Goal: Task Accomplishment & Management: Use online tool/utility

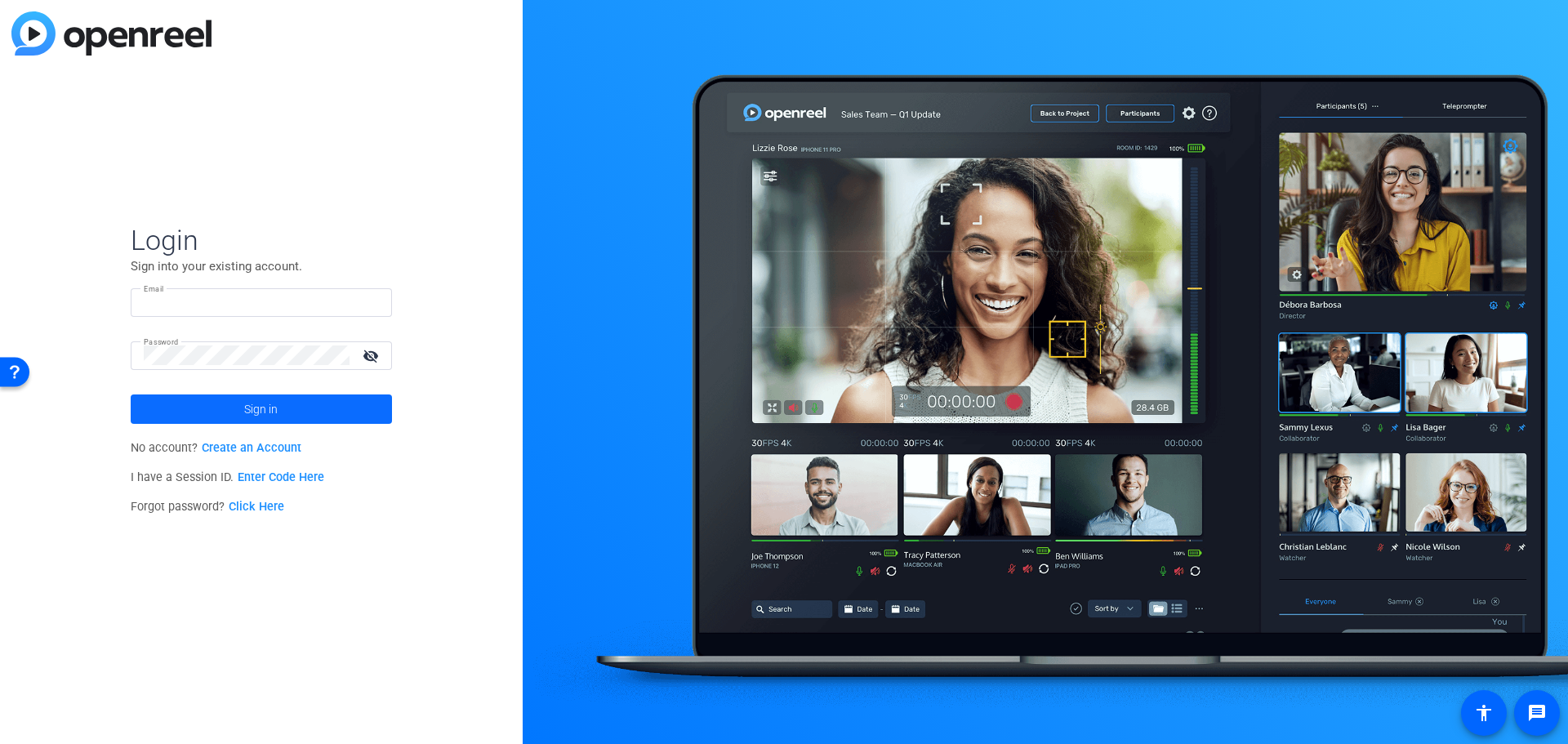
type input "nick@myproxypass.com"
click at [263, 415] on span "Sign in" at bounding box center [261, 410] width 34 height 41
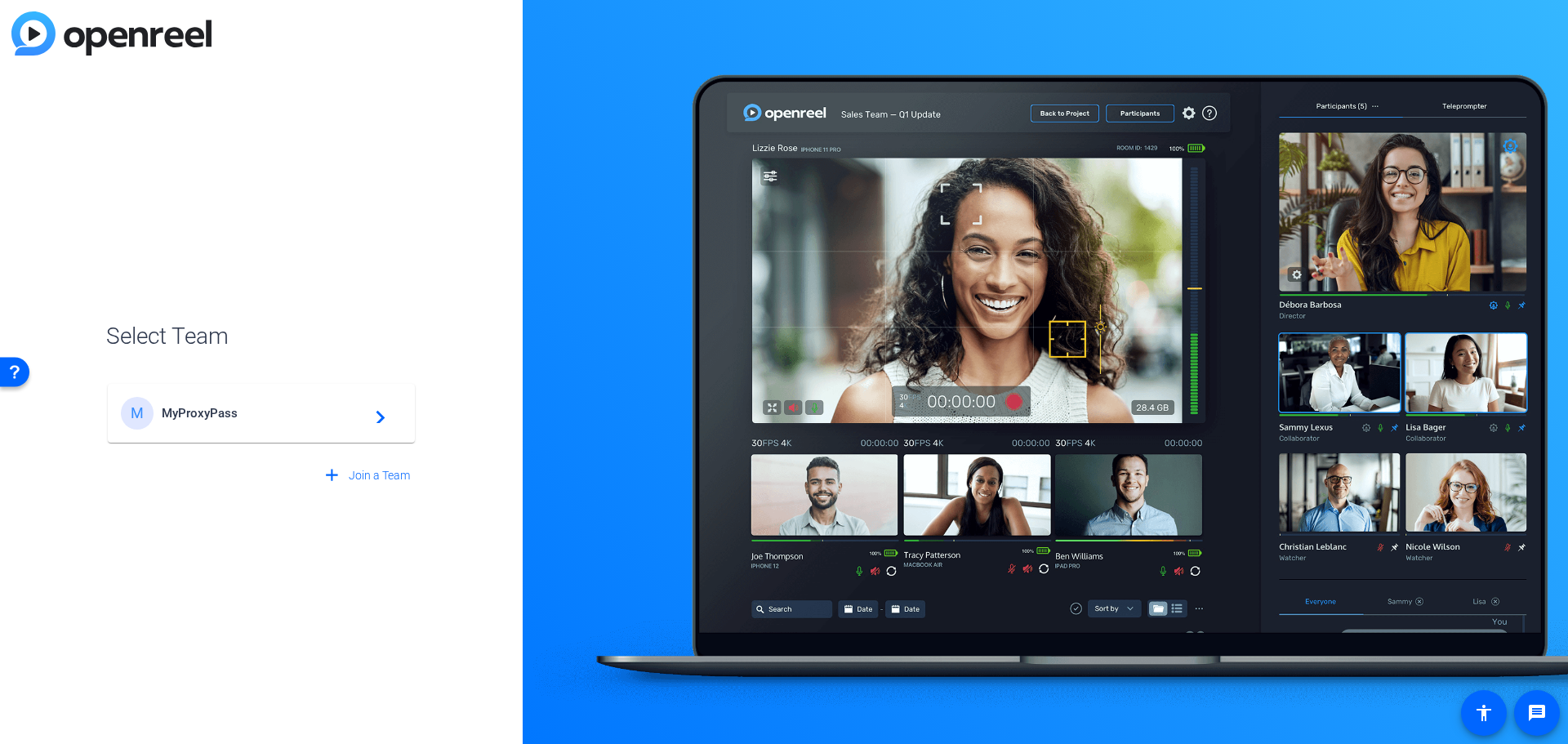
click at [260, 418] on span "MyProxyPass" at bounding box center [263, 413] width 204 height 15
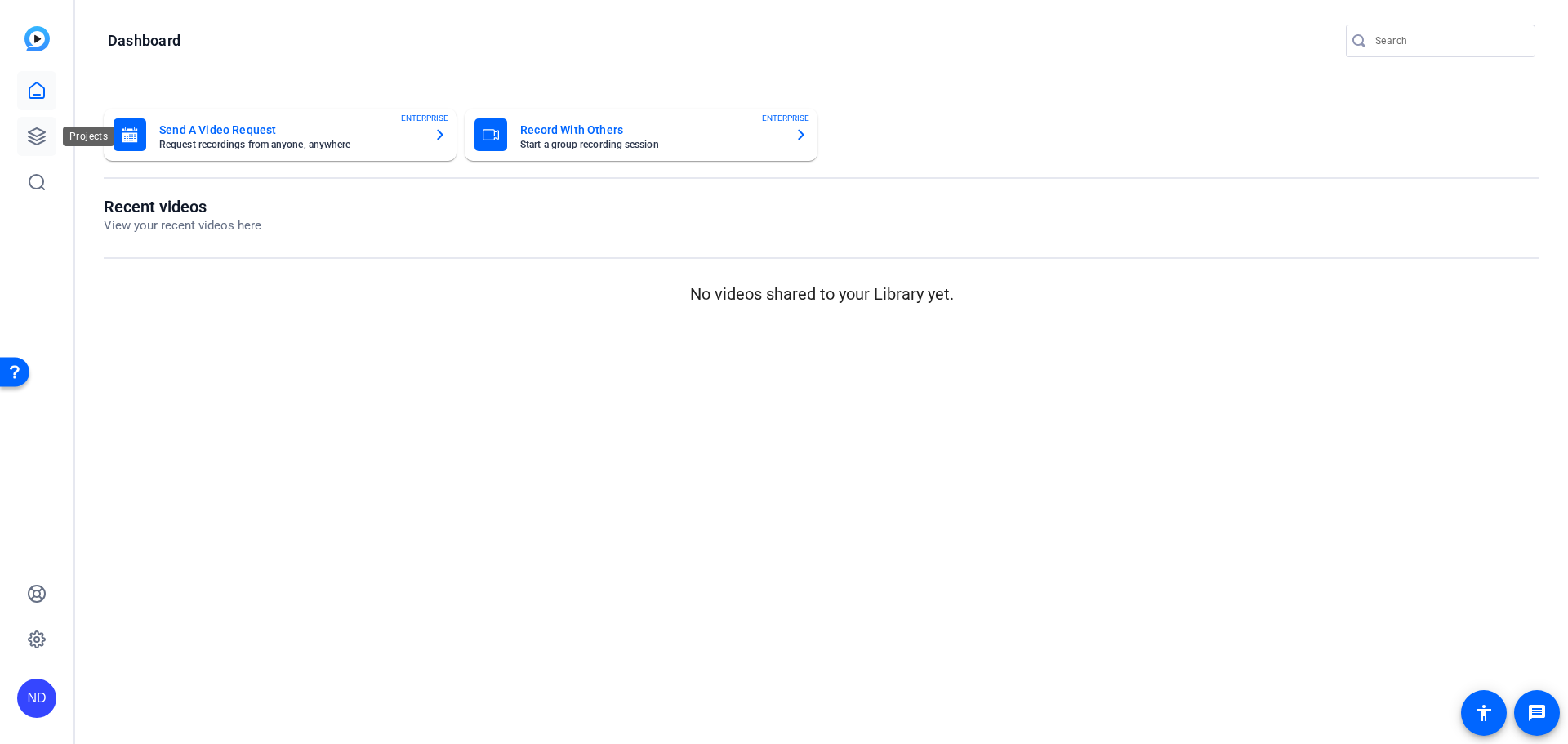
click at [35, 132] on icon at bounding box center [36, 137] width 20 height 20
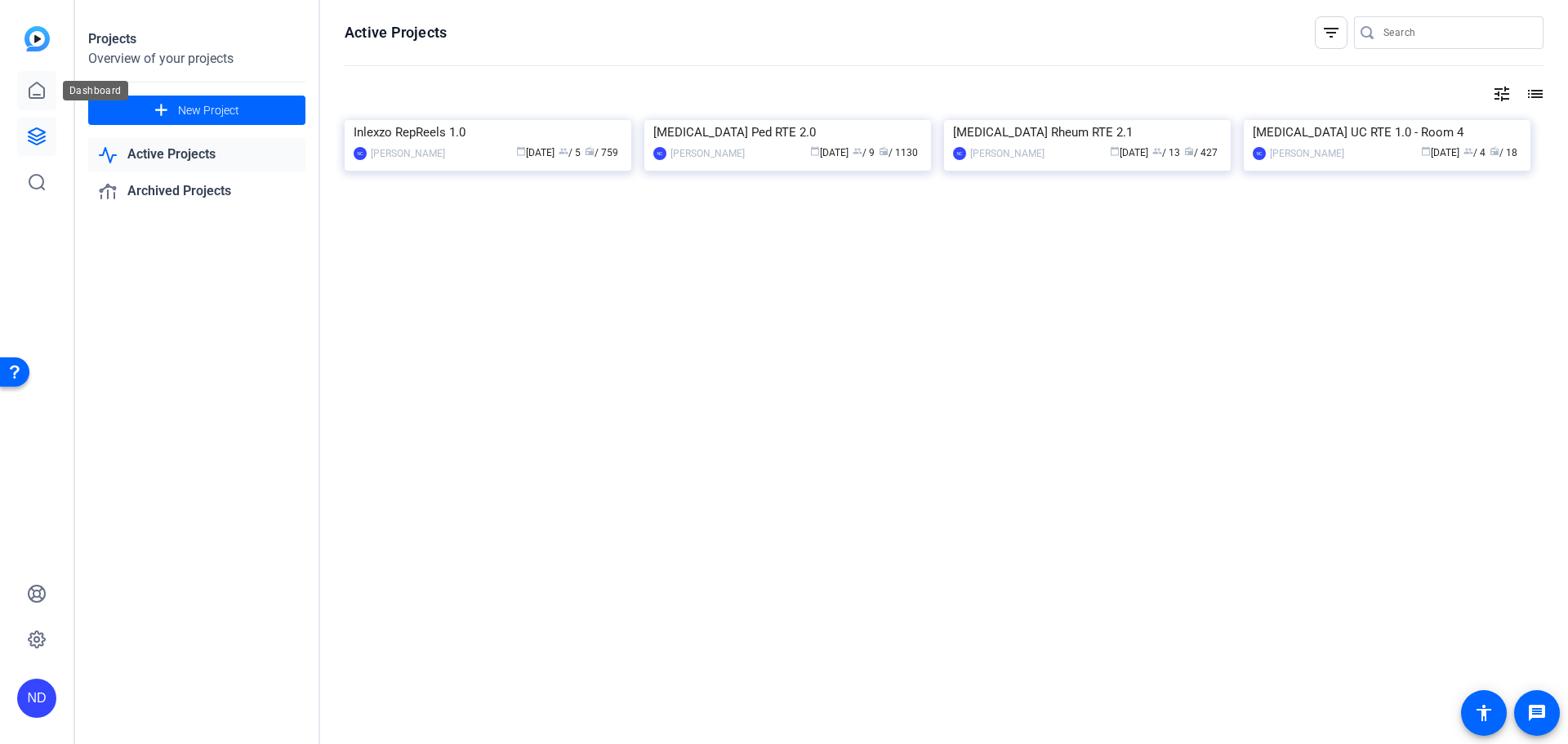
click at [20, 89] on link at bounding box center [36, 90] width 39 height 39
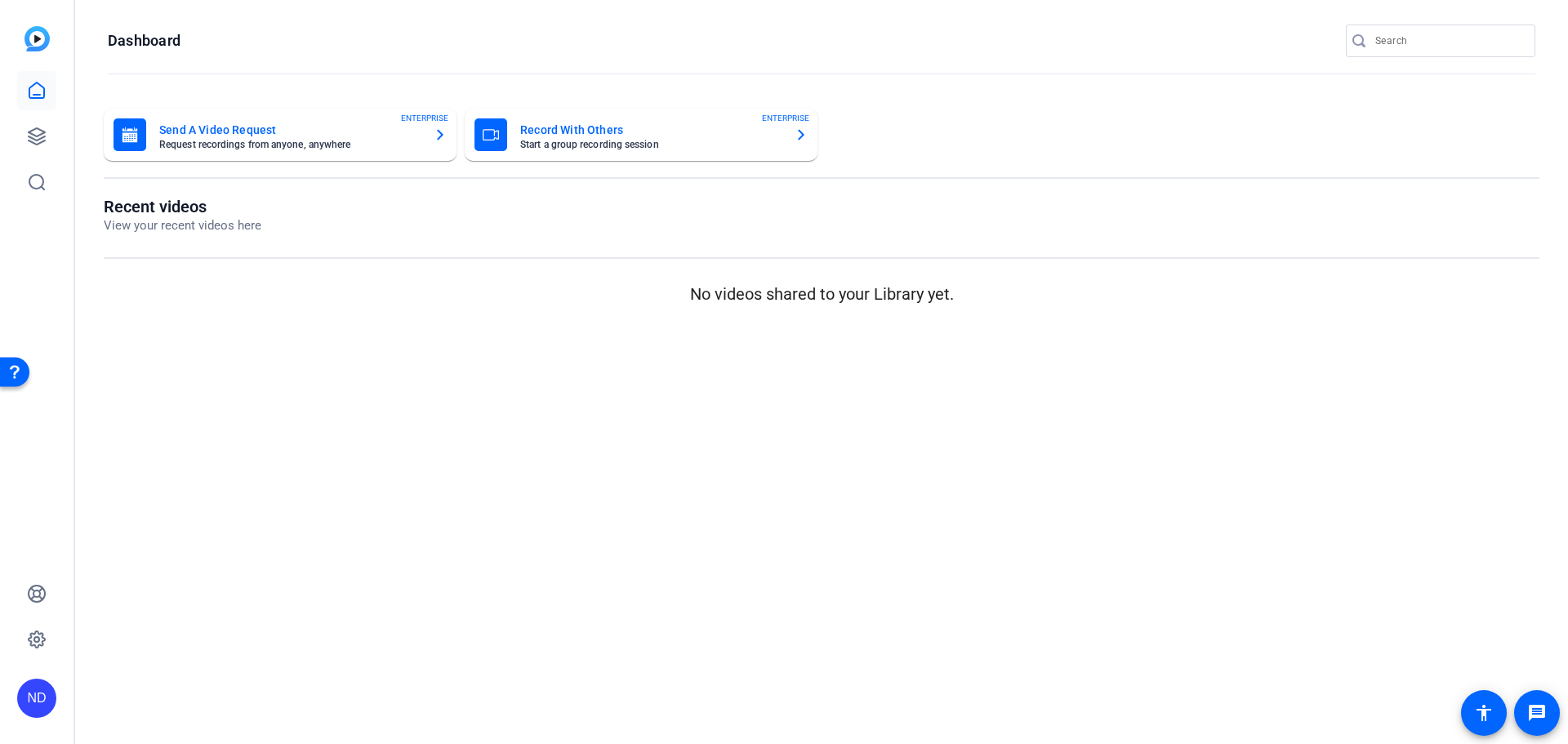
click at [39, 36] on img at bounding box center [37, 38] width 26 height 26
click at [44, 142] on icon at bounding box center [36, 137] width 20 height 20
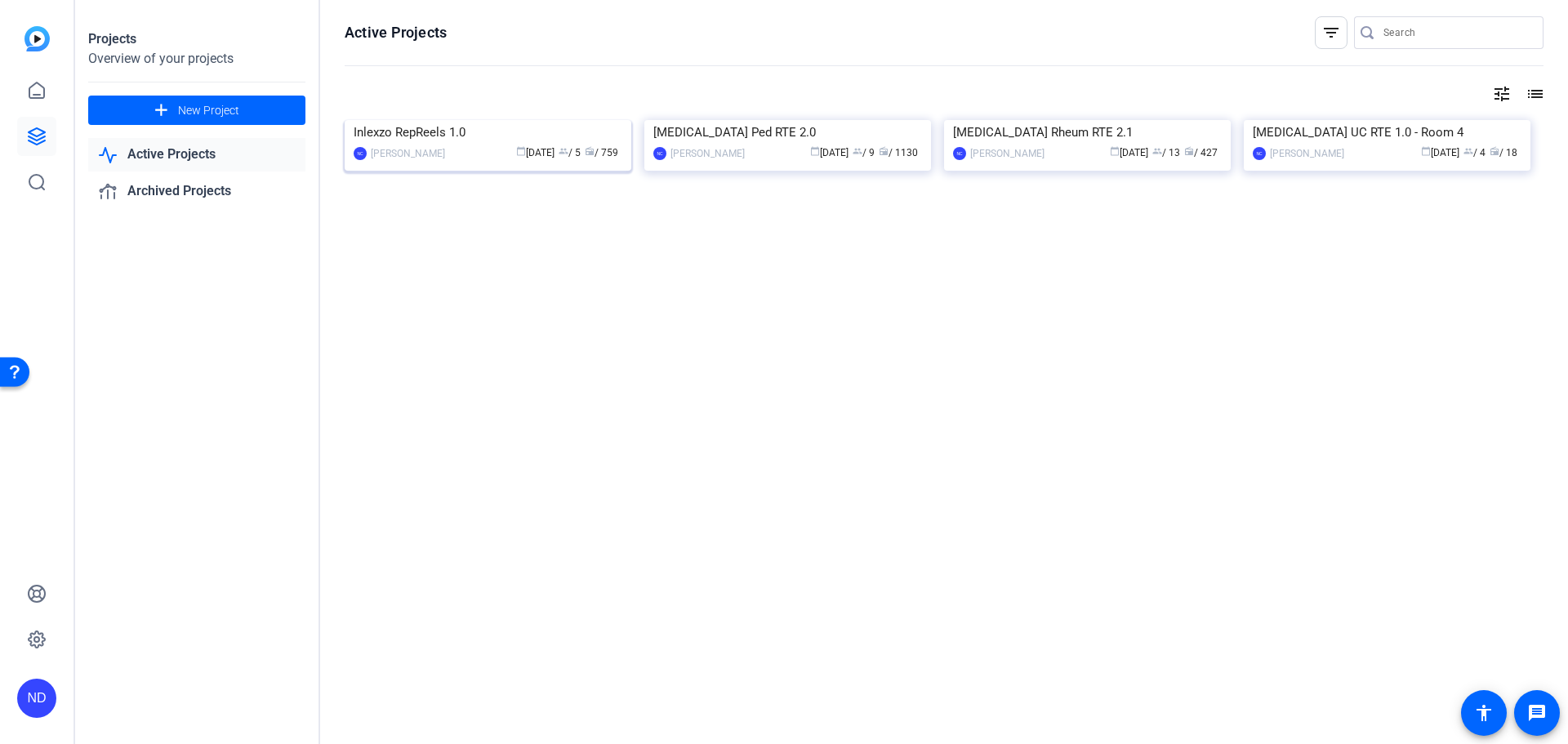
click at [467, 120] on img at bounding box center [488, 120] width 286 height 0
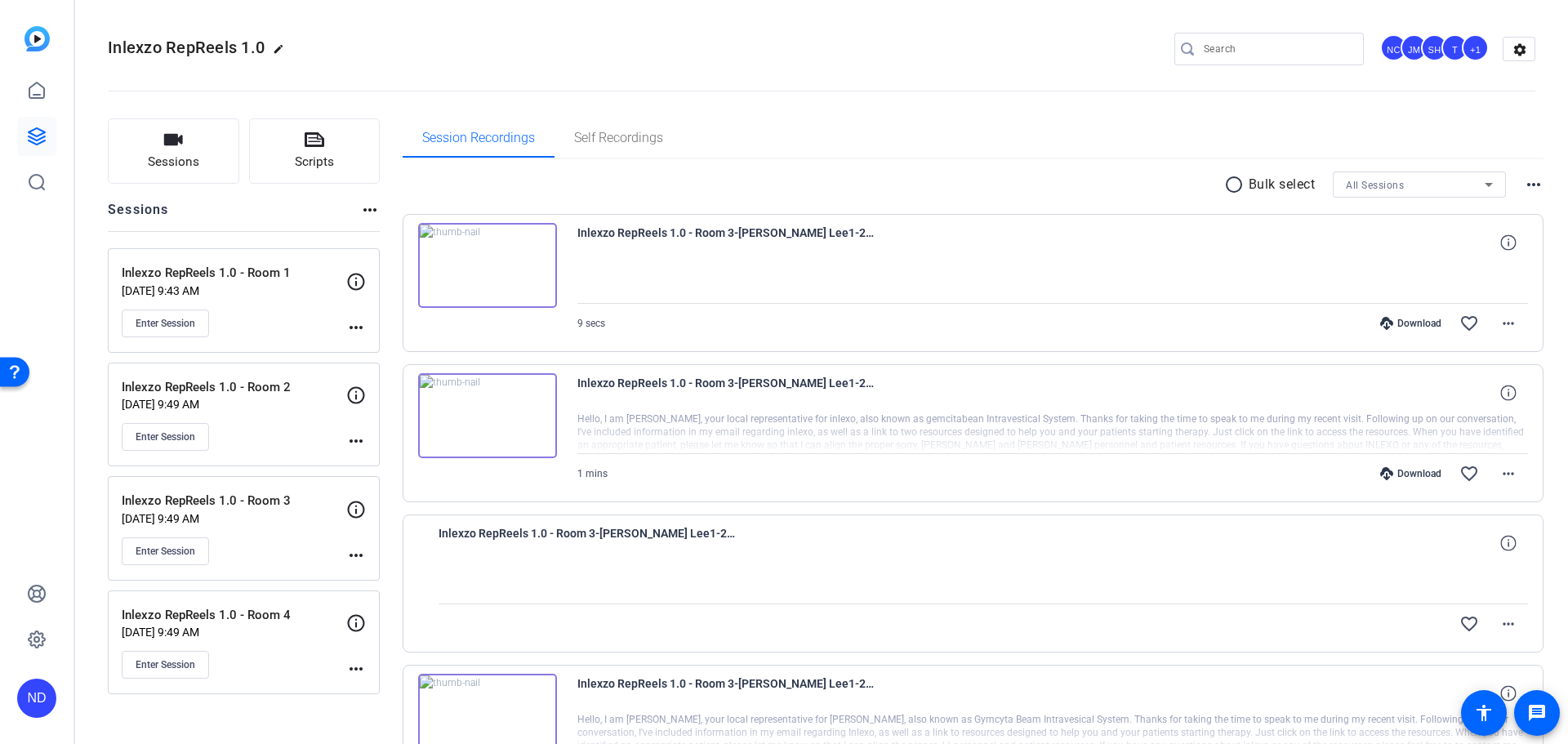
click at [253, 406] on p "[DATE] 9:49 AM" at bounding box center [233, 404] width 224 height 13
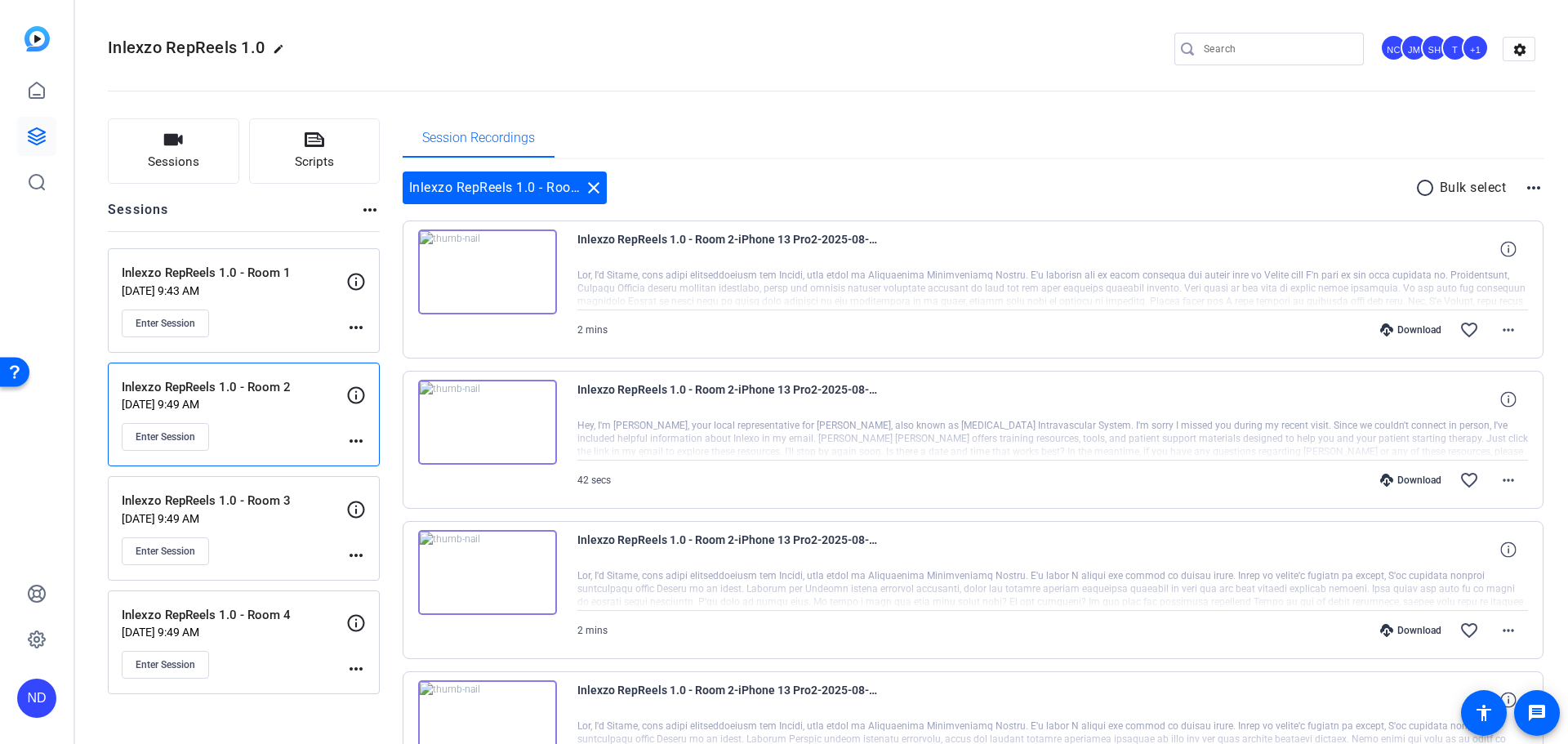
click at [218, 388] on p "Inlexzo RepReels 1.0 - Room 2" at bounding box center [233, 388] width 224 height 19
click at [186, 427] on button "Enter Session" at bounding box center [165, 436] width 88 height 27
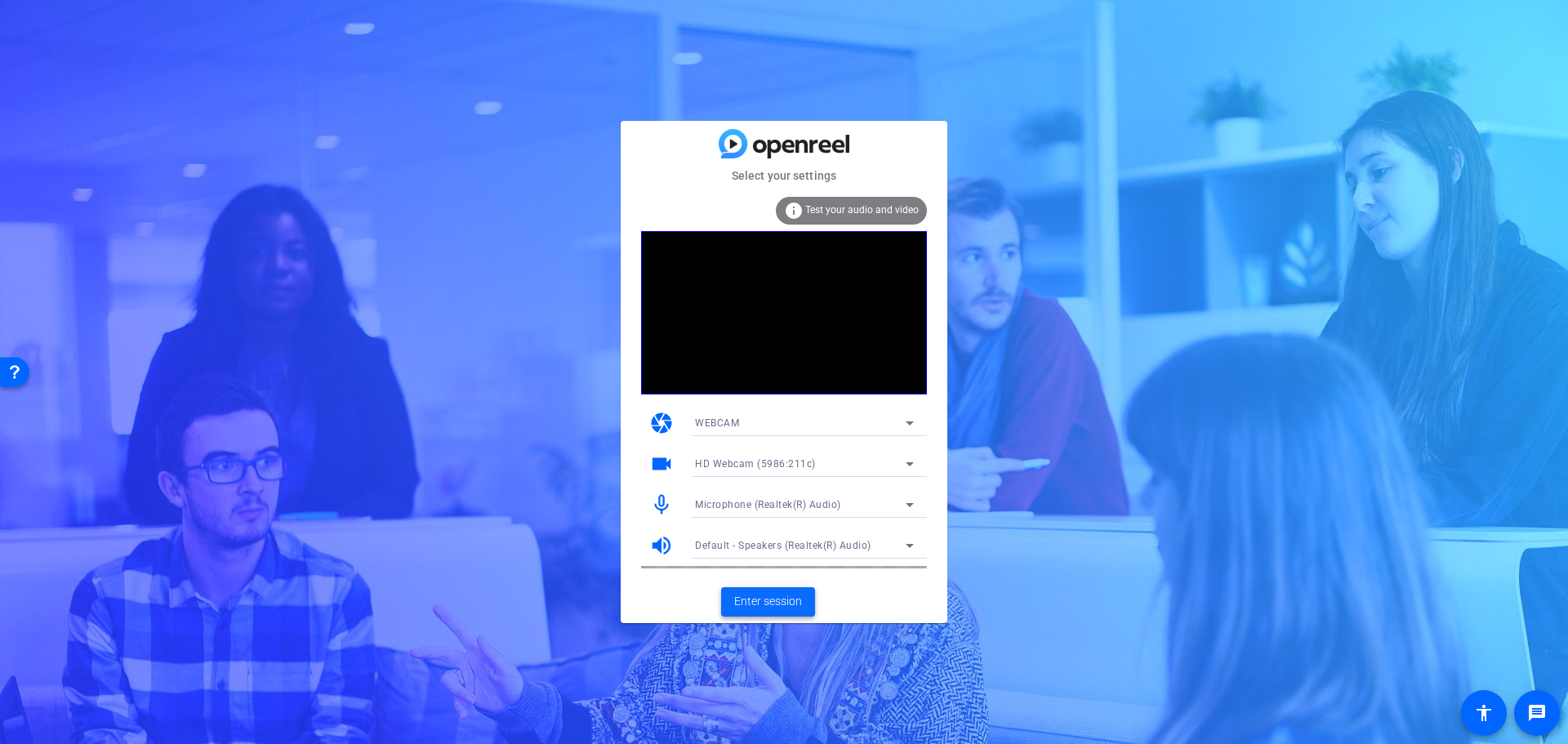
click at [780, 604] on span "Enter session" at bounding box center [768, 601] width 67 height 17
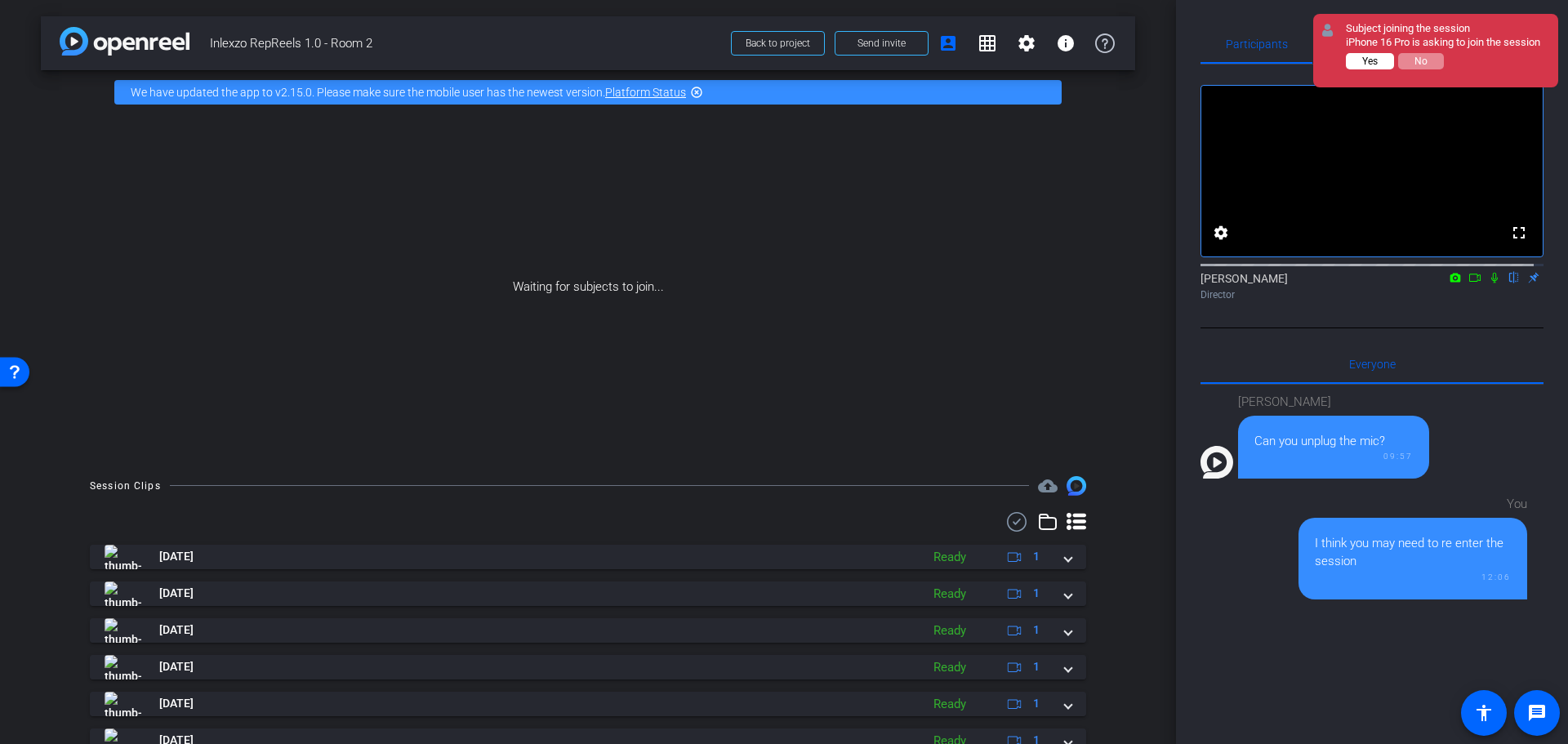
click at [1366, 62] on span "Yes" at bounding box center [1370, 61] width 16 height 12
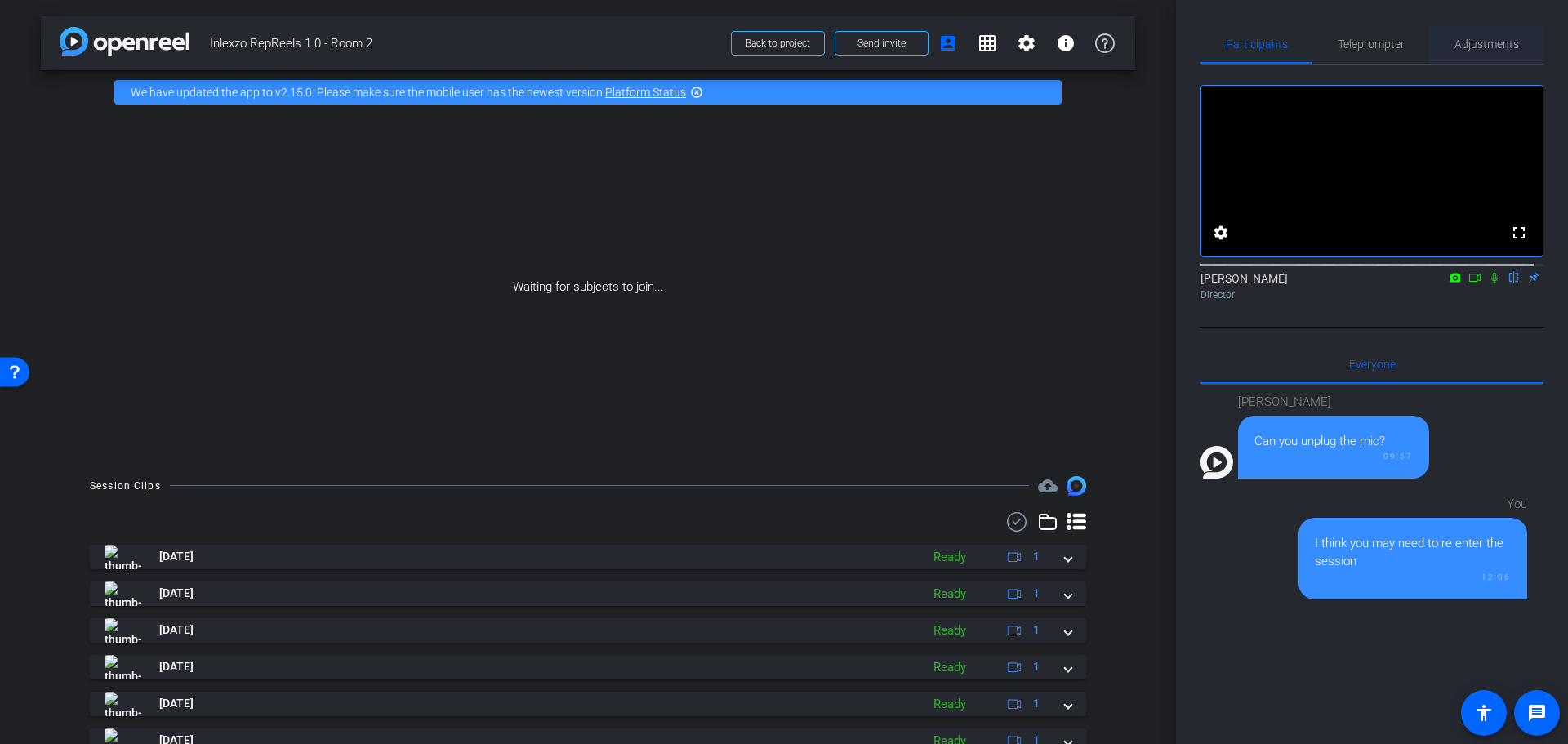
click at [1444, 35] on div "Adjustments" at bounding box center [1486, 44] width 114 height 39
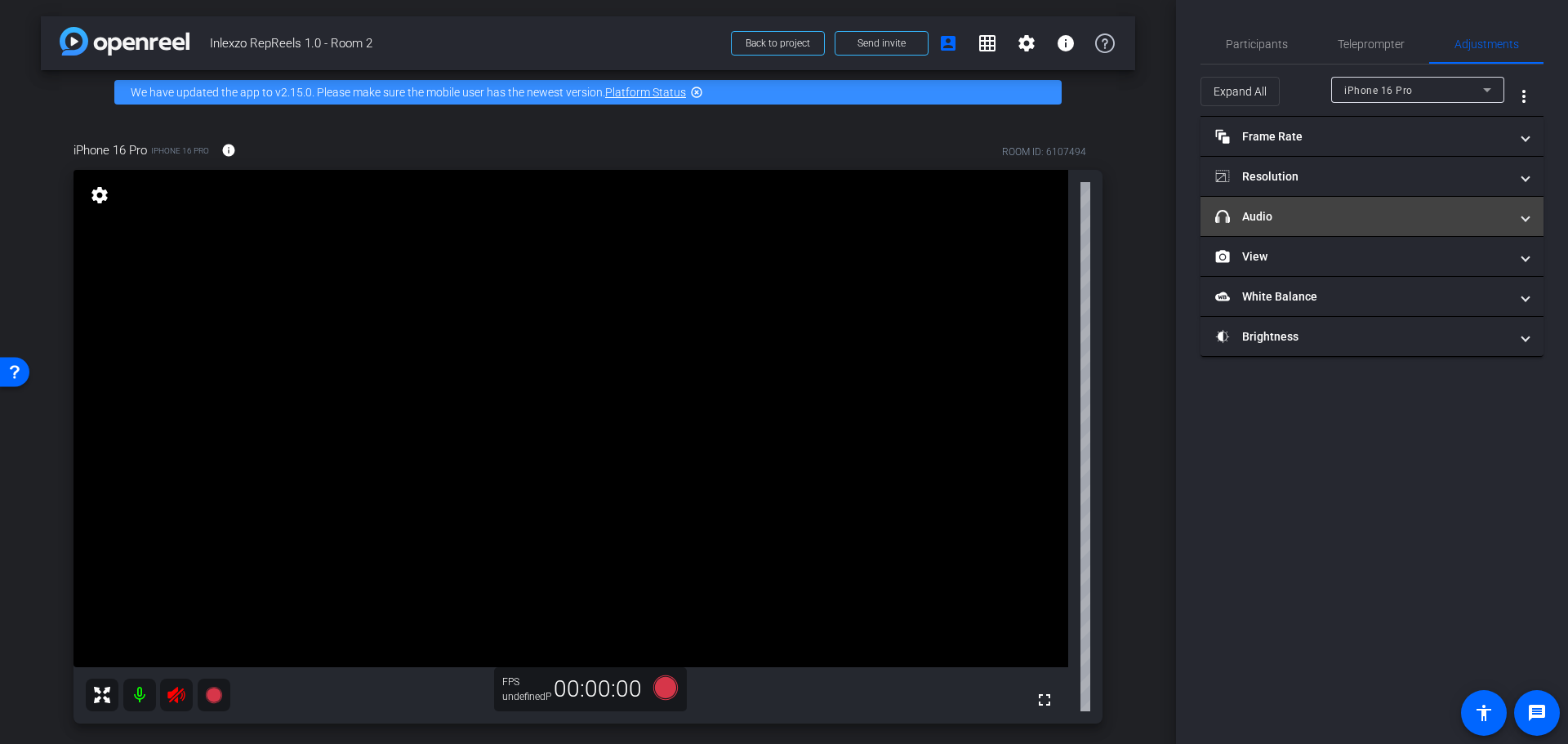
click at [1274, 203] on mat-expansion-panel-header "headphone icon Audio" at bounding box center [1371, 216] width 343 height 39
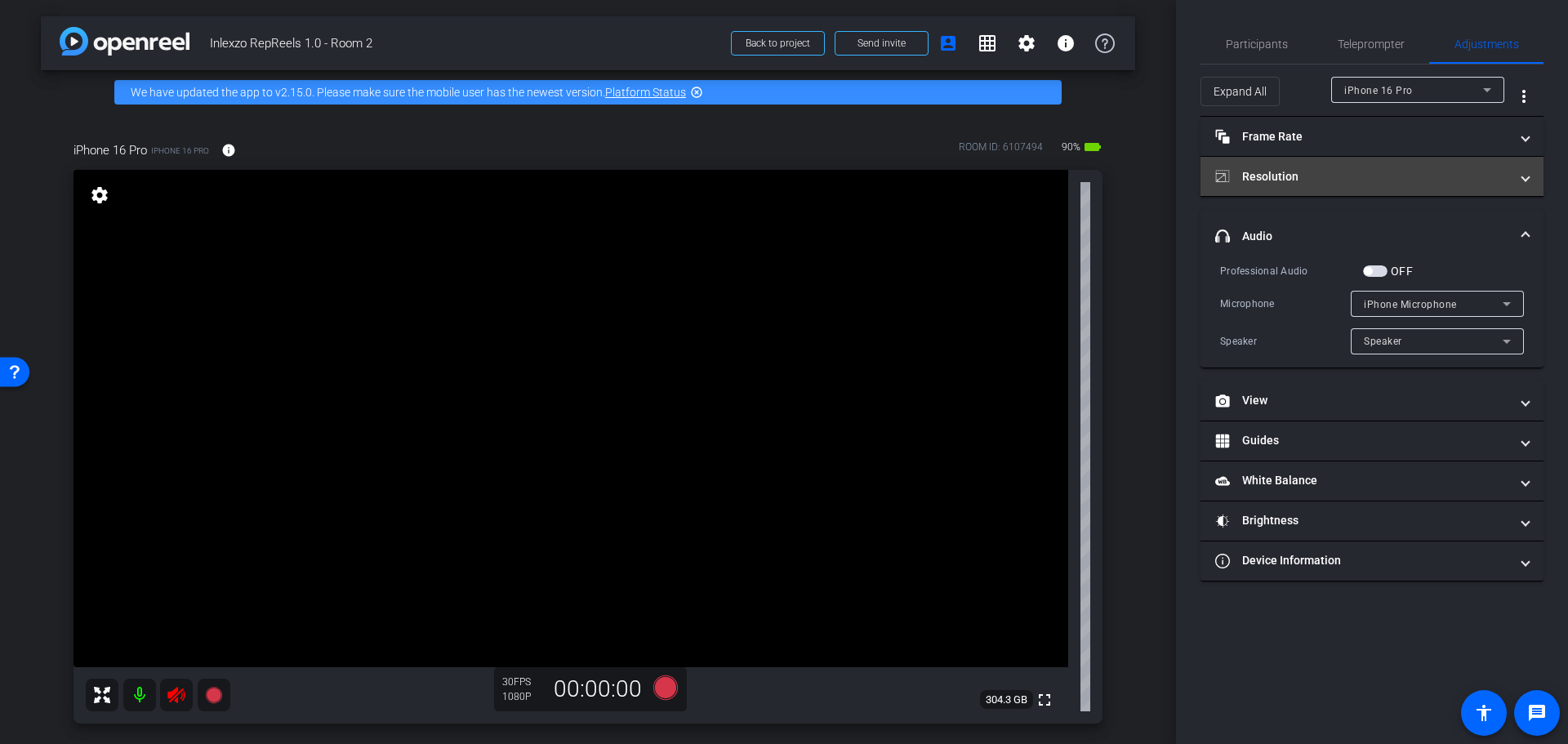
click at [1304, 168] on mat-panel-title "Resolution" at bounding box center [1362, 176] width 294 height 17
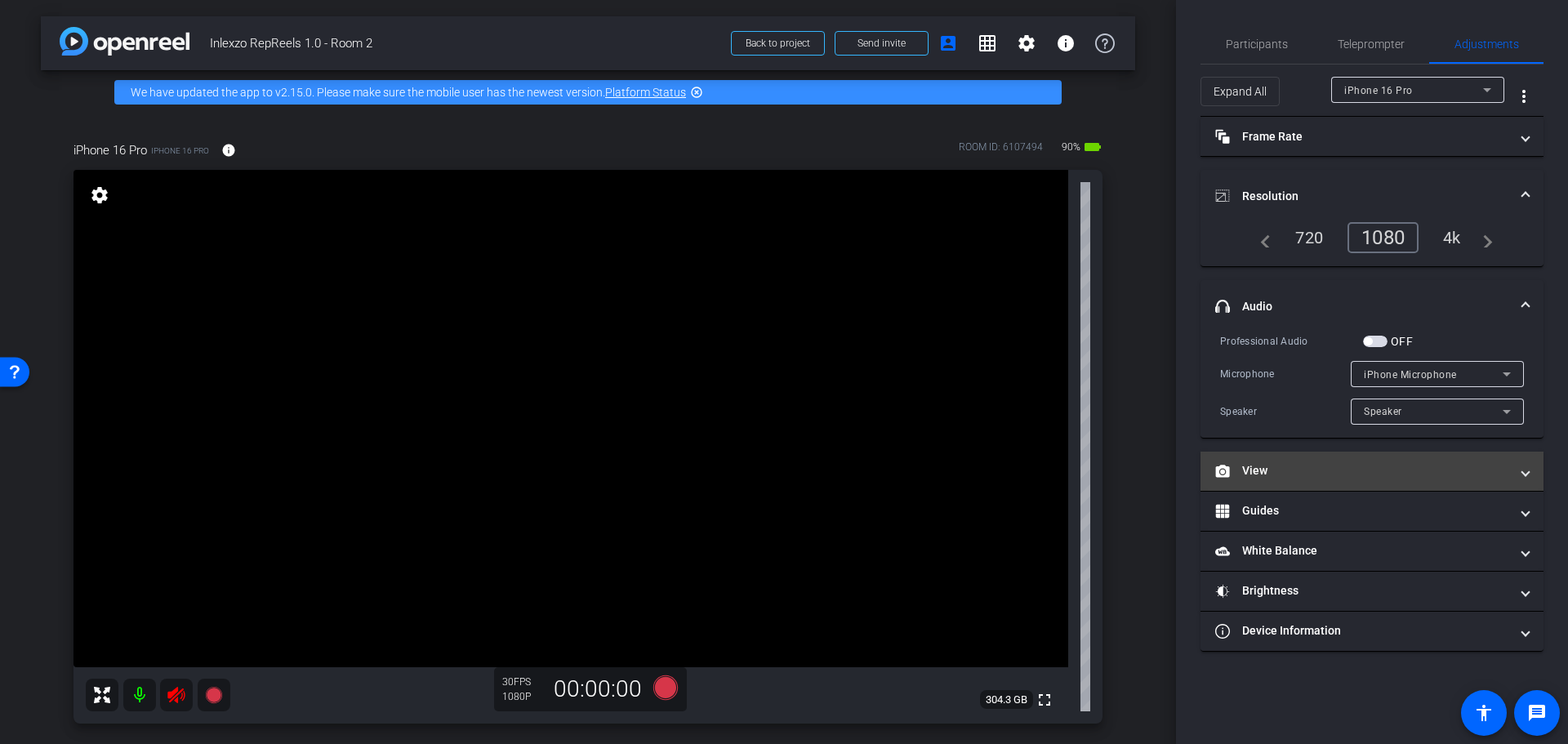
click at [1268, 476] on mat-panel-title "View" at bounding box center [1362, 470] width 294 height 17
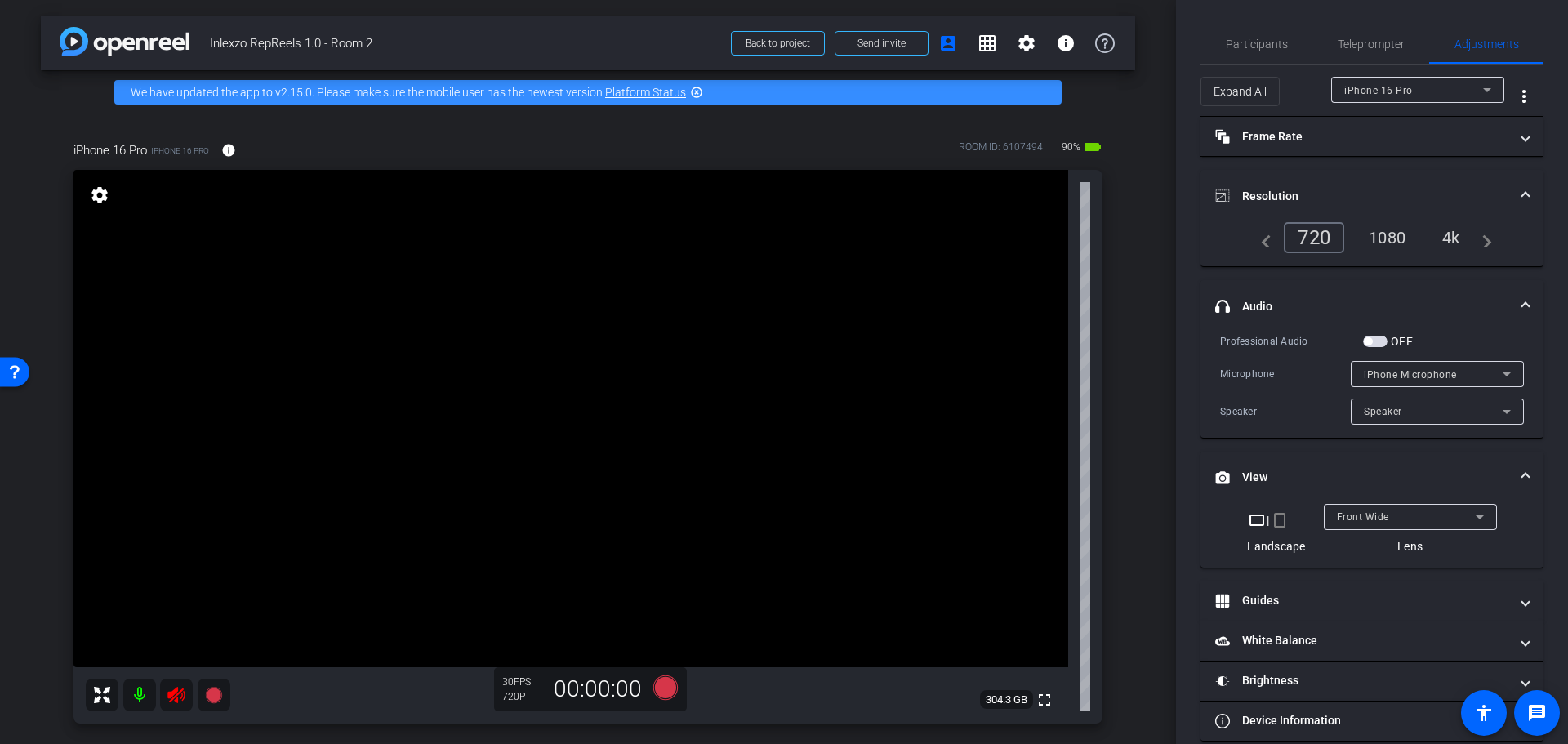
click at [1279, 525] on mat-icon "crop_portrait" at bounding box center [1280, 521] width 20 height 20
click at [169, 701] on icon at bounding box center [176, 705] width 20 height 20
click at [1232, 45] on span "Participants" at bounding box center [1257, 43] width 62 height 12
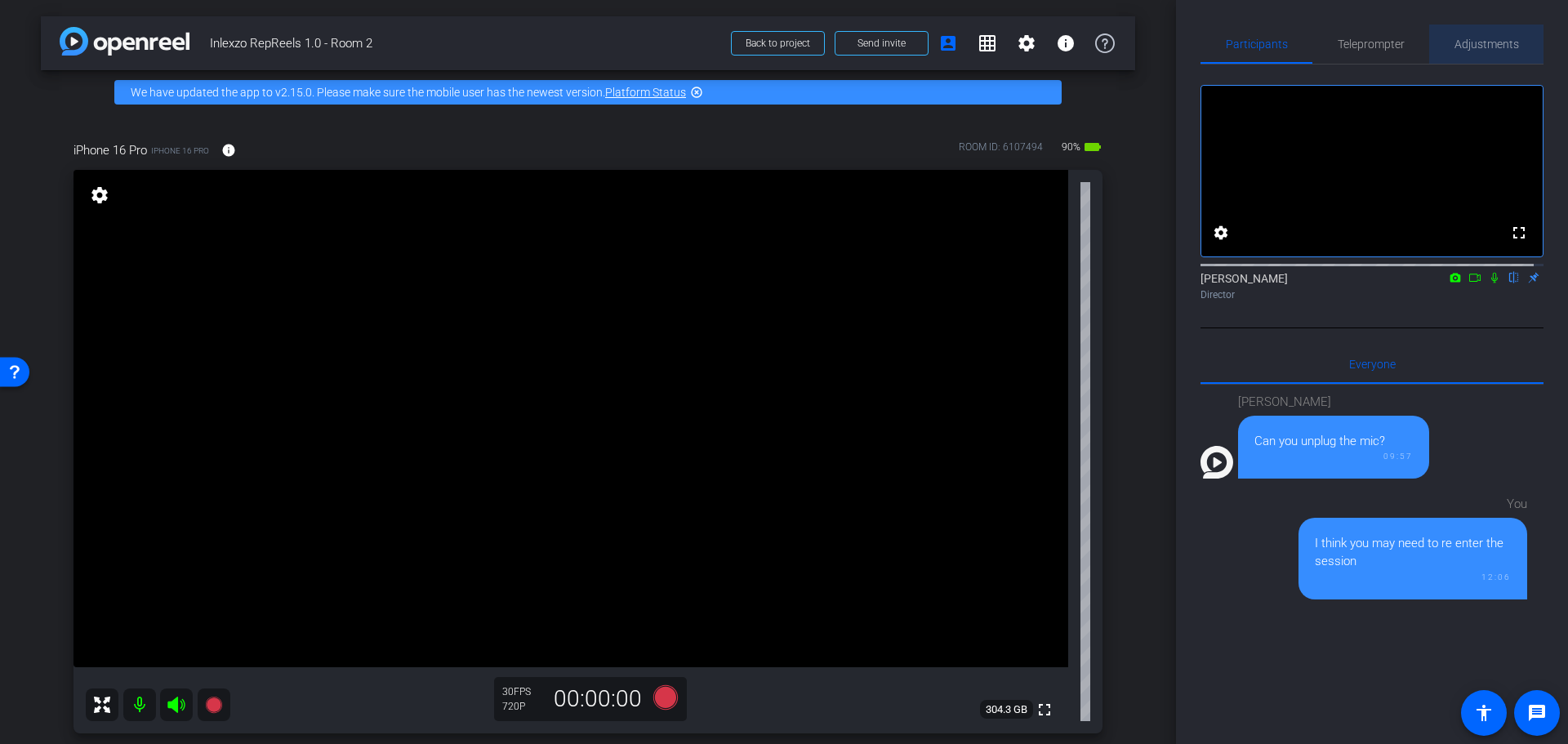
click at [1495, 55] on span "Adjustments" at bounding box center [1486, 44] width 65 height 39
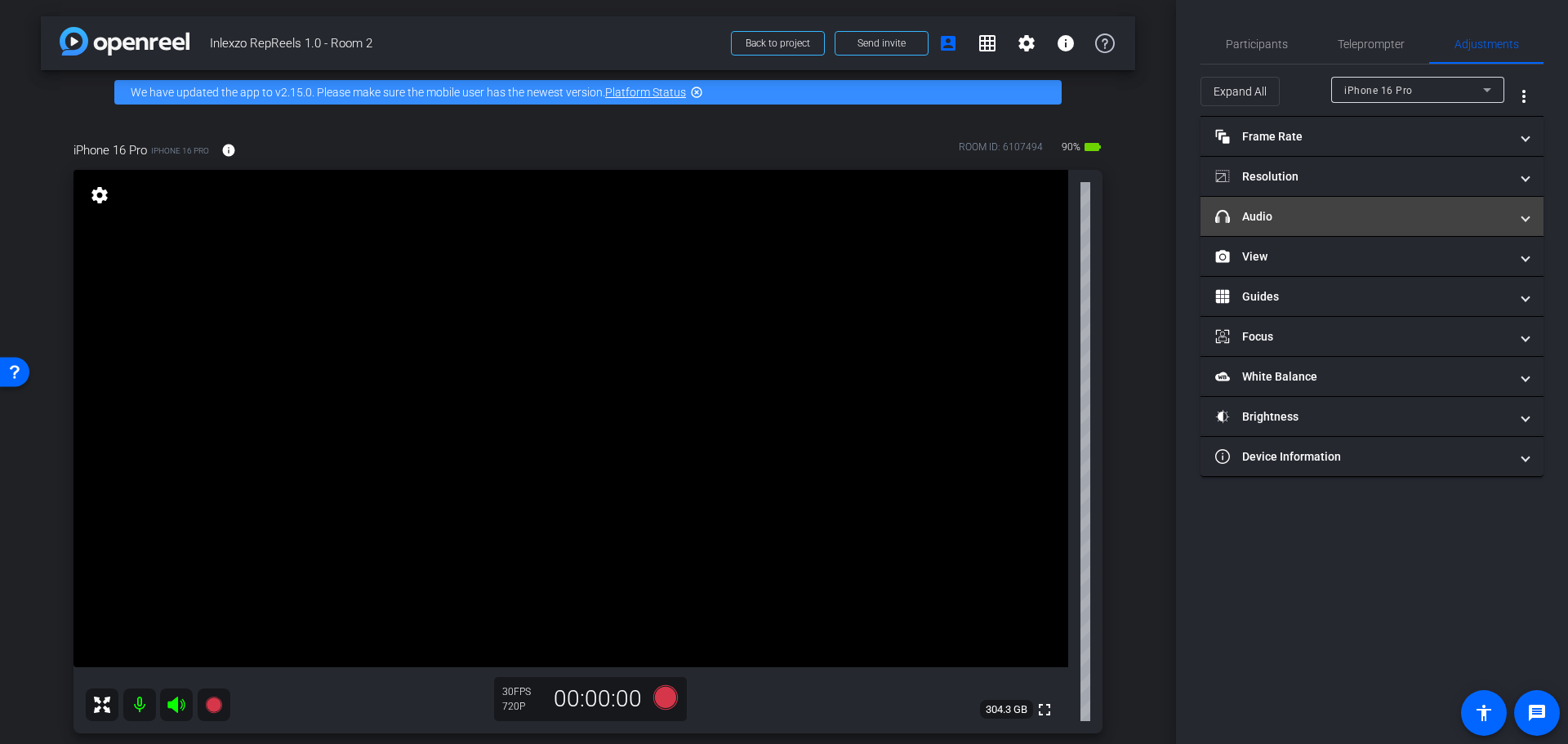
click at [1322, 216] on mat-panel-title "headphone icon Audio" at bounding box center [1362, 216] width 294 height 17
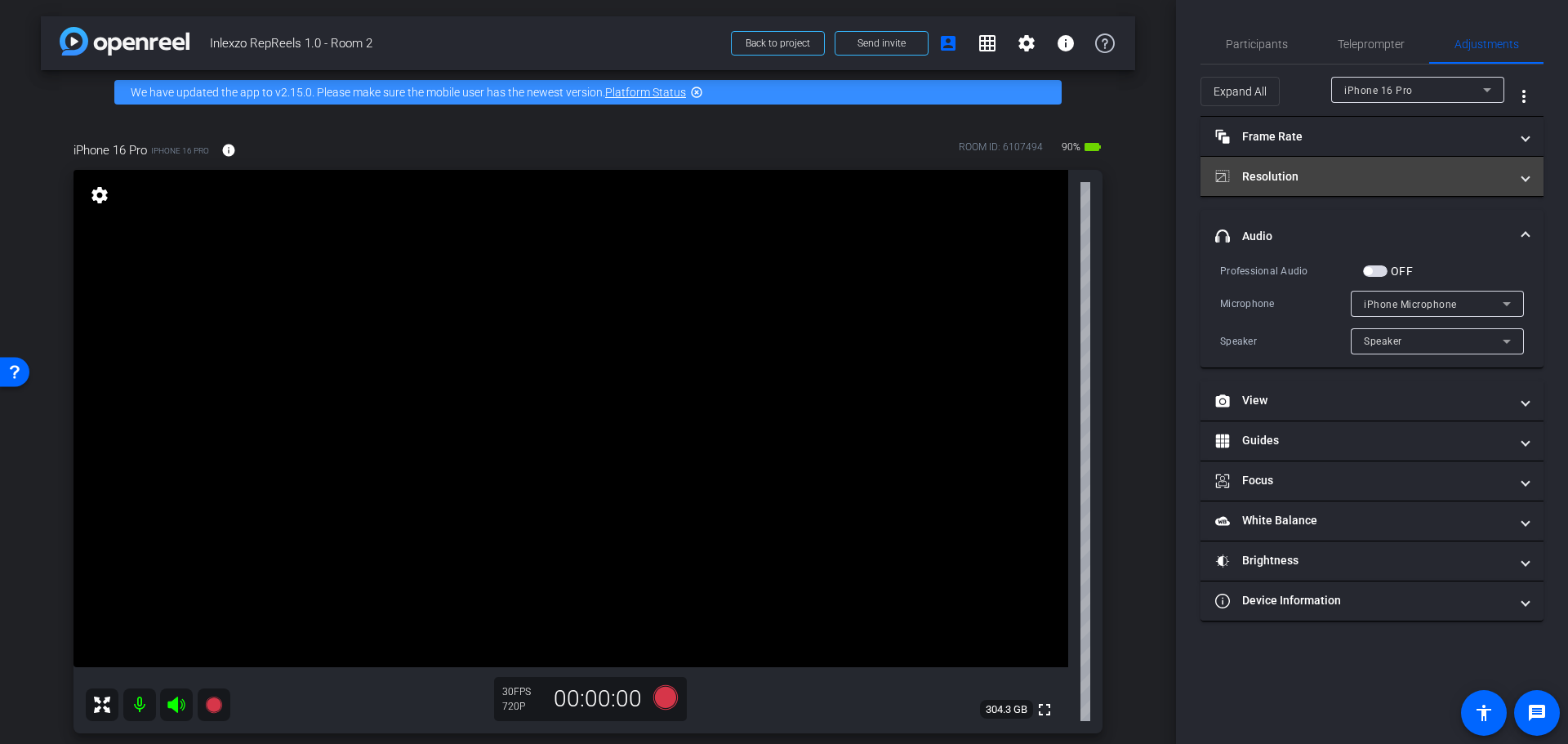
click at [1296, 167] on mat-expansion-panel-header "Resolution" at bounding box center [1371, 176] width 343 height 39
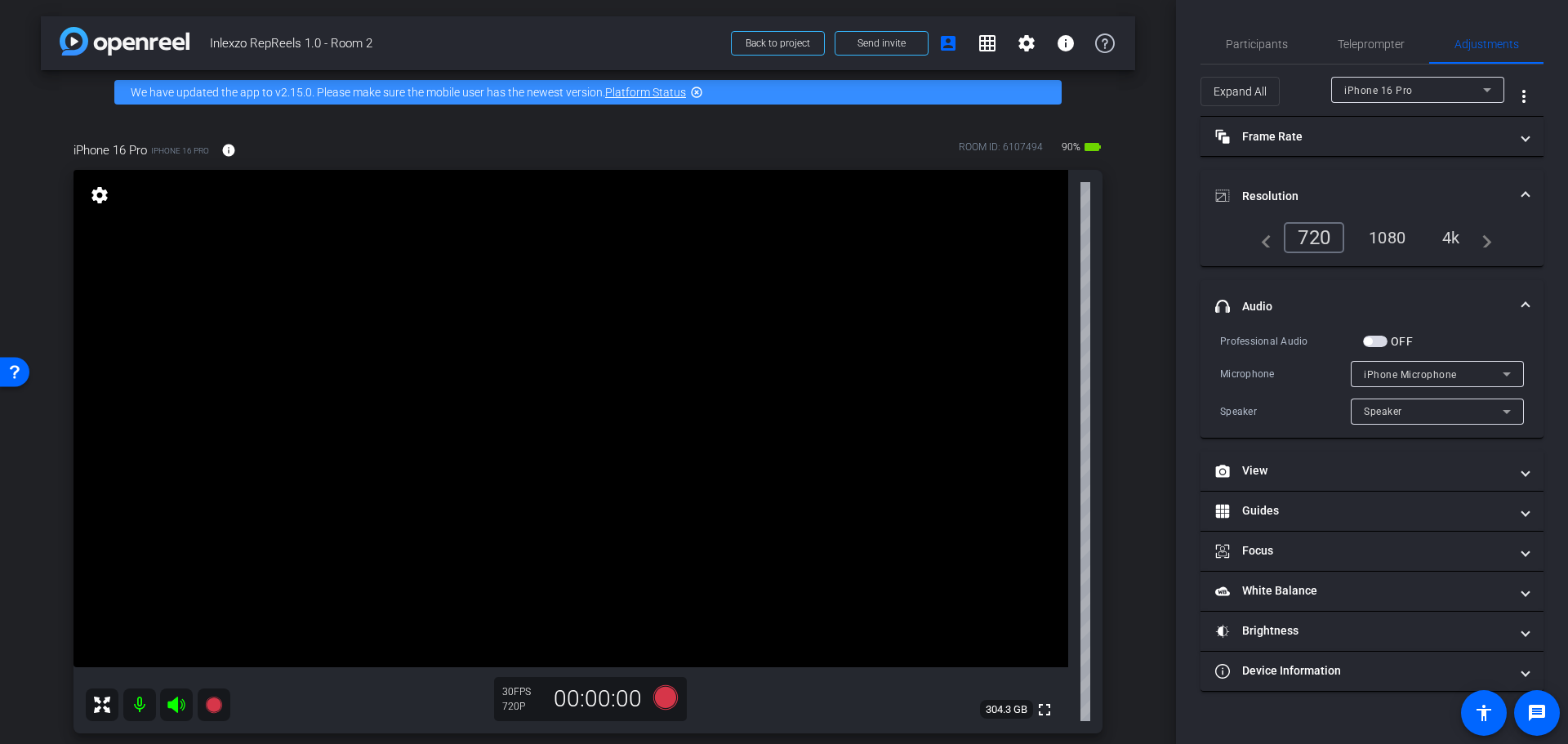
click at [1455, 232] on div "4k" at bounding box center [1451, 237] width 43 height 27
click at [1334, 182] on mat-expansion-panel-header "Resolution" at bounding box center [1371, 196] width 343 height 52
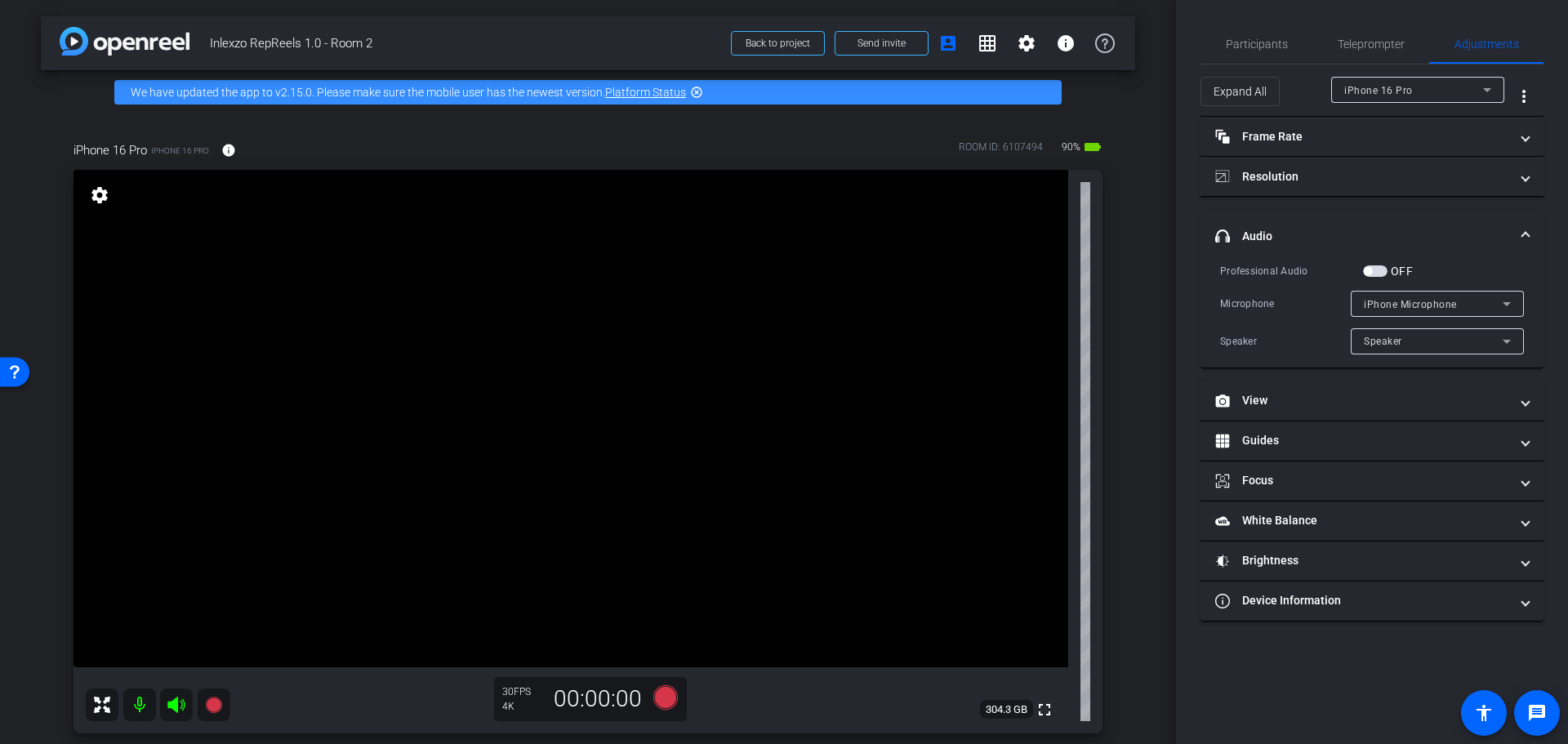
click at [1335, 233] on mat-panel-title "headphone icon Audio" at bounding box center [1362, 236] width 294 height 17
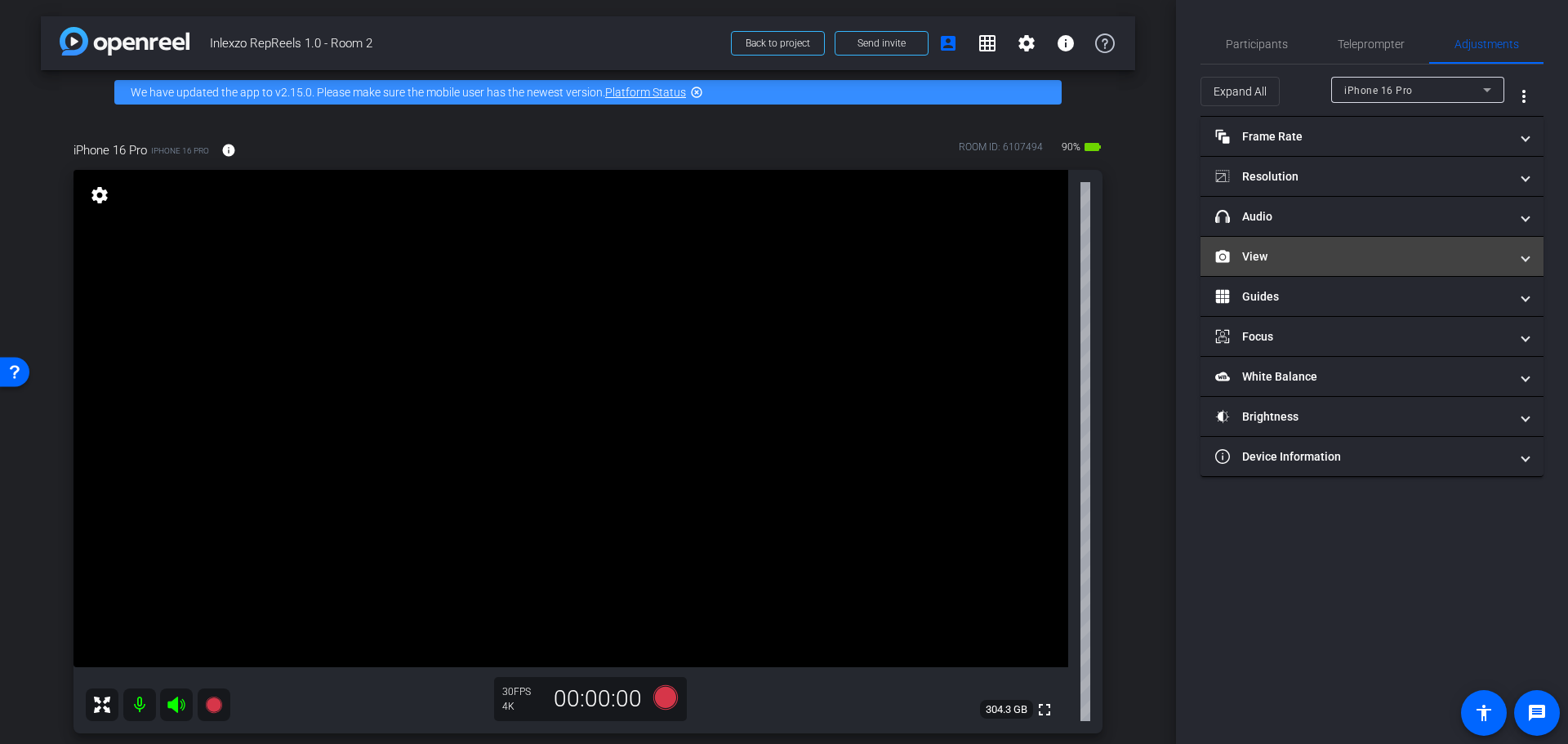
click at [1319, 266] on mat-expansion-panel-header "View" at bounding box center [1371, 256] width 343 height 39
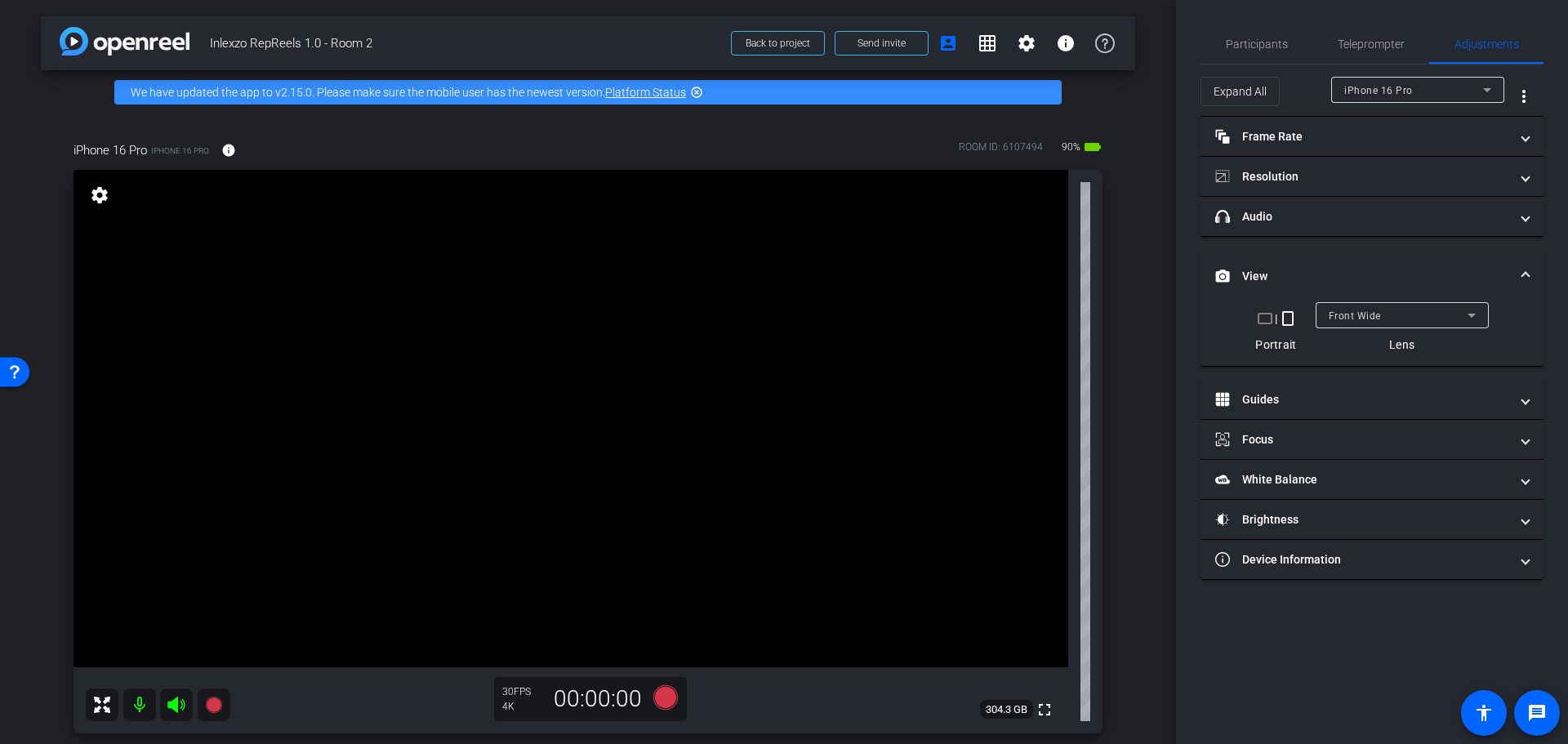
click at [1319, 268] on mat-panel-title "View" at bounding box center [1362, 276] width 294 height 17
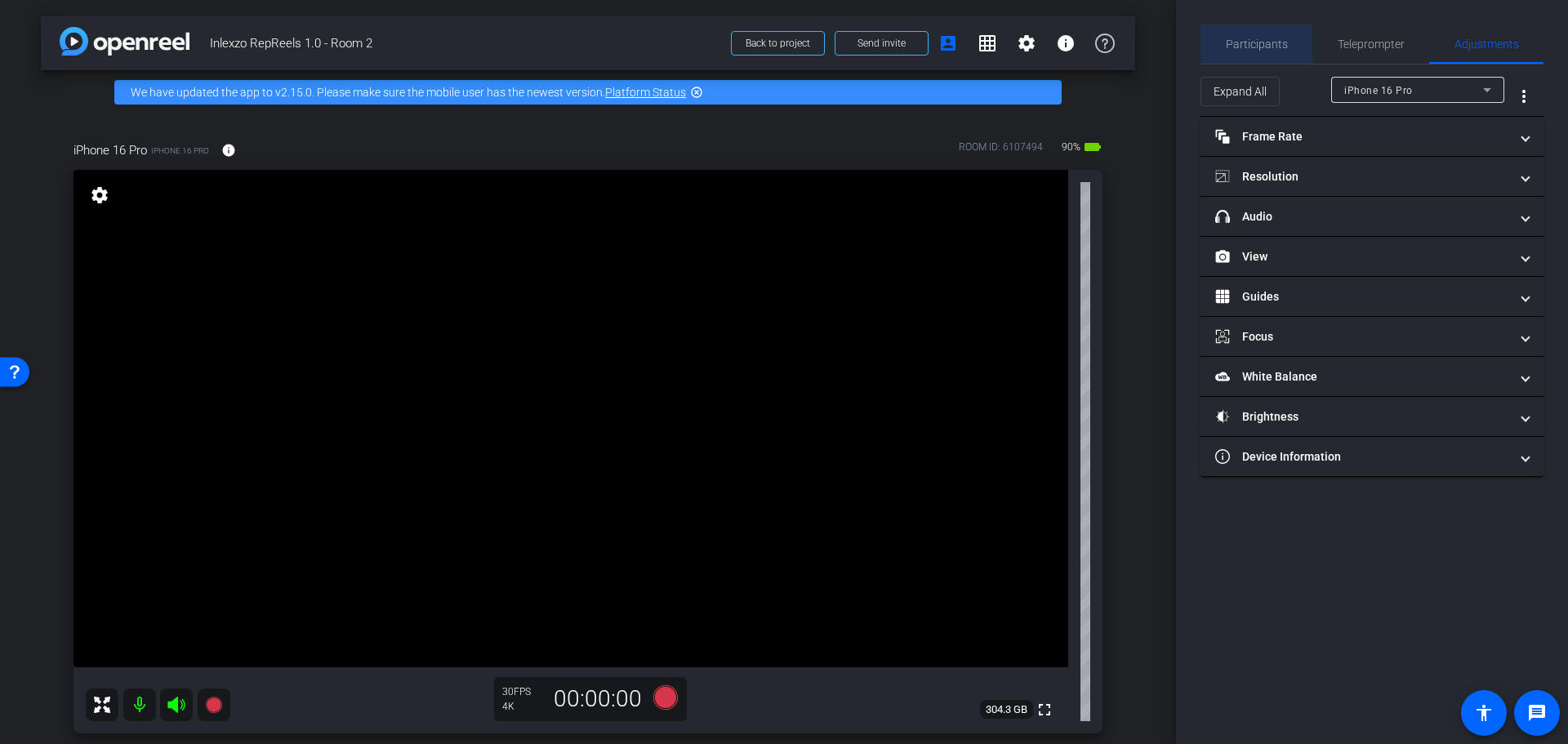
click at [1278, 43] on span "Participants" at bounding box center [1257, 43] width 62 height 12
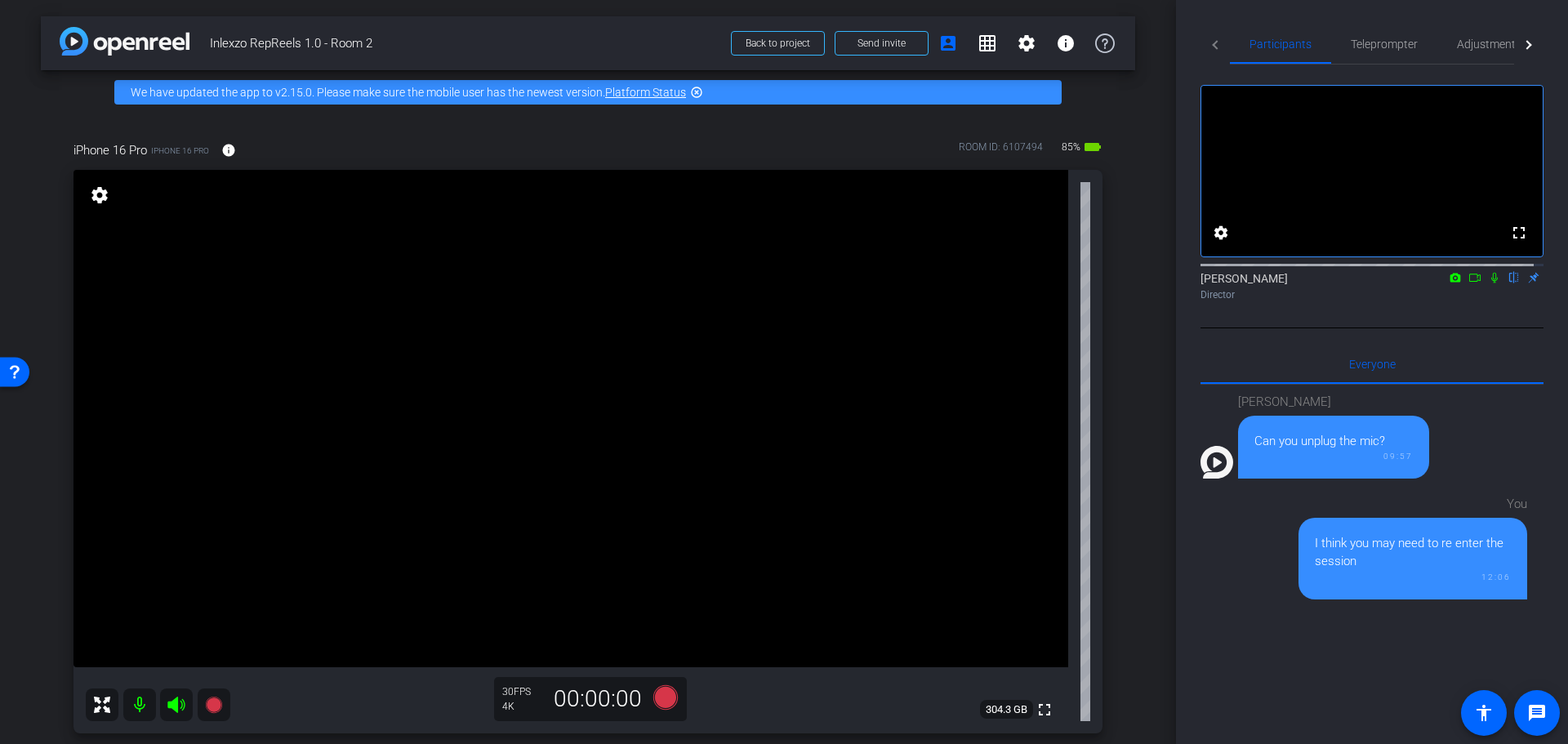
click at [1488, 284] on icon at bounding box center [1494, 278] width 13 height 12
click at [1402, 39] on span "Teleprompter" at bounding box center [1385, 43] width 67 height 12
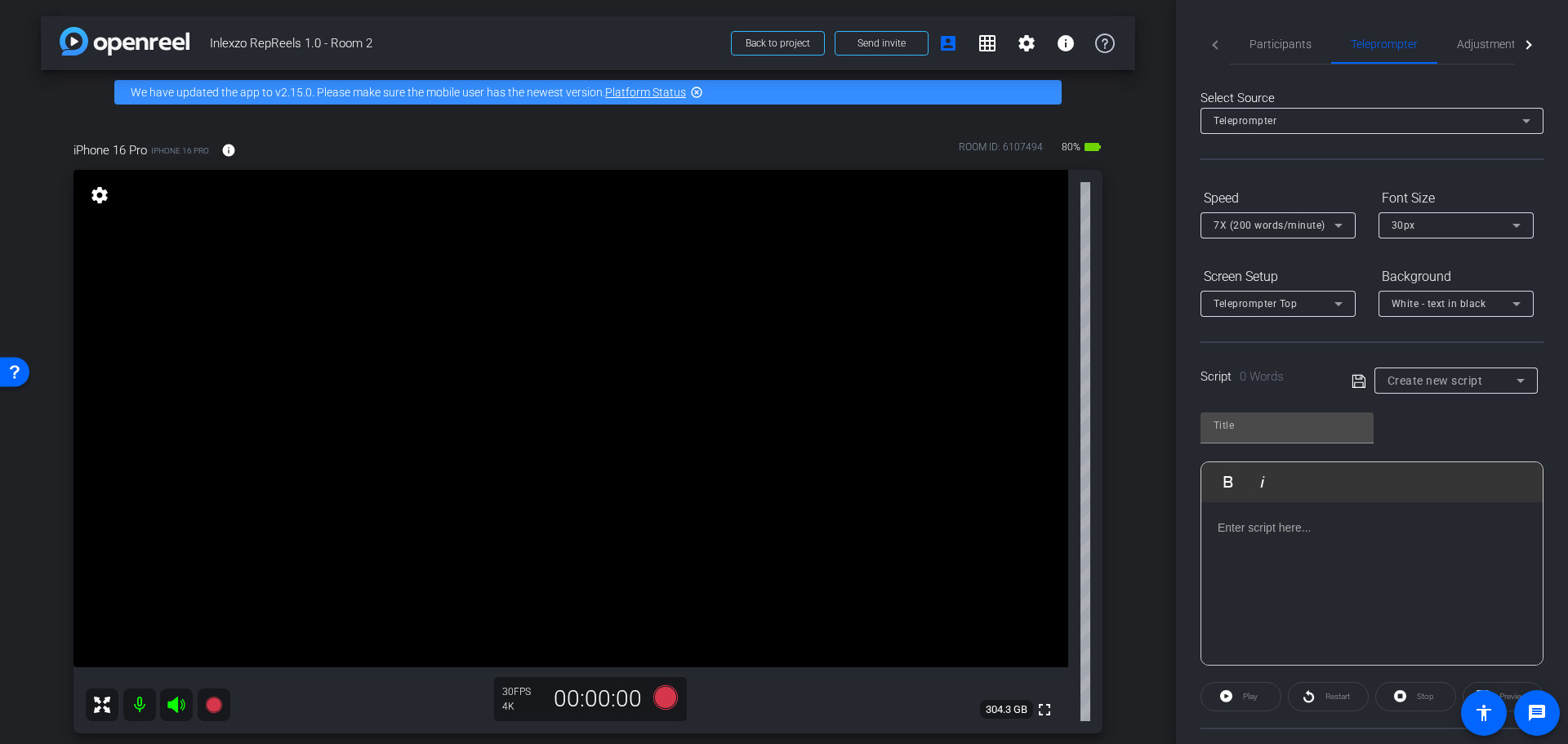
click at [1301, 227] on span "7X (200 words/minute)" at bounding box center [1269, 225] width 112 height 12
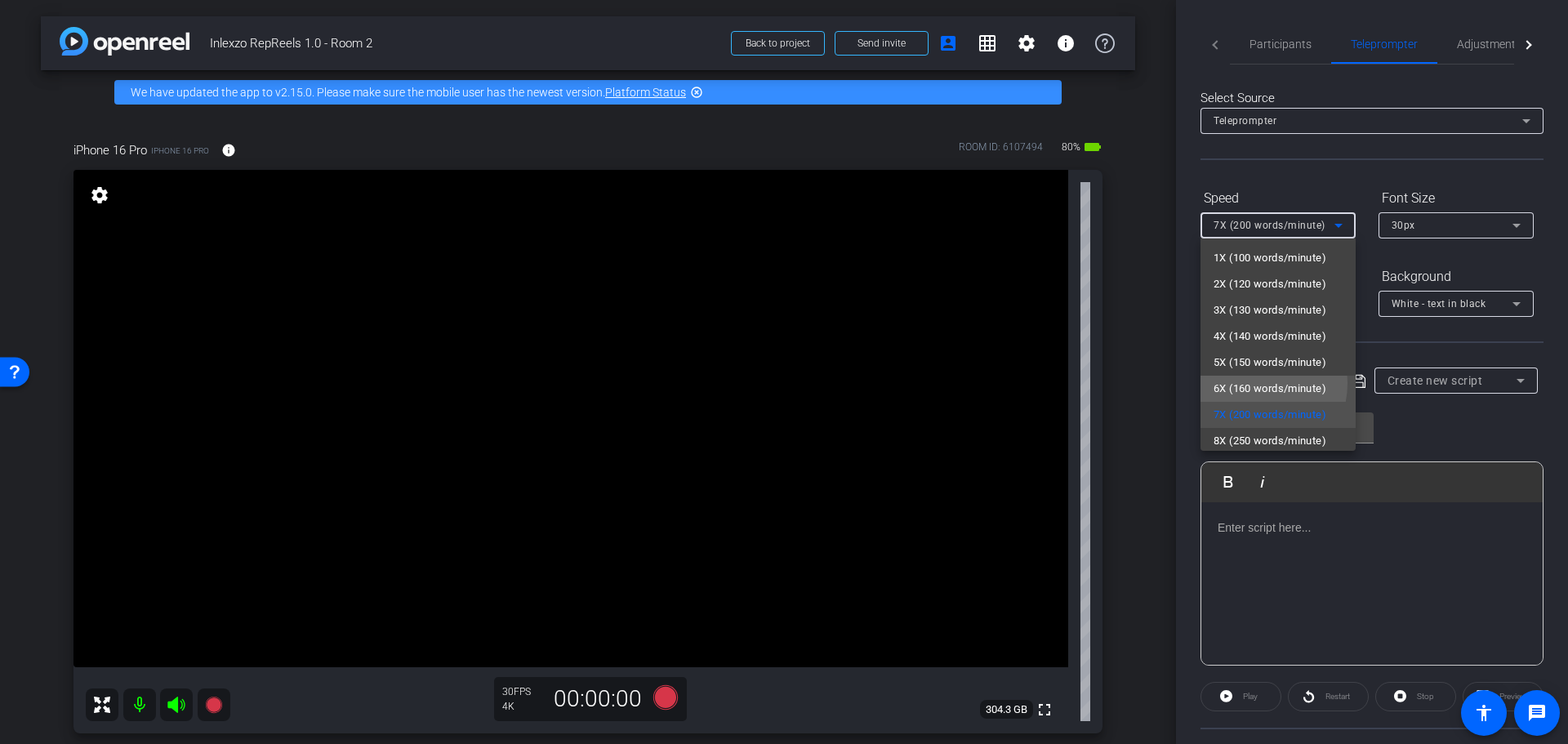
click at [1248, 383] on span "6X (160 words/minute)" at bounding box center [1269, 389] width 113 height 20
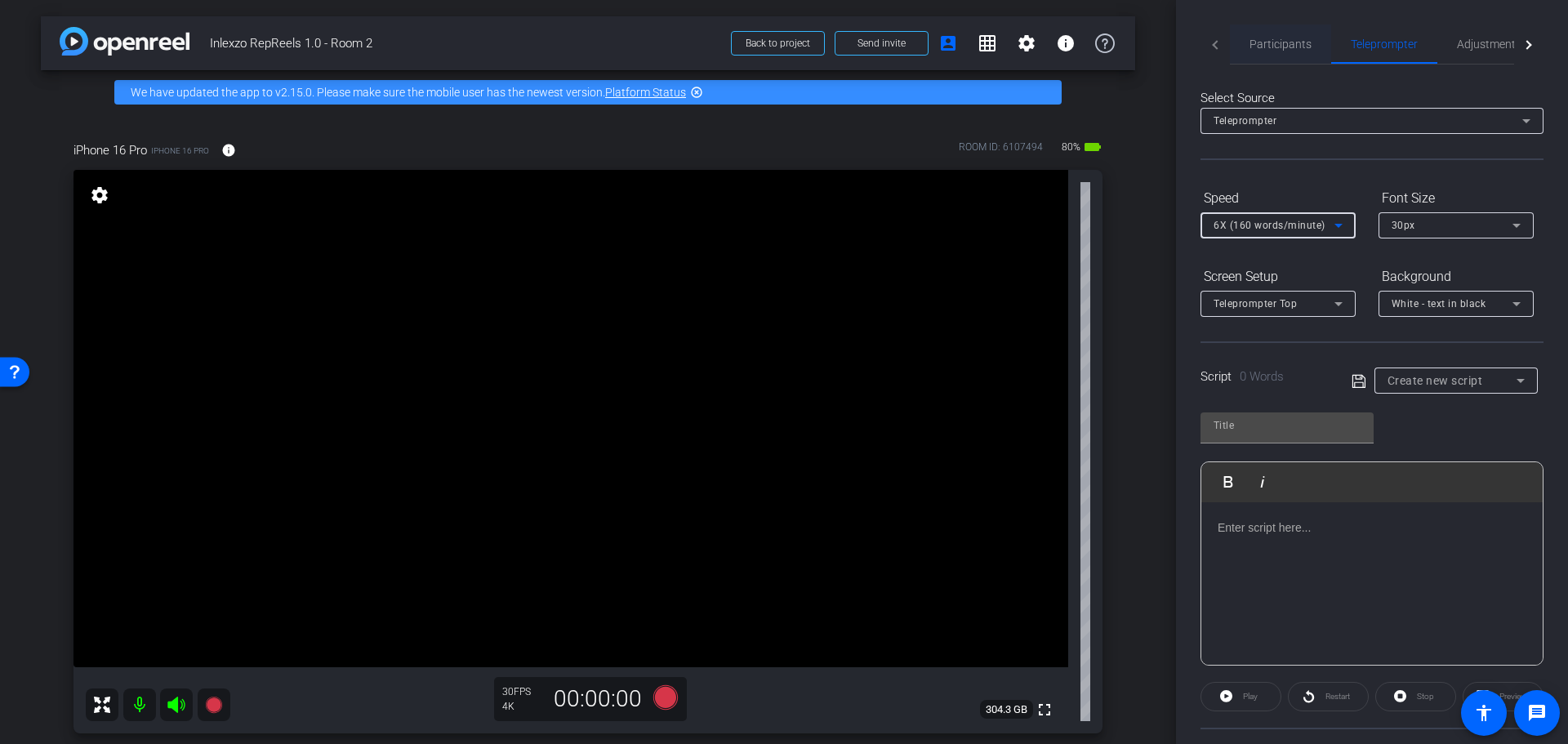
click at [1254, 43] on span "Participants" at bounding box center [1281, 43] width 62 height 12
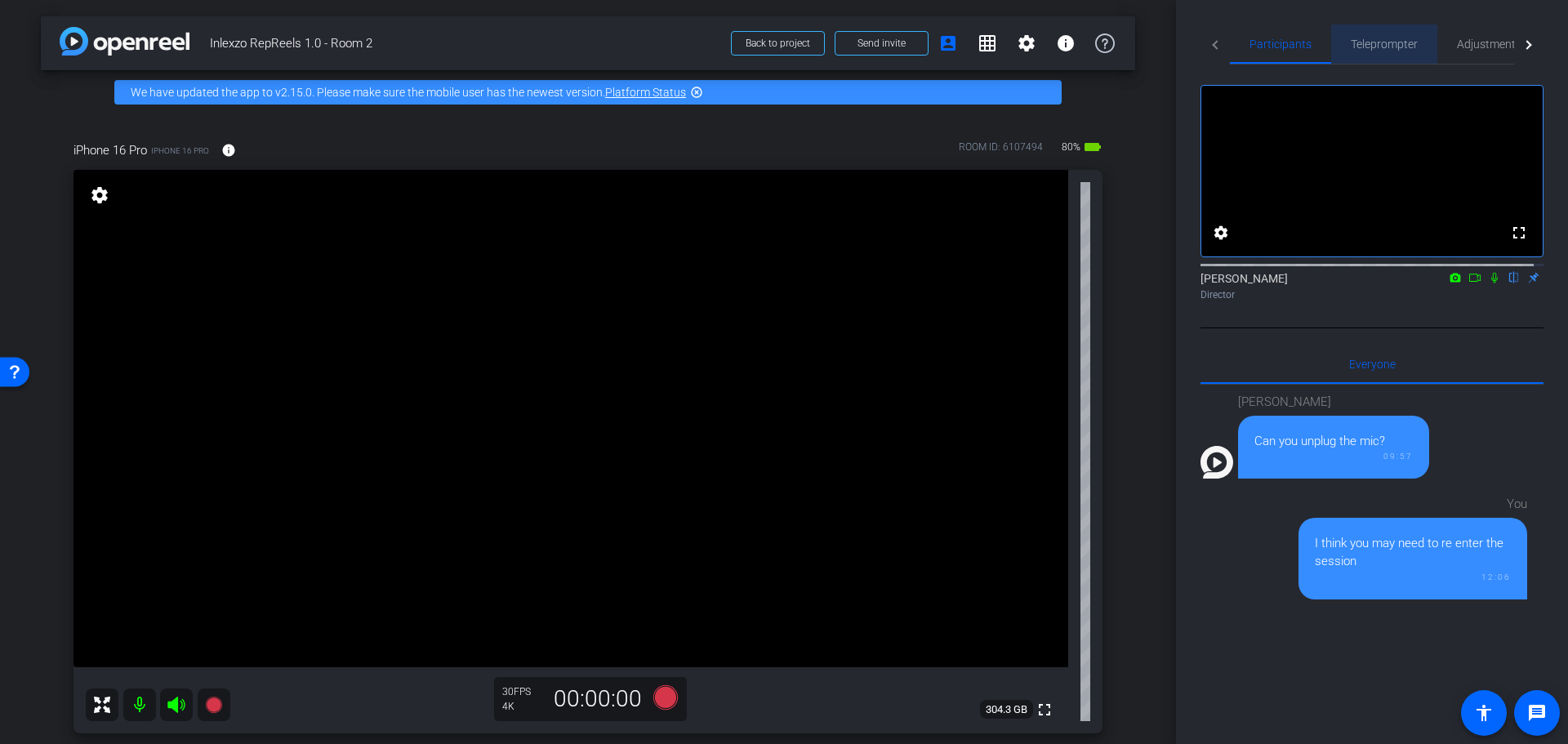
click at [1355, 45] on span "Teleprompter" at bounding box center [1385, 43] width 67 height 12
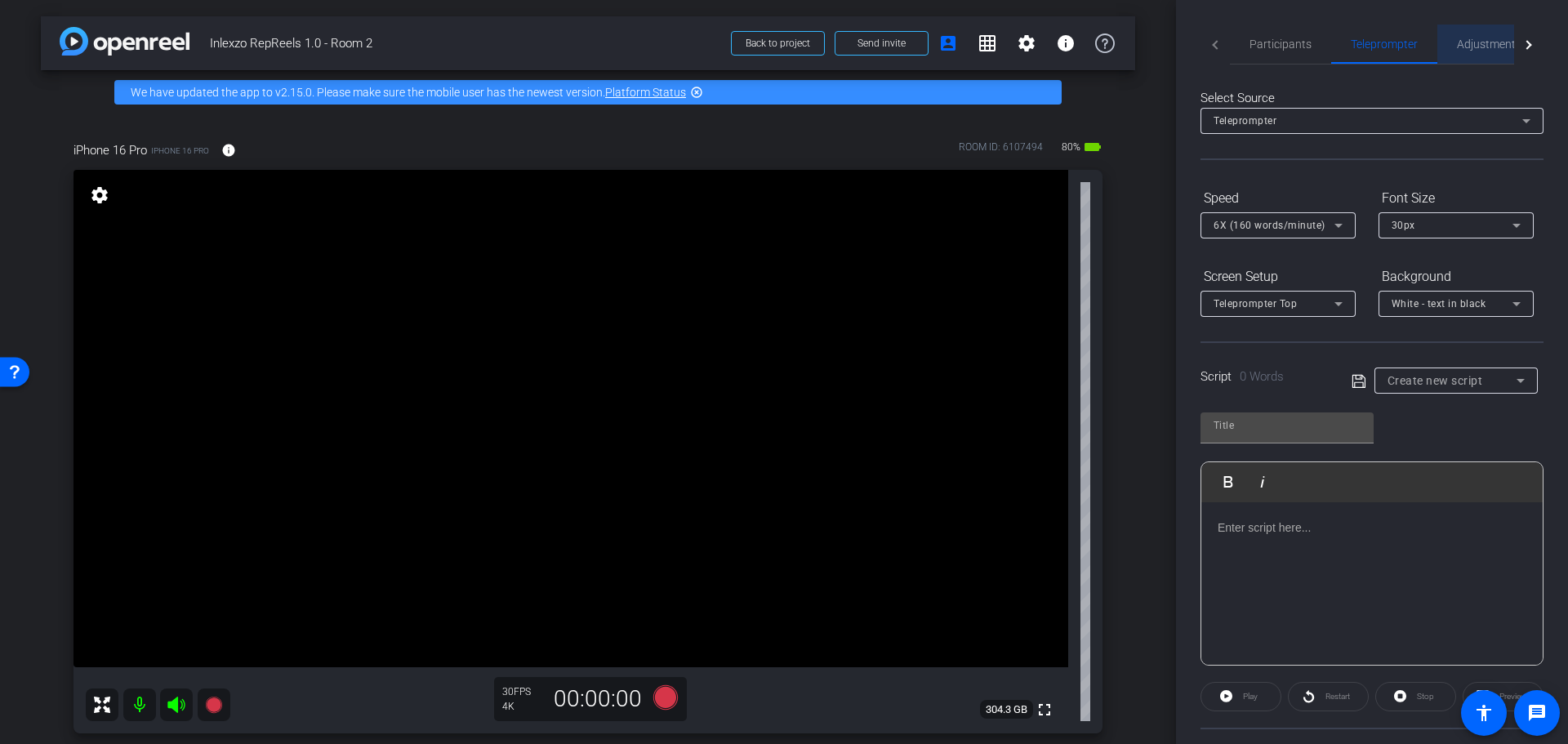
click at [1485, 47] on span "Adjustments" at bounding box center [1489, 43] width 65 height 12
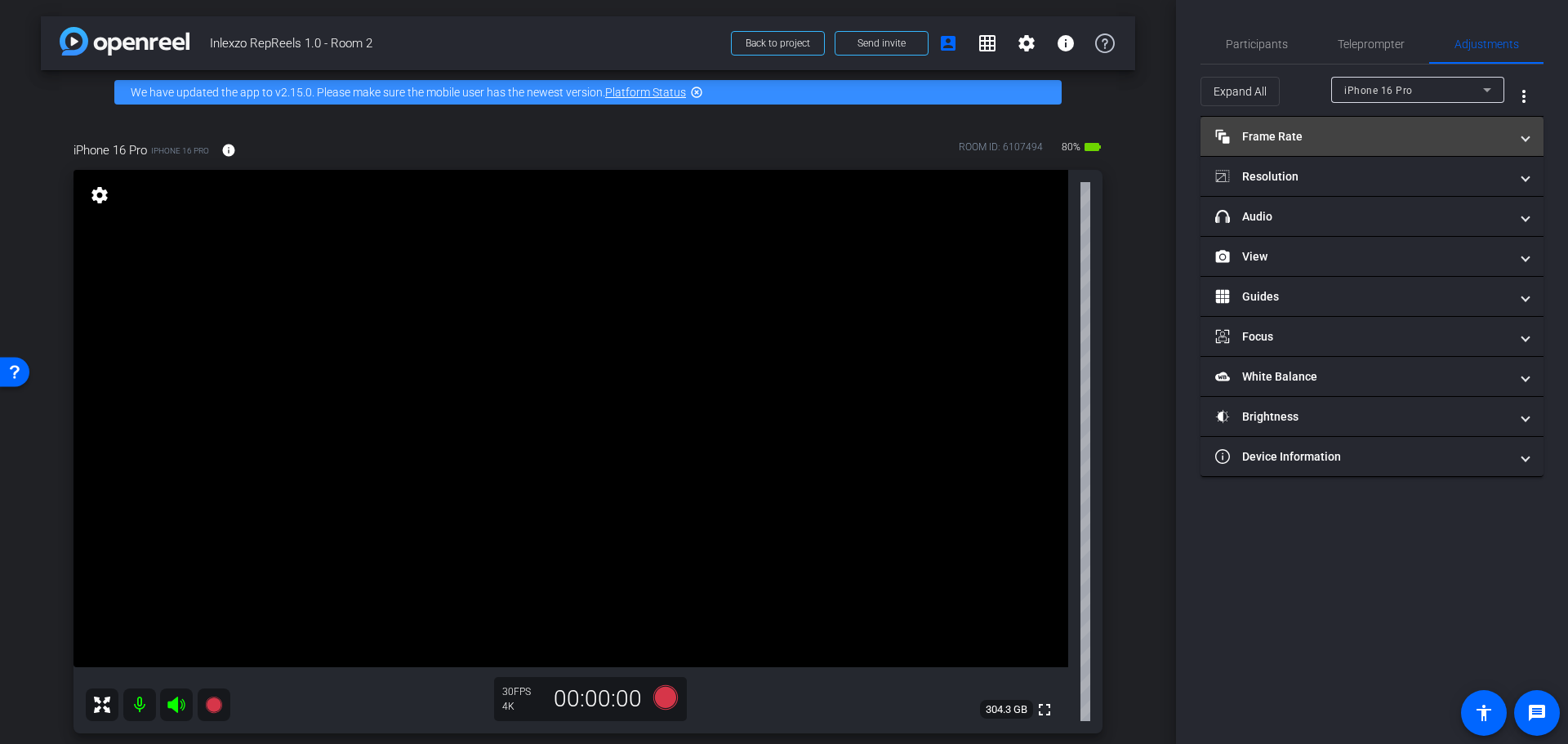
click at [1333, 149] on mat-expansion-panel-header "Frame Rate Frame Rate" at bounding box center [1371, 137] width 343 height 39
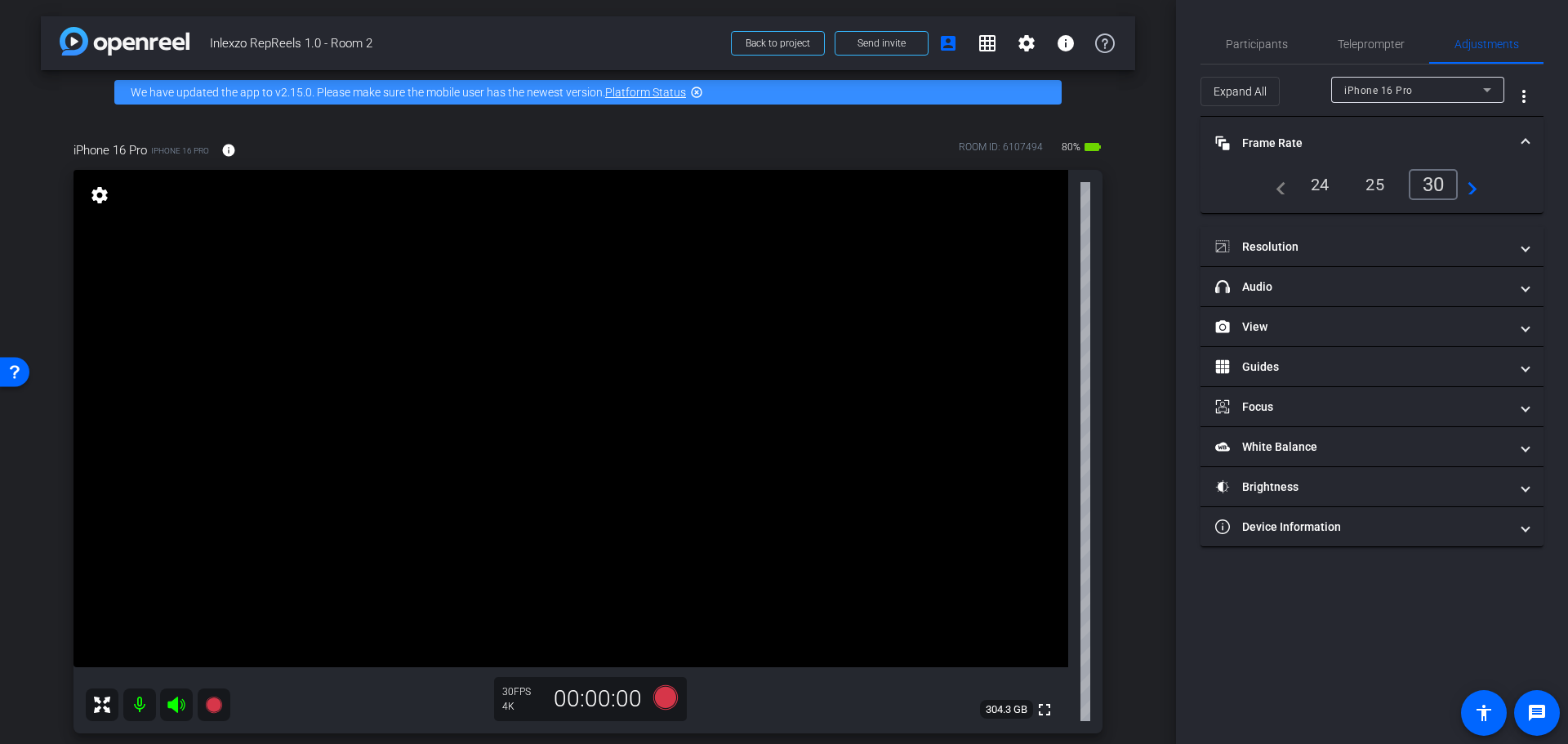
click at [1338, 141] on mat-panel-title "Frame Rate Frame Rate" at bounding box center [1362, 143] width 294 height 17
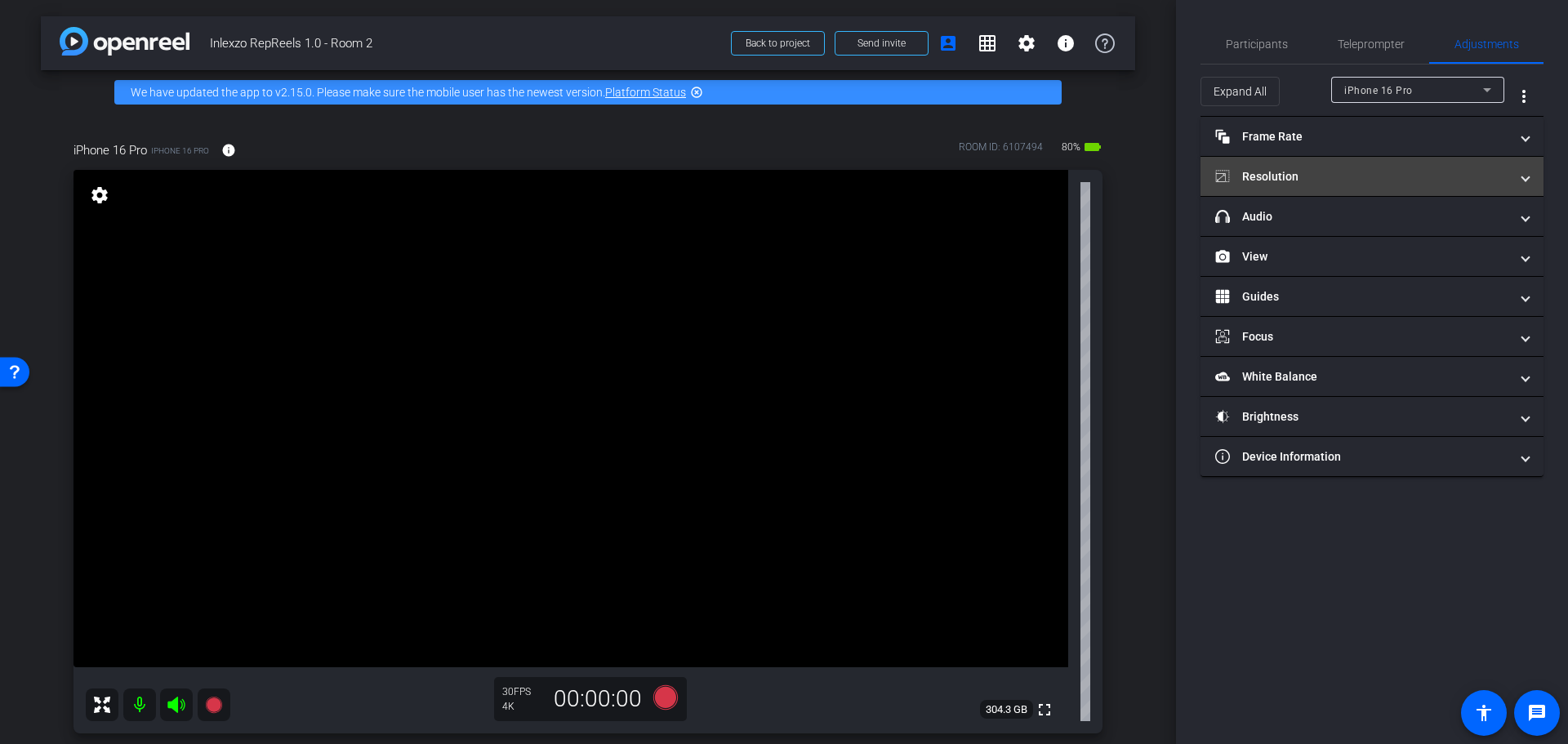
click at [1335, 175] on mat-panel-title "Resolution" at bounding box center [1362, 176] width 294 height 17
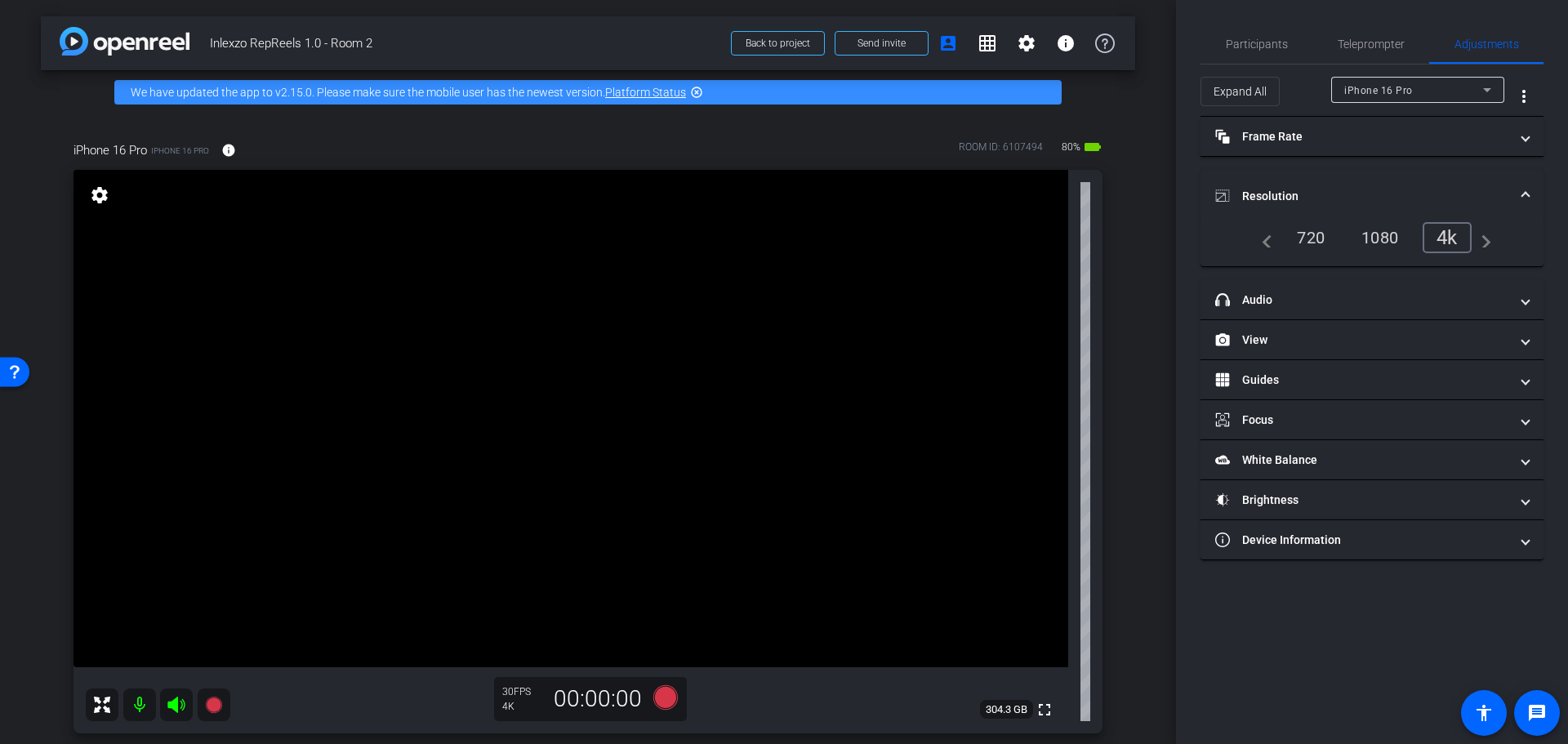
click at [1338, 180] on mat-expansion-panel-header "Resolution" at bounding box center [1371, 196] width 343 height 52
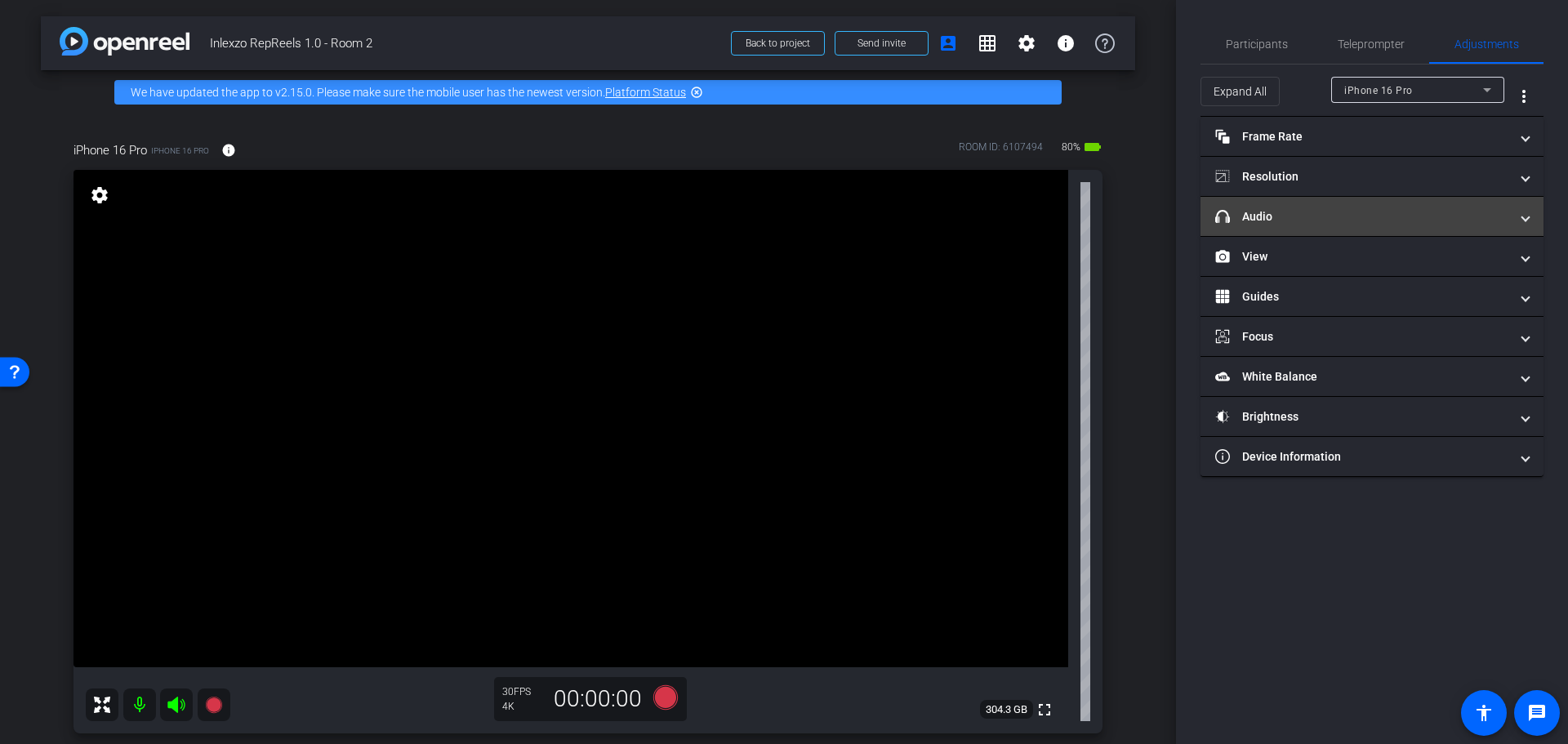
click at [1348, 223] on mat-panel-title "headphone icon Audio" at bounding box center [1362, 216] width 294 height 17
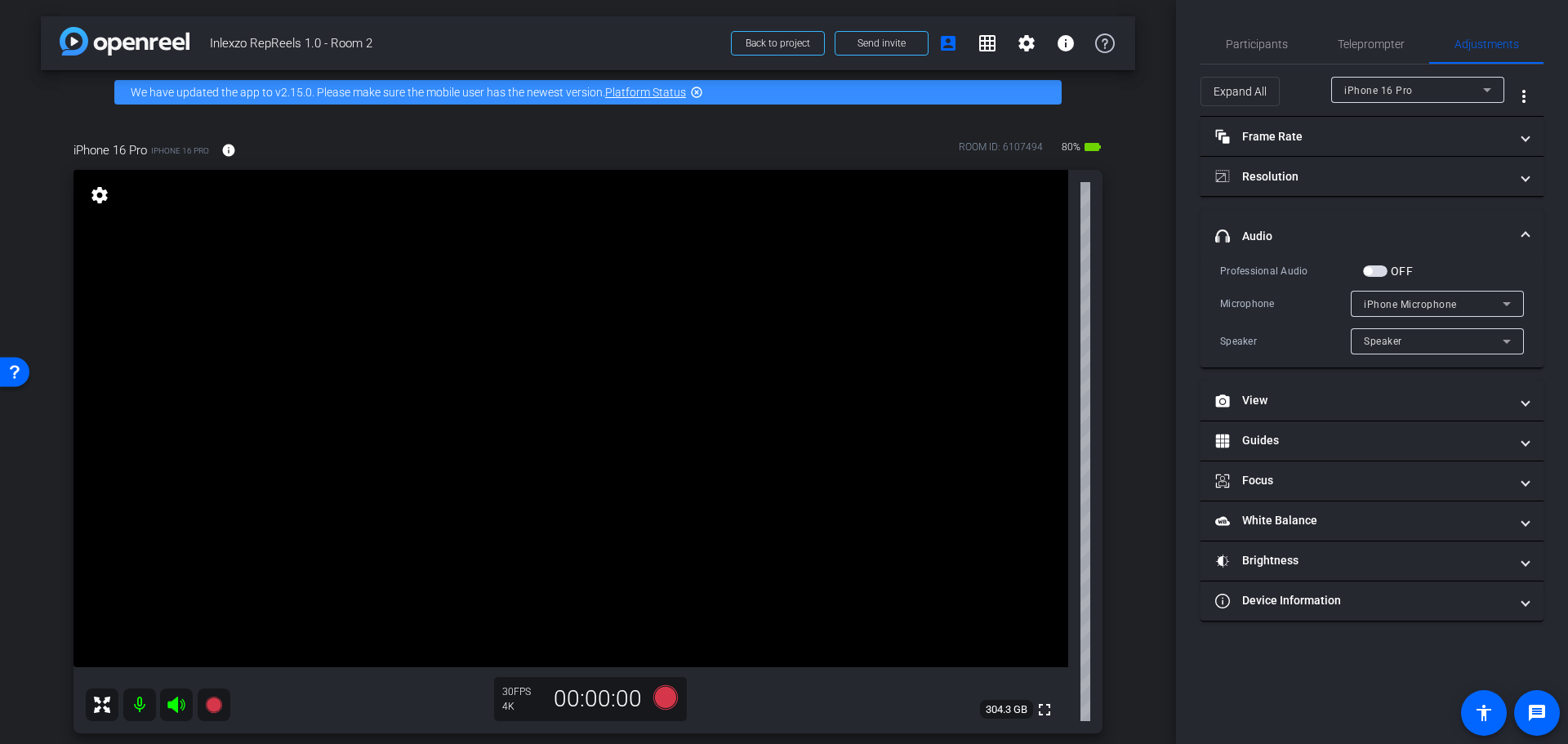
click at [1346, 223] on mat-expansion-panel-header "headphone icon Audio" at bounding box center [1371, 236] width 343 height 52
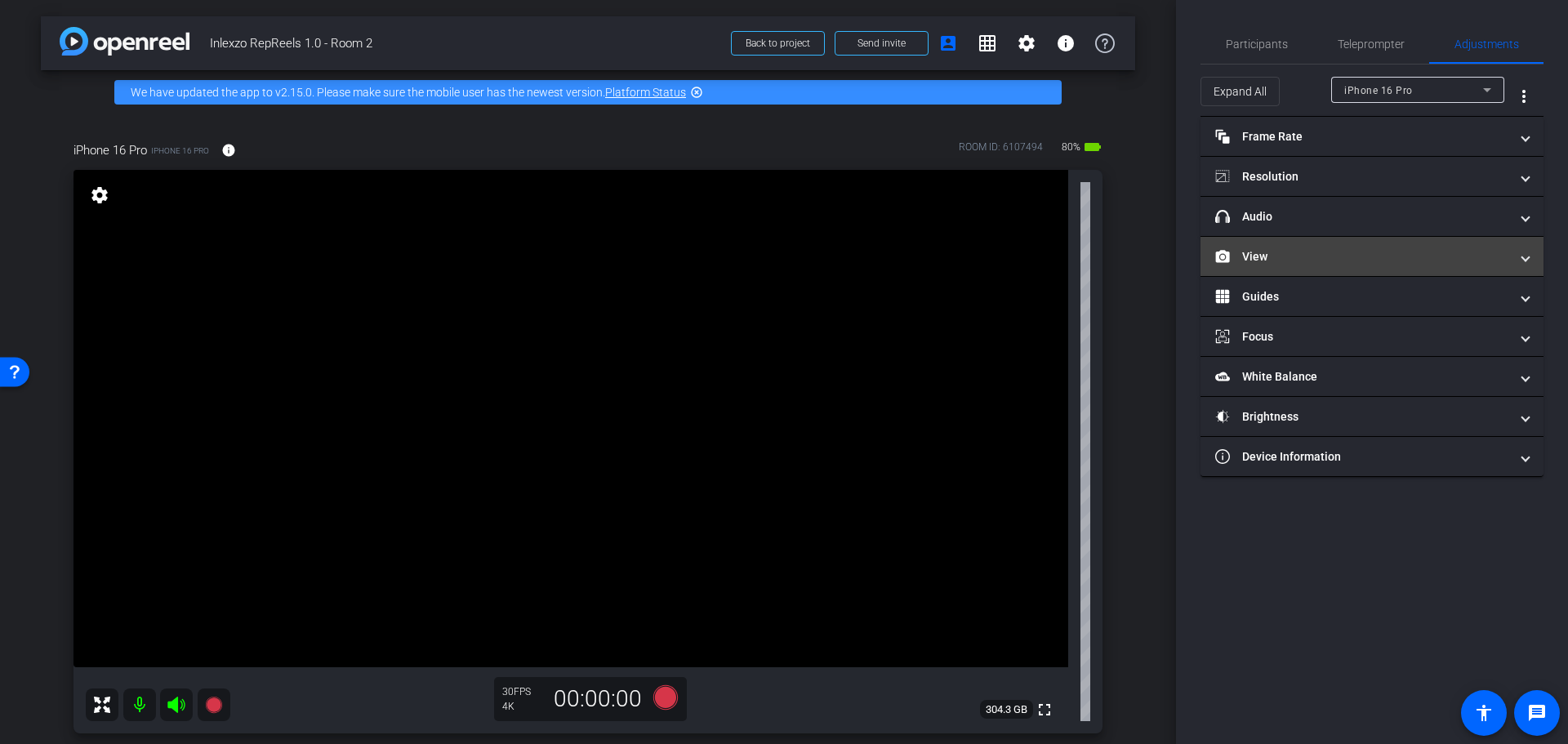
click at [1339, 255] on mat-panel-title "View" at bounding box center [1362, 256] width 294 height 17
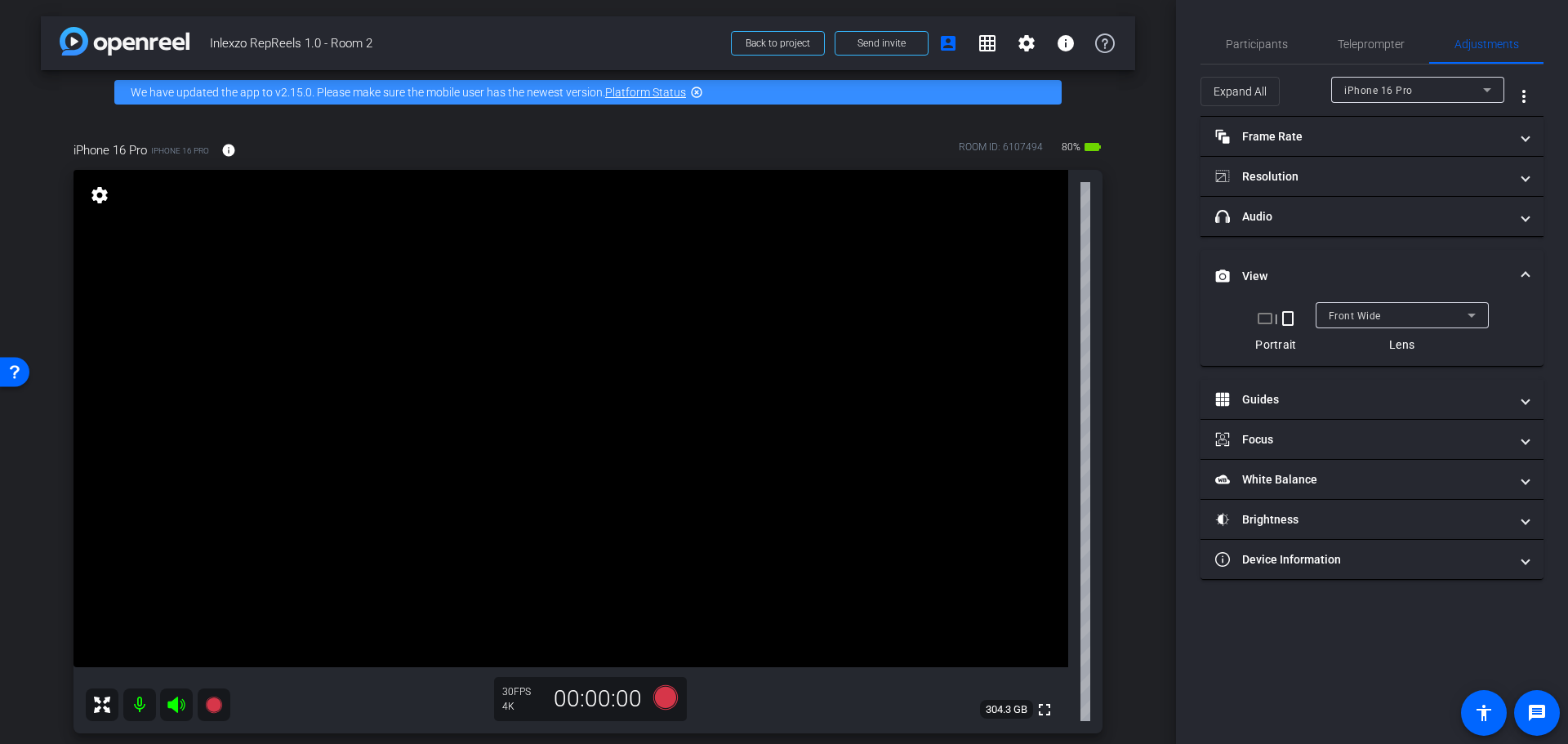
click at [1339, 269] on mat-panel-title "View" at bounding box center [1362, 276] width 294 height 17
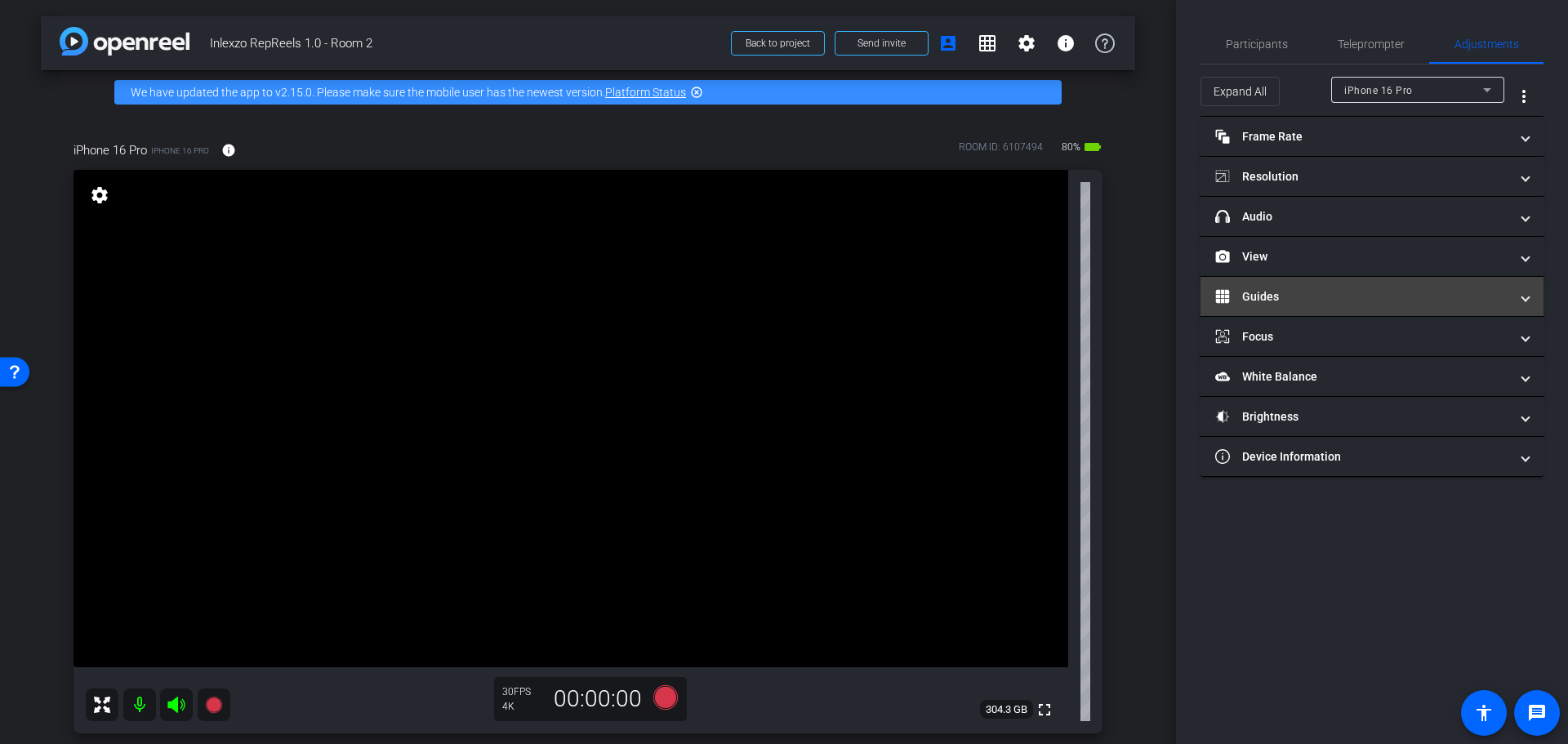
click at [1343, 302] on mat-panel-title "Guides" at bounding box center [1362, 296] width 294 height 17
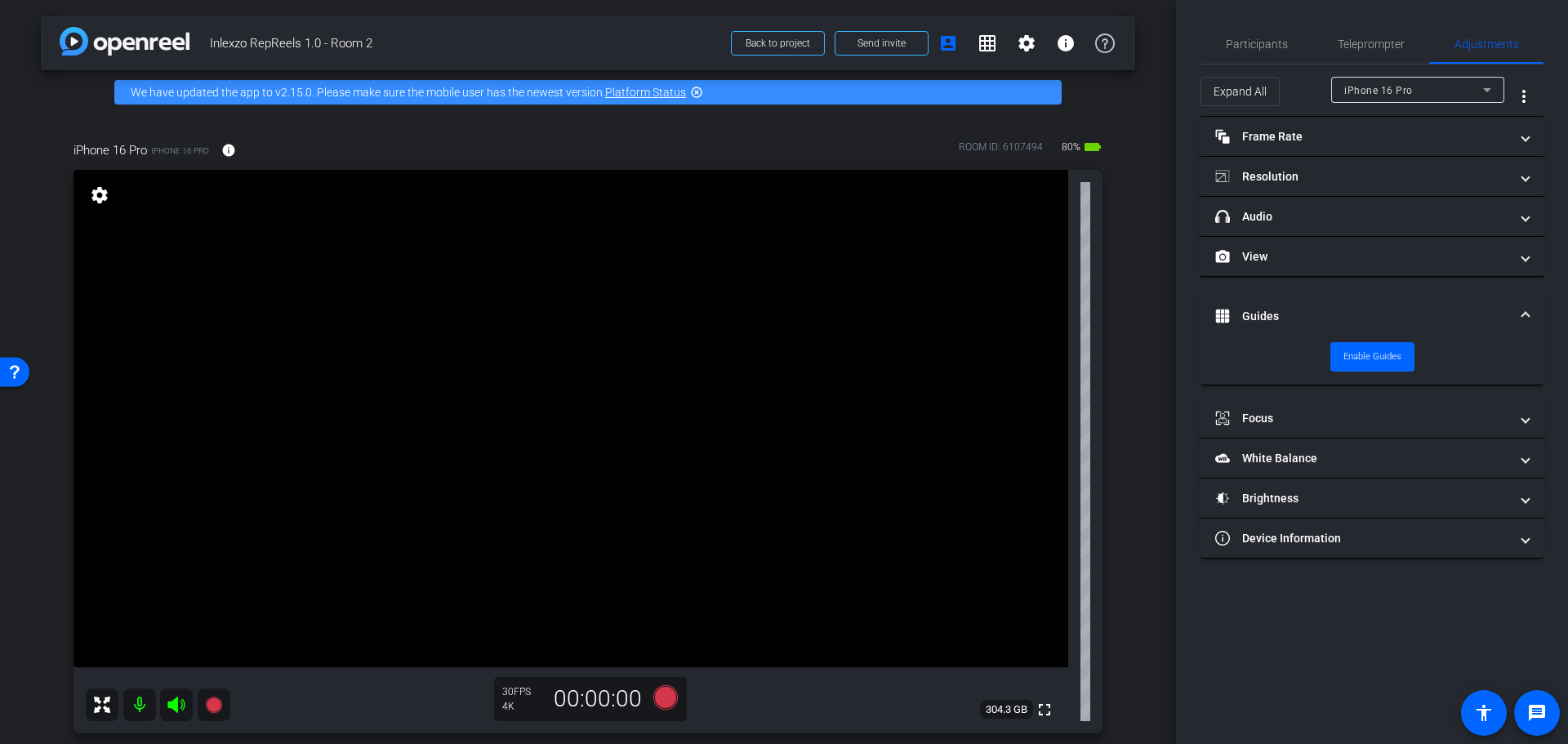
click at [1341, 304] on mat-expansion-panel-header "Guides" at bounding box center [1371, 316] width 343 height 52
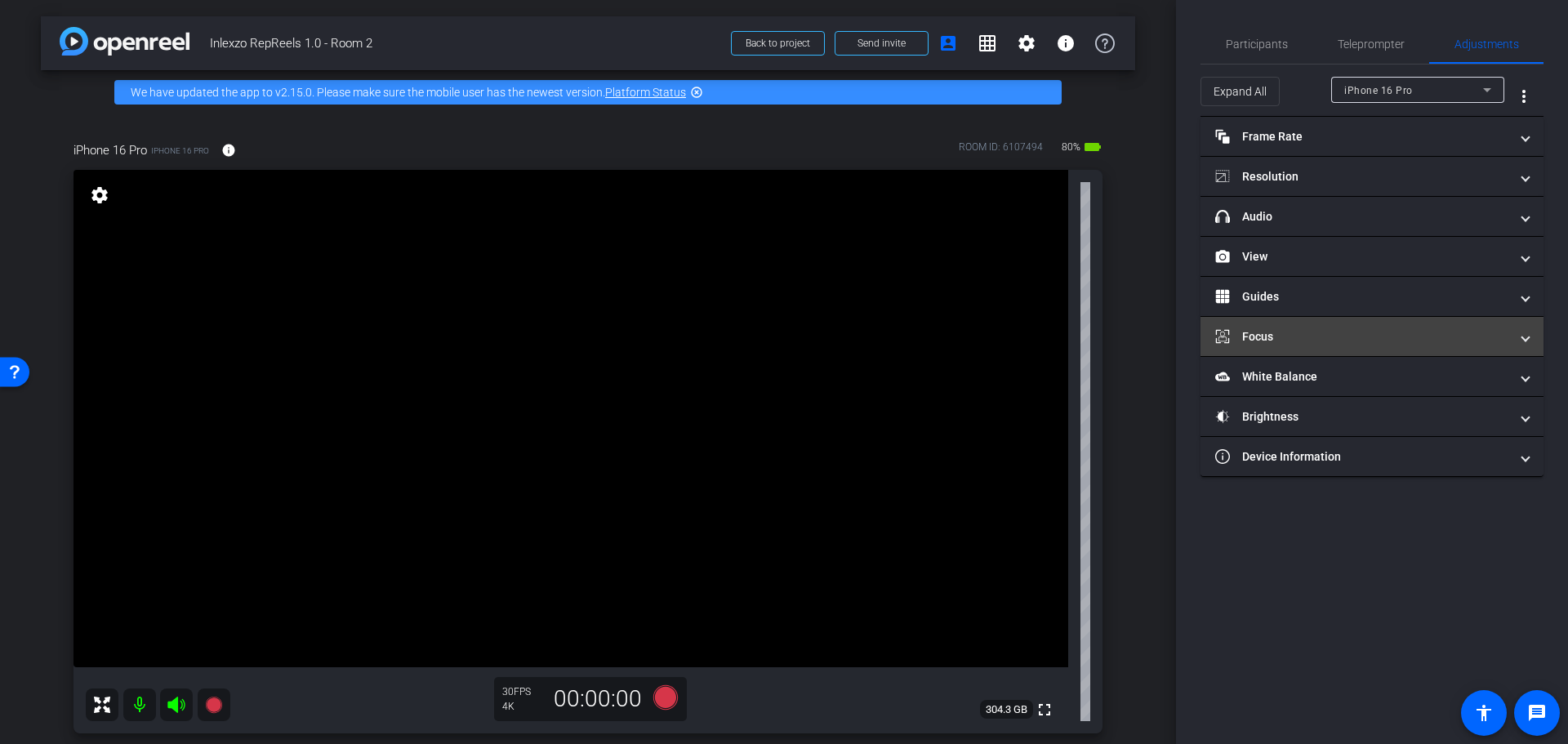
click at [1341, 331] on mat-panel-title "Focus" at bounding box center [1362, 336] width 294 height 17
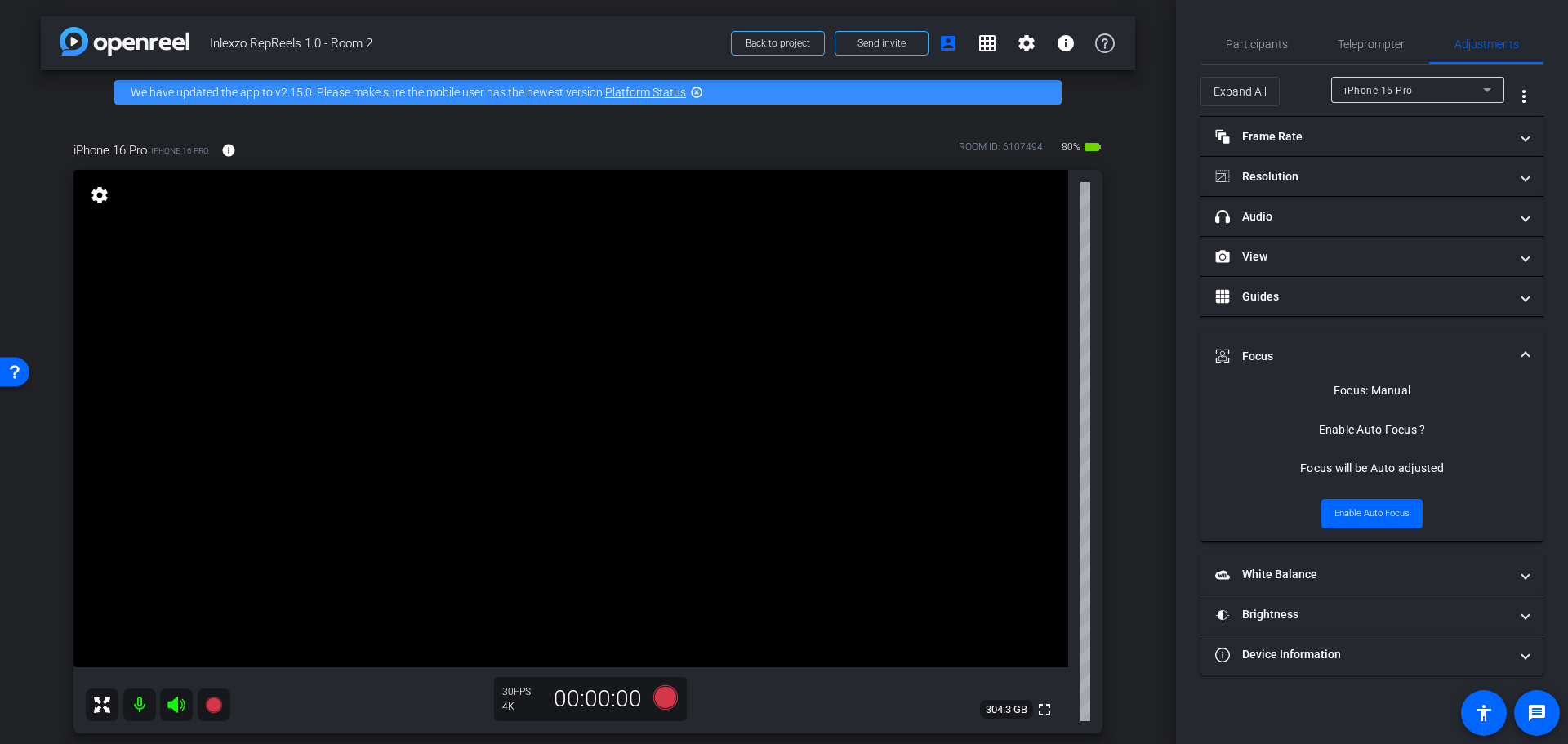
click at [1355, 349] on mat-panel-title "Focus" at bounding box center [1362, 356] width 294 height 17
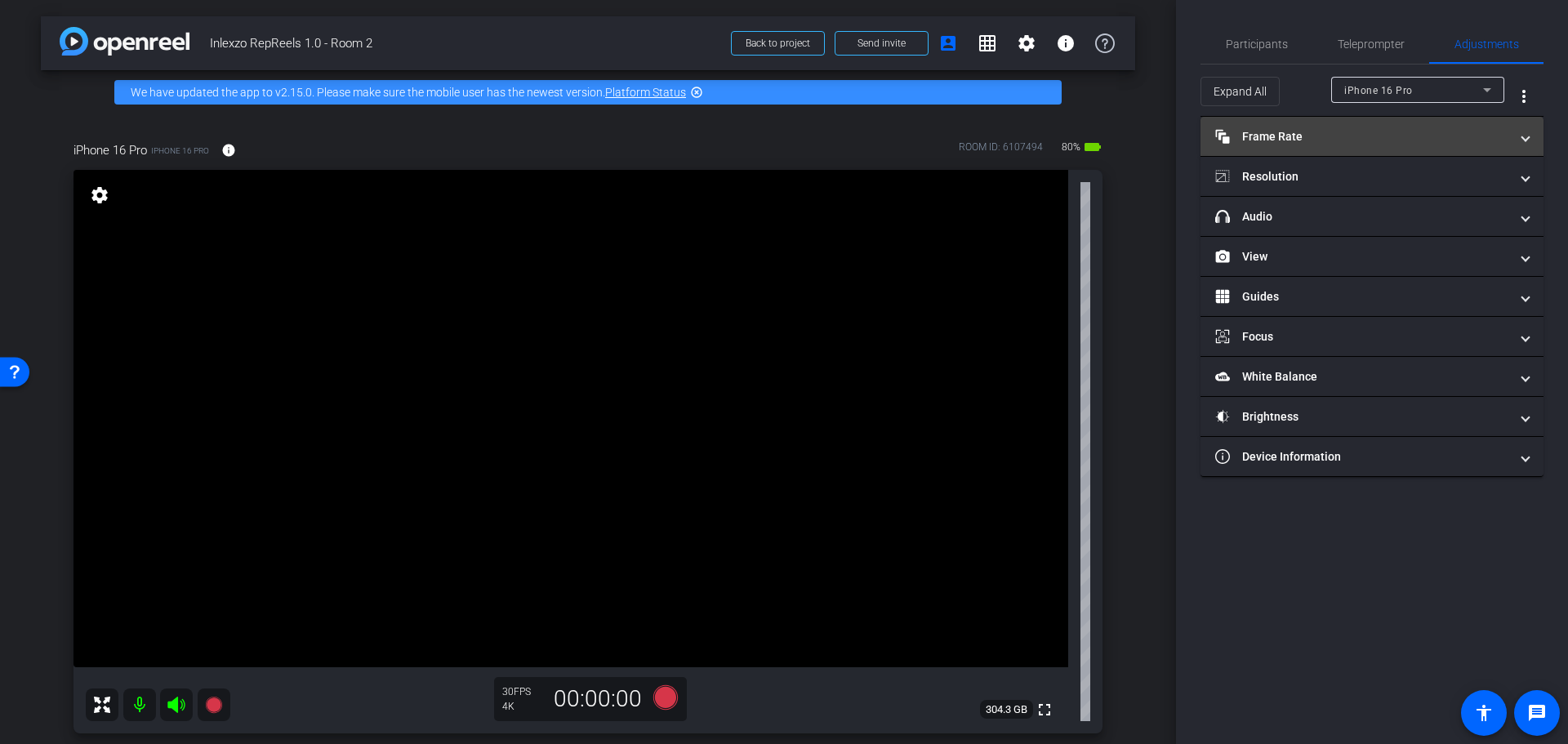
click at [1303, 129] on mat-panel-title "Frame Rate Frame Rate" at bounding box center [1362, 137] width 294 height 17
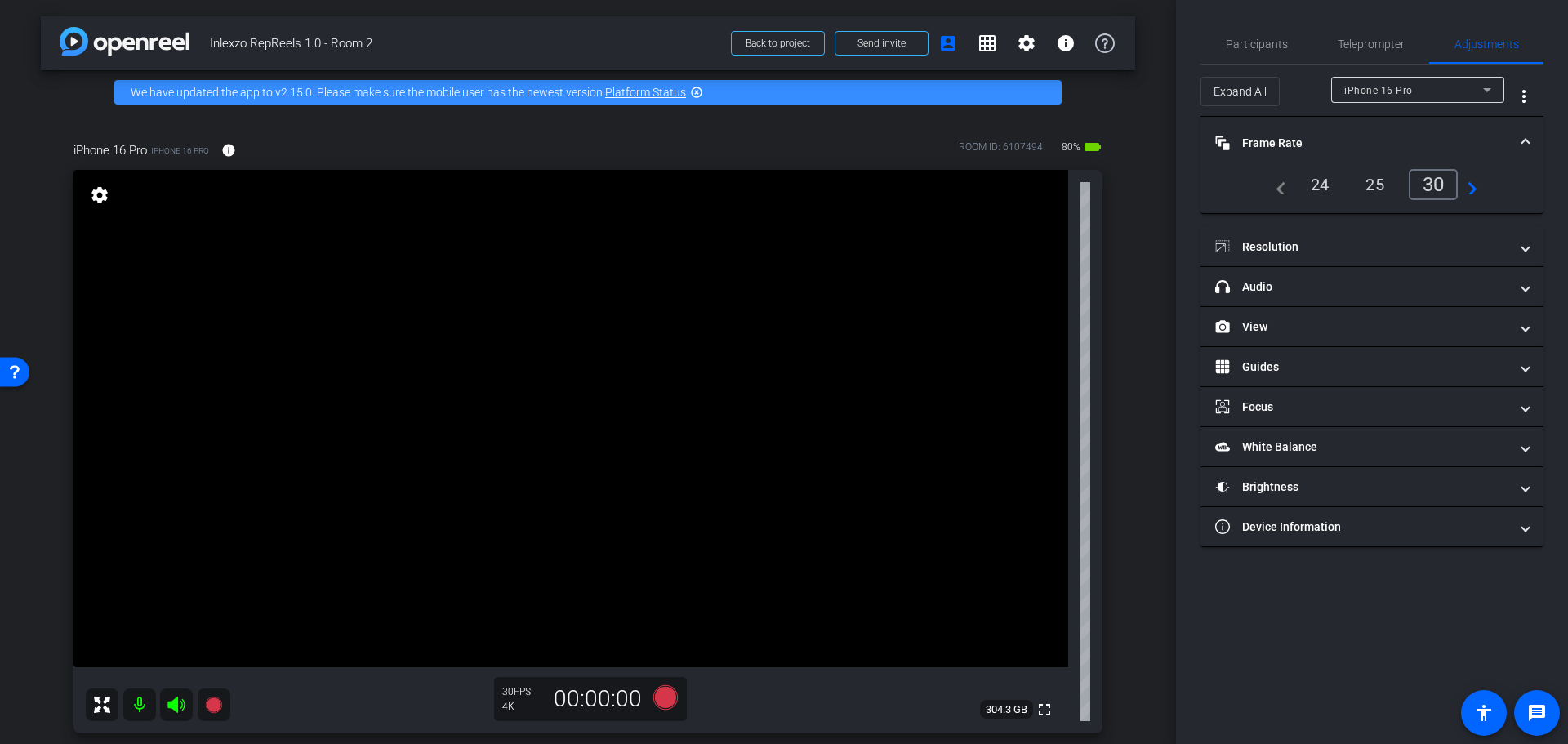
click at [1277, 136] on mat-panel-title "Frame Rate Frame Rate" at bounding box center [1362, 143] width 294 height 17
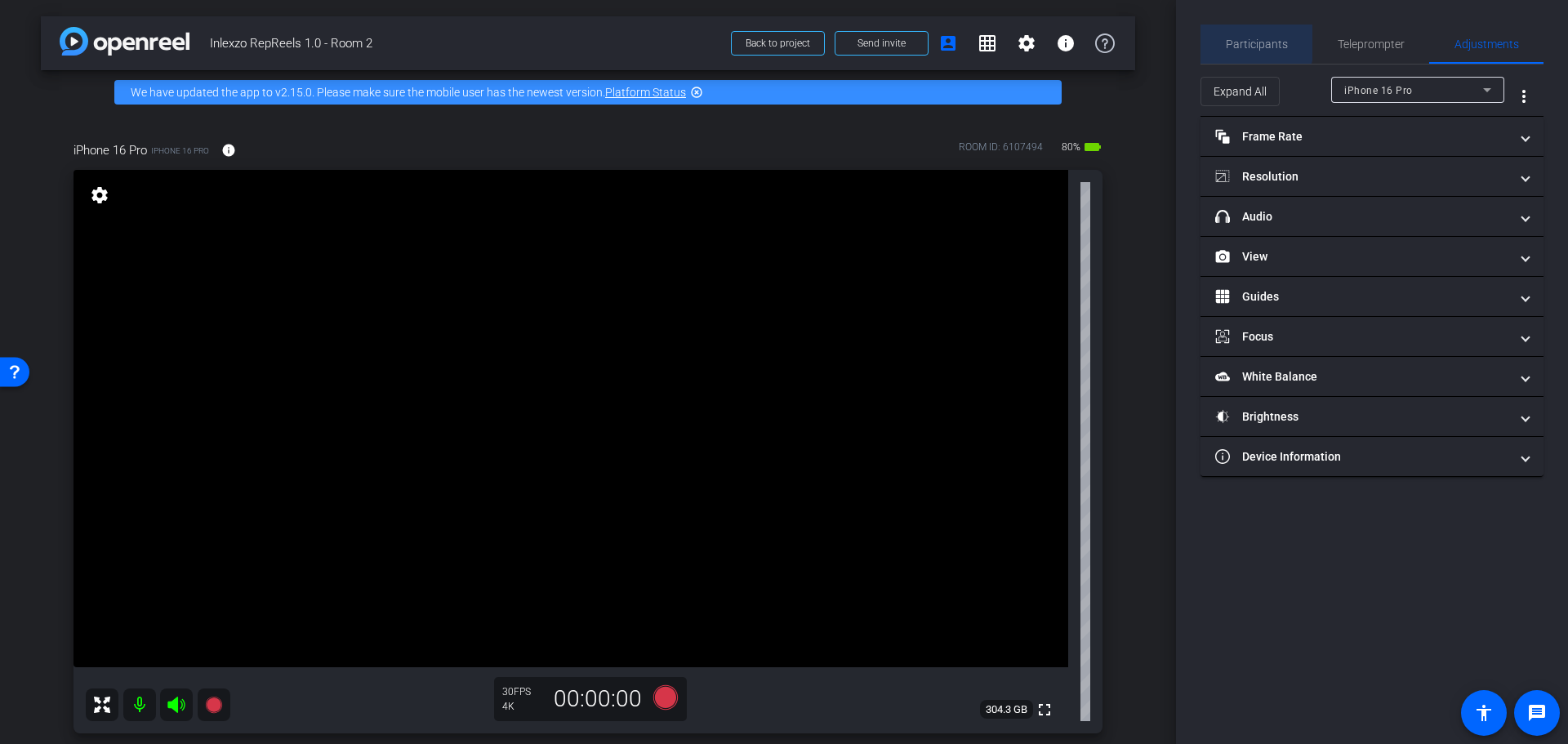
click at [1252, 38] on span "Participants" at bounding box center [1257, 43] width 62 height 12
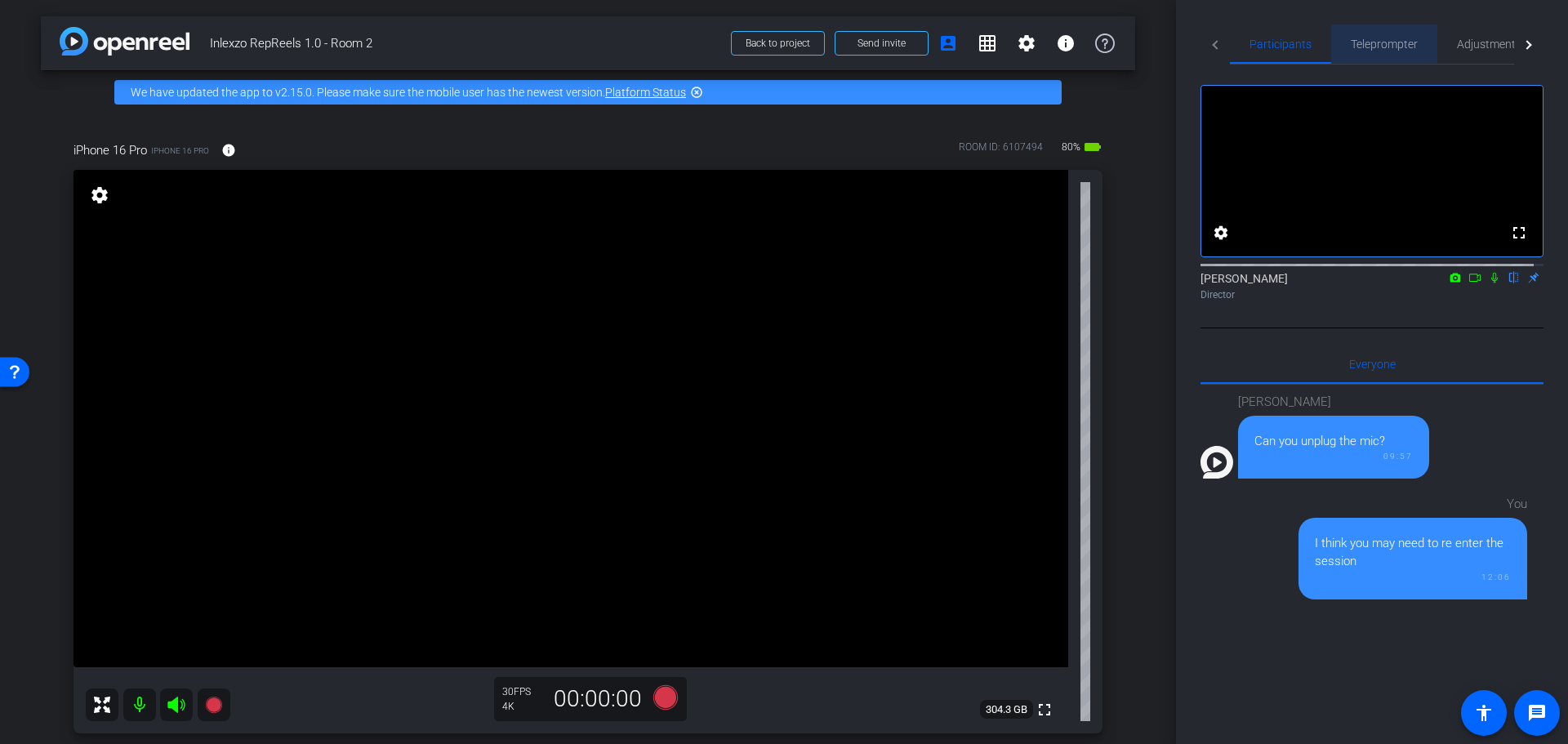
click at [1397, 43] on span "Teleprompter" at bounding box center [1385, 43] width 67 height 12
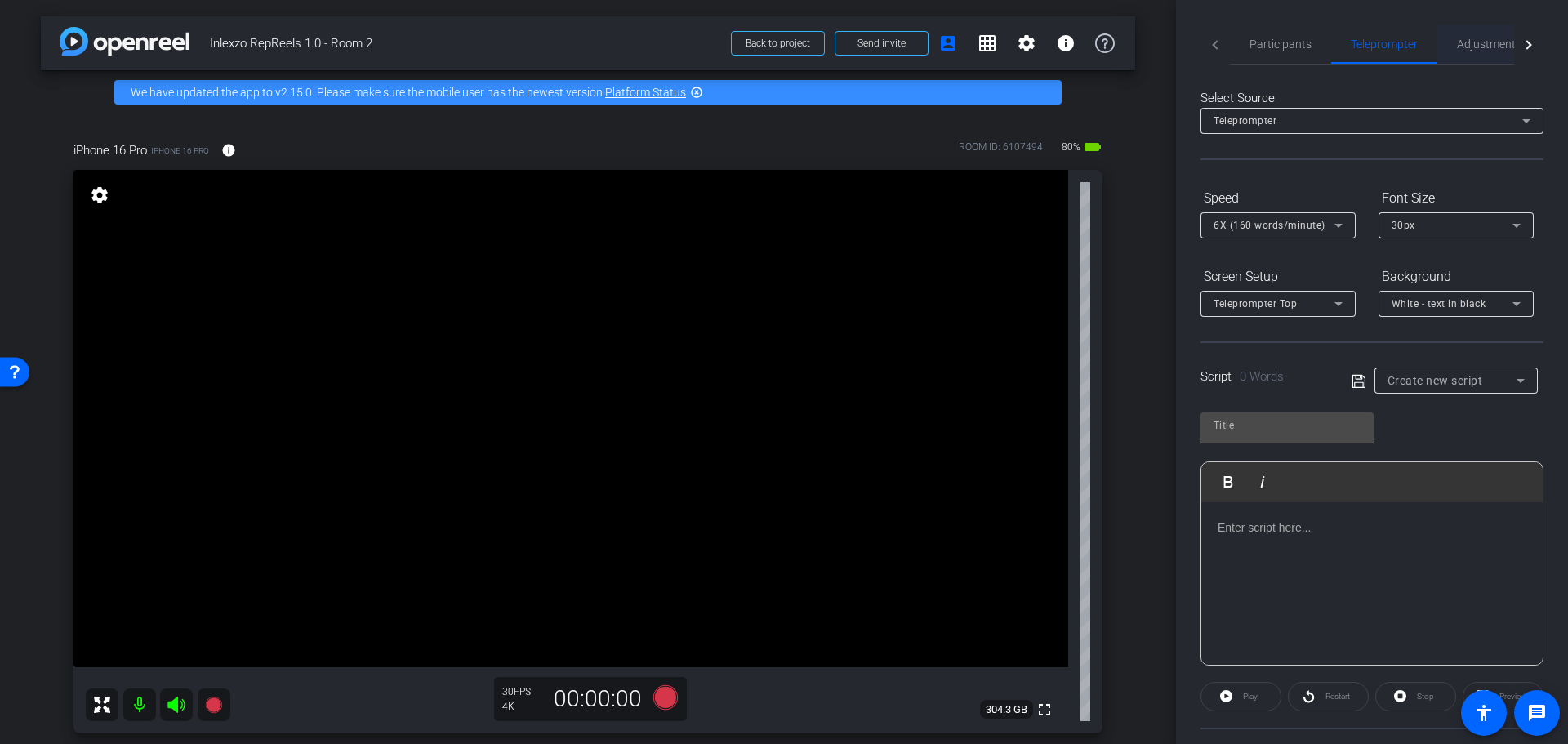
click at [1473, 44] on span "Adjustments" at bounding box center [1489, 43] width 65 height 12
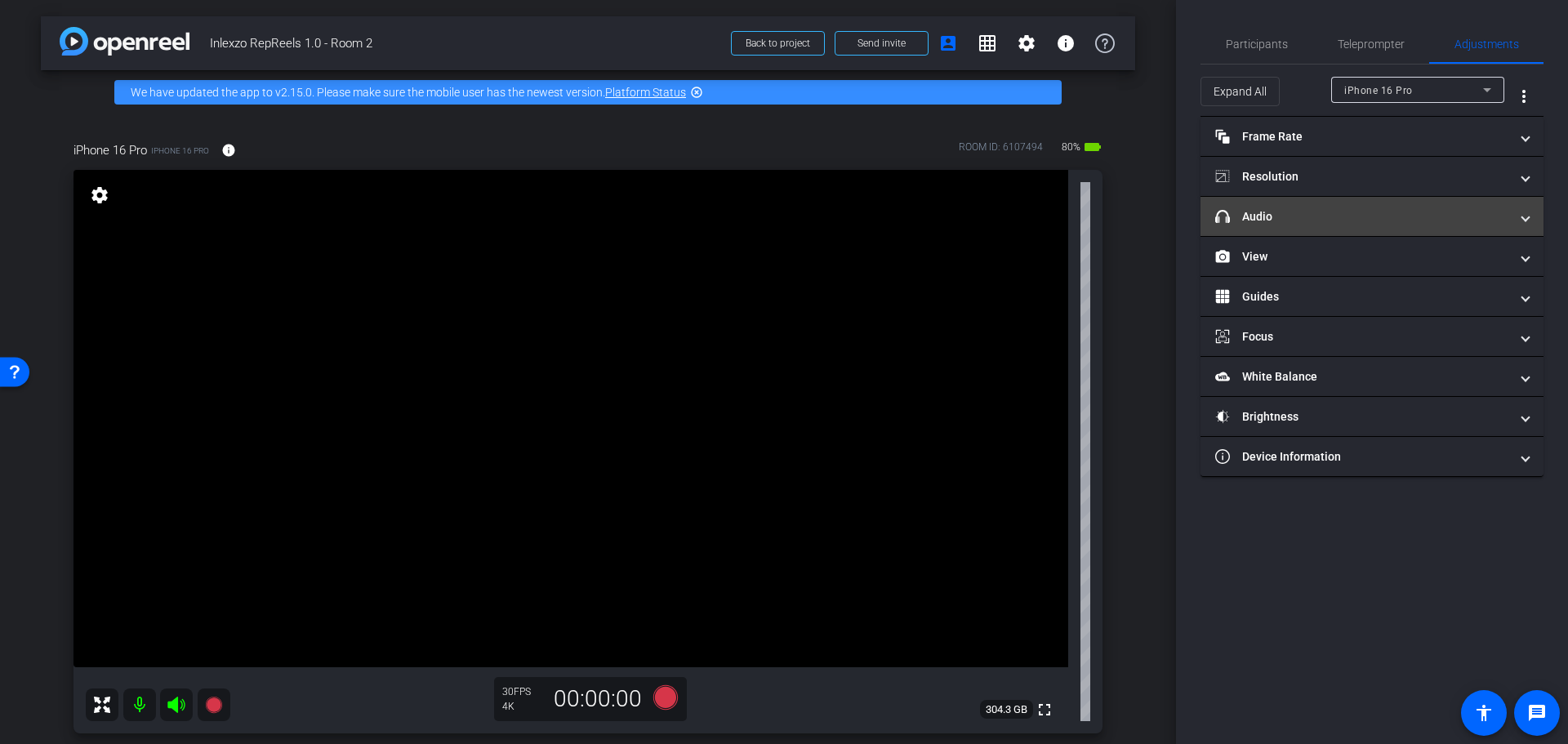
click at [1376, 203] on mat-expansion-panel-header "headphone icon Audio" at bounding box center [1371, 216] width 343 height 39
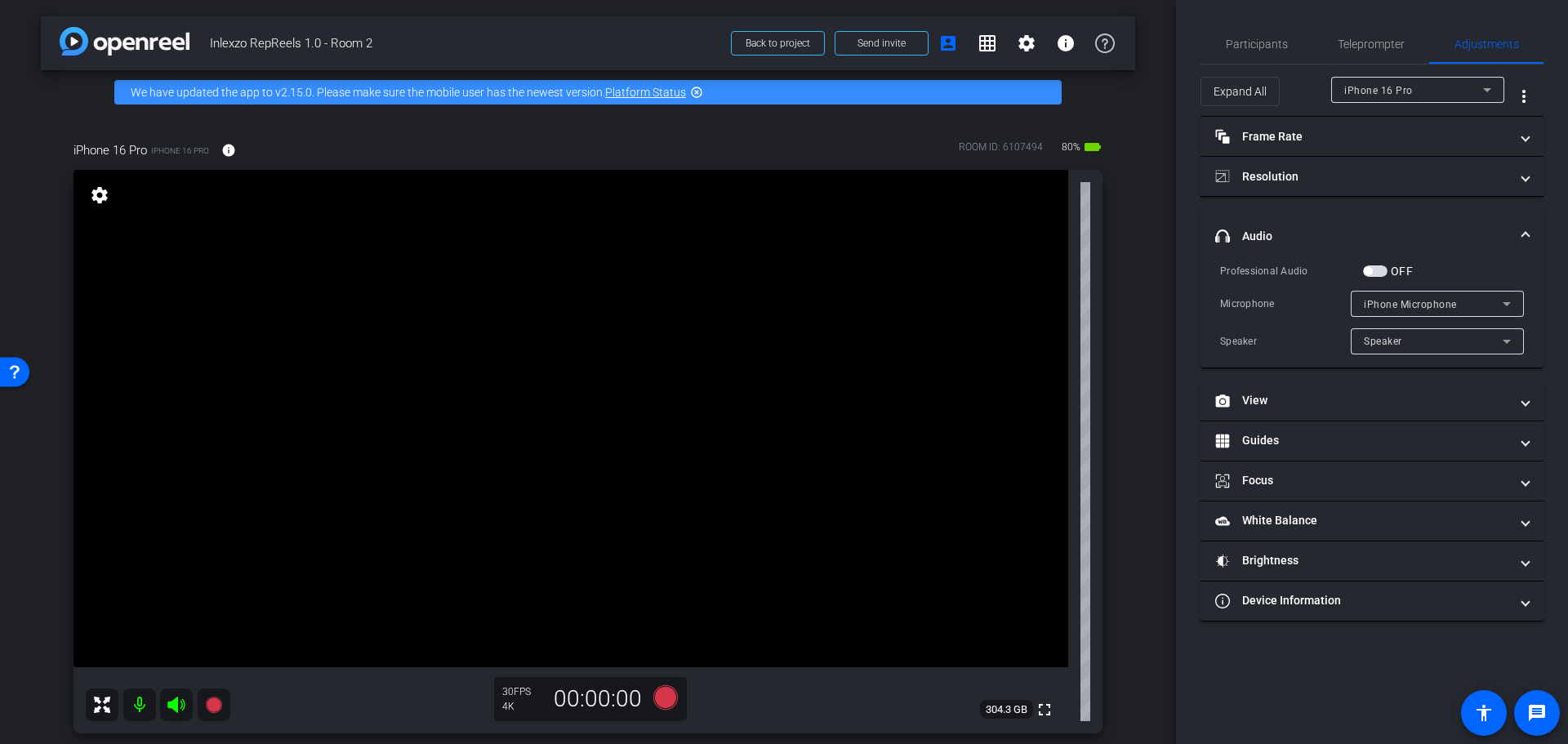
click at [1305, 228] on mat-panel-title "headphone icon Audio" at bounding box center [1362, 236] width 294 height 17
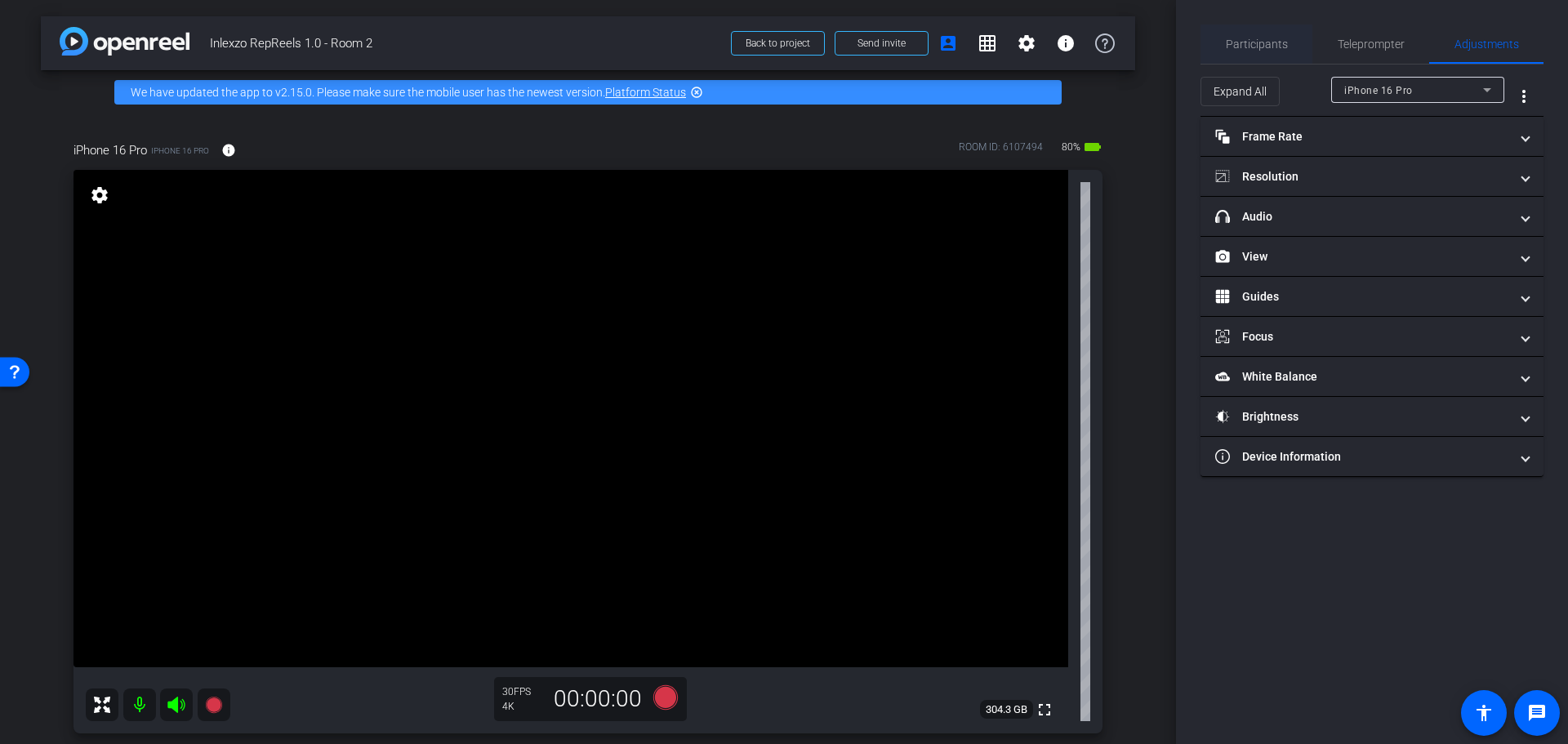
click at [1222, 37] on div "Participants" at bounding box center [1256, 44] width 112 height 39
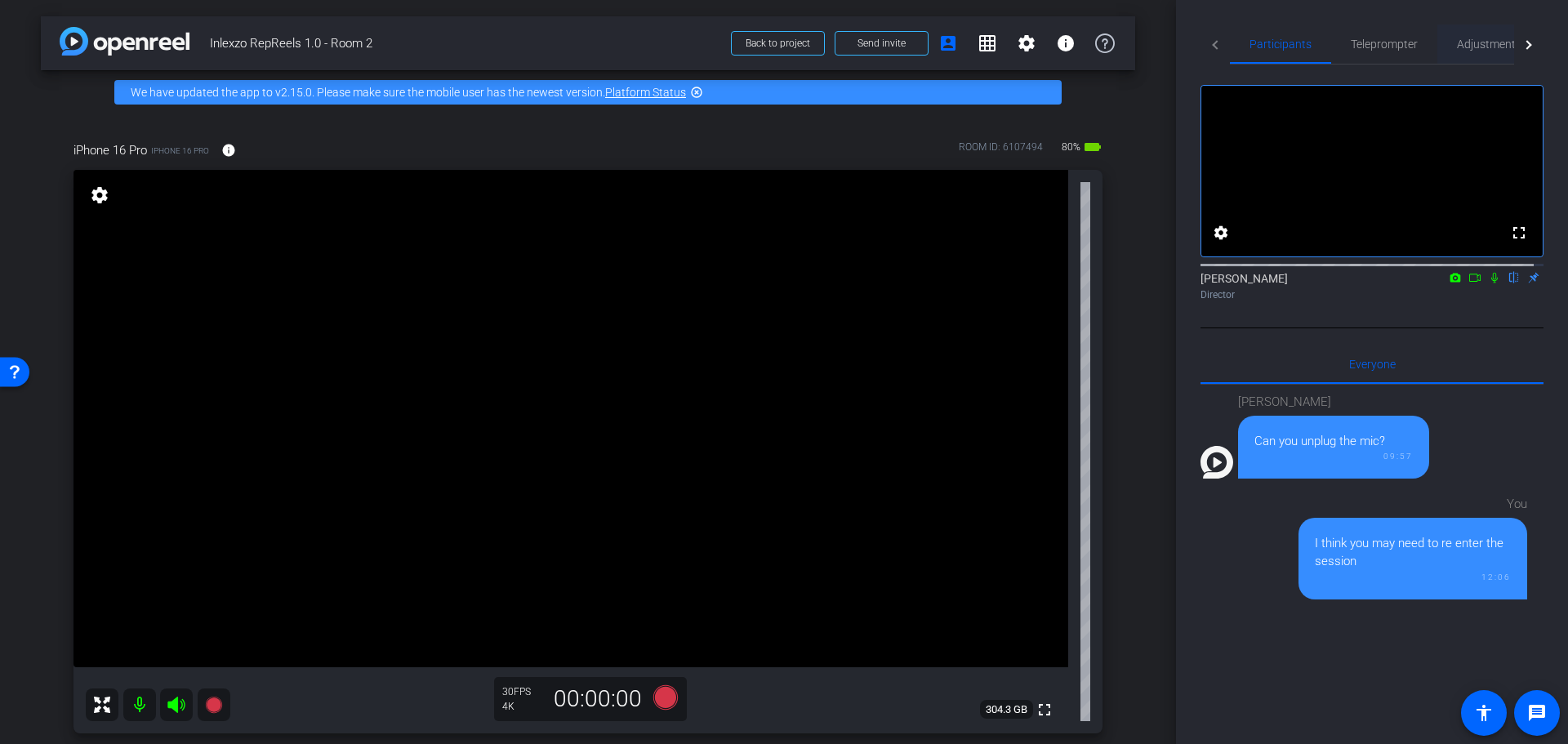
click at [1448, 47] on div "Adjustments" at bounding box center [1489, 44] width 104 height 39
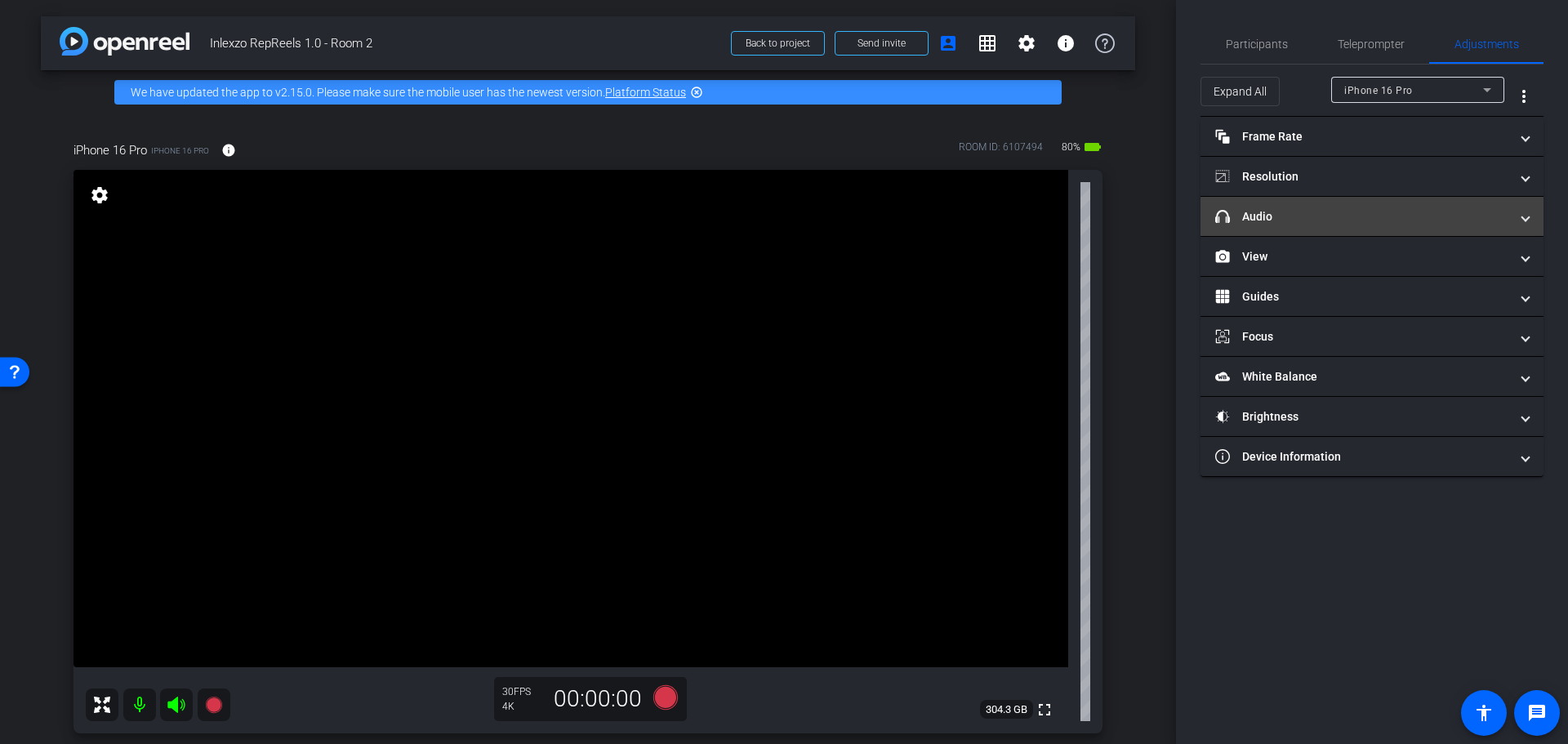
click at [1303, 202] on mat-expansion-panel-header "headphone icon Audio" at bounding box center [1371, 216] width 343 height 39
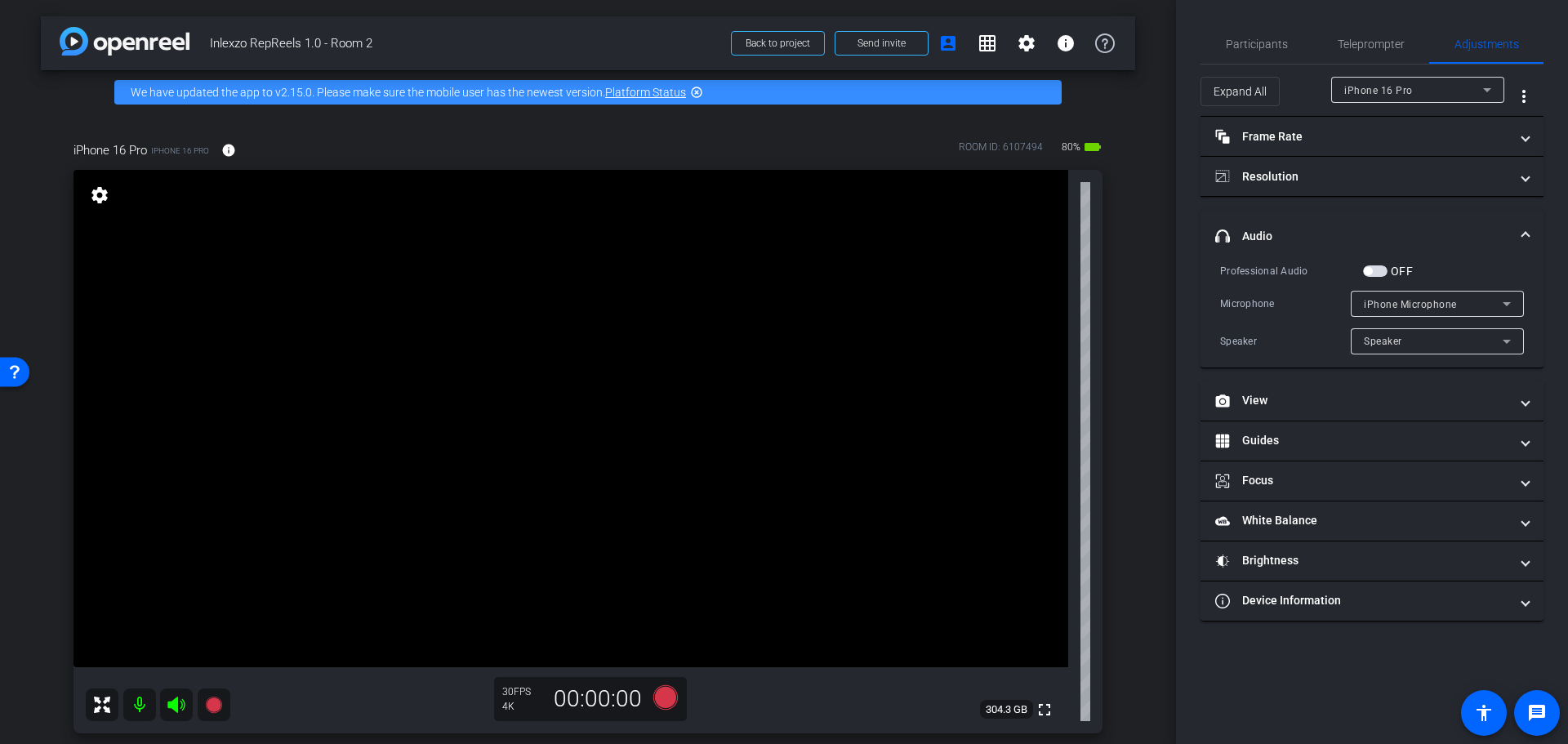
click at [1378, 270] on span "button" at bounding box center [1376, 270] width 25 height 12
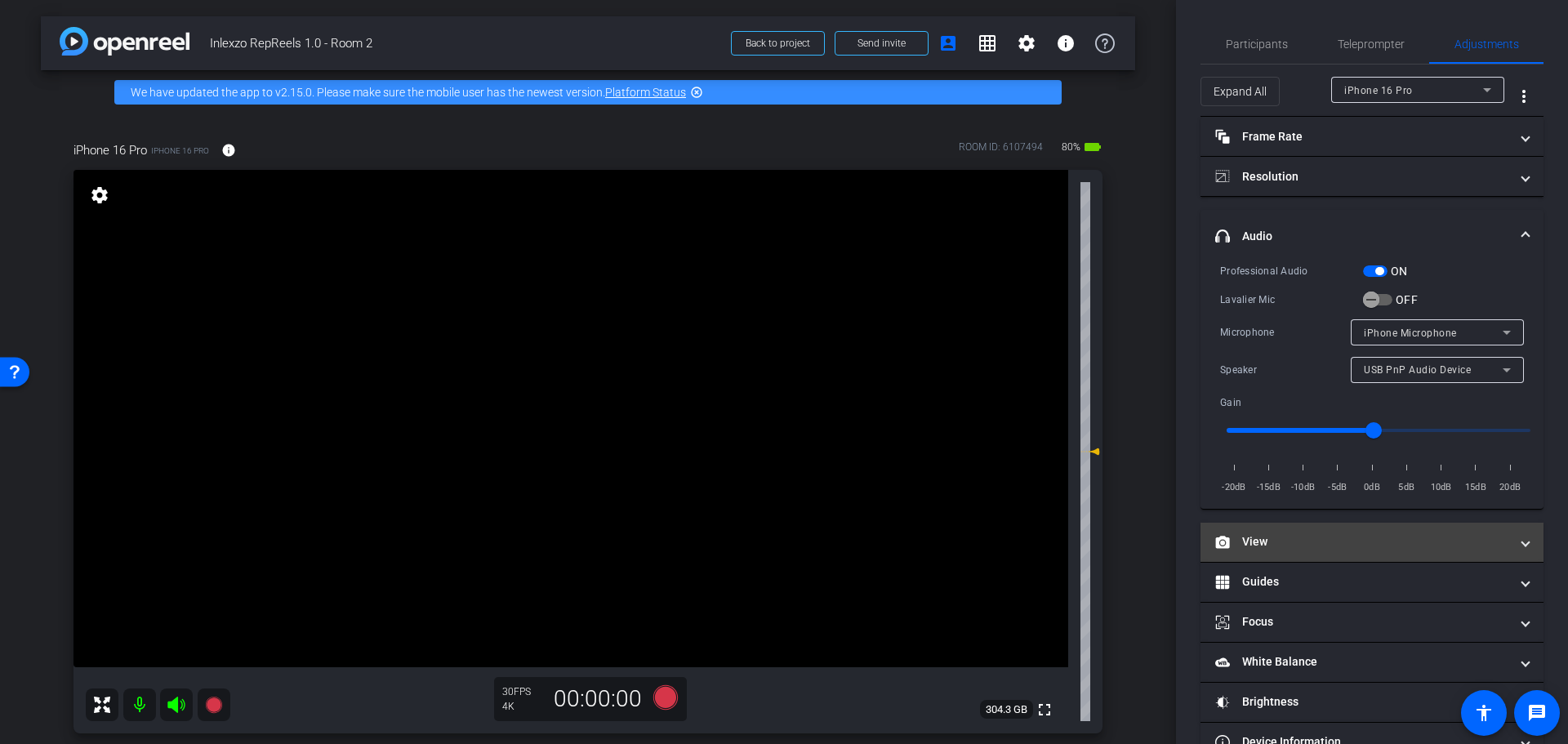
click at [1305, 532] on mat-expansion-panel-header "View" at bounding box center [1371, 543] width 343 height 39
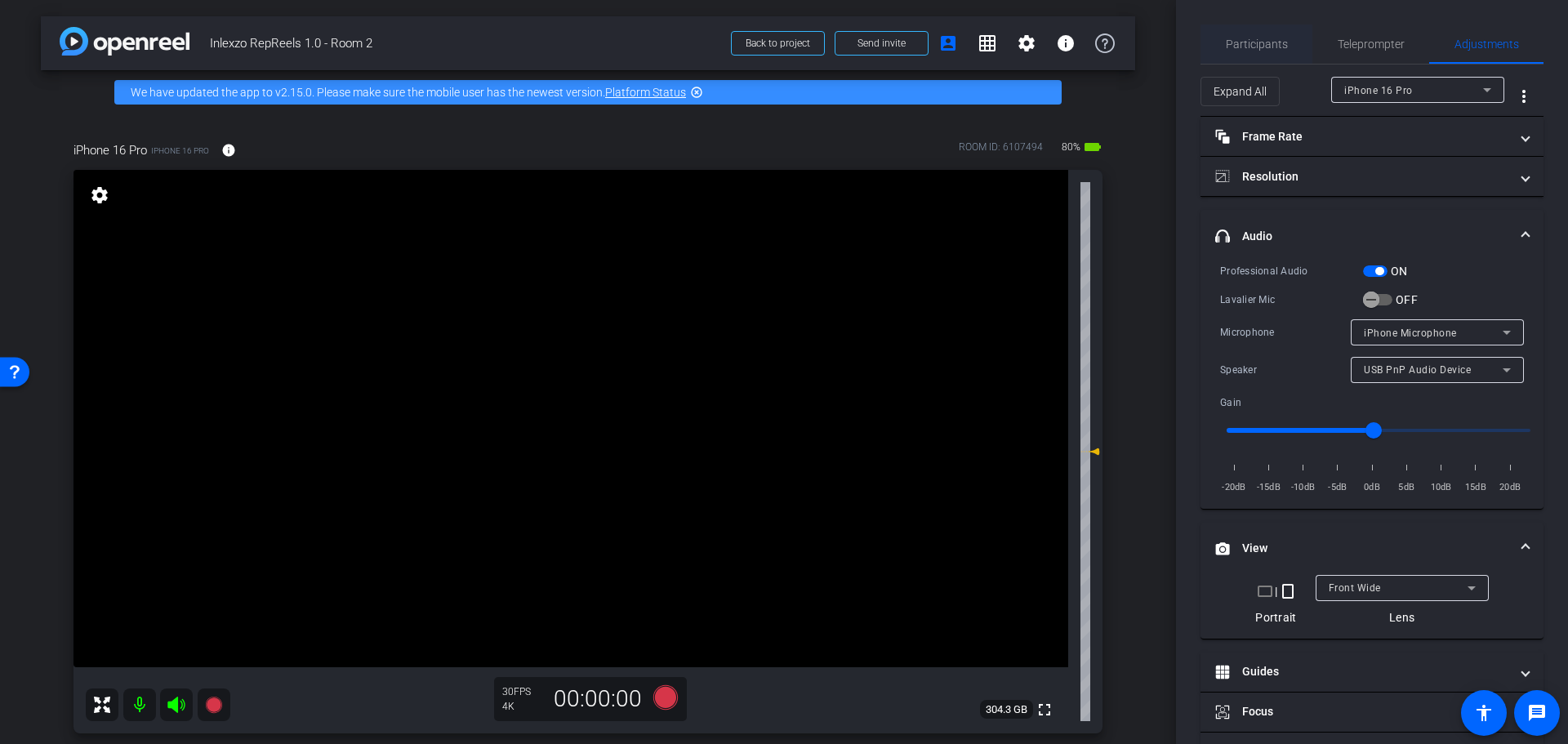
click at [1268, 31] on span "Participants" at bounding box center [1257, 44] width 62 height 39
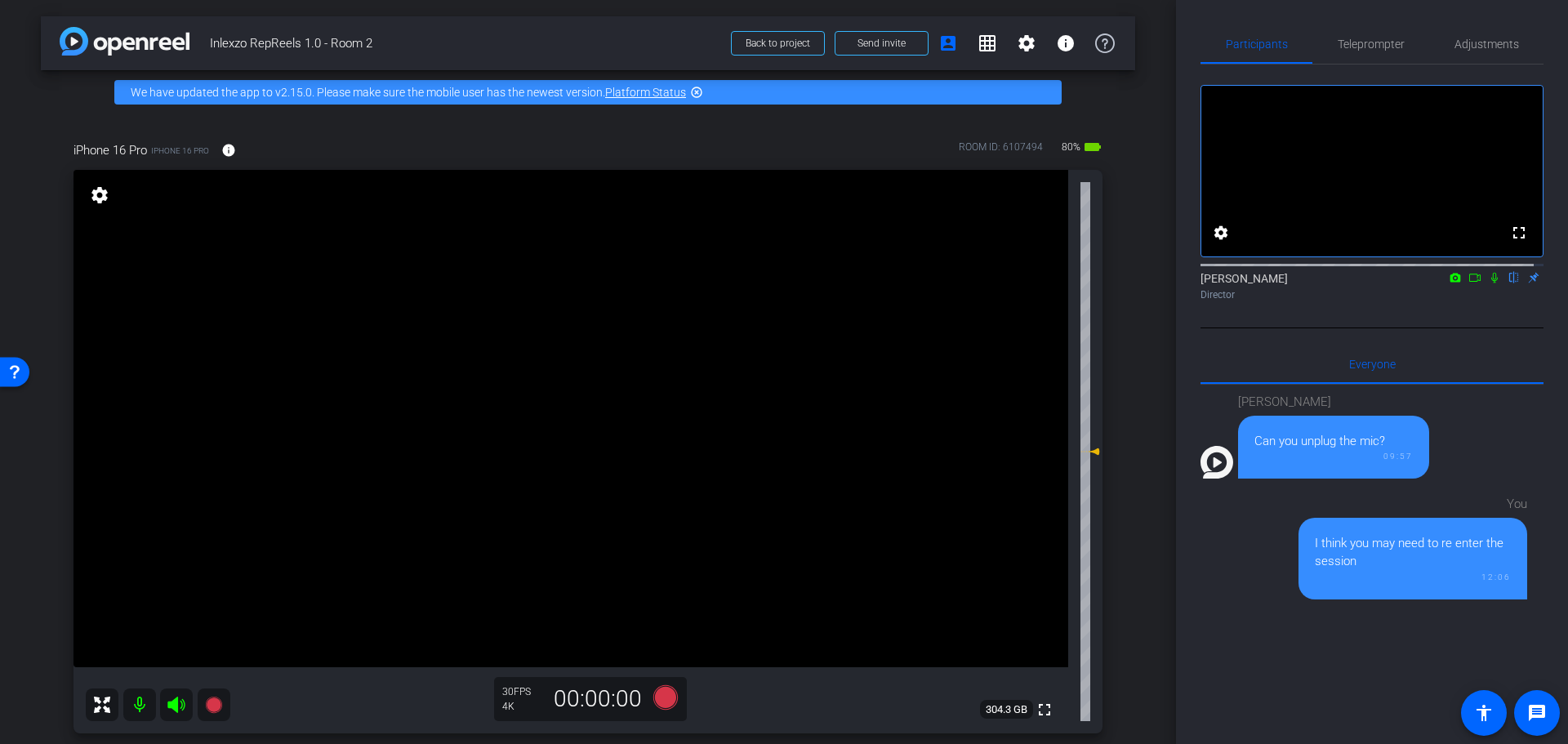
click at [1488, 284] on icon at bounding box center [1494, 278] width 13 height 12
click at [1355, 46] on span "Teleprompter" at bounding box center [1371, 43] width 67 height 12
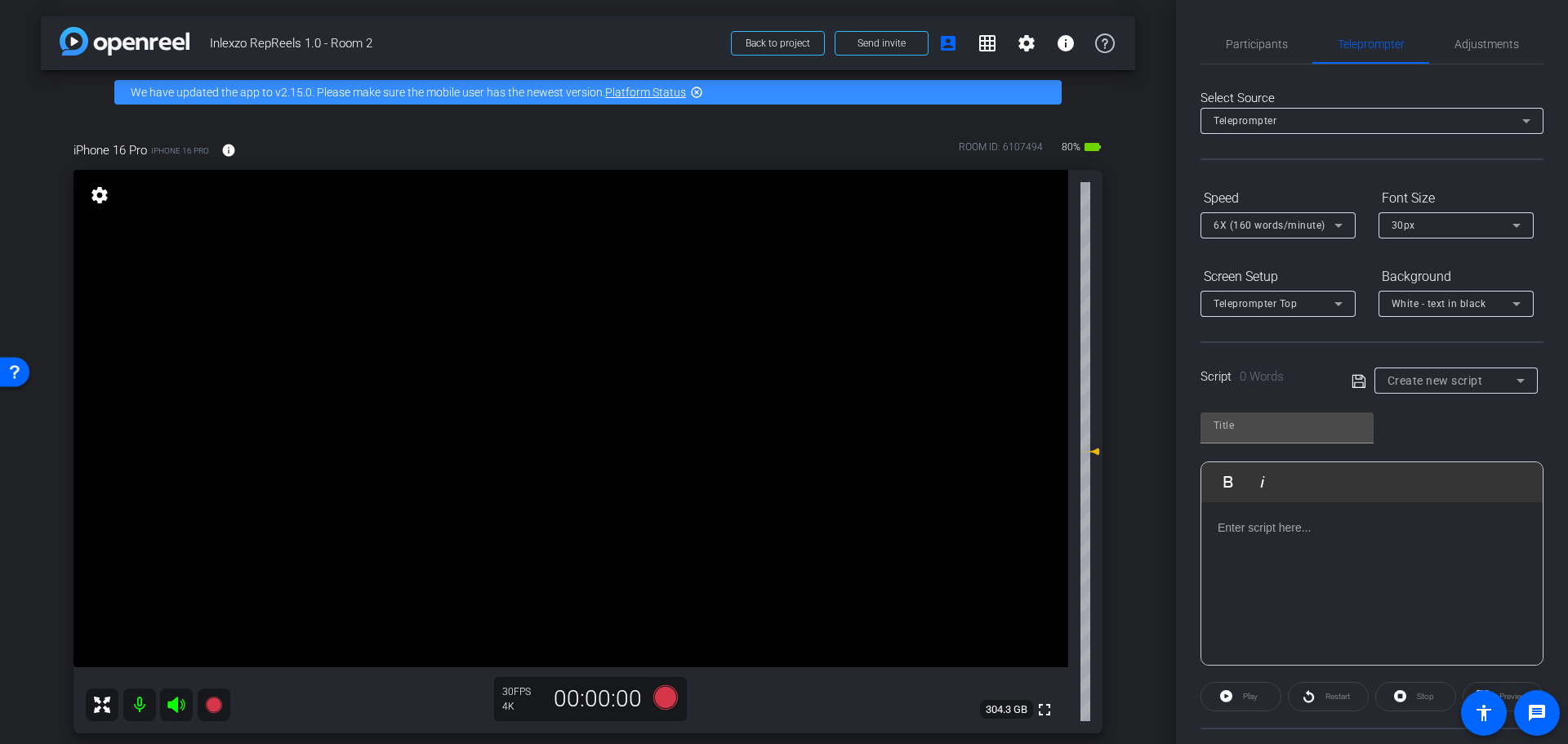
click at [1436, 389] on div "Create new script" at bounding box center [1452, 380] width 129 height 20
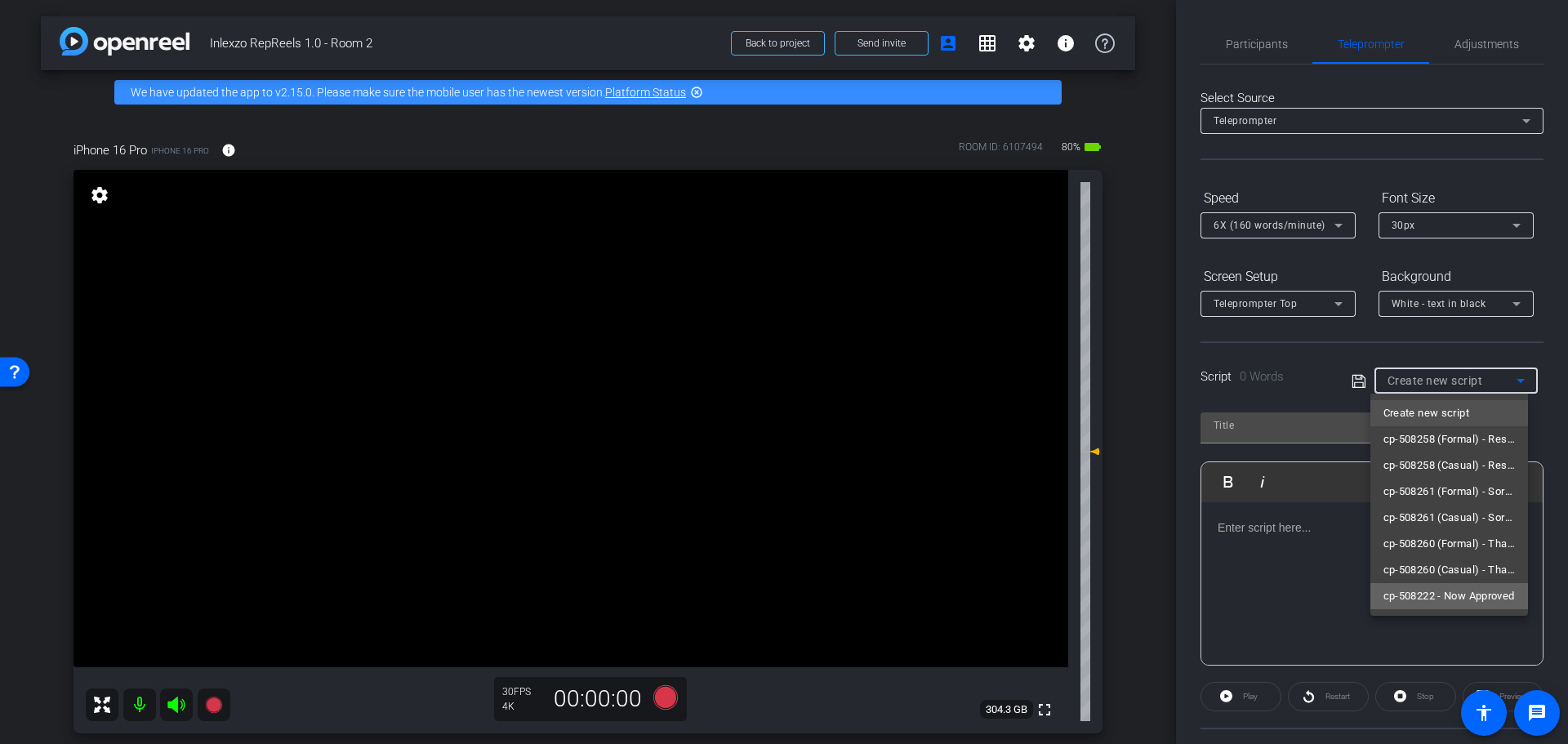
click at [1447, 603] on span "cp-508222 - Now Approved" at bounding box center [1449, 597] width 131 height 20
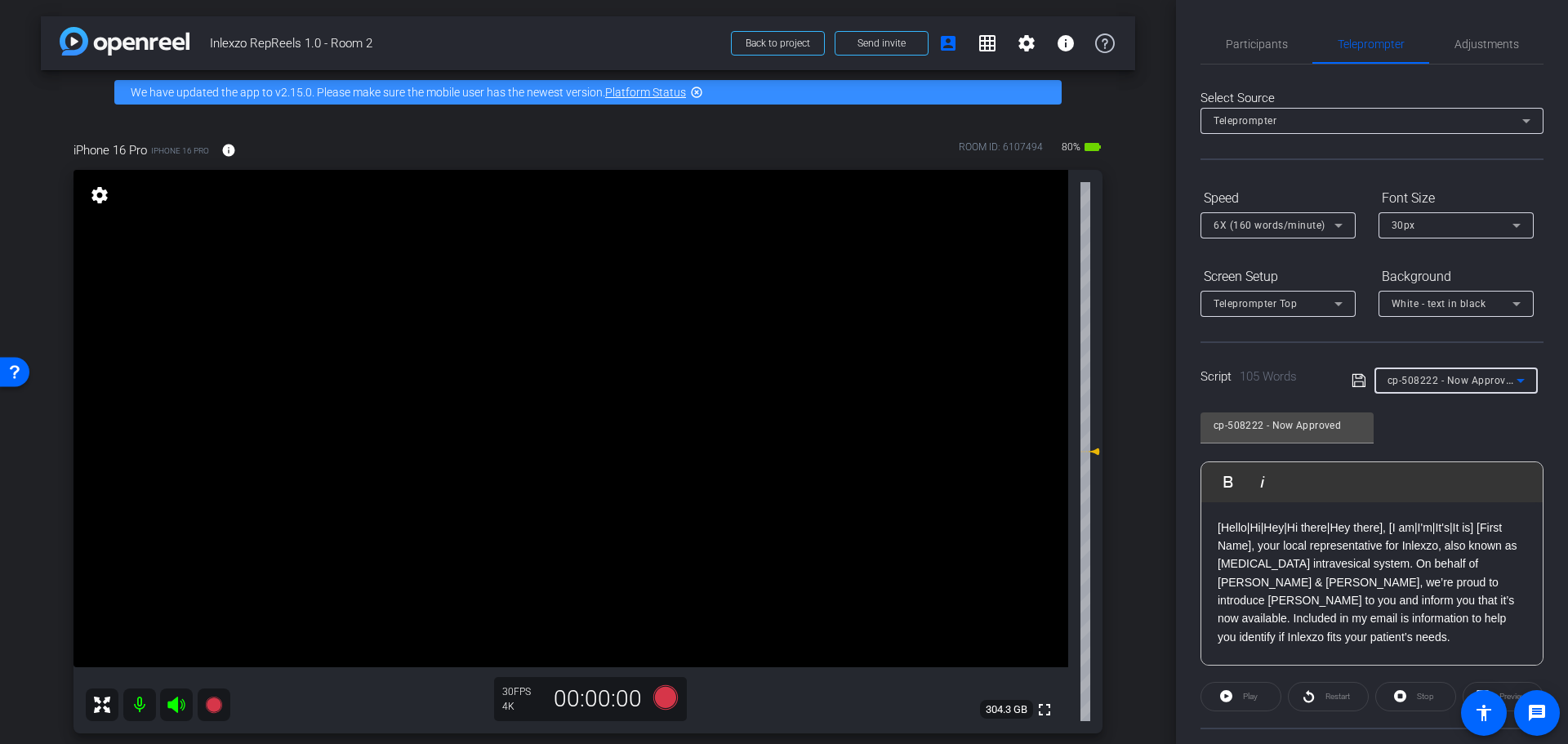
scroll to position [148, 0]
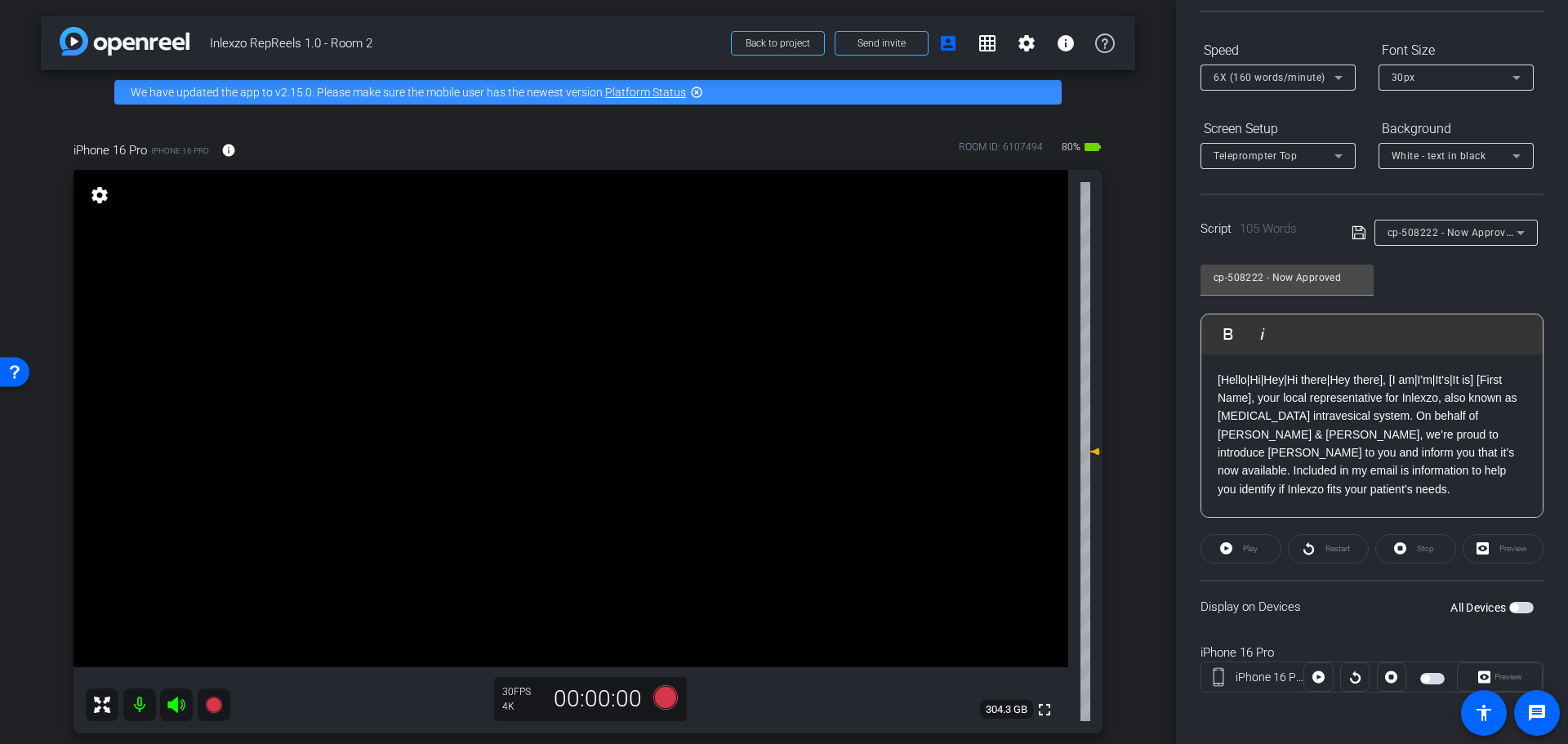
click at [1429, 674] on span "button" at bounding box center [1432, 678] width 25 height 12
drag, startPoint x: 654, startPoint y: 679, endPoint x: 658, endPoint y: 687, distance: 8.9
click at [654, 677] on div "Record participants" at bounding box center [660, 668] width 105 height 20
click at [664, 701] on icon at bounding box center [666, 698] width 25 height 25
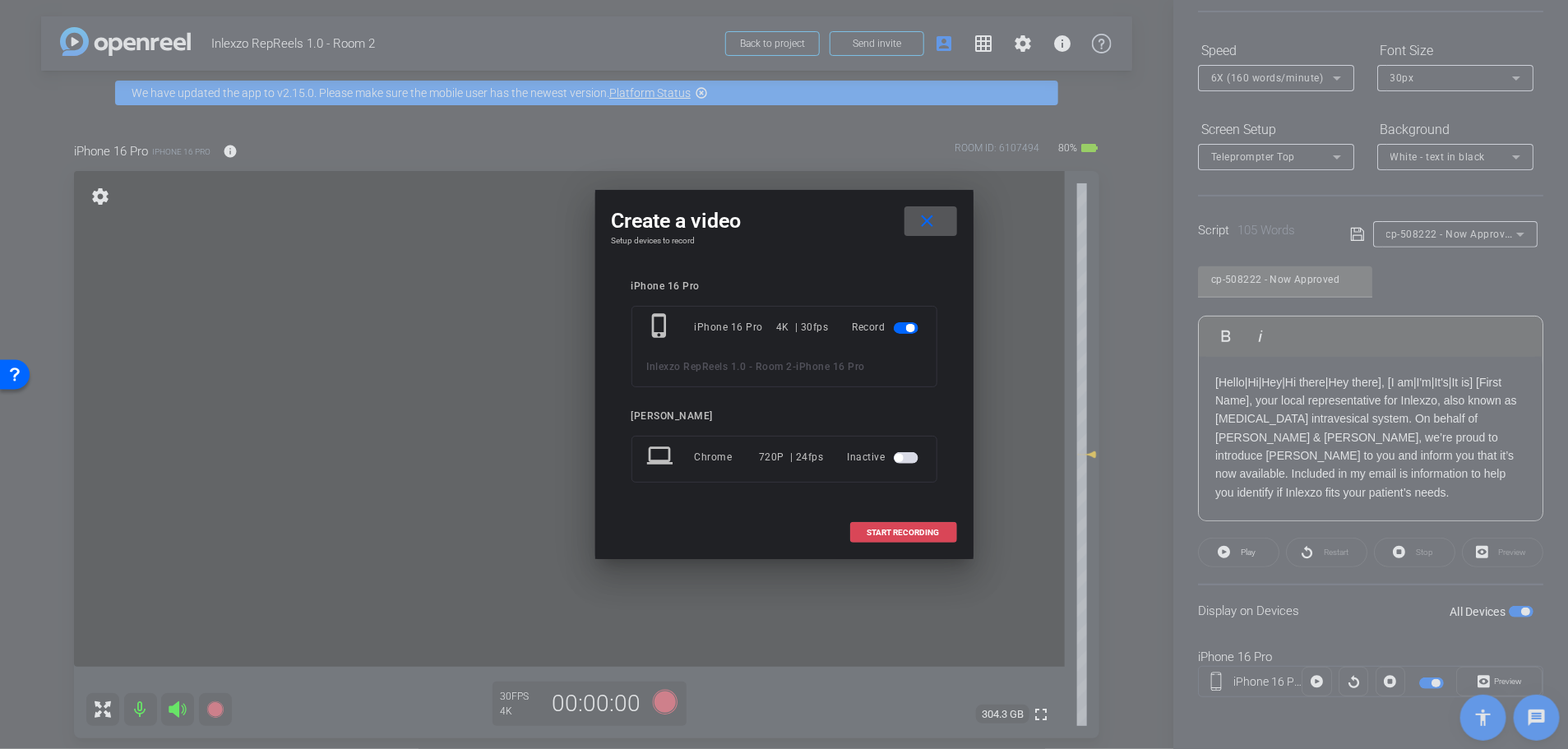
click at [910, 546] on span at bounding box center [904, 533] width 105 height 39
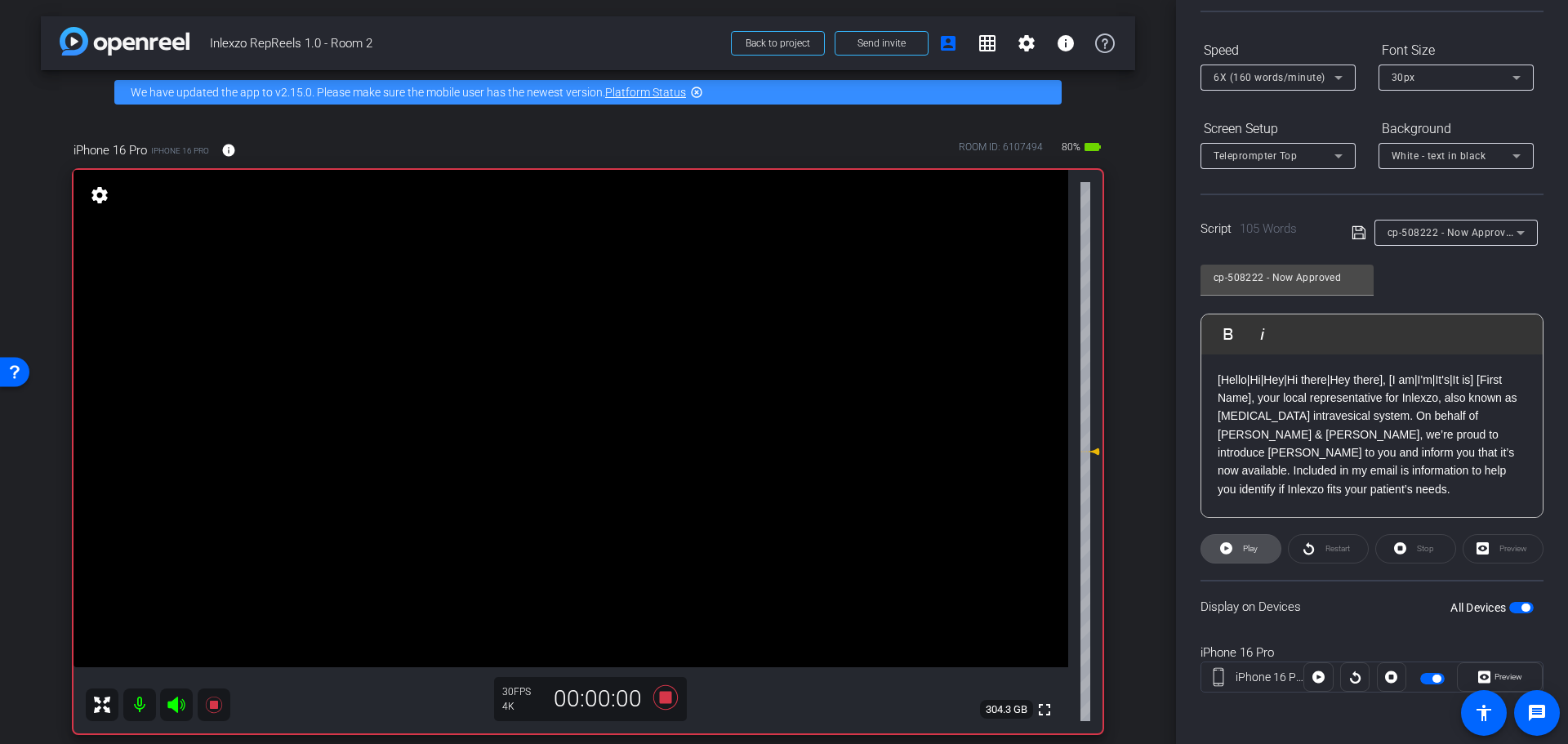
click at [1243, 549] on span "Play" at bounding box center [1250, 549] width 15 height 9
click at [1494, 673] on span "Preview" at bounding box center [1508, 677] width 27 height 9
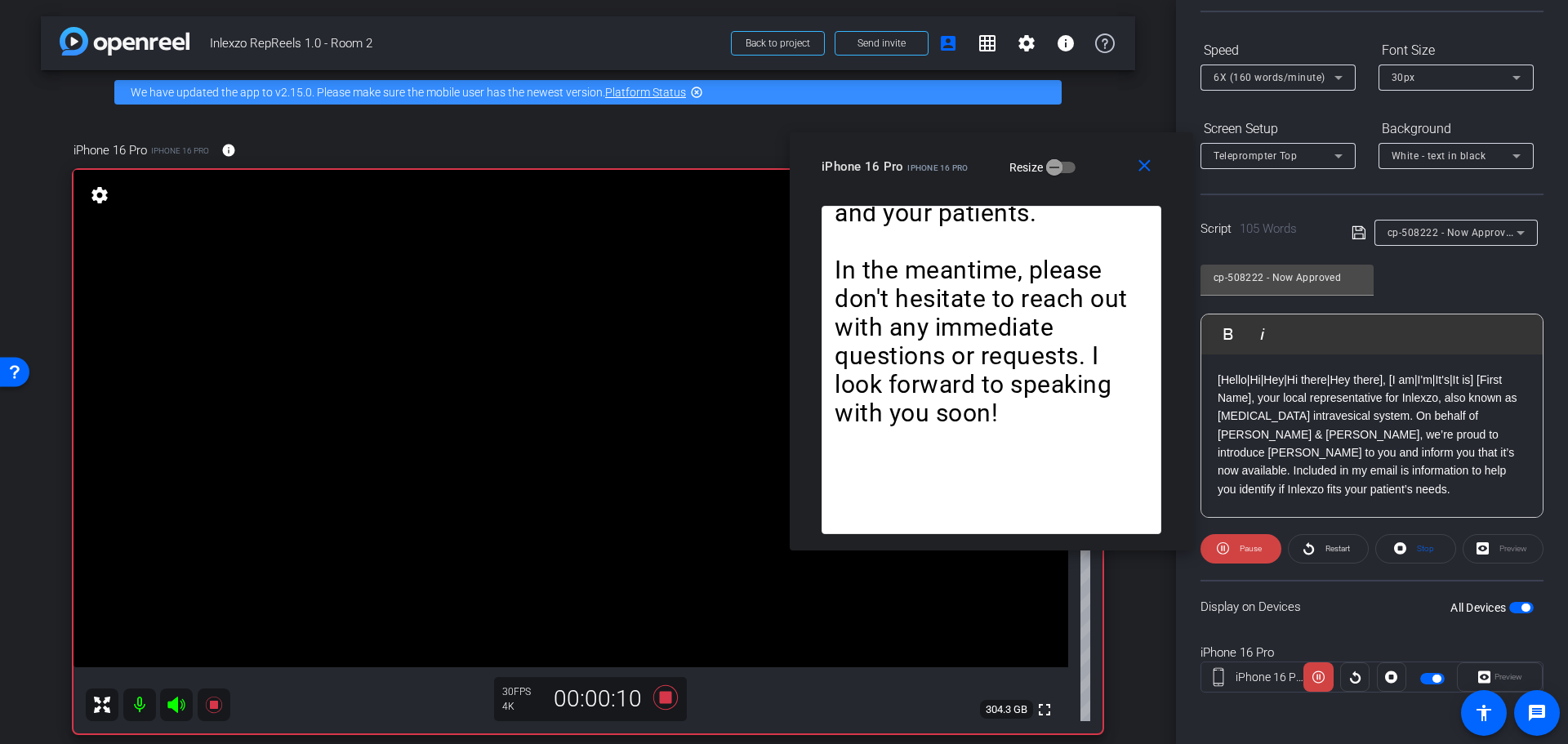
drag, startPoint x: 722, startPoint y: 186, endPoint x: 924, endPoint y: 155, distance: 204.4
click at [924, 155] on div "iPhone 16 Pro iPhone 16 Pro" at bounding box center [895, 165] width 147 height 20
click at [659, 702] on icon at bounding box center [666, 698] width 25 height 25
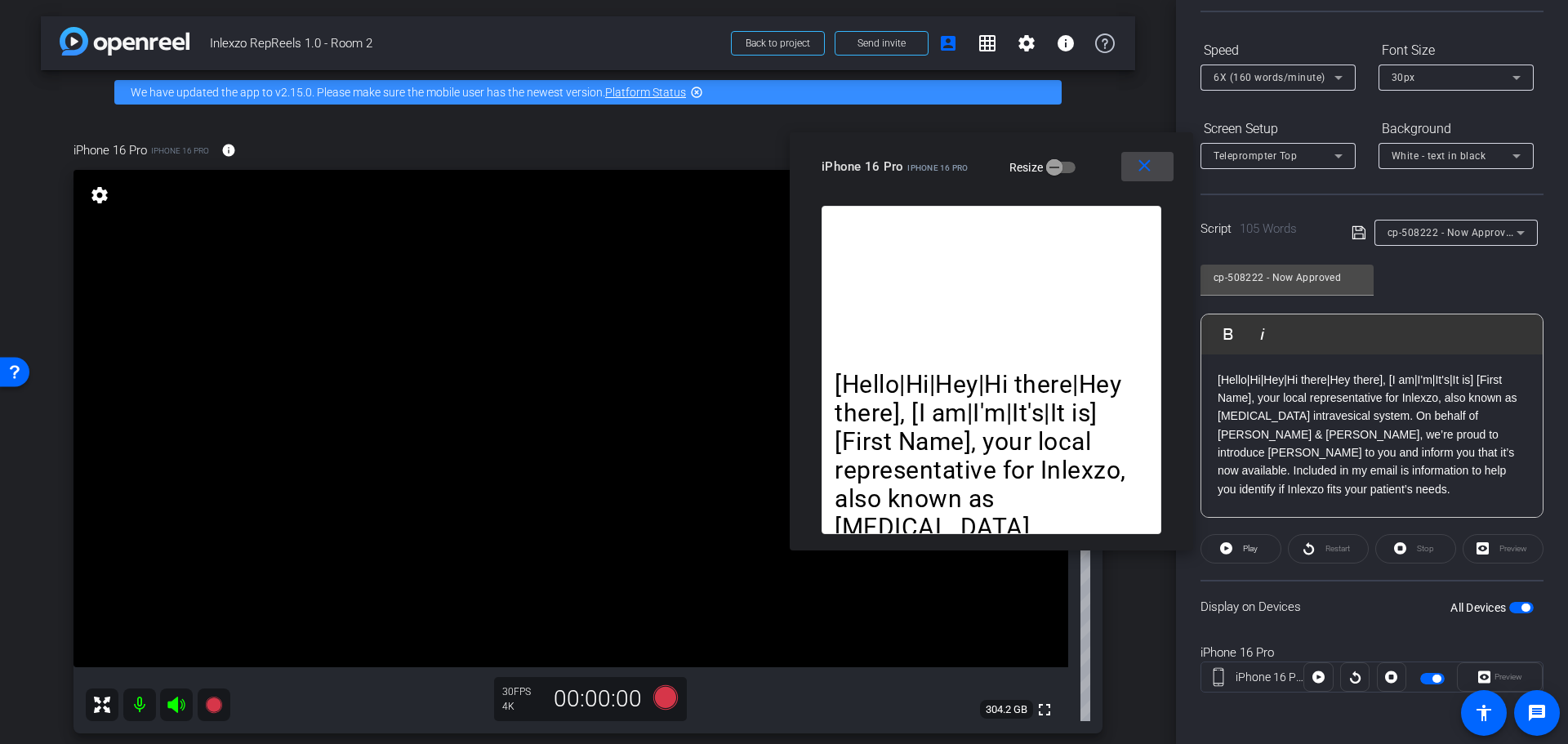
click at [1128, 170] on span at bounding box center [1147, 167] width 52 height 39
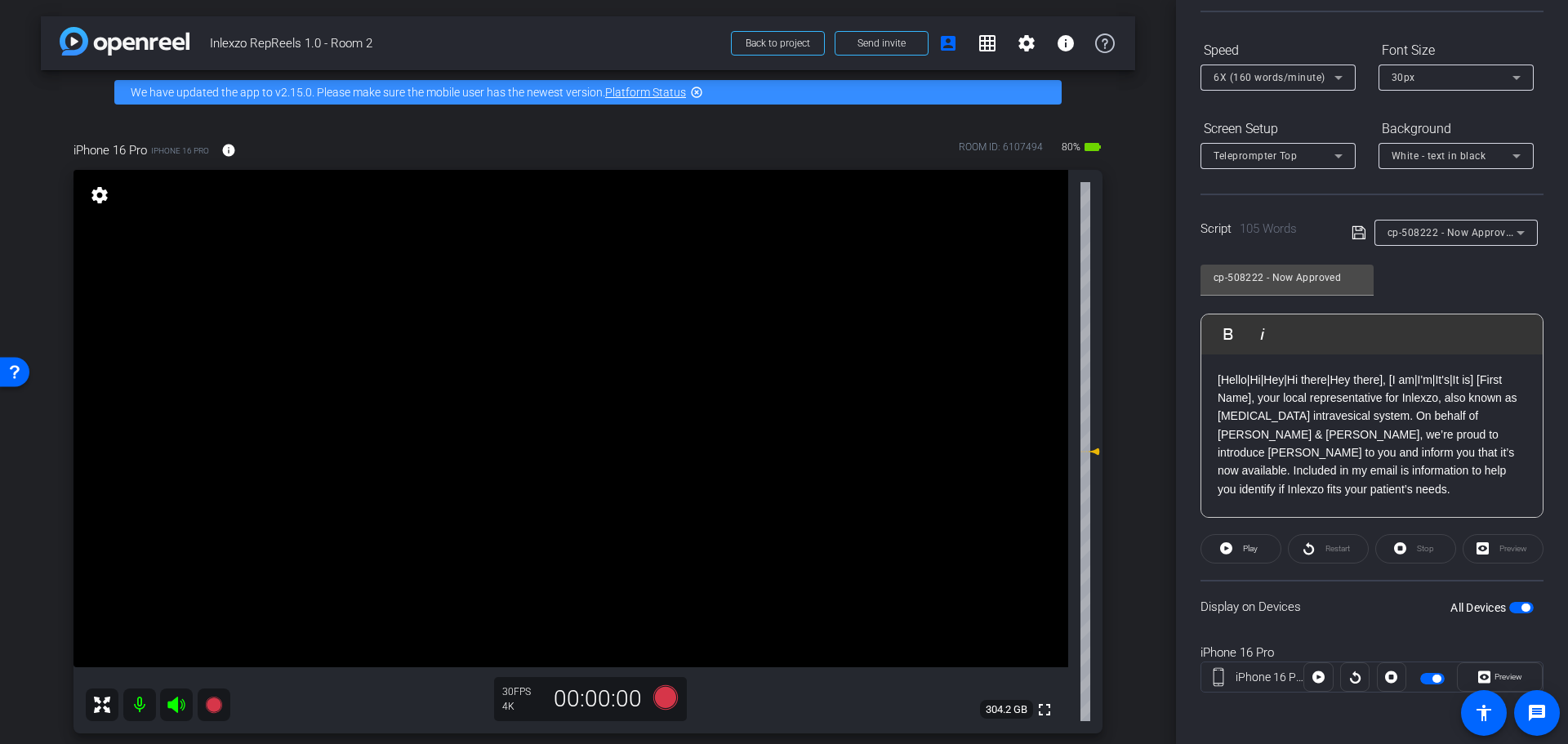
scroll to position [0, 0]
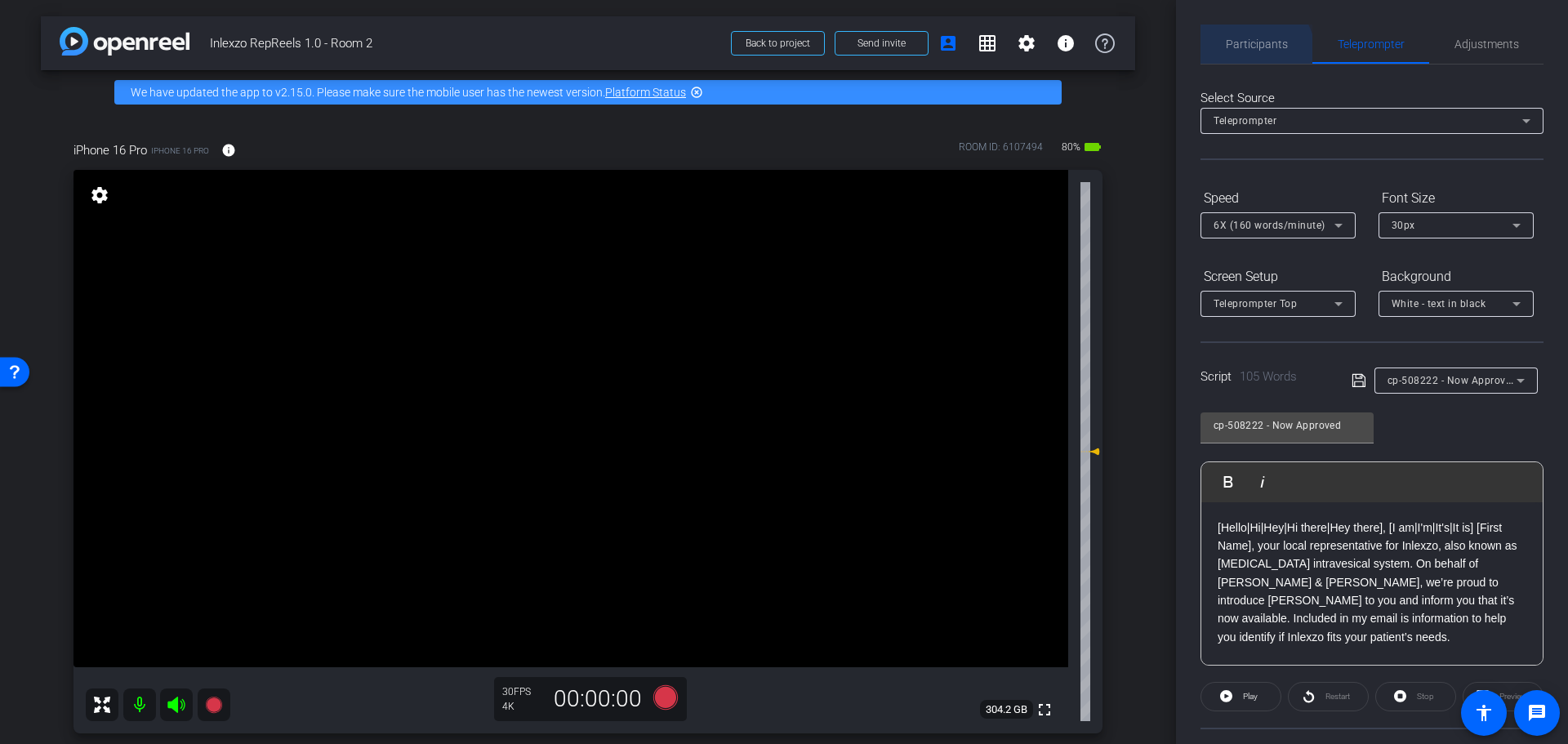
click at [1242, 57] on span "Participants" at bounding box center [1257, 44] width 62 height 39
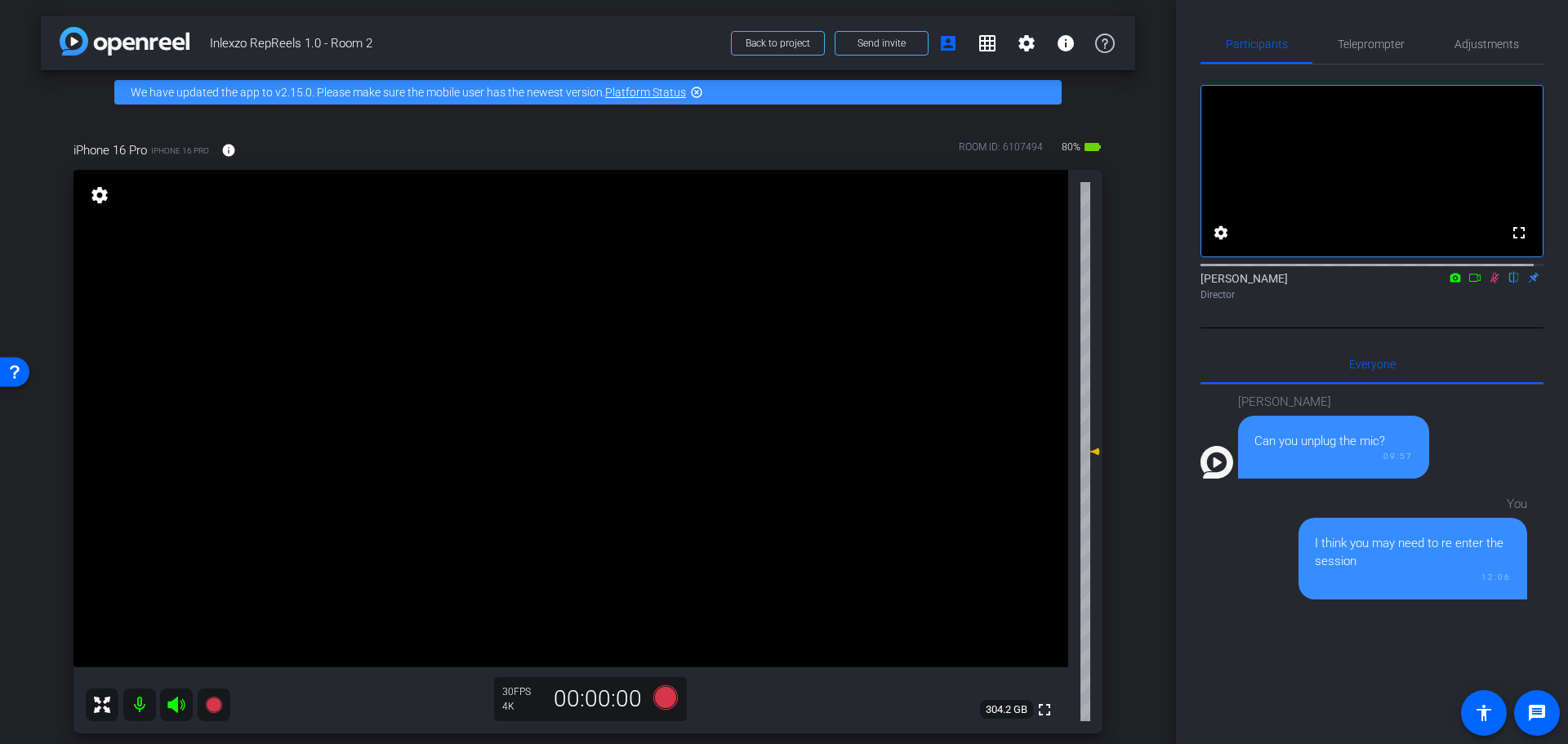
click at [1490, 284] on icon at bounding box center [1494, 278] width 9 height 11
click at [1461, 41] on span "Adjustments" at bounding box center [1486, 43] width 65 height 12
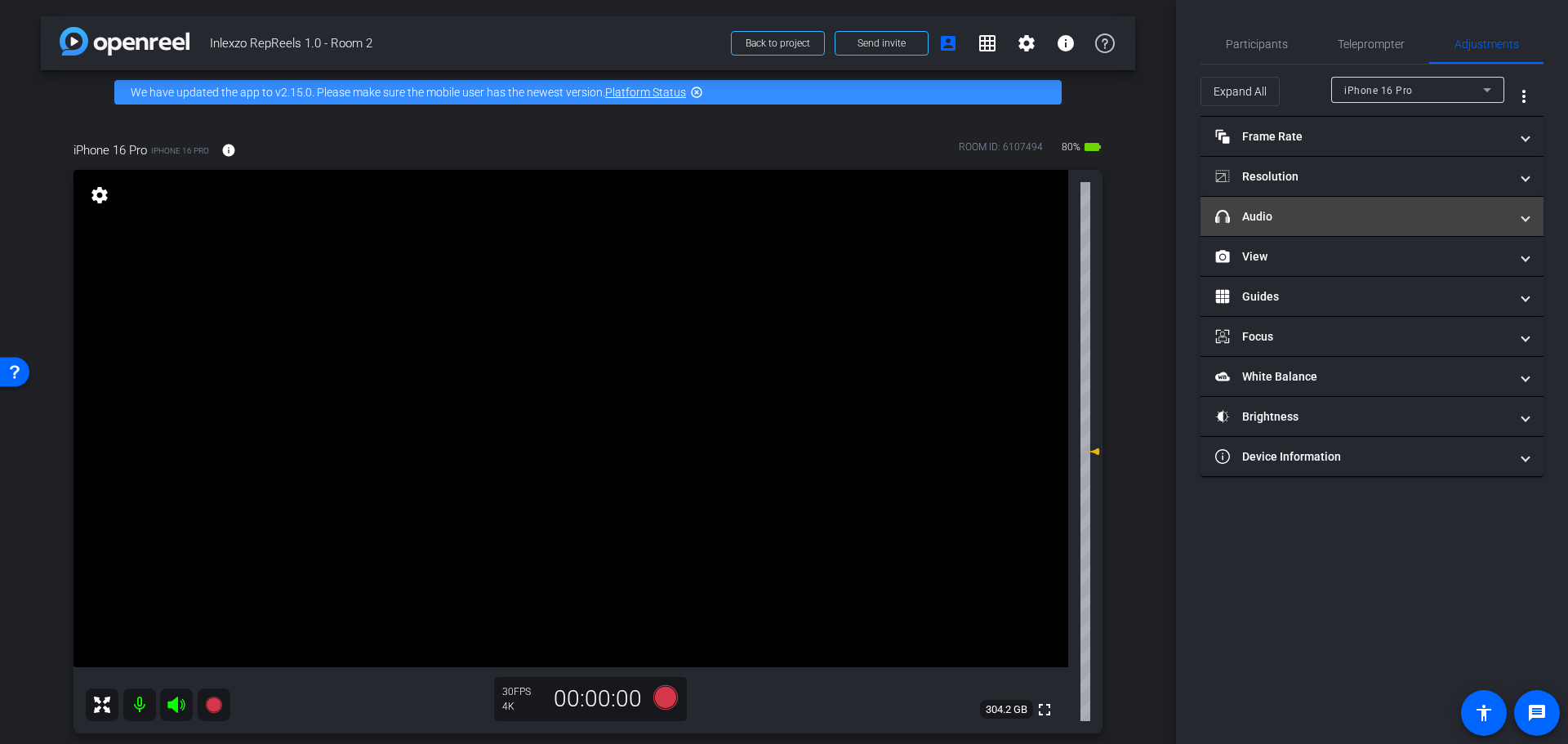
click at [1304, 215] on mat-panel-title "headphone icon Audio" at bounding box center [1362, 216] width 294 height 17
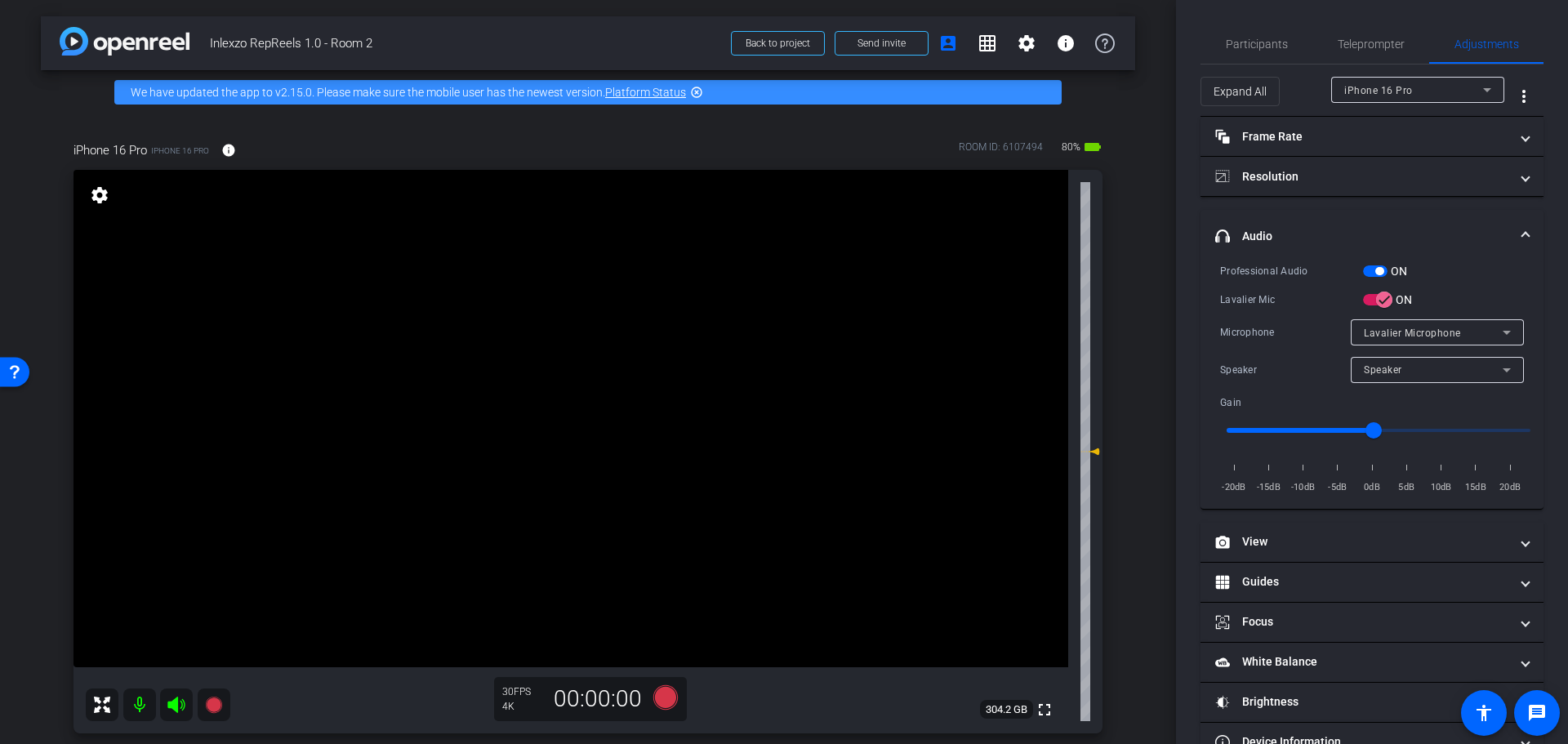
click at [1366, 268] on span "button" at bounding box center [1376, 270] width 25 height 12
click at [1326, 34] on div "Teleprompter" at bounding box center [1371, 44] width 117 height 39
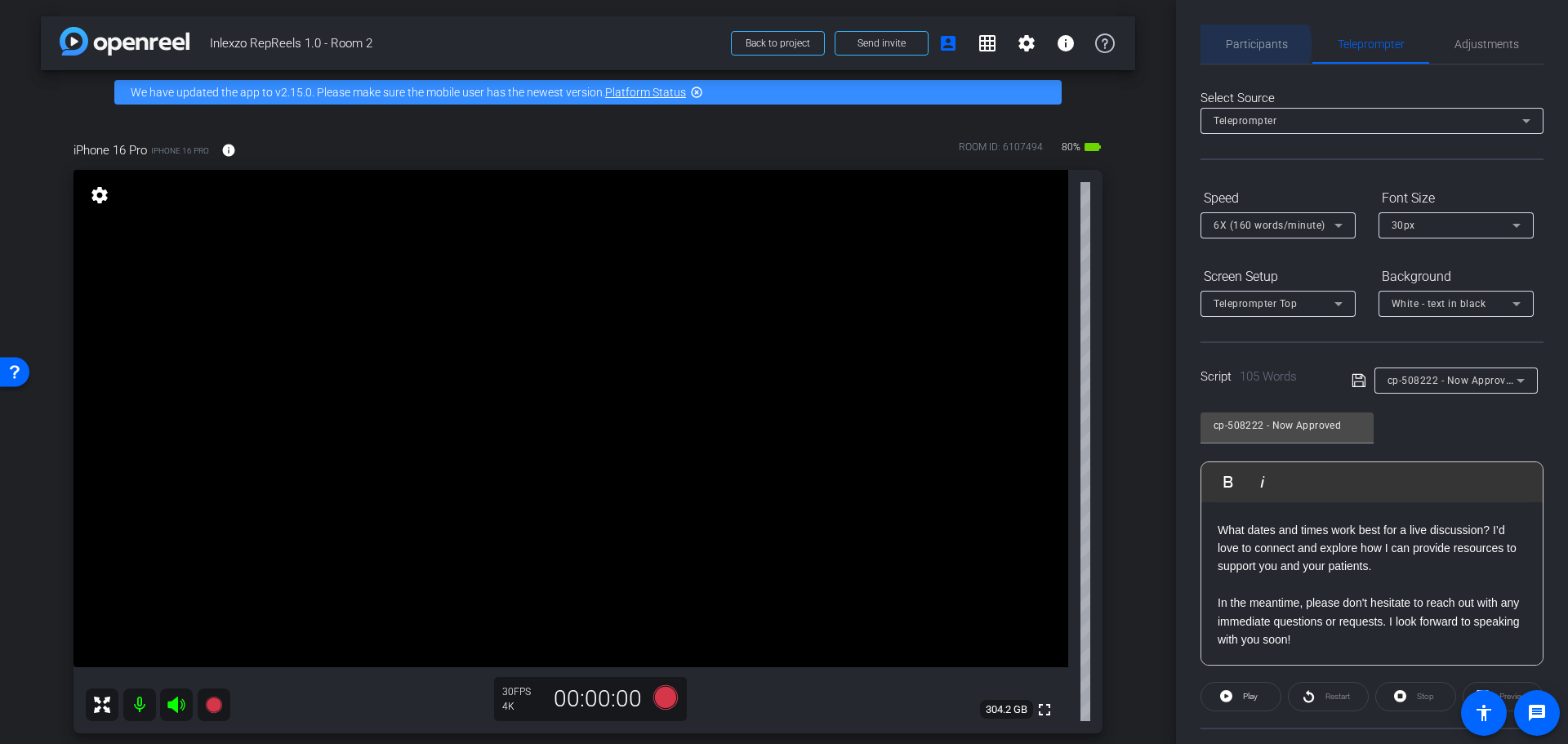
click at [1248, 44] on span "Participants" at bounding box center [1257, 43] width 62 height 12
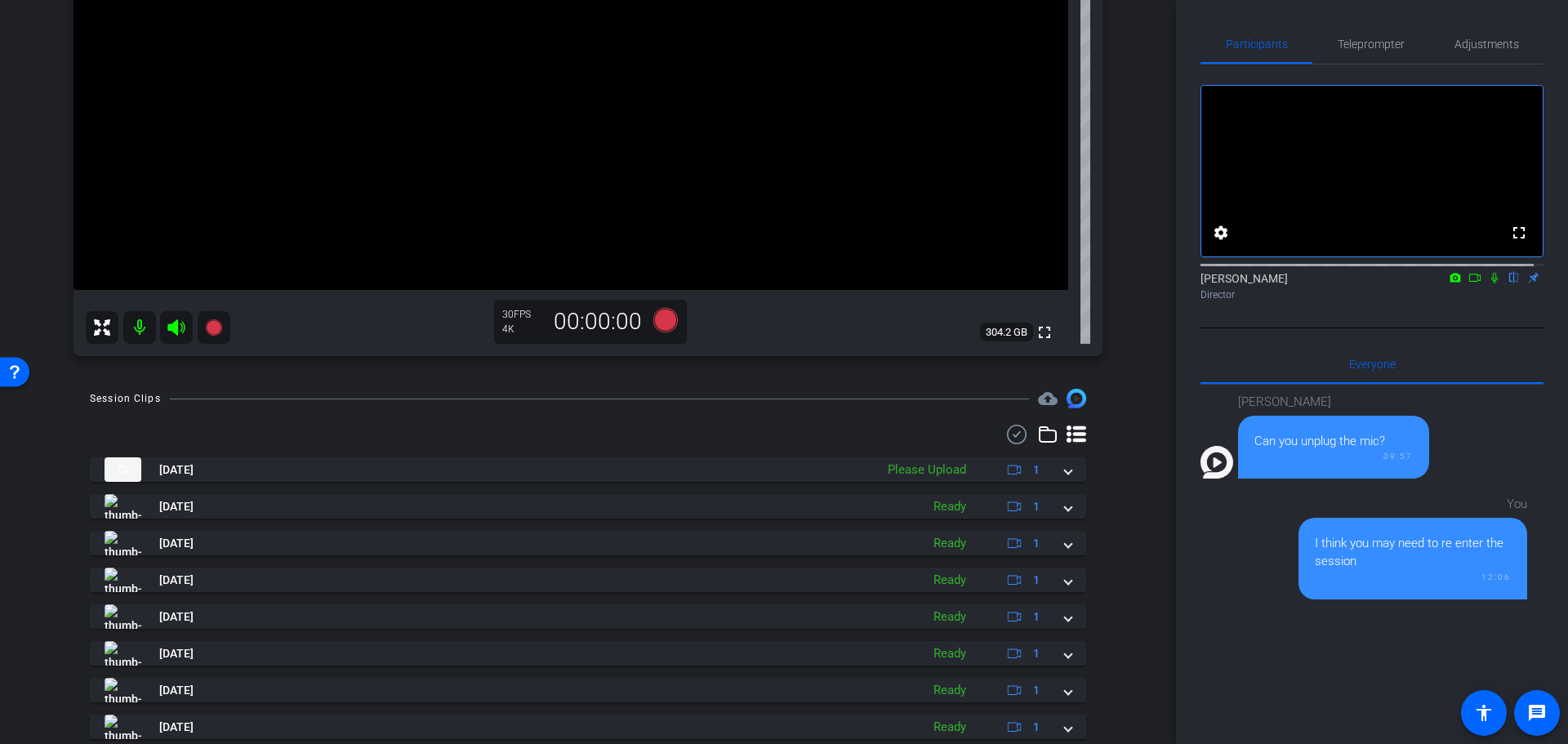
scroll to position [504, 0]
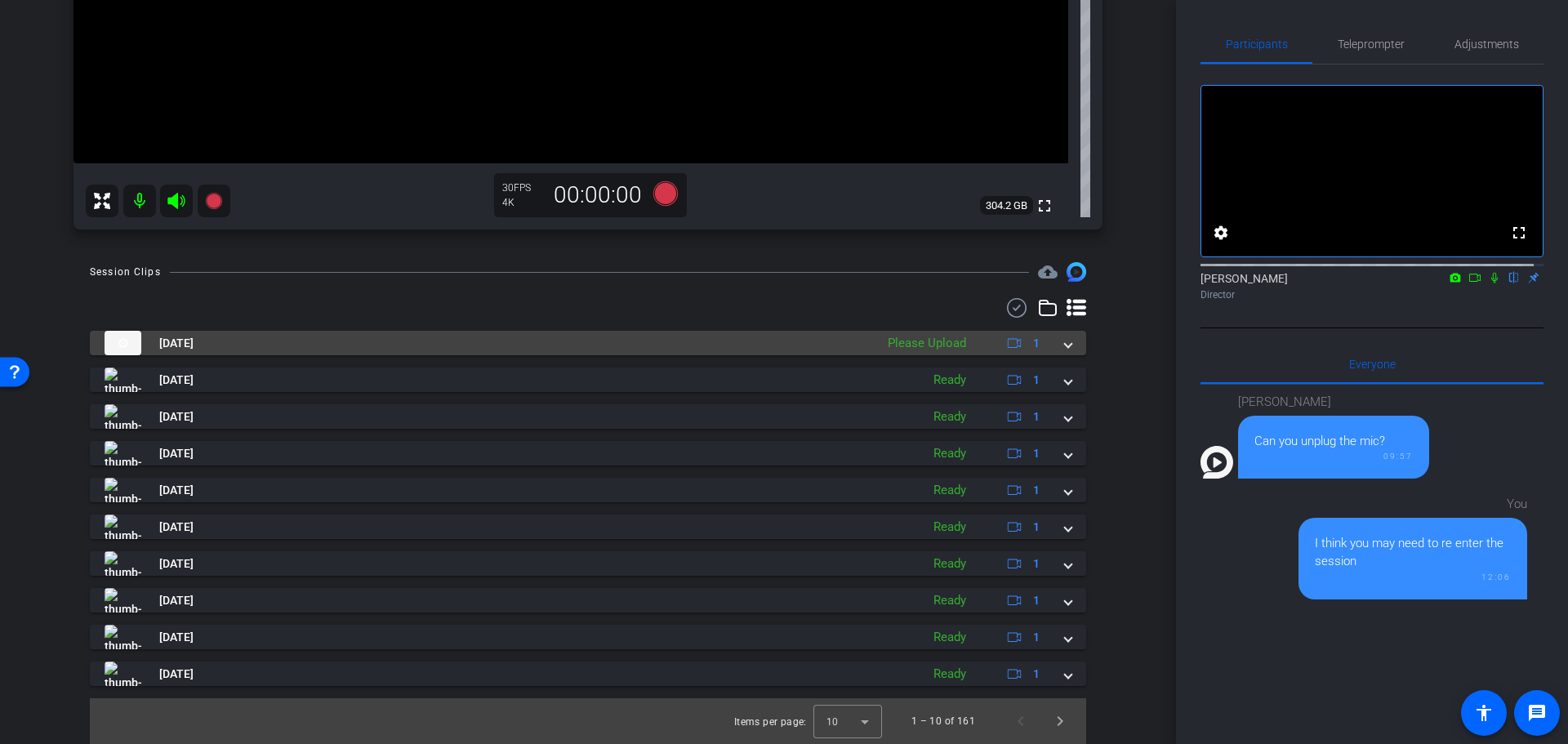
click at [1050, 341] on div "Sep 10, 2025 Please Upload 1" at bounding box center [585, 343] width 961 height 25
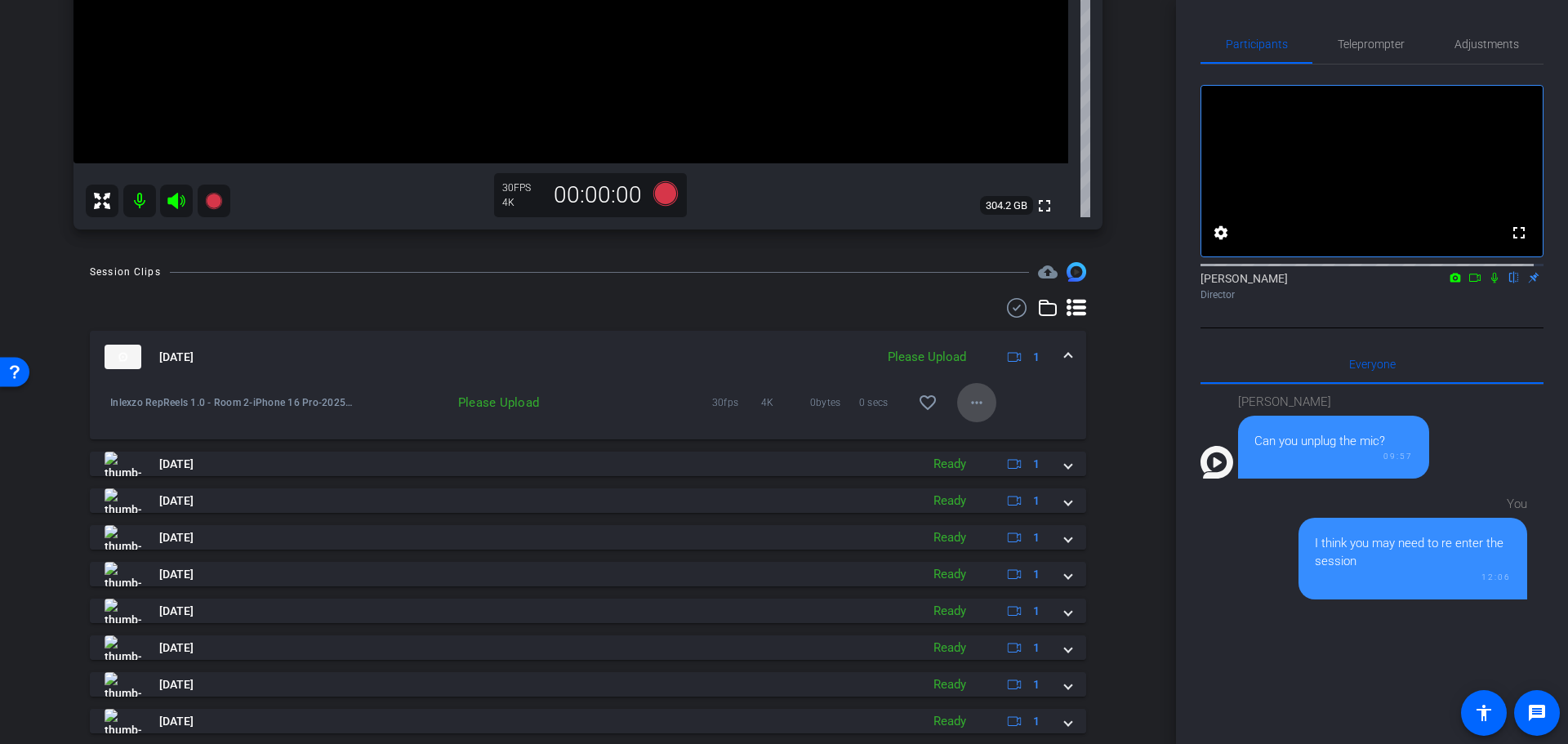
click at [971, 399] on mat-icon "more_horiz" at bounding box center [977, 403] width 20 height 20
click at [990, 432] on span "Upload" at bounding box center [994, 437] width 66 height 20
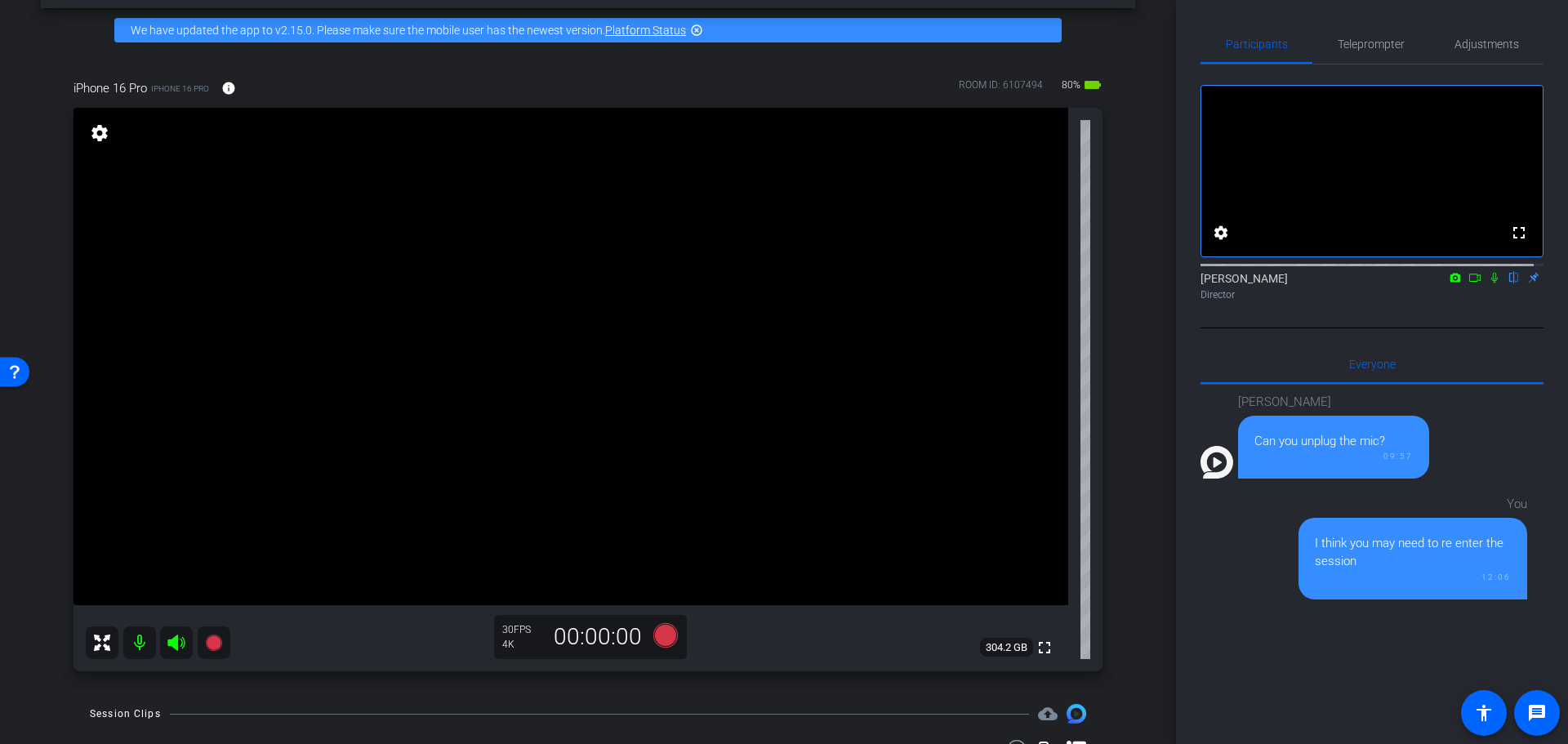
scroll to position [0, 0]
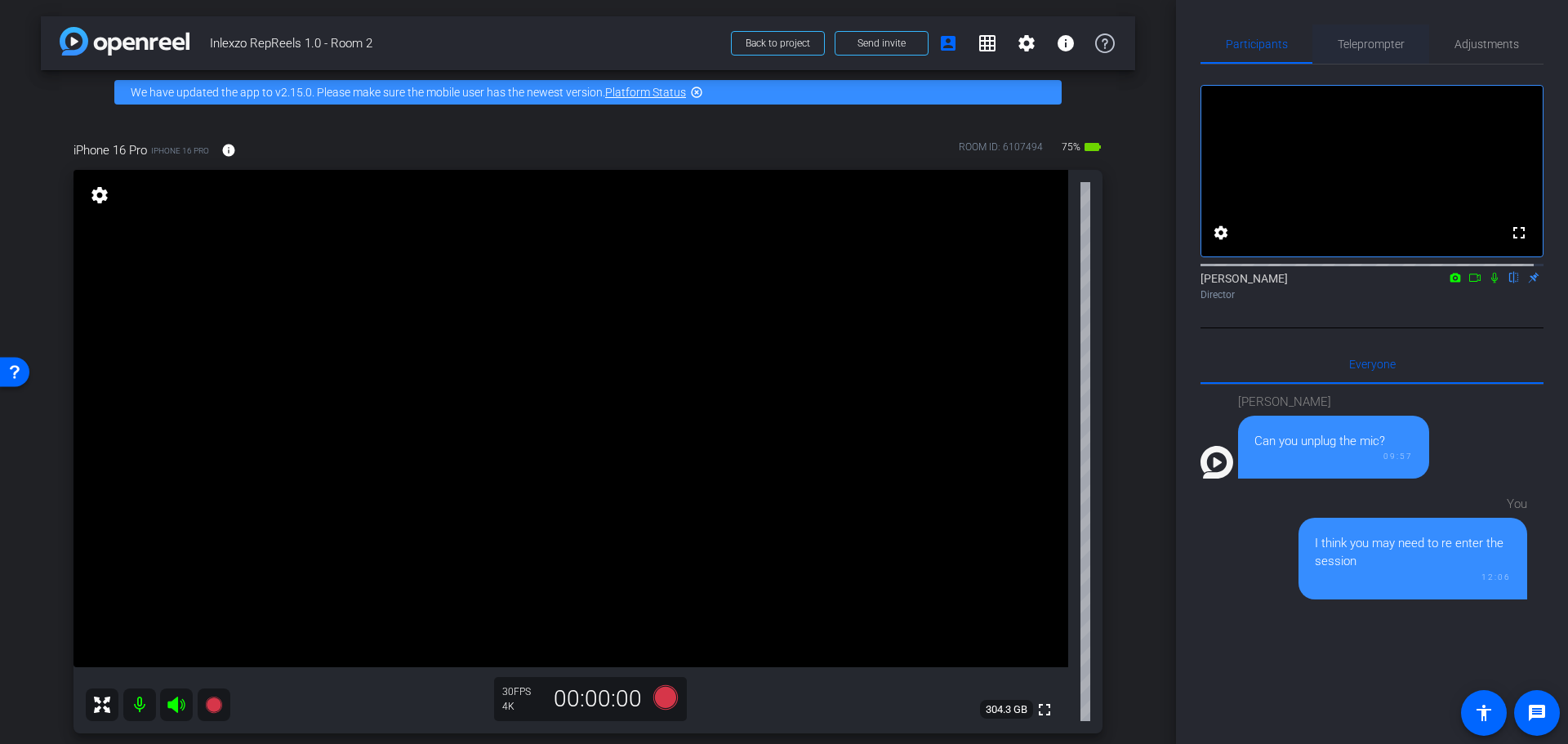
click at [1349, 51] on span "Teleprompter" at bounding box center [1371, 44] width 67 height 39
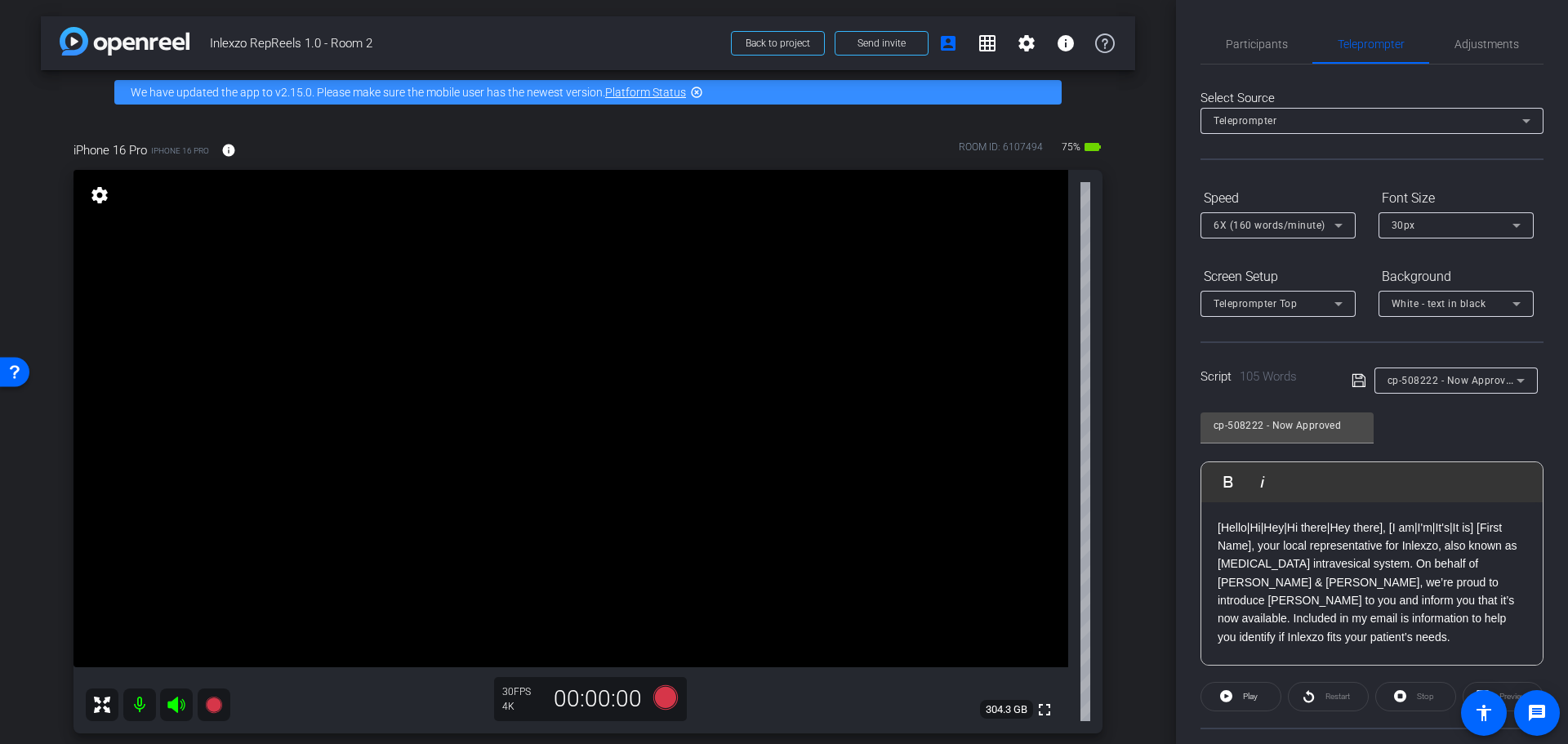
click at [145, 707] on mat-icon at bounding box center [139, 705] width 33 height 33
click at [164, 705] on mat-icon at bounding box center [176, 705] width 33 height 33
click at [172, 708] on icon at bounding box center [176, 705] width 20 height 20
click at [141, 707] on mat-icon at bounding box center [139, 705] width 33 height 33
click at [1258, 53] on span "Participants" at bounding box center [1257, 44] width 62 height 39
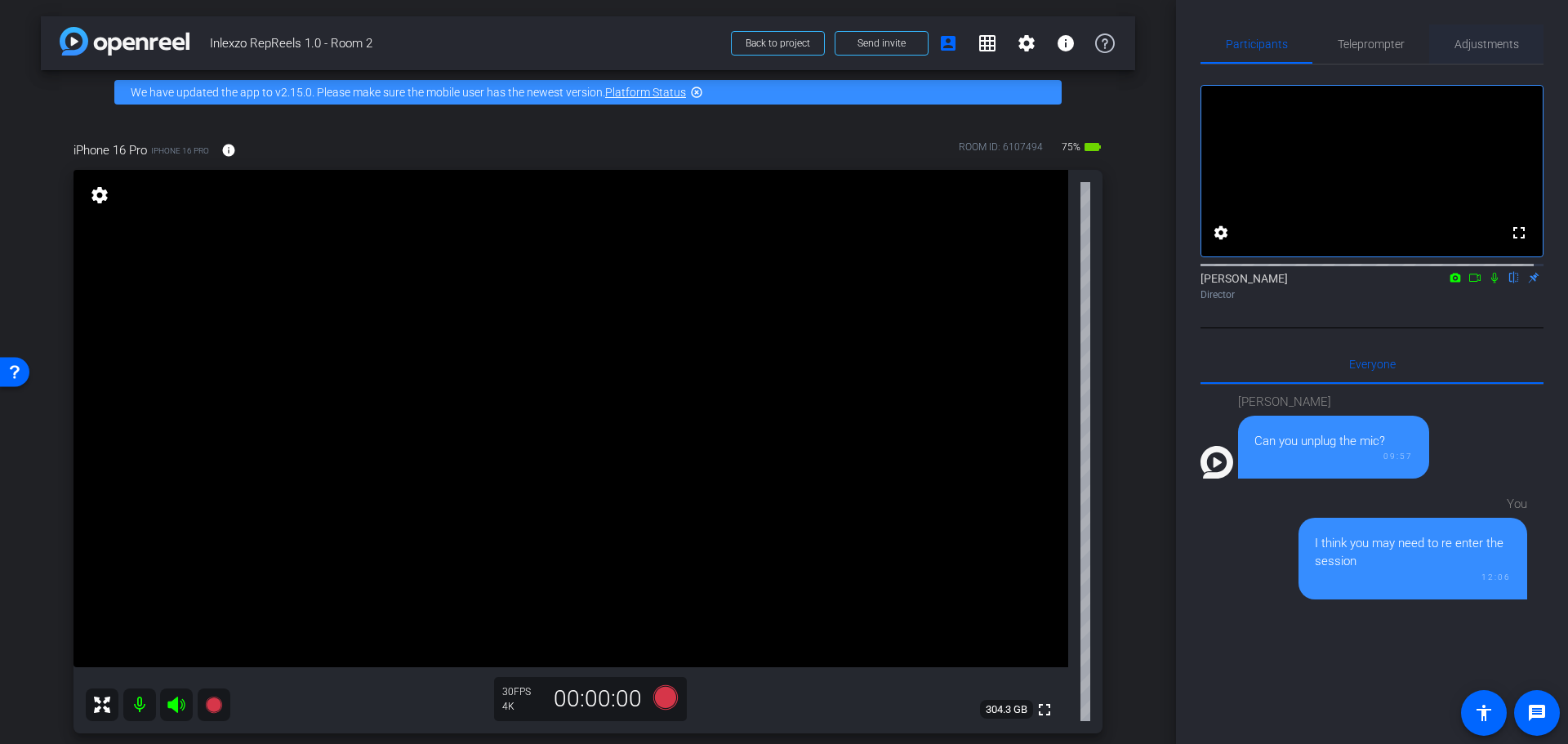
click at [1463, 46] on span "Adjustments" at bounding box center [1486, 43] width 65 height 12
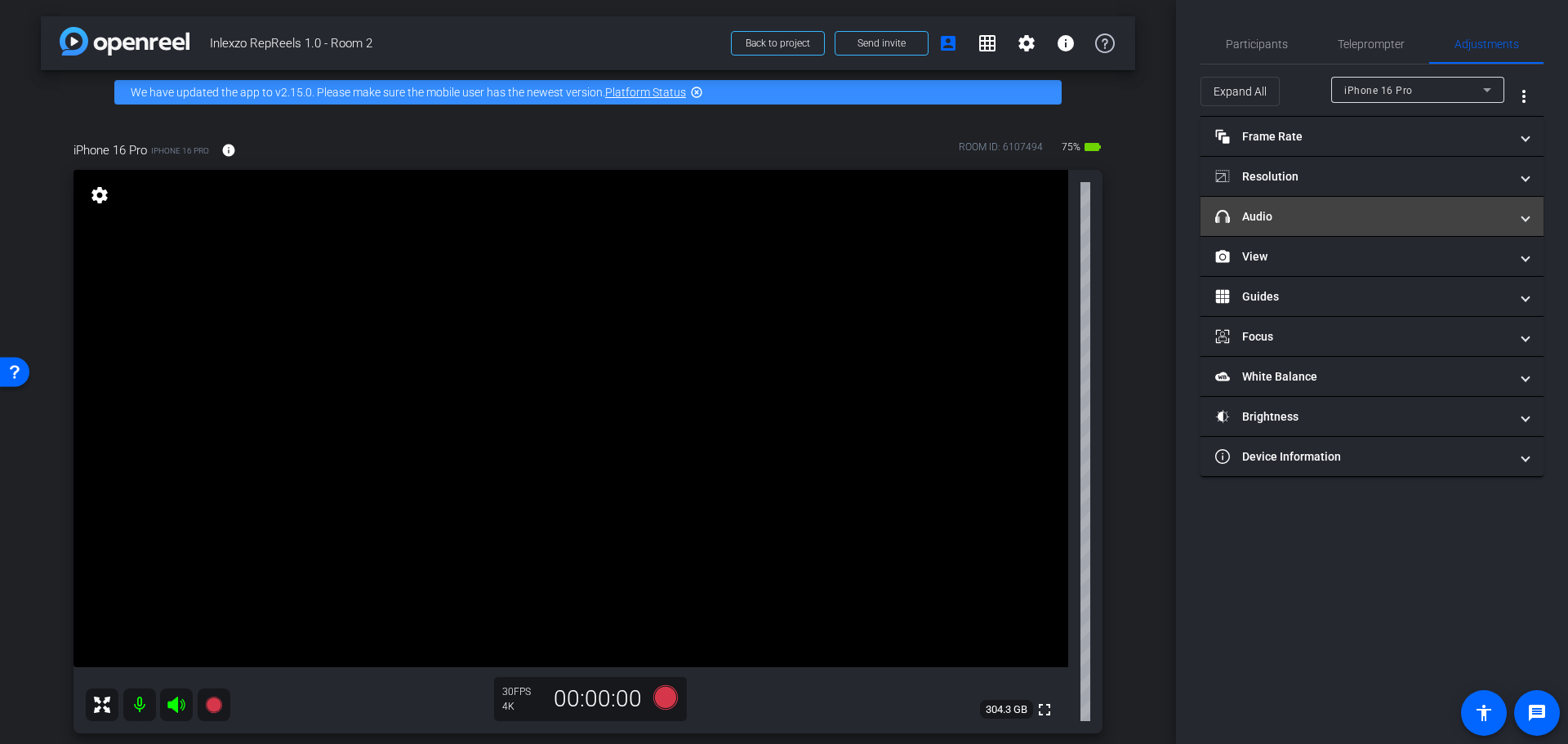
click at [1311, 207] on mat-expansion-panel-header "headphone icon Audio" at bounding box center [1371, 216] width 343 height 39
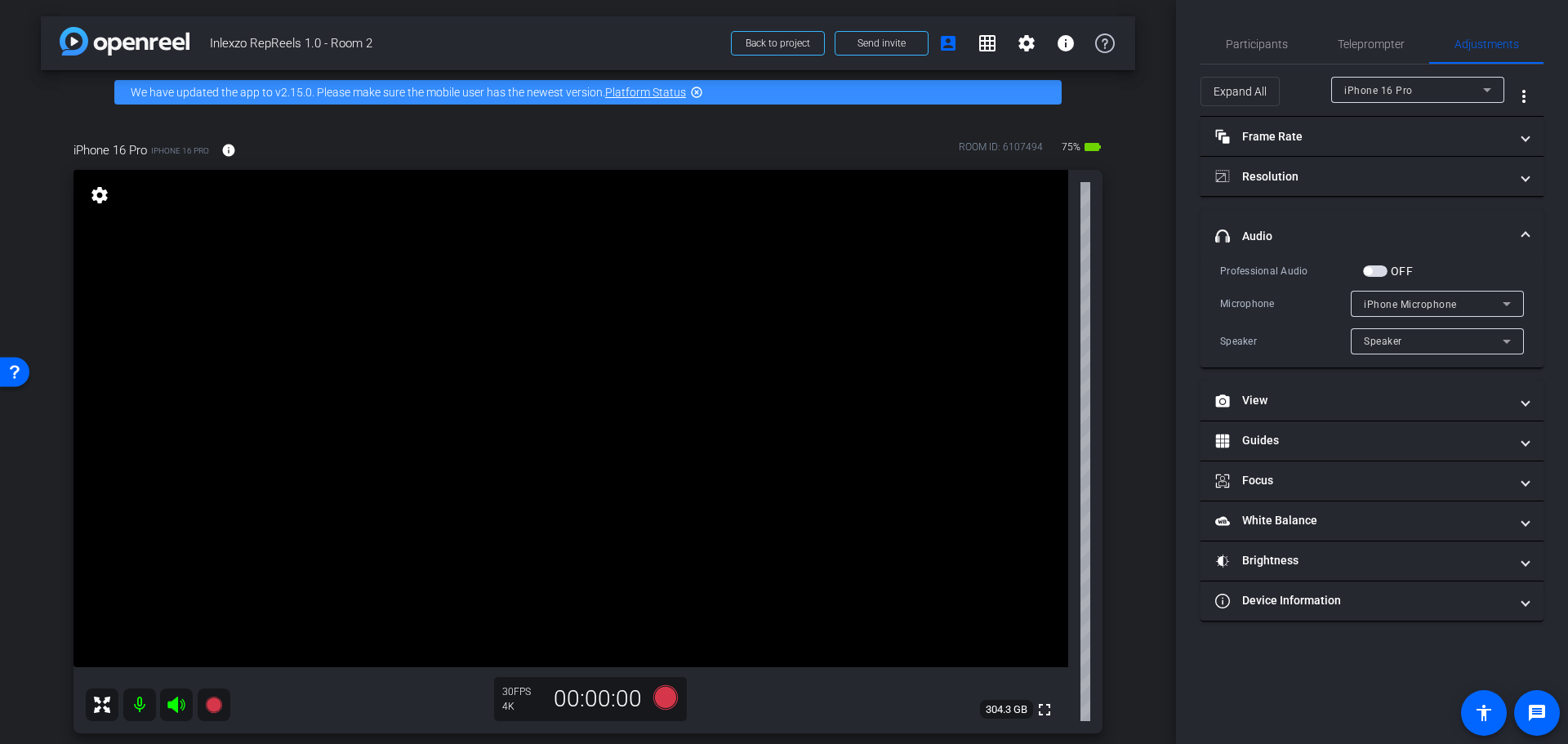
click at [1377, 271] on span "button" at bounding box center [1376, 270] width 25 height 12
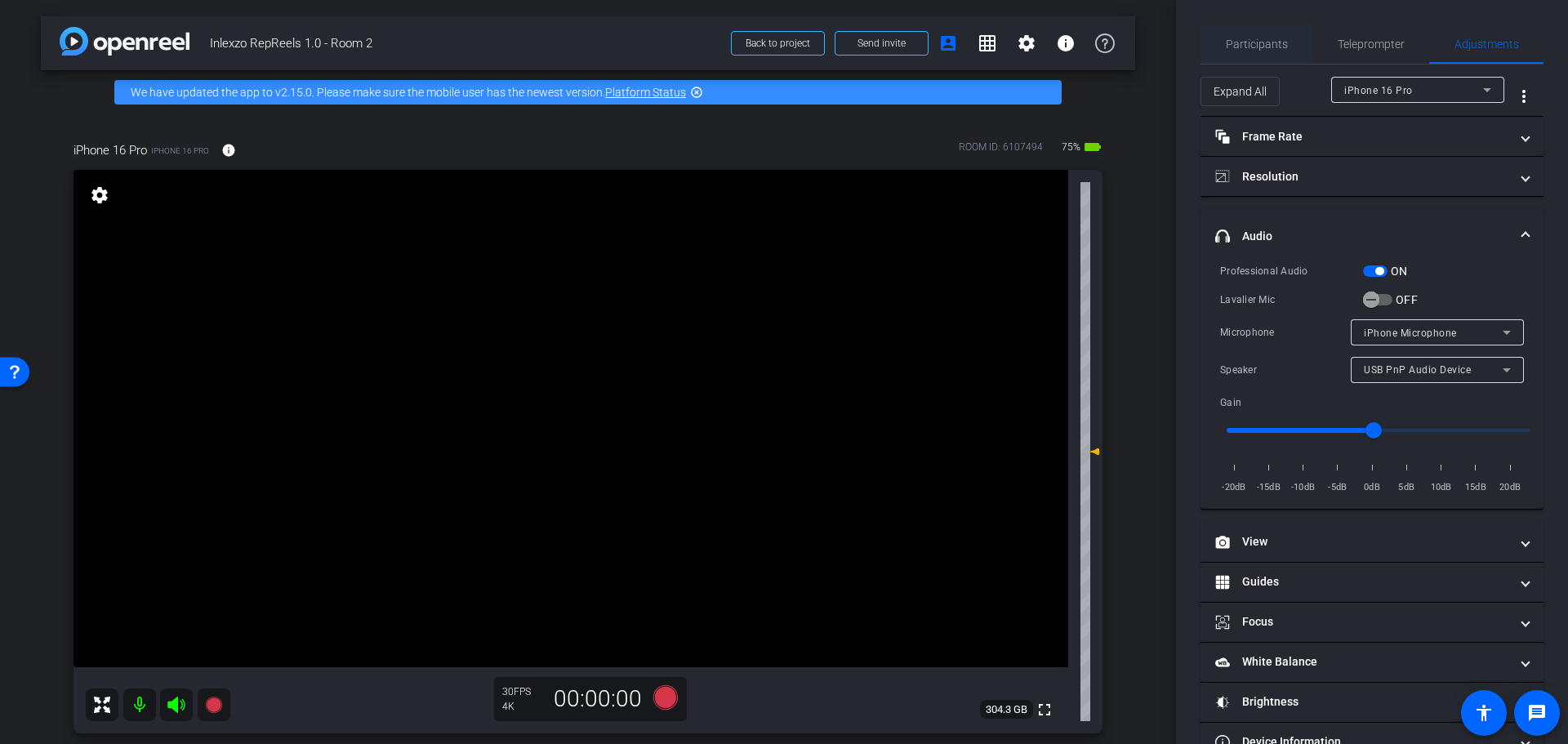
click at [1246, 39] on span "Participants" at bounding box center [1257, 43] width 62 height 12
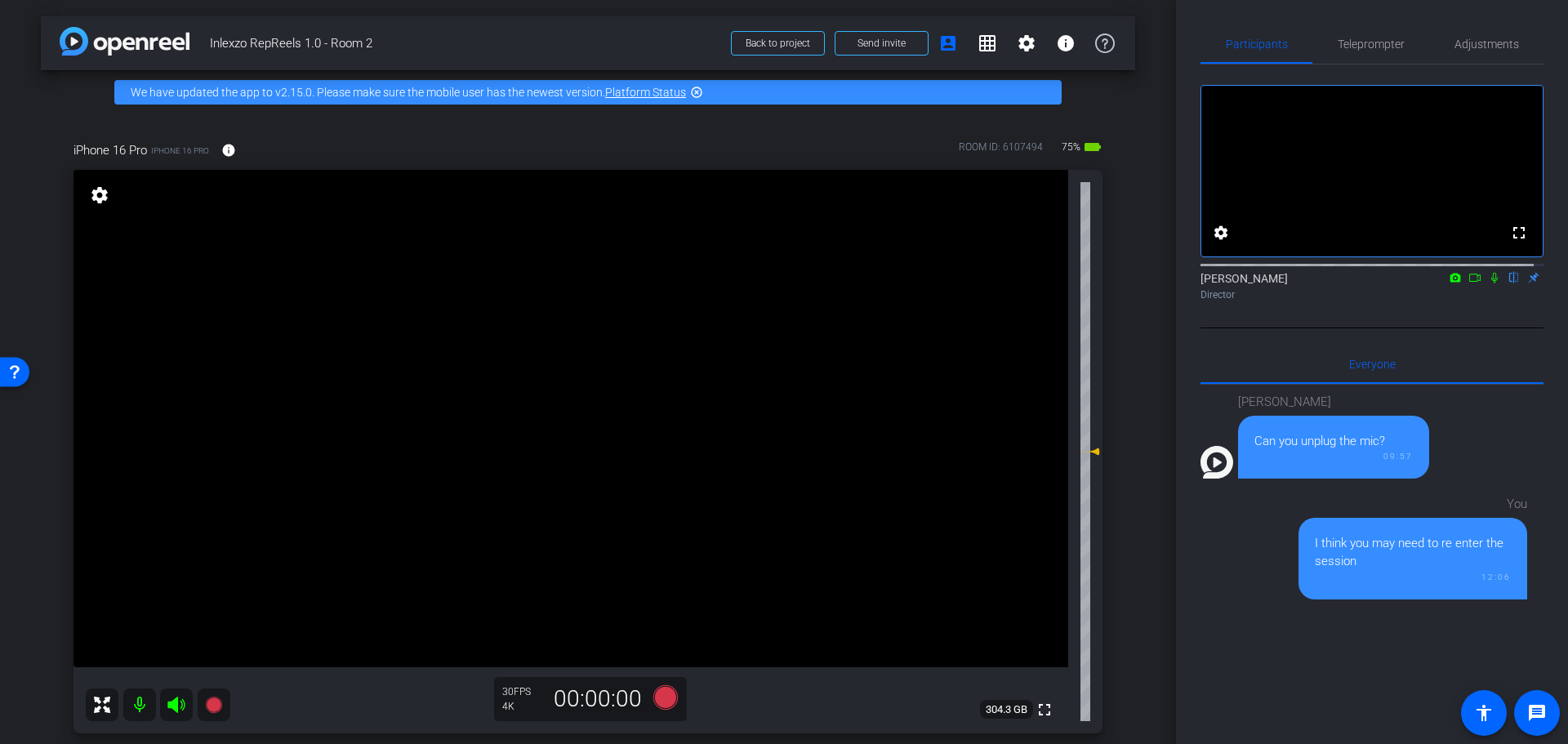
click at [1488, 284] on icon at bounding box center [1494, 278] width 13 height 12
click at [1378, 46] on span "Teleprompter" at bounding box center [1371, 43] width 67 height 12
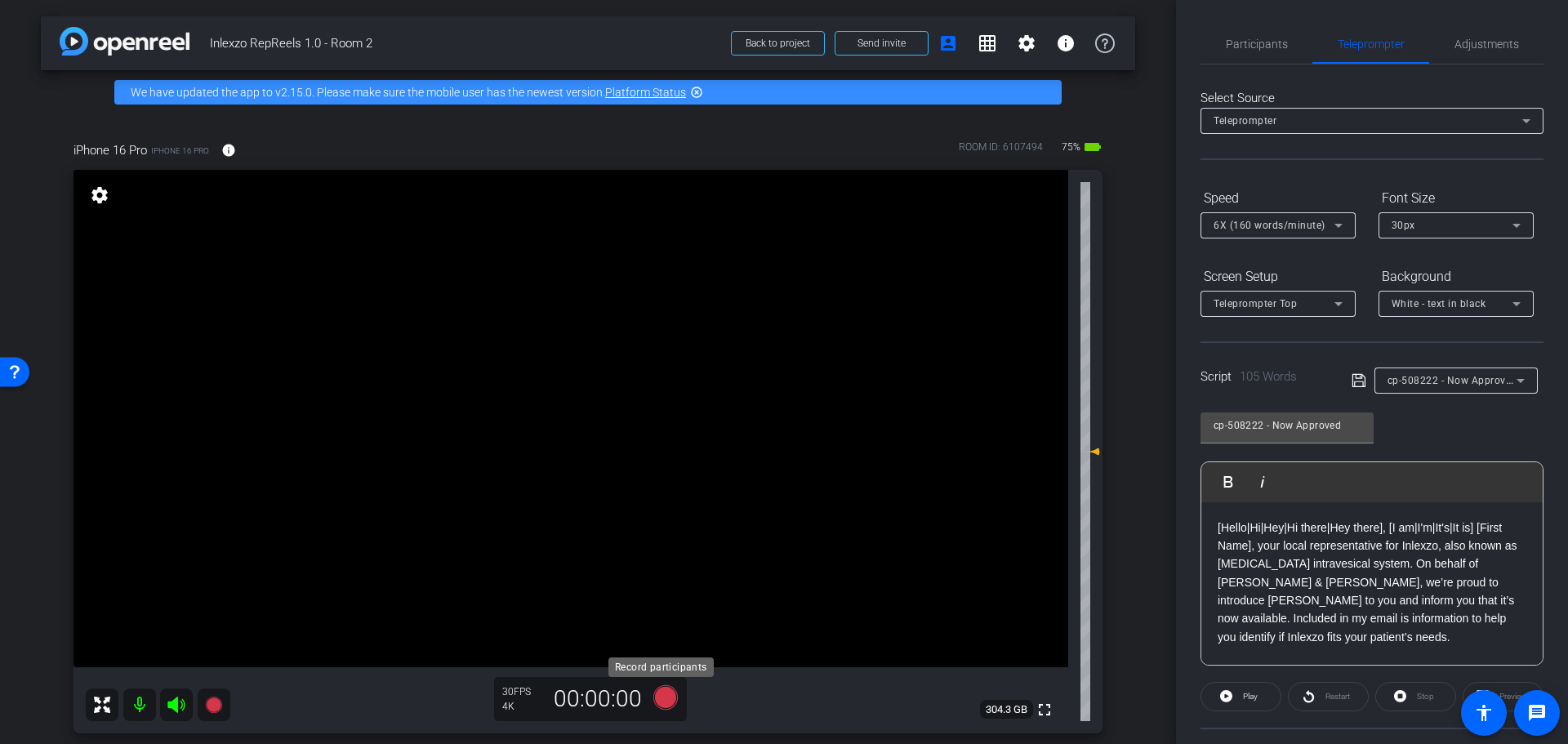
click at [667, 702] on icon at bounding box center [666, 698] width 25 height 25
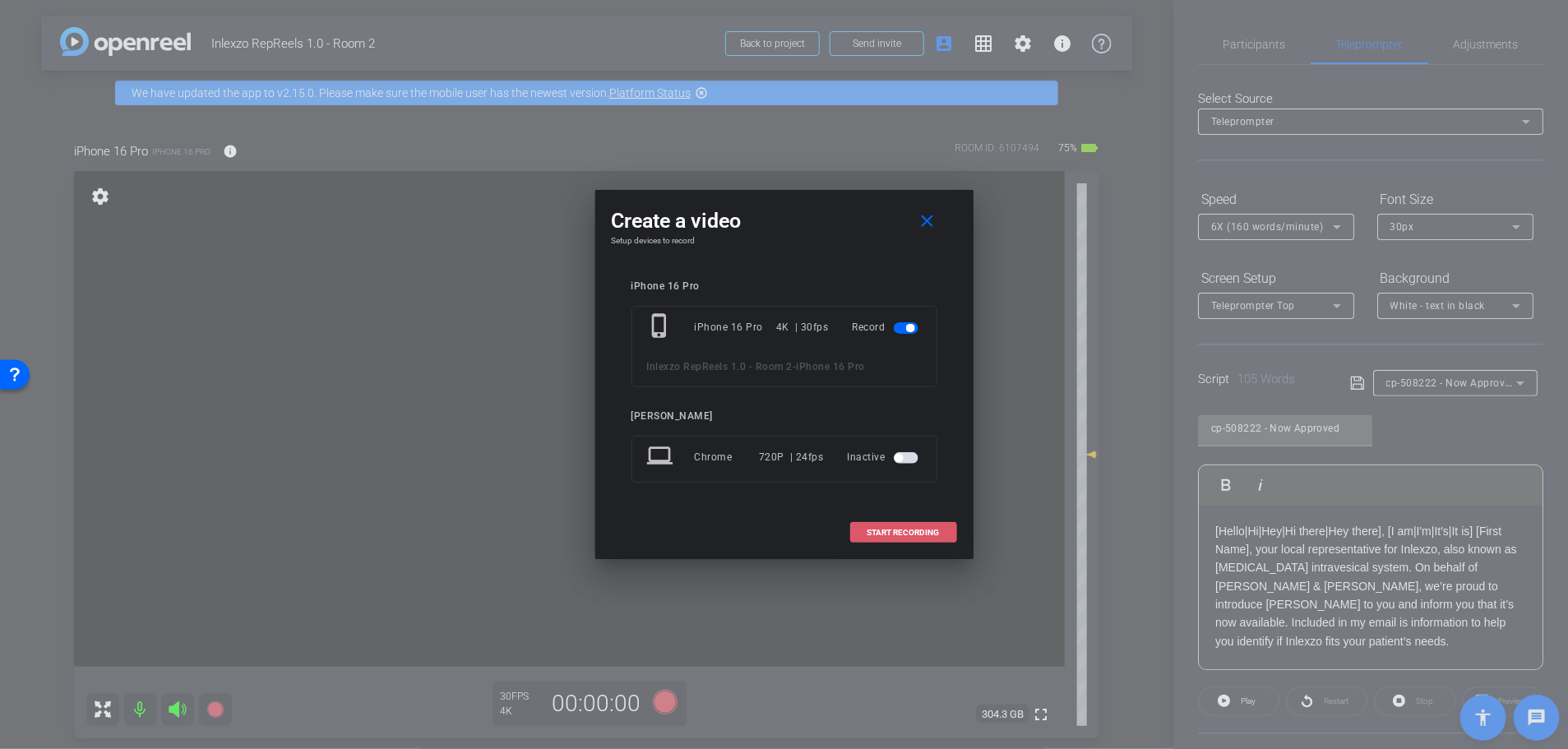
click at [898, 533] on span "START RECORDING" at bounding box center [903, 532] width 72 height 8
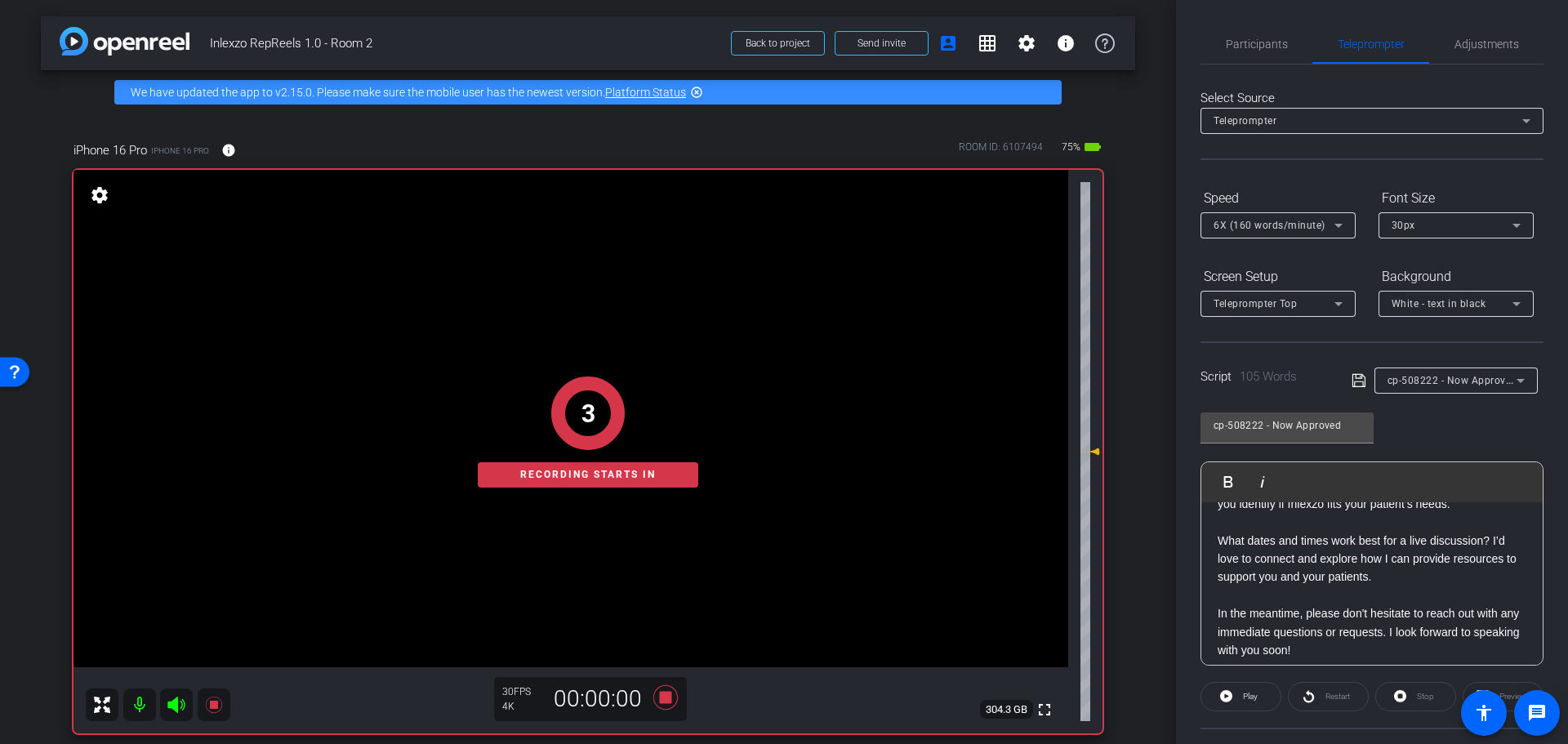
scroll to position [144, 0]
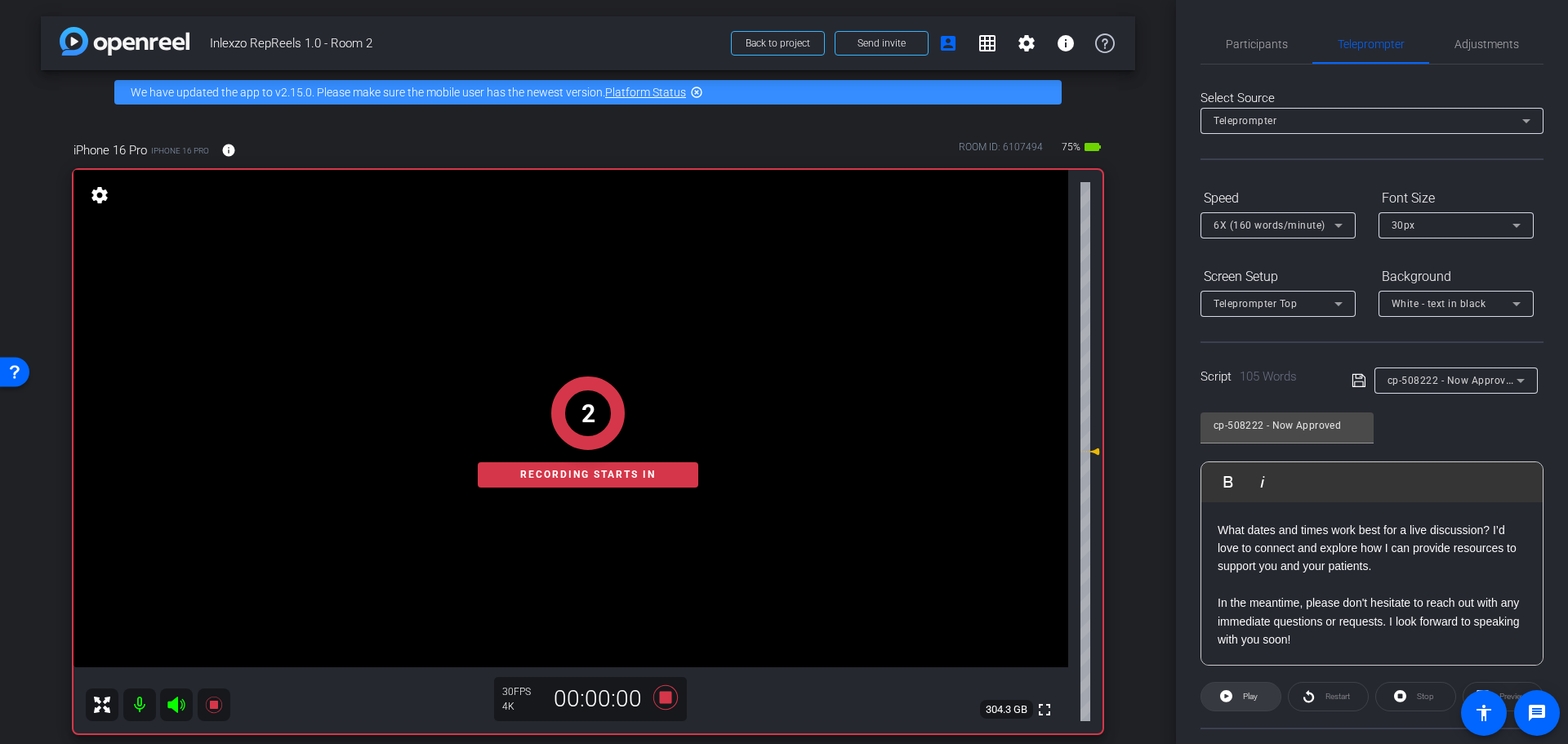
click at [1237, 693] on span at bounding box center [1240, 697] width 79 height 39
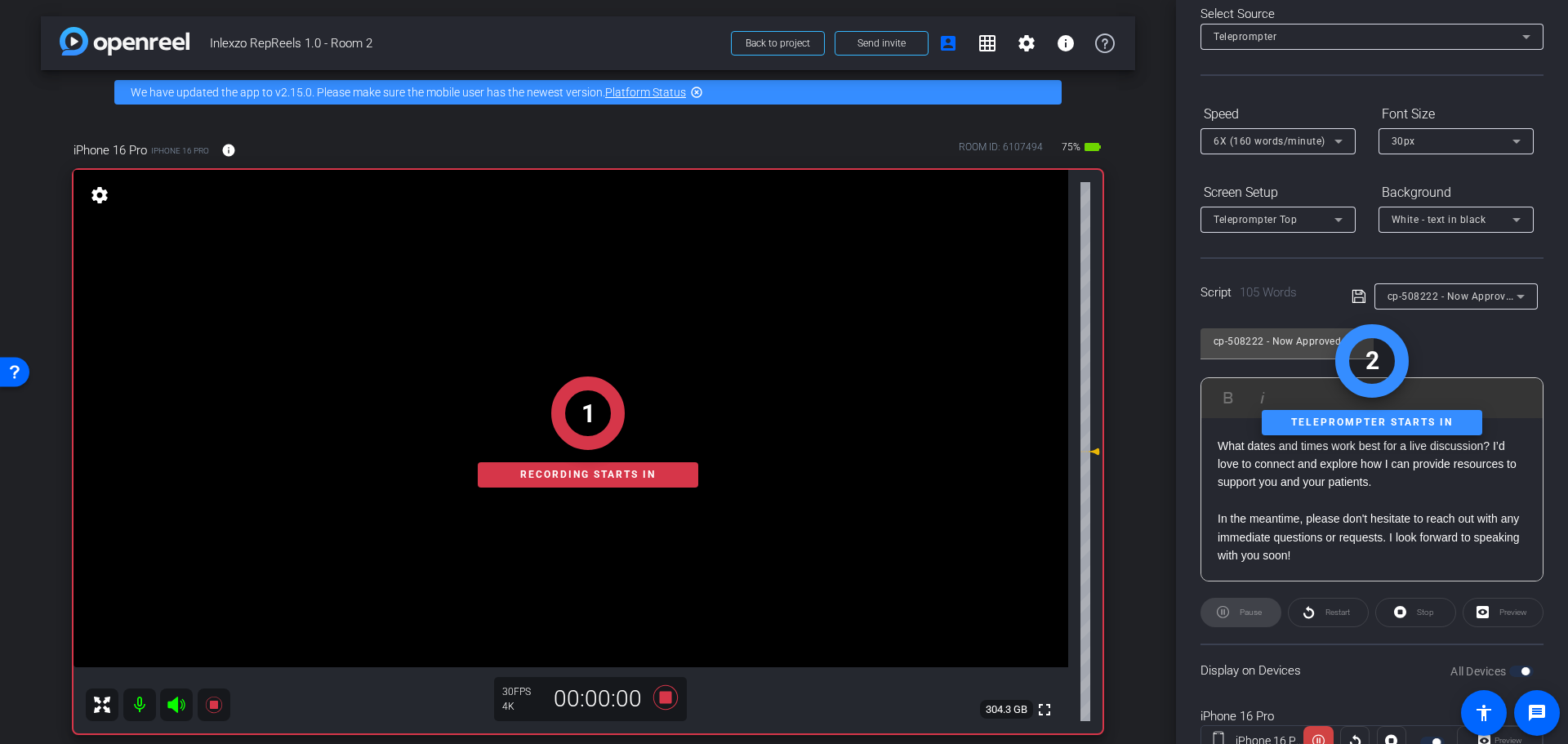
scroll to position [148, 0]
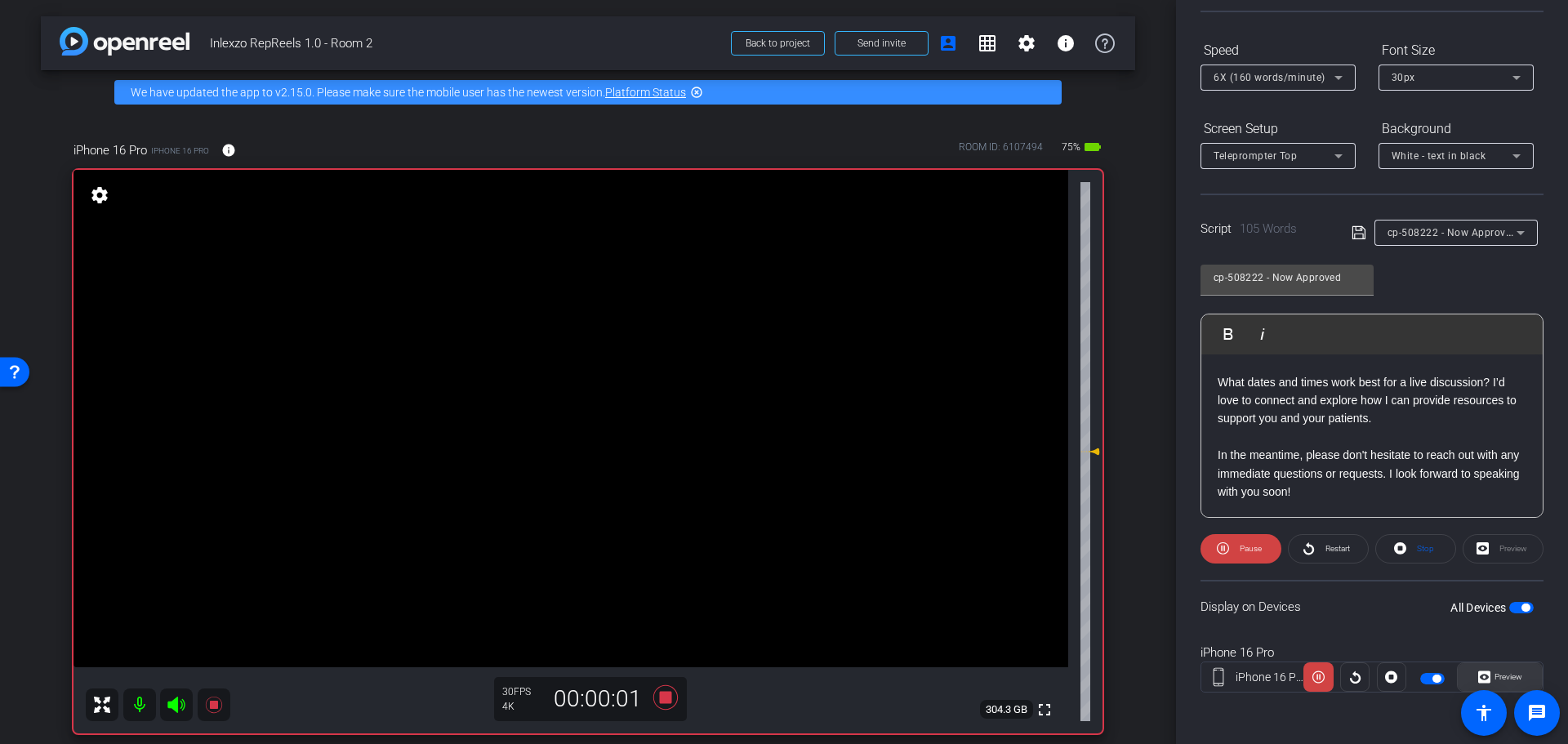
click at [1494, 673] on span "Preview" at bounding box center [1508, 677] width 27 height 9
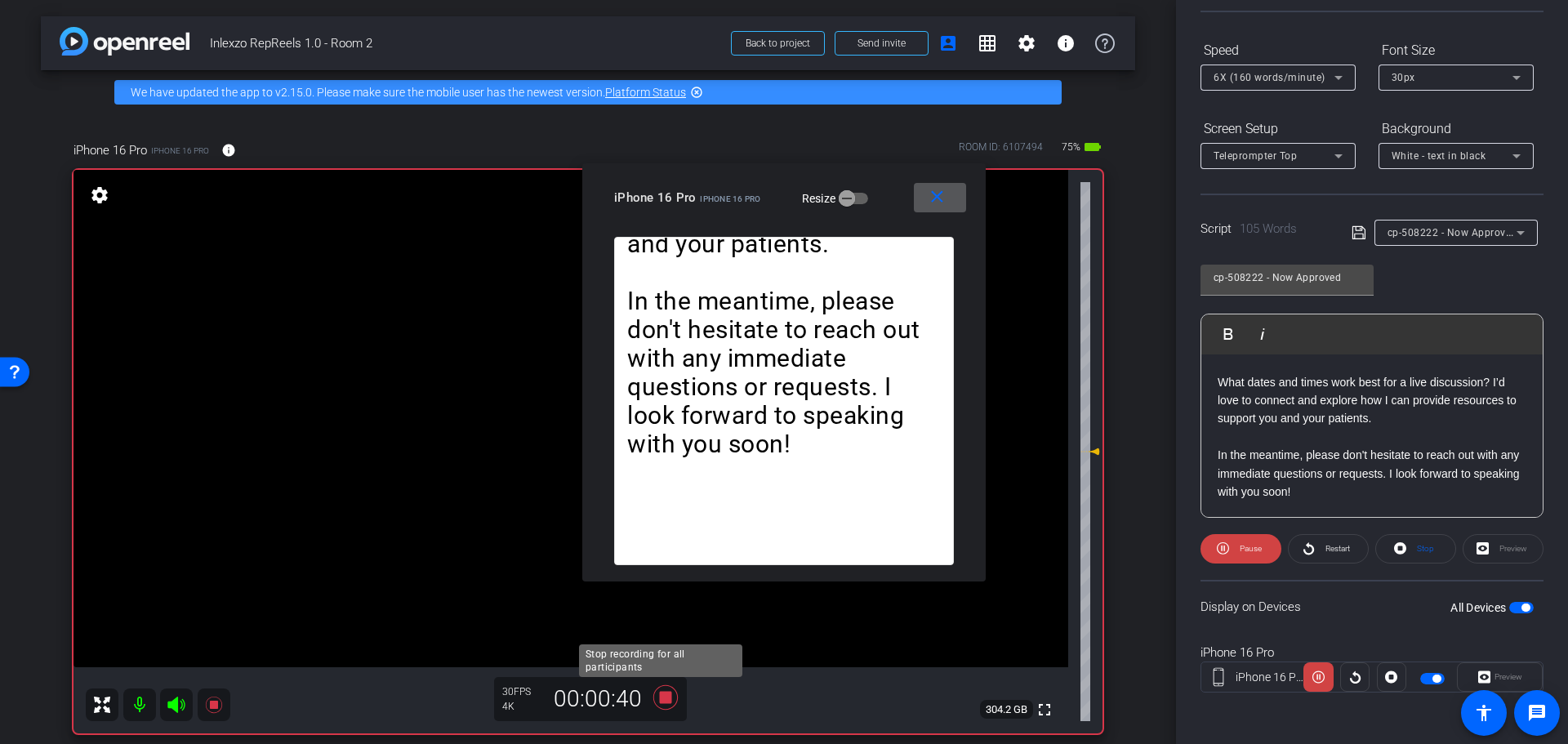
click at [658, 702] on icon at bounding box center [666, 698] width 25 height 25
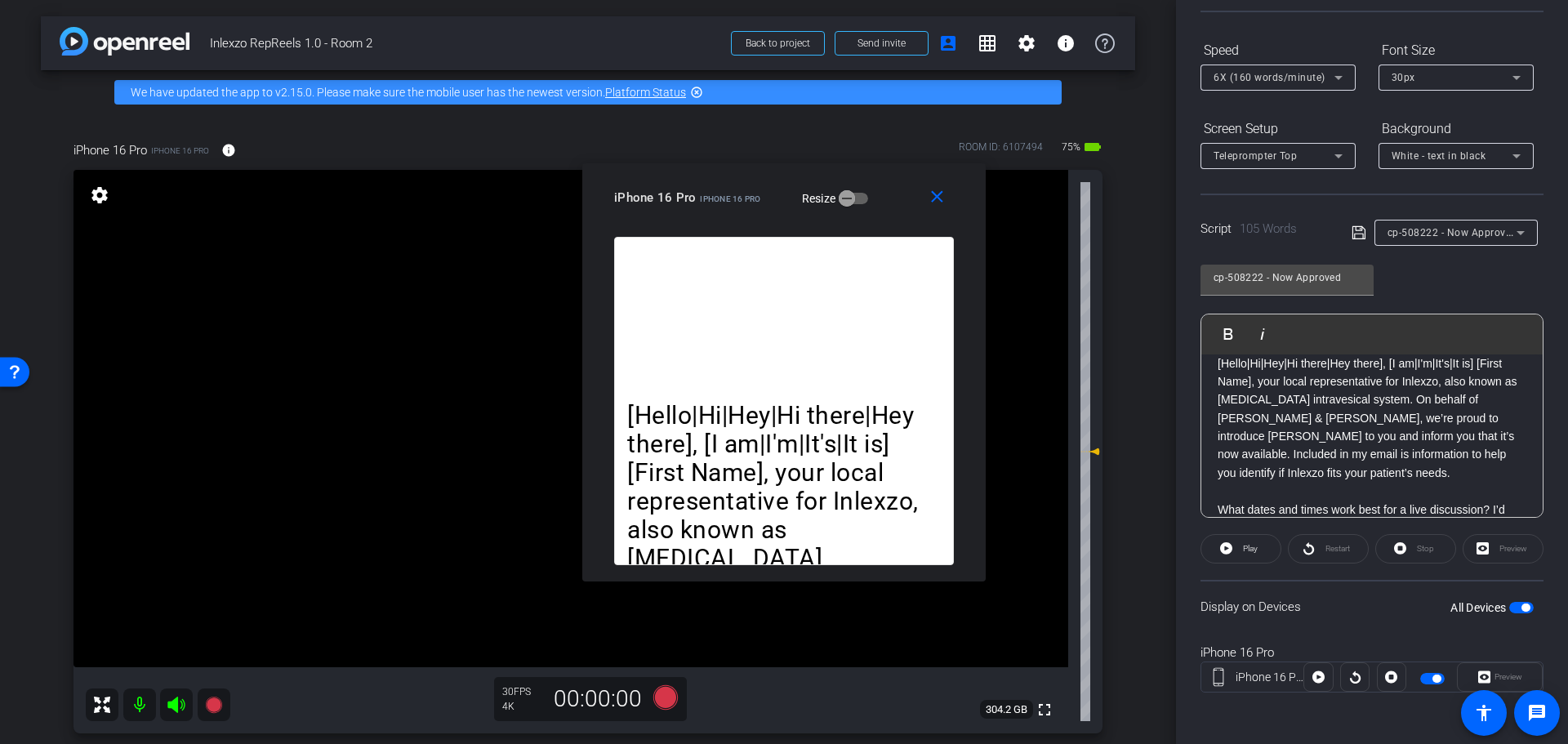
scroll to position [0, 0]
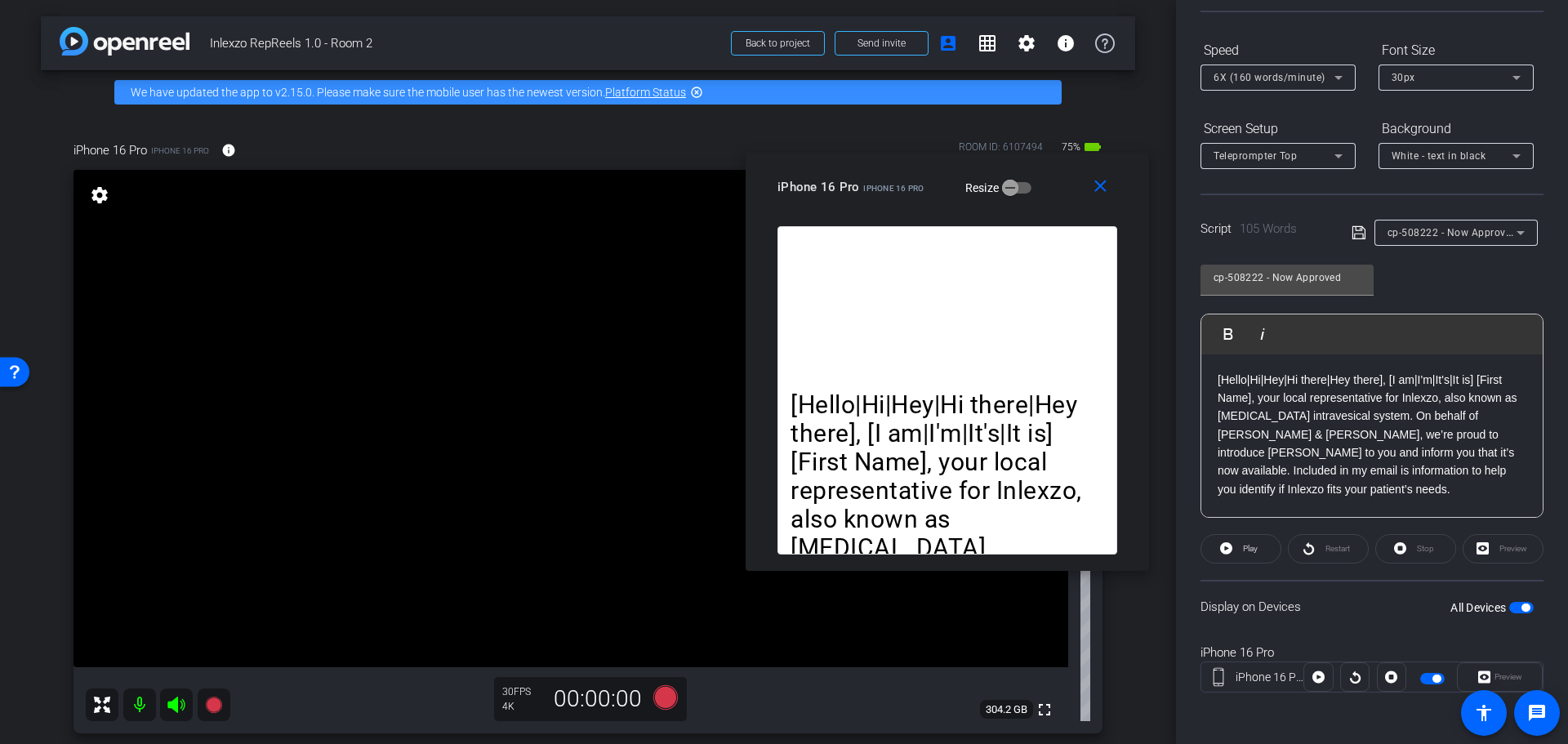
drag, startPoint x: 737, startPoint y: 199, endPoint x: 952, endPoint y: 187, distance: 215.3
click at [924, 190] on span "iPhone 16 Pro" at bounding box center [893, 188] width 60 height 9
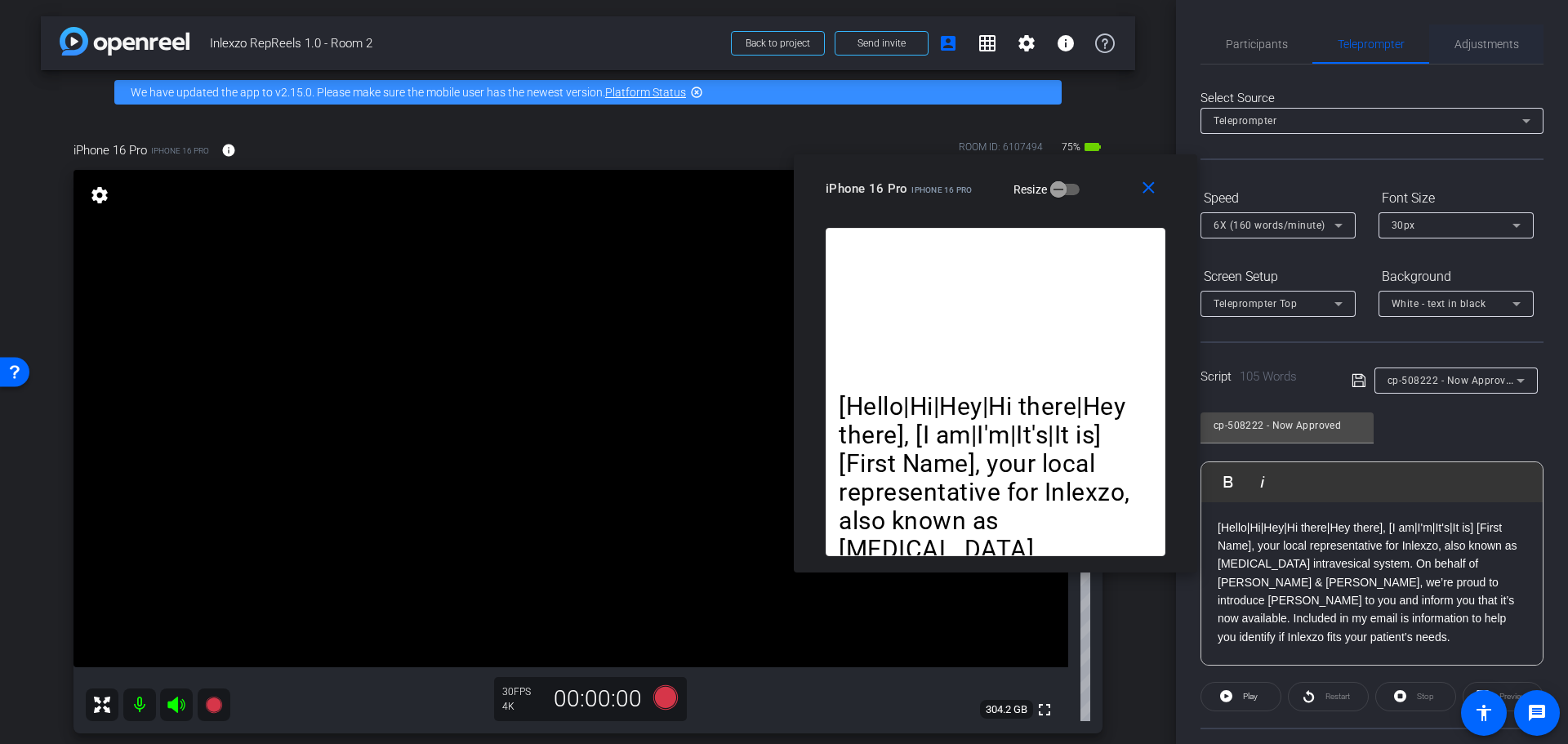
click at [1462, 44] on span "Adjustments" at bounding box center [1486, 43] width 65 height 12
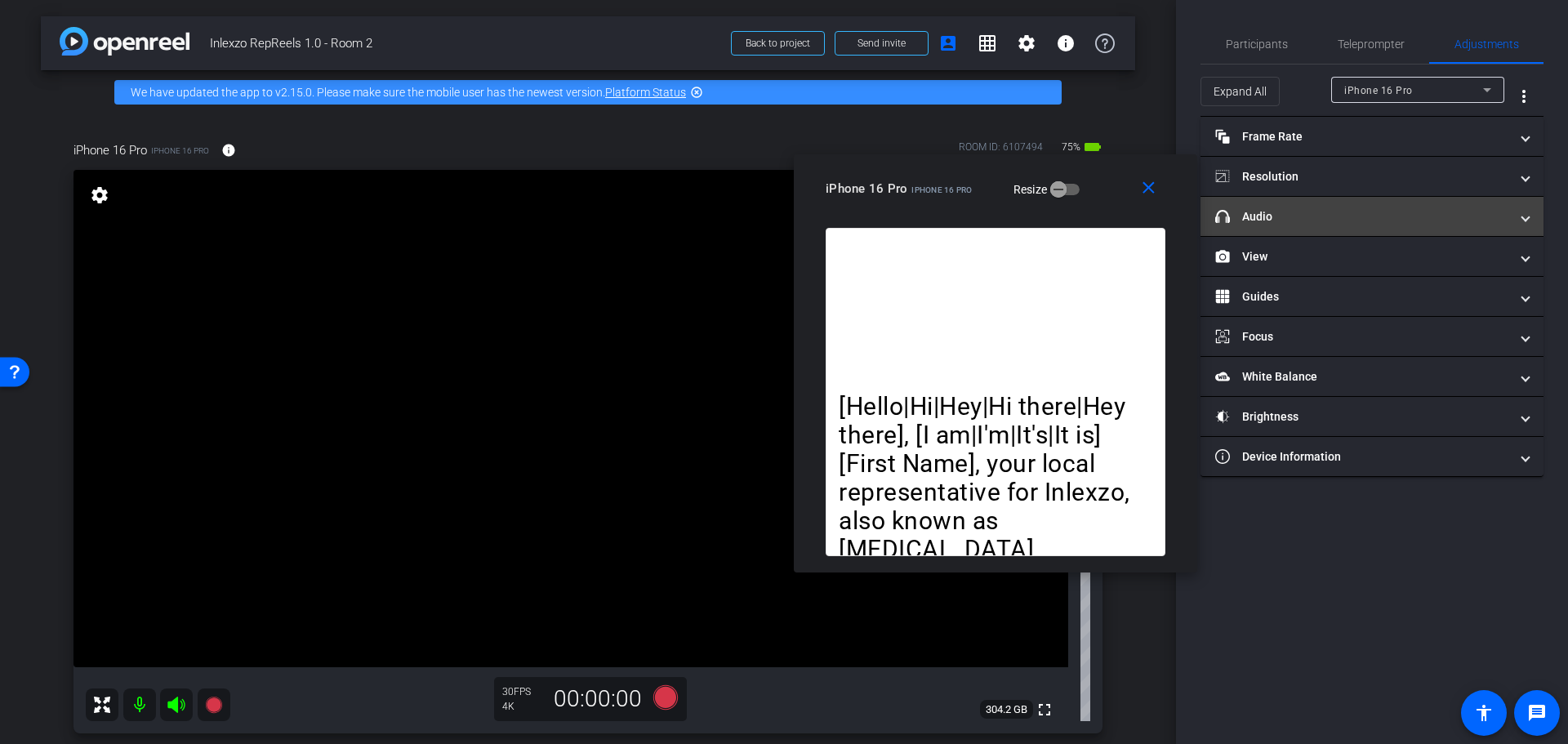
click at [1331, 223] on mat-panel-title "headphone icon Audio" at bounding box center [1362, 216] width 294 height 17
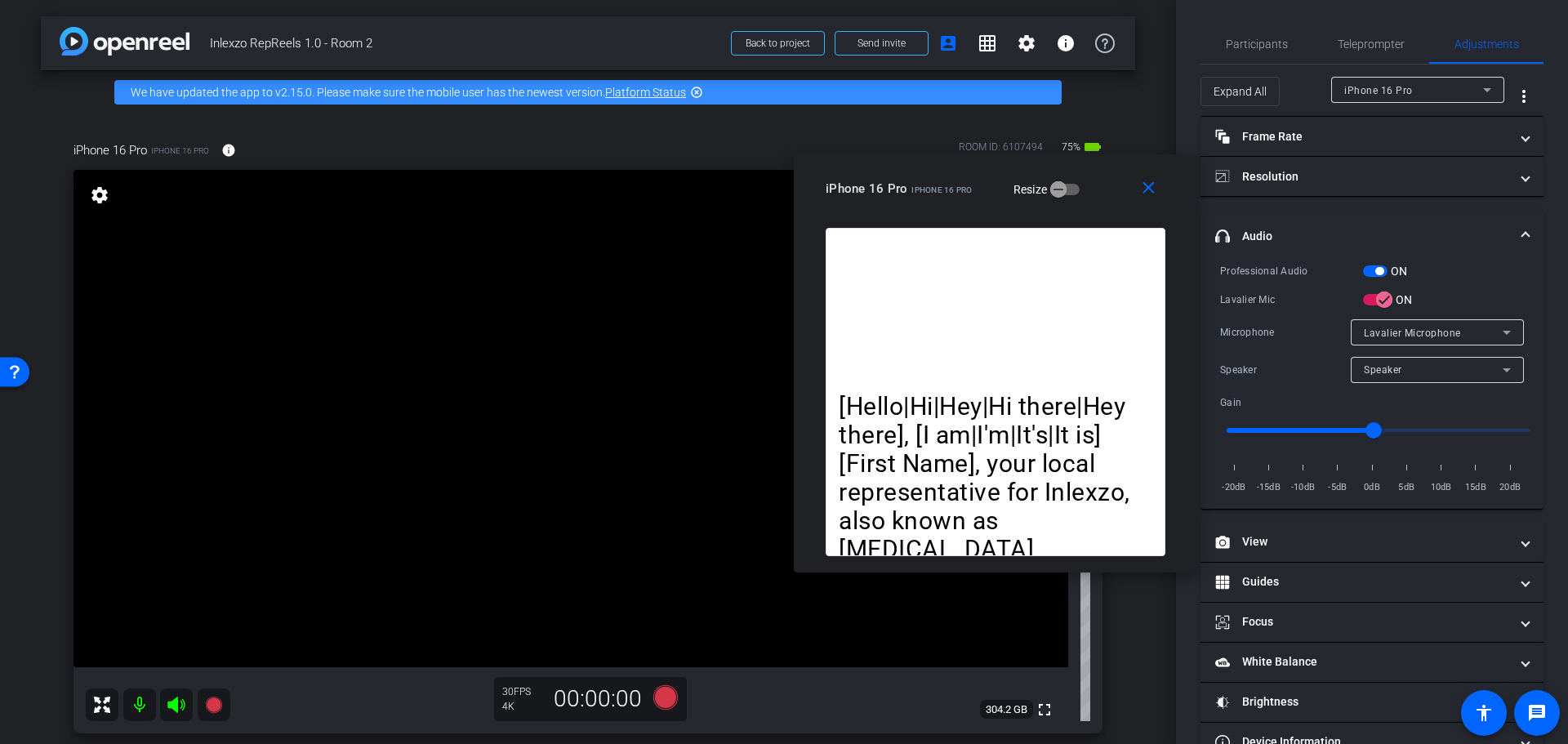
click at [1376, 268] on button "ON" at bounding box center [1376, 270] width 25 height 12
click at [1252, 40] on span "Participants" at bounding box center [1257, 43] width 62 height 12
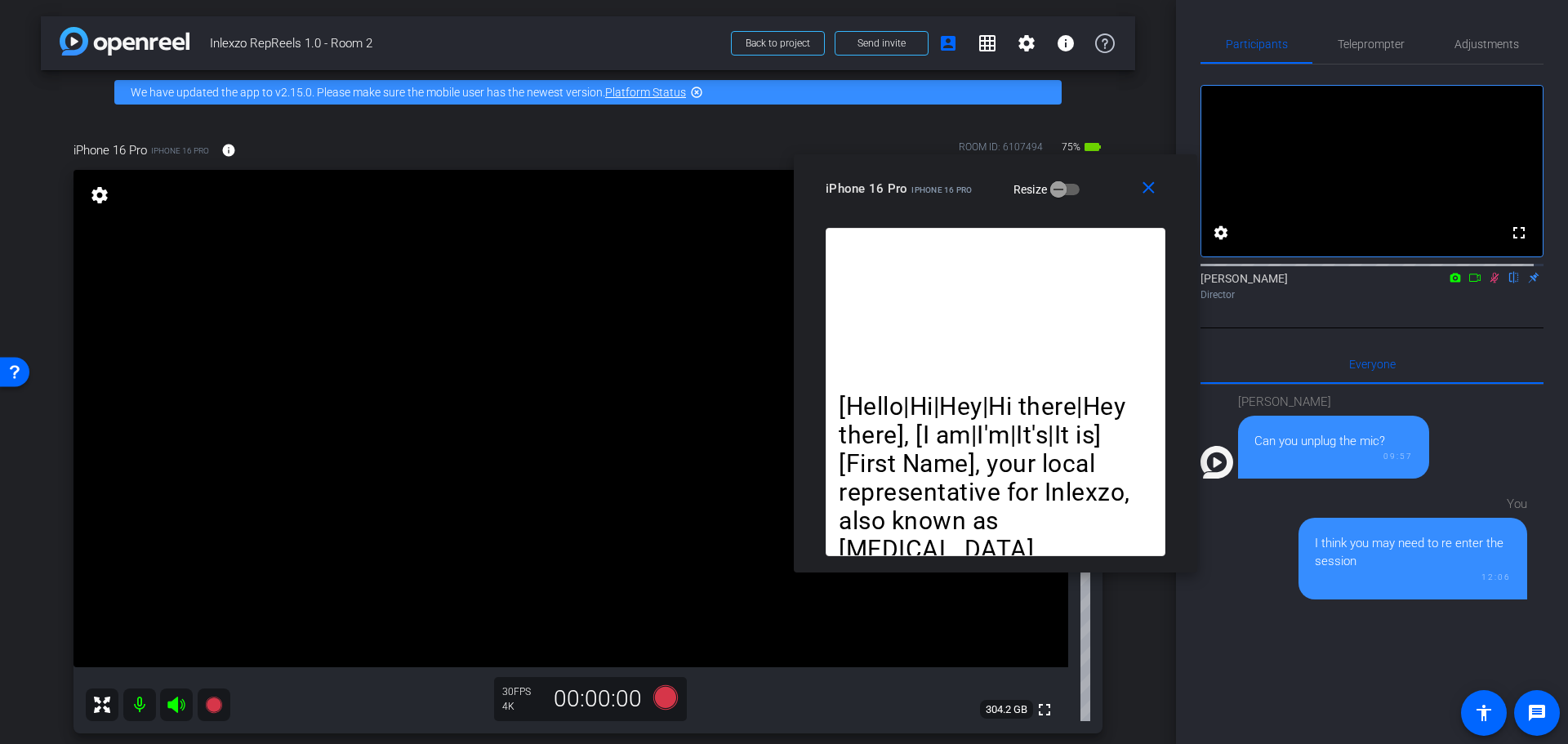
click at [1485, 286] on mat-icon at bounding box center [1494, 278] width 20 height 15
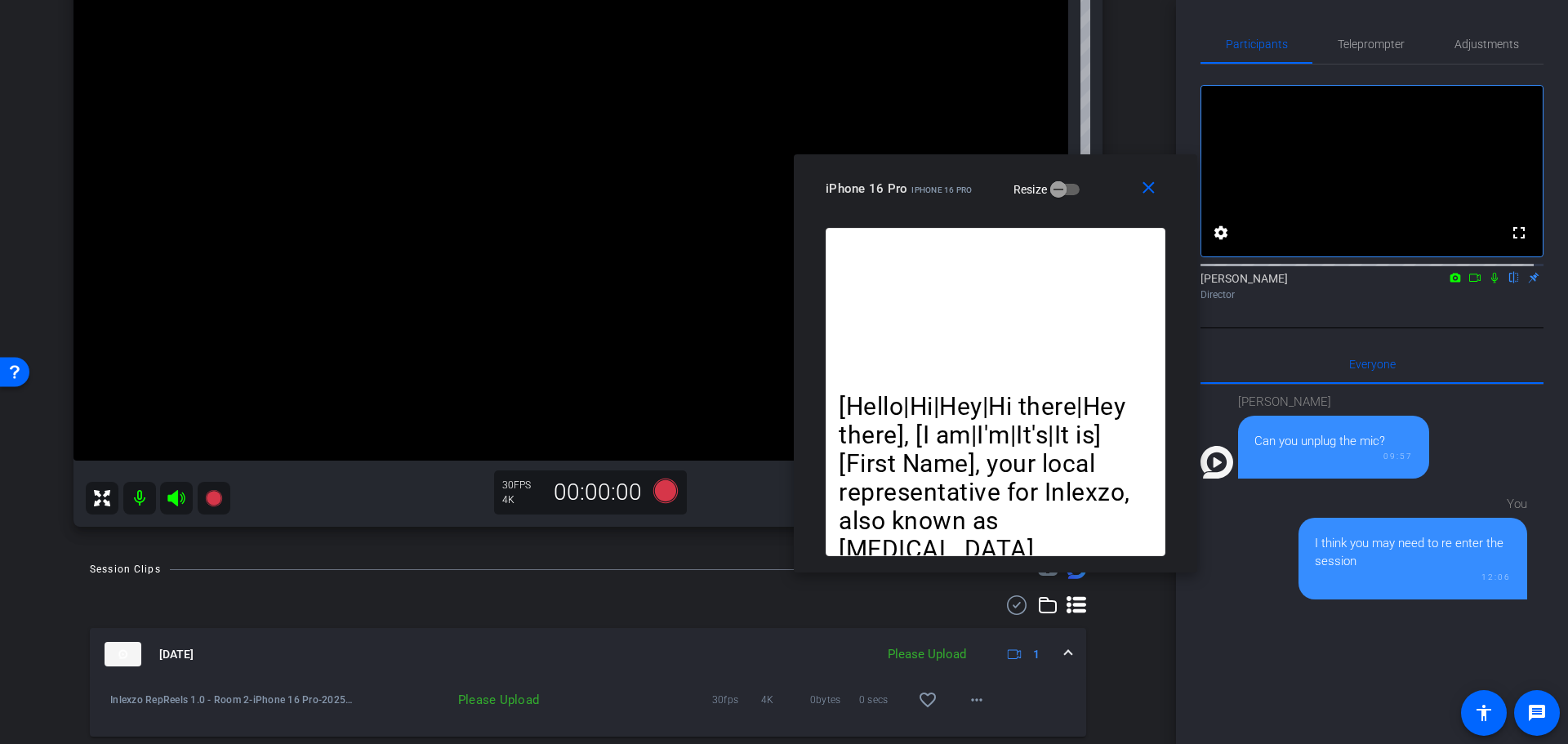
scroll to position [511, 0]
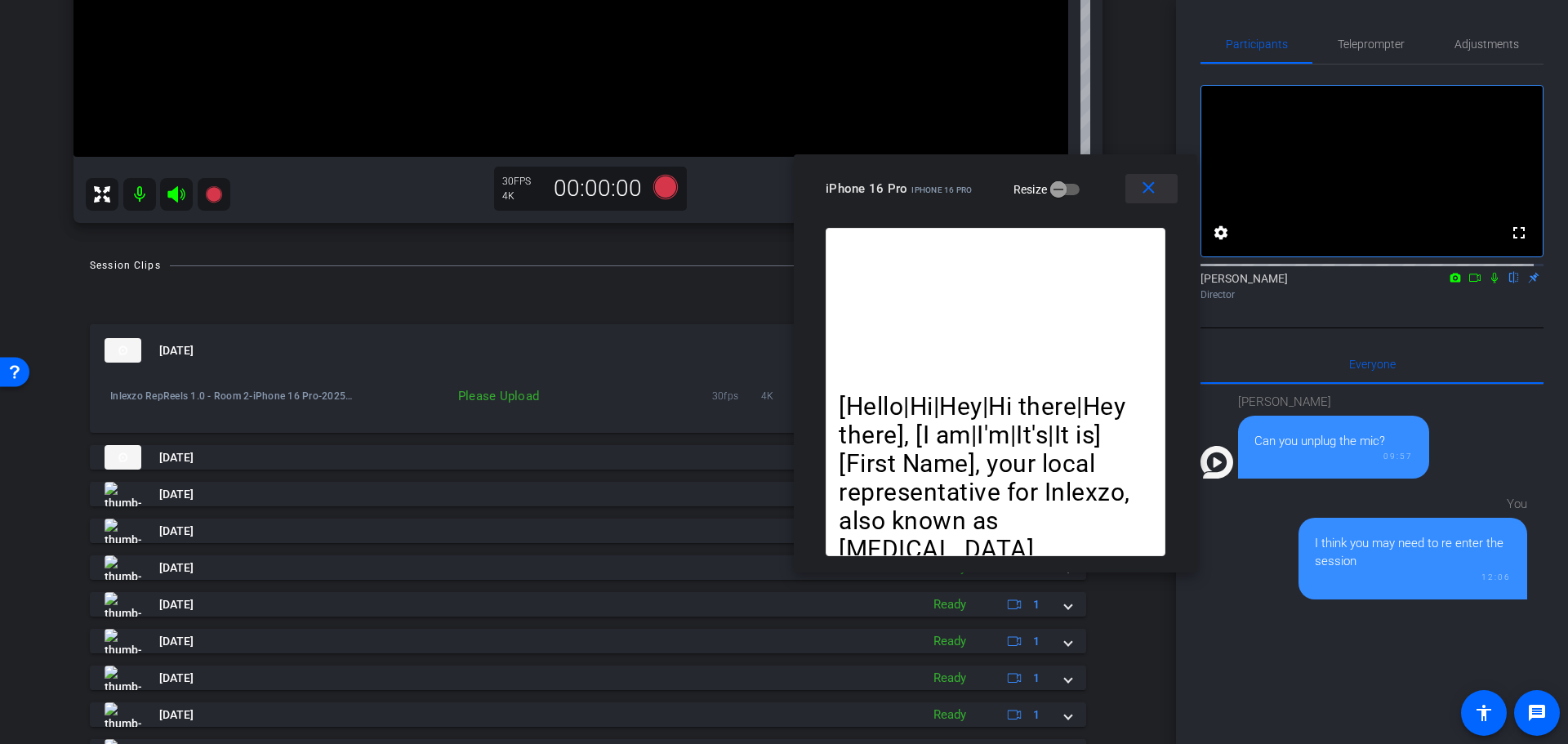
click at [1139, 185] on mat-icon "close" at bounding box center [1148, 188] width 20 height 20
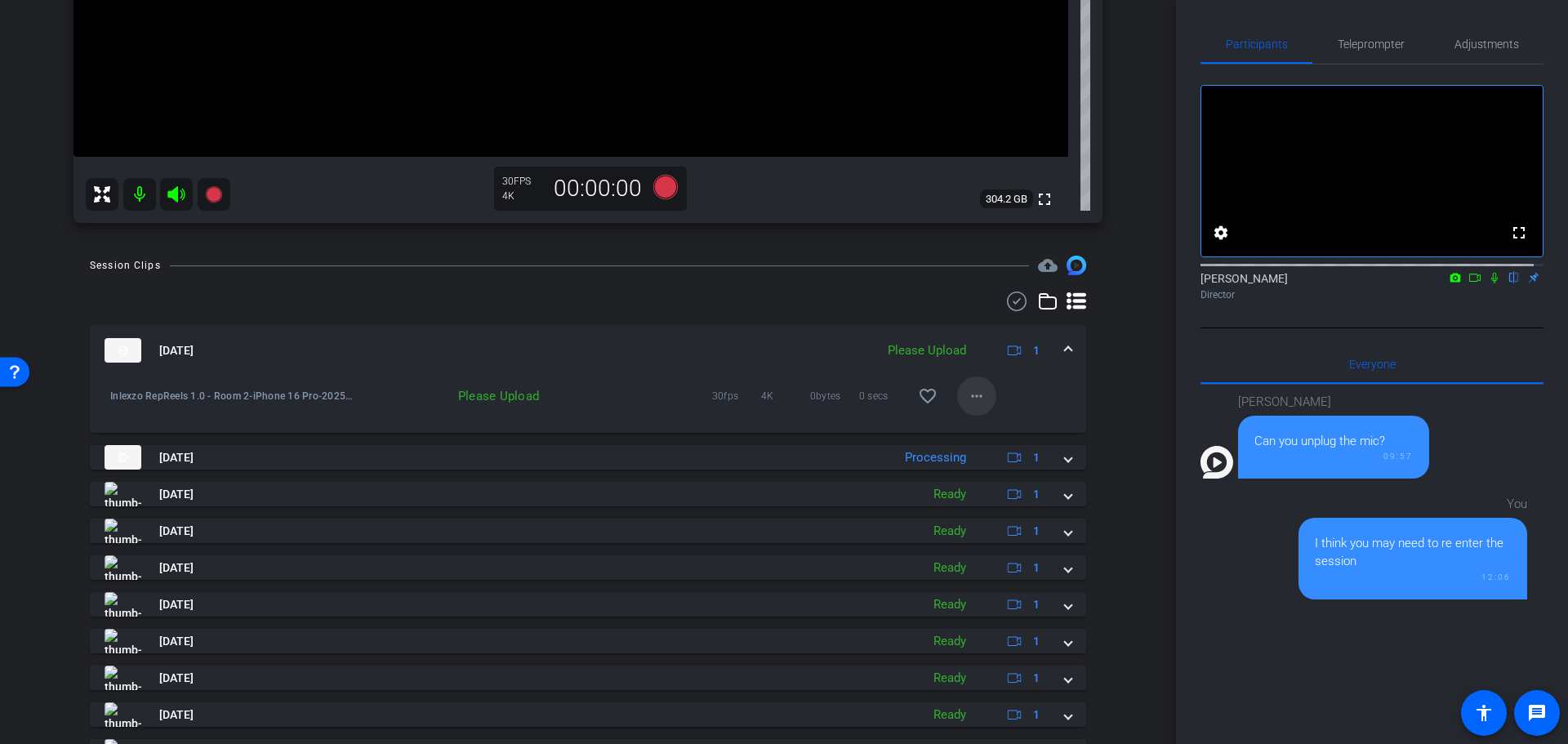
click at [967, 394] on mat-icon "more_horiz" at bounding box center [977, 396] width 20 height 20
click at [970, 427] on span "Upload" at bounding box center [994, 431] width 66 height 20
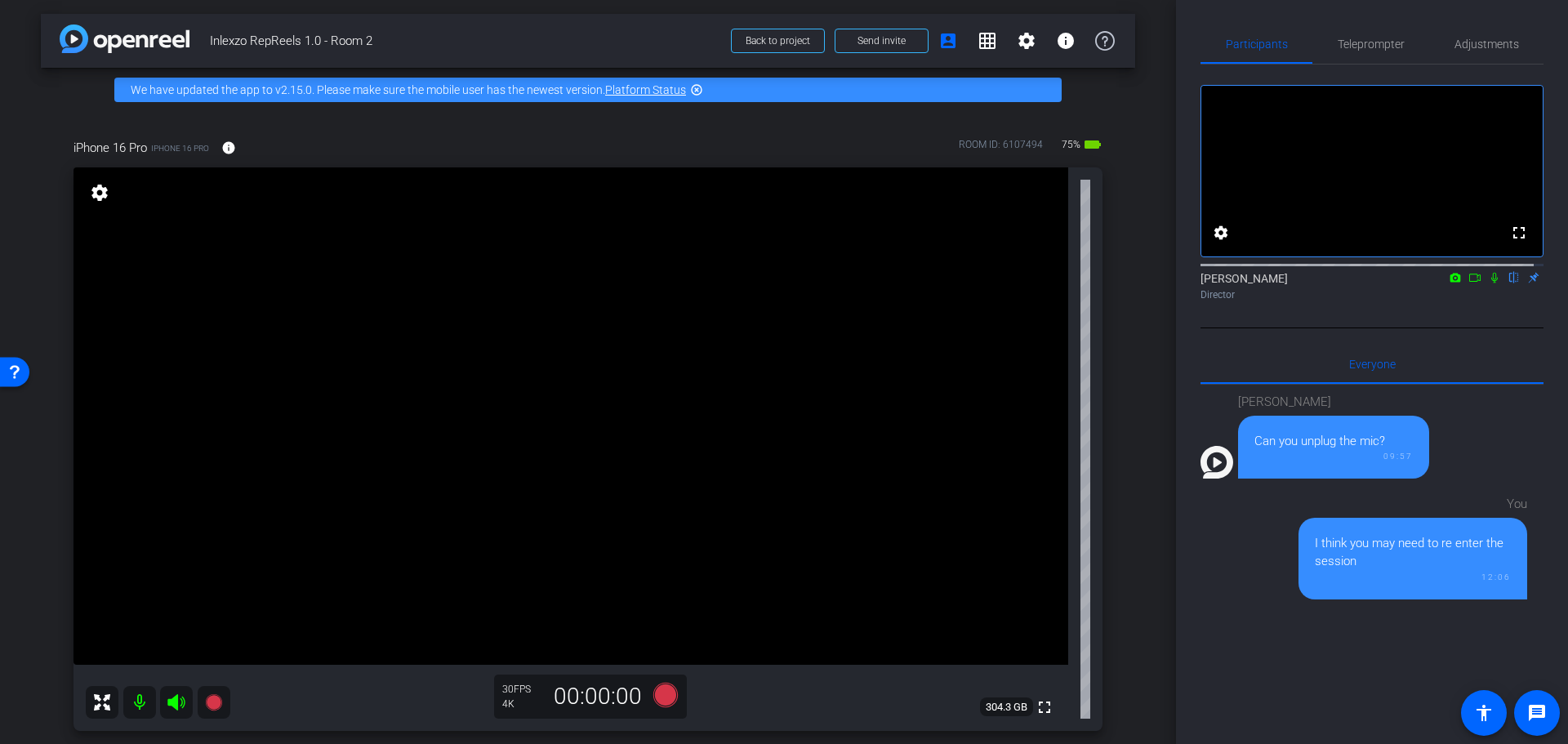
scroll to position [0, 0]
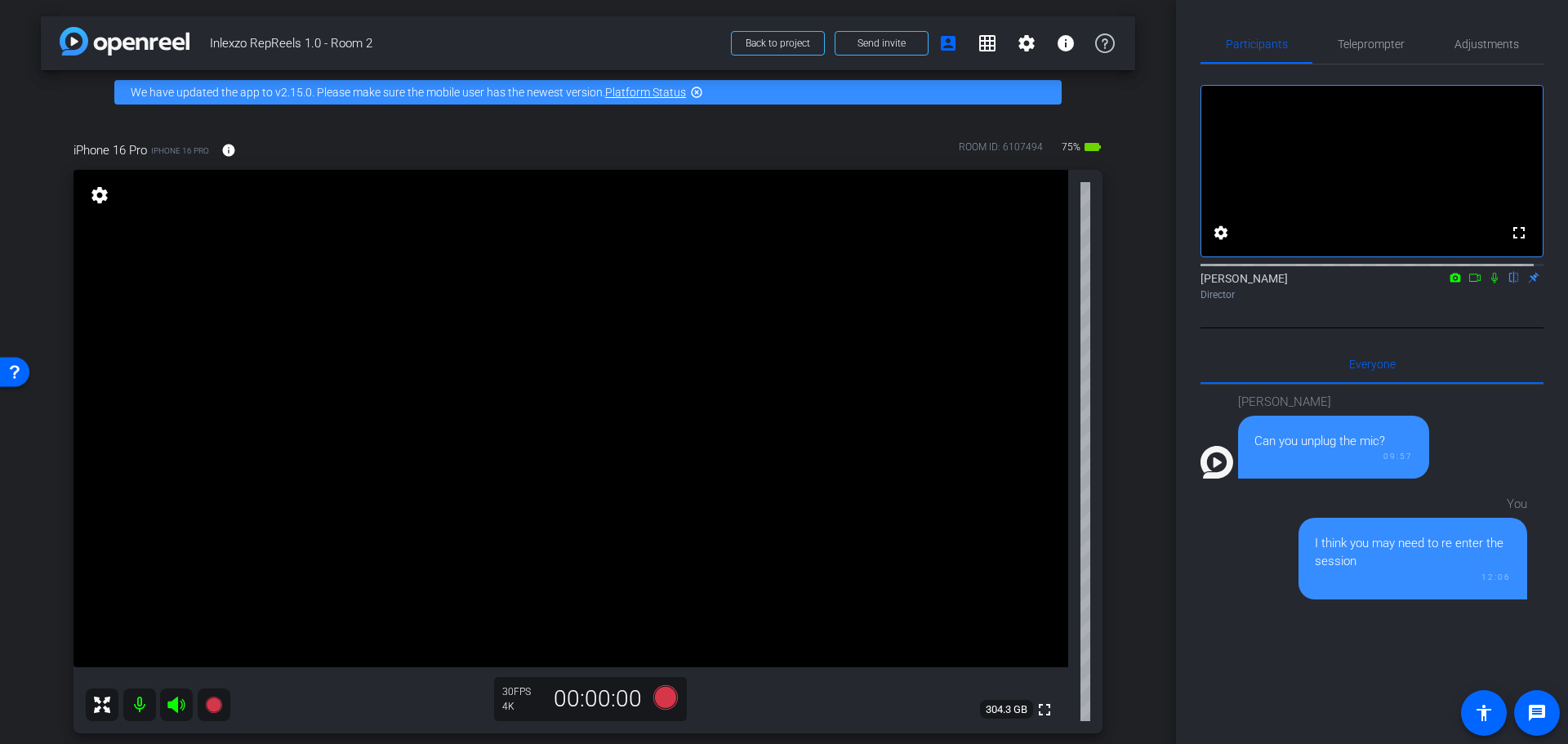
click at [172, 701] on icon at bounding box center [176, 705] width 20 height 20
click at [138, 693] on mat-icon at bounding box center [139, 705] width 33 height 33
click at [181, 325] on video at bounding box center [571, 419] width 995 height 497
click at [176, 706] on icon at bounding box center [176, 705] width 17 height 16
click at [134, 707] on mat-icon at bounding box center [139, 705] width 33 height 33
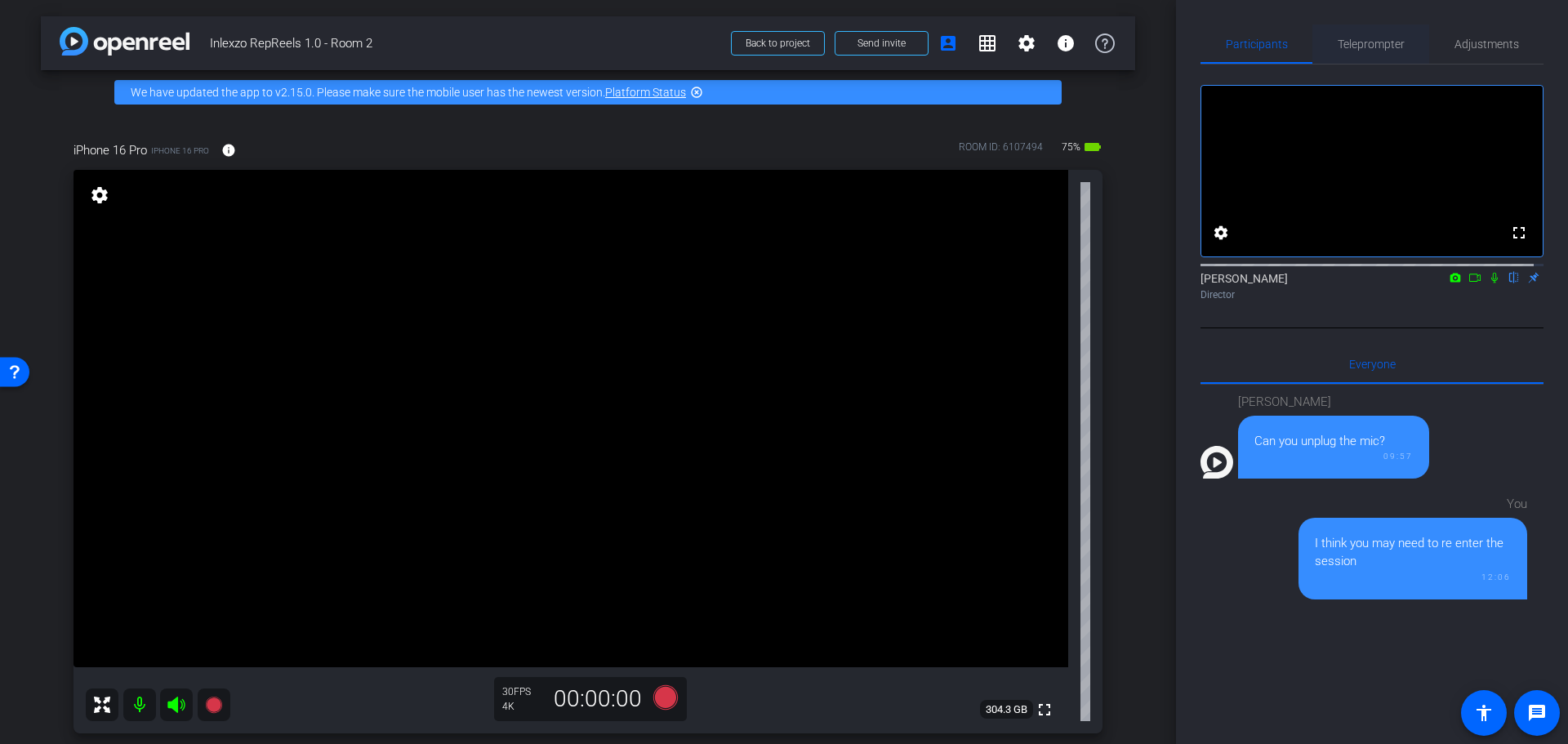
click at [1357, 47] on span "Teleprompter" at bounding box center [1371, 43] width 67 height 12
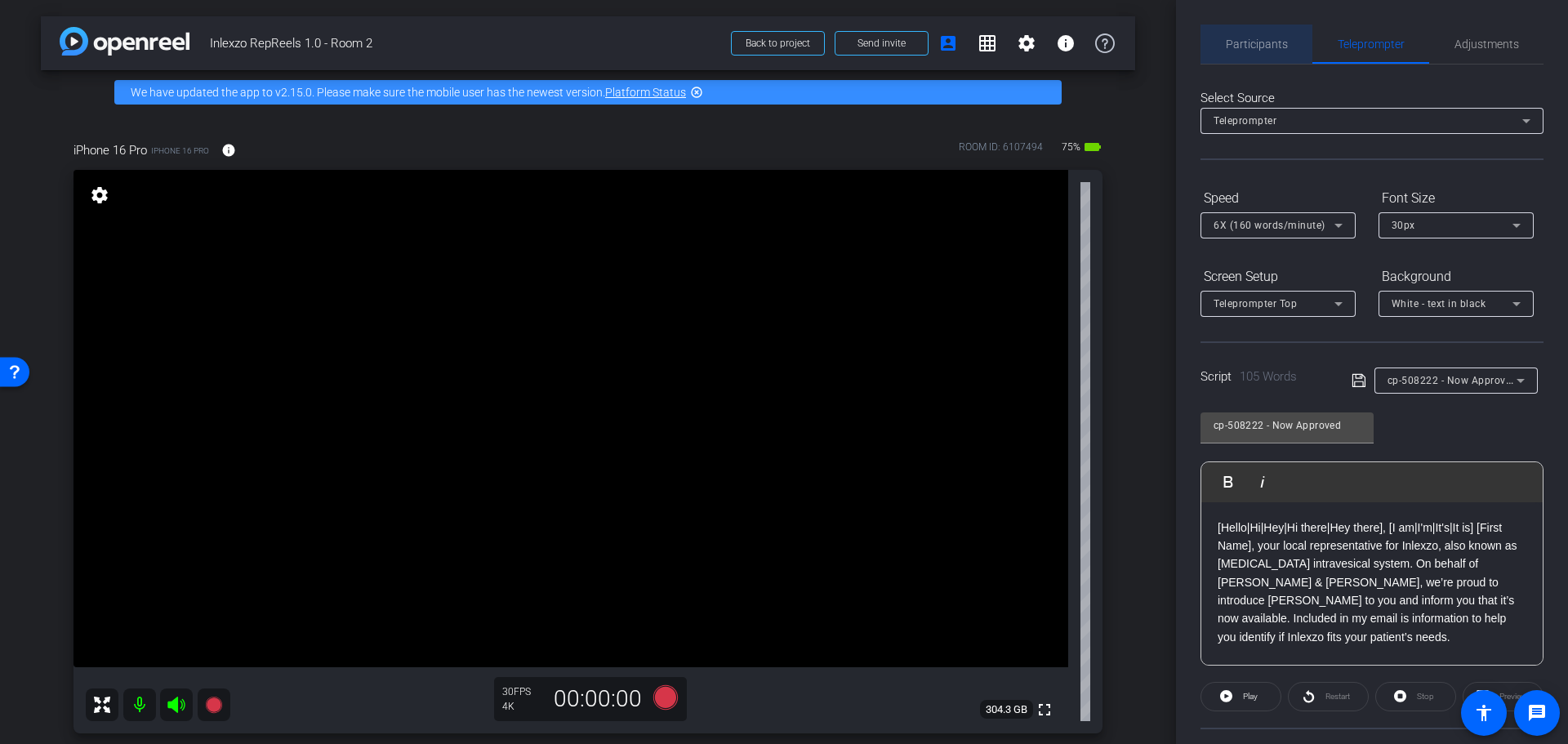
click at [1262, 34] on span "Participants" at bounding box center [1257, 44] width 62 height 39
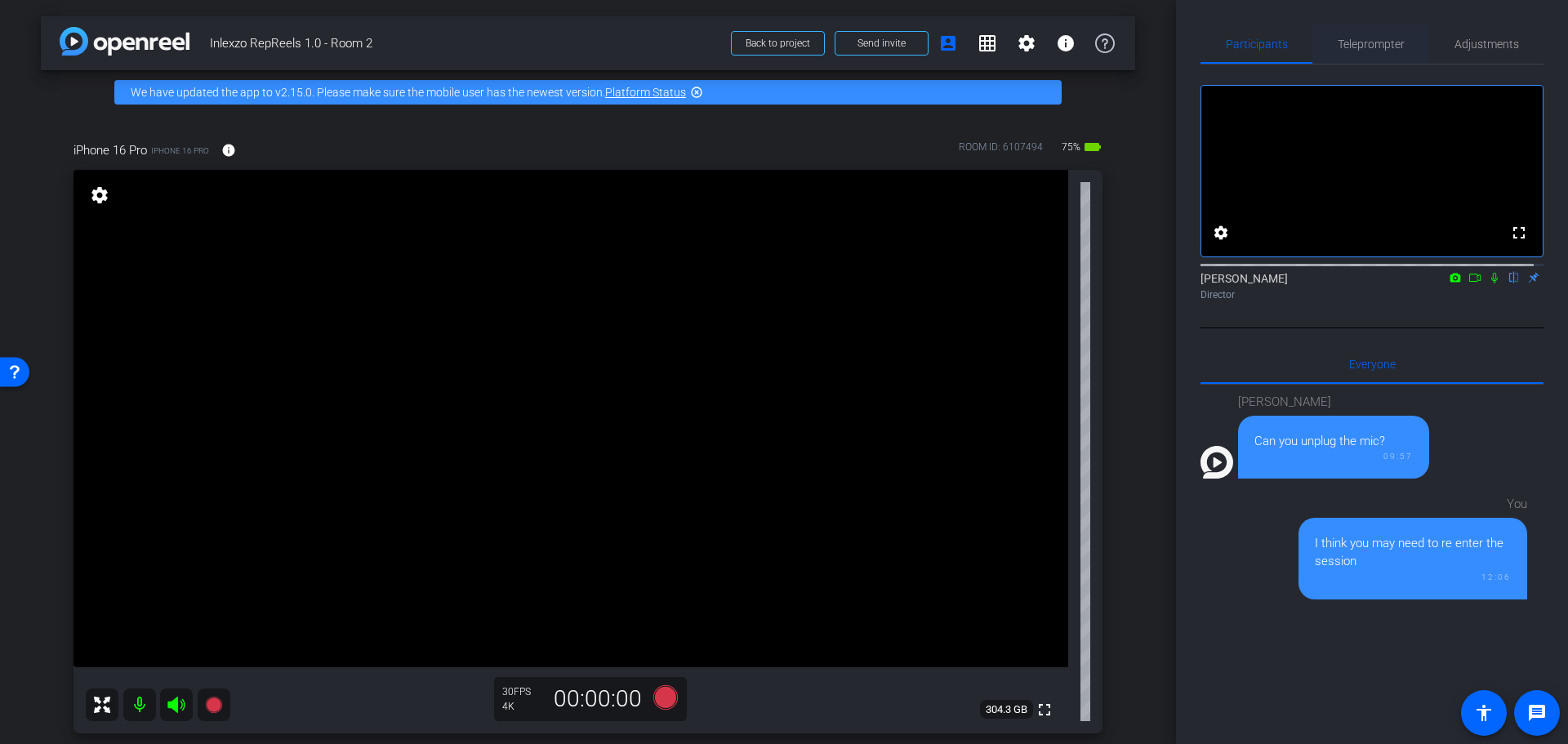
click at [1365, 31] on span "Teleprompter" at bounding box center [1371, 44] width 67 height 39
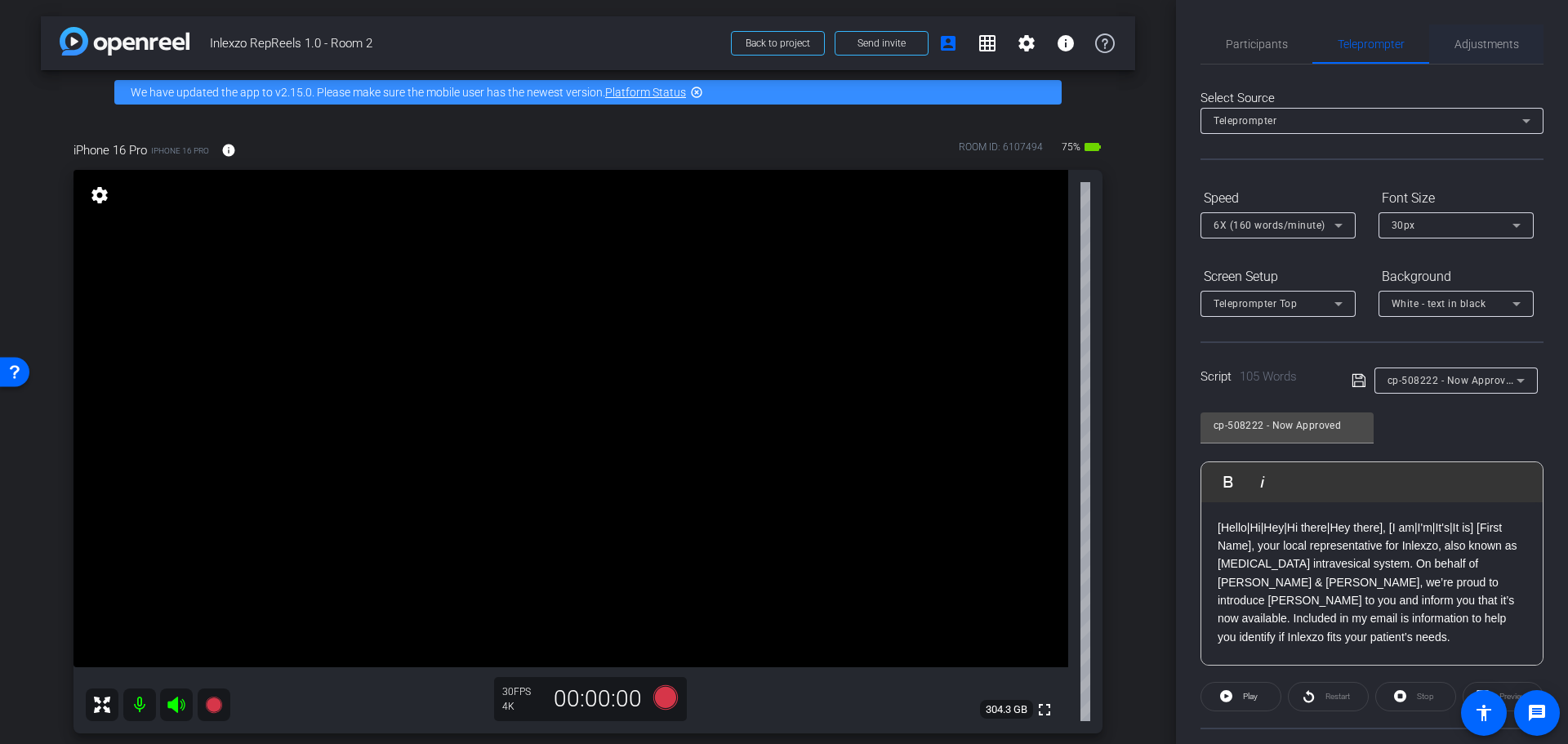
click at [1461, 43] on span "Adjustments" at bounding box center [1486, 43] width 65 height 12
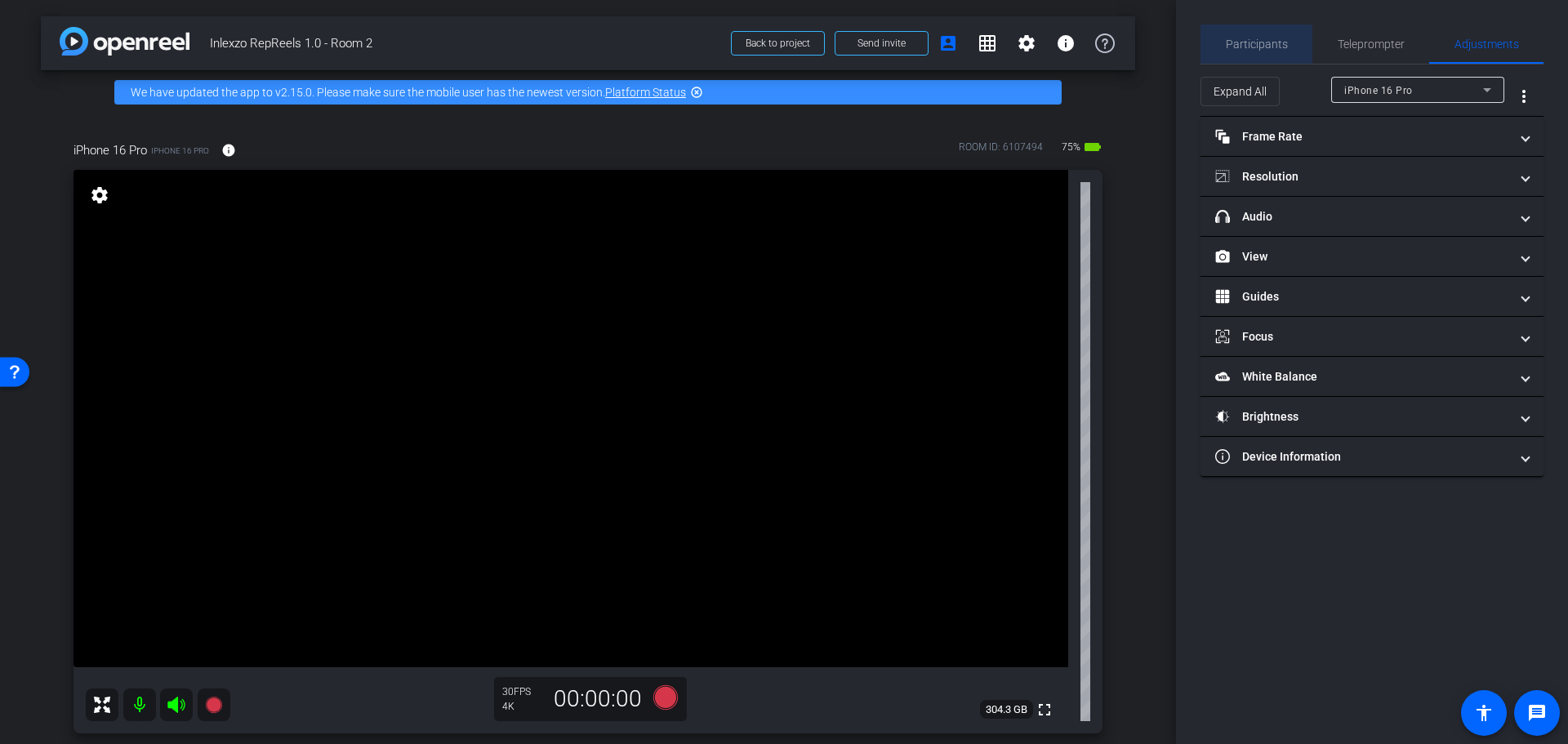
click at [1251, 50] on span "Participants" at bounding box center [1257, 43] width 62 height 12
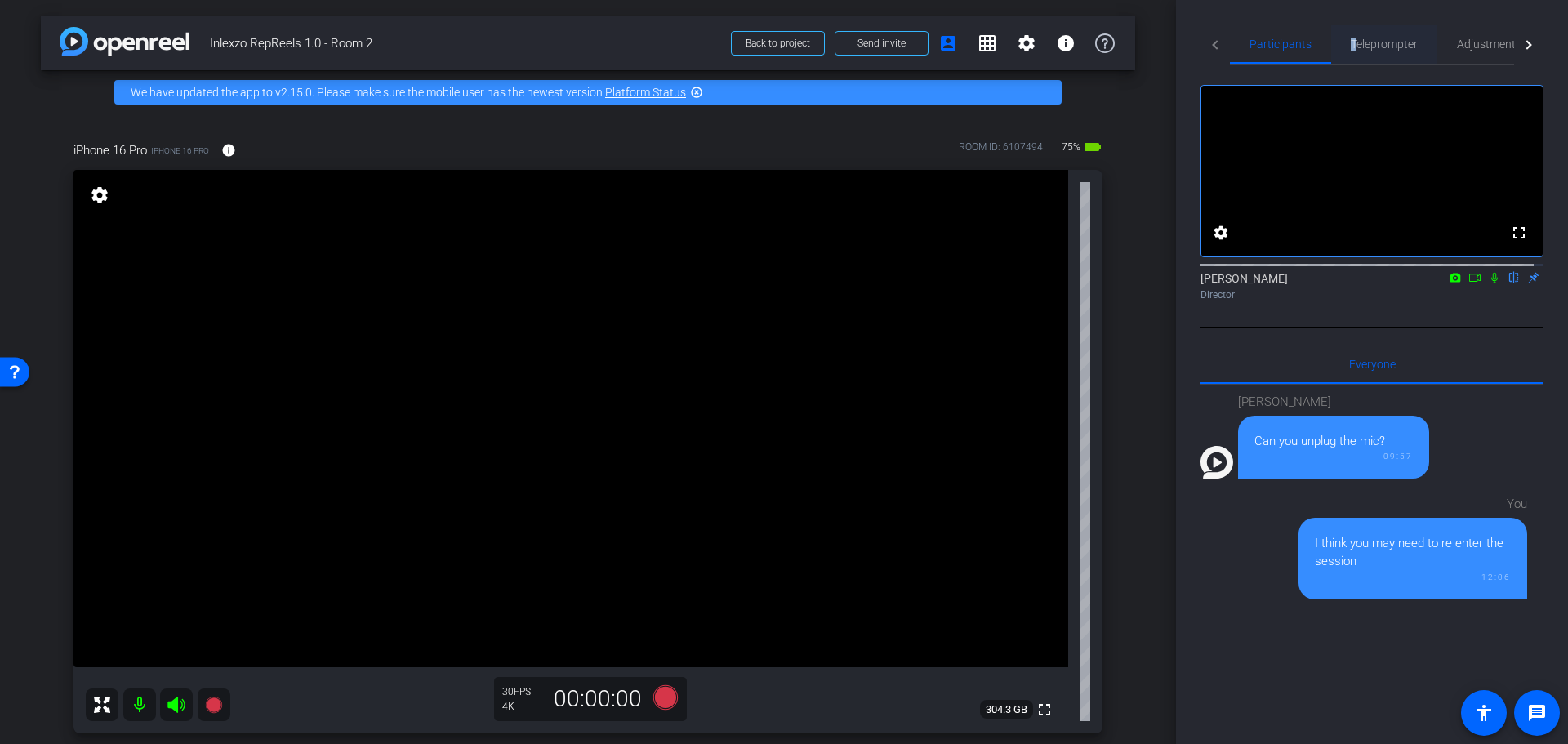
click at [1352, 47] on span "Teleprompter" at bounding box center [1385, 43] width 67 height 12
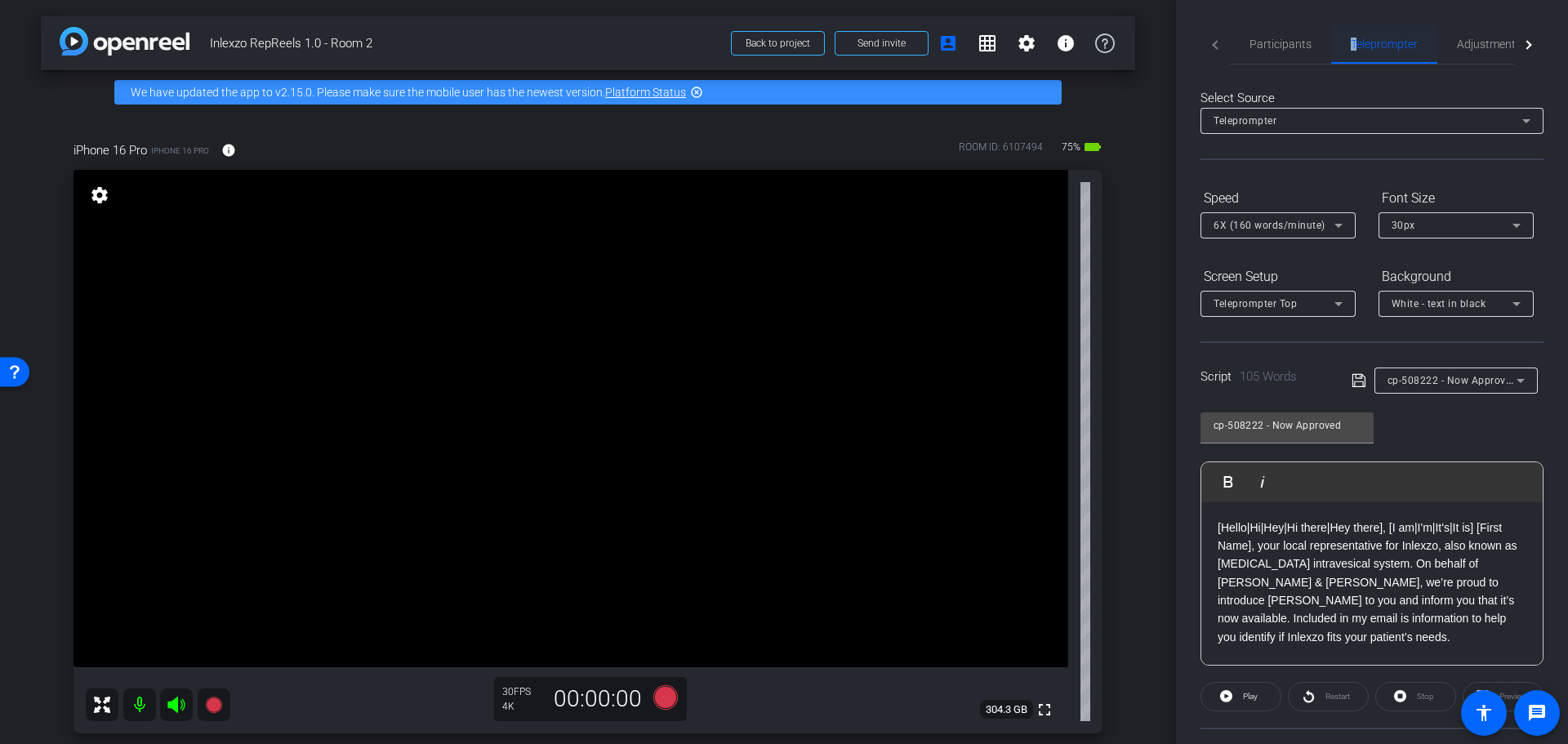
click at [1351, 47] on span "Teleprompter" at bounding box center [1385, 43] width 67 height 12
click at [1289, 42] on span "Participants" at bounding box center [1281, 43] width 62 height 12
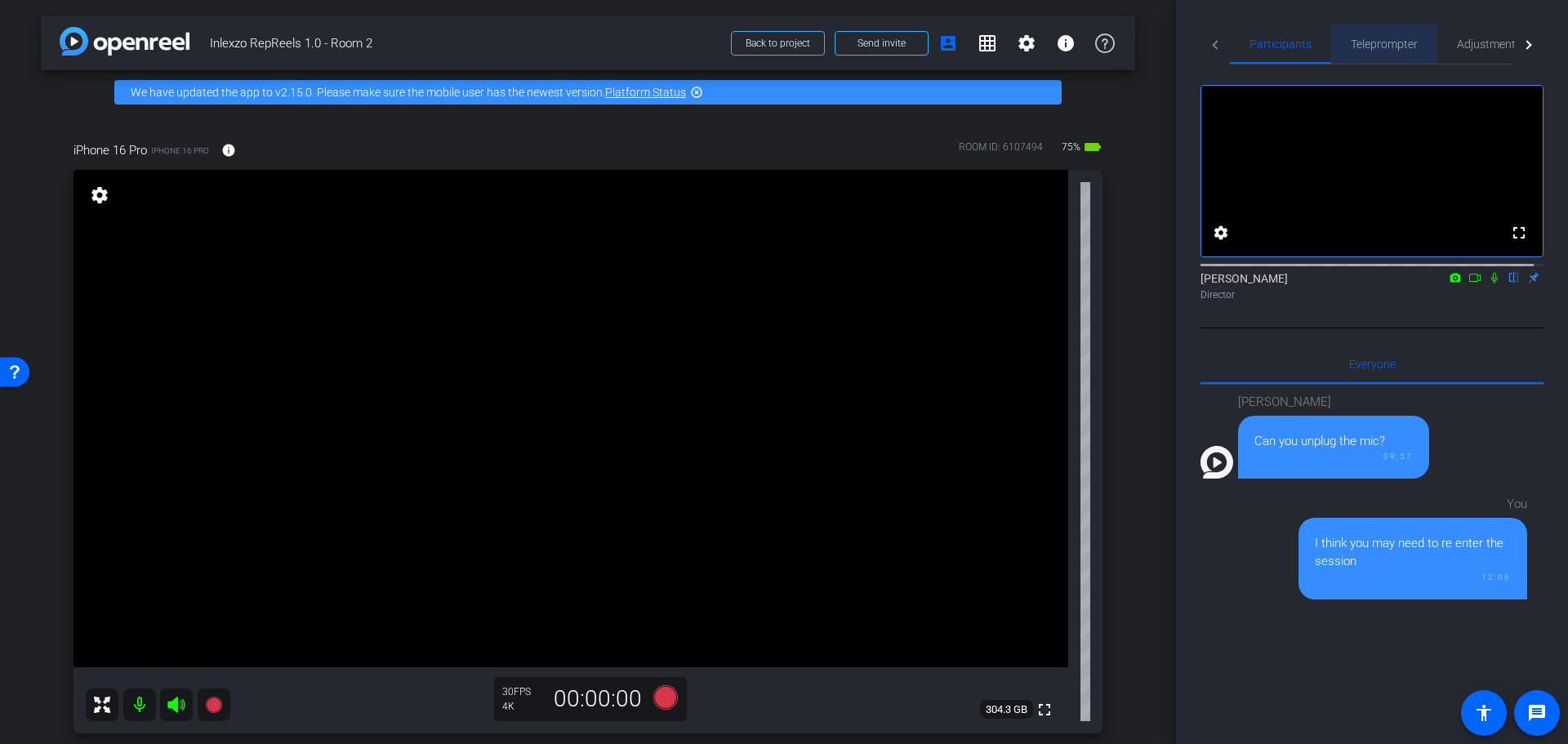
click at [1361, 34] on span "Teleprompter" at bounding box center [1385, 44] width 67 height 39
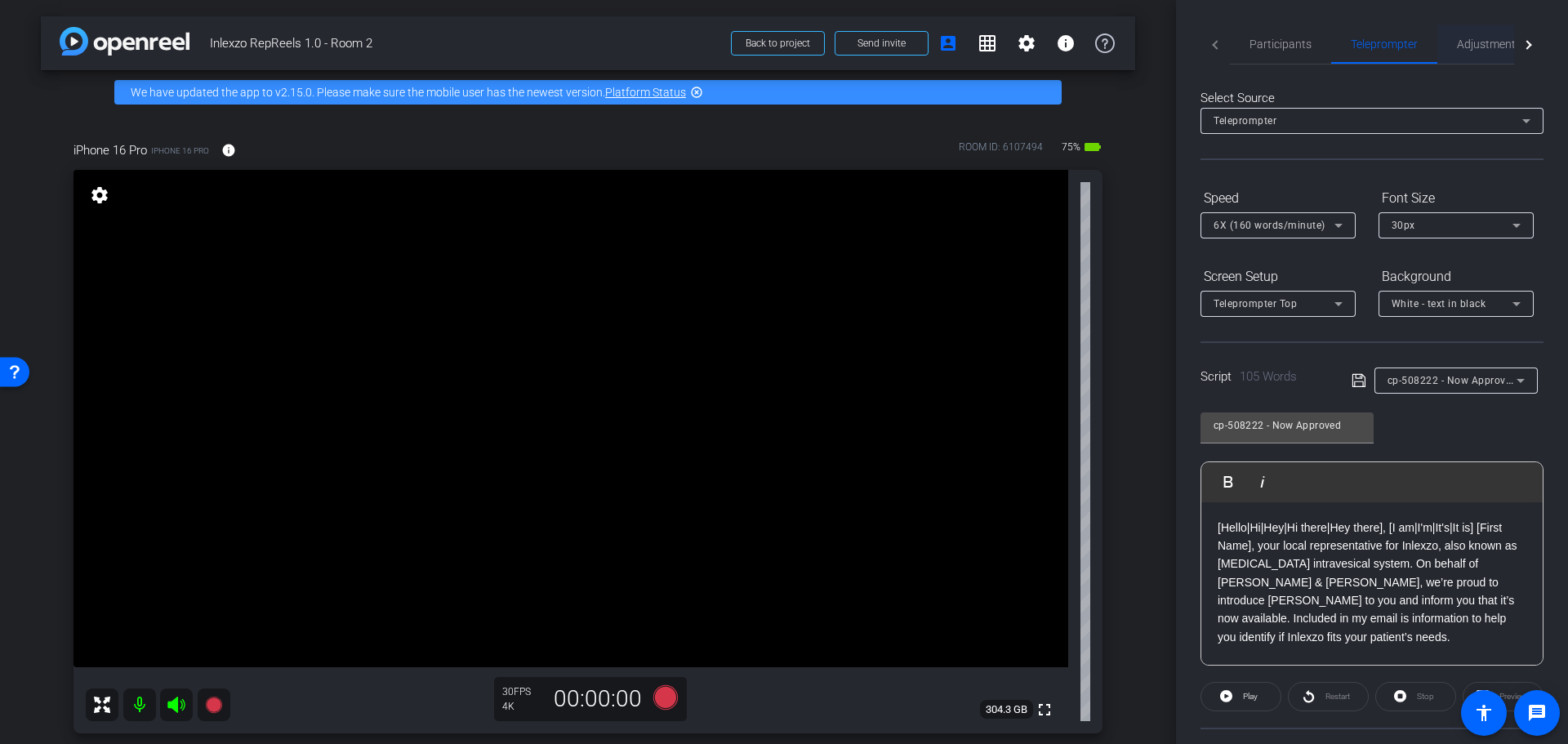
click at [1484, 47] on span "Adjustments" at bounding box center [1489, 43] width 65 height 12
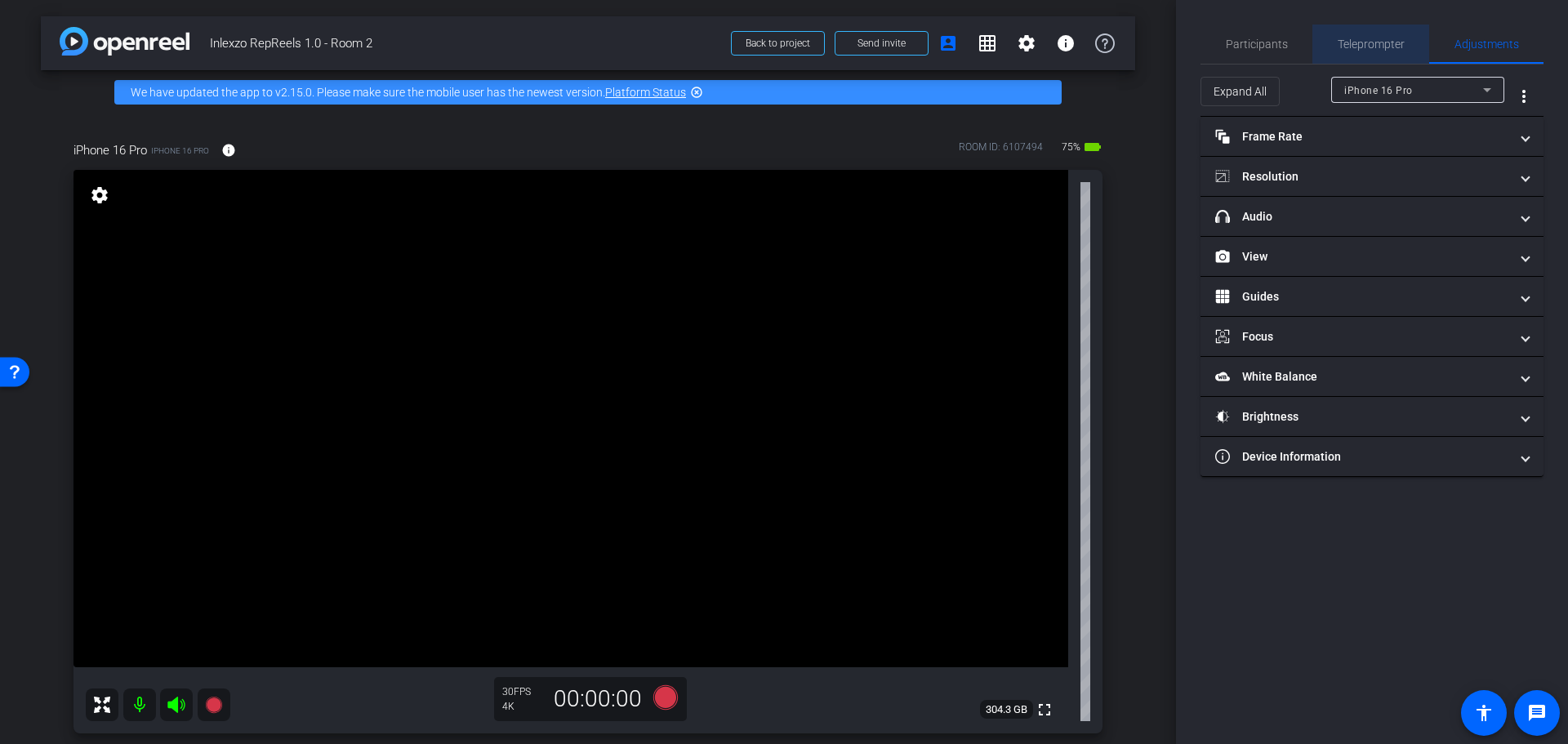
click at [1377, 34] on span "Teleprompter" at bounding box center [1371, 44] width 67 height 39
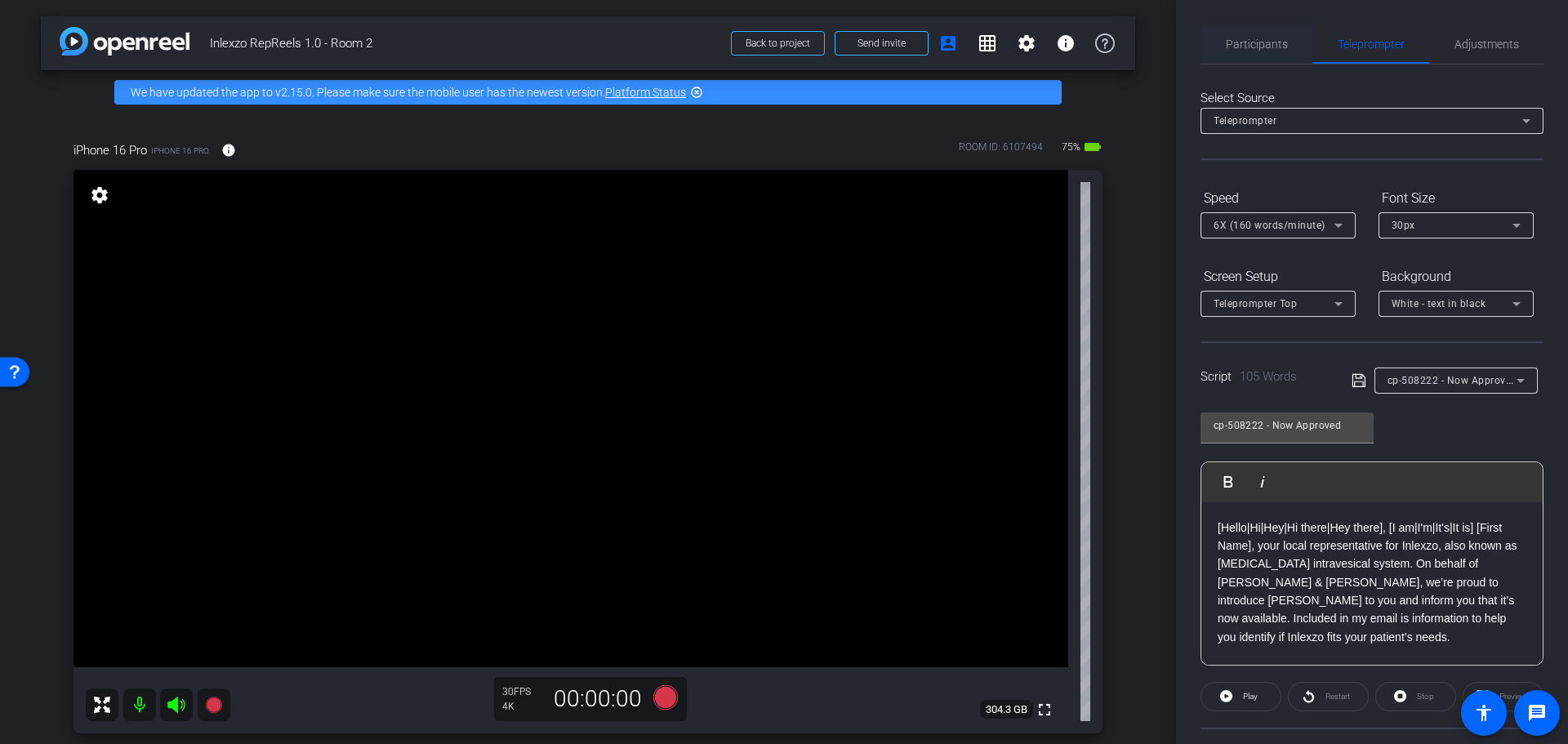
click at [1260, 33] on span "Participants" at bounding box center [1257, 44] width 62 height 39
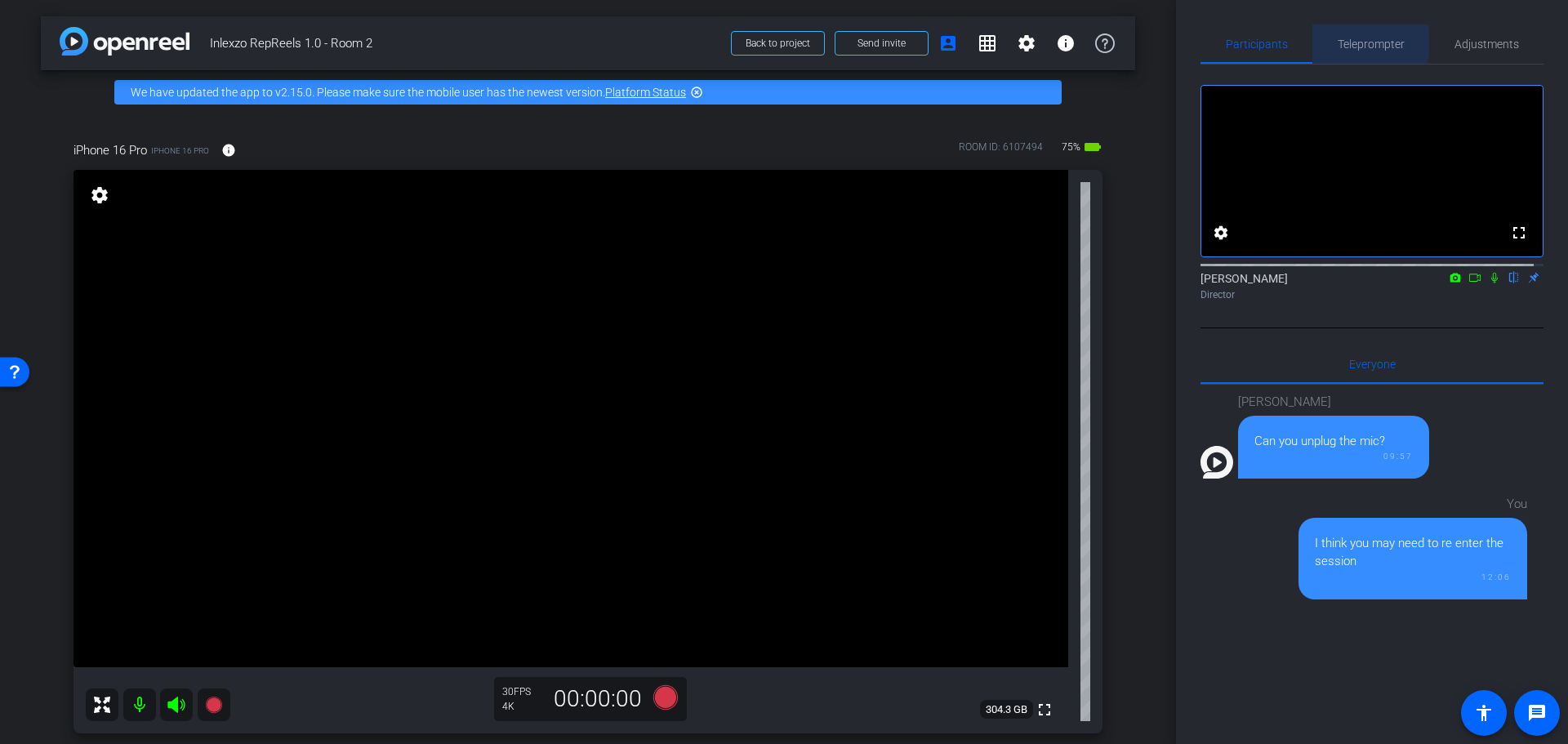
click at [1360, 43] on span "Teleprompter" at bounding box center [1371, 43] width 67 height 12
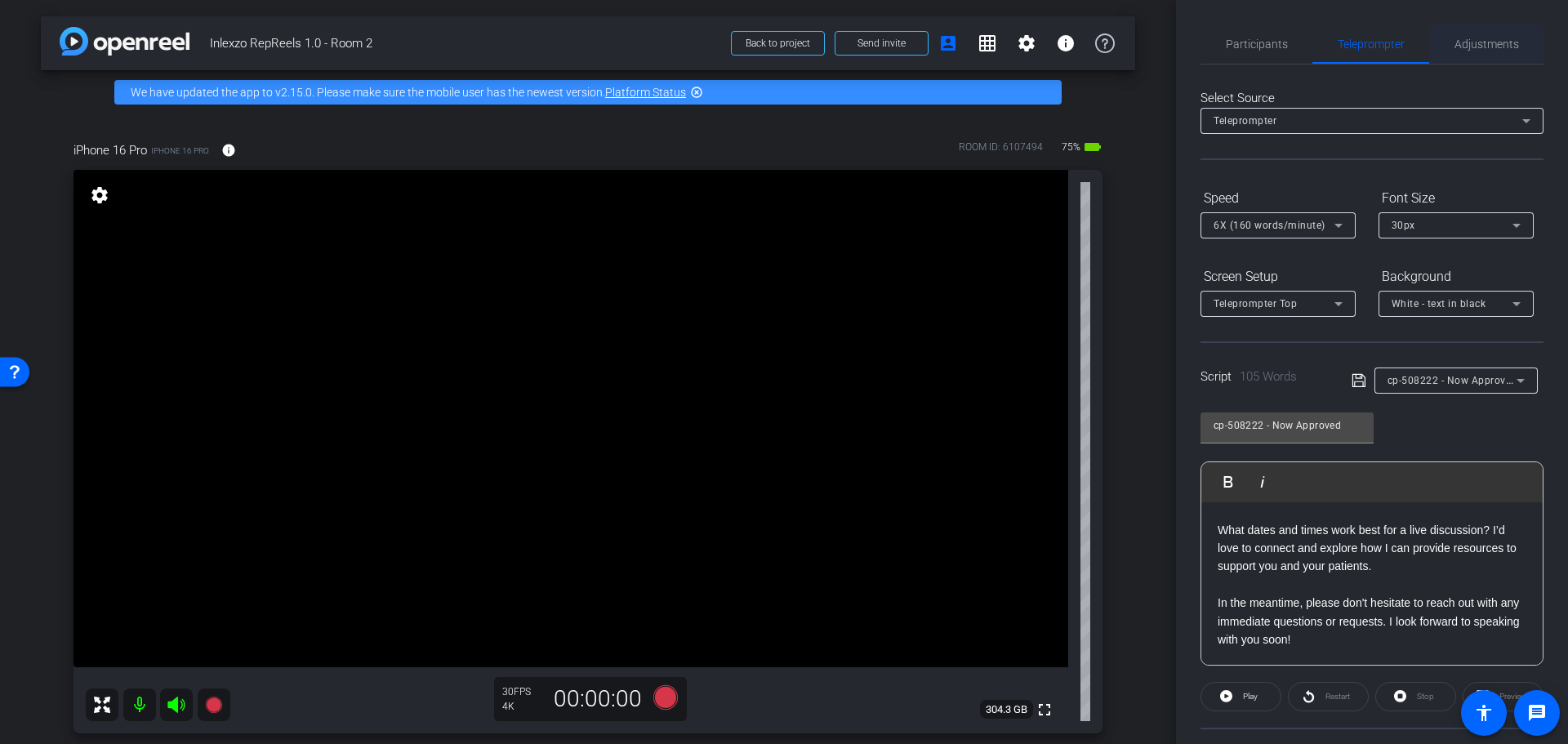
click at [1470, 30] on span "Adjustments" at bounding box center [1486, 44] width 65 height 39
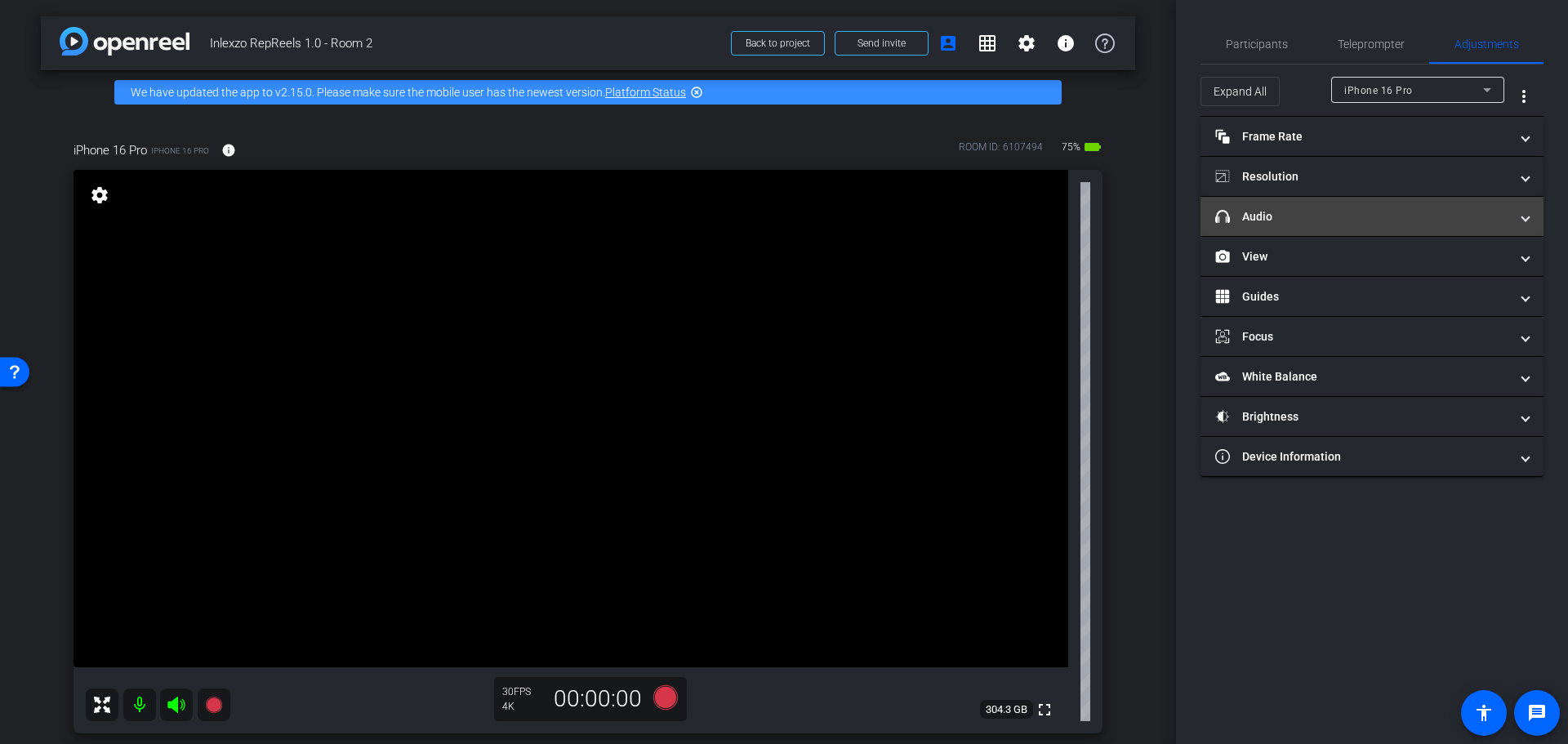
click at [1273, 212] on mat-panel-title "headphone icon Audio" at bounding box center [1362, 216] width 294 height 17
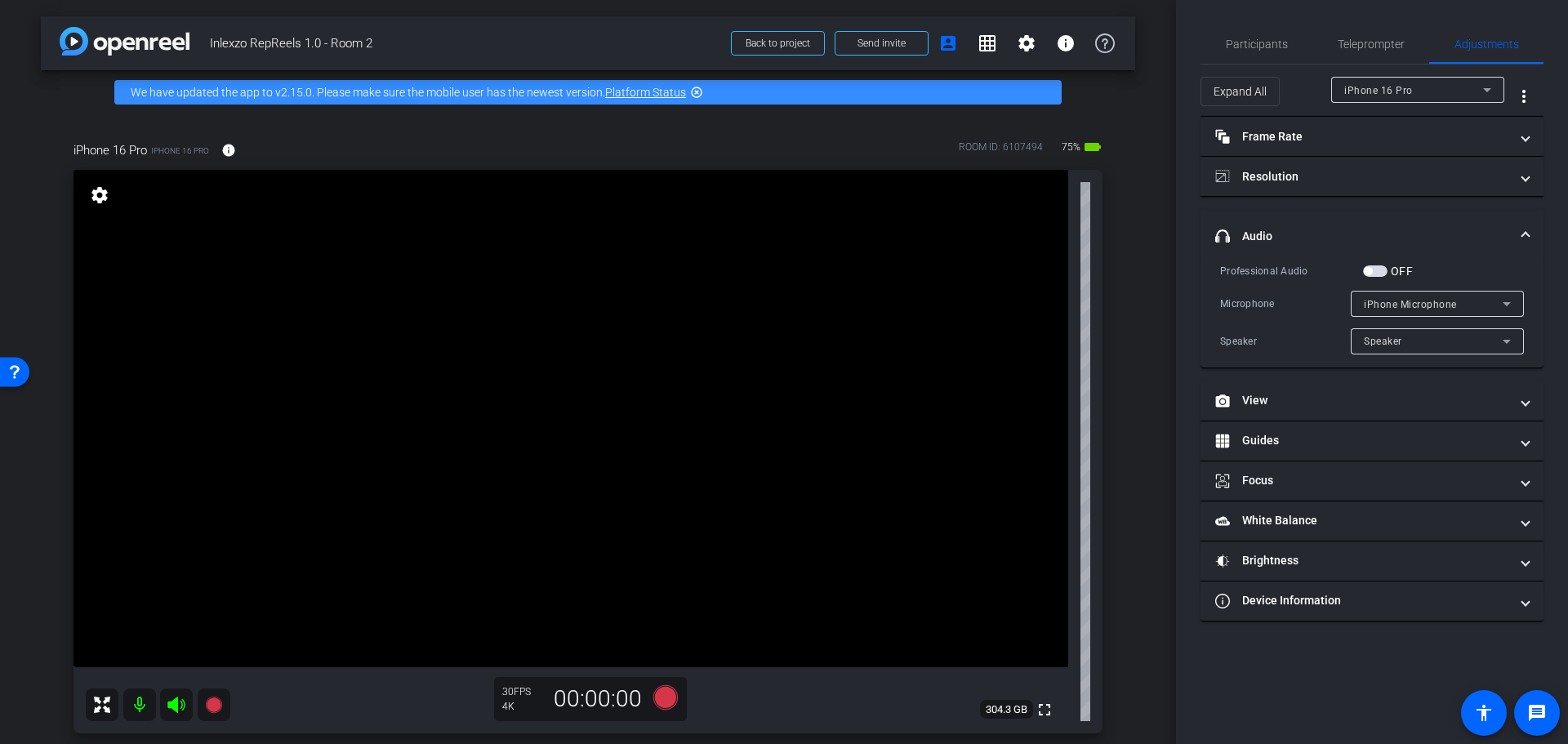
click at [1375, 275] on span "button" at bounding box center [1376, 270] width 25 height 12
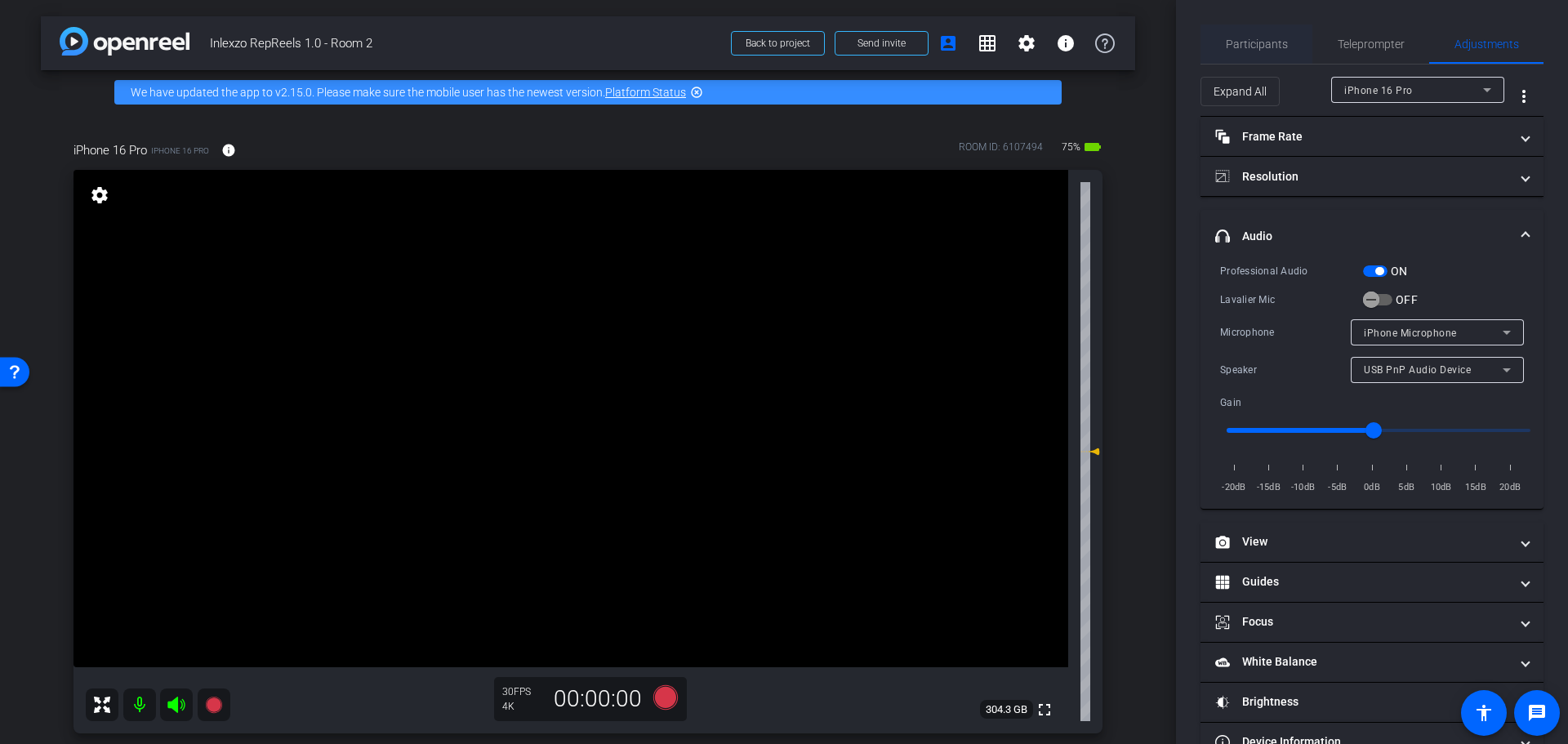
drag, startPoint x: 1253, startPoint y: 47, endPoint x: 1283, endPoint y: 61, distance: 33.1
click at [1253, 44] on span "Participants" at bounding box center [1257, 43] width 62 height 12
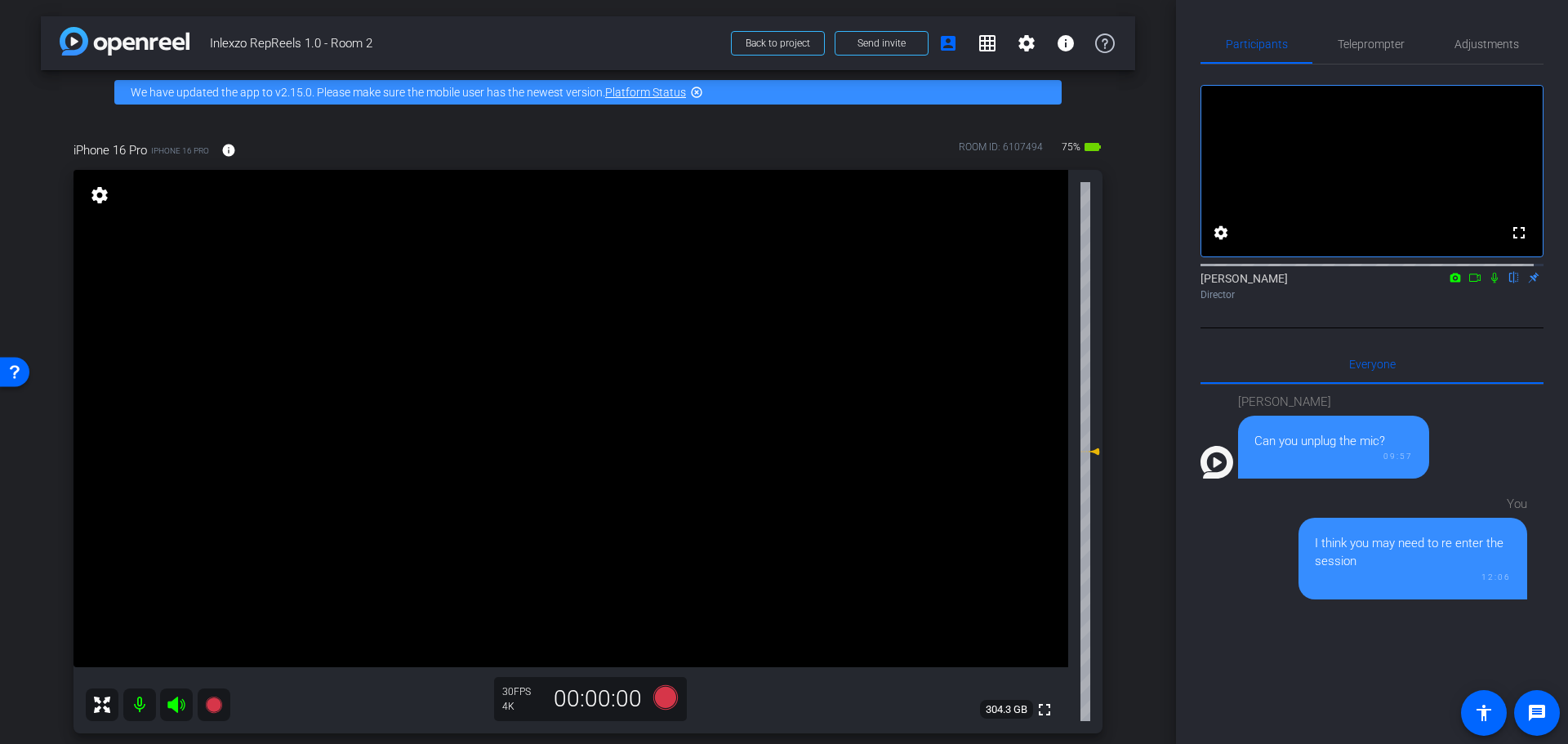
click at [1485, 286] on mat-icon at bounding box center [1494, 278] width 20 height 15
click at [1346, 38] on span "Teleprompter" at bounding box center [1371, 43] width 67 height 12
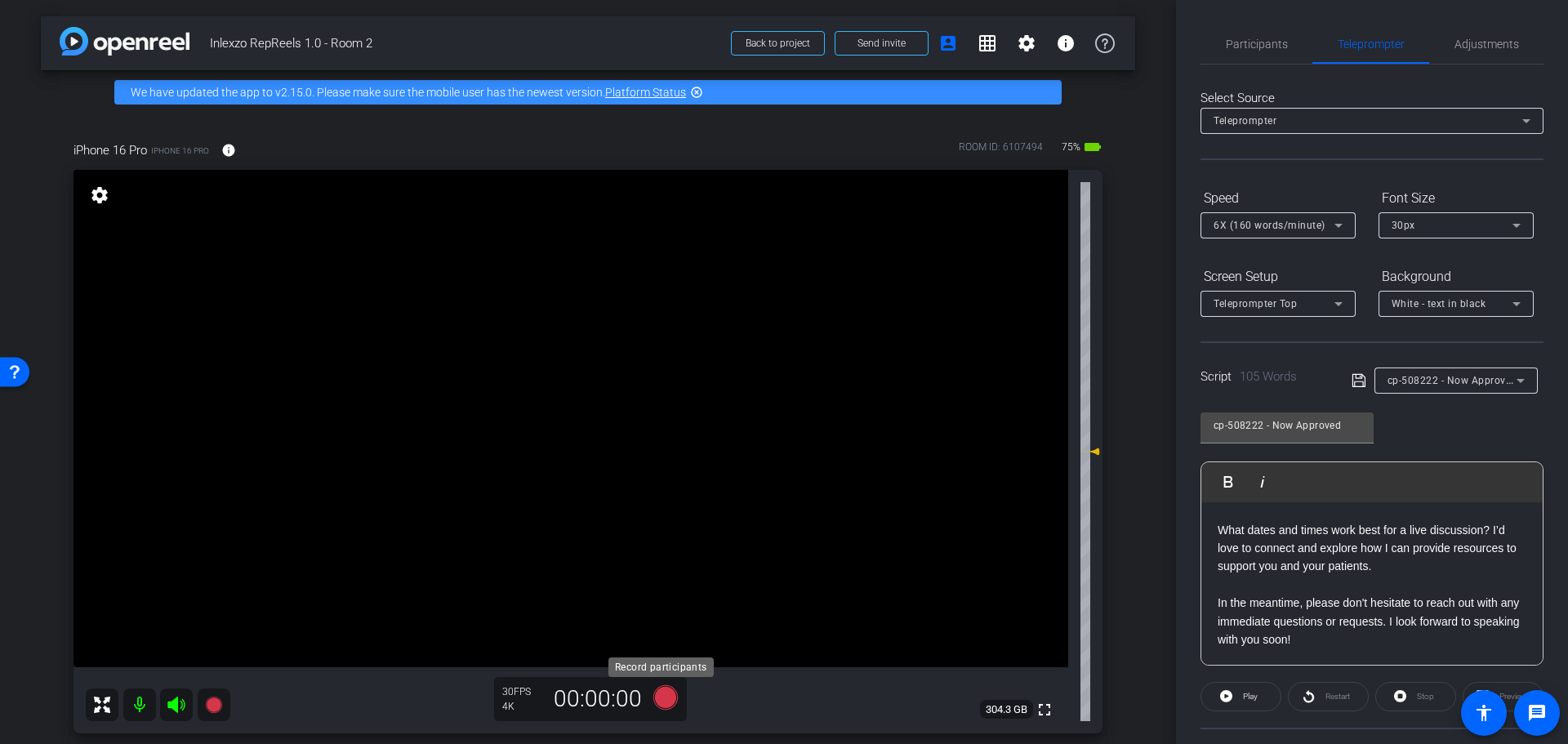
click at [662, 695] on icon at bounding box center [666, 698] width 25 height 25
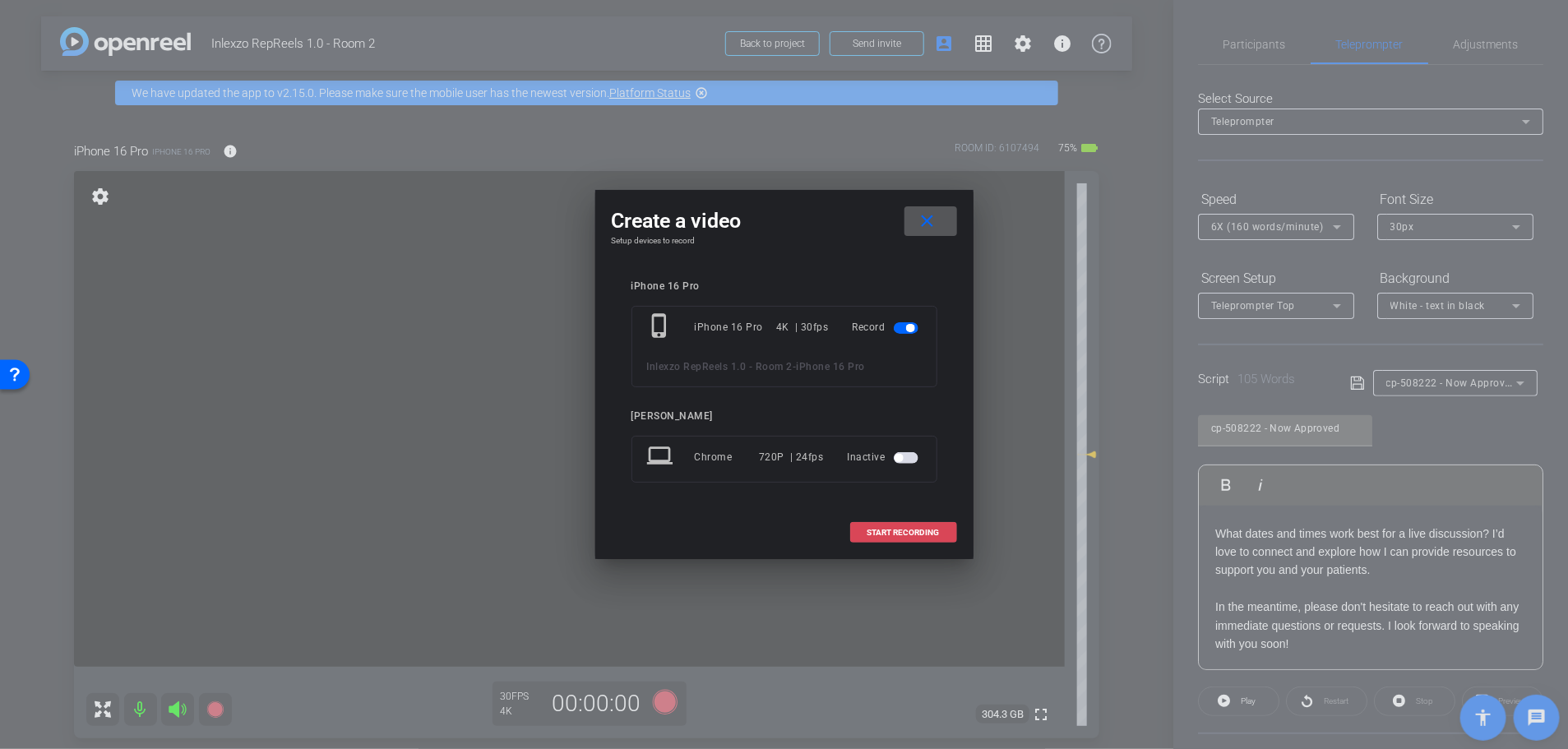
click at [902, 541] on span at bounding box center [904, 533] width 105 height 39
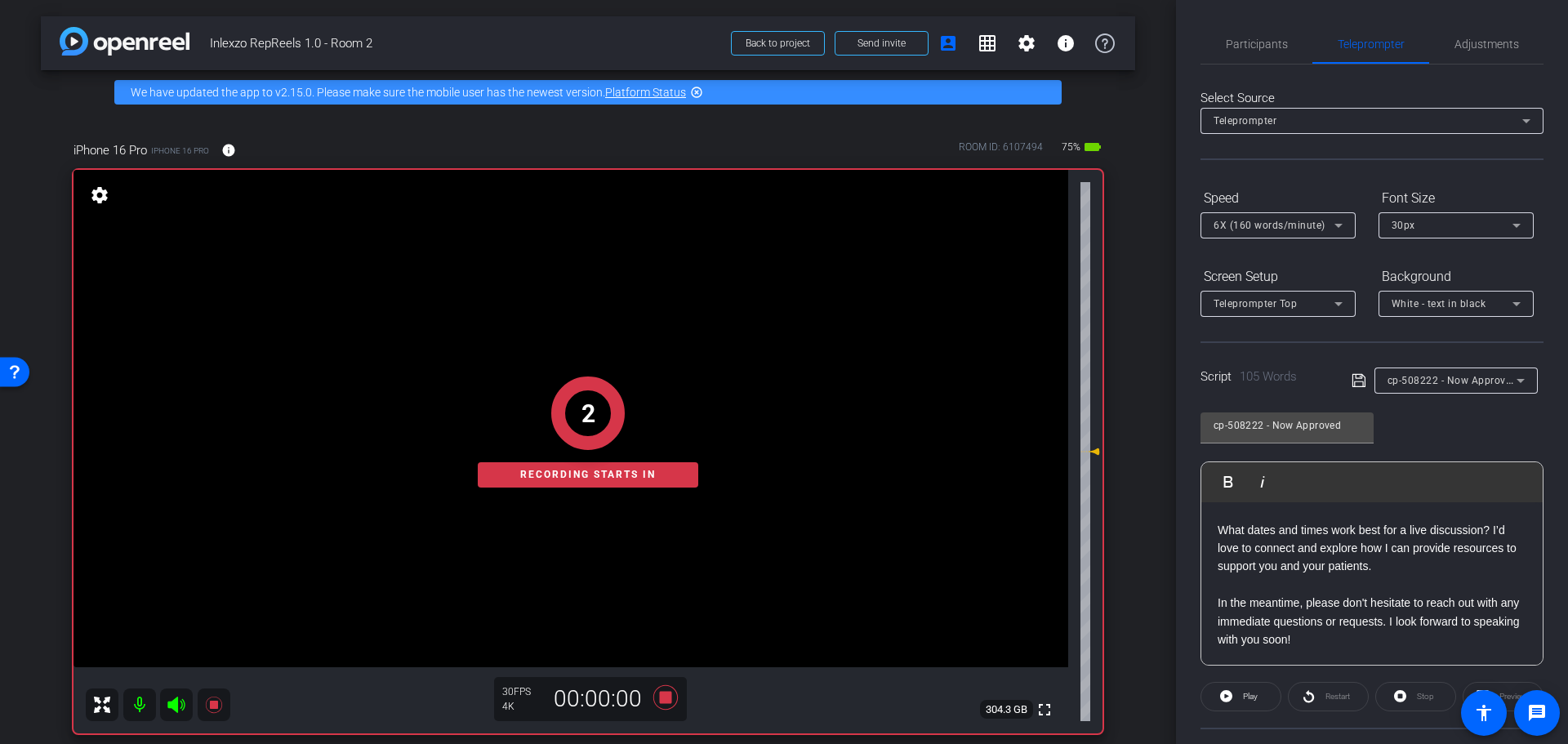
scroll to position [148, 0]
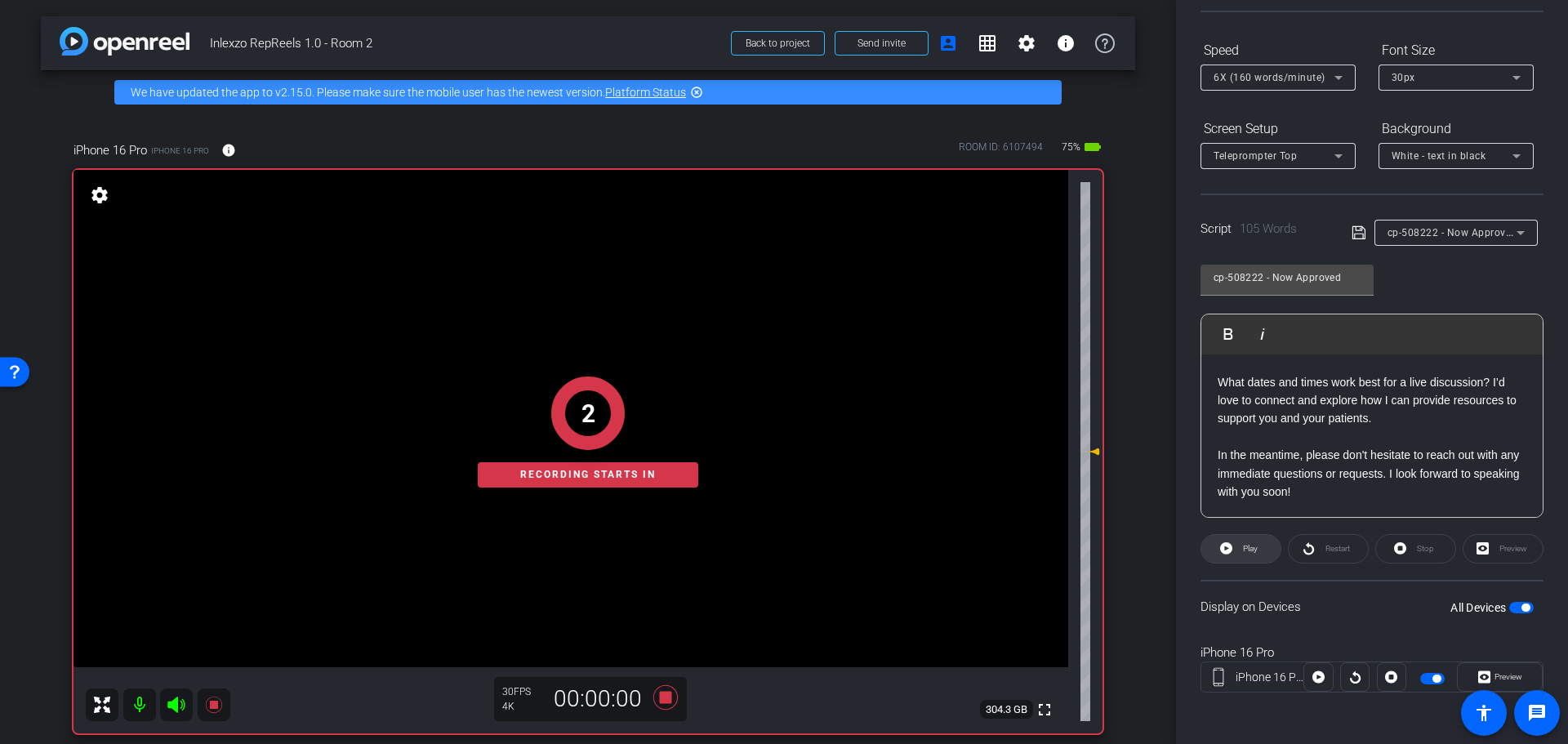
click at [1233, 545] on span at bounding box center [1240, 549] width 79 height 39
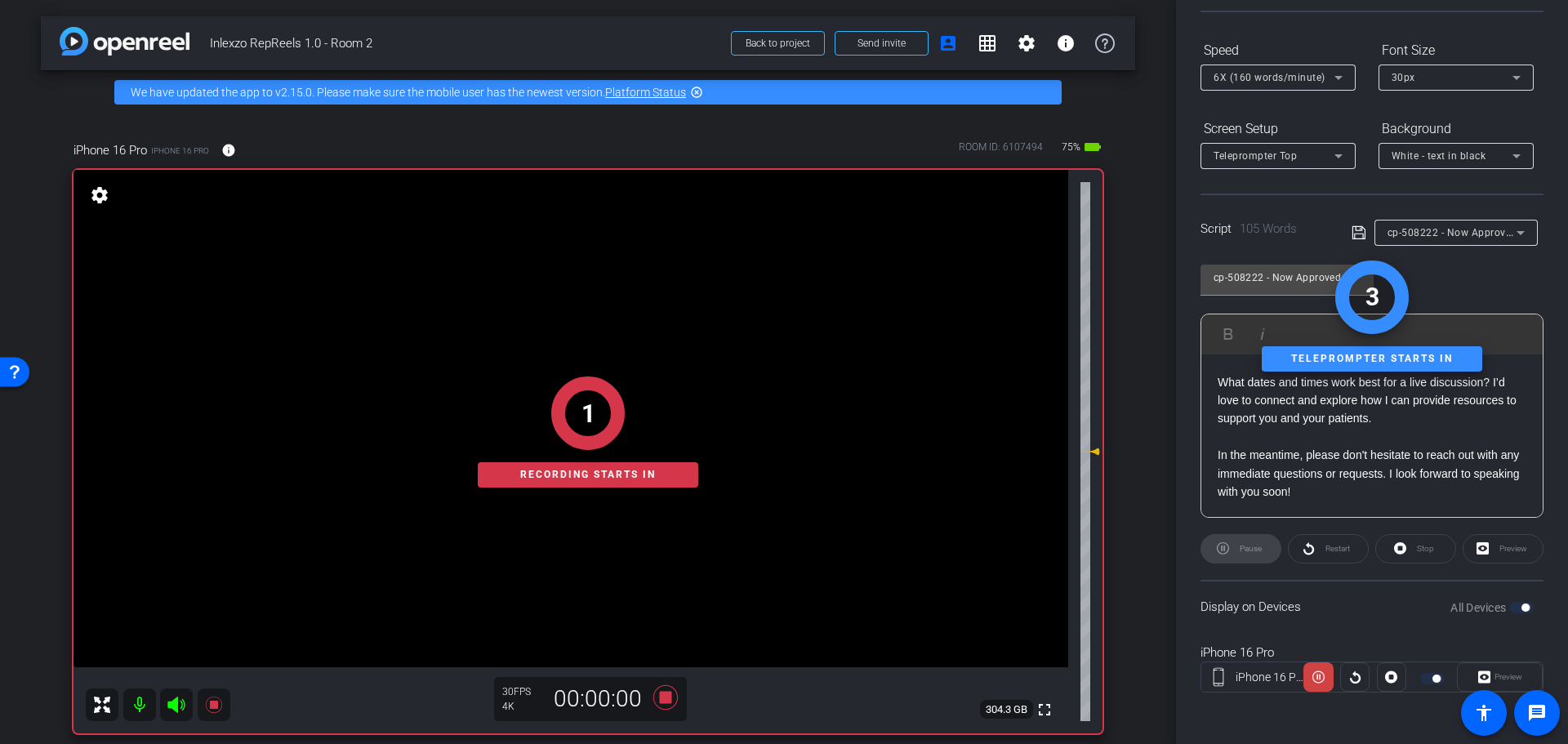
click at [1468, 677] on div "Preview" at bounding box center [1500, 677] width 86 height 29
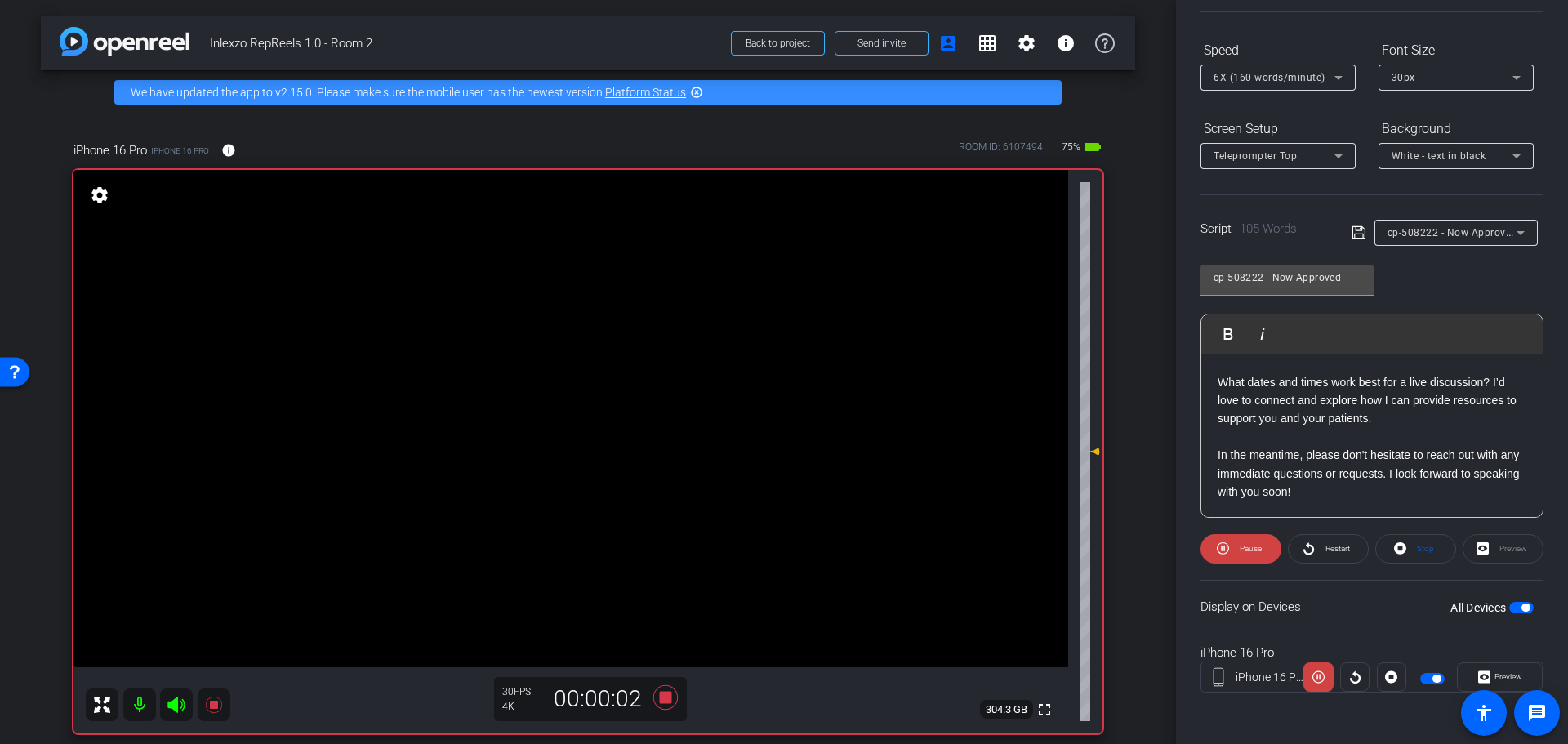
click at [1494, 675] on span "Preview" at bounding box center [1508, 677] width 27 height 9
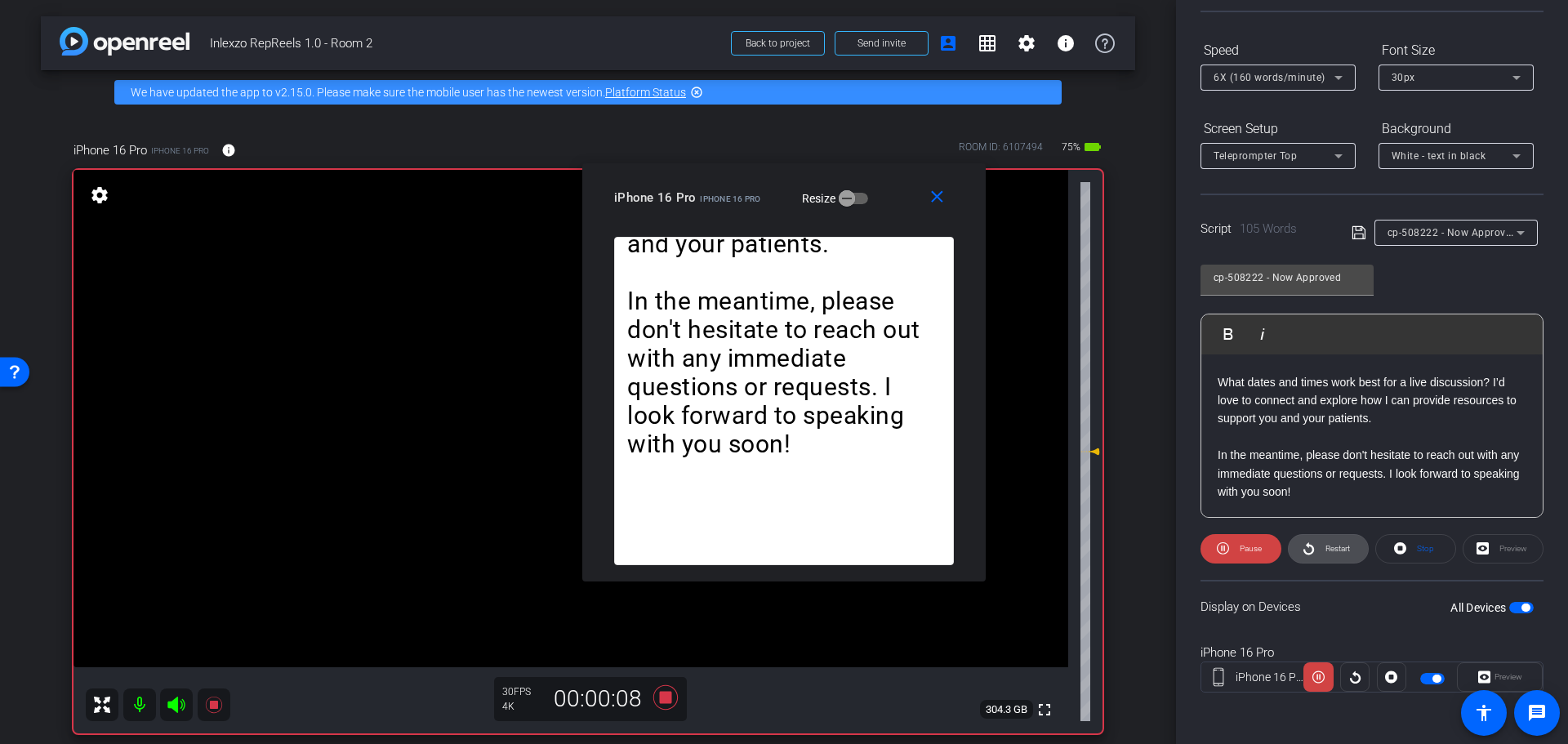
click at [1322, 541] on span "Restart" at bounding box center [1336, 549] width 28 height 23
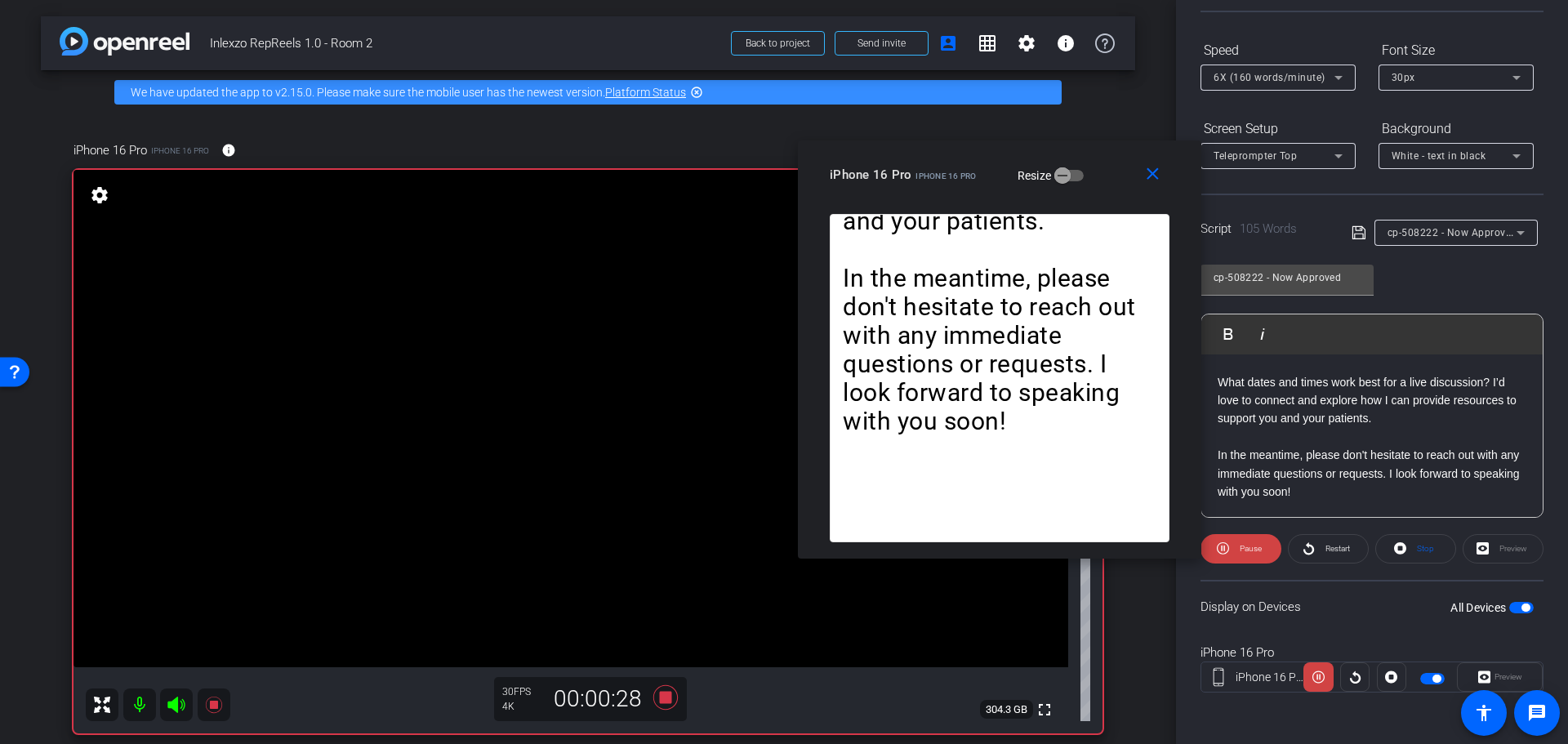
drag, startPoint x: 752, startPoint y: 184, endPoint x: 979, endPoint y: 151, distance: 229.4
click at [979, 161] on div "iPhone 16 Pro iPhone 16 Pro Resize" at bounding box center [1005, 175] width 352 height 29
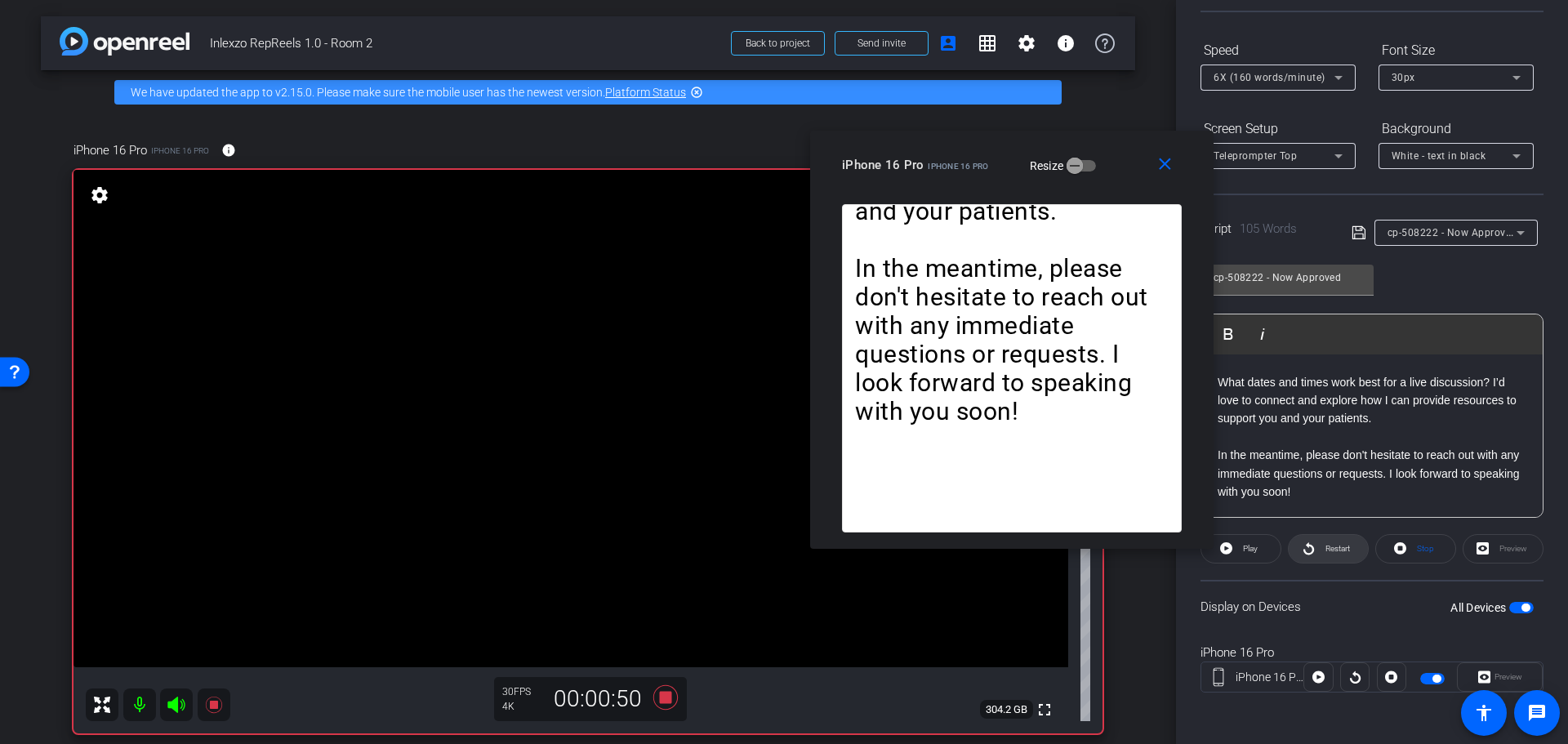
click at [1327, 552] on span "Restart" at bounding box center [1338, 549] width 25 height 9
click at [1327, 550] on span "Restart" at bounding box center [1338, 549] width 25 height 9
click at [668, 693] on icon at bounding box center [666, 697] width 39 height 29
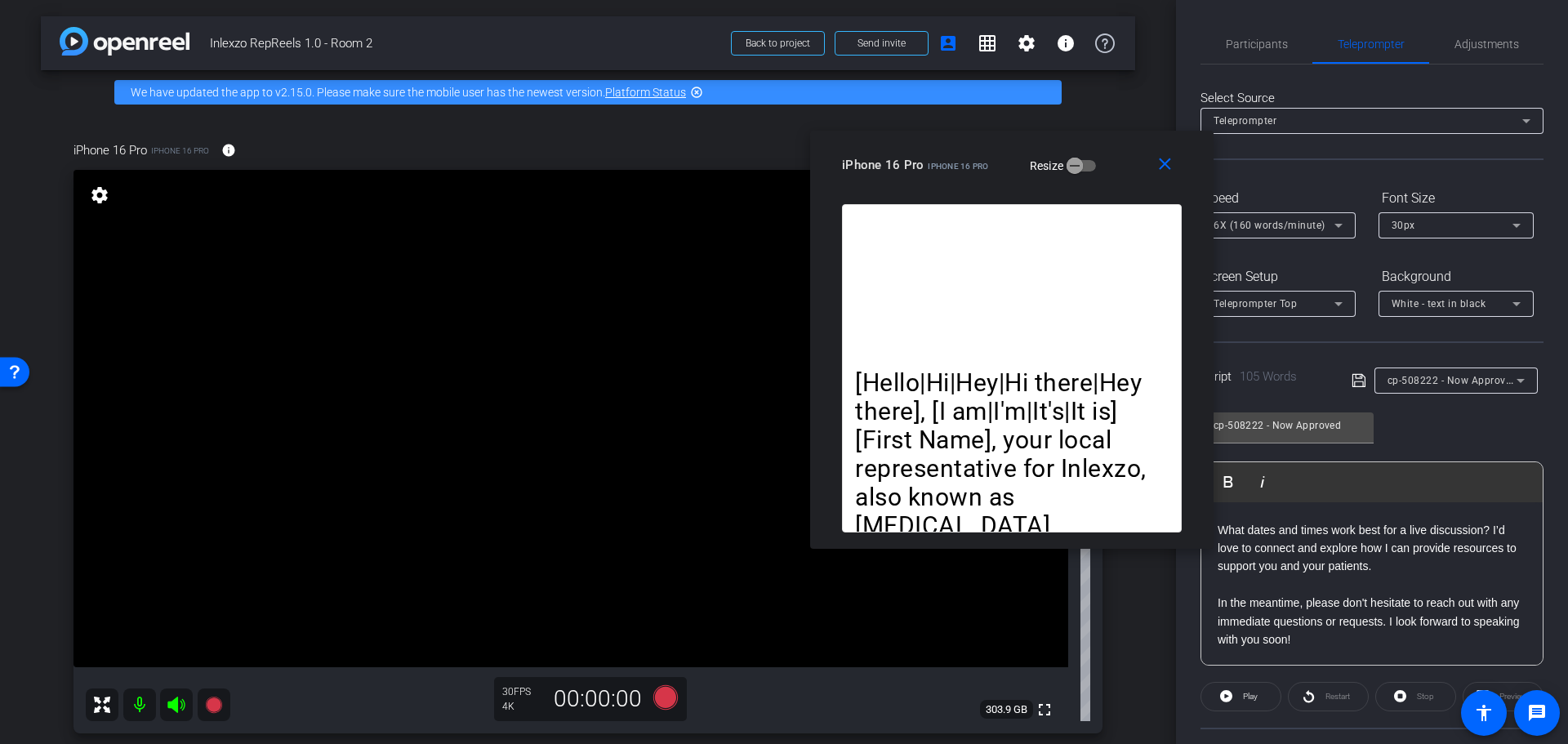
scroll to position [0, 0]
drag, startPoint x: 1470, startPoint y: 28, endPoint x: 1453, endPoint y: 43, distance: 22.7
click at [1470, 27] on span "Adjustments" at bounding box center [1486, 44] width 65 height 39
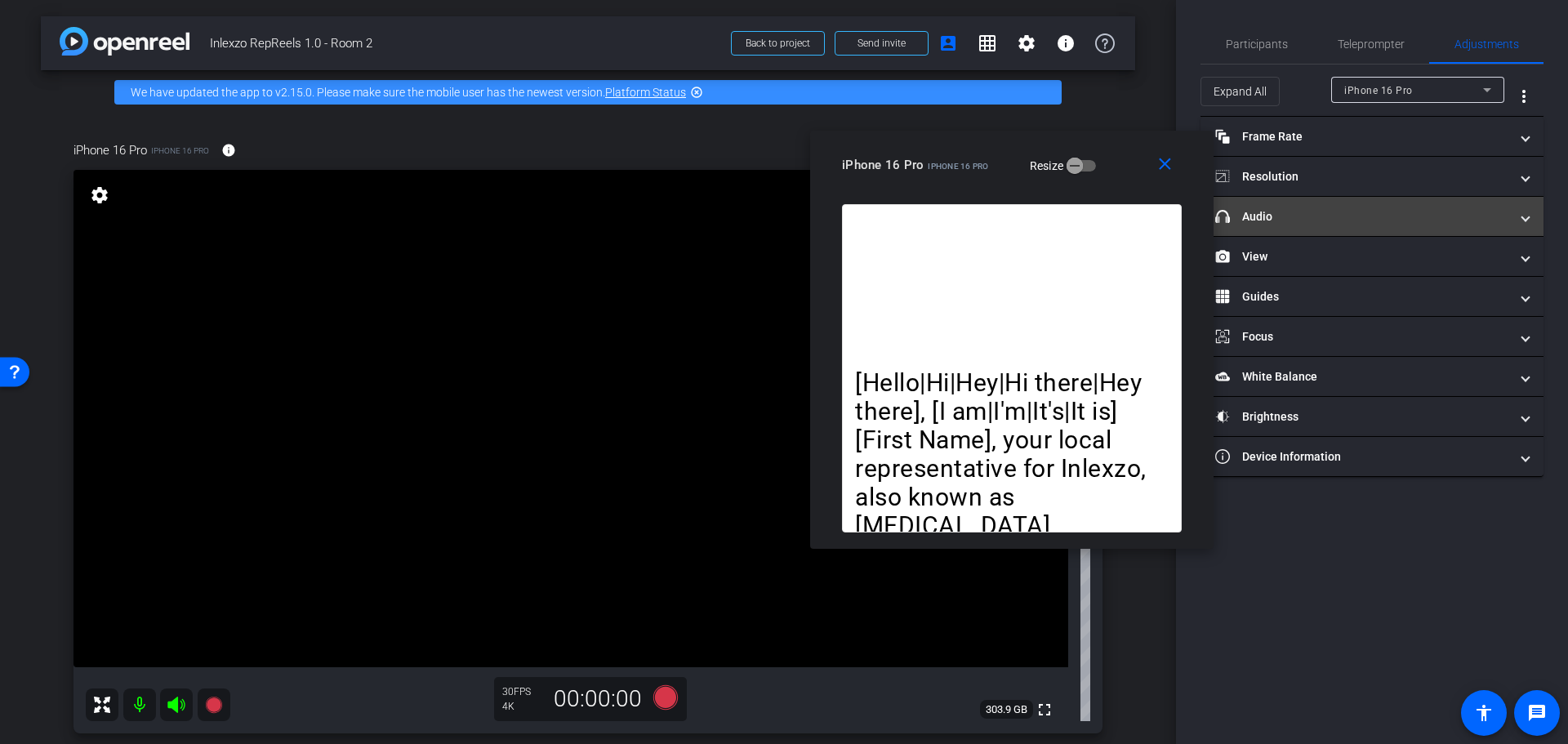
click at [1275, 208] on mat-expansion-panel-header "headphone icon Audio" at bounding box center [1371, 216] width 343 height 39
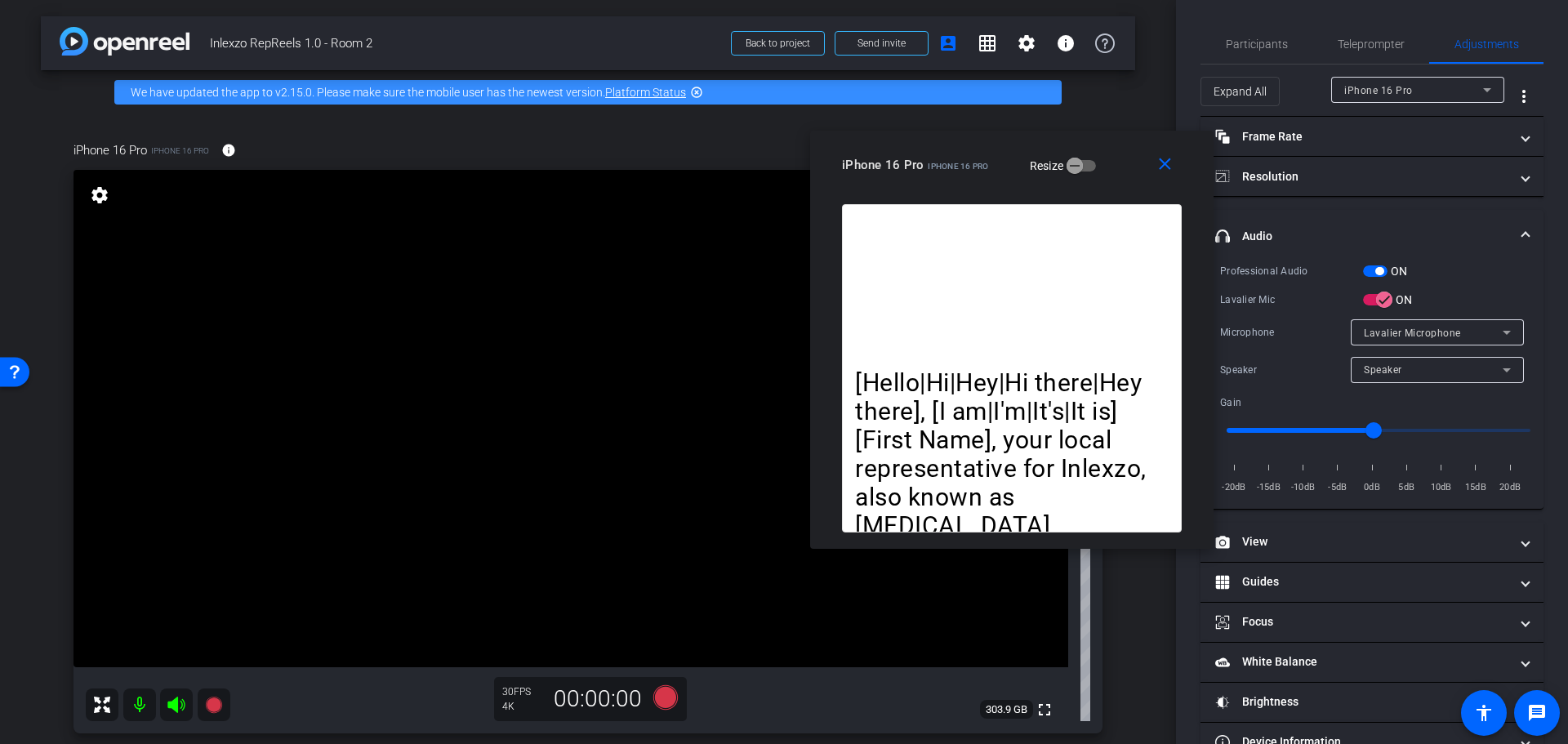
click at [1364, 262] on mat-expansion-panel-header "headphone icon Audio" at bounding box center [1371, 236] width 343 height 52
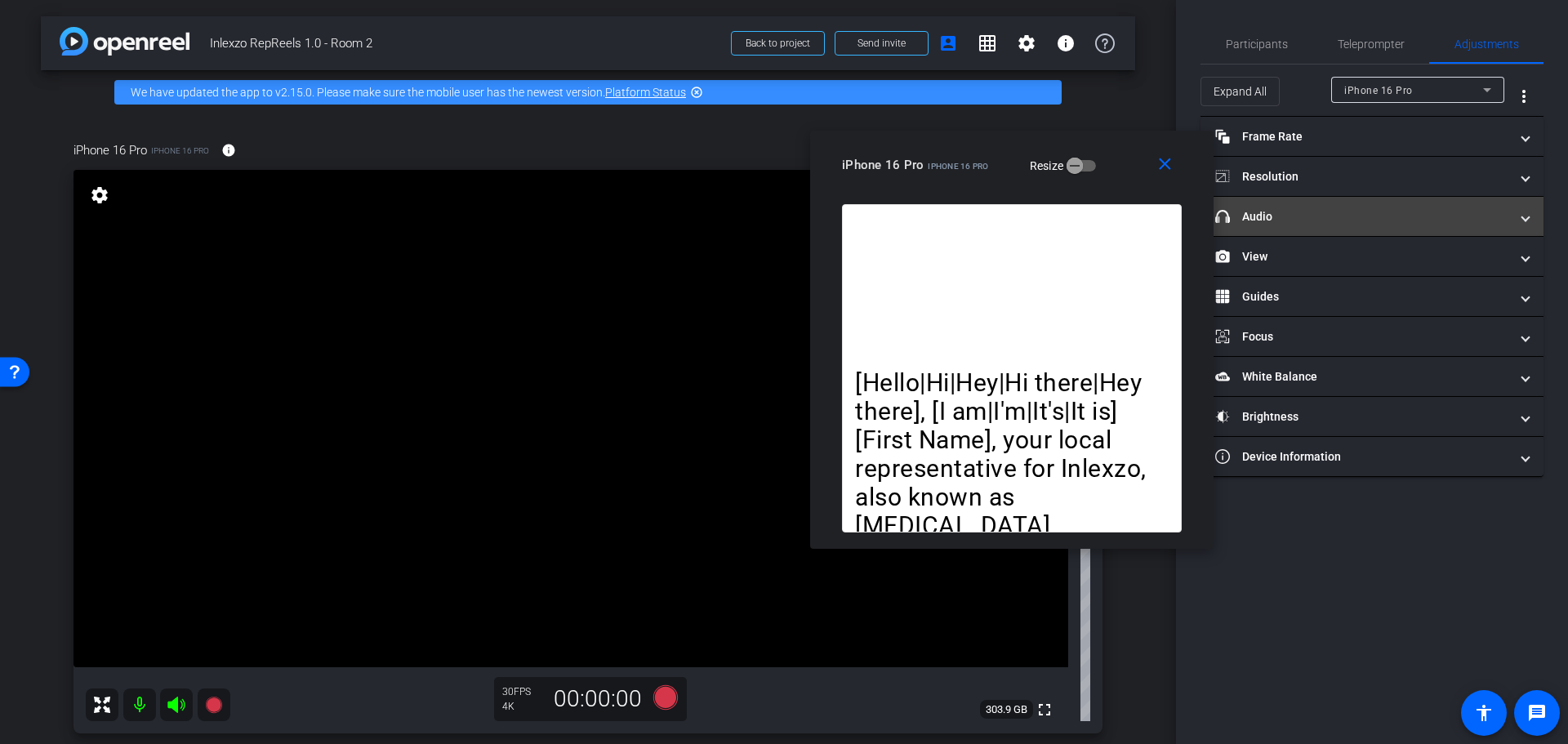
click at [1359, 217] on mat-panel-title "headphone icon Audio" at bounding box center [1362, 216] width 294 height 17
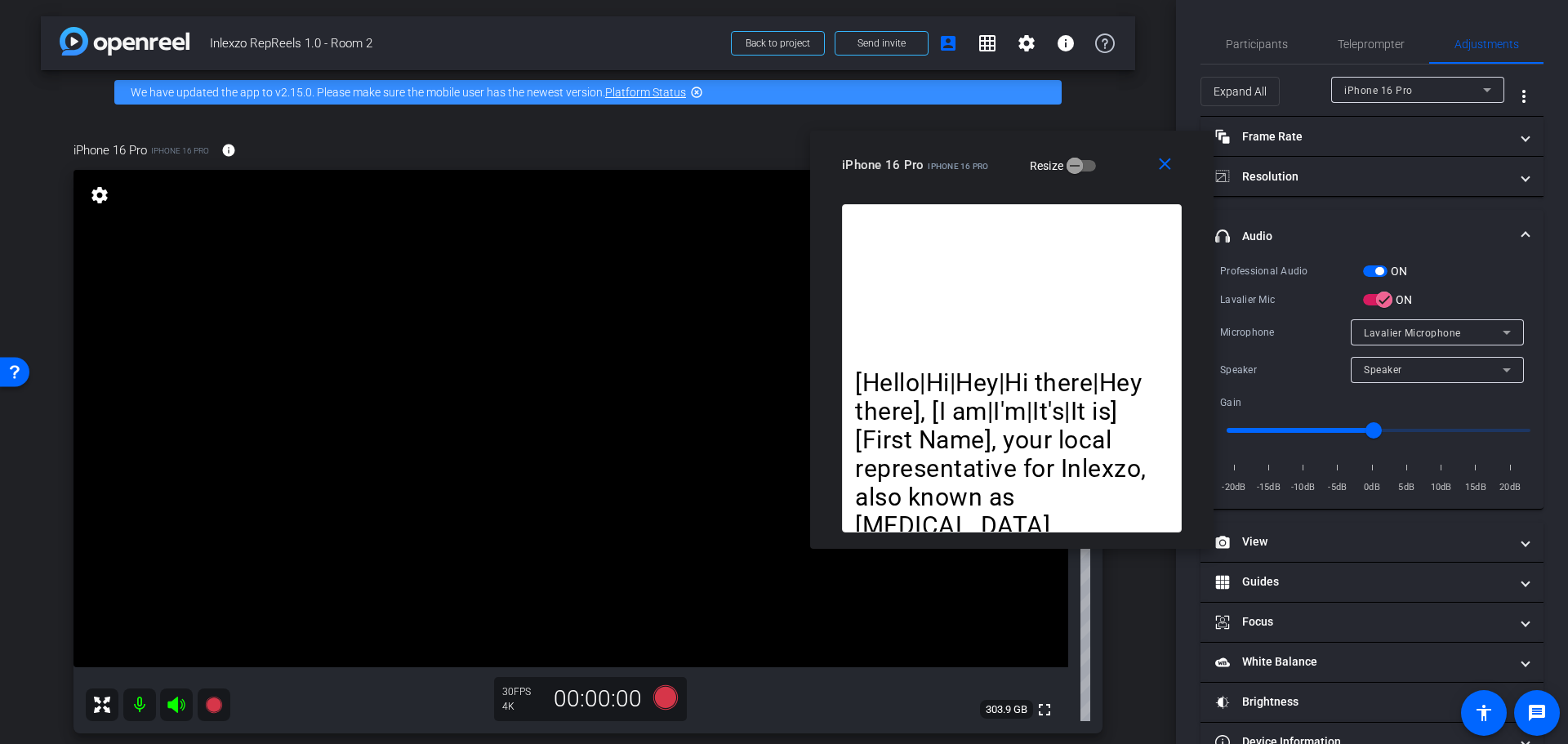
click at [1381, 270] on span "button" at bounding box center [1379, 270] width 8 height 8
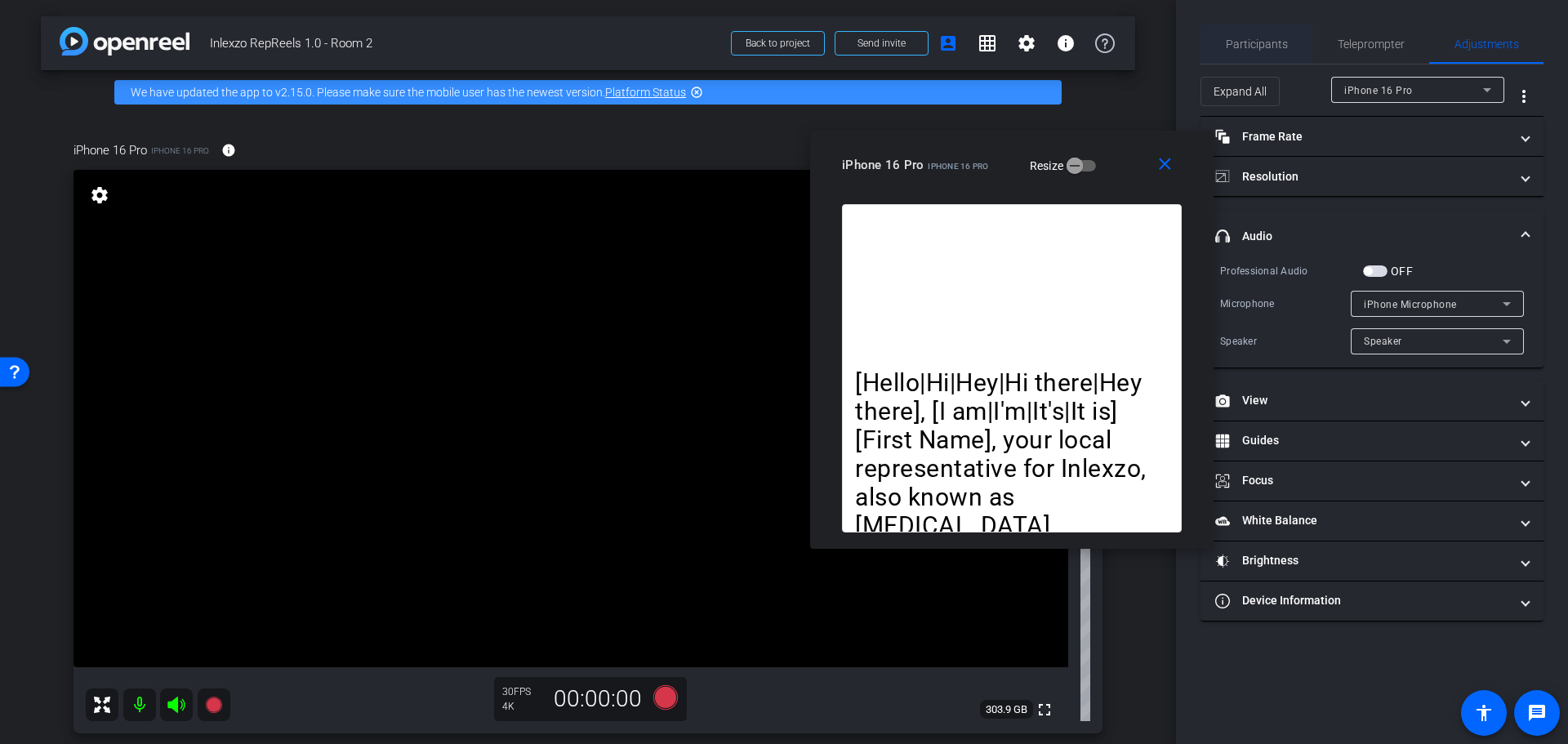
click at [1247, 45] on span "Participants" at bounding box center [1257, 43] width 62 height 12
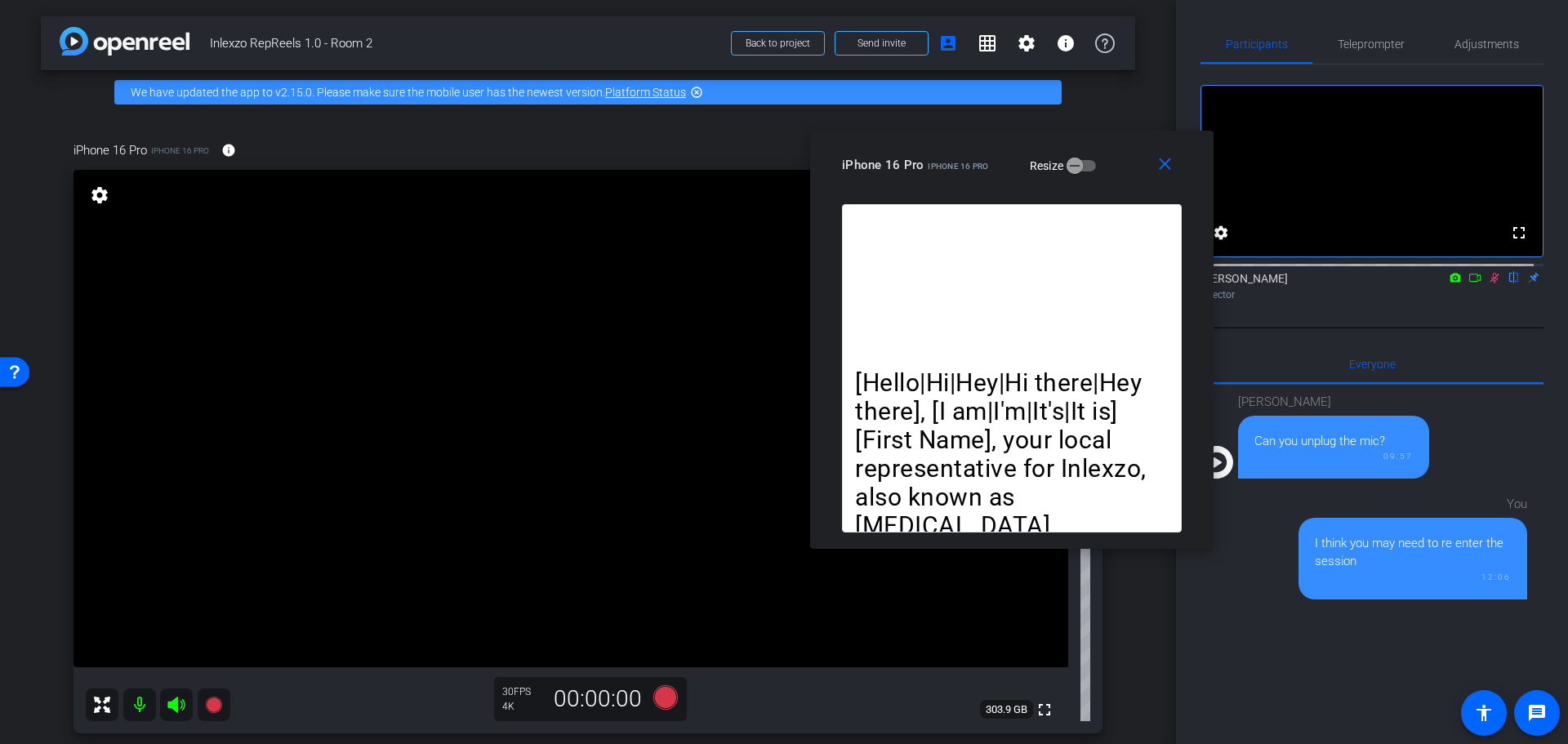
click at [1488, 284] on icon at bounding box center [1494, 278] width 13 height 12
click at [1369, 42] on span "Teleprompter" at bounding box center [1371, 43] width 67 height 12
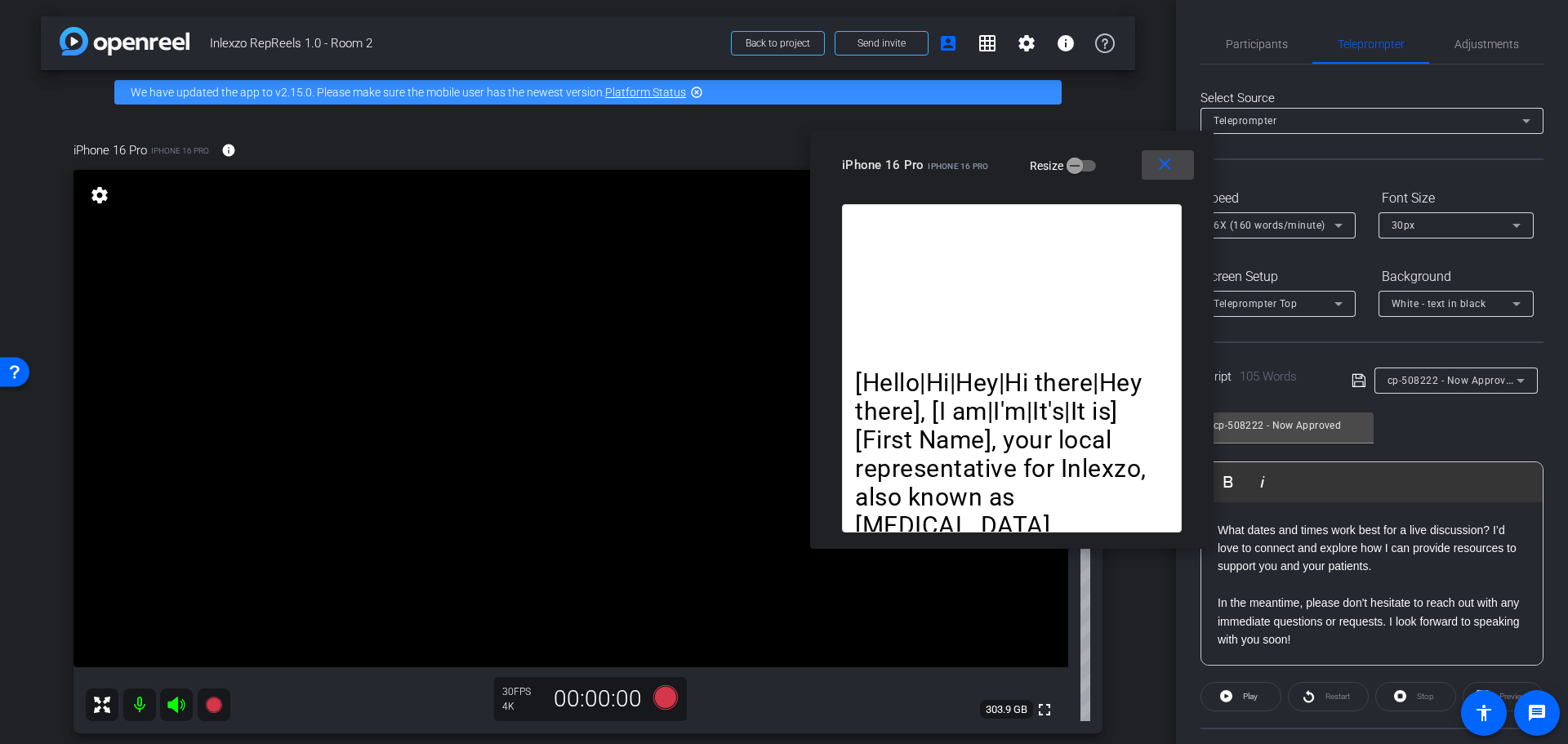
click at [1165, 161] on mat-icon "close" at bounding box center [1165, 164] width 20 height 20
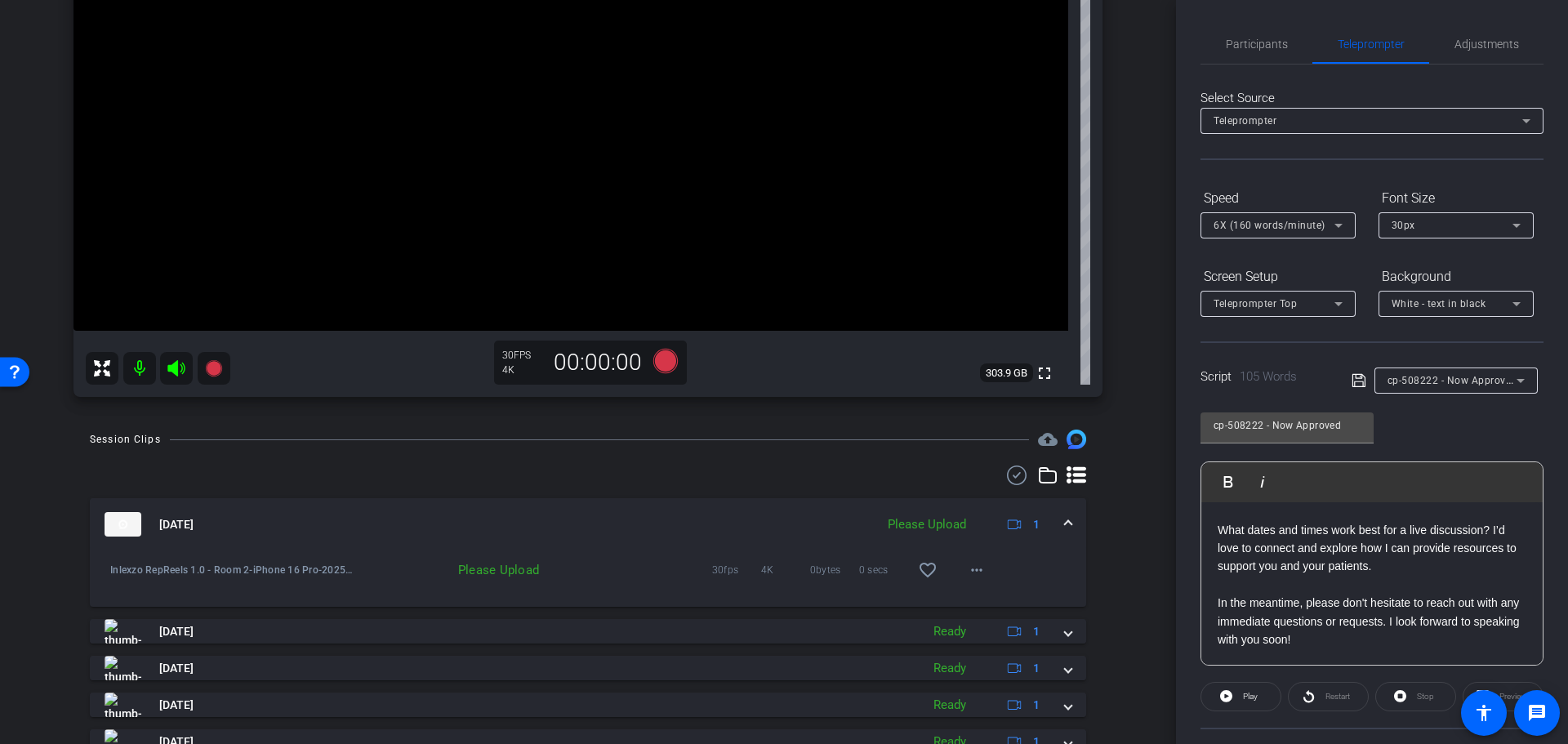
scroll to position [588, 0]
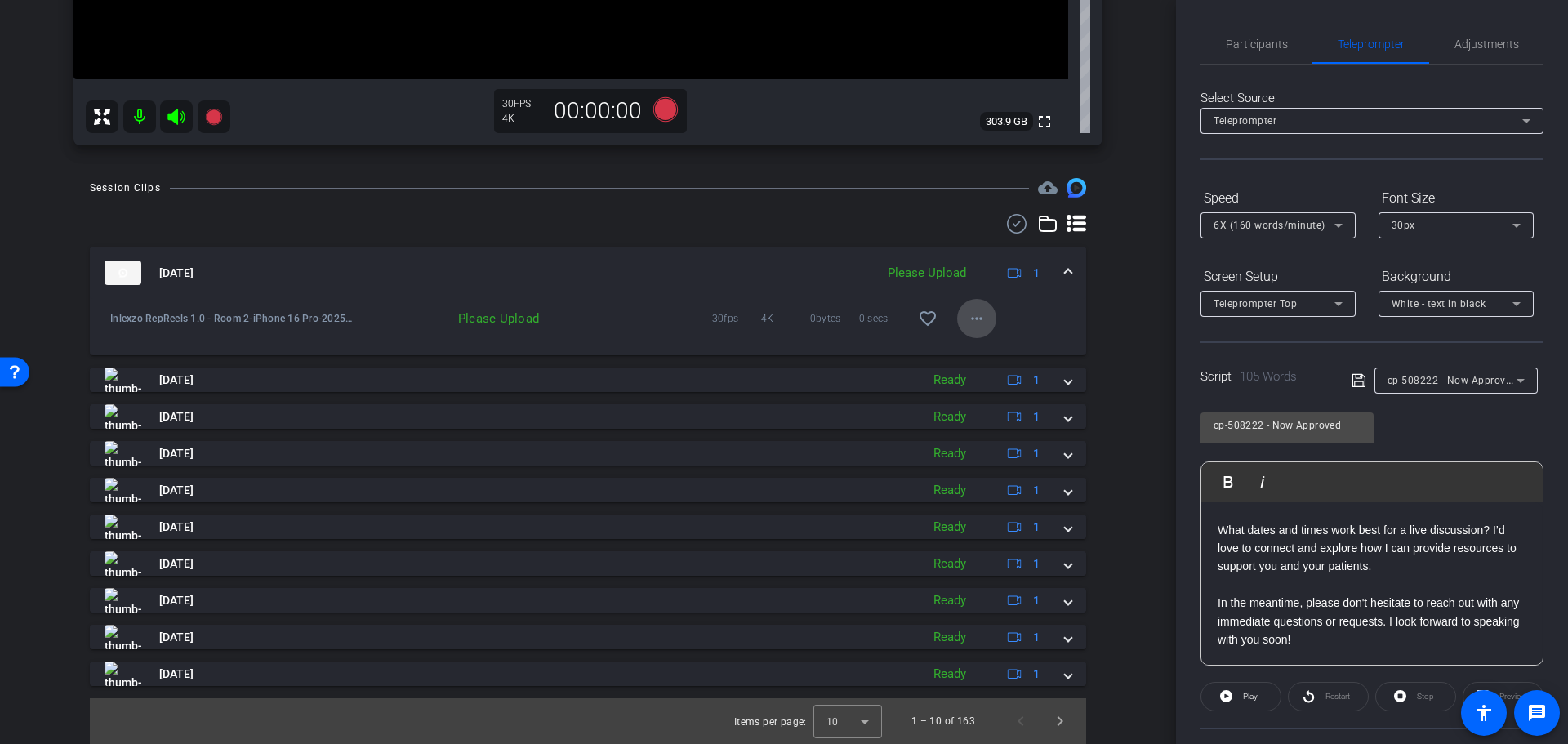
click at [967, 314] on mat-icon "more_horiz" at bounding box center [977, 318] width 20 height 20
click at [979, 353] on span "Upload" at bounding box center [994, 353] width 66 height 20
click at [1474, 399] on div at bounding box center [1456, 403] width 163 height 18
click at [1482, 385] on span "cp-508222 - Now Approved" at bounding box center [1452, 380] width 129 height 13
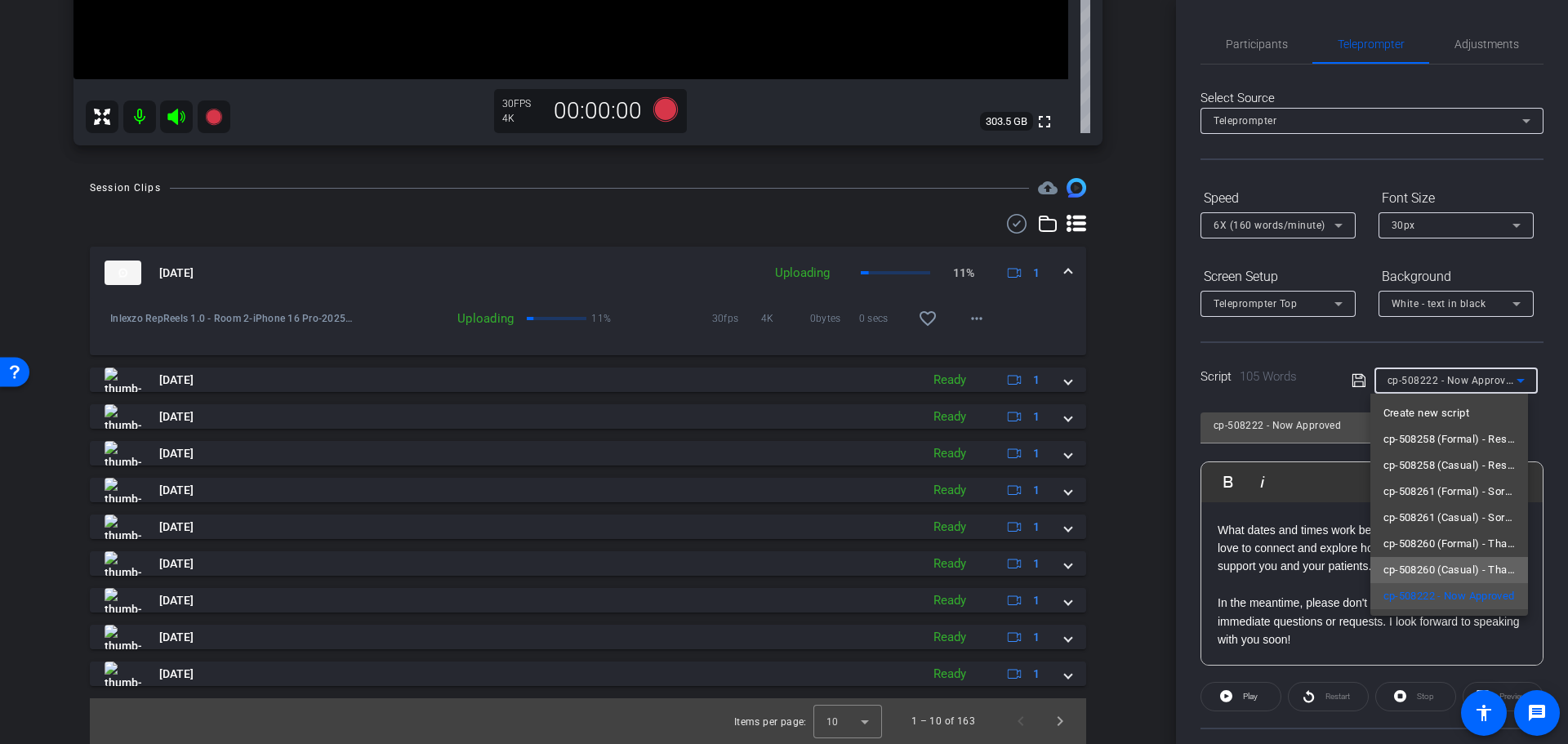
click at [1465, 566] on span "cp-508260 (Casual) - Thanks for Seeing Me" at bounding box center [1449, 570] width 132 height 20
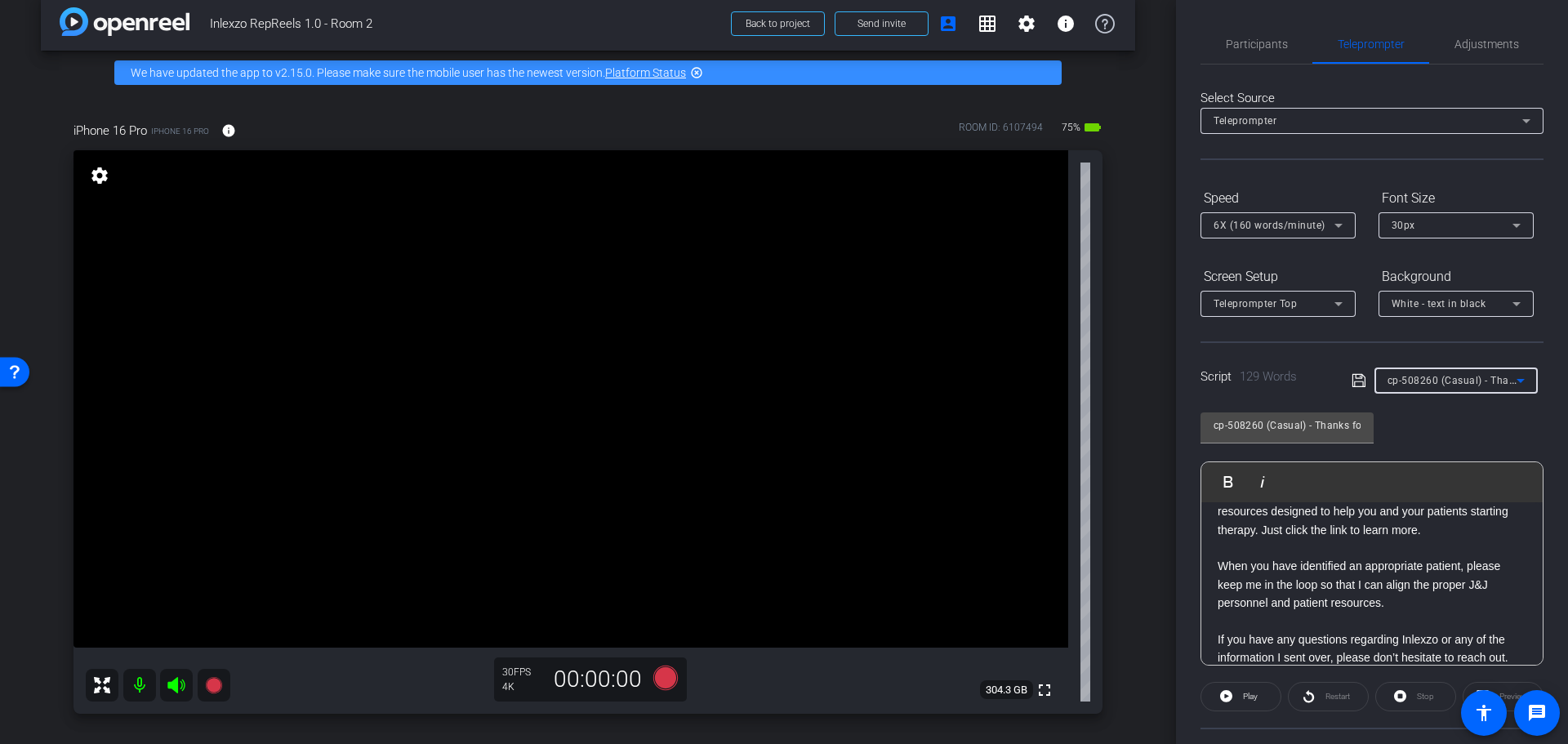
scroll to position [0, 0]
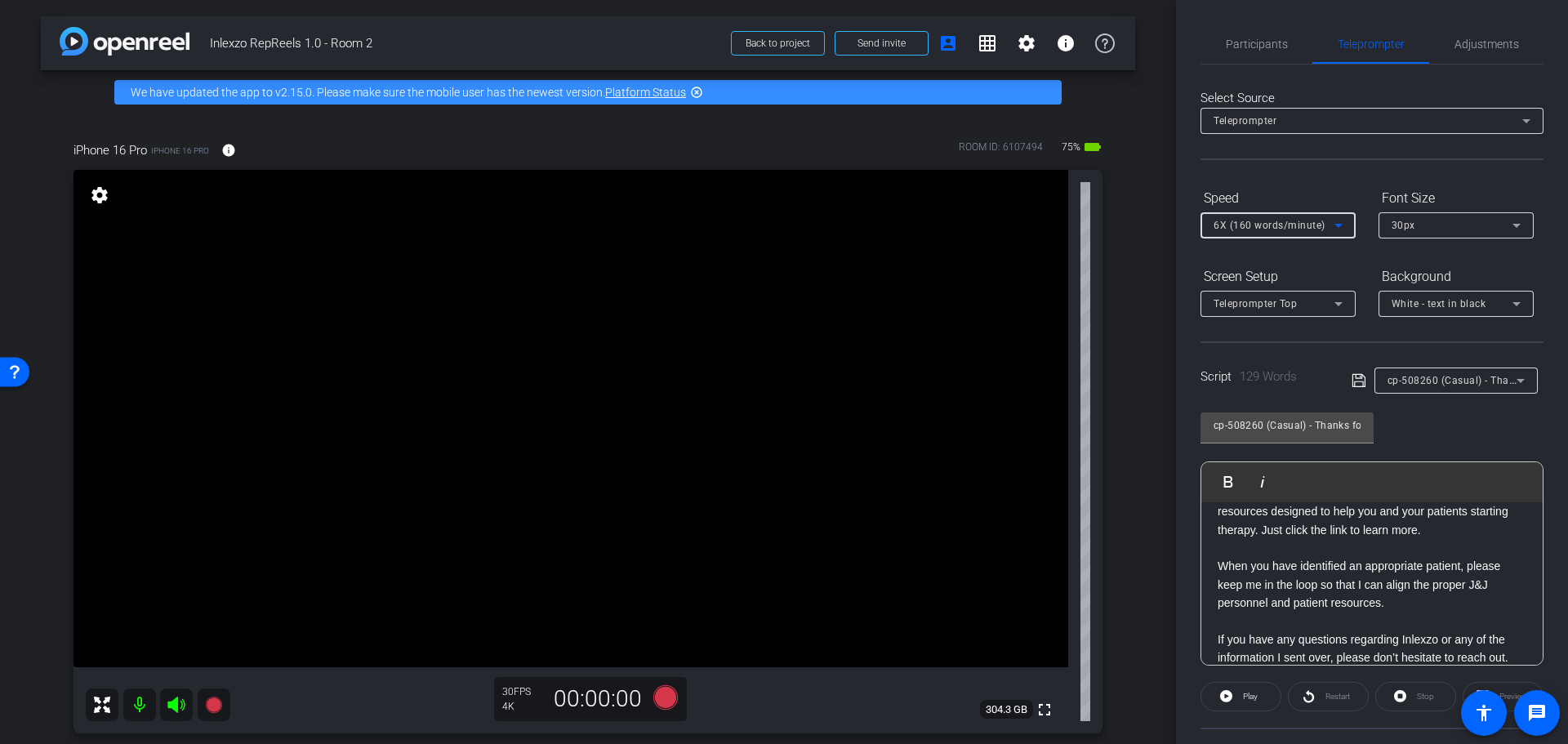
click at [1317, 229] on span "6X (160 words/minute)" at bounding box center [1269, 225] width 112 height 12
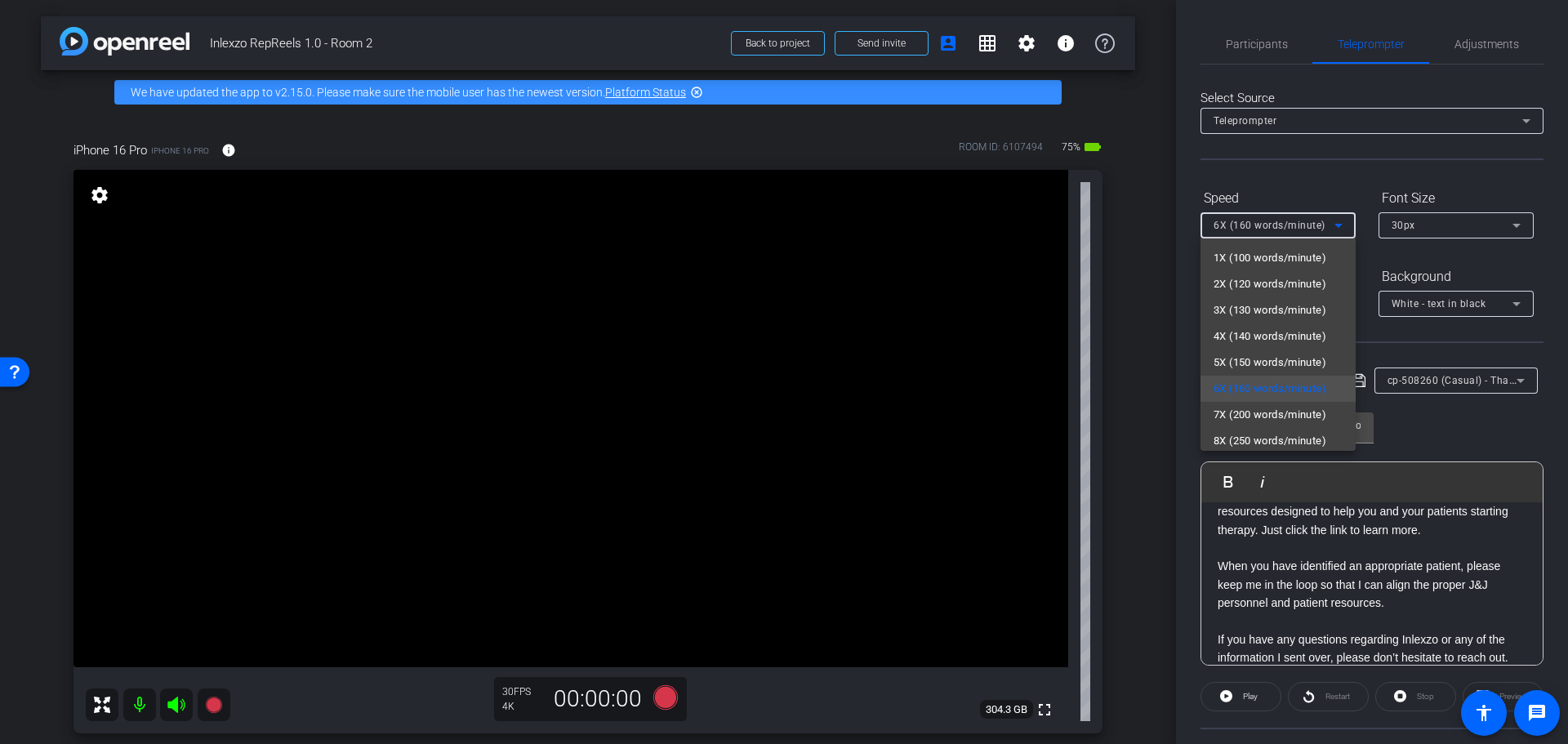
click at [1408, 420] on div at bounding box center [784, 372] width 1568 height 744
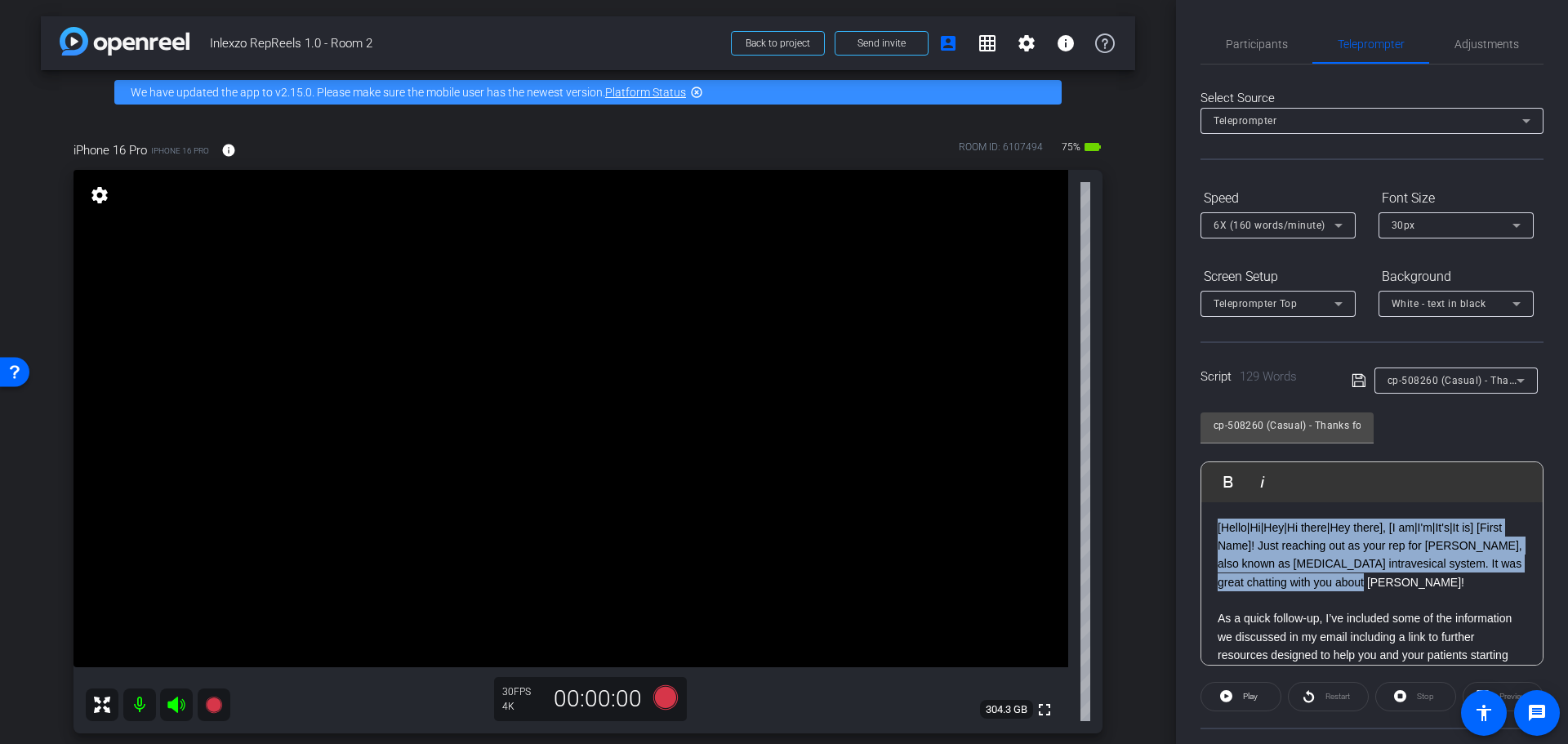
drag, startPoint x: 1397, startPoint y: 587, endPoint x: 1209, endPoint y: 514, distance: 201.7
click at [1156, 483] on div "arrow_back Inlexzo RepReels 1.0 - Room 2 Back to project Send invite account_bo…" at bounding box center [784, 372] width 1568 height 744
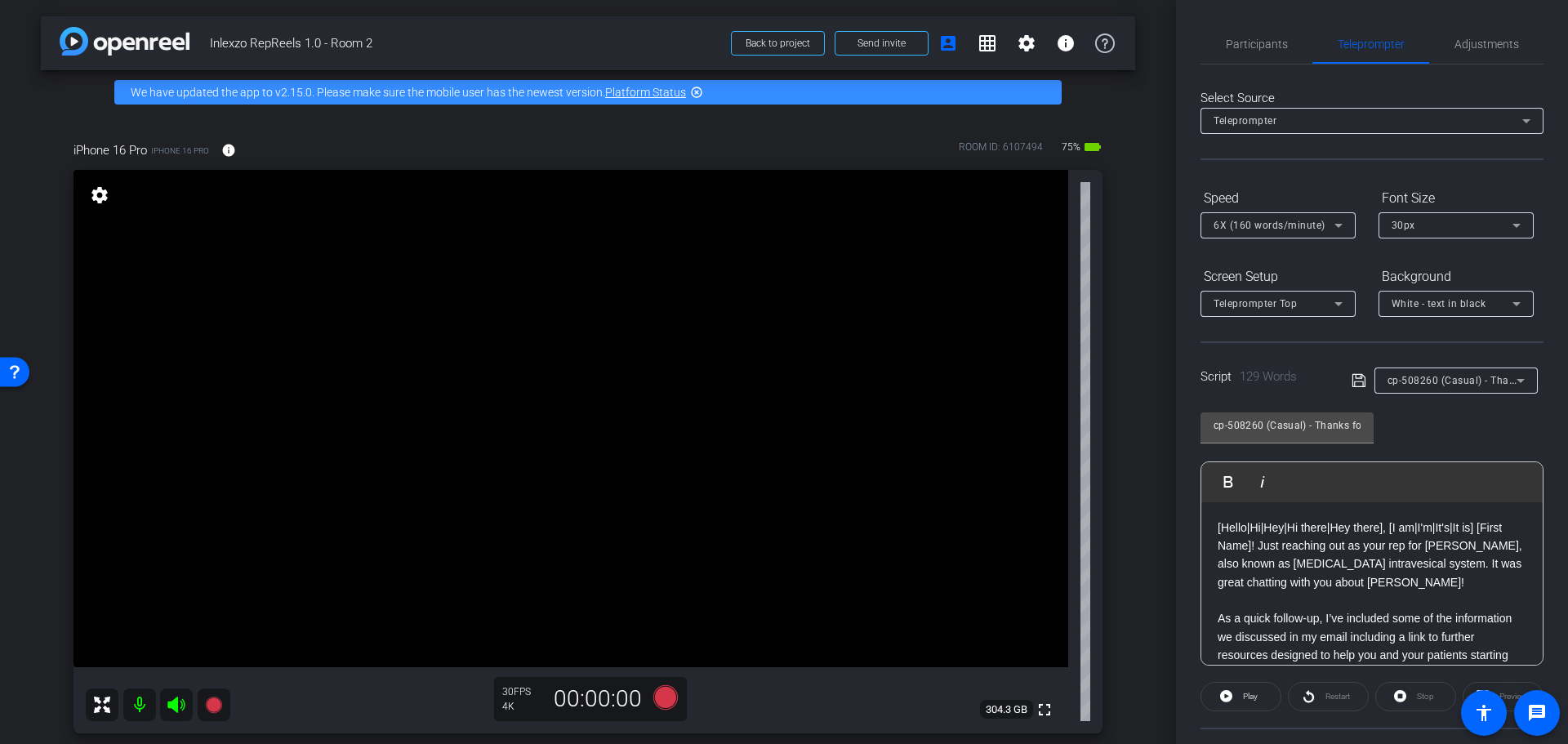
click at [1378, 578] on p "[Hello|Hi|Hey|Hi there|Hey there], [I am|I'm|It's|It is] [First Name]! Just rea…" at bounding box center [1372, 555] width 308 height 74
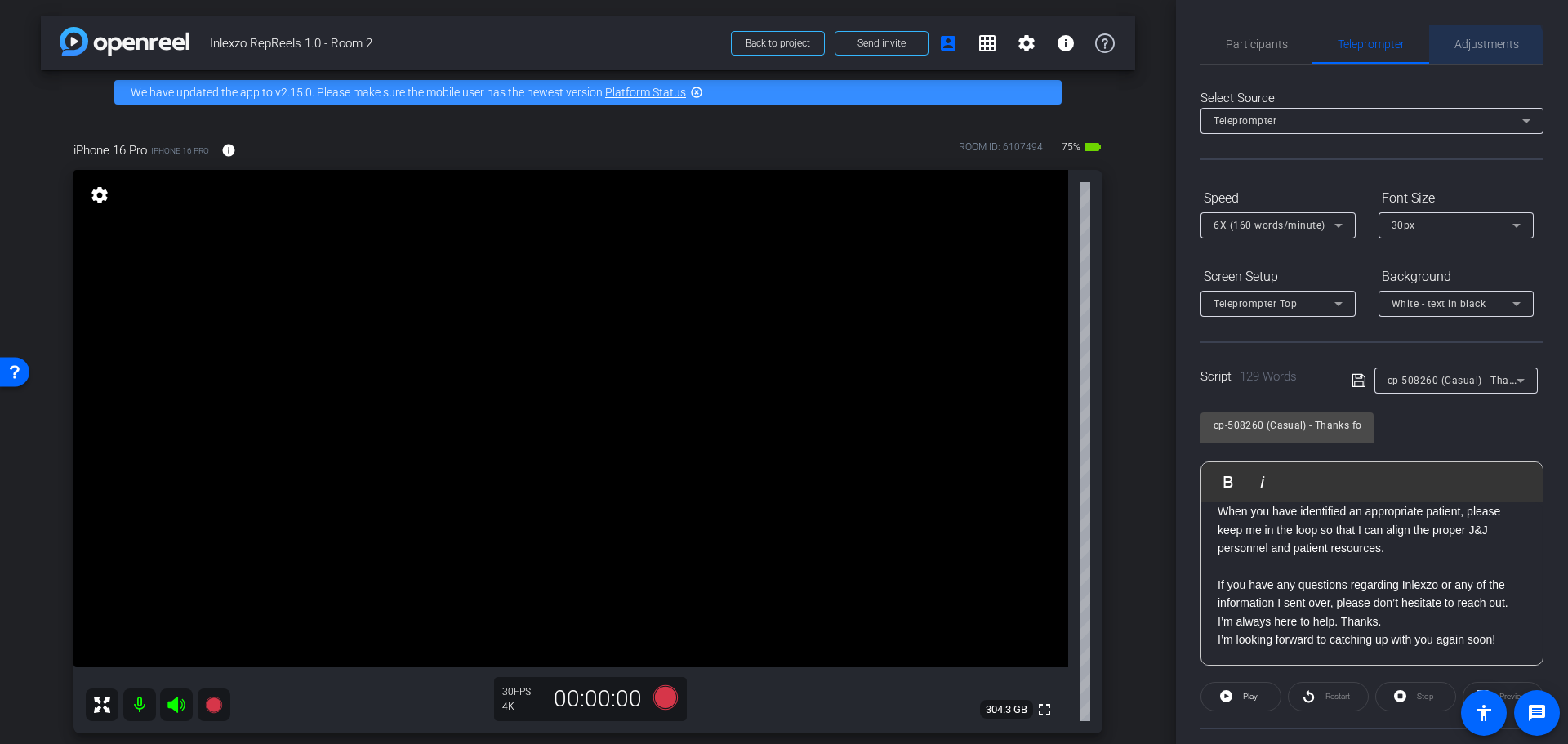
drag, startPoint x: 1472, startPoint y: 50, endPoint x: 1466, endPoint y: 62, distance: 13.4
click at [1472, 50] on span "Adjustments" at bounding box center [1486, 43] width 65 height 12
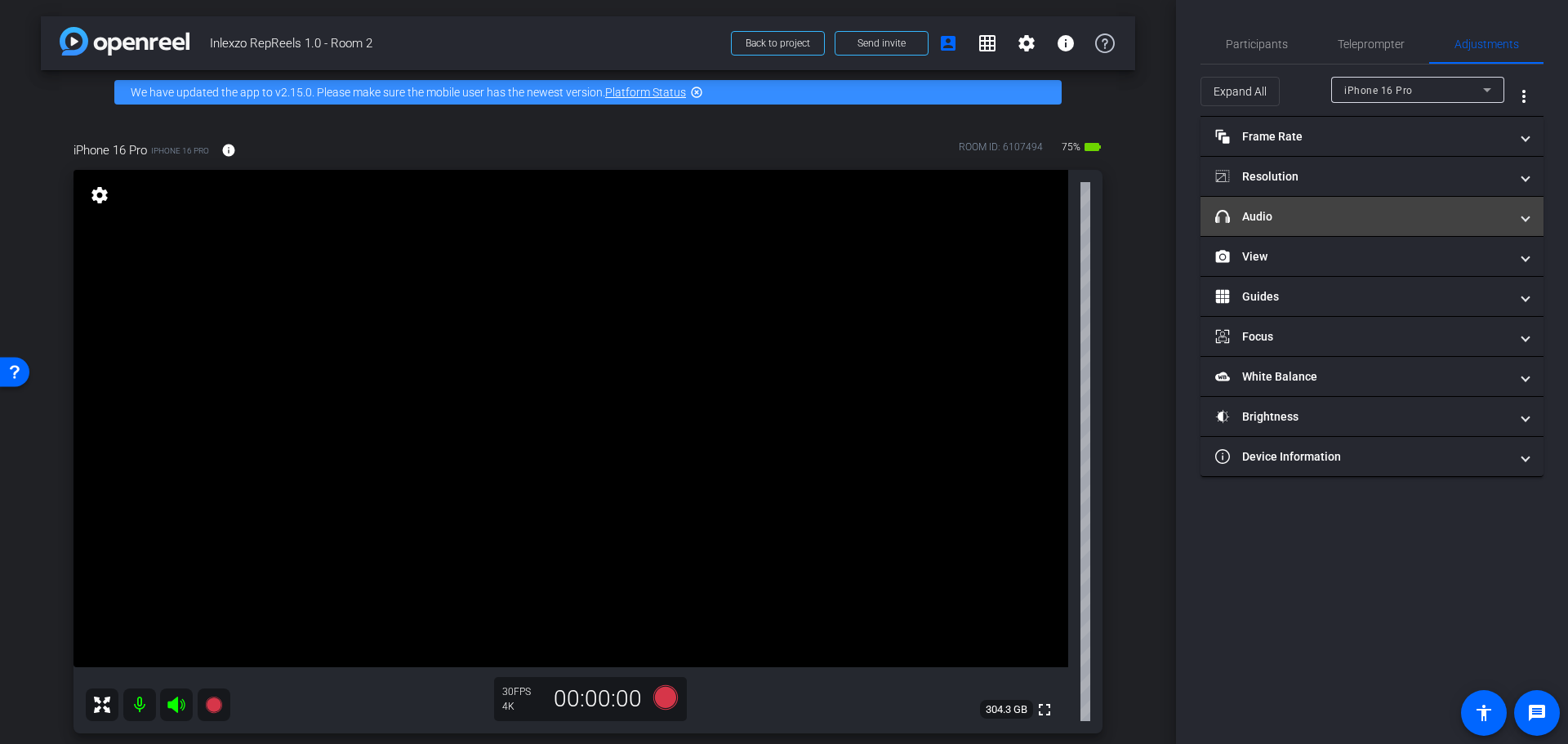
click at [1307, 208] on mat-panel-title "headphone icon Audio" at bounding box center [1362, 216] width 294 height 17
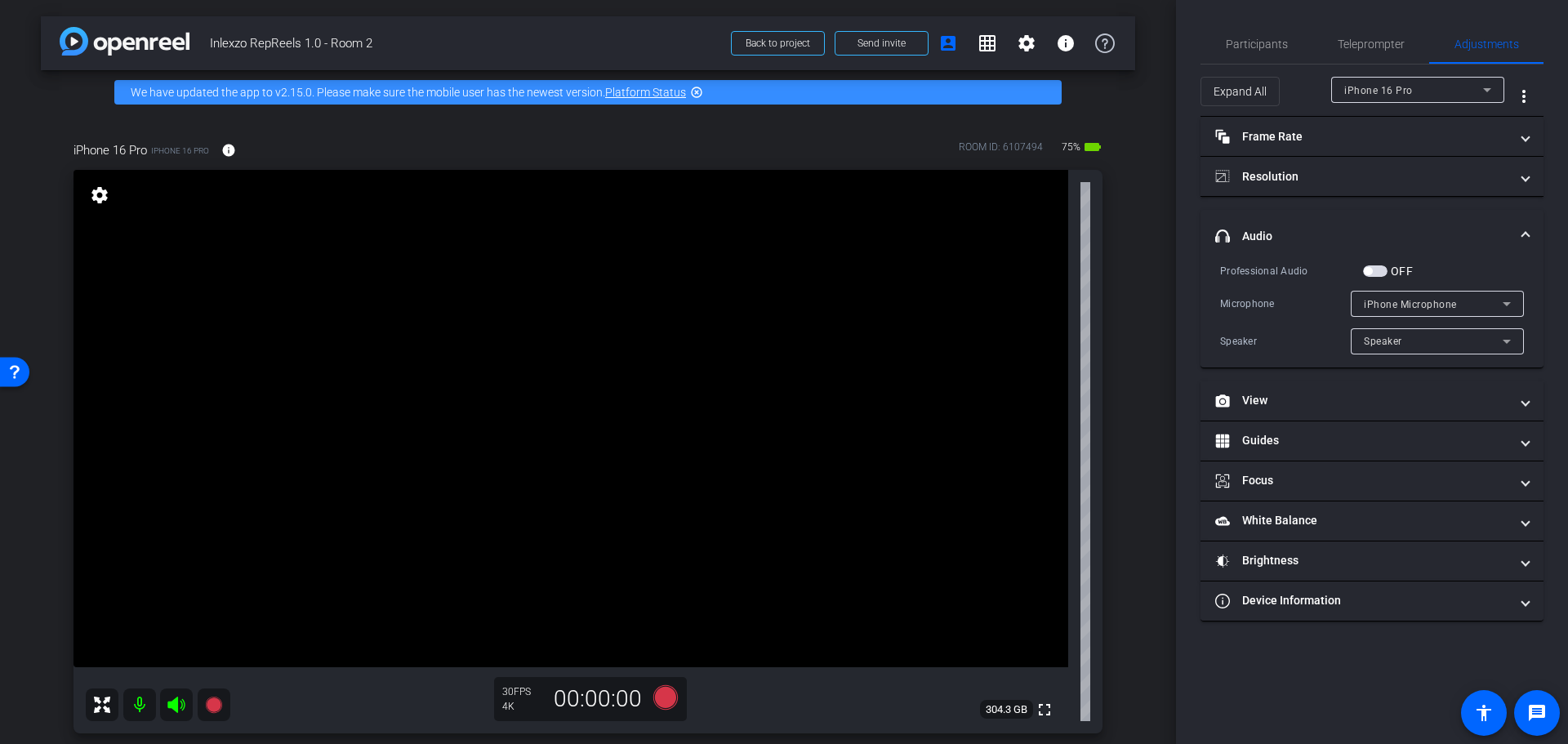
click at [1375, 268] on span "button" at bounding box center [1376, 270] width 25 height 12
drag, startPoint x: 1258, startPoint y: 35, endPoint x: 1298, endPoint y: 71, distance: 53.8
click at [1259, 35] on span "Participants" at bounding box center [1257, 44] width 62 height 39
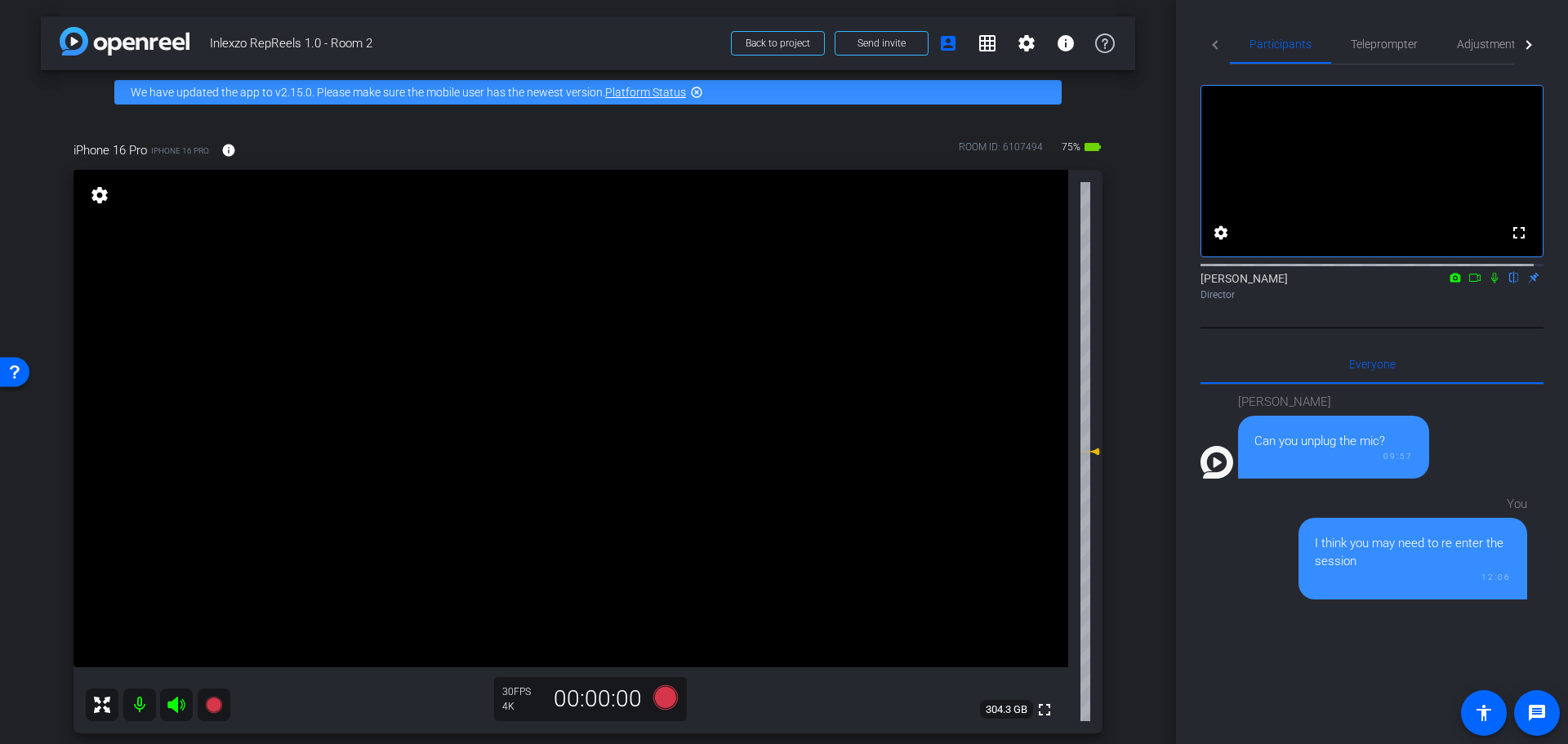
click at [1488, 284] on icon at bounding box center [1494, 278] width 13 height 12
click at [1369, 67] on div "fullscreen settings Nick Dambrosia flip Director" at bounding box center [1371, 186] width 343 height 243
click at [1378, 40] on span "Teleprompter" at bounding box center [1385, 43] width 67 height 12
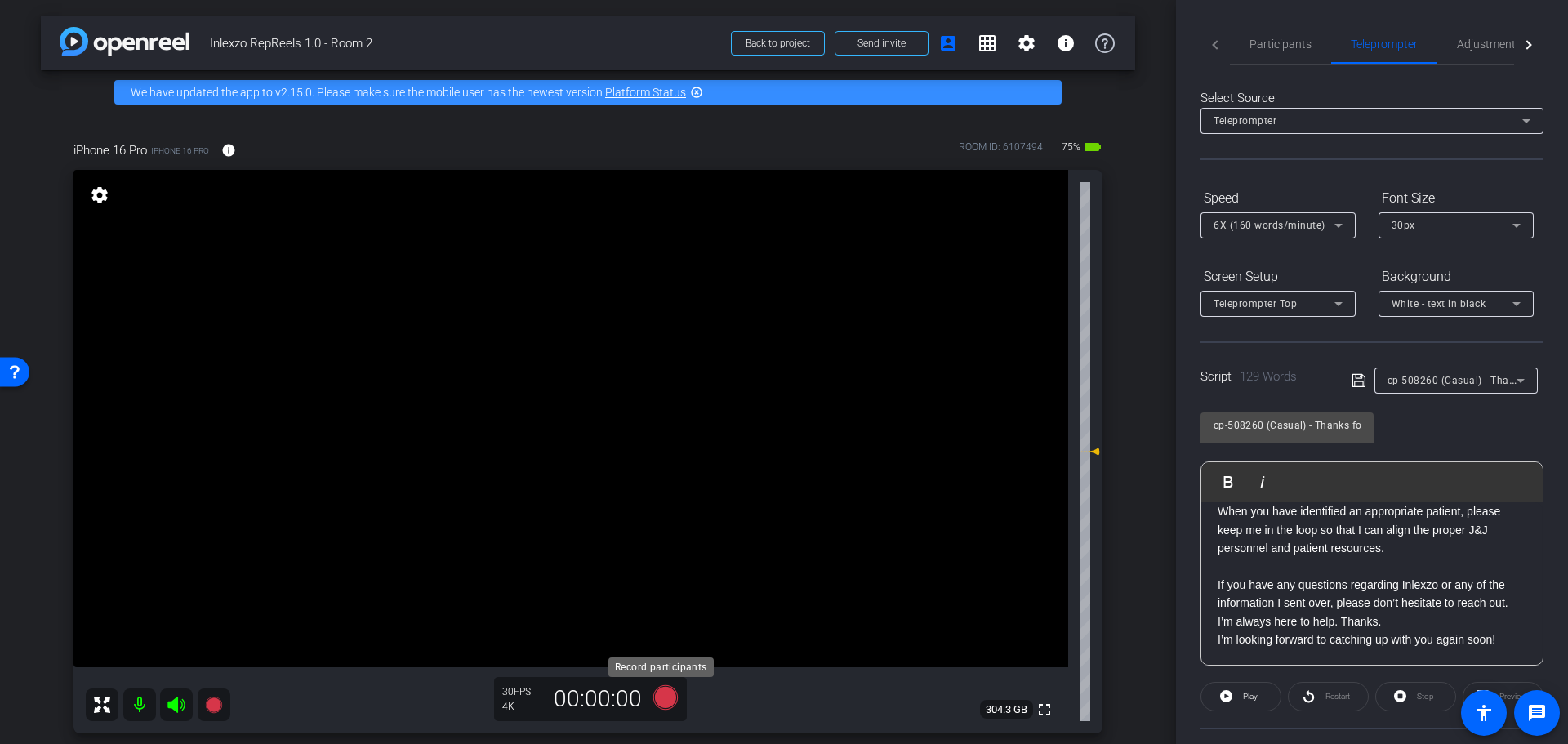
click at [657, 701] on icon at bounding box center [666, 698] width 25 height 25
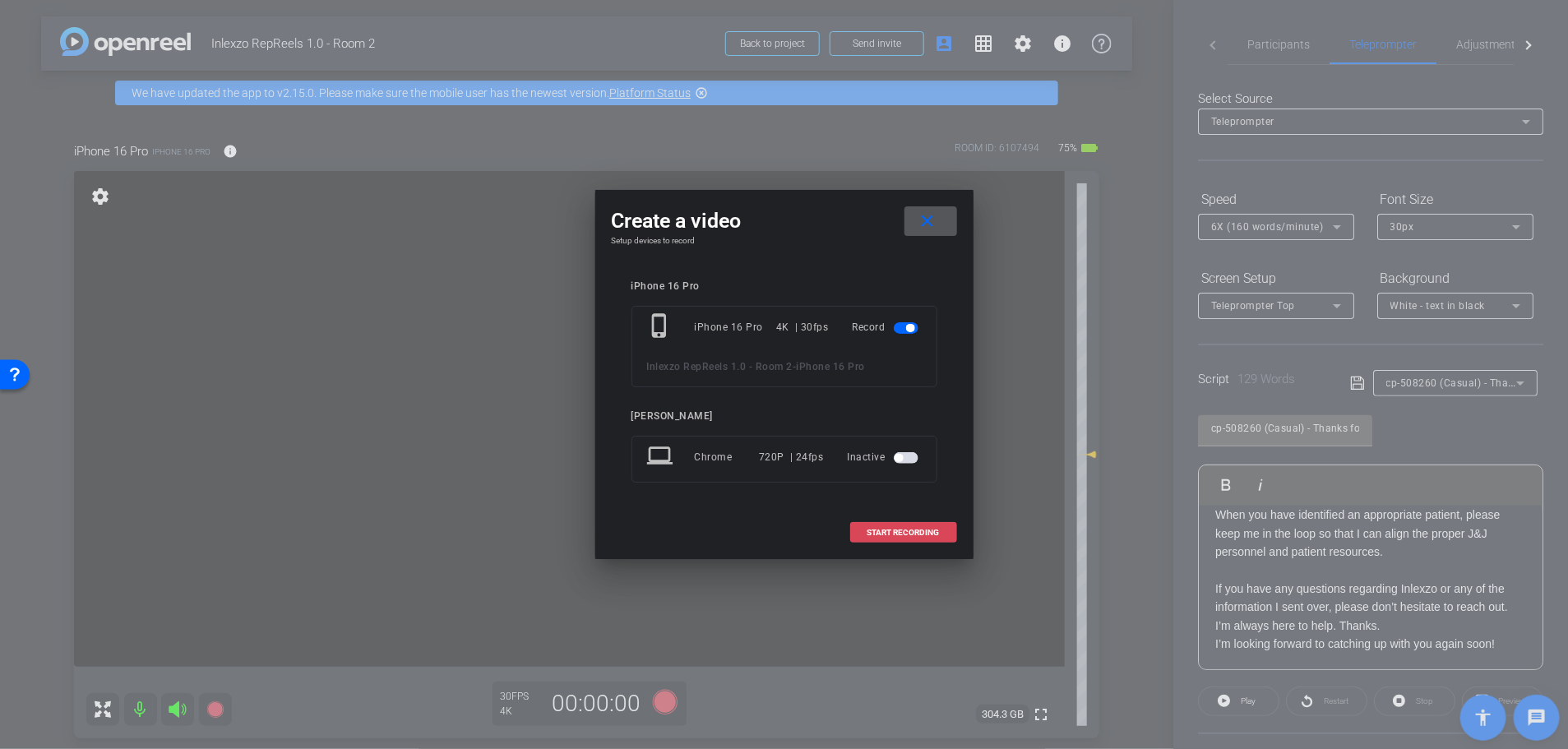
click at [916, 530] on span "START RECORDING" at bounding box center [903, 532] width 72 height 8
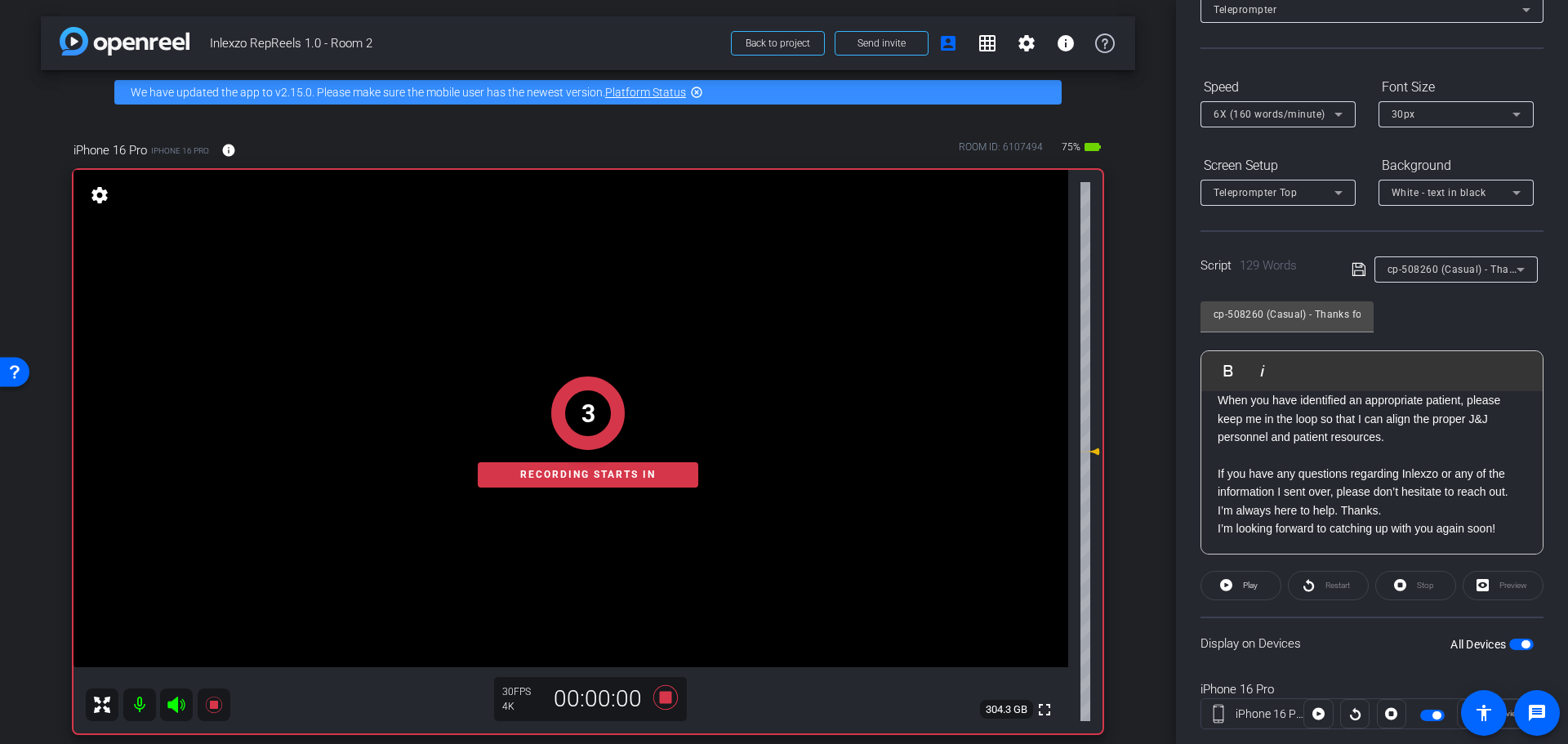
scroll to position [148, 0]
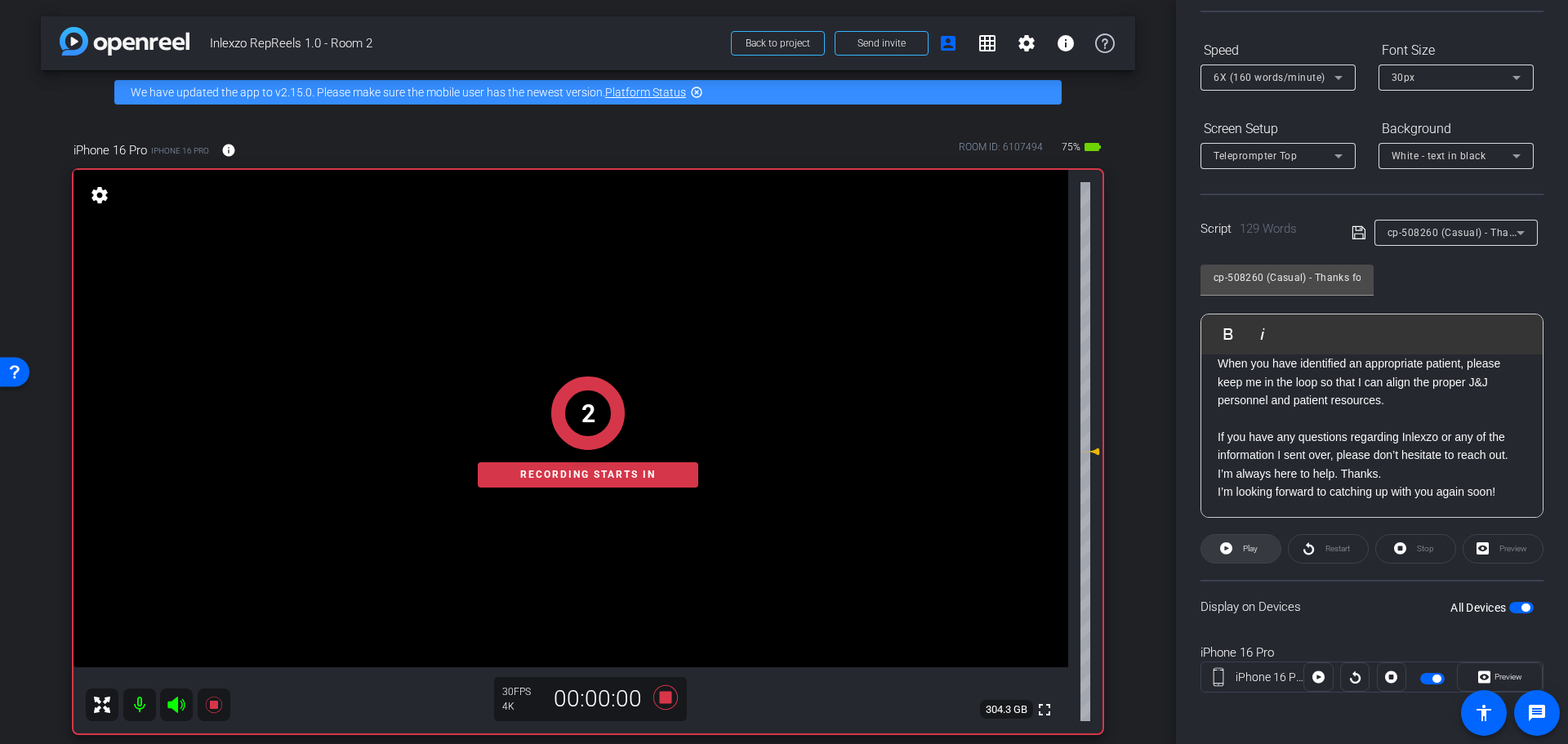
click at [1240, 548] on span "Play" at bounding box center [1248, 549] width 19 height 23
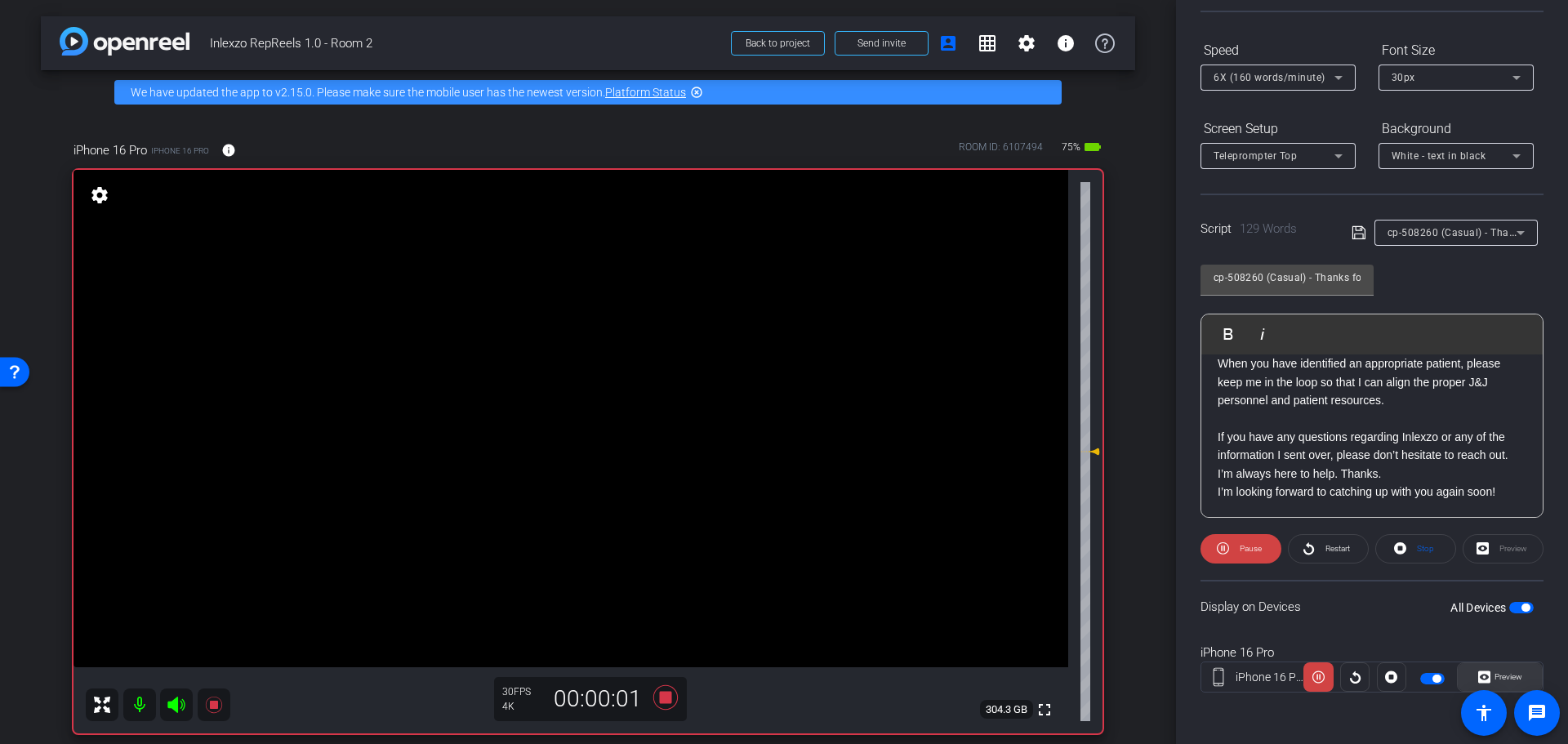
click at [1494, 680] on span "Preview" at bounding box center [1508, 677] width 27 height 9
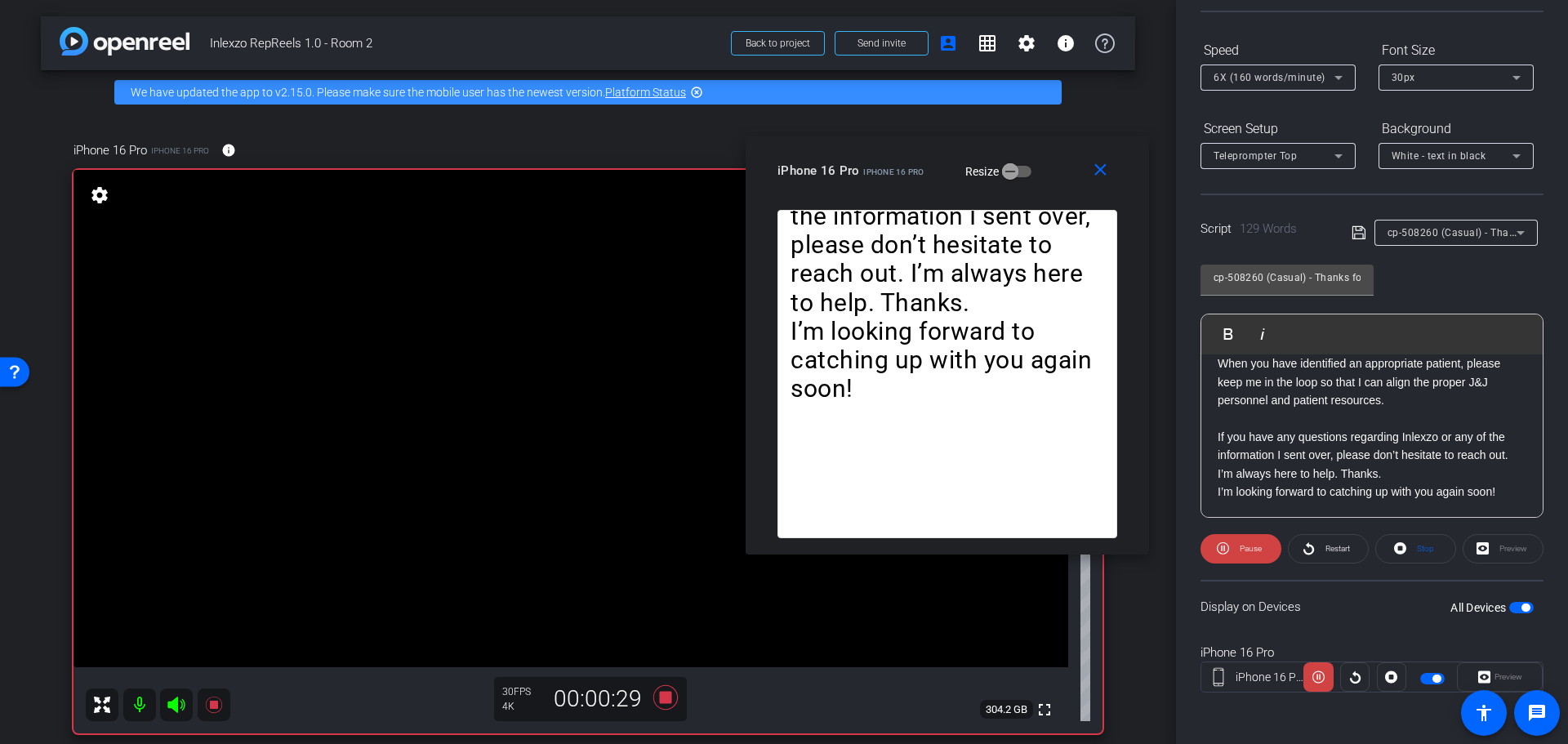
drag, startPoint x: 758, startPoint y: 182, endPoint x: 916, endPoint y: 156, distance: 160.1
click at [916, 156] on div "iPhone 16 Pro iPhone 16 Pro Resize" at bounding box center [953, 170] width 352 height 29
click at [1322, 543] on span "Restart" at bounding box center [1336, 549] width 28 height 23
click at [1293, 67] on div "6X (160 words/minute)" at bounding box center [1274, 77] width 121 height 20
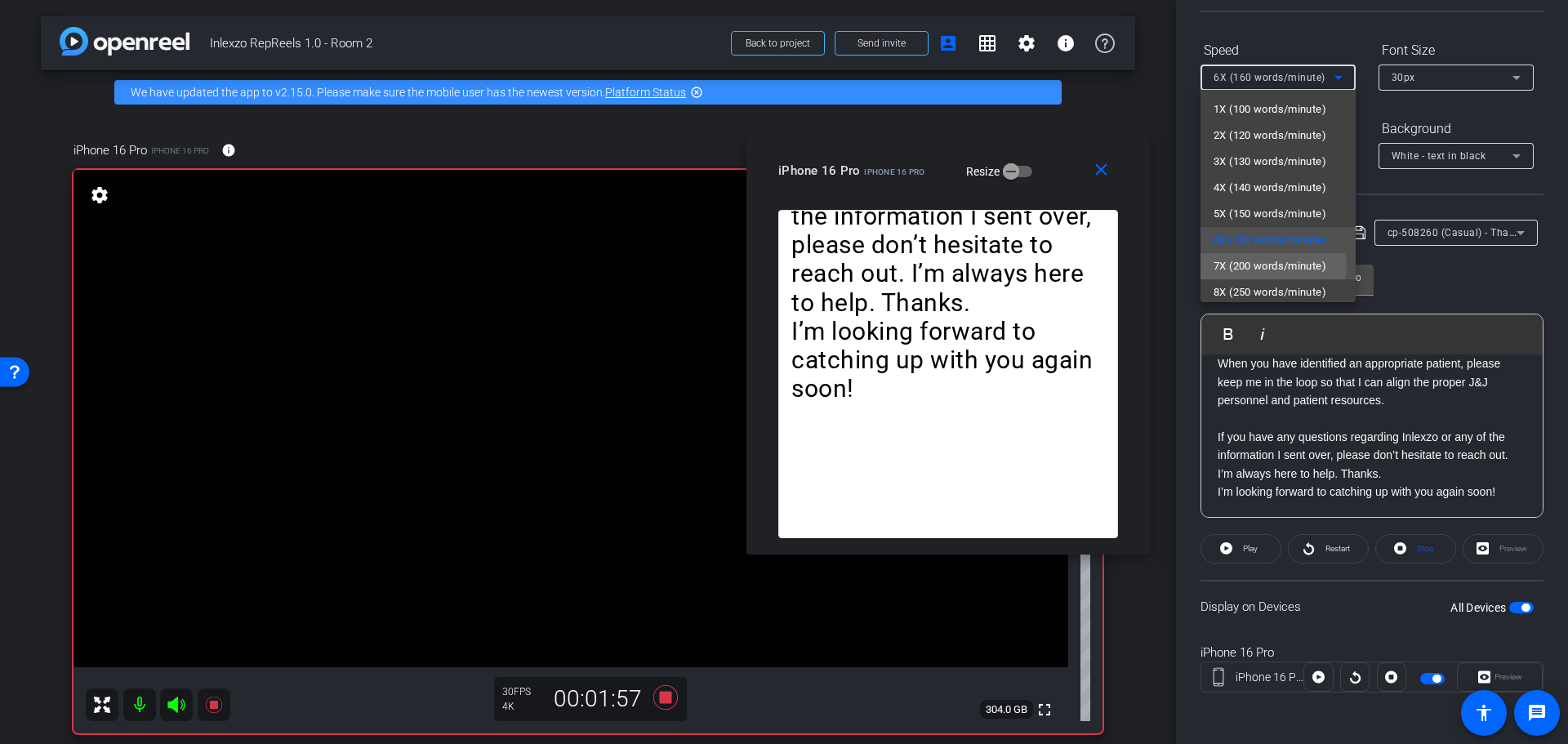
click at [1270, 265] on span "7X (200 words/minute)" at bounding box center [1269, 266] width 113 height 20
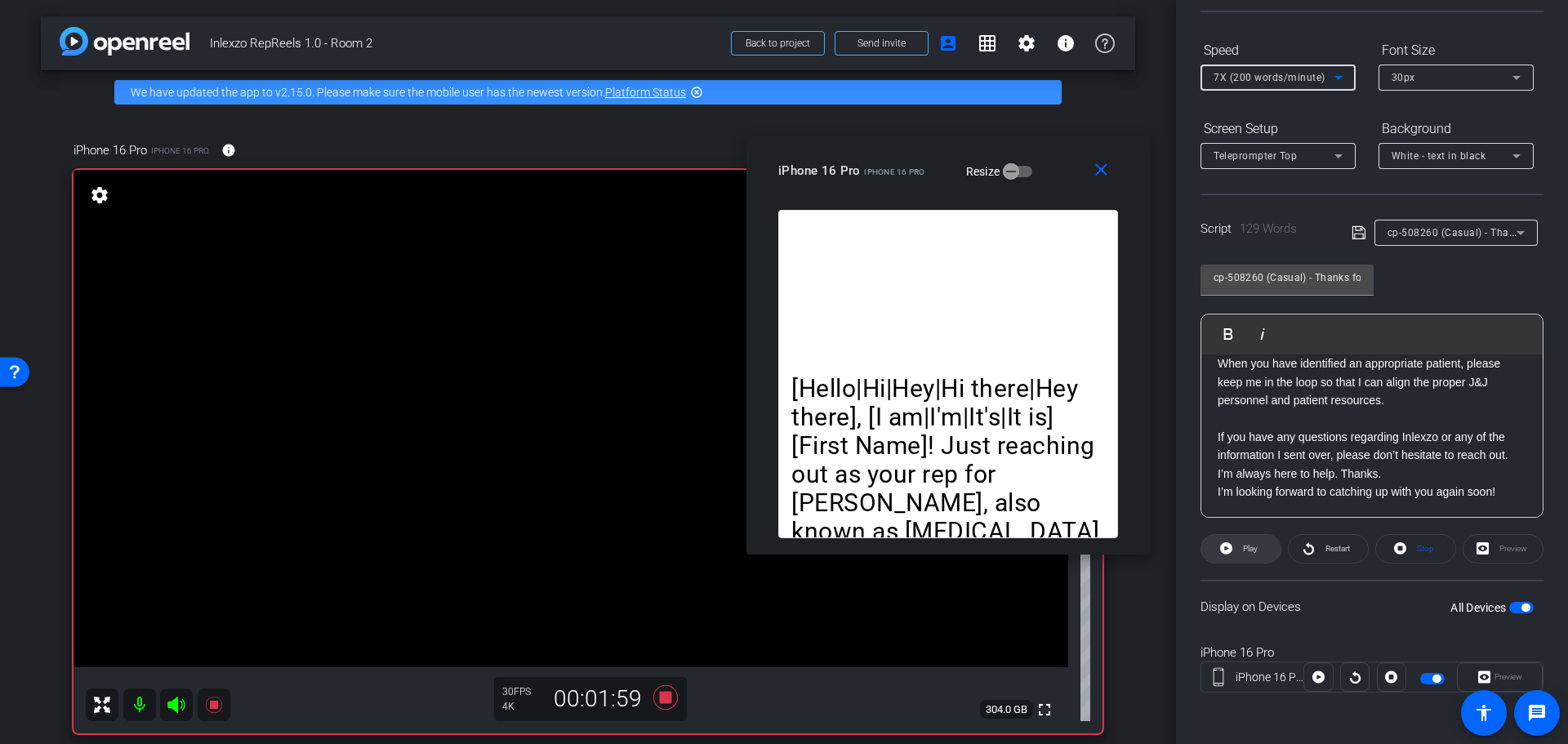
click at [1239, 550] on span "Play" at bounding box center [1248, 549] width 19 height 23
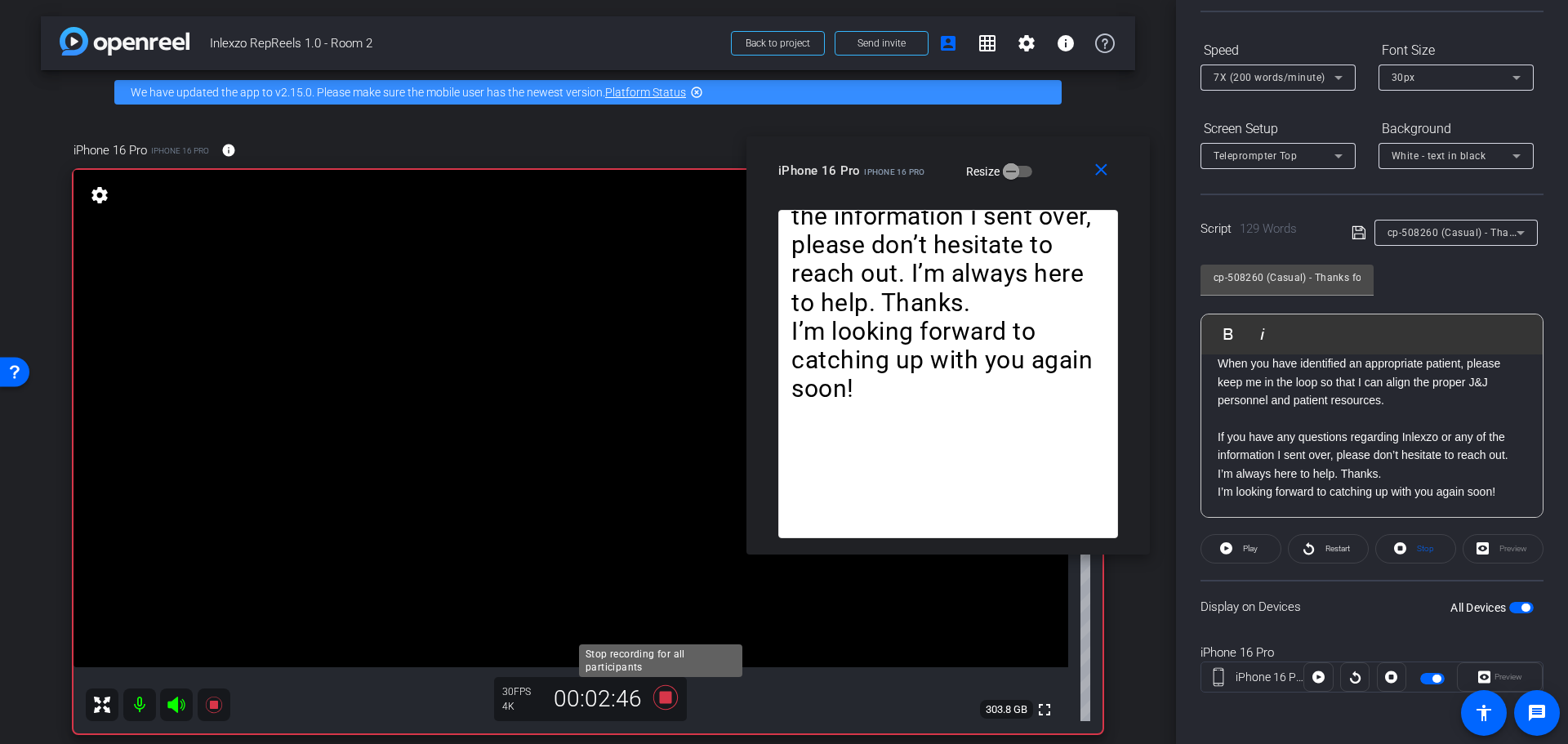
click at [665, 693] on icon at bounding box center [666, 698] width 25 height 25
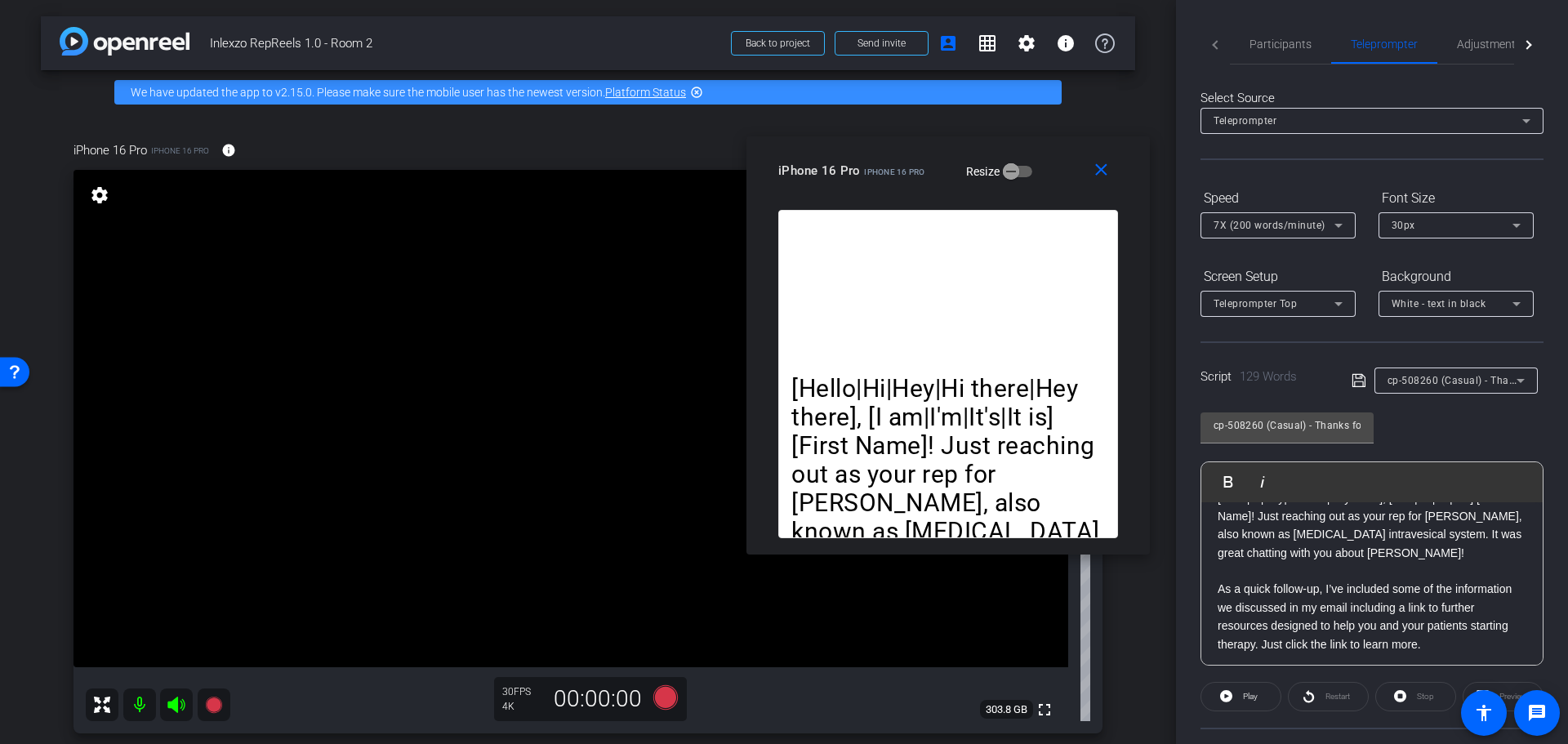
scroll to position [27, 0]
click at [1480, 42] on span "Adjustments" at bounding box center [1489, 43] width 65 height 12
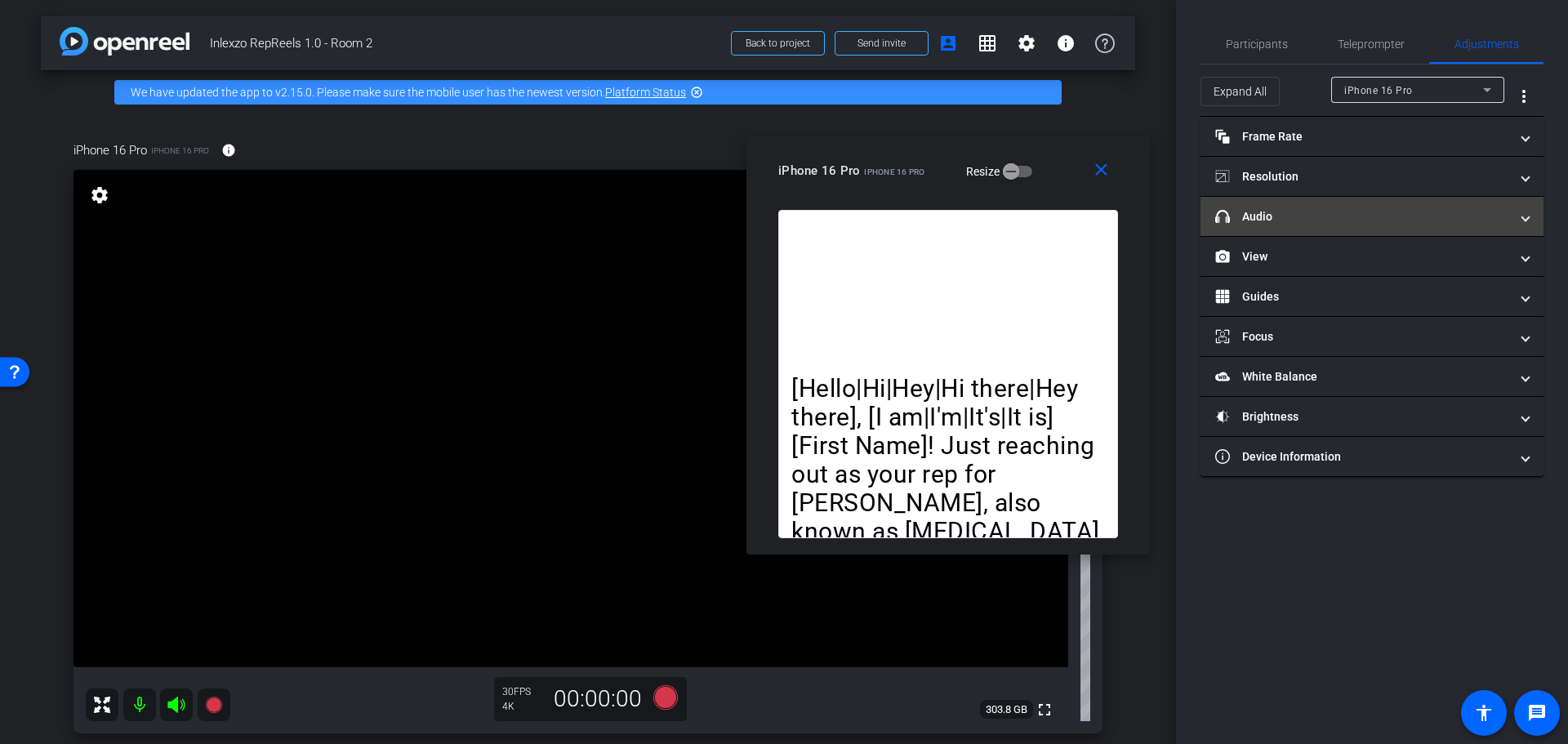
click at [1318, 203] on mat-expansion-panel-header "headphone icon Audio" at bounding box center [1371, 216] width 343 height 39
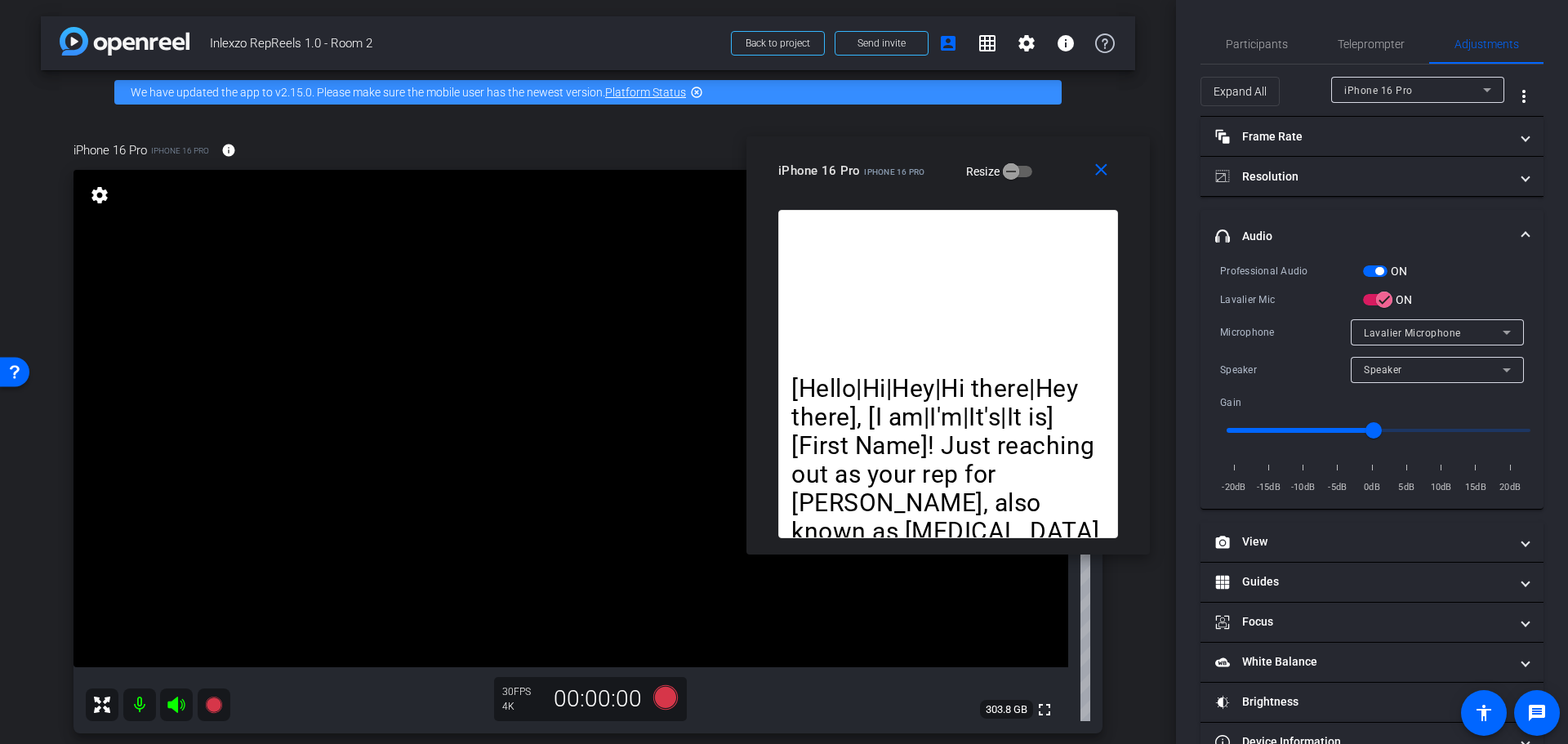
click at [1381, 268] on span "button" at bounding box center [1379, 270] width 8 height 8
click at [1252, 38] on span "Participants" at bounding box center [1257, 43] width 62 height 12
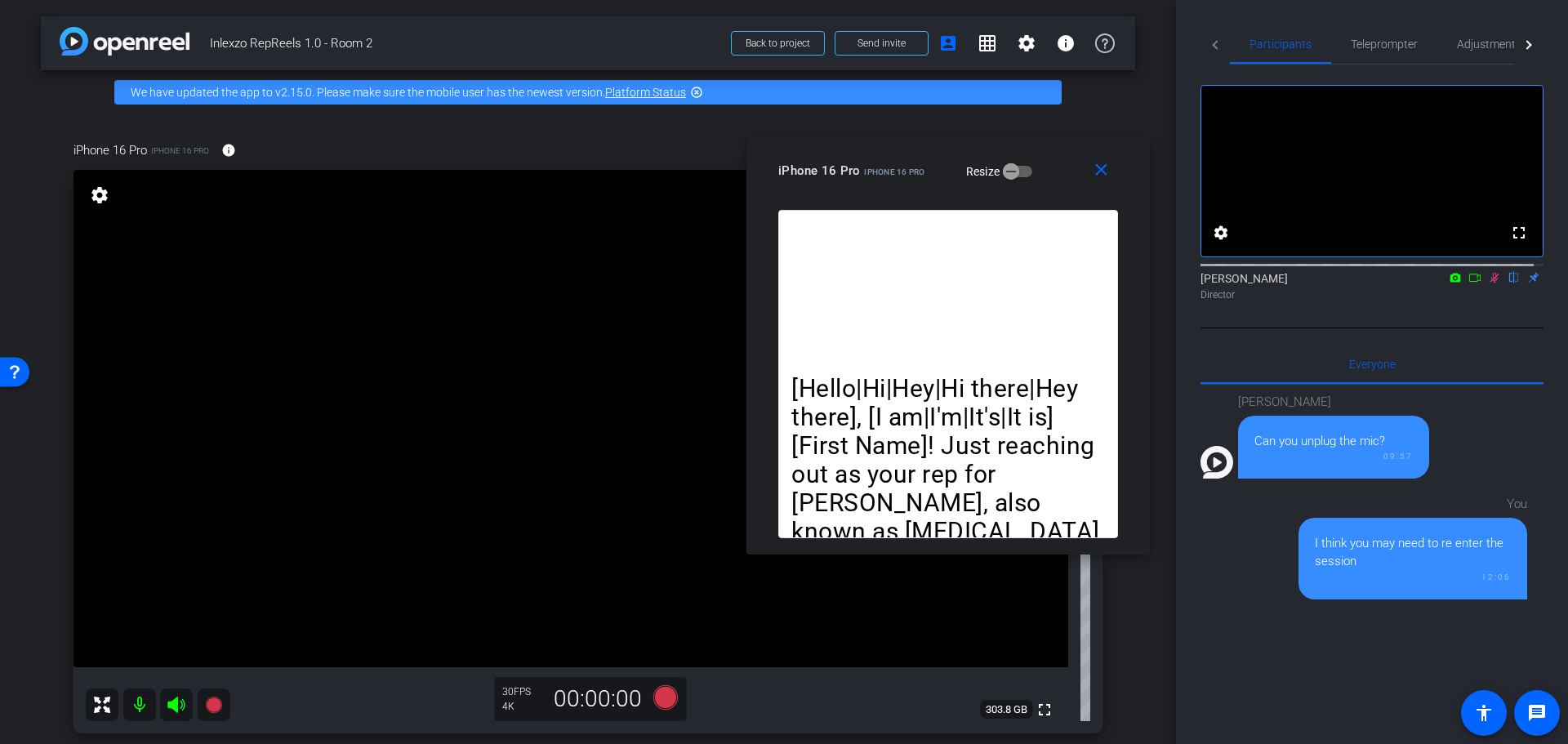
click at [1488, 284] on icon at bounding box center [1494, 278] width 13 height 12
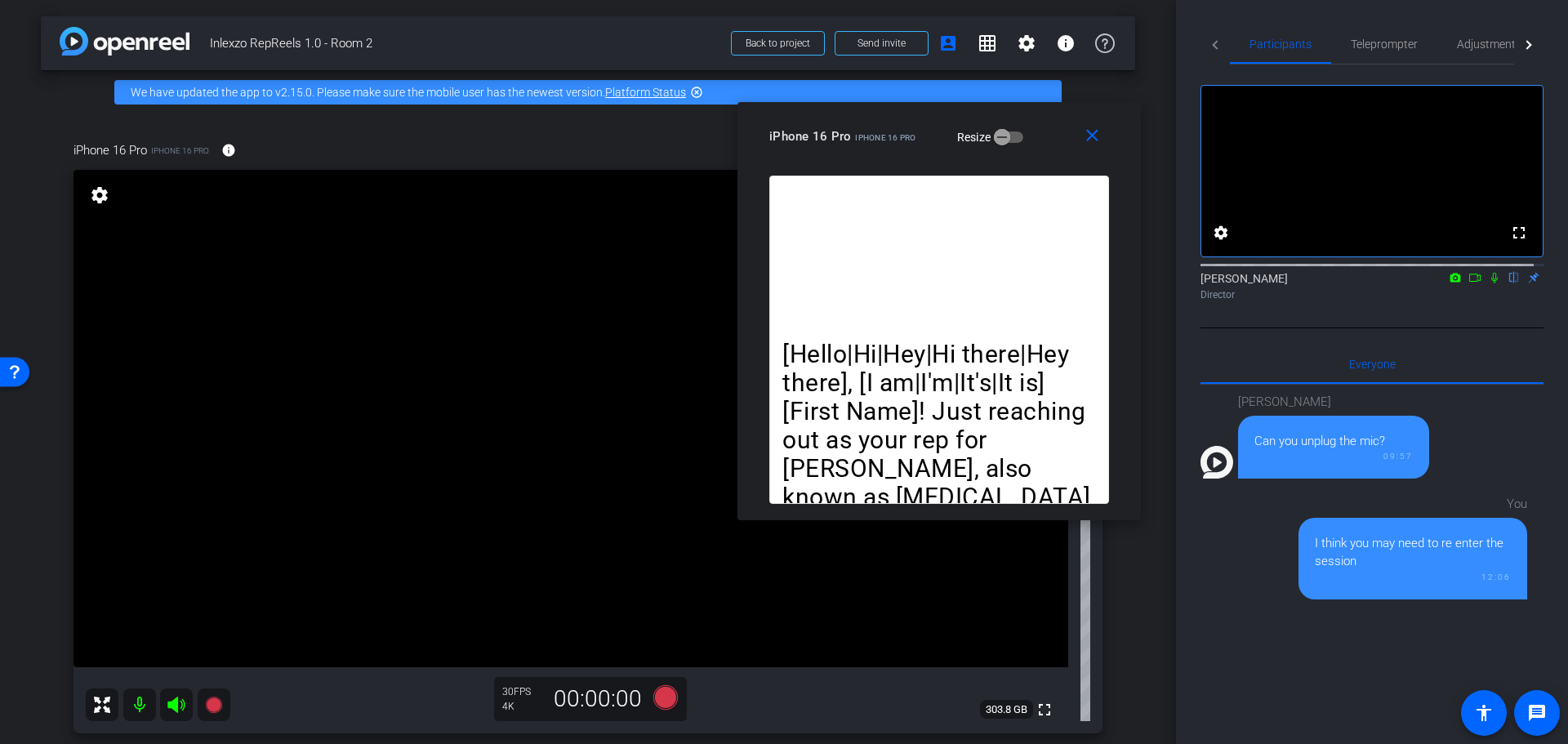
drag, startPoint x: 931, startPoint y: 164, endPoint x: 921, endPoint y: 122, distance: 43.2
click at [921, 127] on div "iPhone 16 Pro iPhone 16 Pro Resize" at bounding box center [945, 136] width 352 height 29
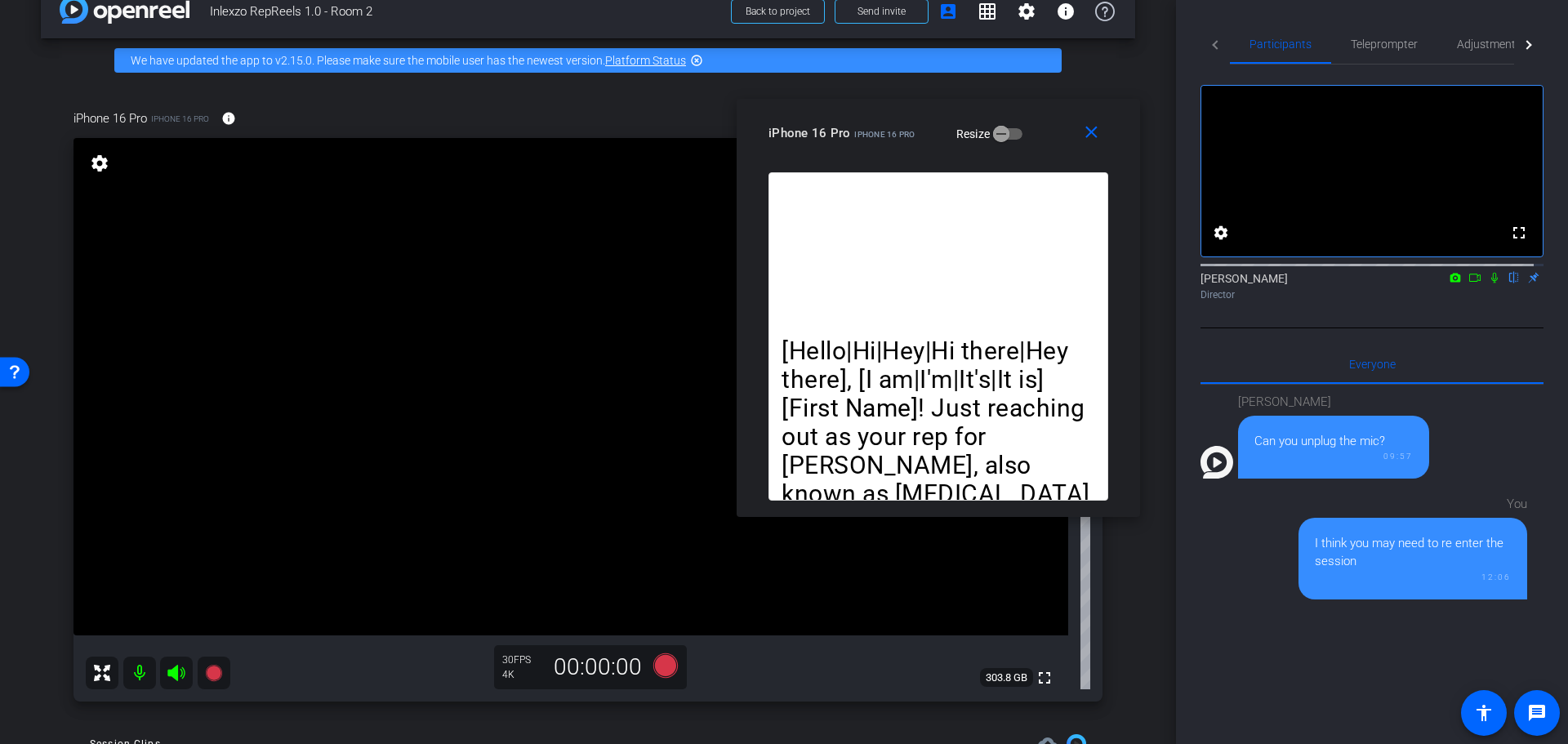
scroll to position [0, 0]
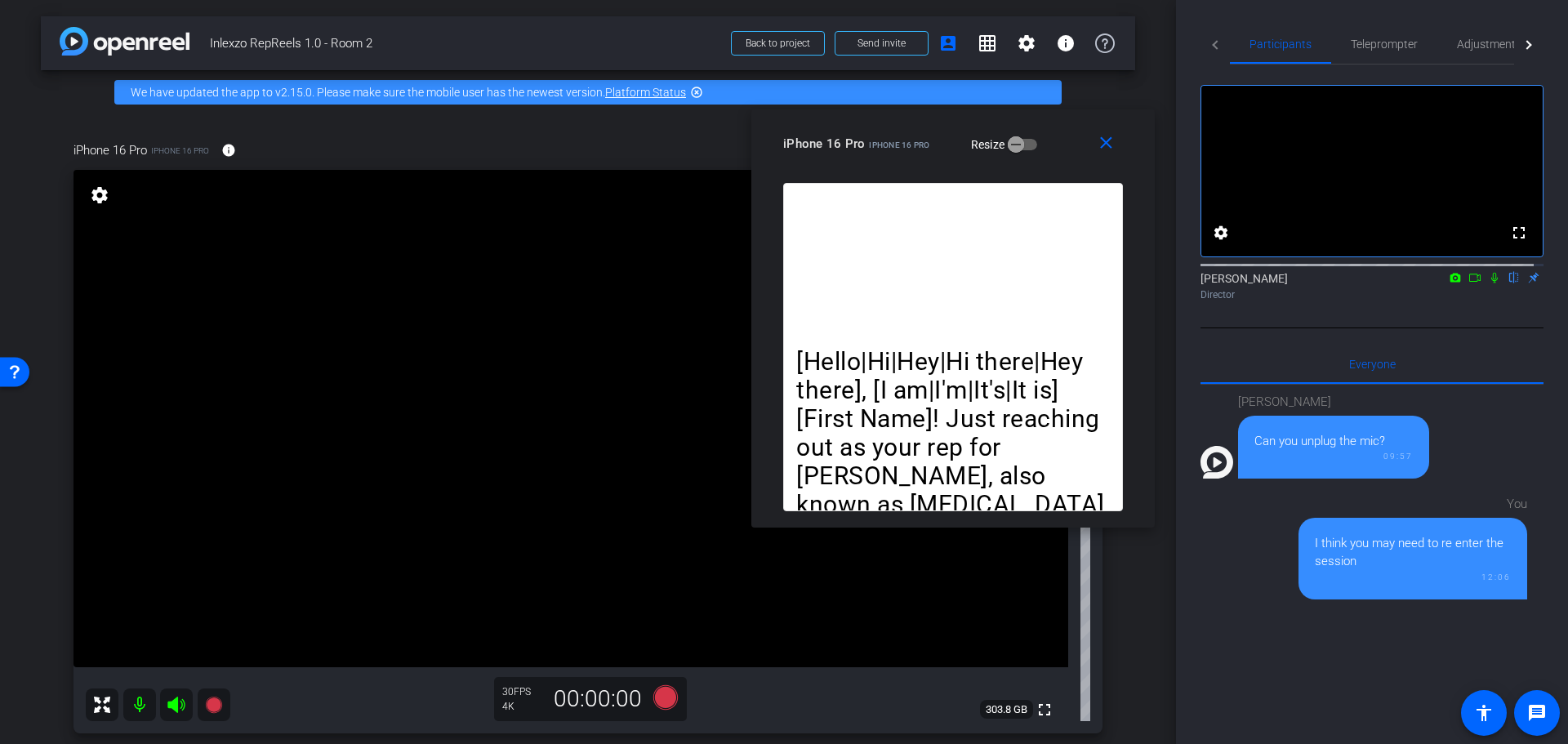
drag, startPoint x: 837, startPoint y: 129, endPoint x: 852, endPoint y: 140, distance: 18.6
click at [852, 140] on span "iPhone 16 Pro" at bounding box center [824, 144] width 82 height 15
click at [1472, 40] on span "Adjustments" at bounding box center [1489, 43] width 65 height 12
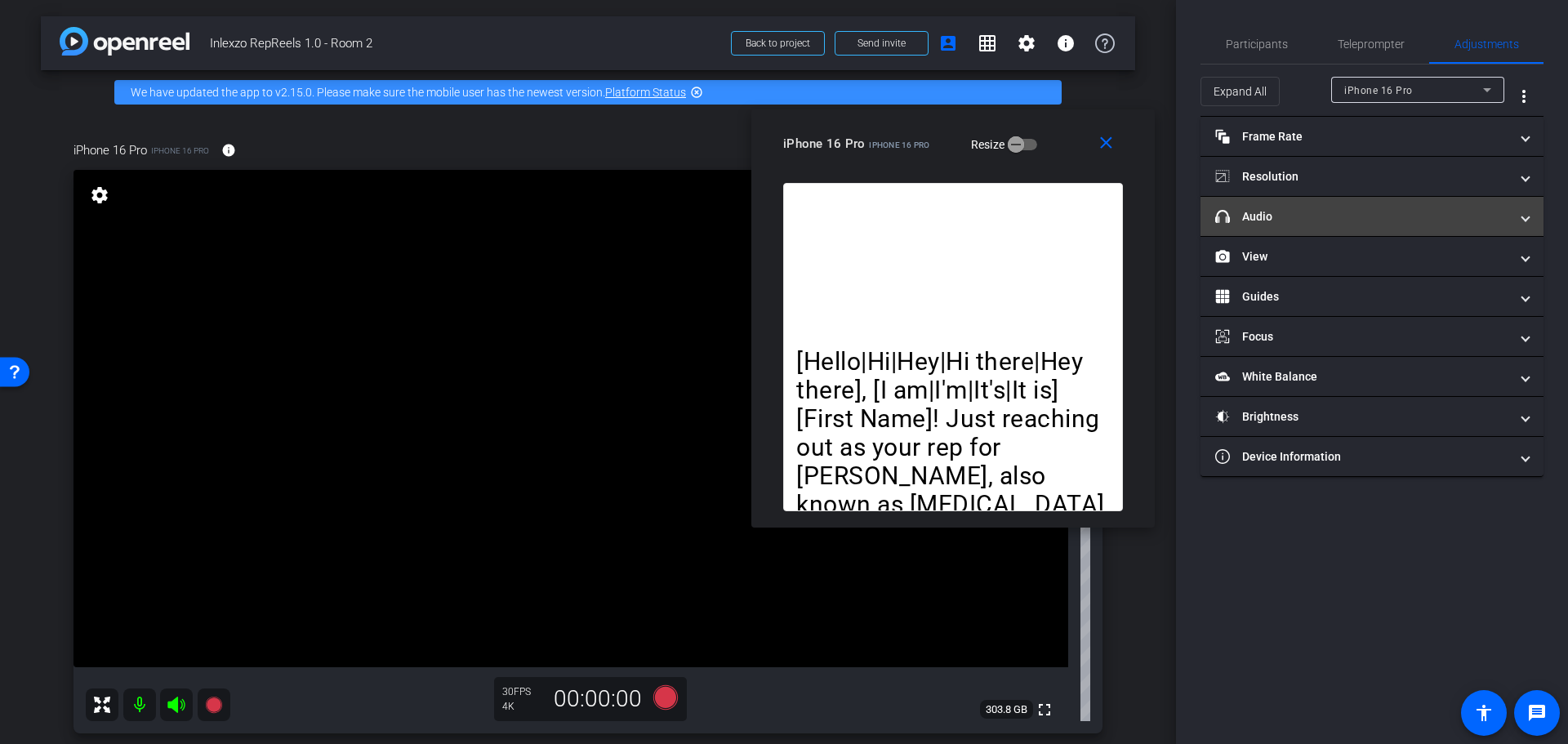
click at [1330, 215] on mat-panel-title "headphone icon Audio" at bounding box center [1362, 216] width 294 height 17
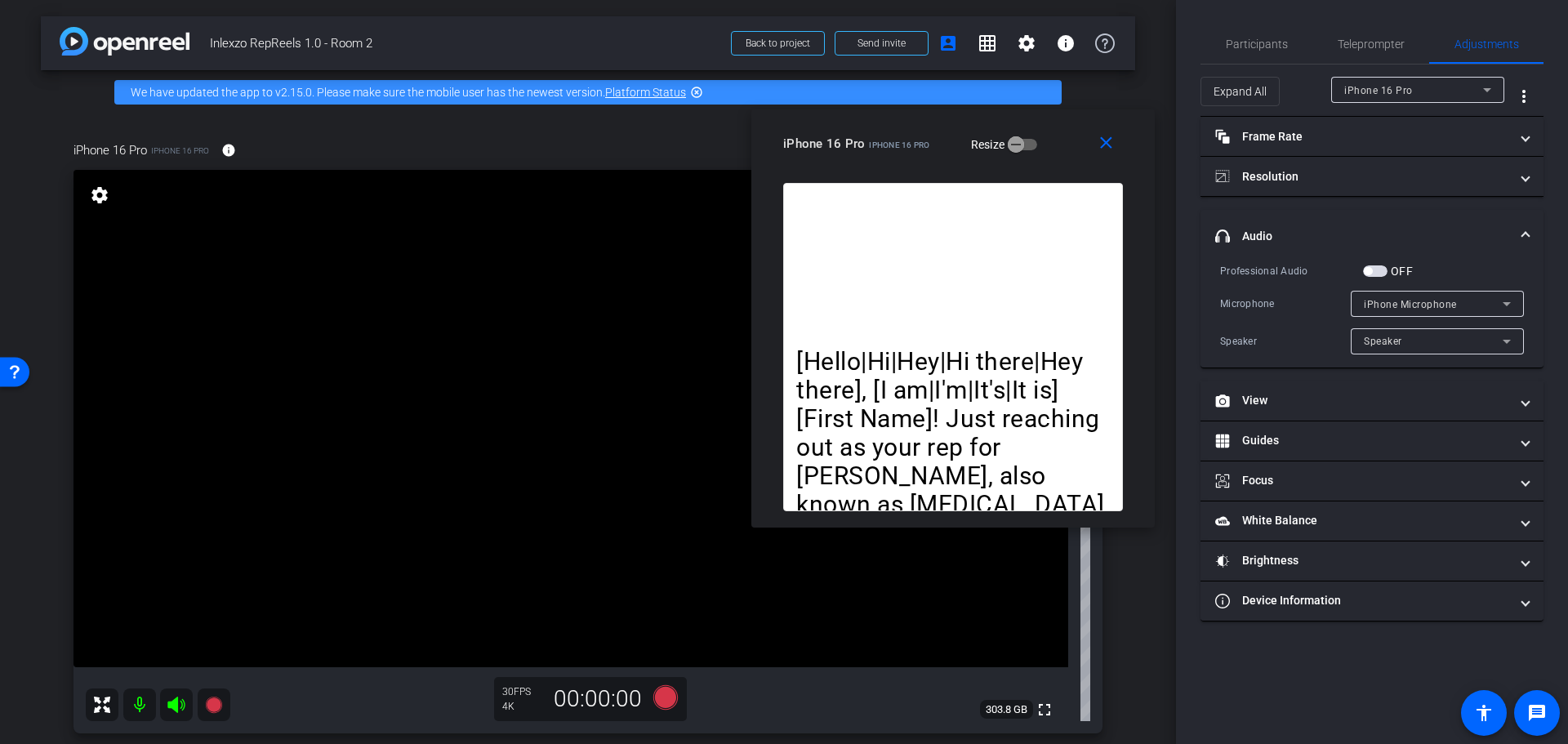
click at [1379, 271] on span "button" at bounding box center [1376, 270] width 25 height 12
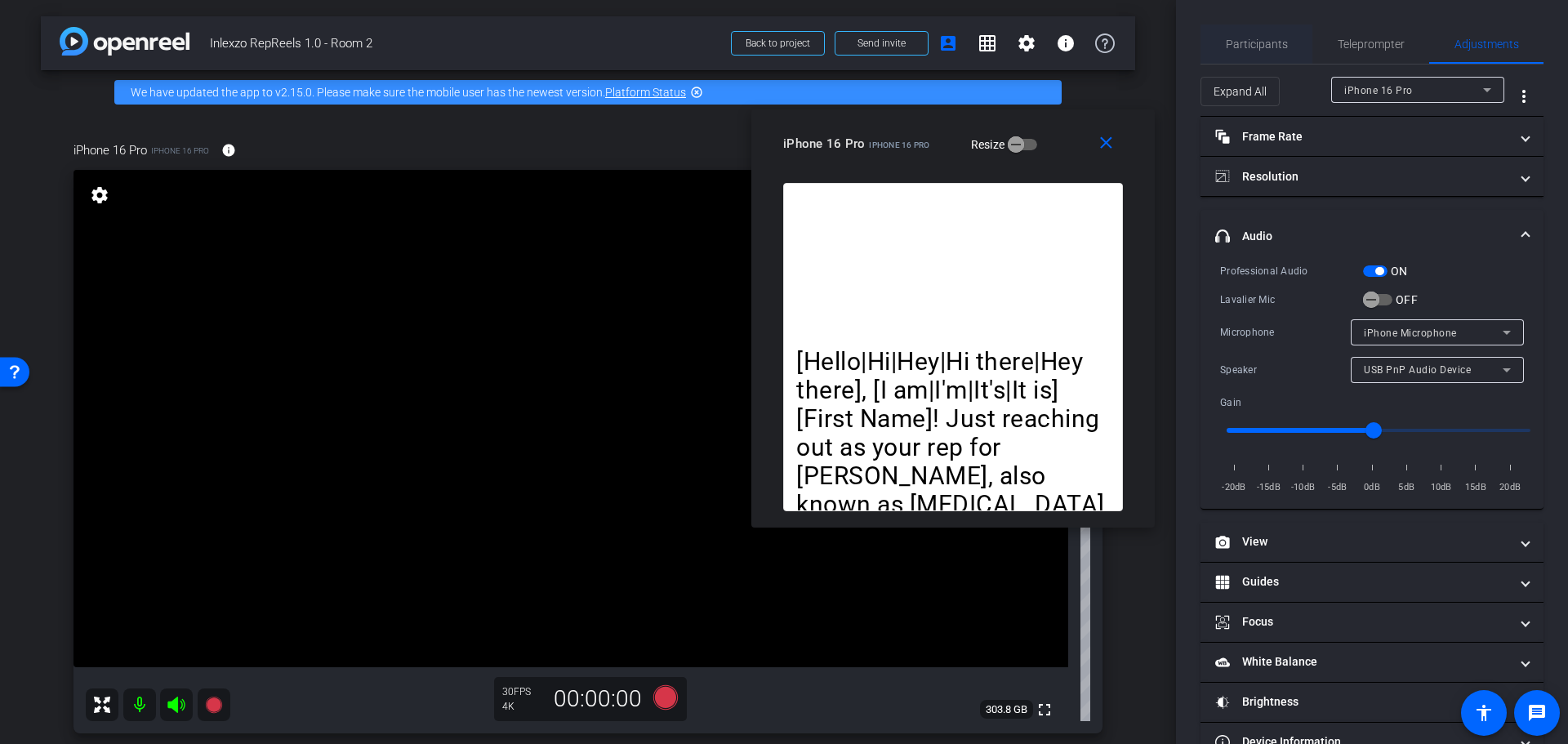
click at [1256, 52] on span "Participants" at bounding box center [1257, 44] width 62 height 39
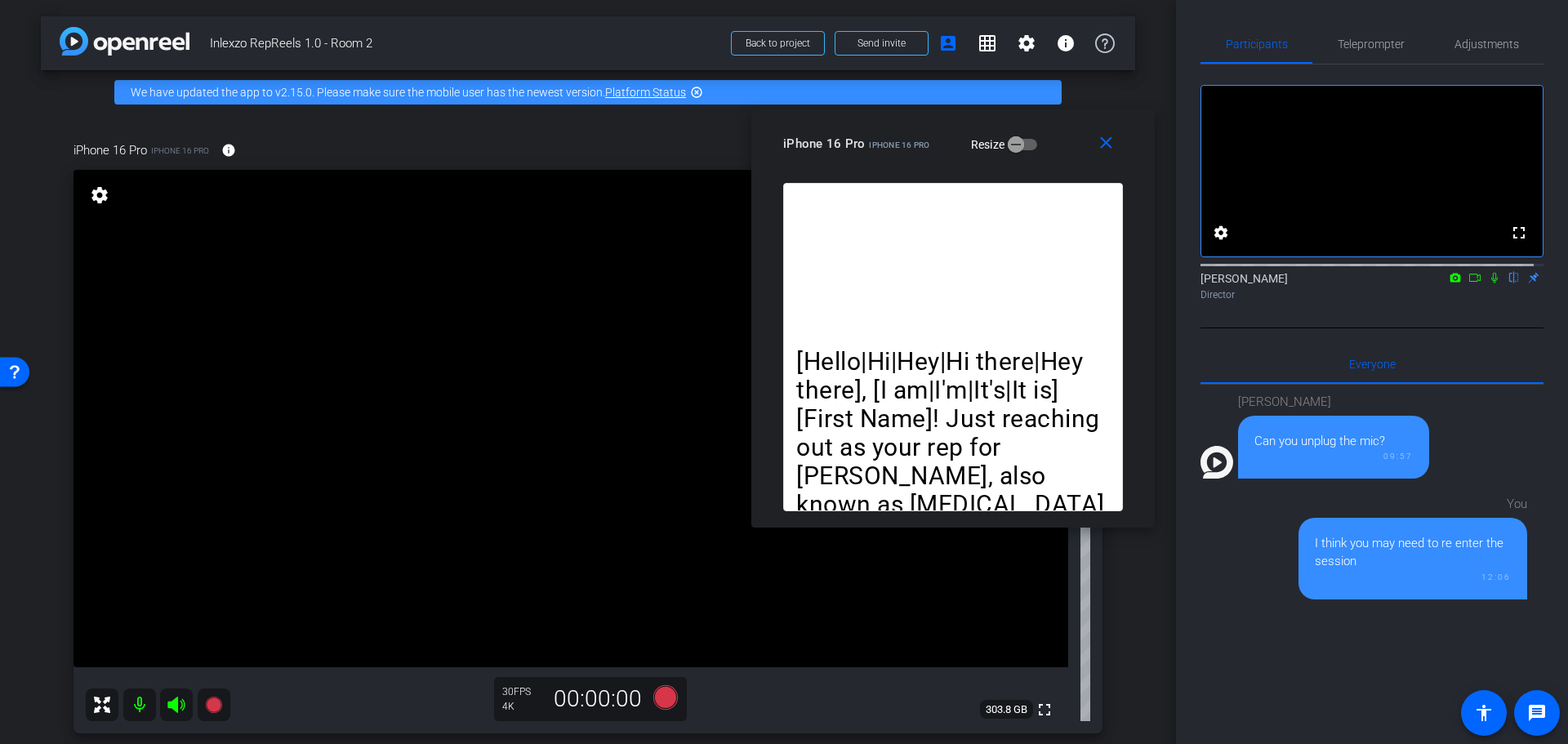
click at [1491, 284] on icon at bounding box center [1494, 278] width 6 height 11
click at [657, 701] on icon at bounding box center [666, 698] width 25 height 25
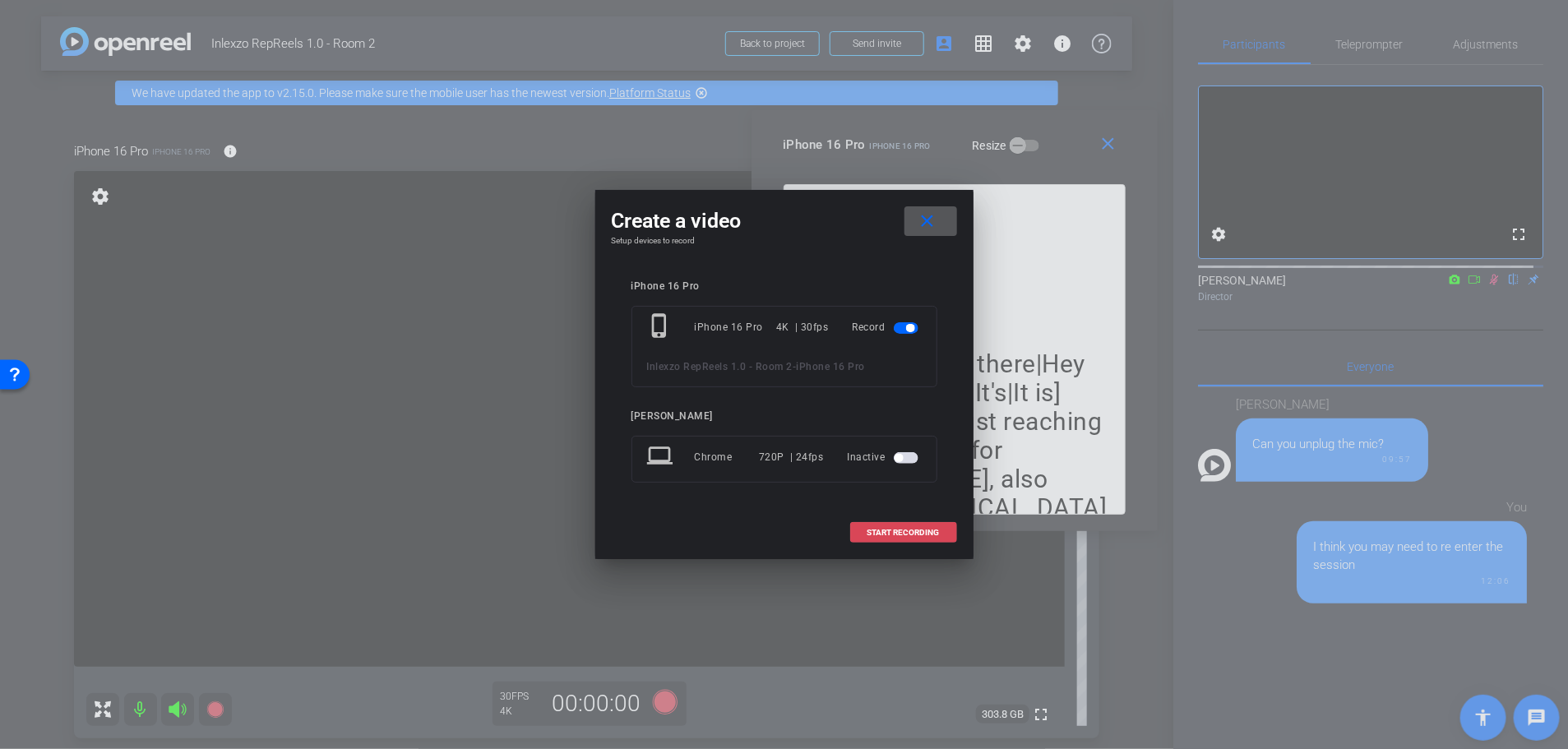
click at [873, 530] on span "START RECORDING" at bounding box center [903, 532] width 72 height 8
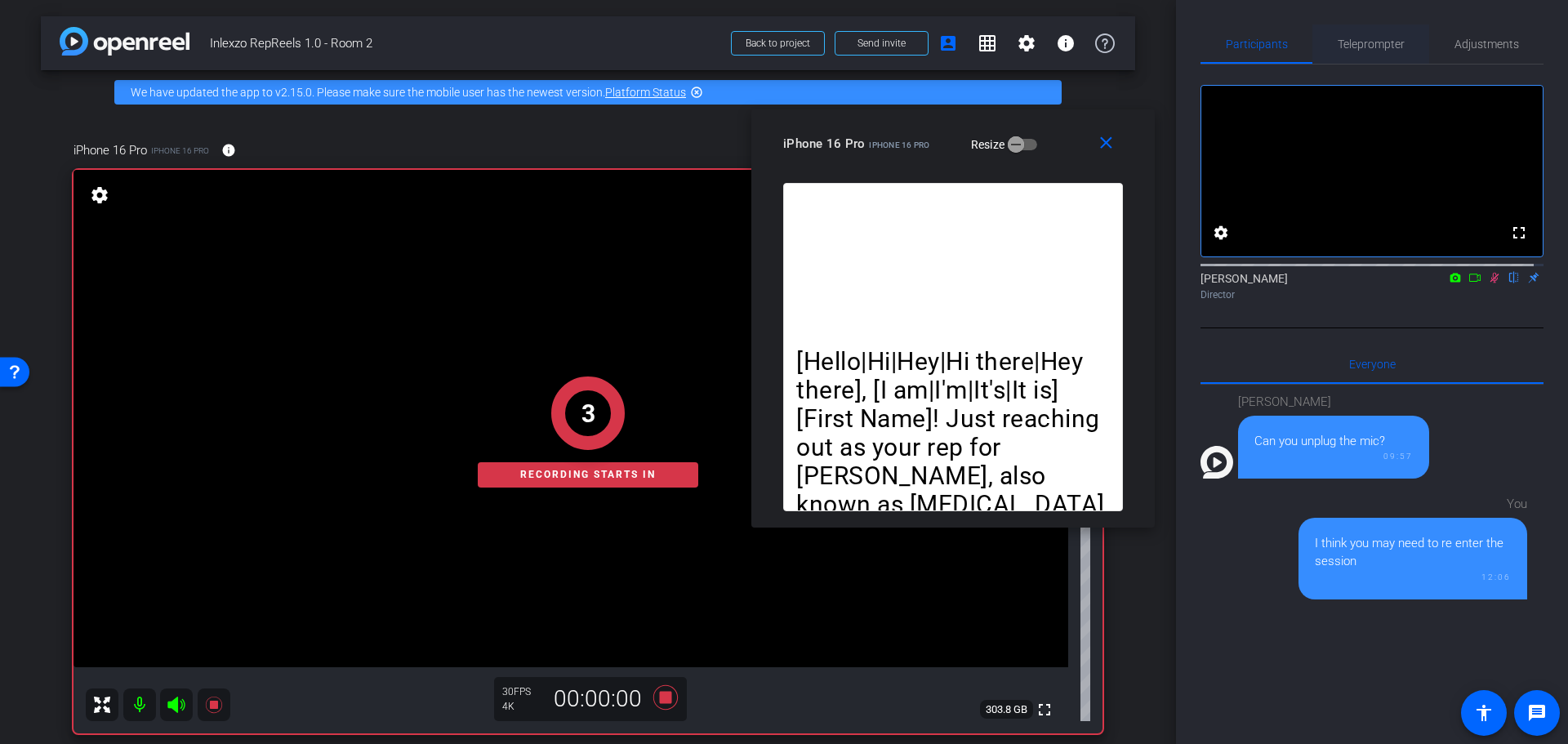
click at [1355, 39] on span "Teleprompter" at bounding box center [1371, 43] width 67 height 12
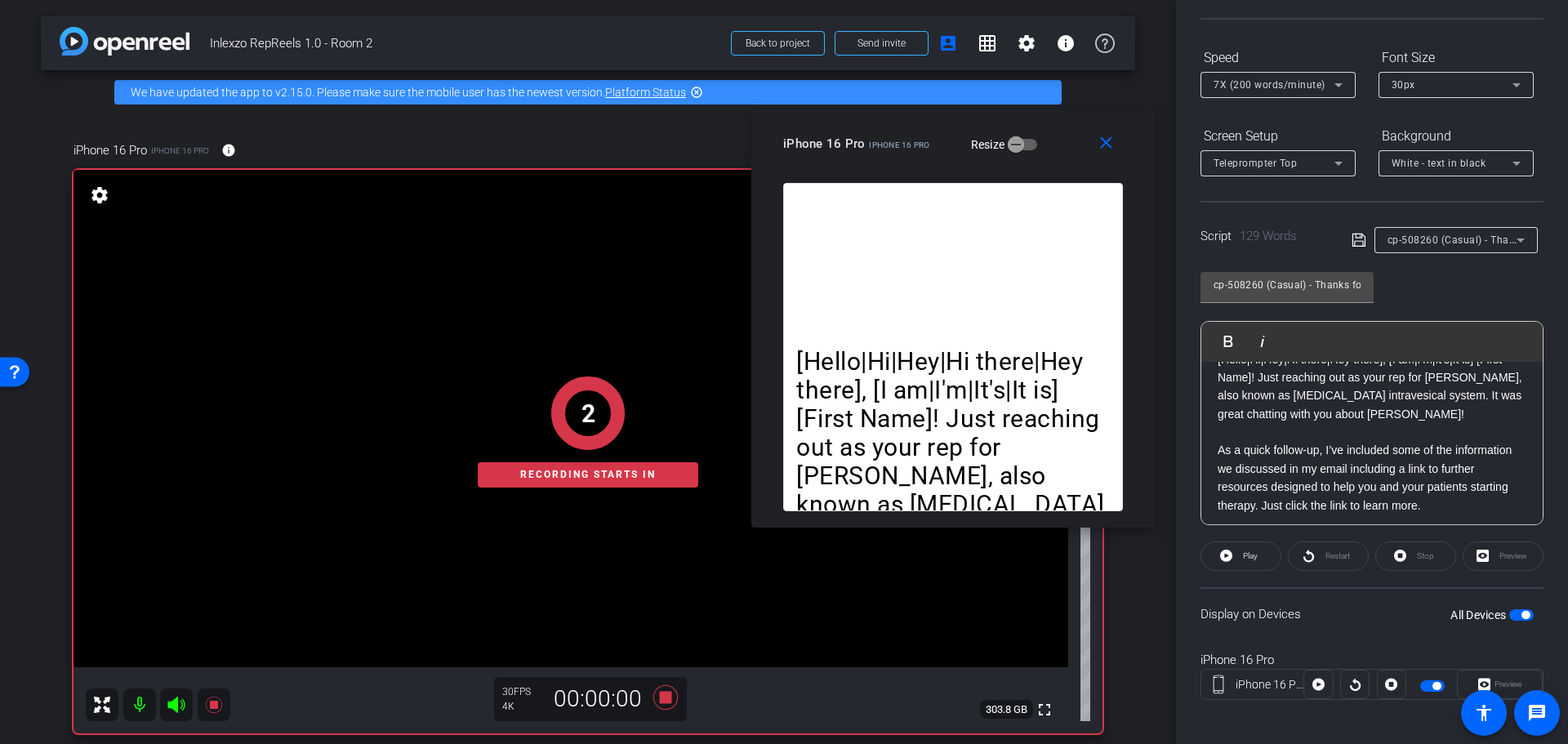
scroll to position [148, 0]
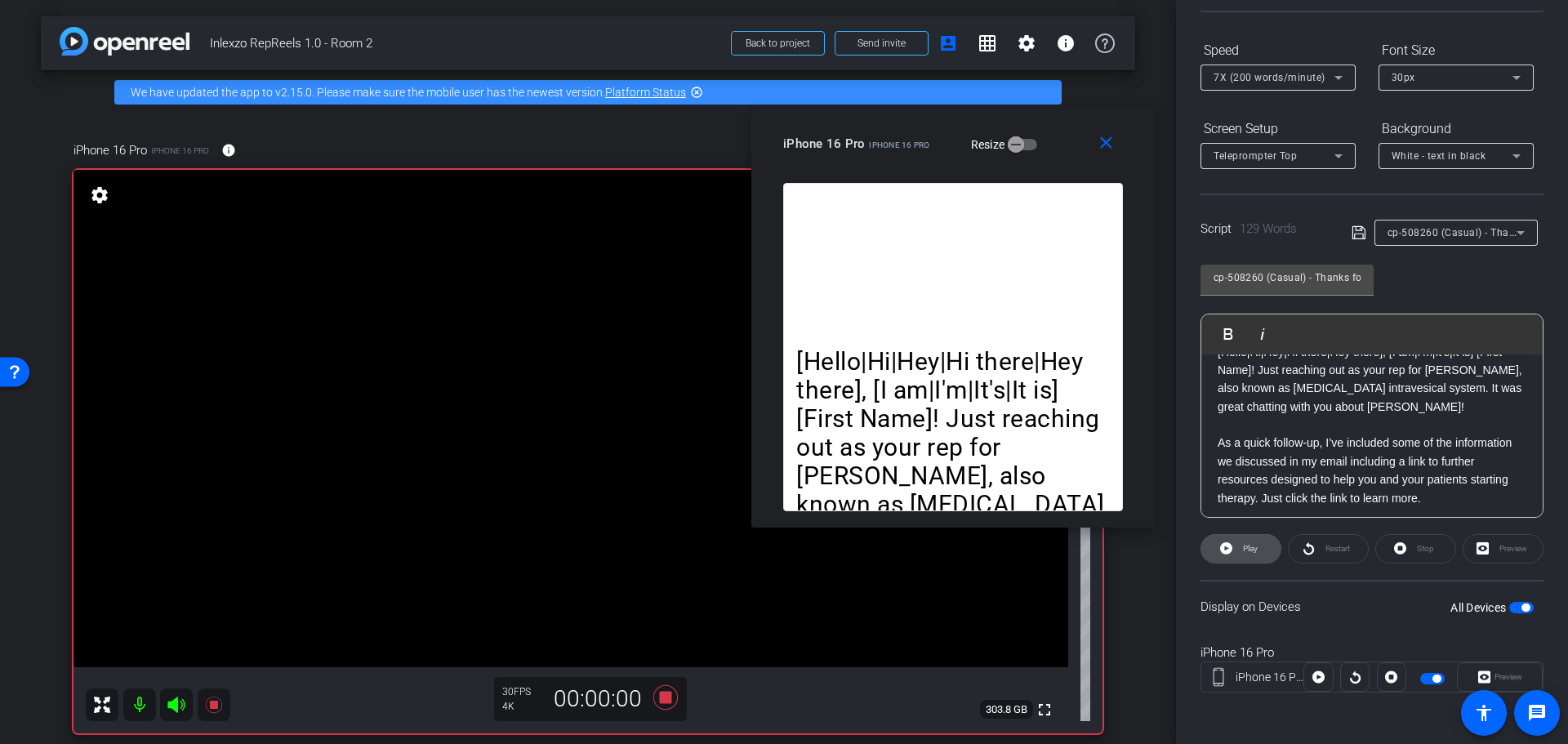
click at [1239, 551] on span "Play" at bounding box center [1248, 549] width 19 height 23
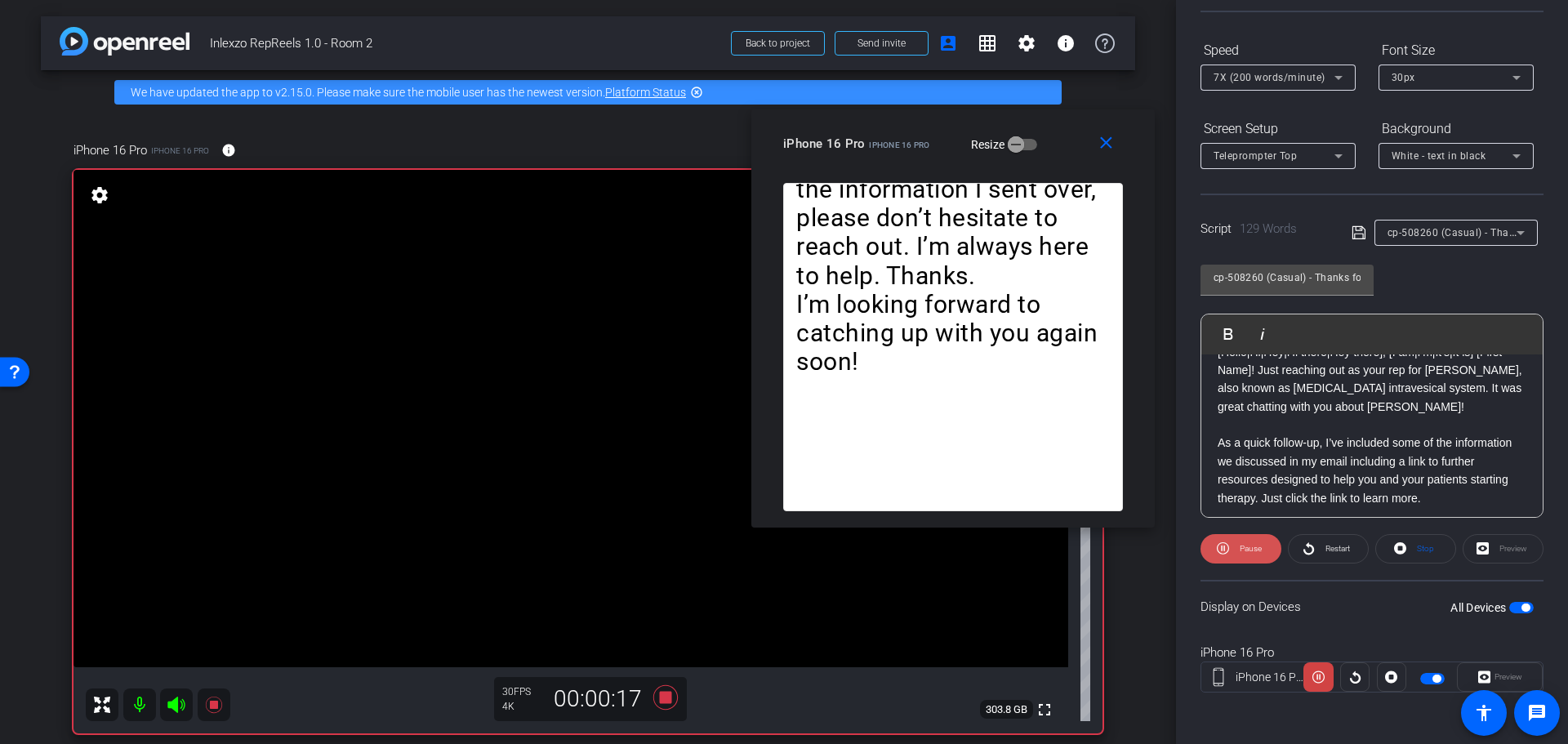
click at [1242, 555] on span "Pause" at bounding box center [1248, 549] width 26 height 23
click at [661, 698] on icon at bounding box center [666, 698] width 25 height 25
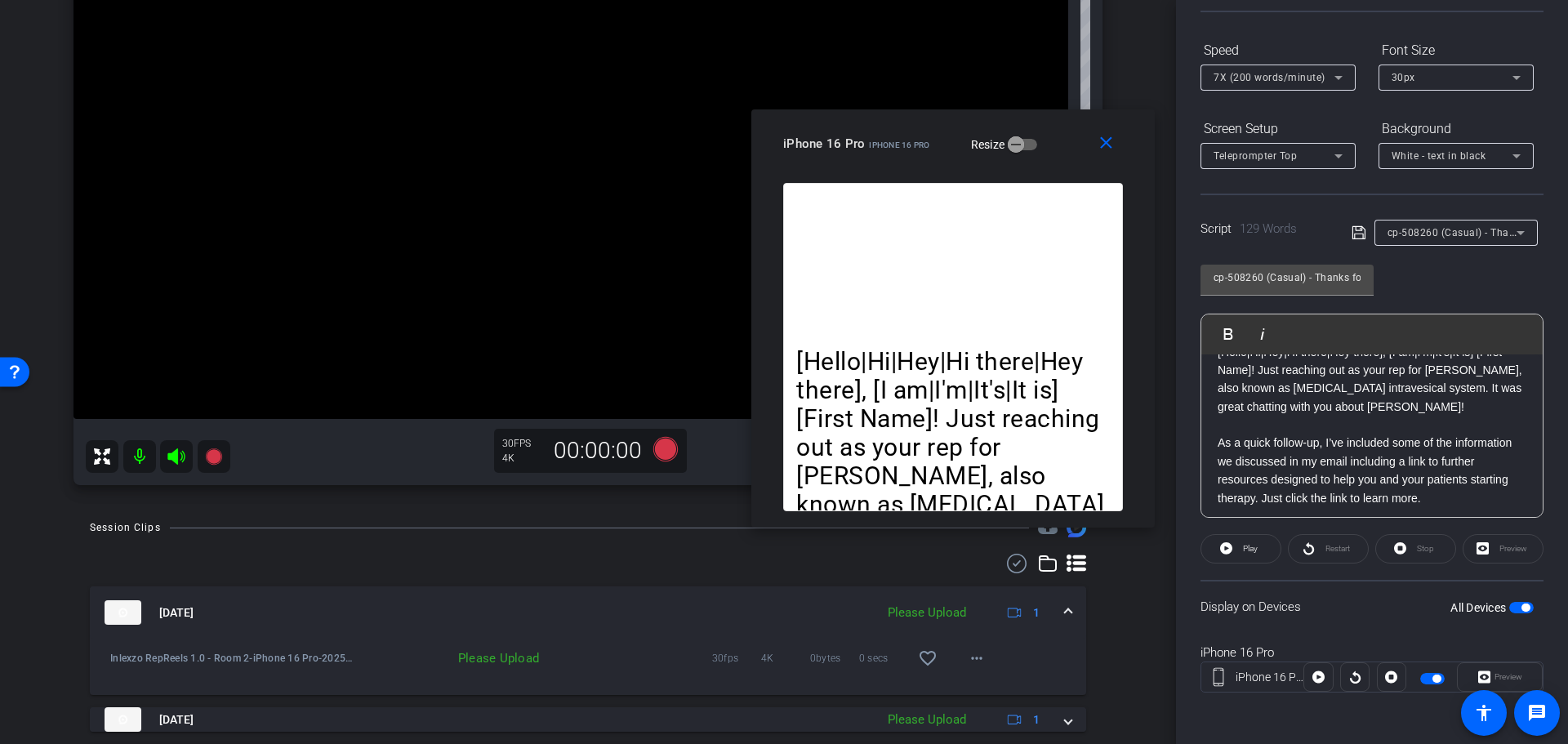
scroll to position [588, 0]
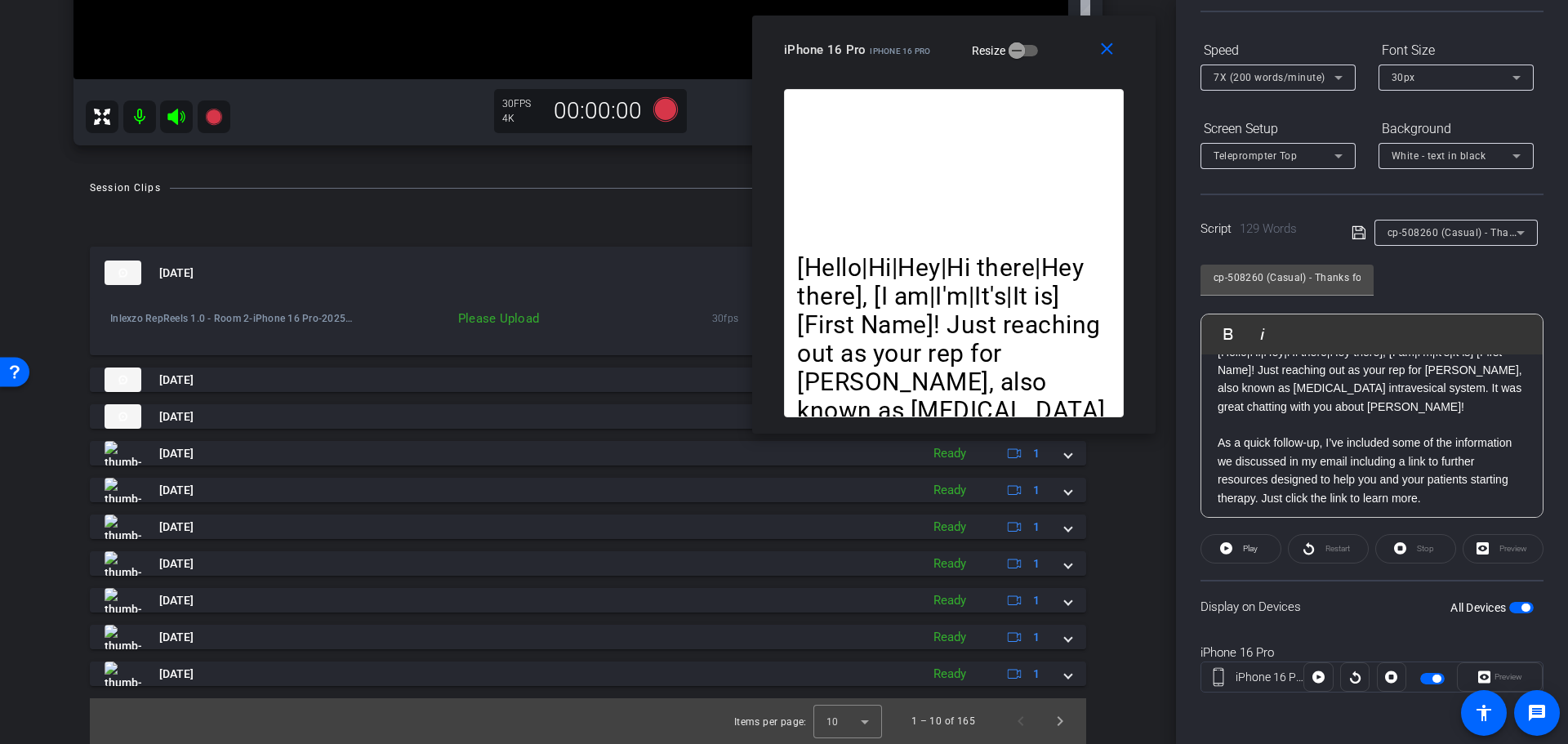
drag, startPoint x: 920, startPoint y: 161, endPoint x: 940, endPoint y: 4, distance: 158.3
click at [921, 29] on div "close iPhone 16 Pro iPhone 16 Pro Resize" at bounding box center [954, 52] width 403 height 74
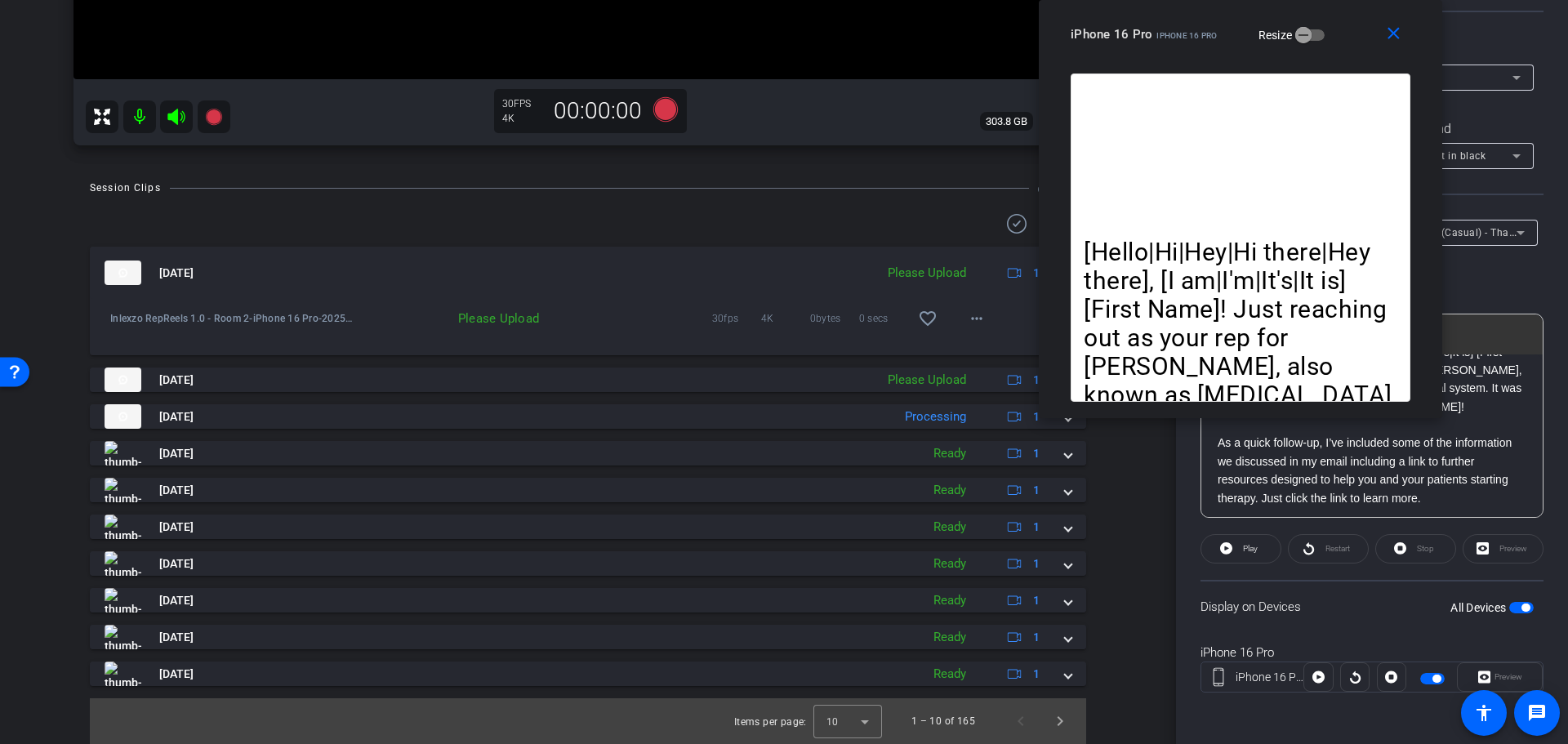
drag, startPoint x: 878, startPoint y: 47, endPoint x: 1190, endPoint y: -78, distance: 336.1
click at [1190, 0] on html "Accessibility Screen-Reader Guide, Feedback, and Issue Reporting | New window m…" at bounding box center [784, 372] width 1568 height 744
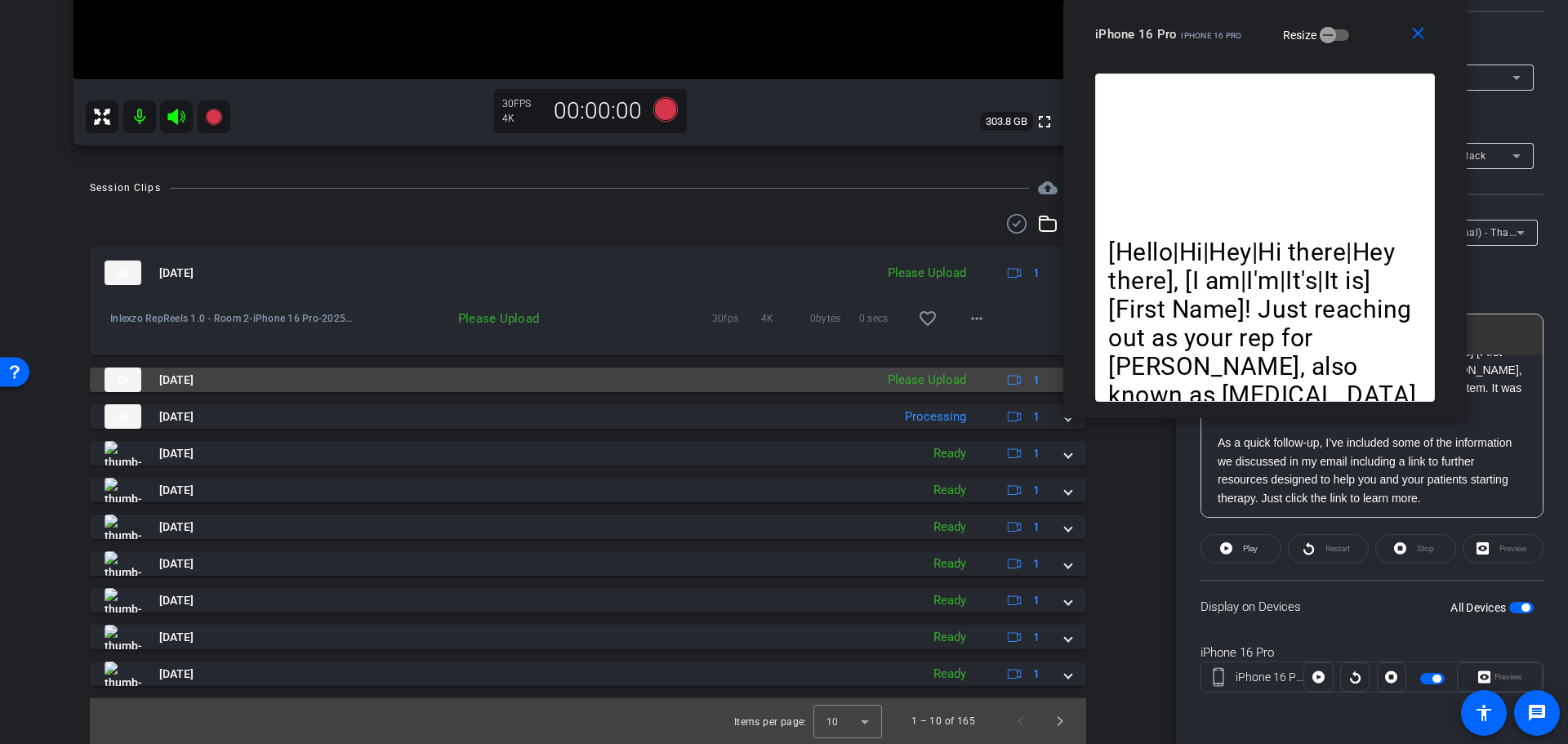
click at [1054, 377] on mat-expansion-panel-header "Sep 10, 2025 Please Upload 1" at bounding box center [588, 380] width 996 height 25
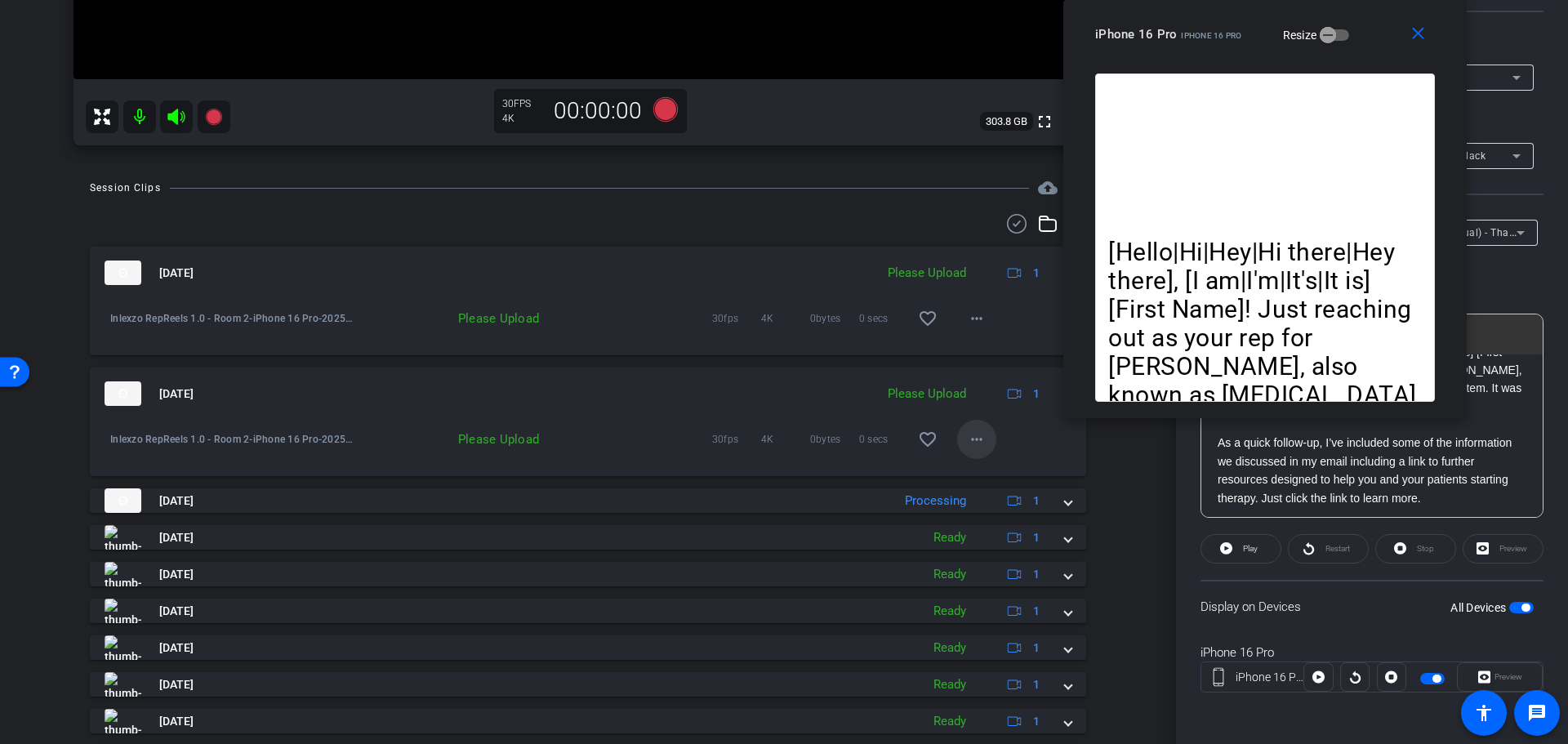
click at [972, 430] on mat-icon "more_horiz" at bounding box center [977, 440] width 20 height 20
click at [978, 474] on span "Upload" at bounding box center [994, 474] width 66 height 20
click at [967, 314] on mat-icon "more_horiz" at bounding box center [977, 318] width 20 height 20
click at [986, 354] on span "Upload" at bounding box center [994, 353] width 66 height 20
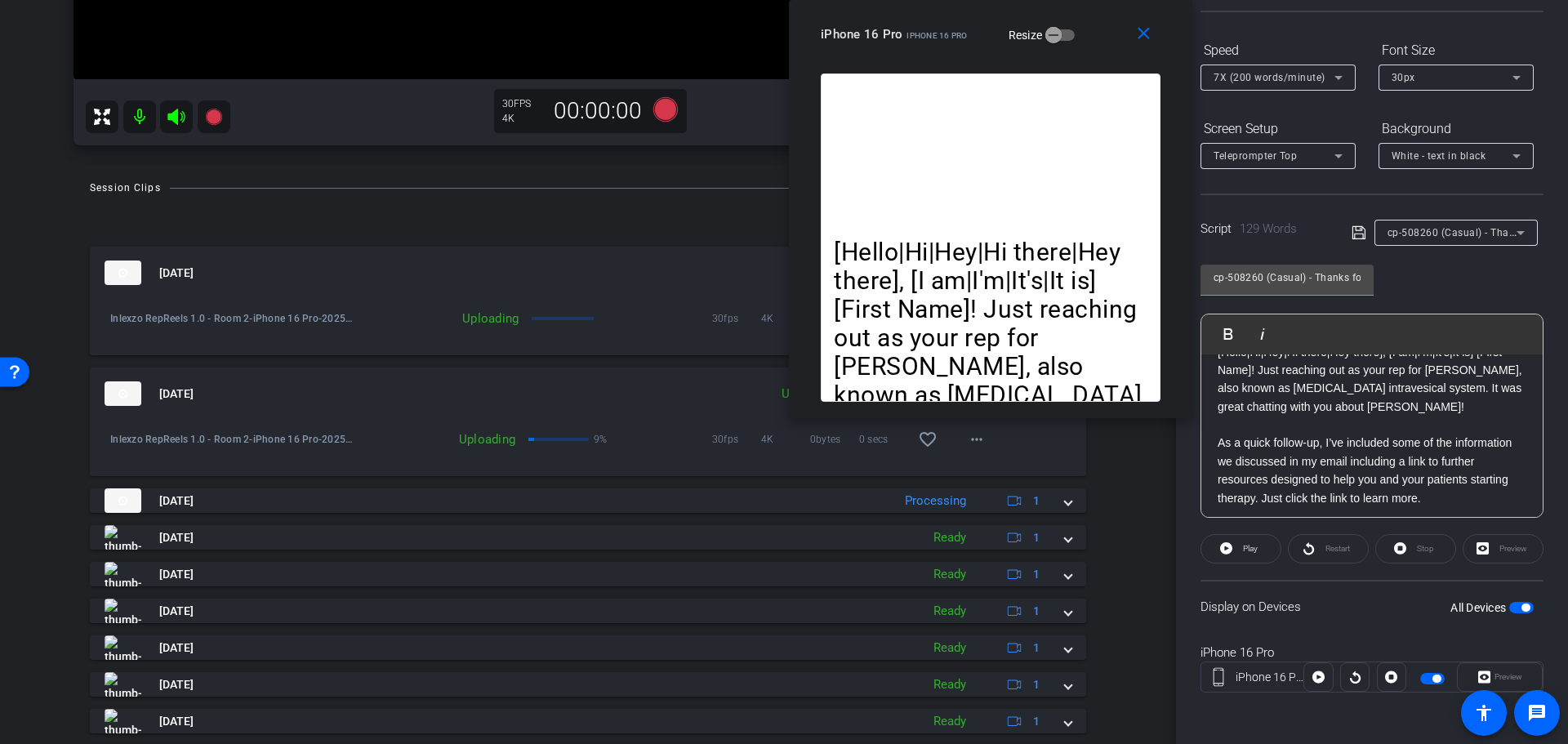
drag, startPoint x: 1210, startPoint y: 45, endPoint x: 924, endPoint y: 23, distance: 286.8
click at [925, 25] on div "iPhone 16 Pro iPhone 16 Pro Resize" at bounding box center [996, 34] width 352 height 29
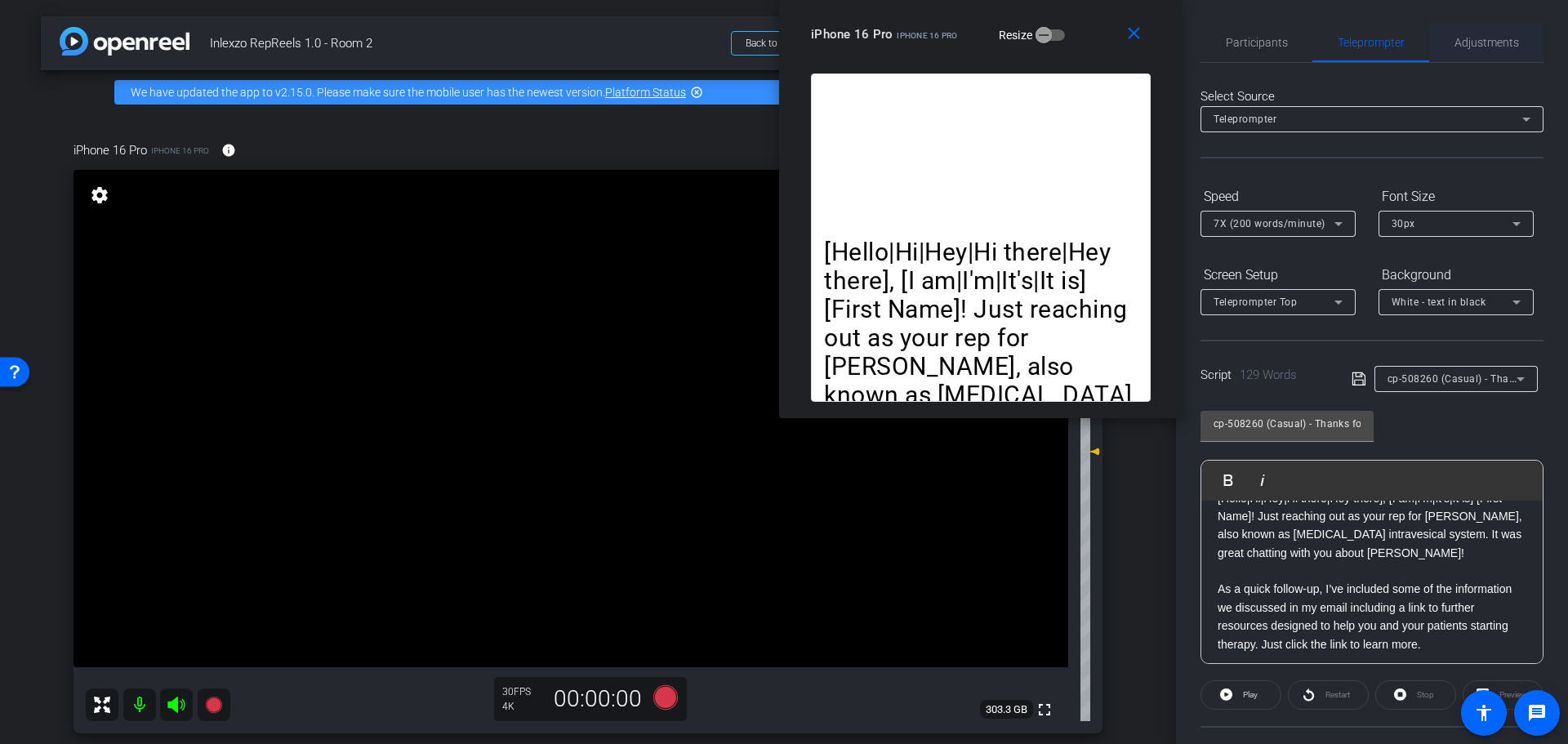
scroll to position [0, 0]
click at [1480, 43] on span "Adjustments" at bounding box center [1486, 43] width 65 height 12
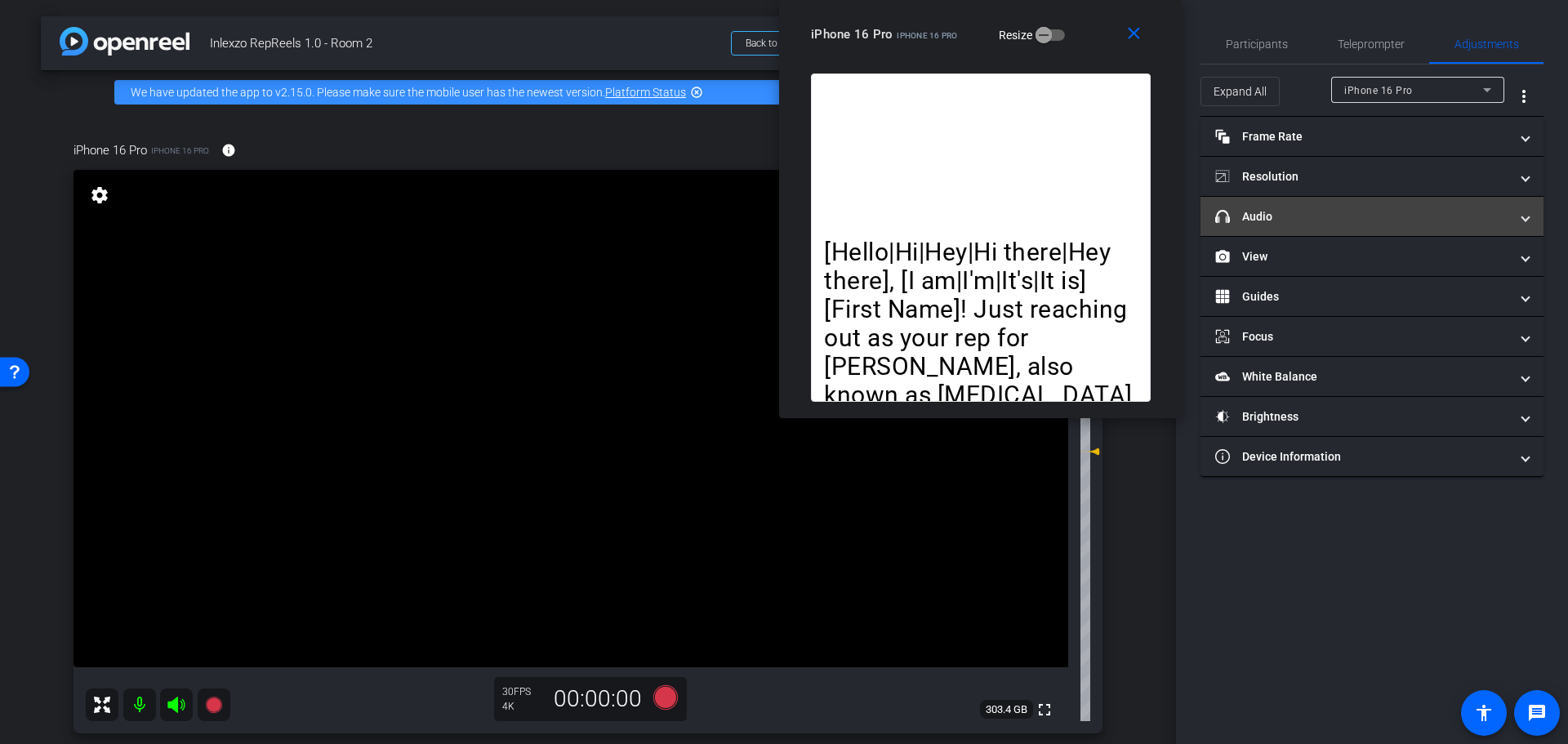
click at [1322, 220] on mat-panel-title "headphone icon Audio" at bounding box center [1362, 216] width 294 height 17
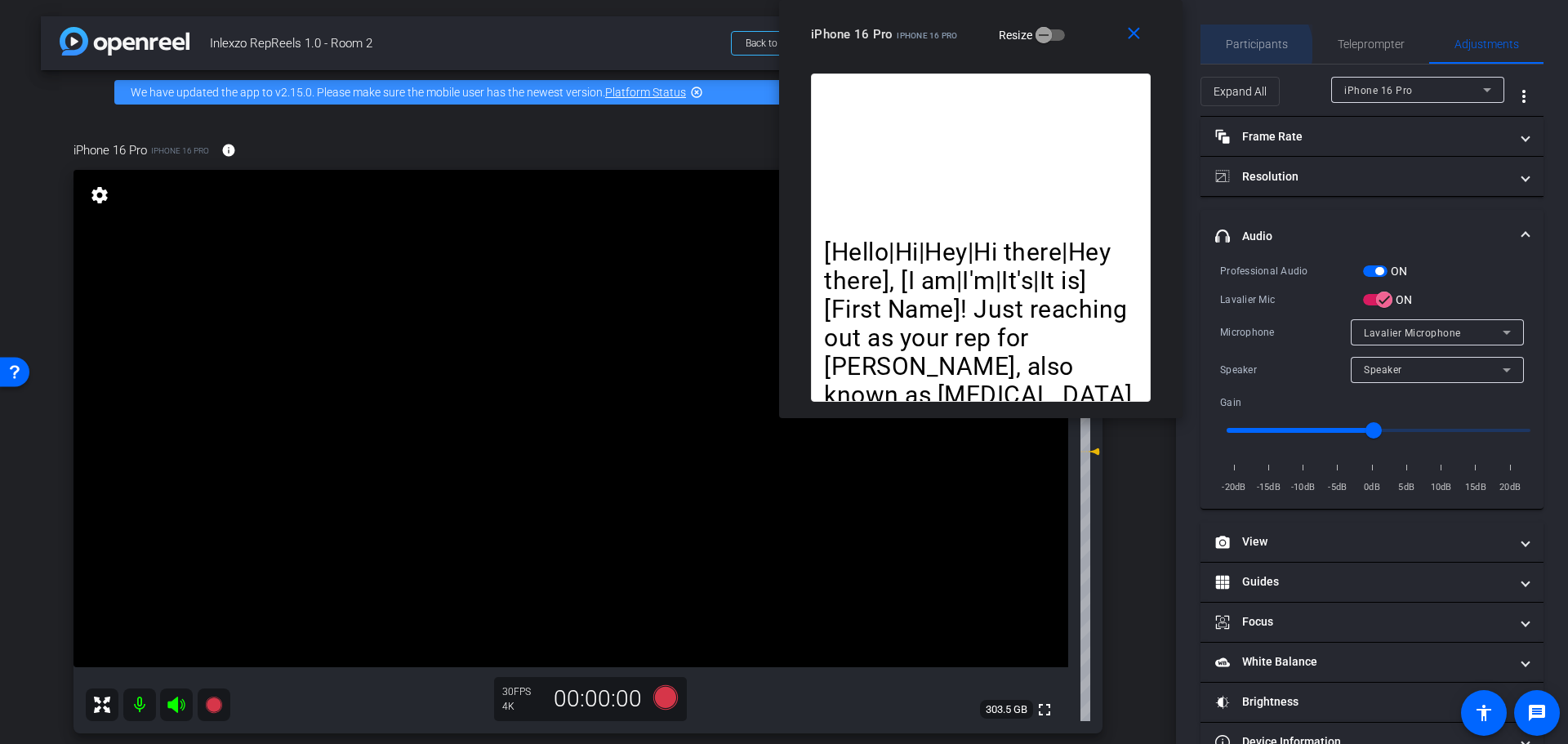
click at [1250, 49] on span "Participants" at bounding box center [1257, 43] width 62 height 12
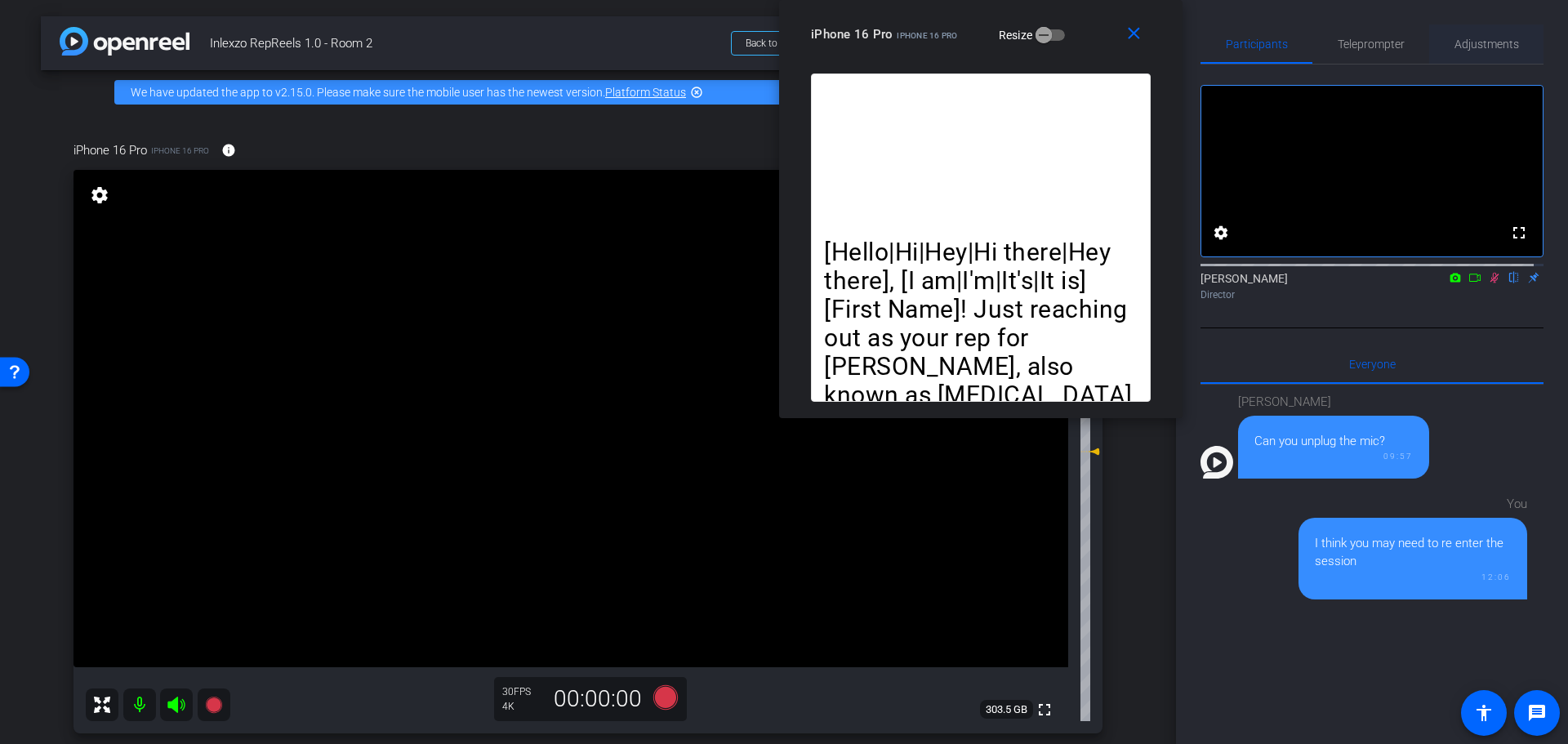
click at [1507, 38] on span "Adjustments" at bounding box center [1486, 43] width 65 height 12
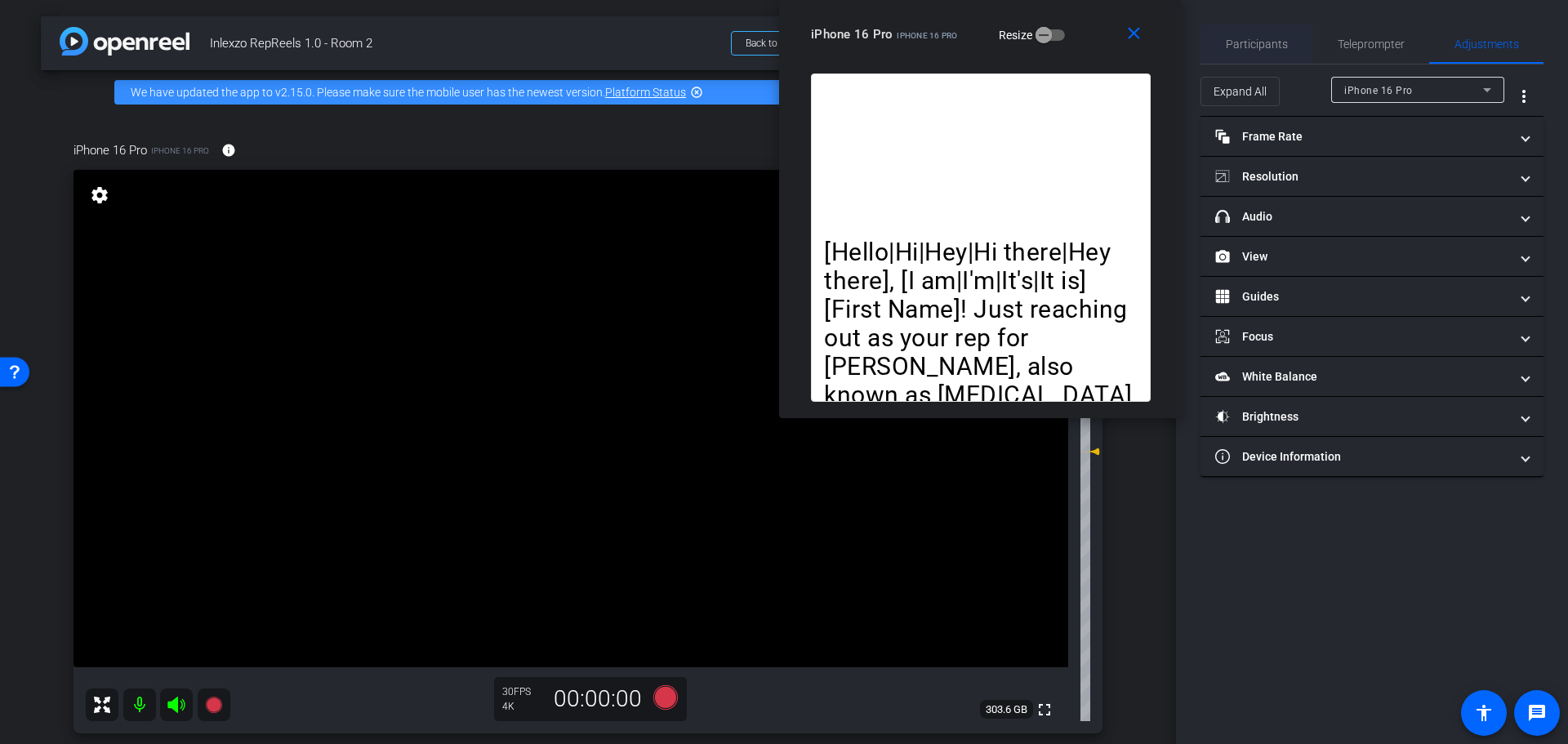
click at [1268, 42] on span "Participants" at bounding box center [1257, 43] width 62 height 12
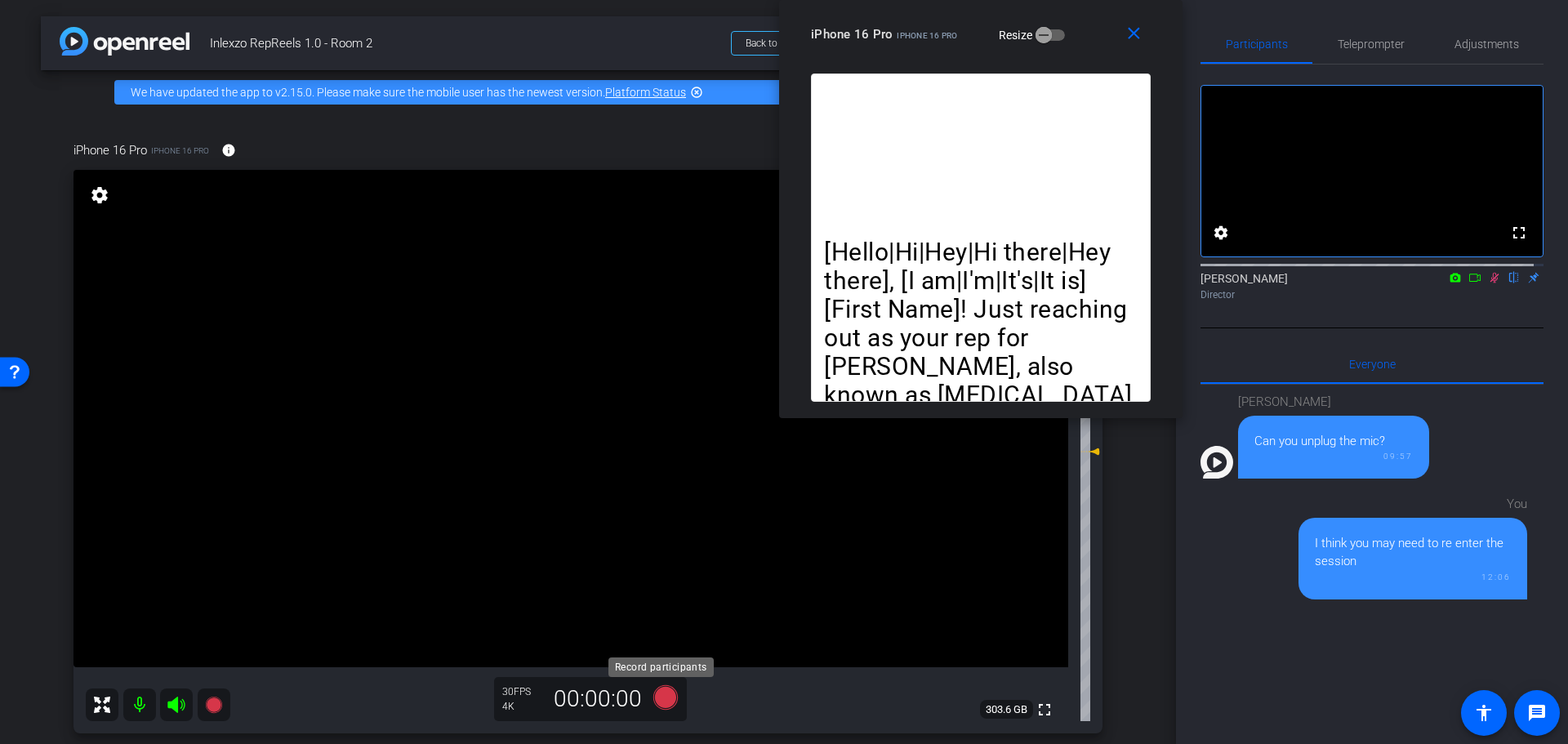
click at [655, 710] on icon at bounding box center [666, 697] width 39 height 29
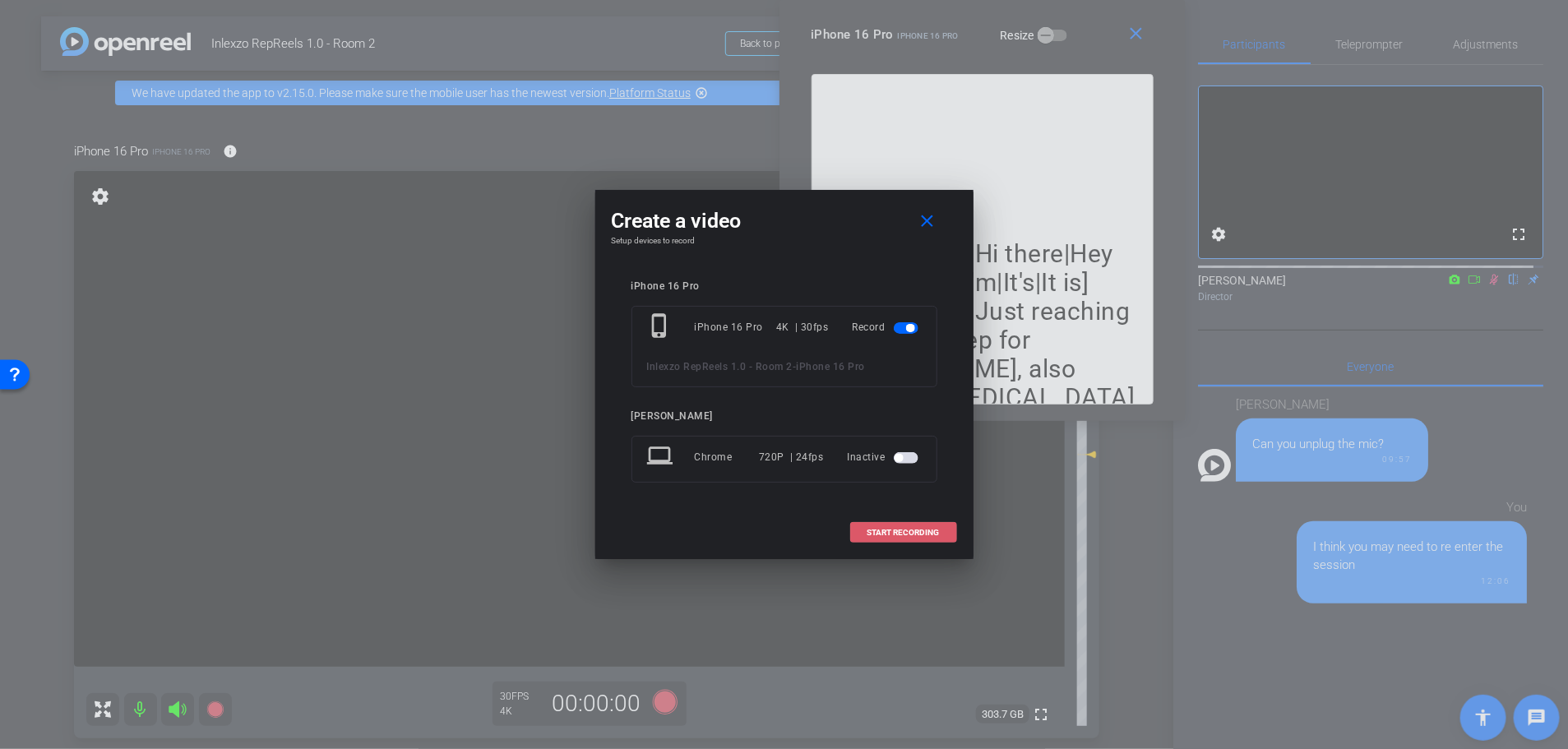
click at [884, 536] on span "START RECORDING" at bounding box center [903, 532] width 72 height 8
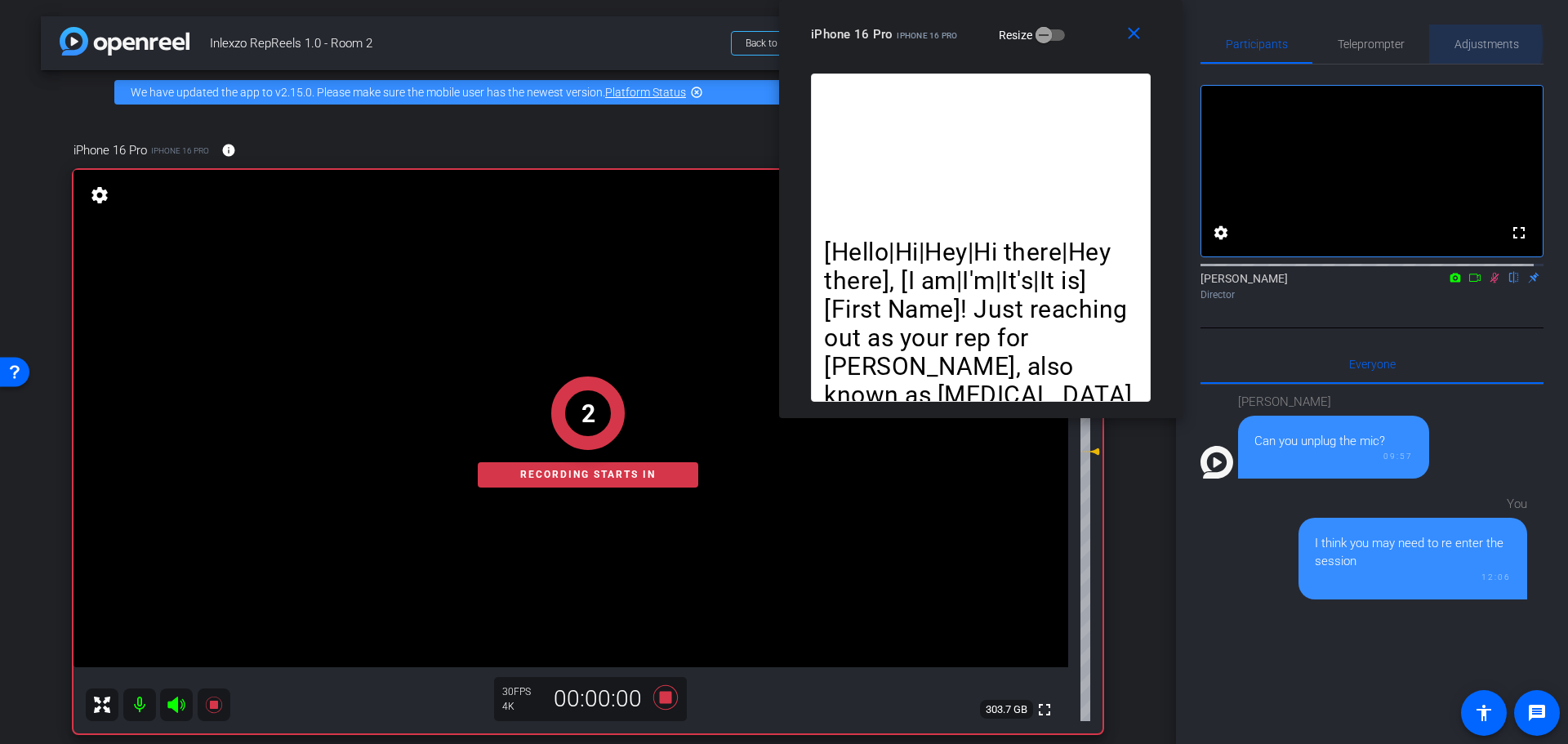
click at [1455, 43] on span "Adjustments" at bounding box center [1486, 43] width 65 height 12
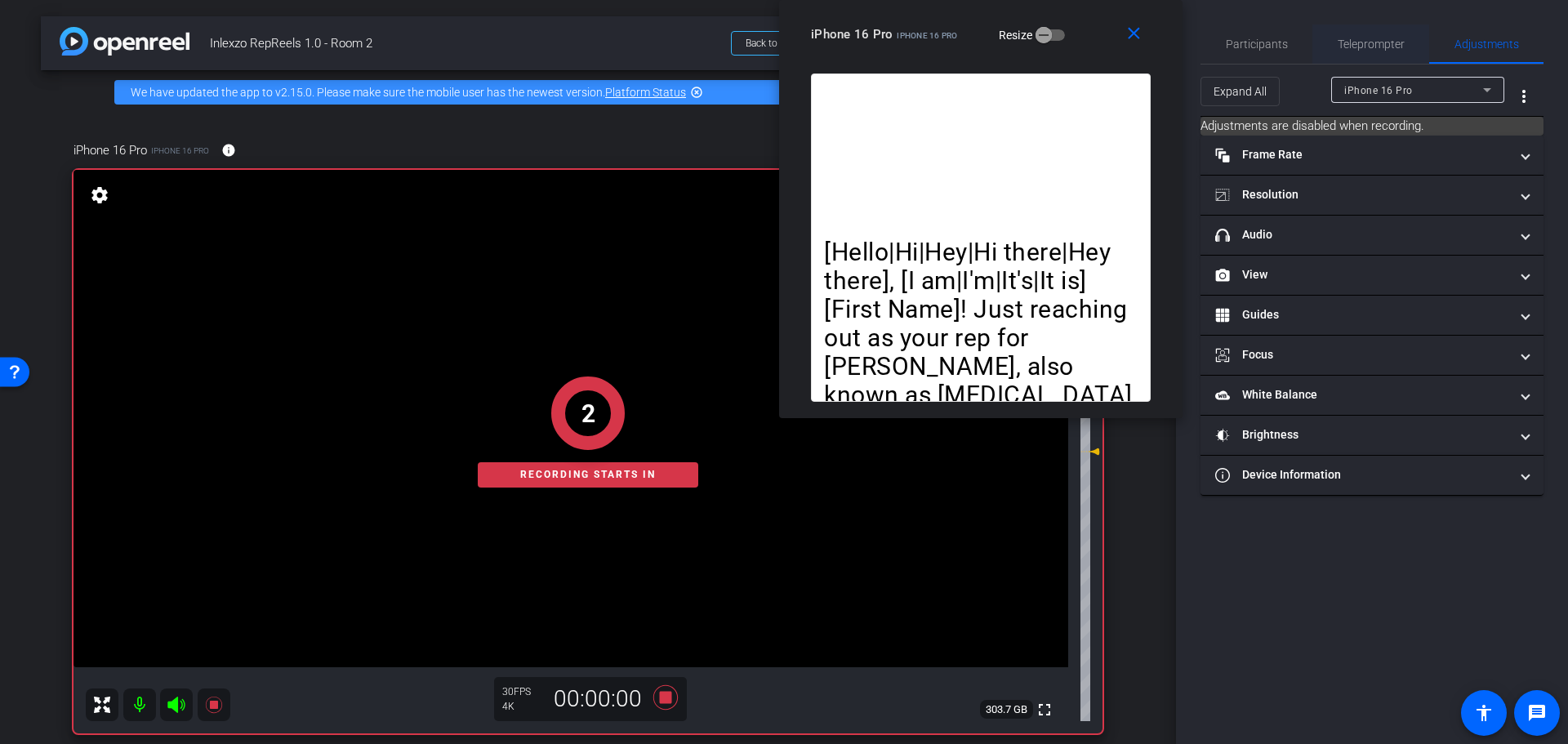
click at [1386, 48] on span "Teleprompter" at bounding box center [1371, 43] width 67 height 12
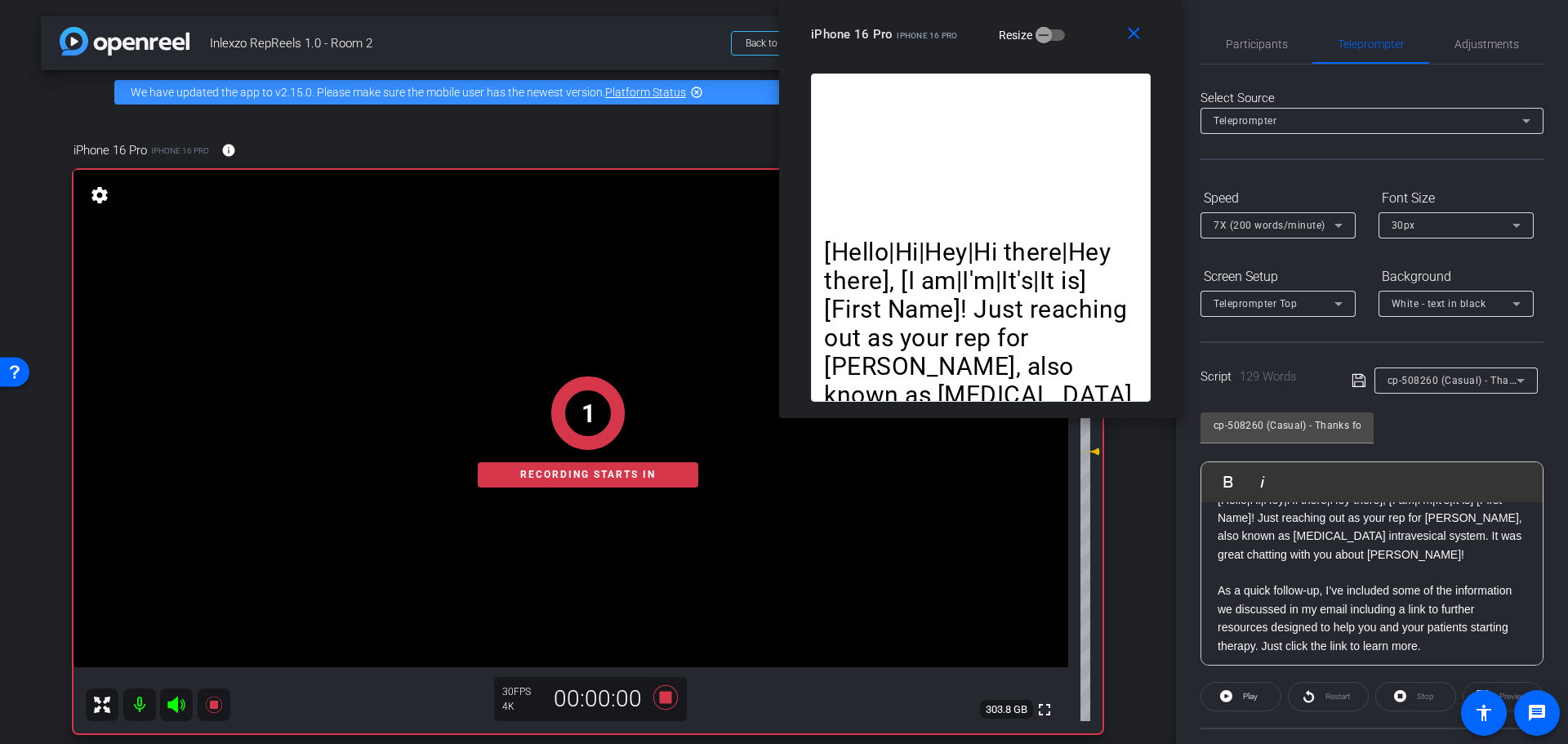
scroll to position [199, 0]
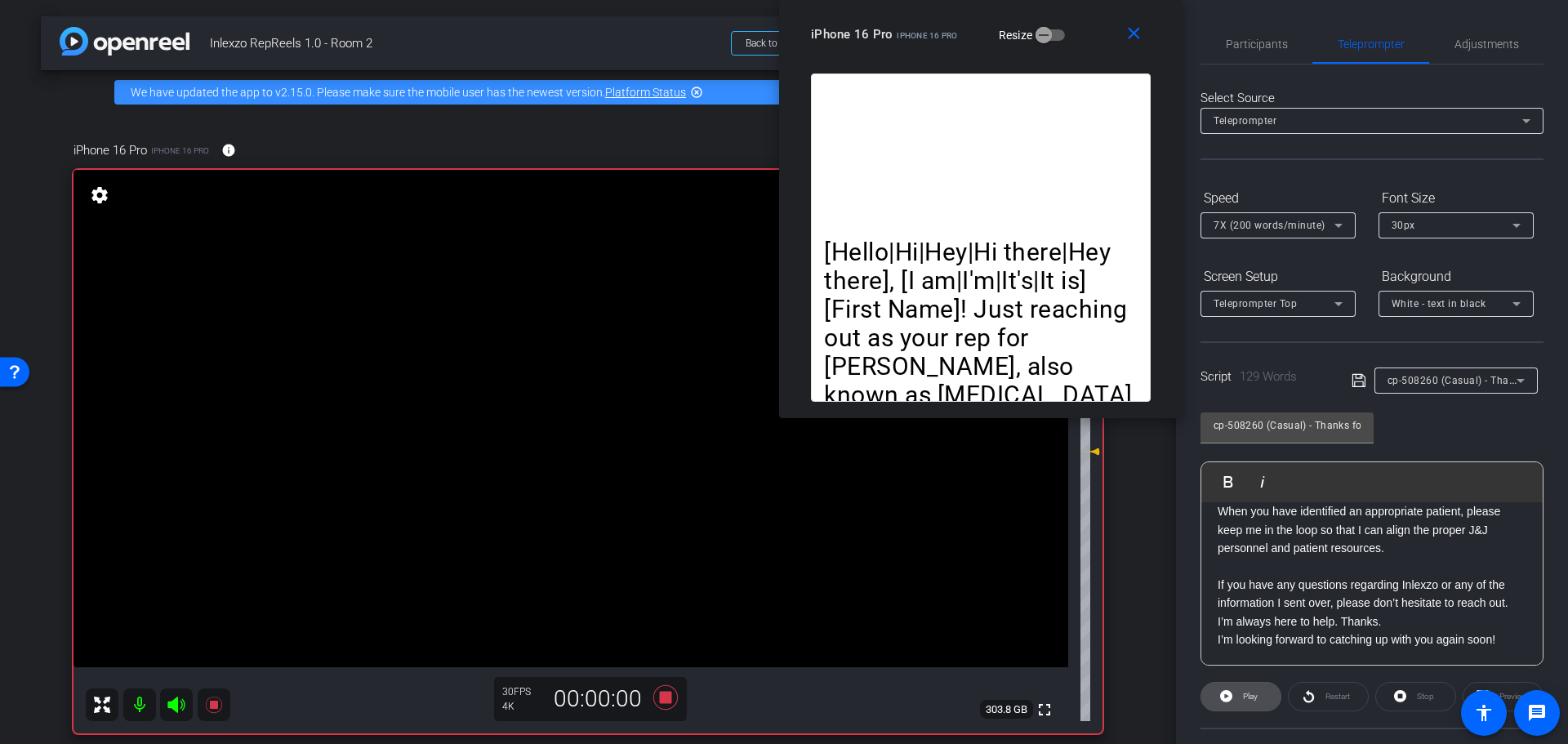
click at [1236, 701] on span at bounding box center [1240, 697] width 79 height 39
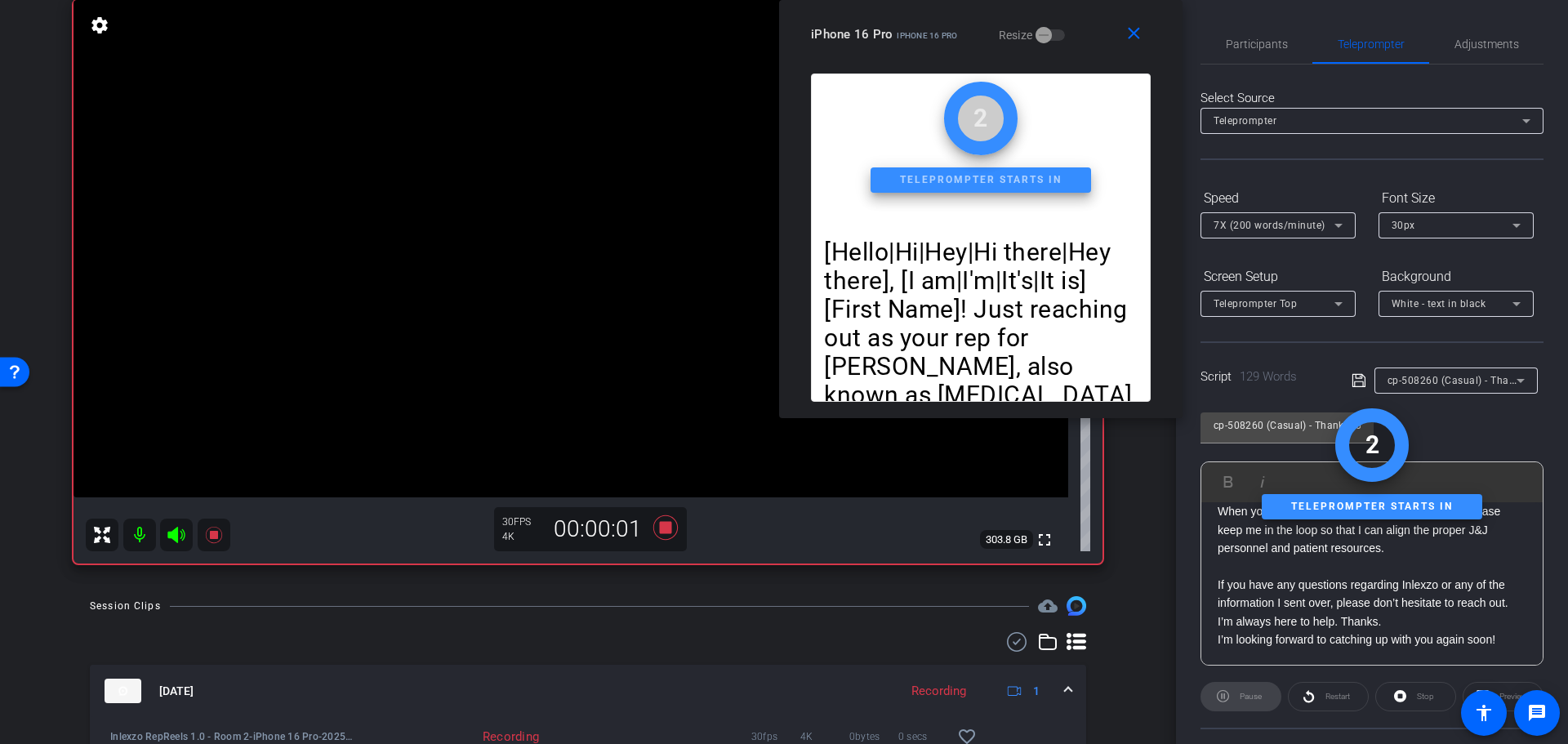
scroll to position [0, 0]
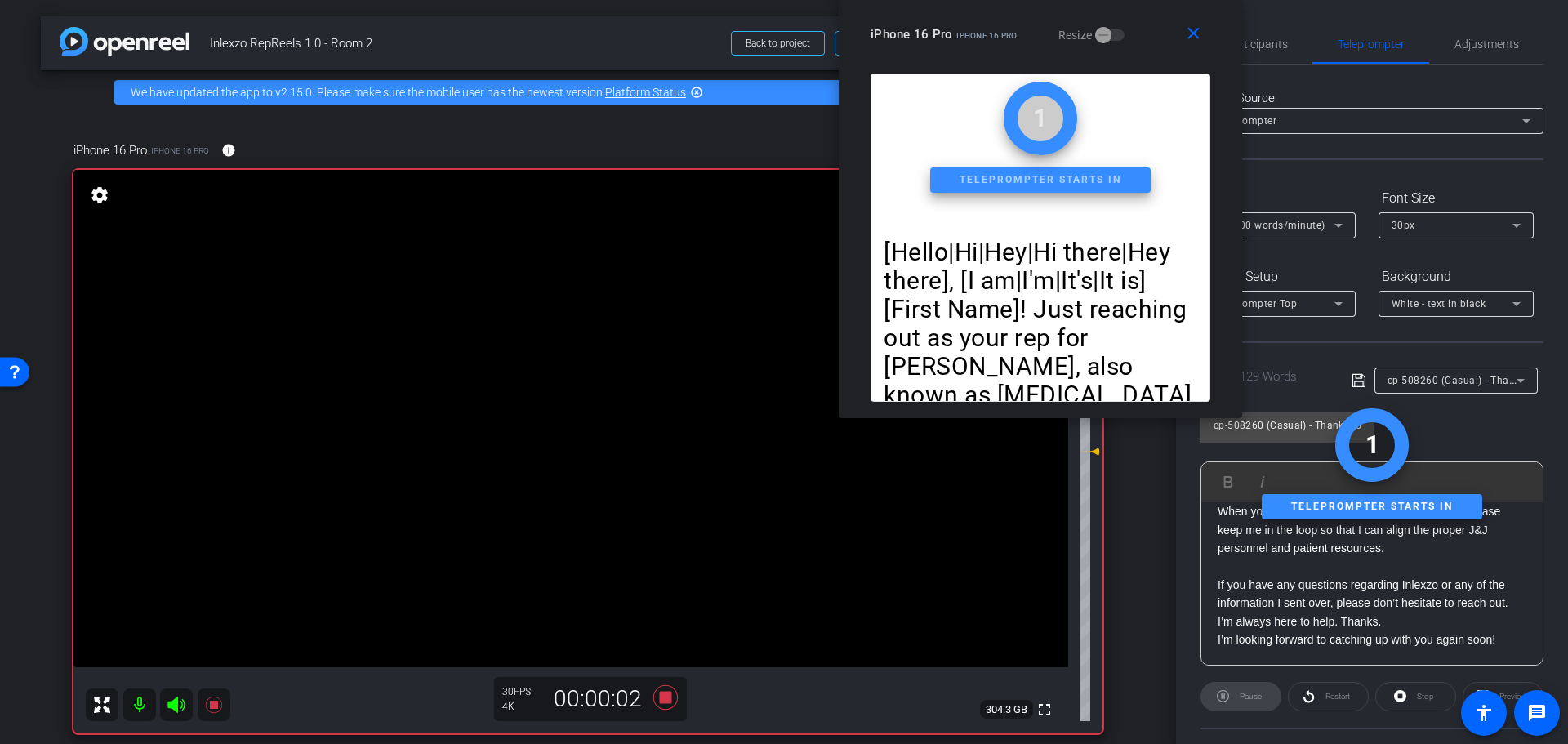
drag, startPoint x: 956, startPoint y: 43, endPoint x: 1020, endPoint y: 37, distance: 64.3
click at [1020, 36] on div "iPhone 16 Pro iPhone 16 Pro Resize" at bounding box center [1046, 34] width 352 height 29
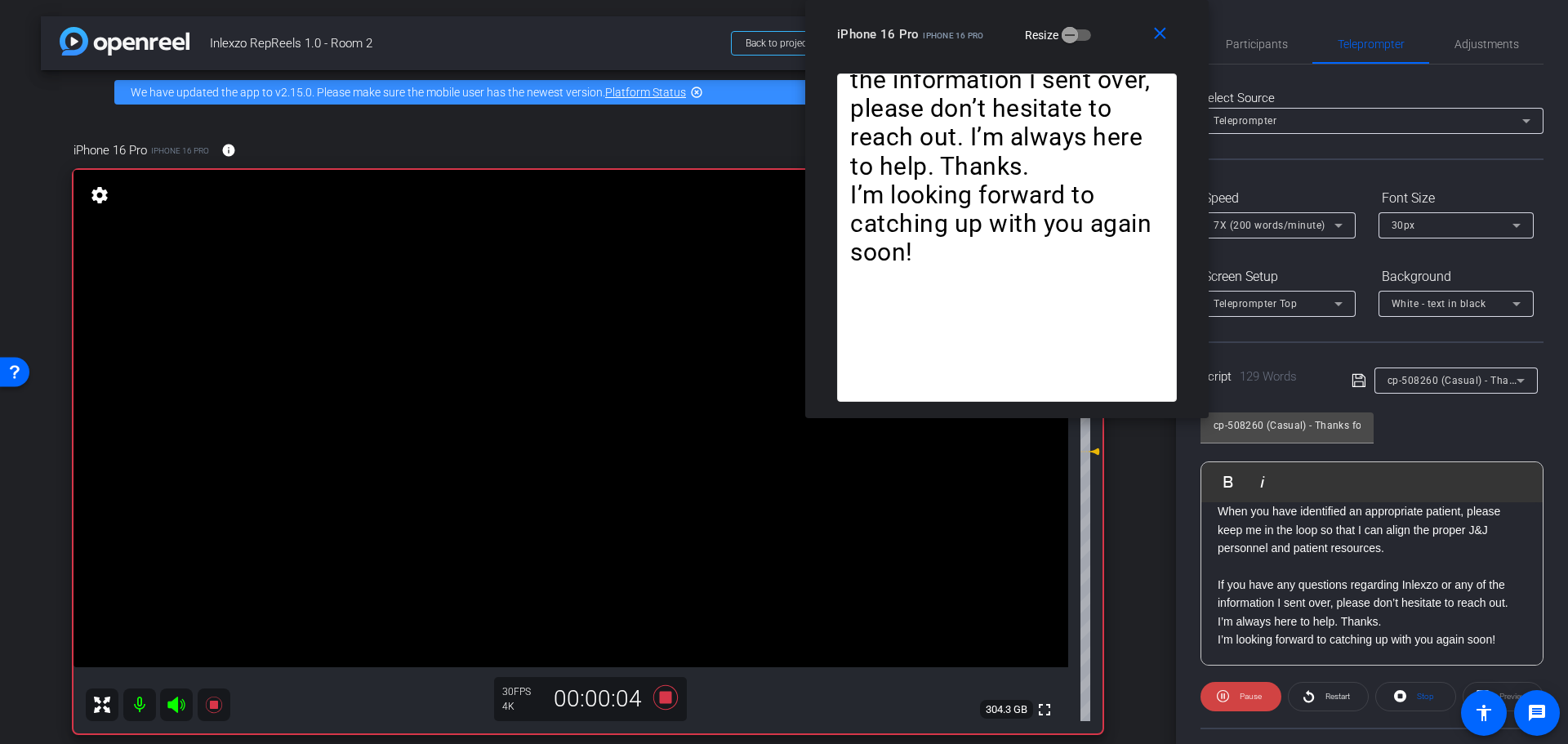
drag, startPoint x: 996, startPoint y: 38, endPoint x: 956, endPoint y: 27, distance: 41.5
click at [956, 27] on div "iPhone 16 Pro iPhone 16 Pro" at bounding box center [910, 33] width 147 height 20
click at [659, 703] on icon at bounding box center [666, 698] width 25 height 25
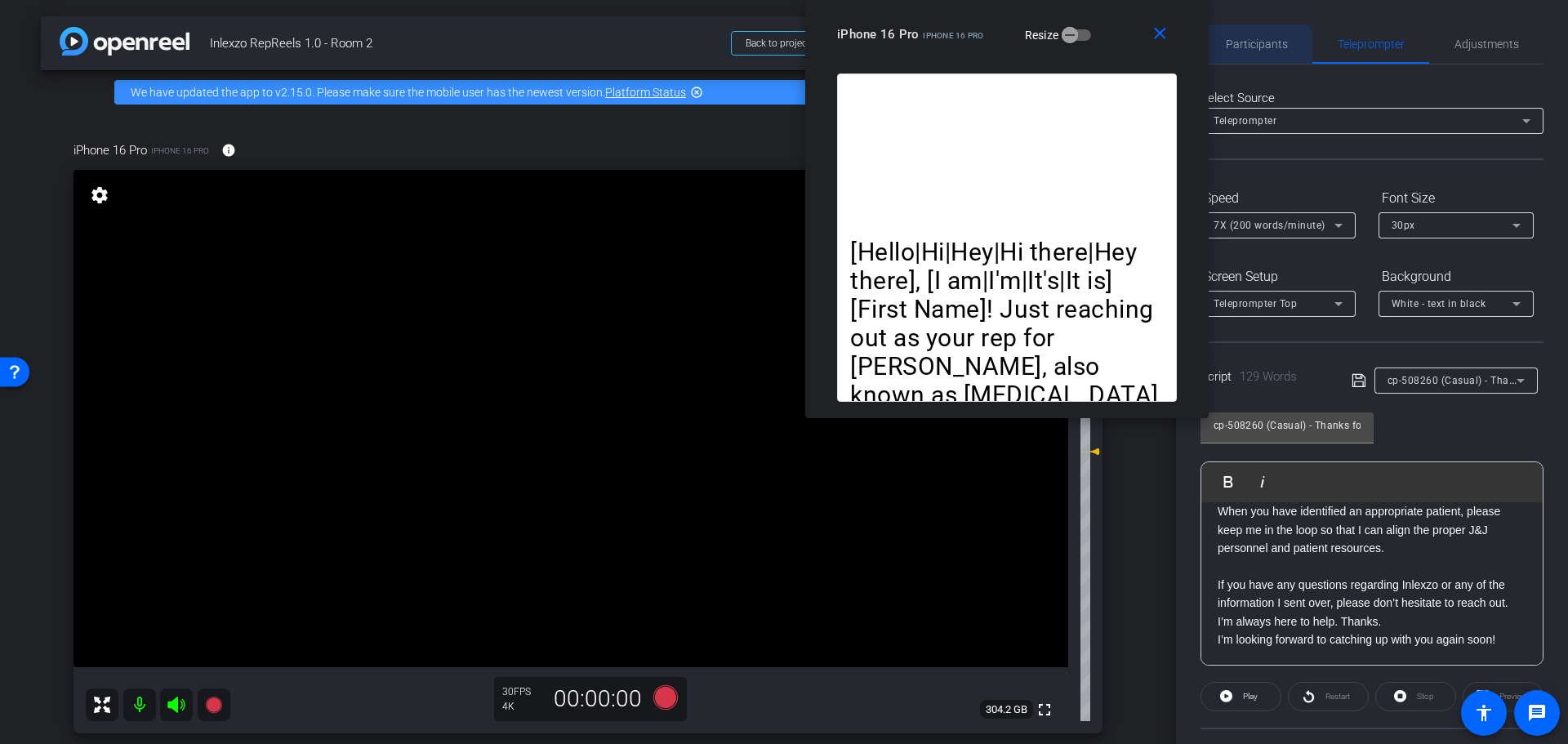
click at [1253, 54] on span "Participants" at bounding box center [1257, 44] width 62 height 39
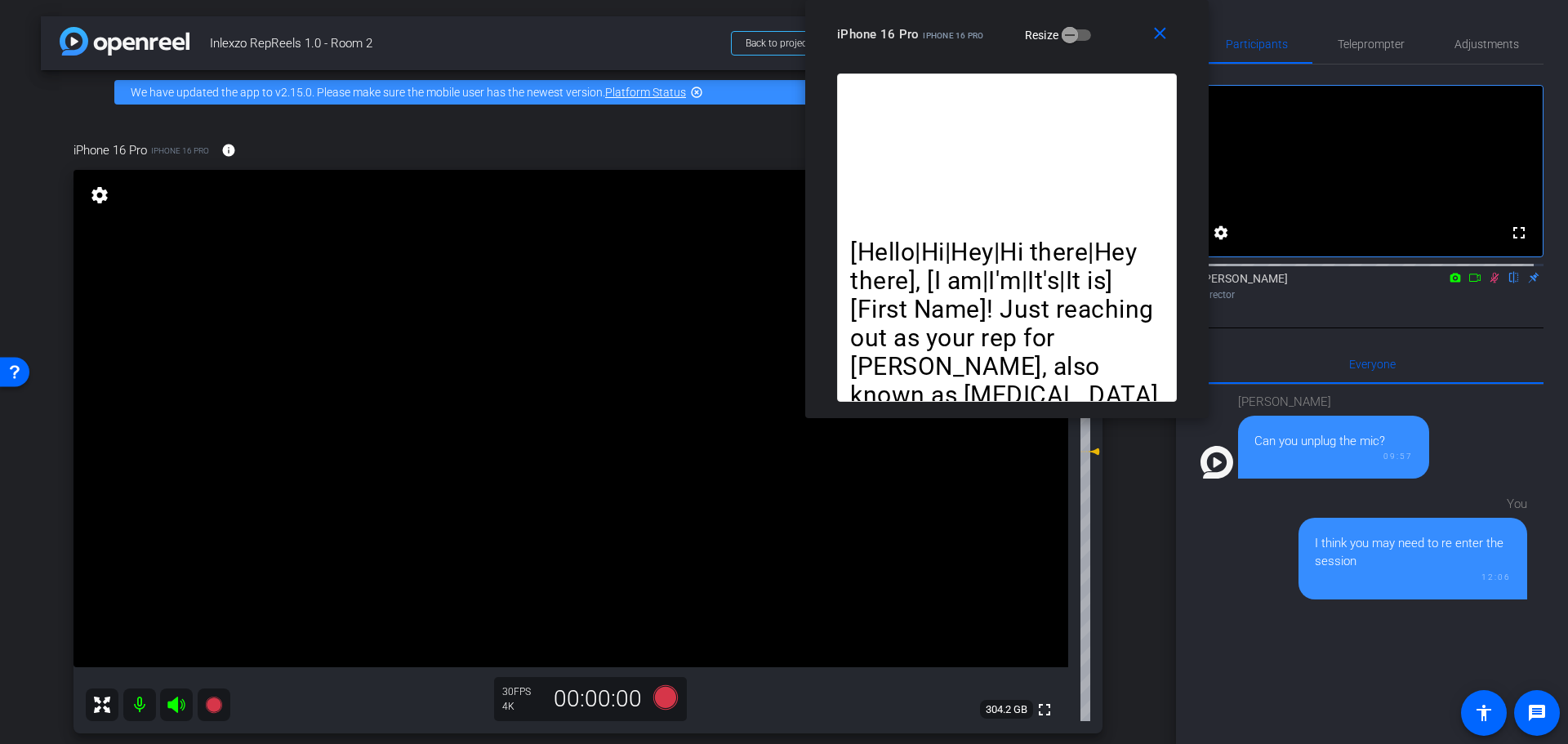
click at [1488, 284] on icon at bounding box center [1494, 278] width 13 height 12
click at [1468, 39] on span "Adjustments" at bounding box center [1486, 43] width 65 height 12
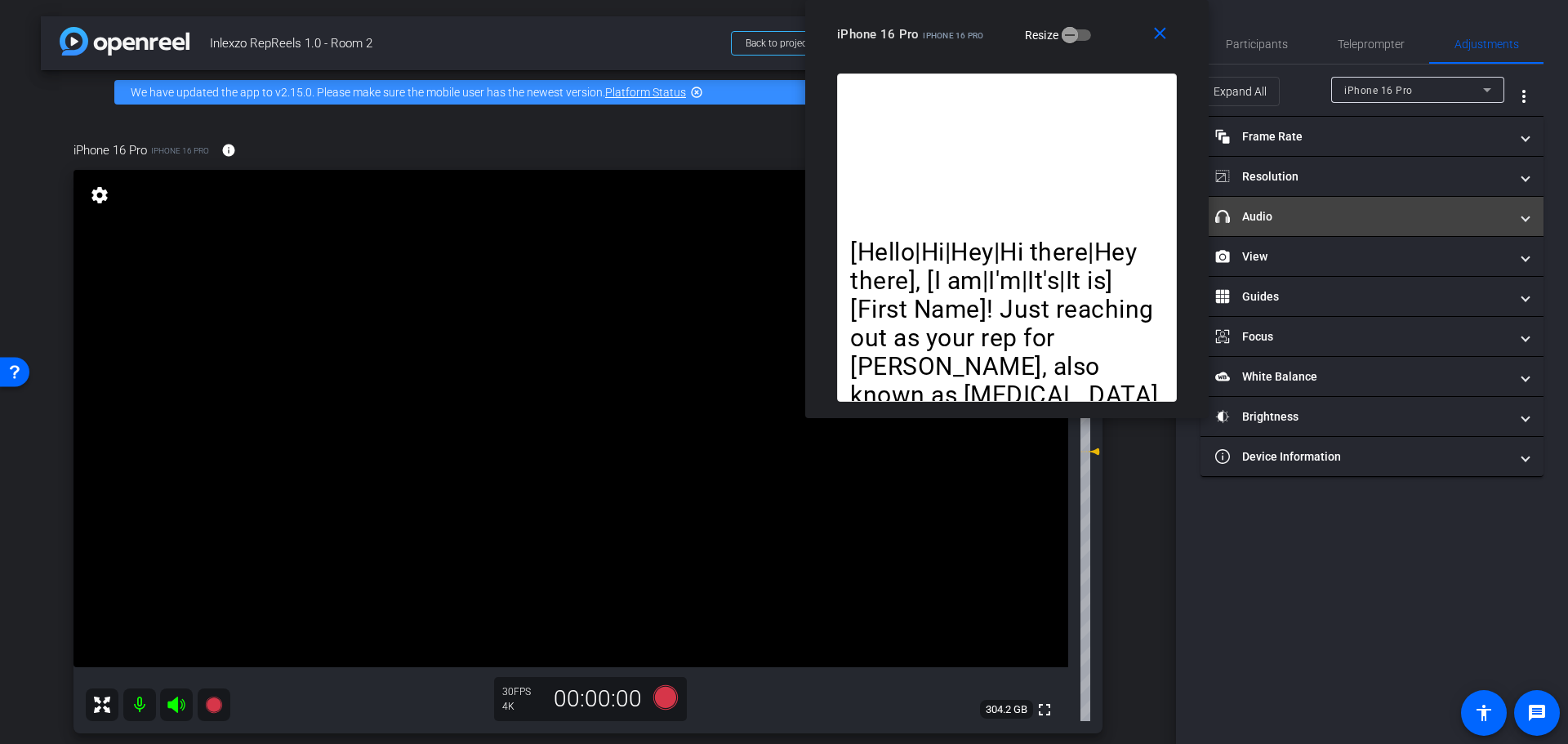
click at [1298, 212] on mat-panel-title "headphone icon Audio" at bounding box center [1362, 216] width 294 height 17
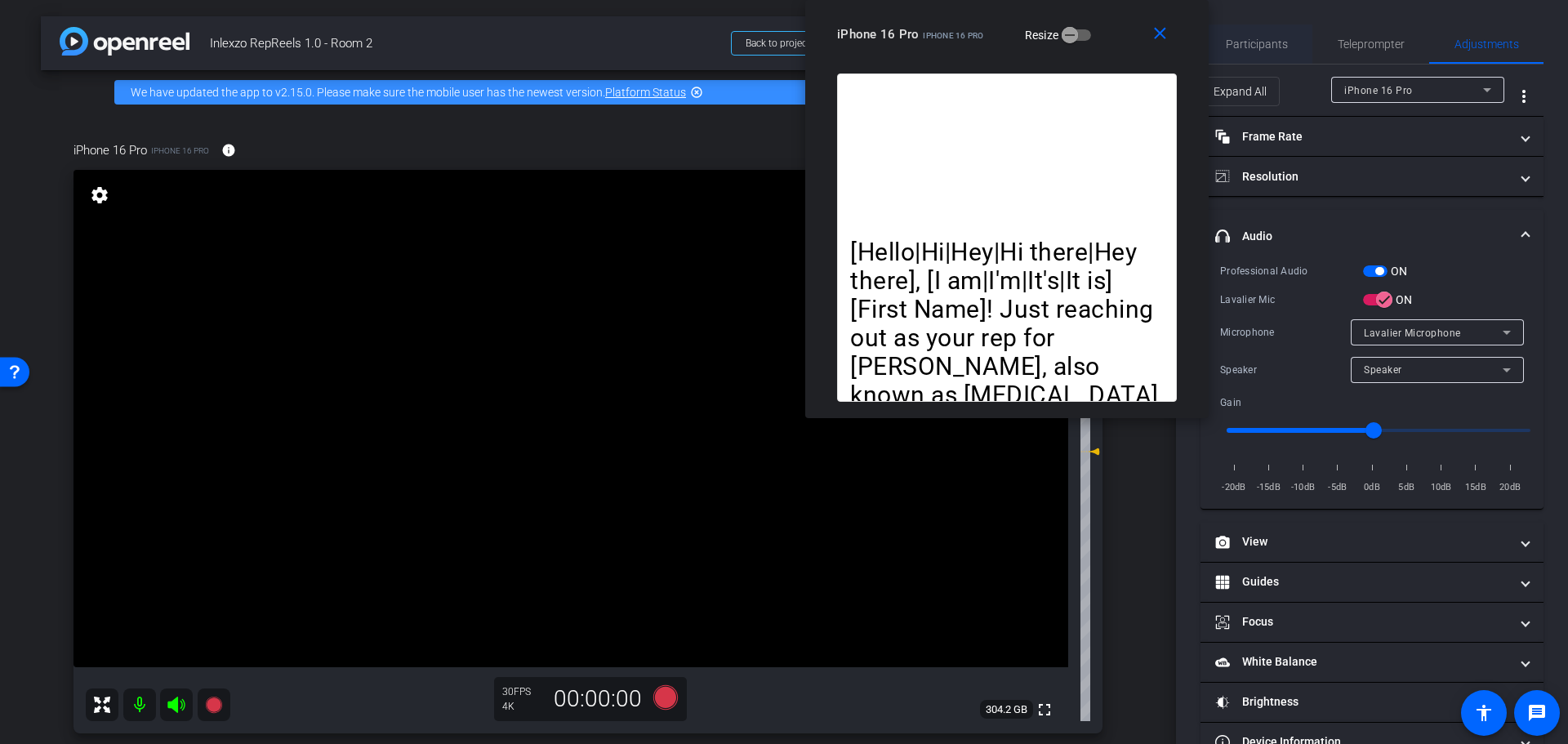
click at [1257, 36] on span "Participants" at bounding box center [1257, 44] width 62 height 39
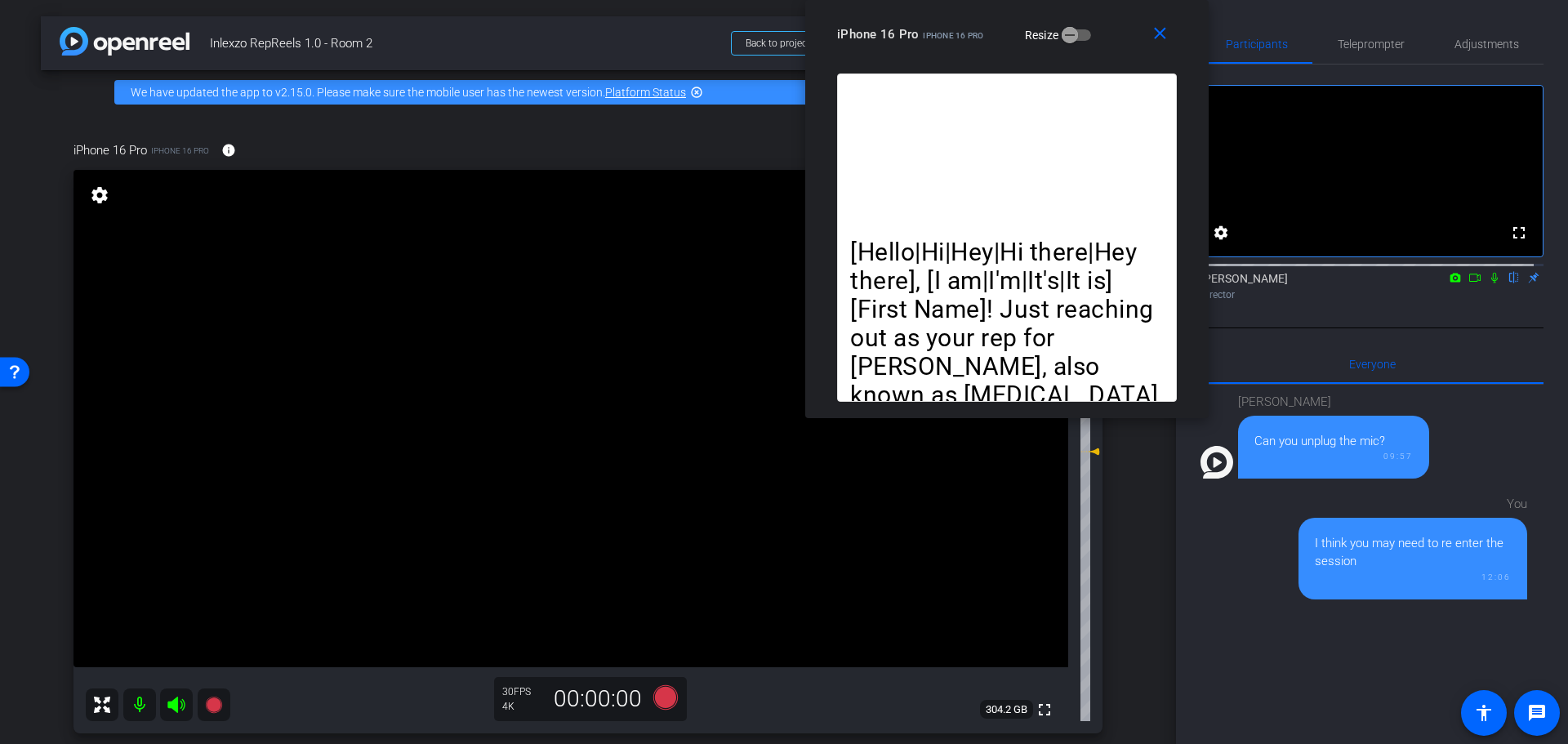
click at [1488, 284] on icon at bounding box center [1494, 278] width 13 height 12
click at [668, 691] on icon at bounding box center [666, 698] width 25 height 25
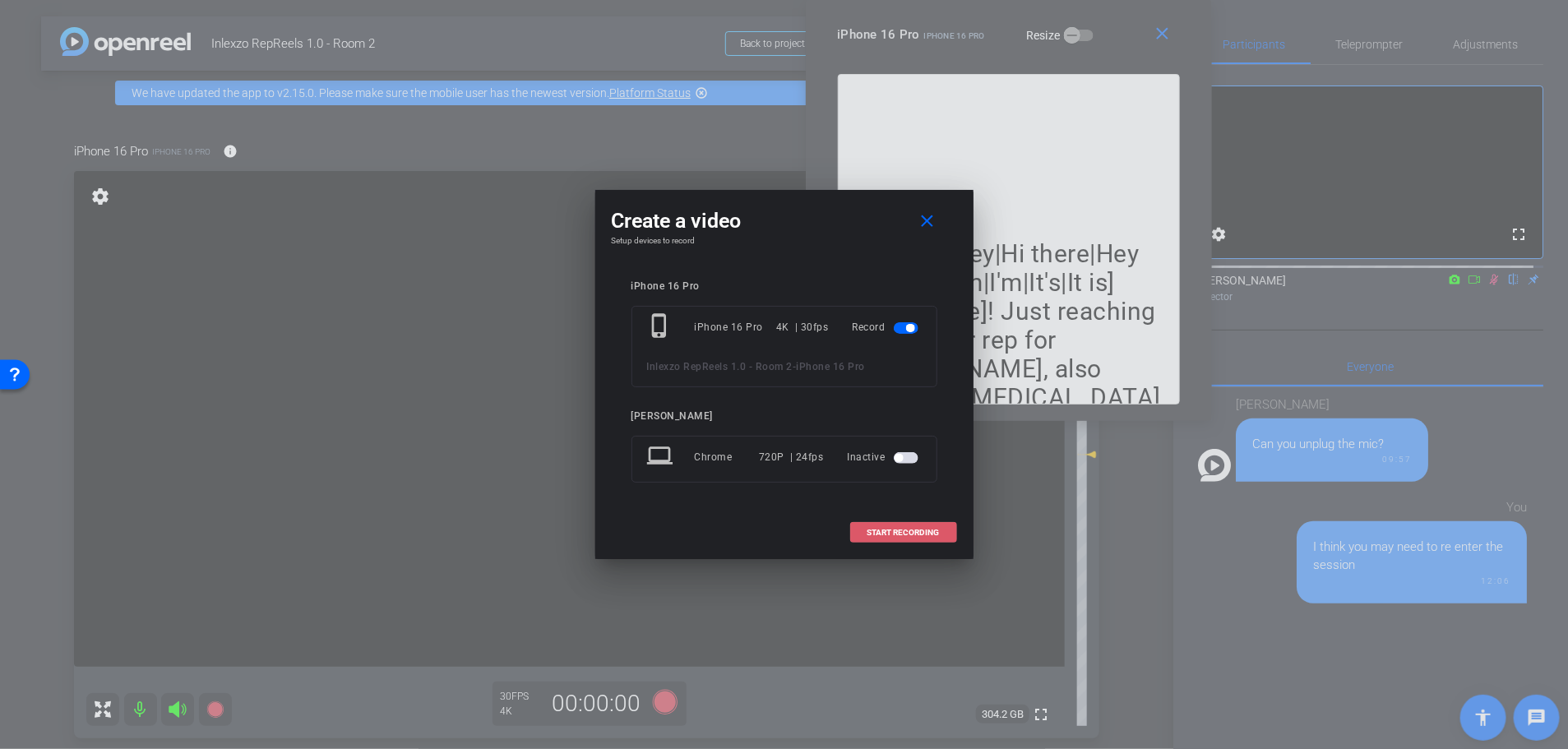
click at [925, 536] on span "START RECORDING" at bounding box center [903, 532] width 72 height 8
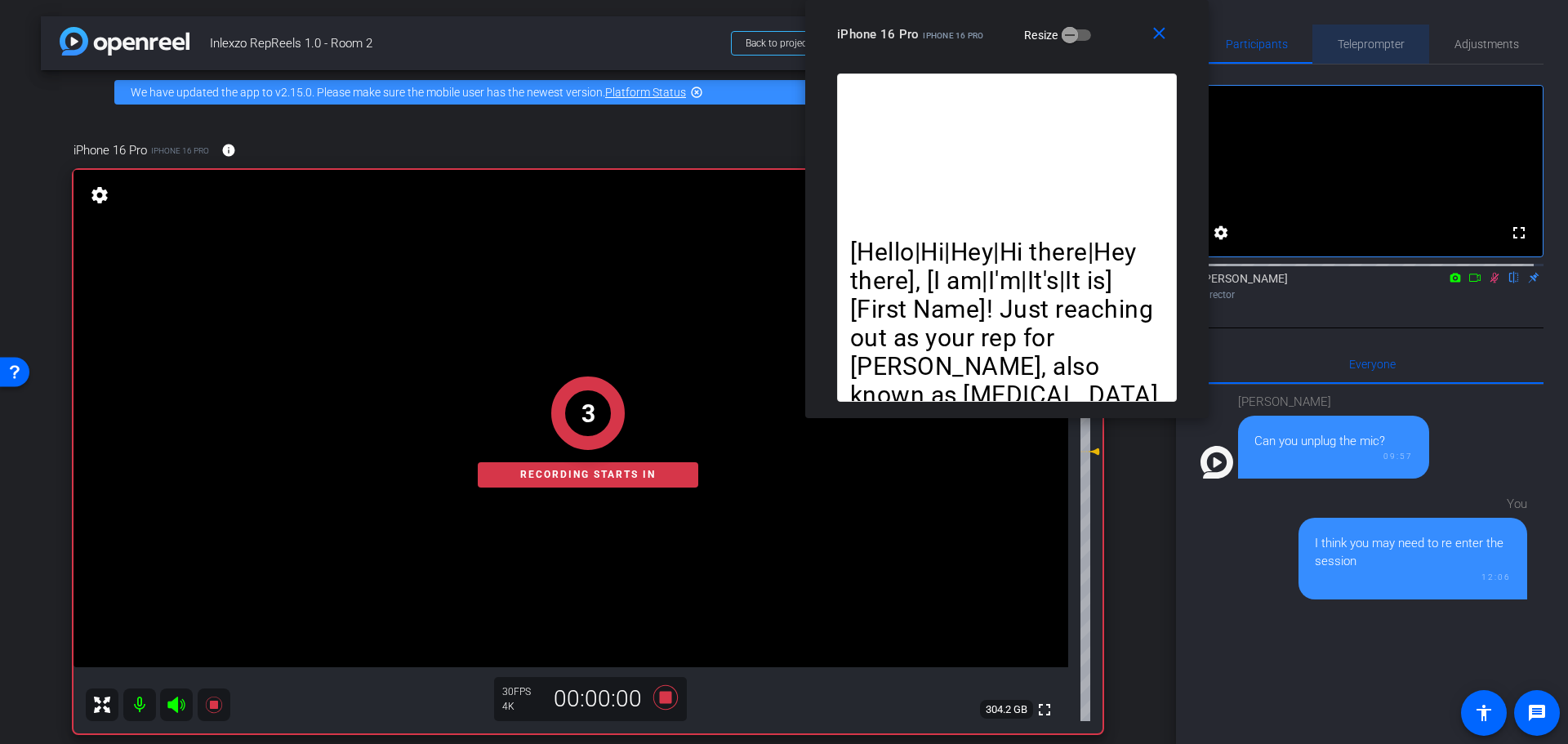
click at [1367, 44] on span "Teleprompter" at bounding box center [1371, 43] width 67 height 12
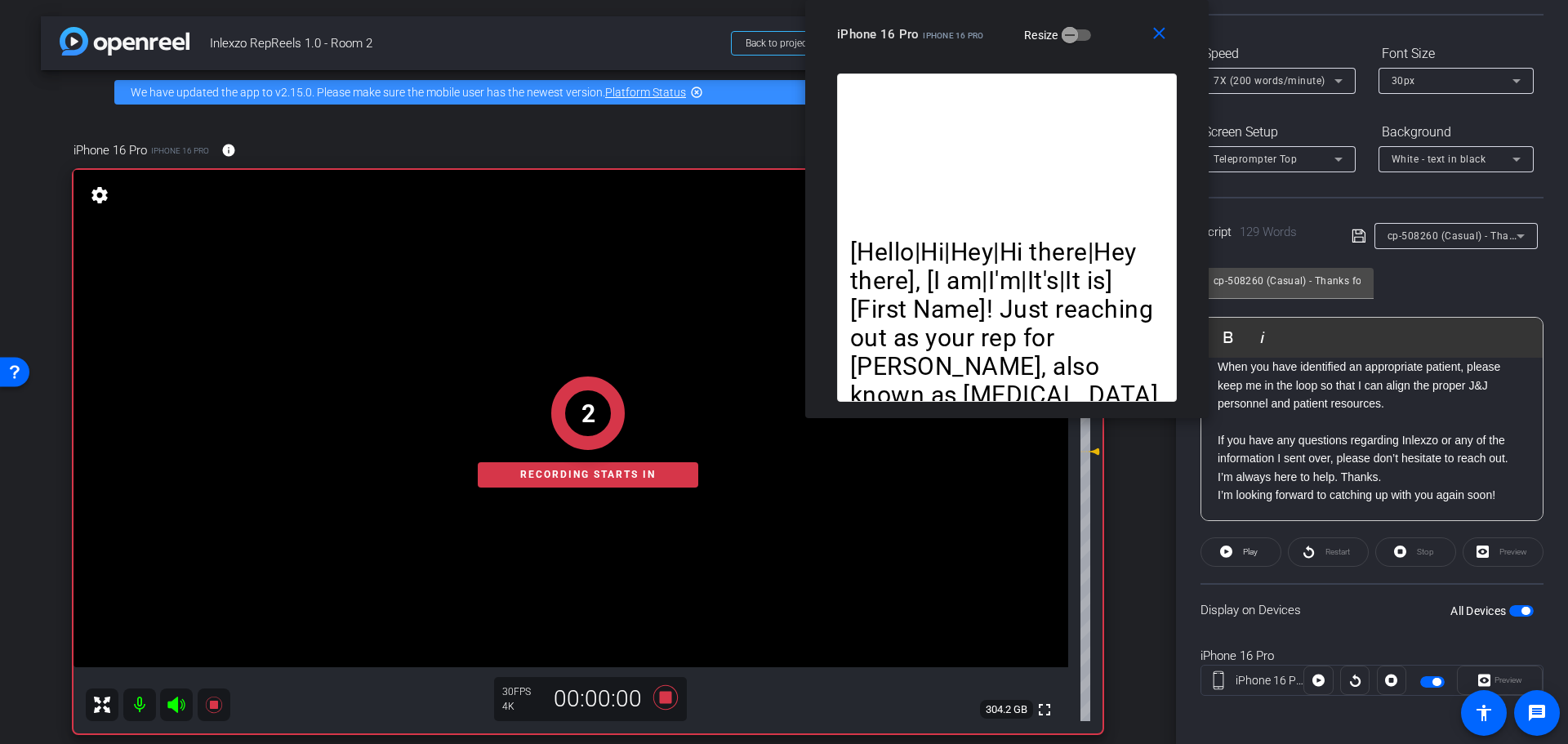
scroll to position [148, 0]
click at [1233, 548] on span at bounding box center [1240, 549] width 79 height 39
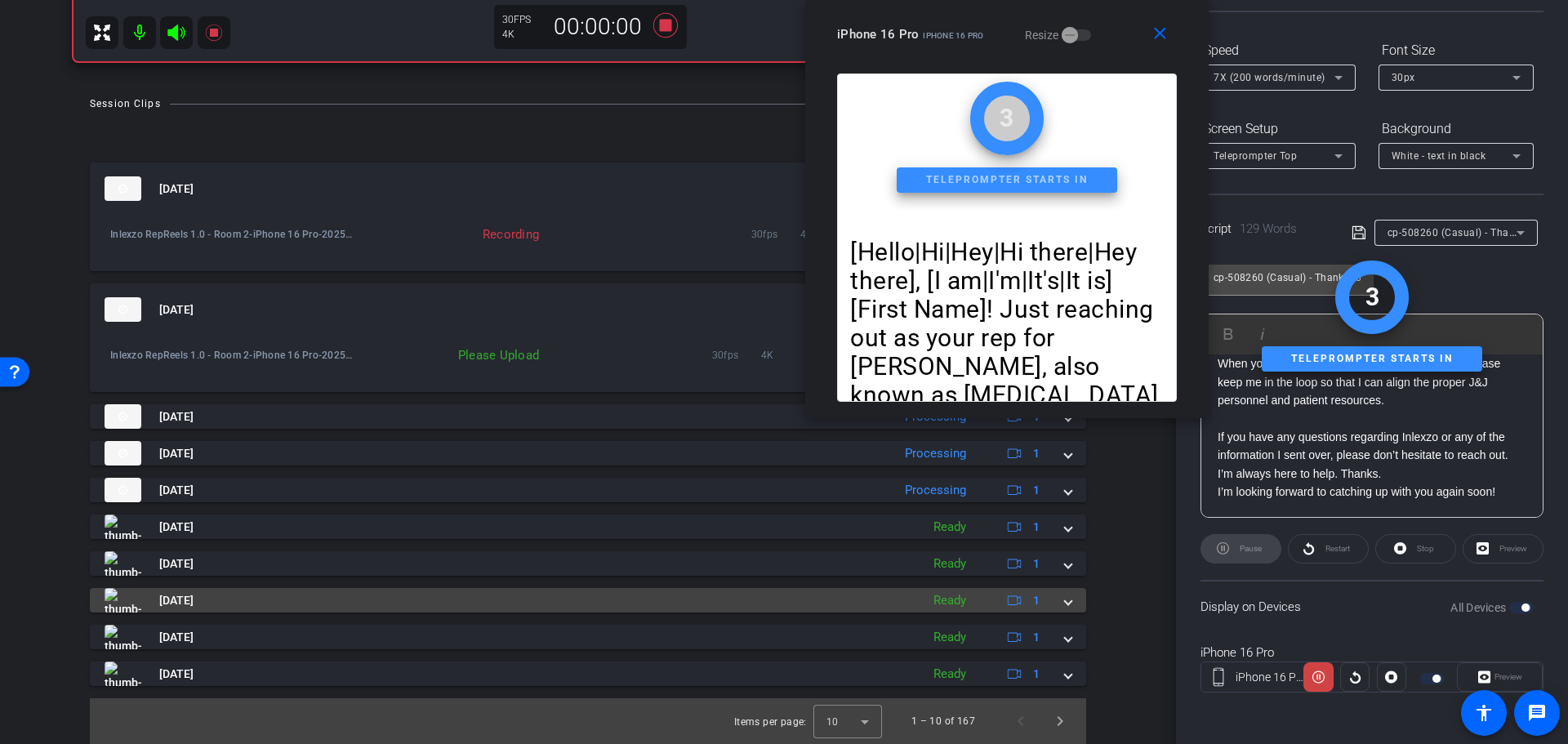
scroll to position [332, 0]
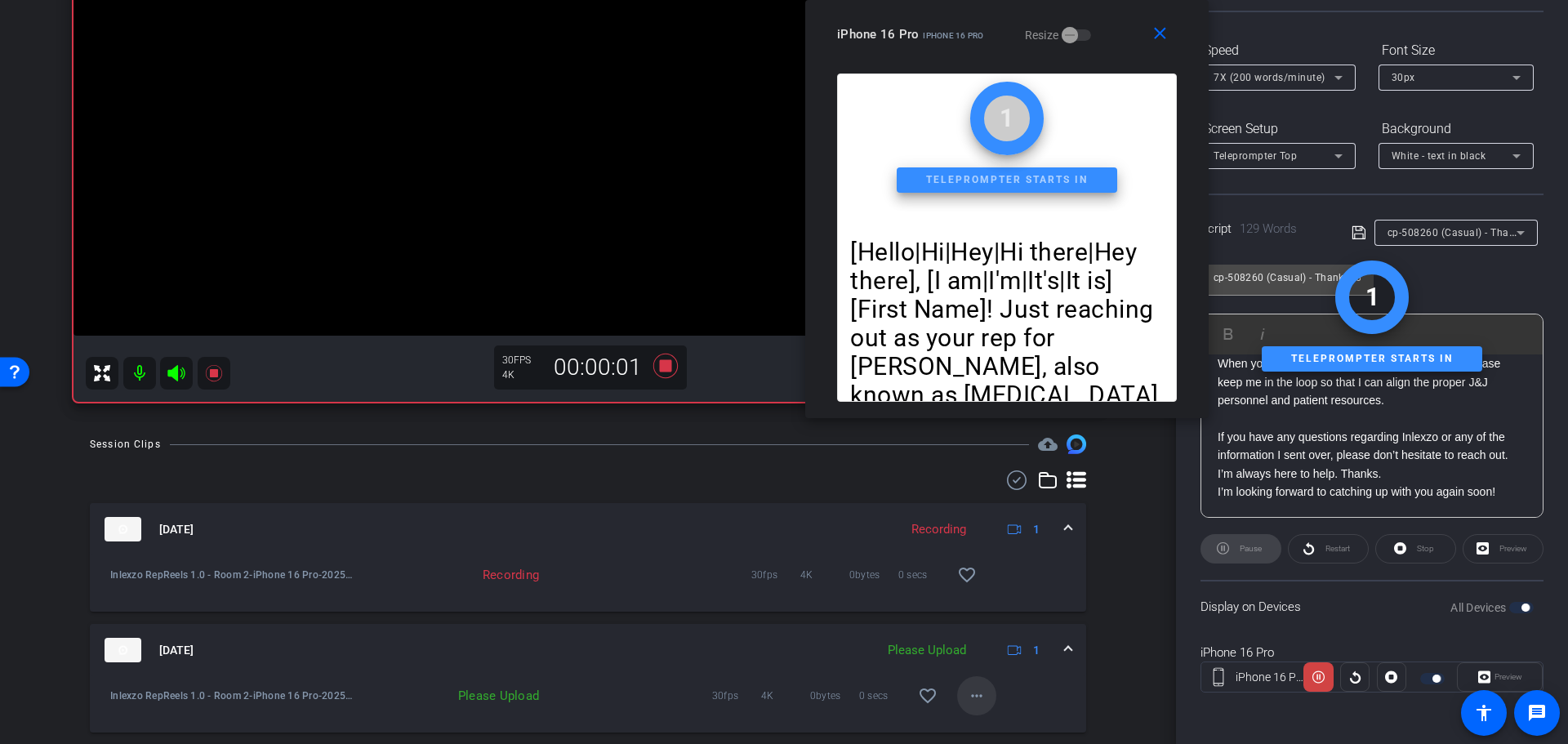
click at [975, 702] on mat-icon "more_horiz" at bounding box center [977, 696] width 20 height 20
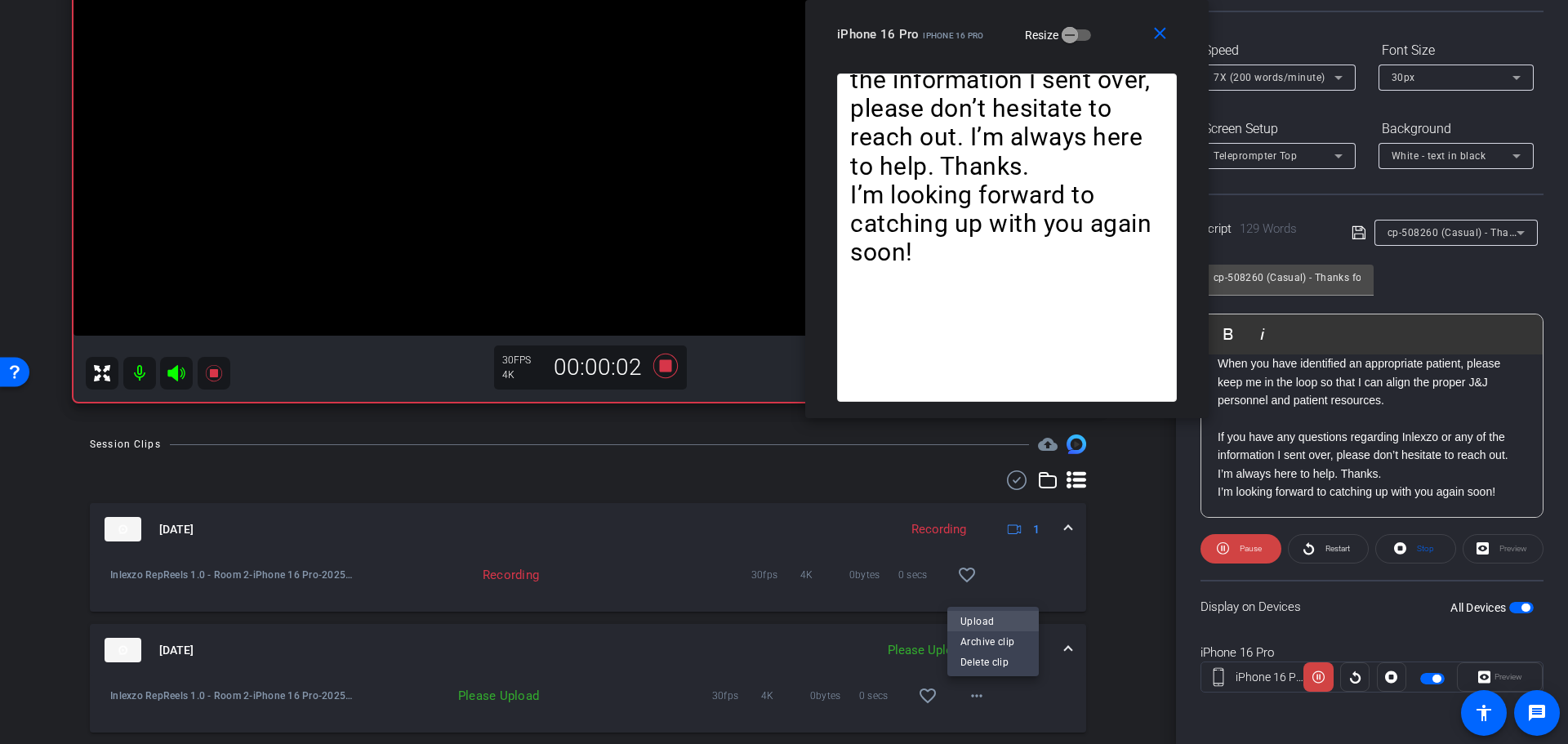
click at [982, 618] on span "Upload" at bounding box center [994, 622] width 66 height 20
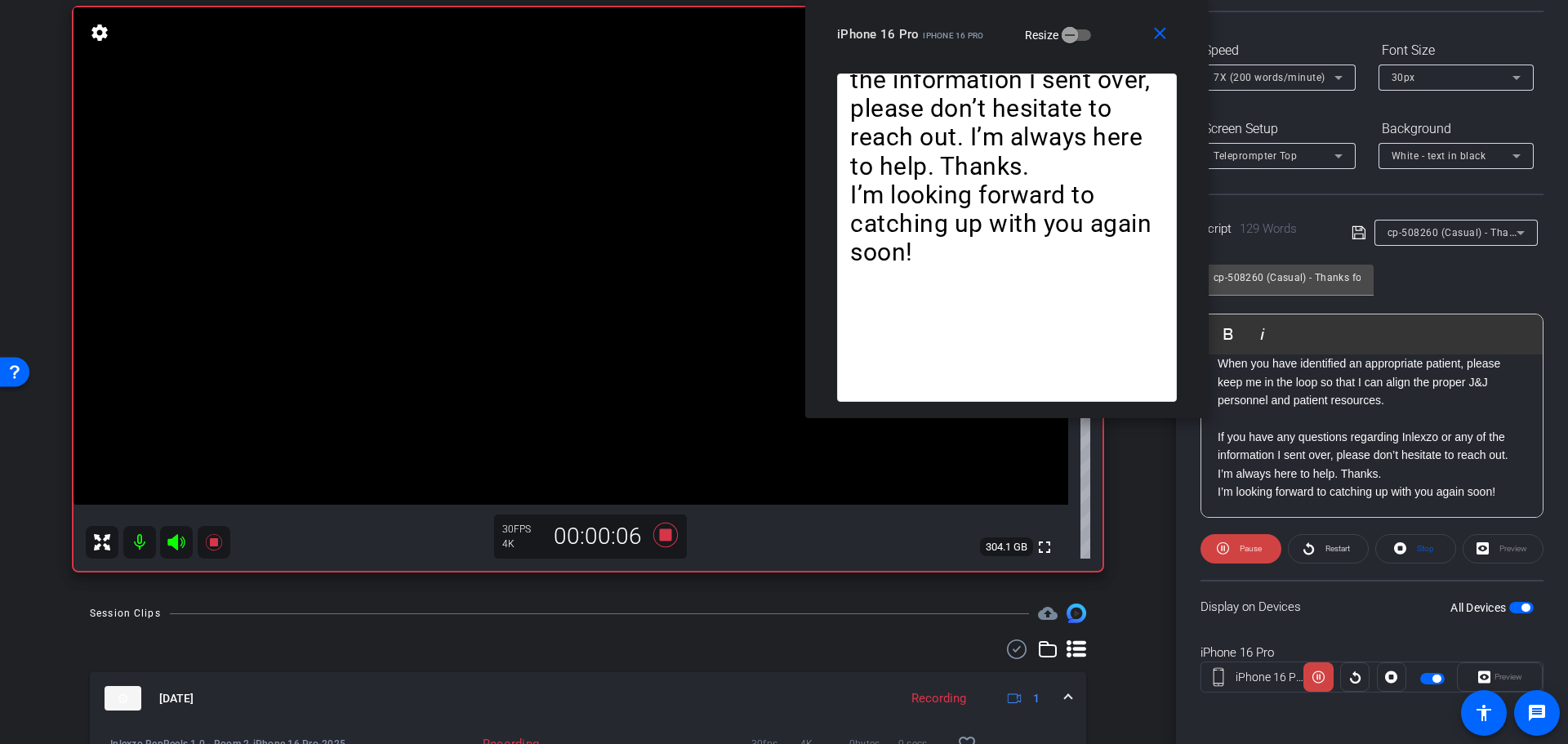
scroll to position [161, 0]
click at [665, 544] on icon at bounding box center [666, 536] width 39 height 29
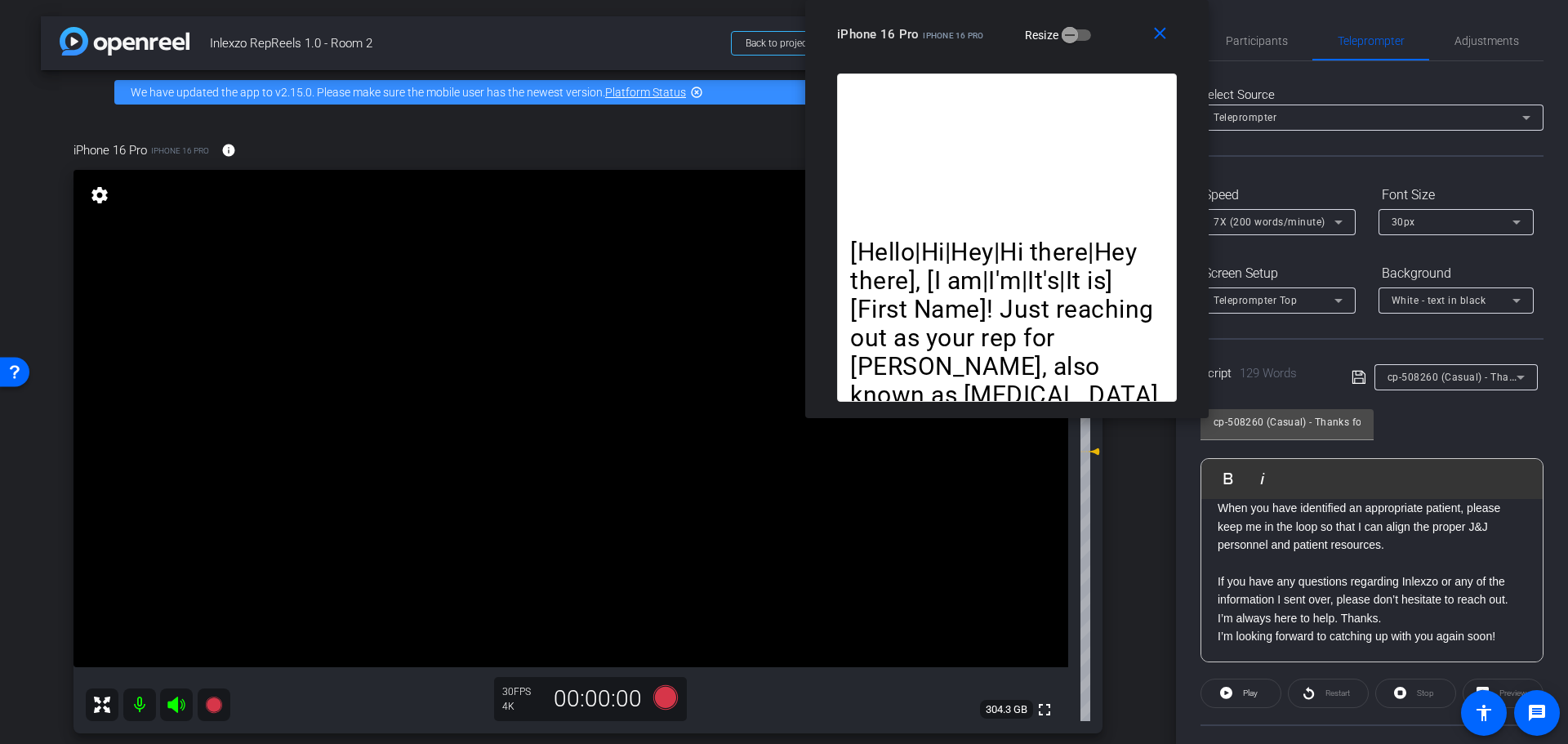
scroll to position [0, 0]
click at [1244, 55] on span "Participants" at bounding box center [1257, 44] width 62 height 39
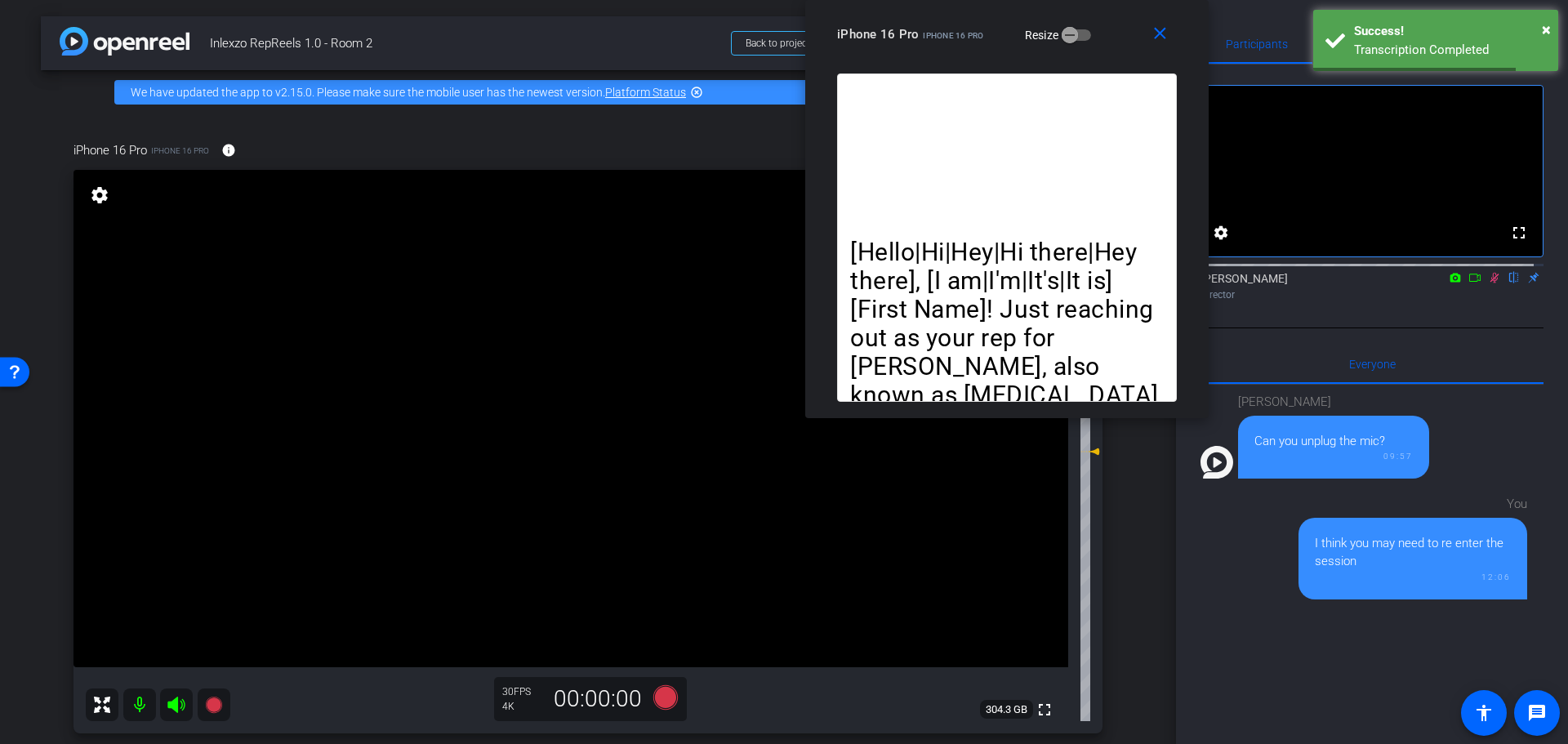
click at [1485, 286] on mat-icon at bounding box center [1494, 278] width 20 height 15
click at [1542, 26] on span "×" at bounding box center [1547, 29] width 9 height 20
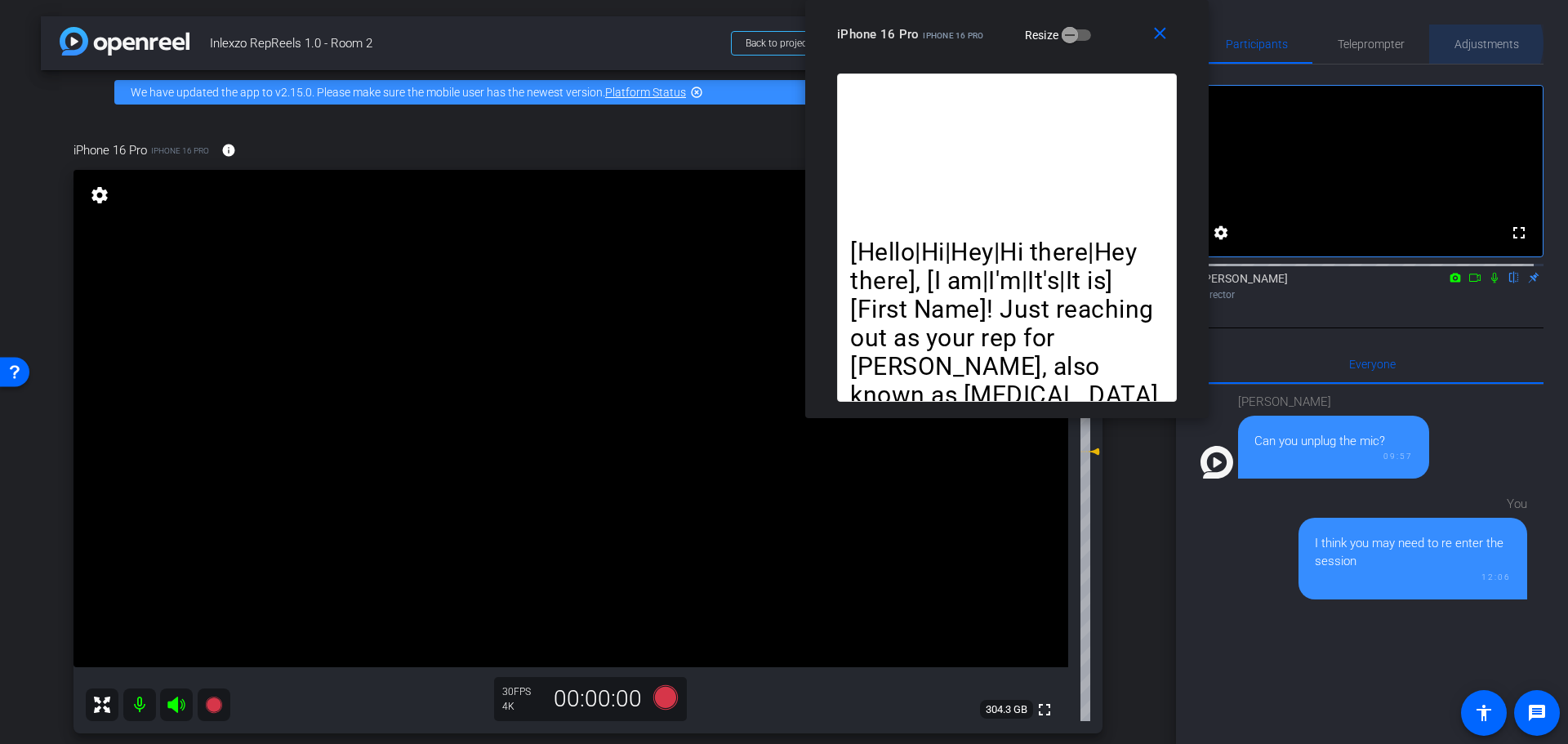
click at [1470, 43] on span "Adjustments" at bounding box center [1486, 43] width 65 height 12
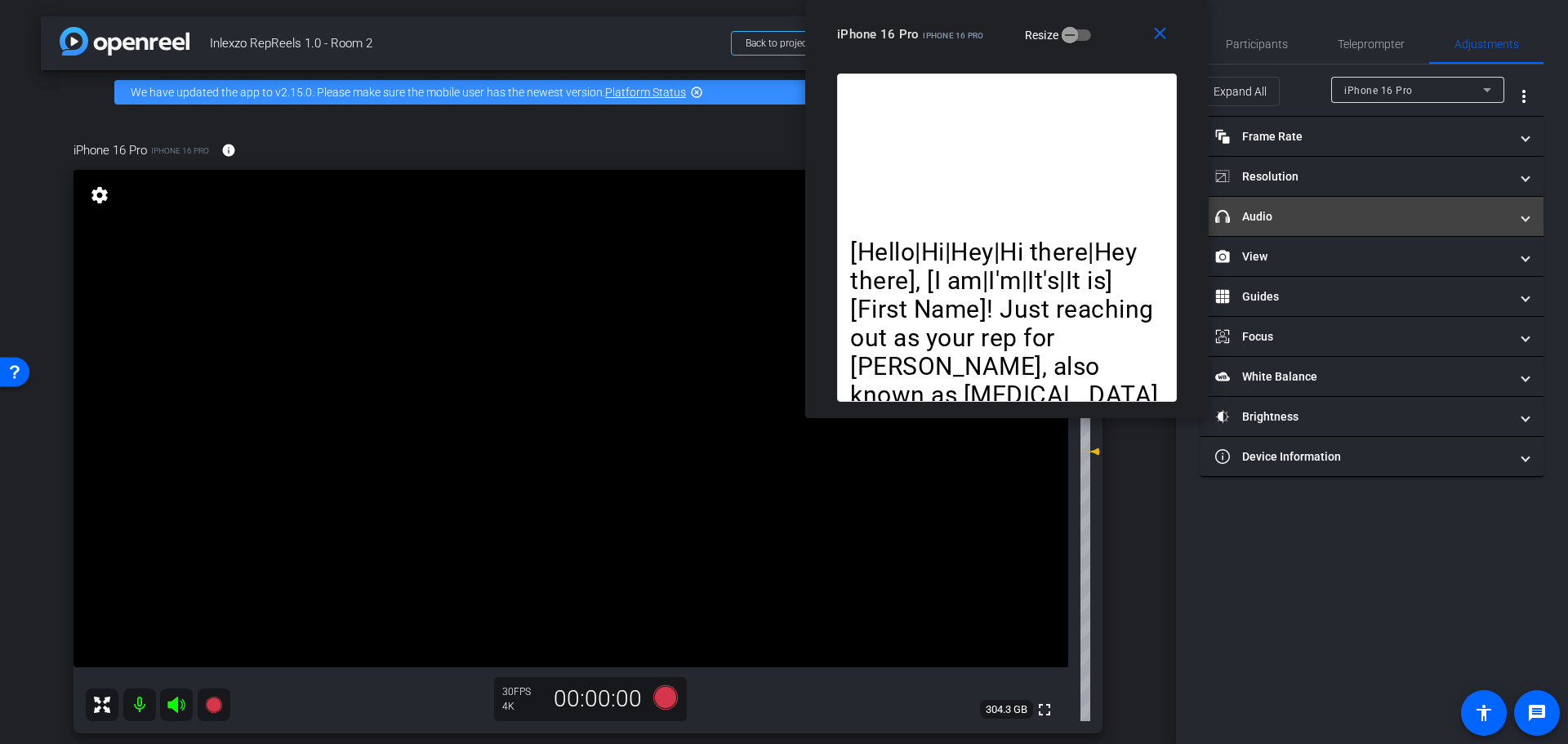
click at [1345, 211] on mat-panel-title "headphone icon Audio" at bounding box center [1362, 216] width 294 height 17
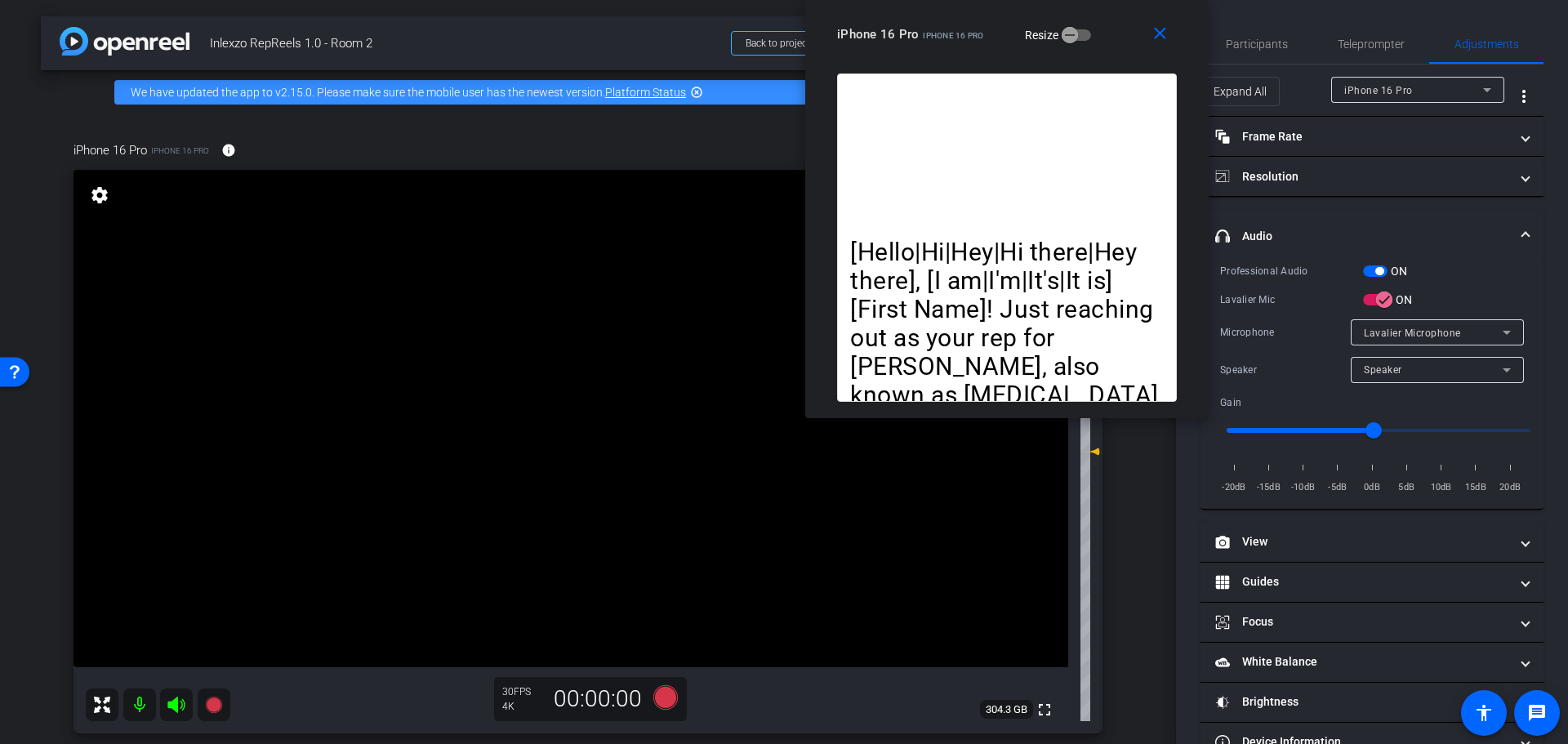
click at [1375, 268] on span "button" at bounding box center [1376, 270] width 25 height 12
click at [1254, 57] on span "Participants" at bounding box center [1257, 44] width 62 height 39
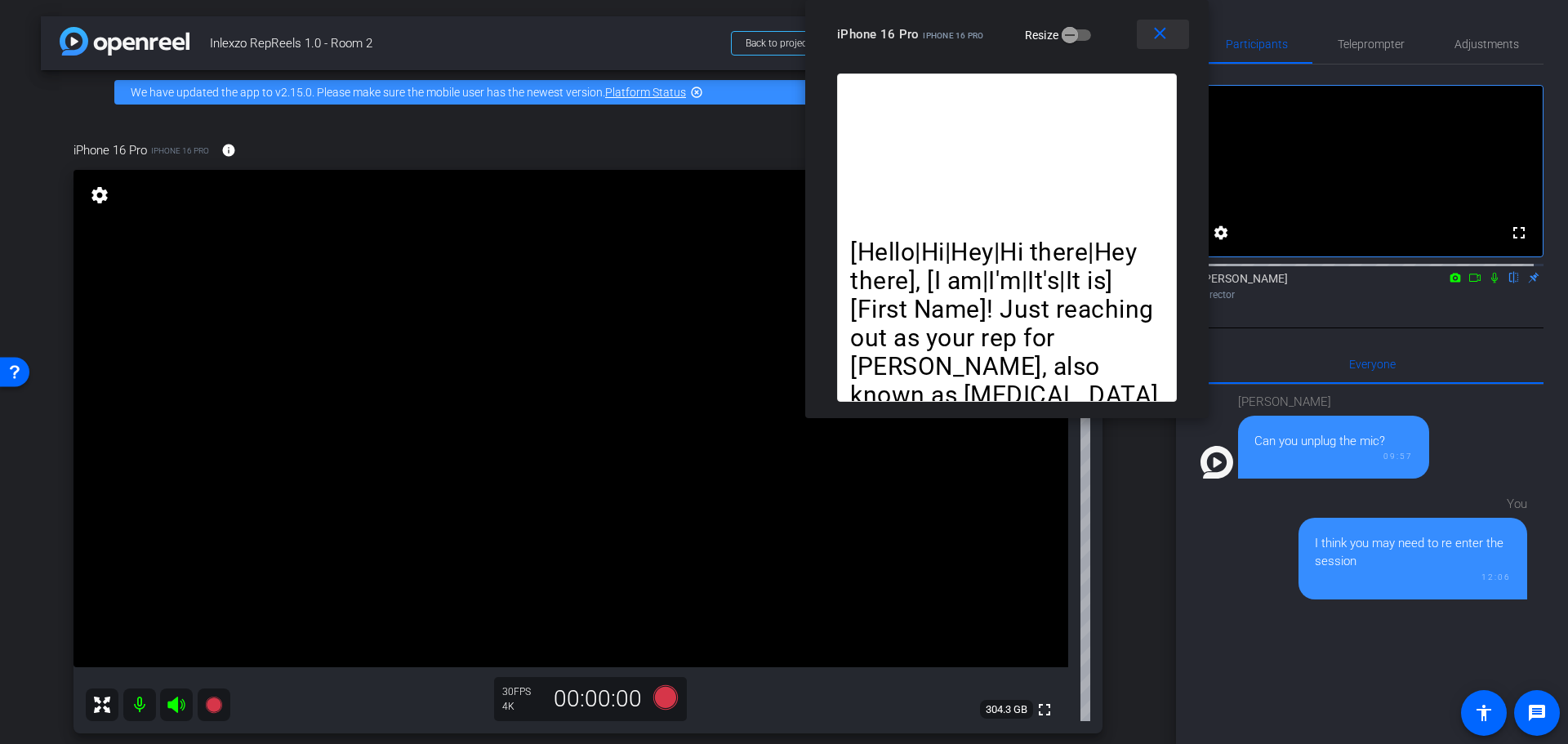
click at [1160, 40] on mat-icon "close" at bounding box center [1159, 34] width 20 height 20
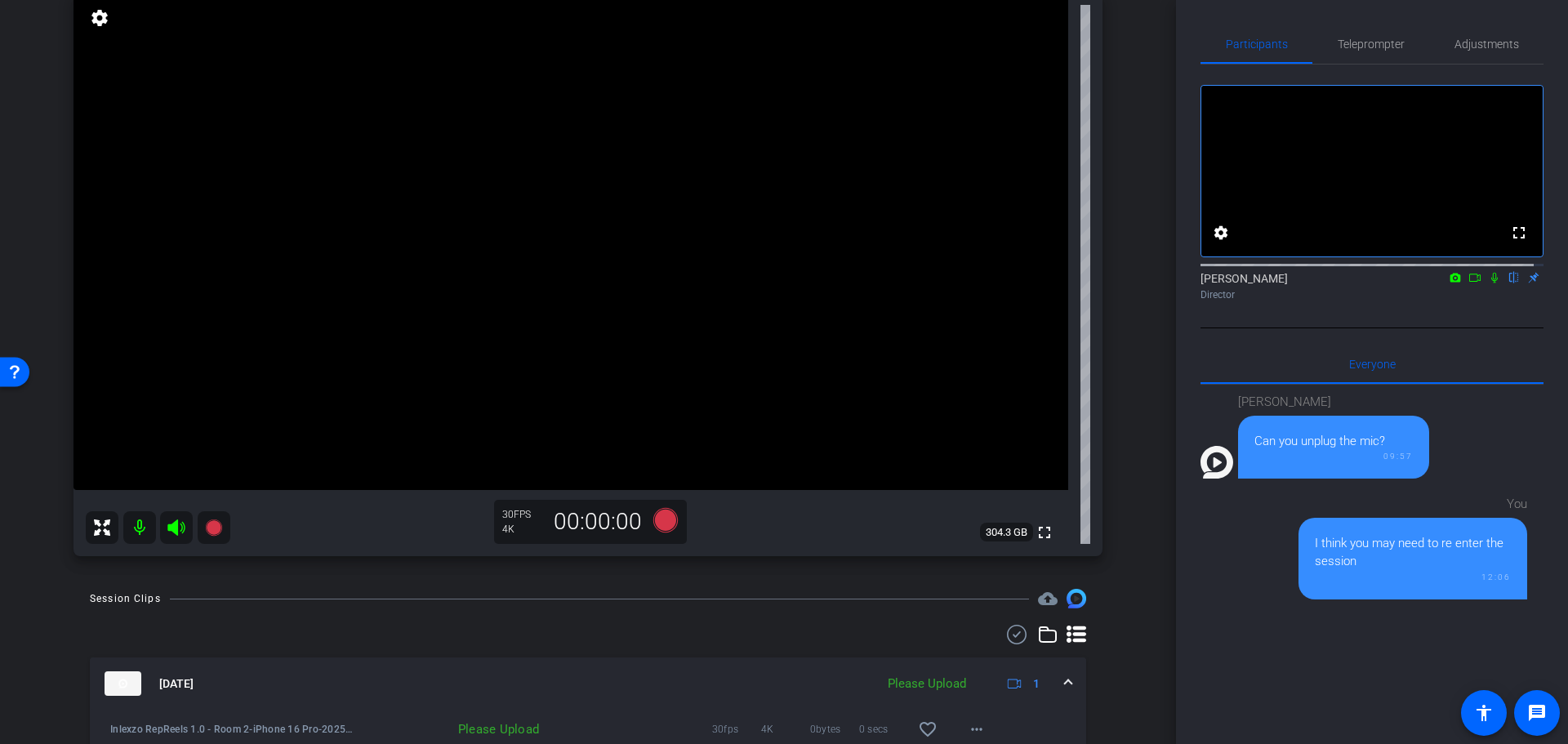
scroll to position [511, 0]
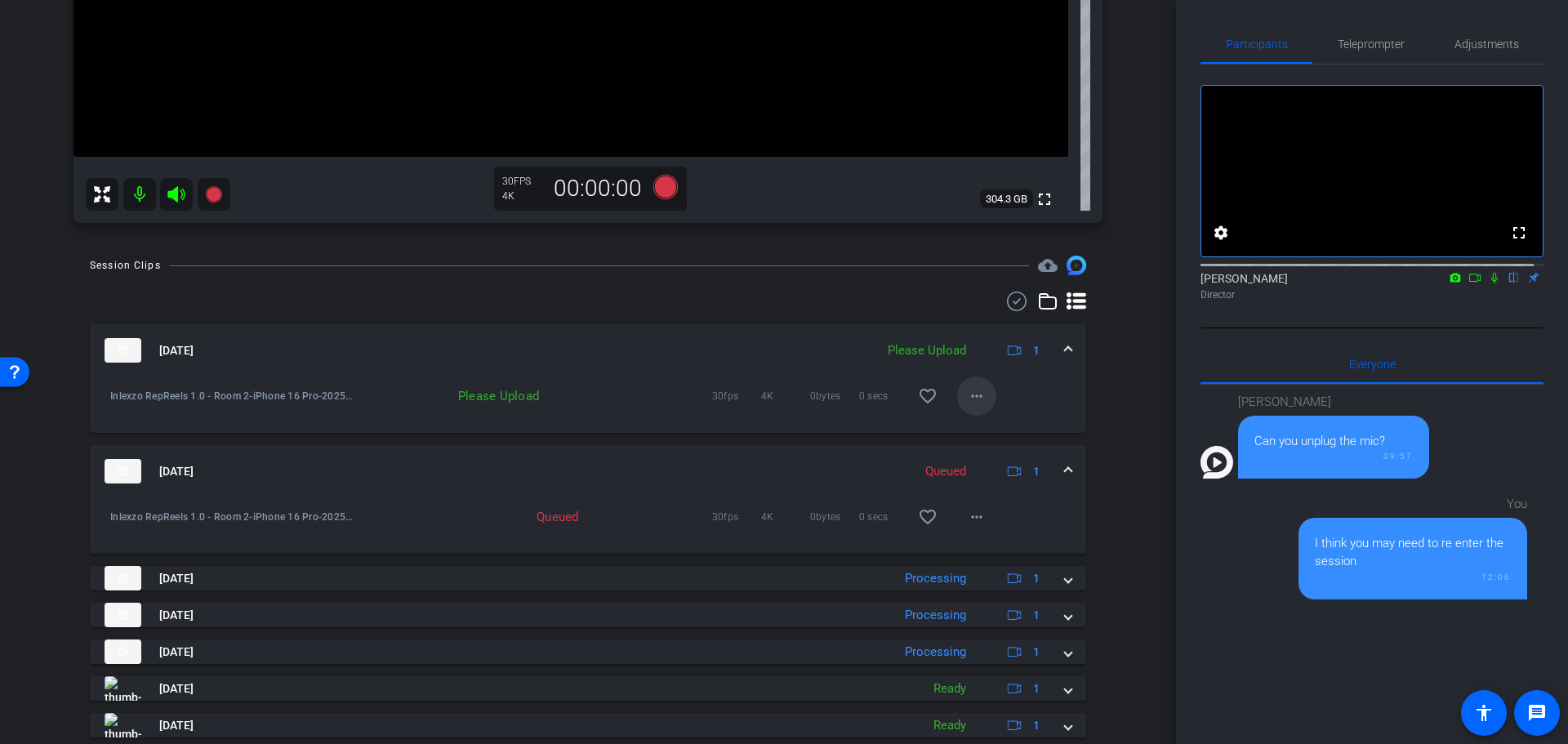
click at [968, 393] on mat-icon "more_horiz" at bounding box center [977, 396] width 20 height 20
click at [1115, 394] on div at bounding box center [784, 372] width 1568 height 744
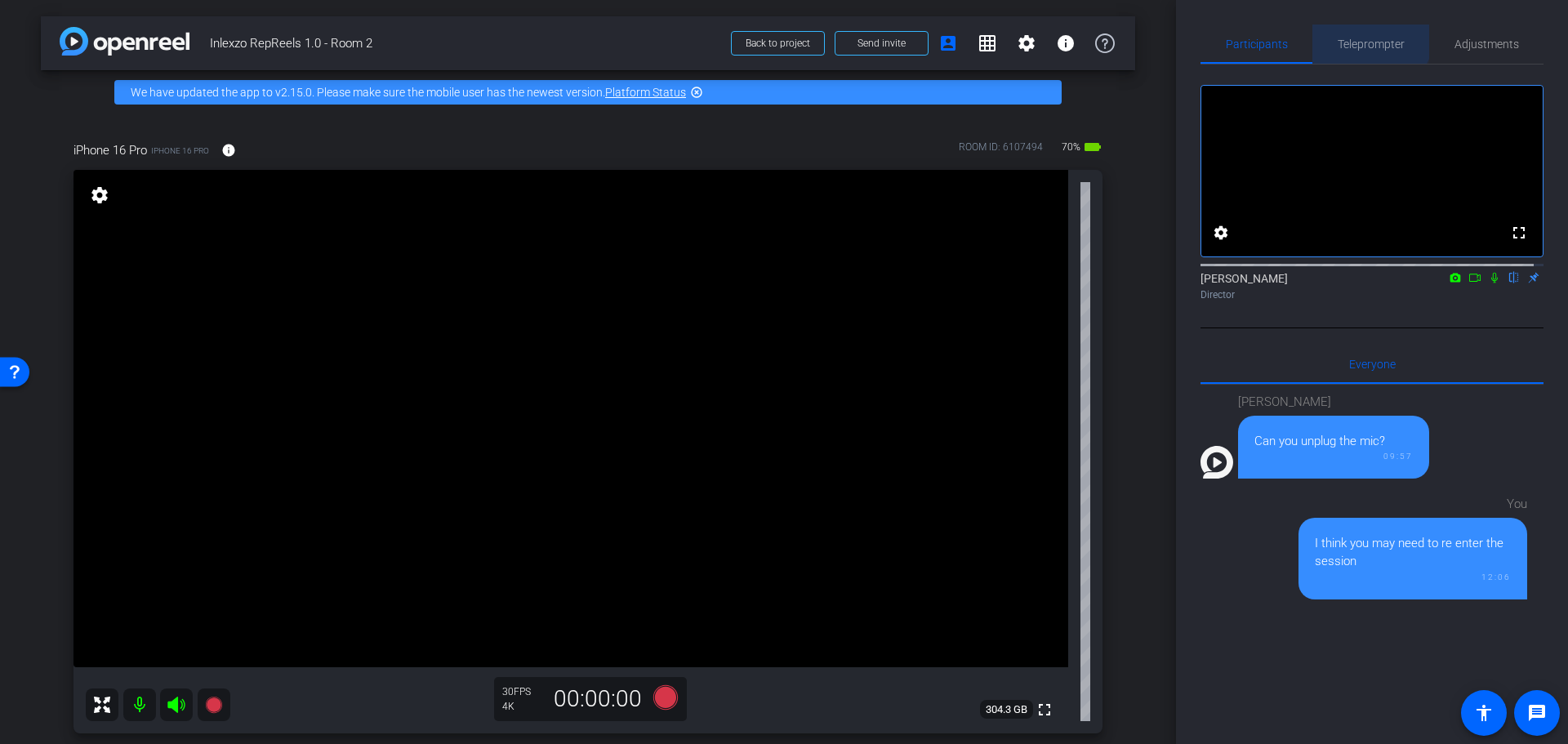
click at [1365, 31] on span "Teleprompter" at bounding box center [1371, 44] width 67 height 39
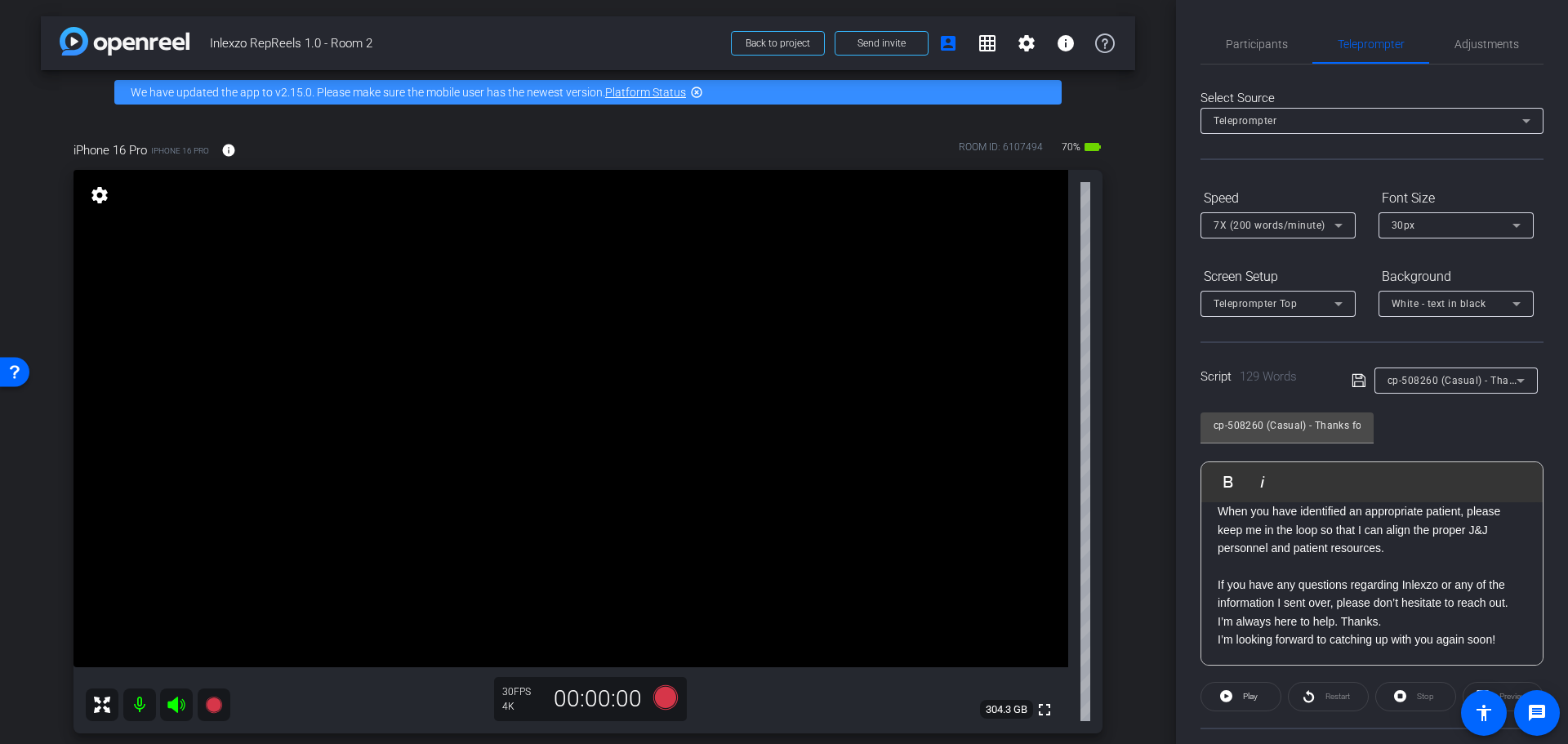
click at [1450, 389] on div "cp-508260 (Casual) - Thanks for Seeing Me" at bounding box center [1452, 380] width 129 height 20
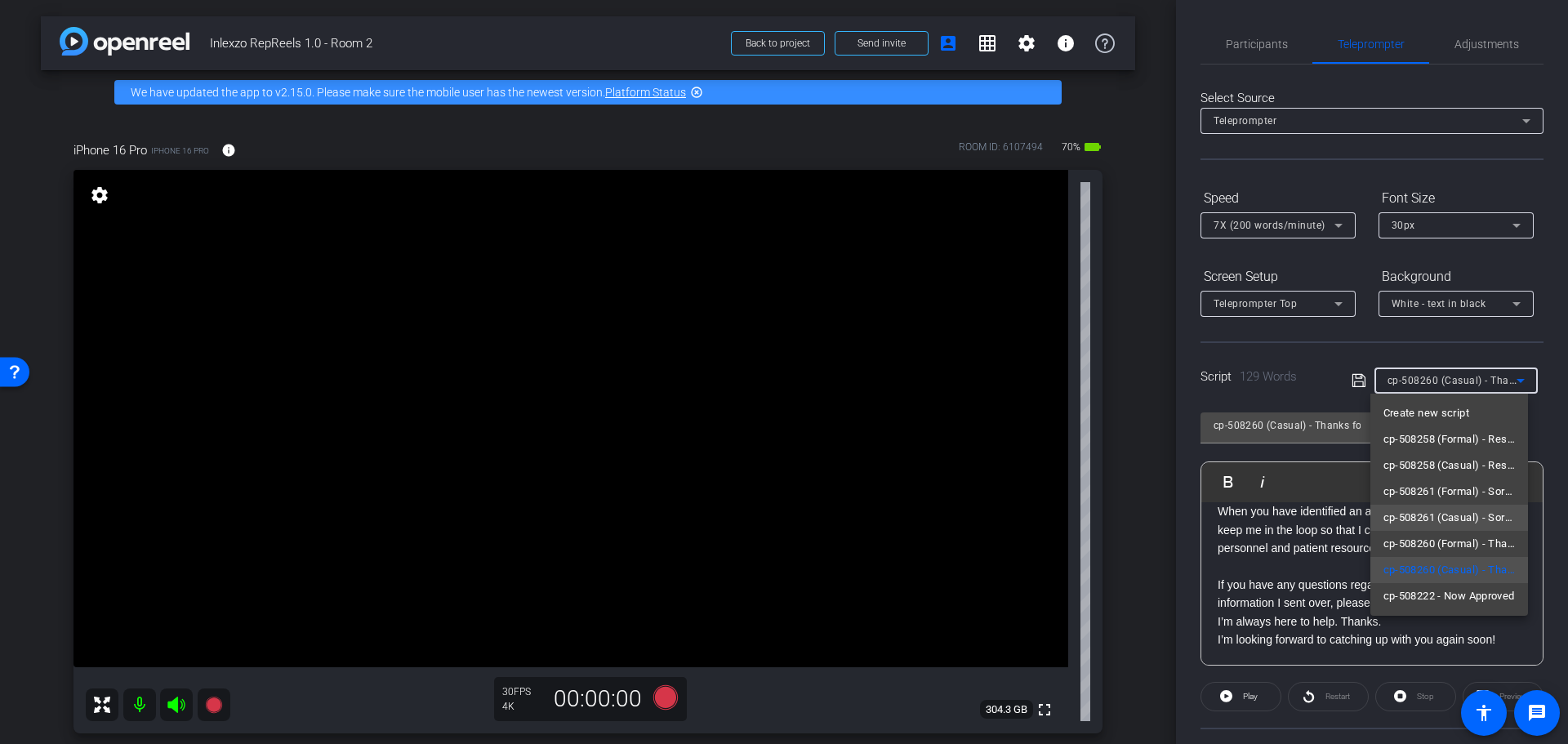
click at [1471, 521] on span "cp-508261 (Casual) - Sorry I Missed You" at bounding box center [1449, 518] width 132 height 20
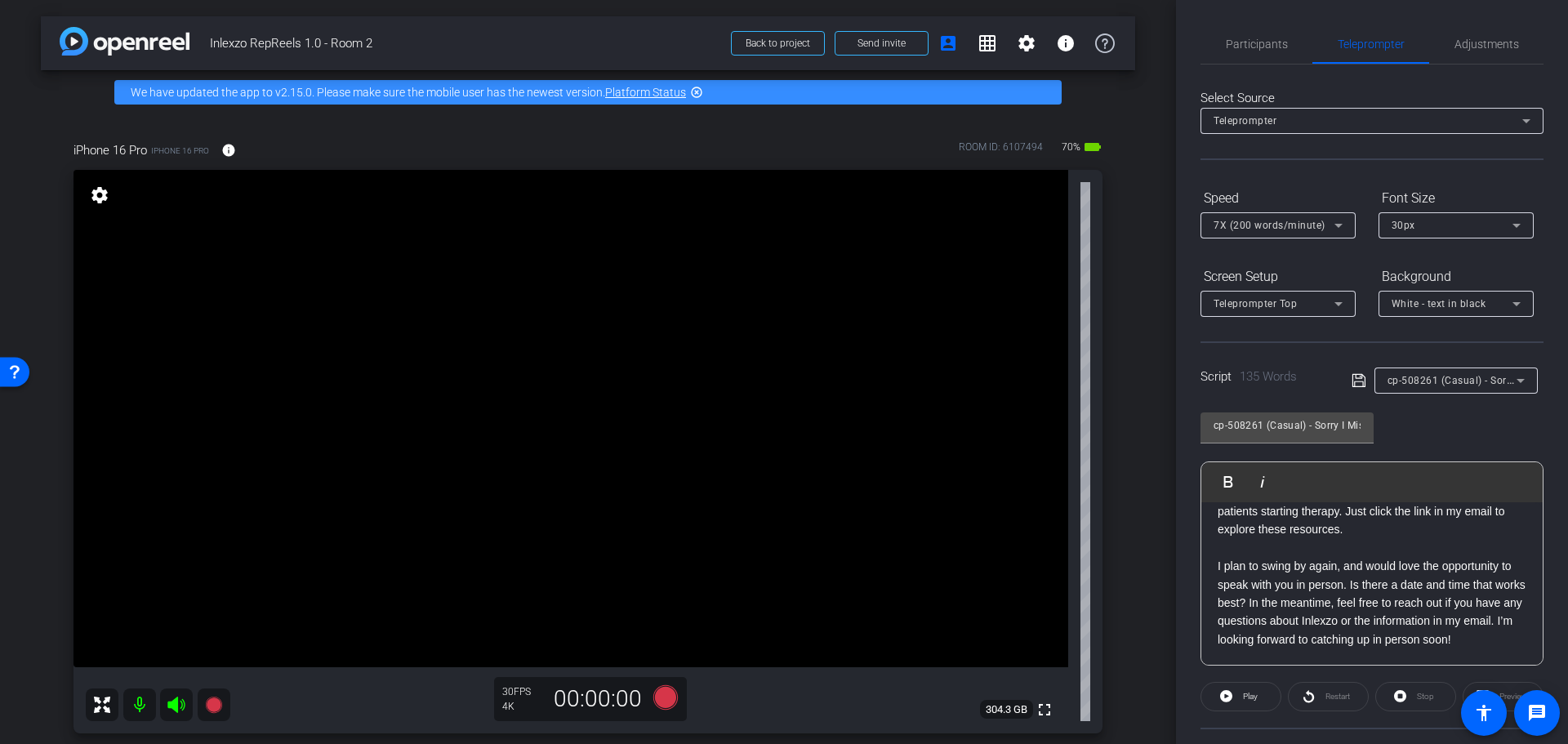
click at [1464, 390] on div "cp-508261 (Casual) - Sorry I Missed You" at bounding box center [1455, 380] width 137 height 26
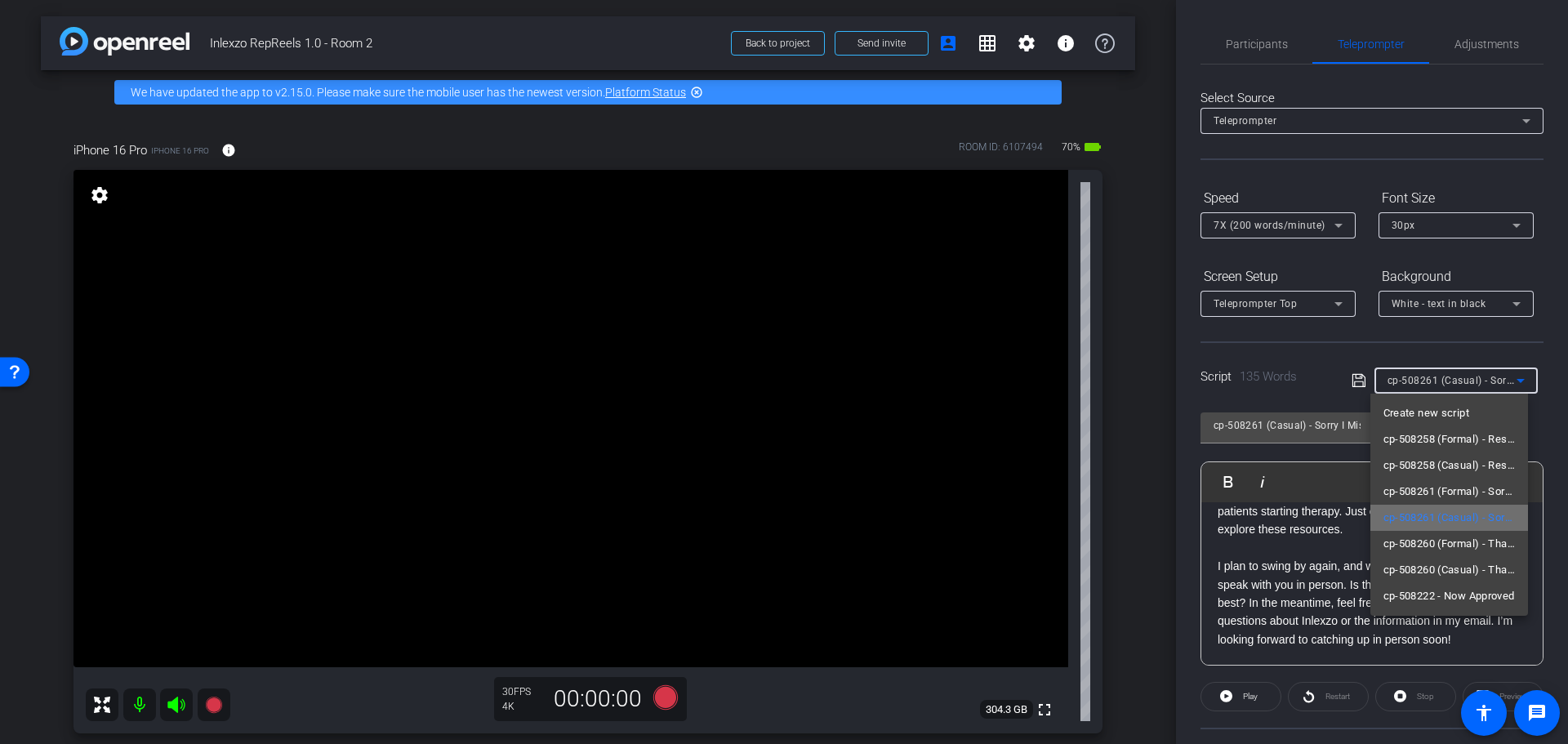
click at [1477, 521] on span "cp-508261 (Casual) - Sorry I Missed You" at bounding box center [1449, 518] width 132 height 20
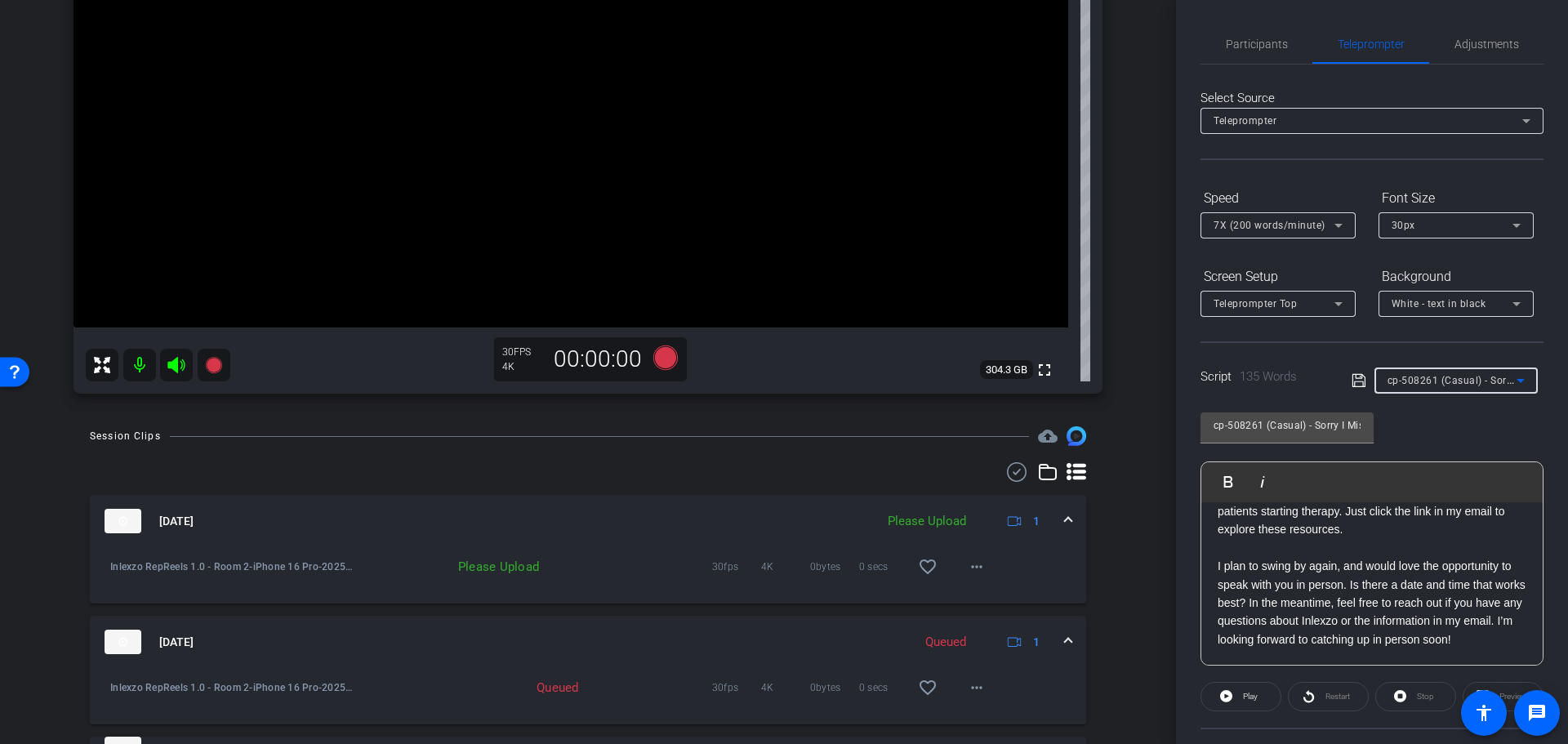
scroll to position [511, 0]
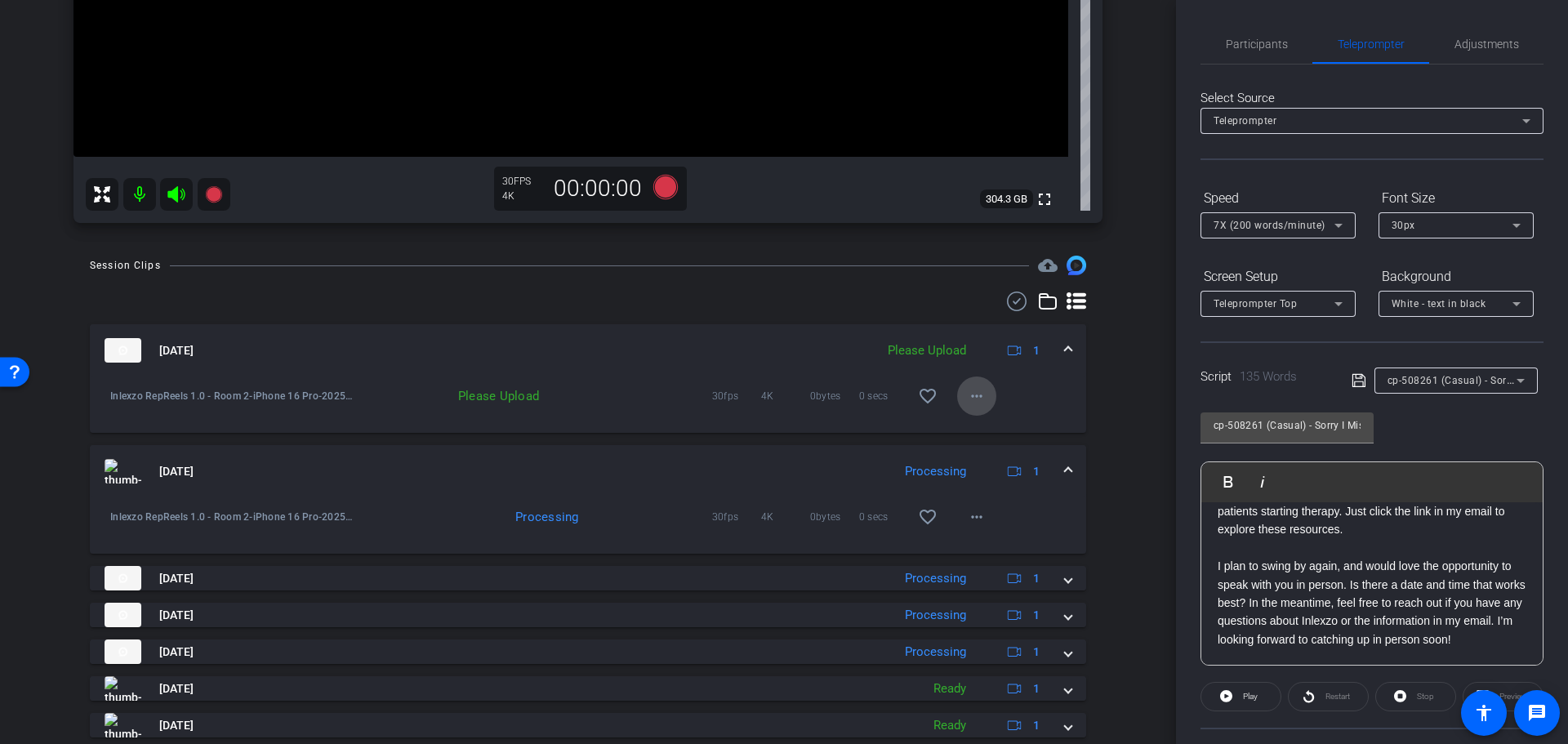
click at [968, 405] on mat-icon "more_horiz" at bounding box center [977, 396] width 20 height 20
click at [1123, 400] on div at bounding box center [784, 372] width 1568 height 744
click at [979, 399] on span at bounding box center [977, 396] width 39 height 39
click at [1008, 473] on span "Delete clip" at bounding box center [994, 472] width 66 height 20
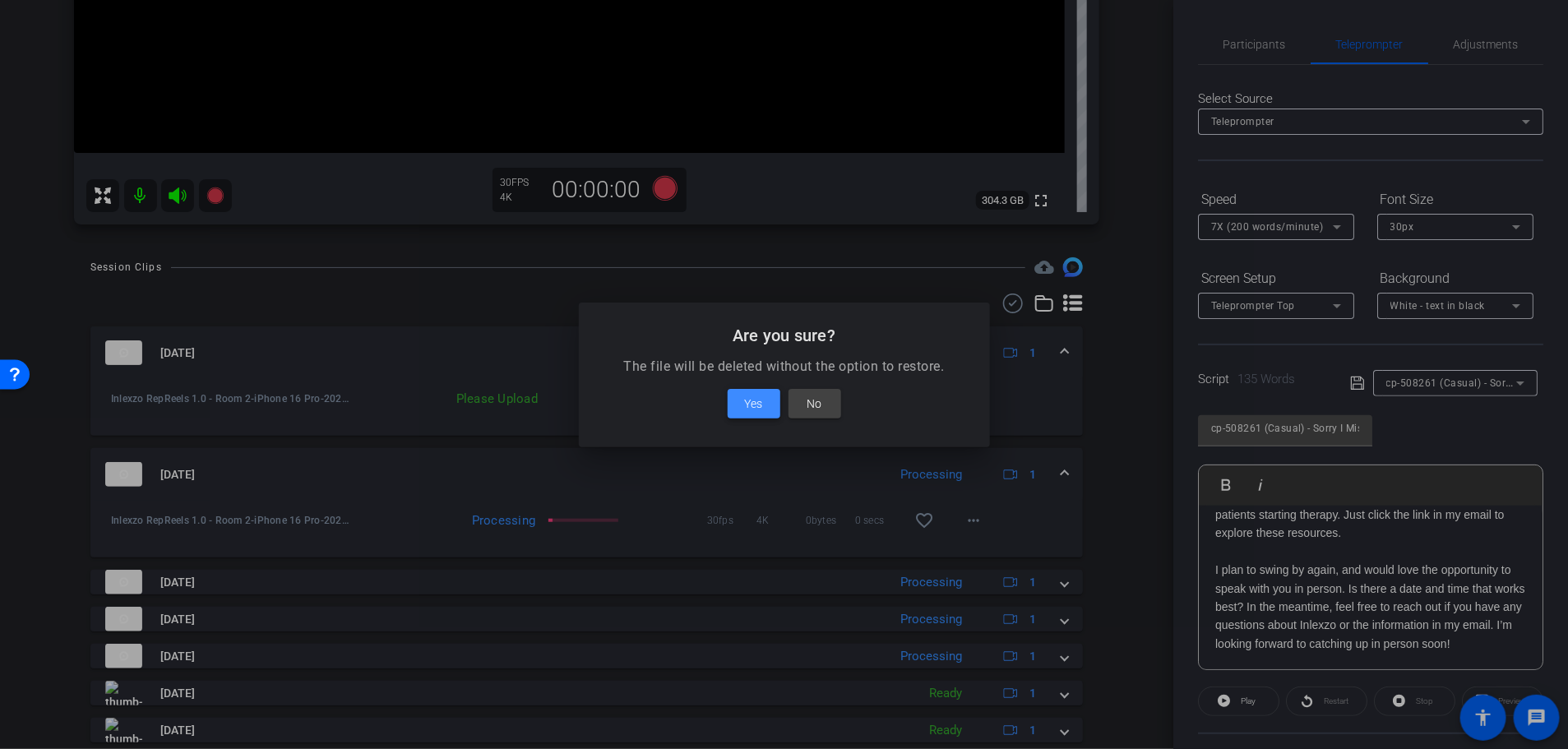
click at [761, 398] on span "Yes" at bounding box center [754, 404] width 18 height 20
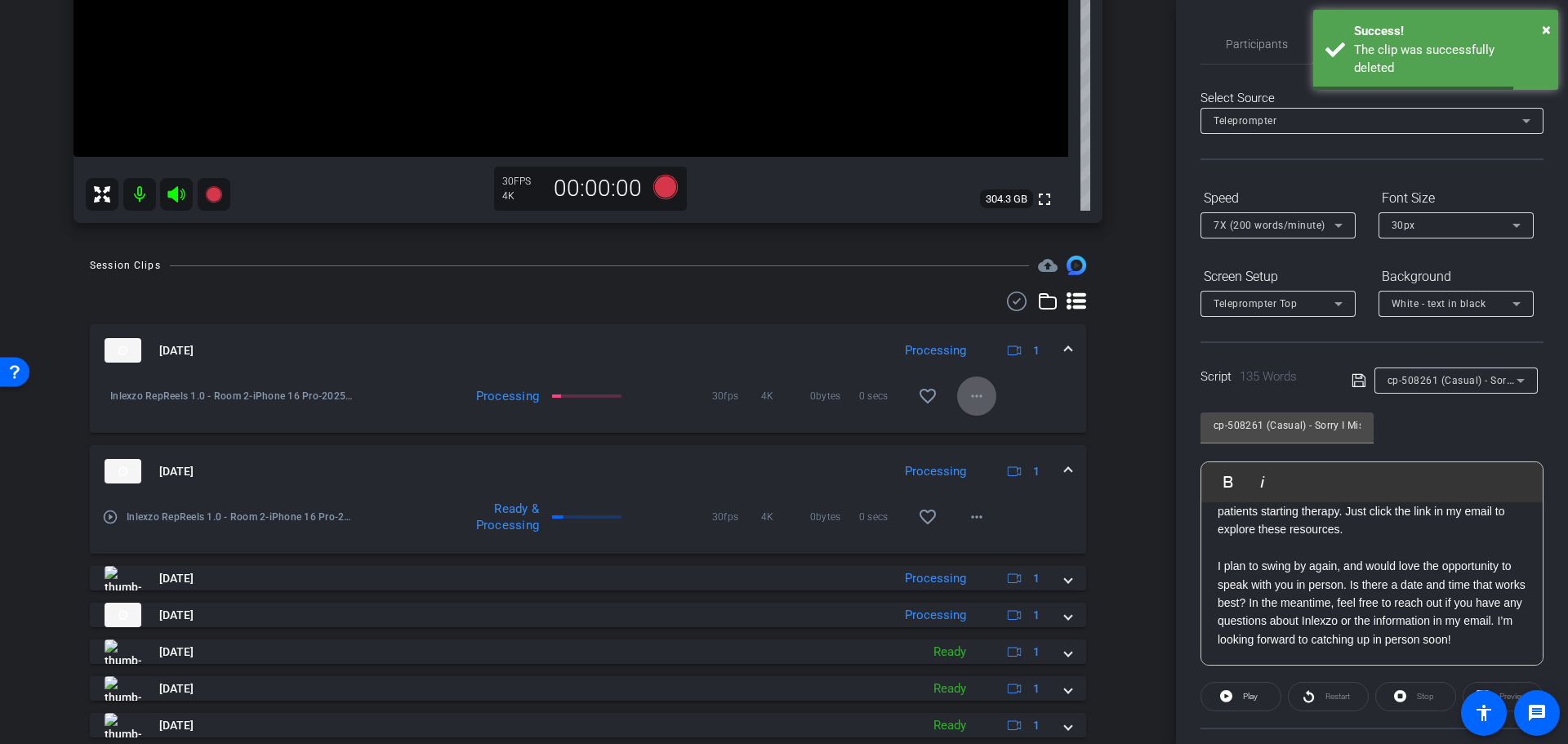
scroll to position [0, 0]
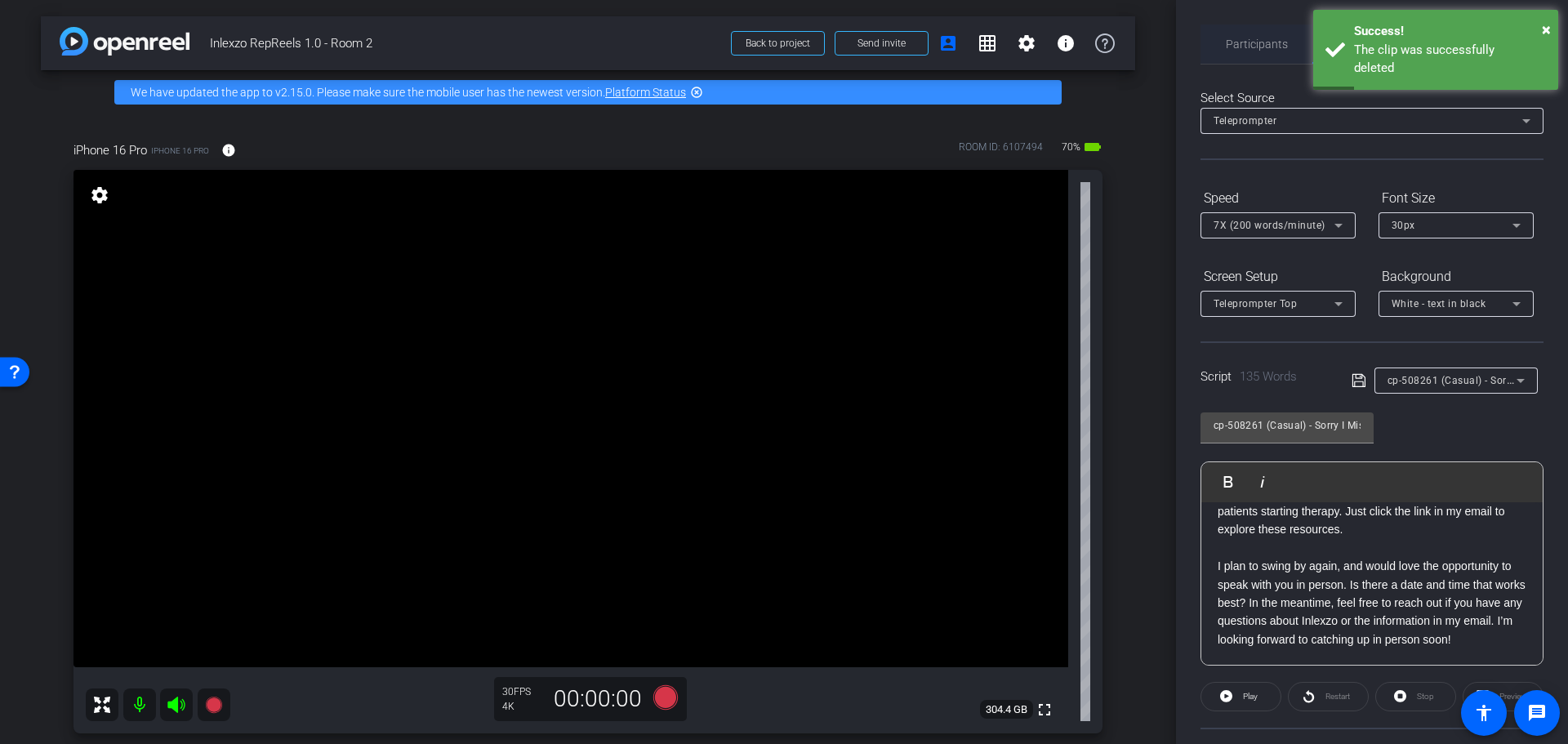
click at [1252, 52] on span "Participants" at bounding box center [1257, 44] width 62 height 39
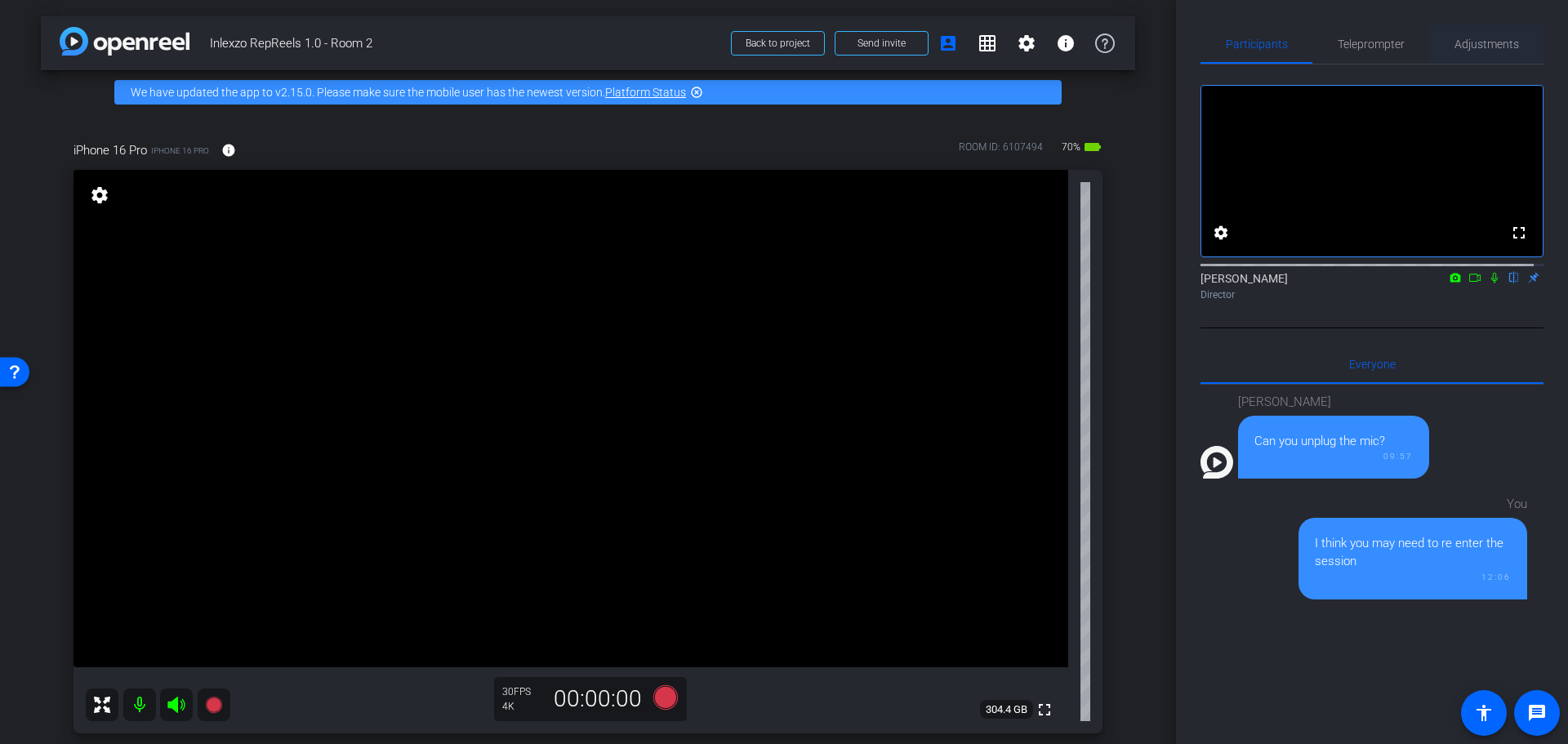
click at [1466, 49] on span "Adjustments" at bounding box center [1486, 43] width 65 height 12
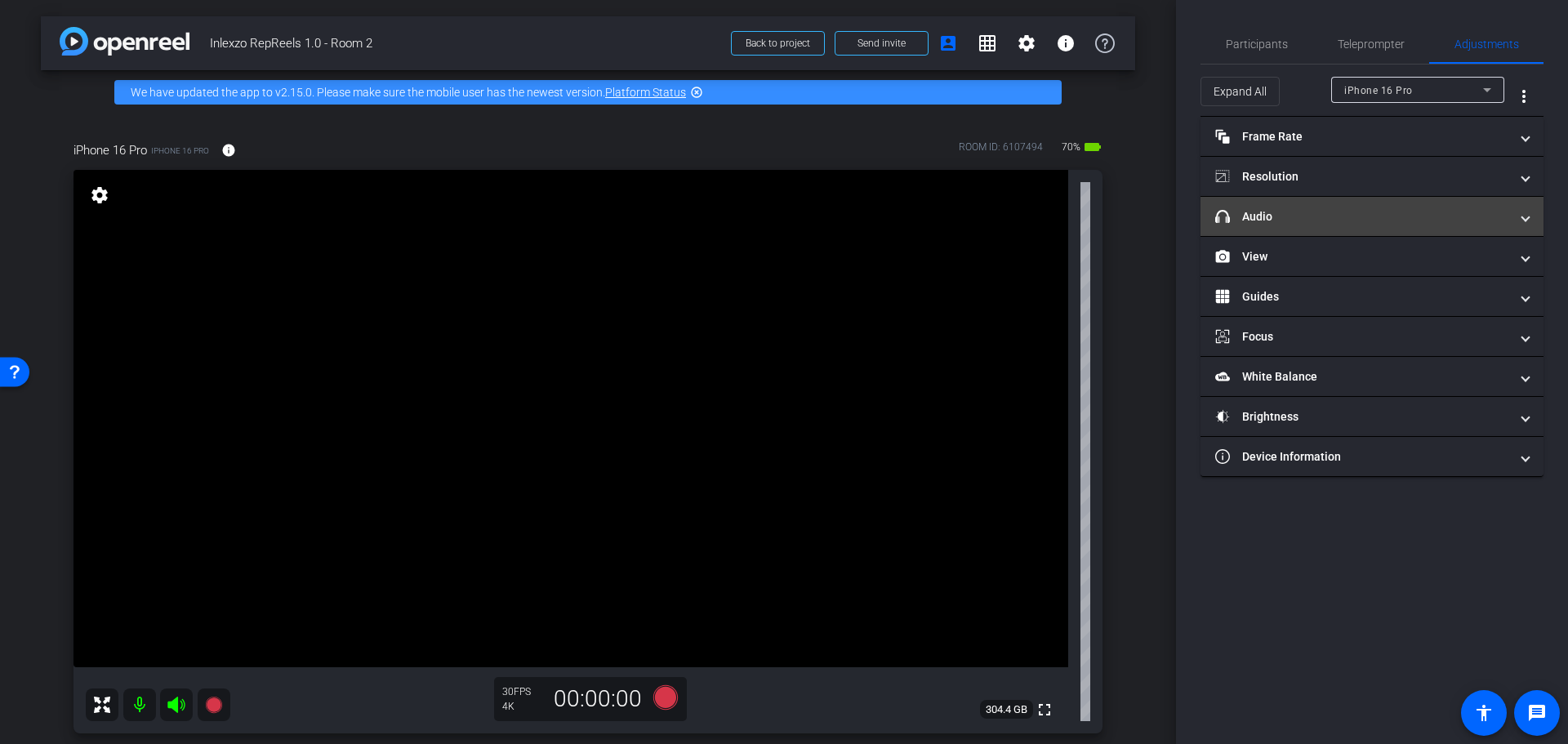
click at [1262, 223] on mat-panel-title "headphone icon Audio" at bounding box center [1362, 216] width 294 height 17
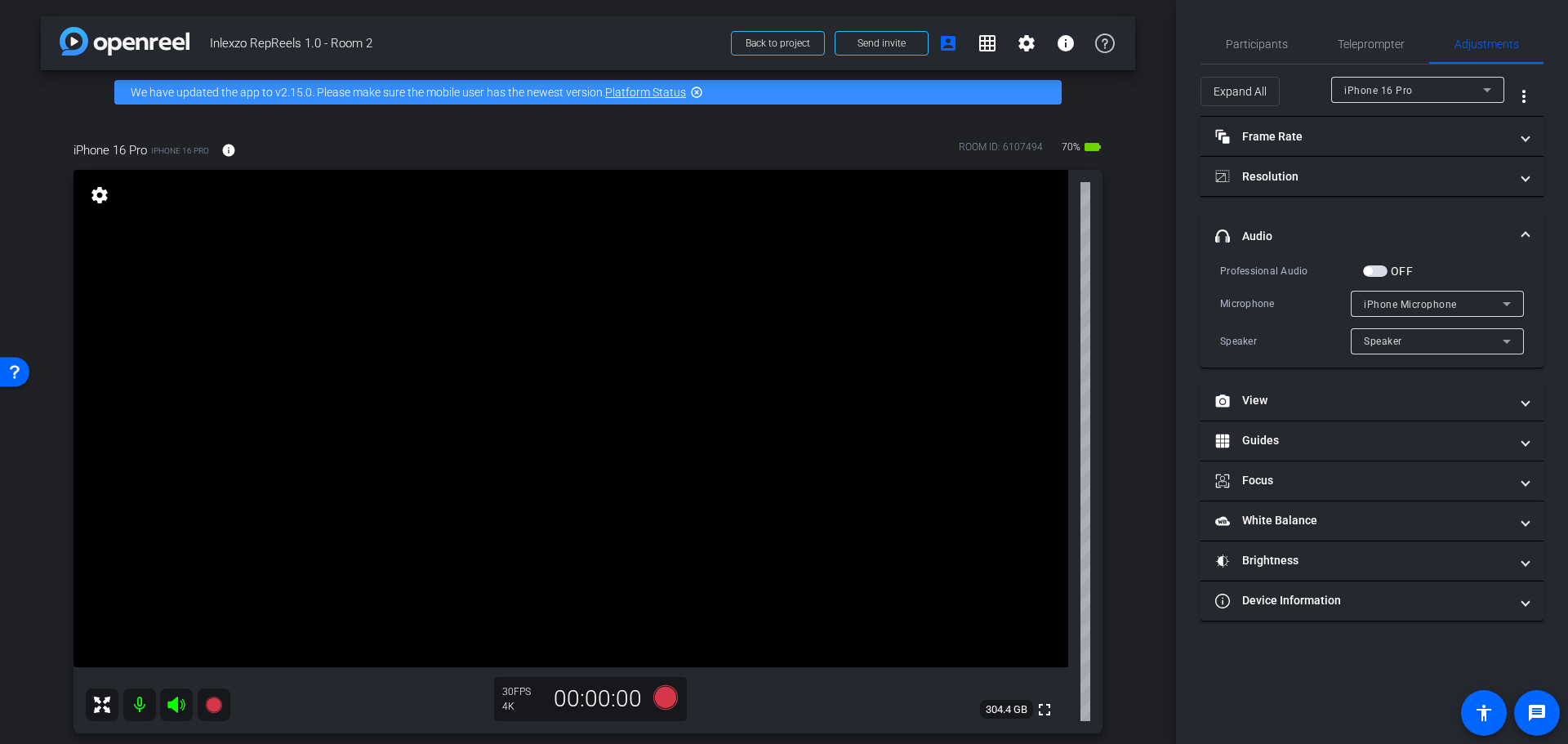
click at [1374, 277] on span "button" at bounding box center [1376, 270] width 25 height 12
click at [1266, 46] on span "Participants" at bounding box center [1257, 43] width 62 height 12
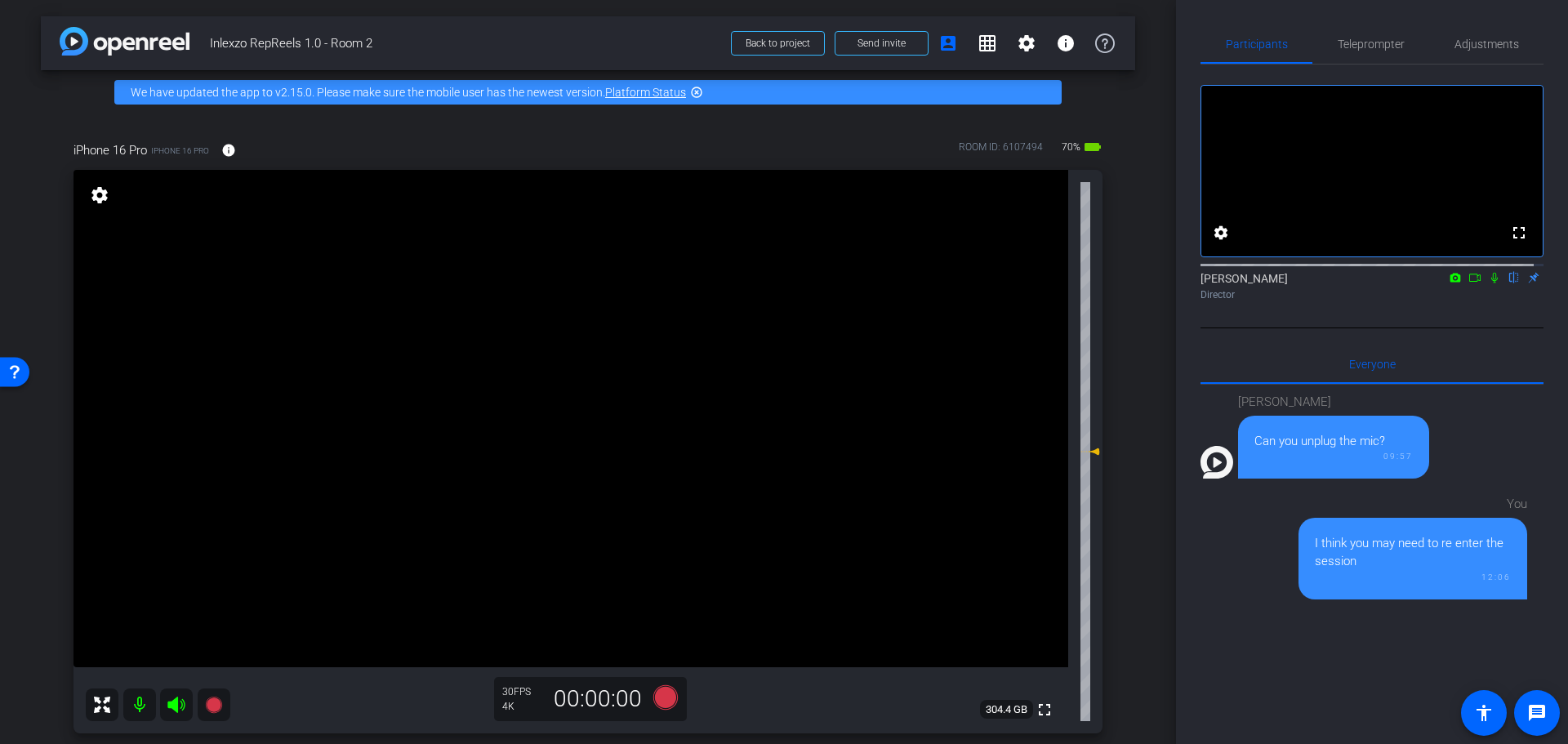
click at [1485, 286] on mat-icon at bounding box center [1494, 278] width 20 height 15
click at [661, 702] on icon at bounding box center [666, 698] width 25 height 25
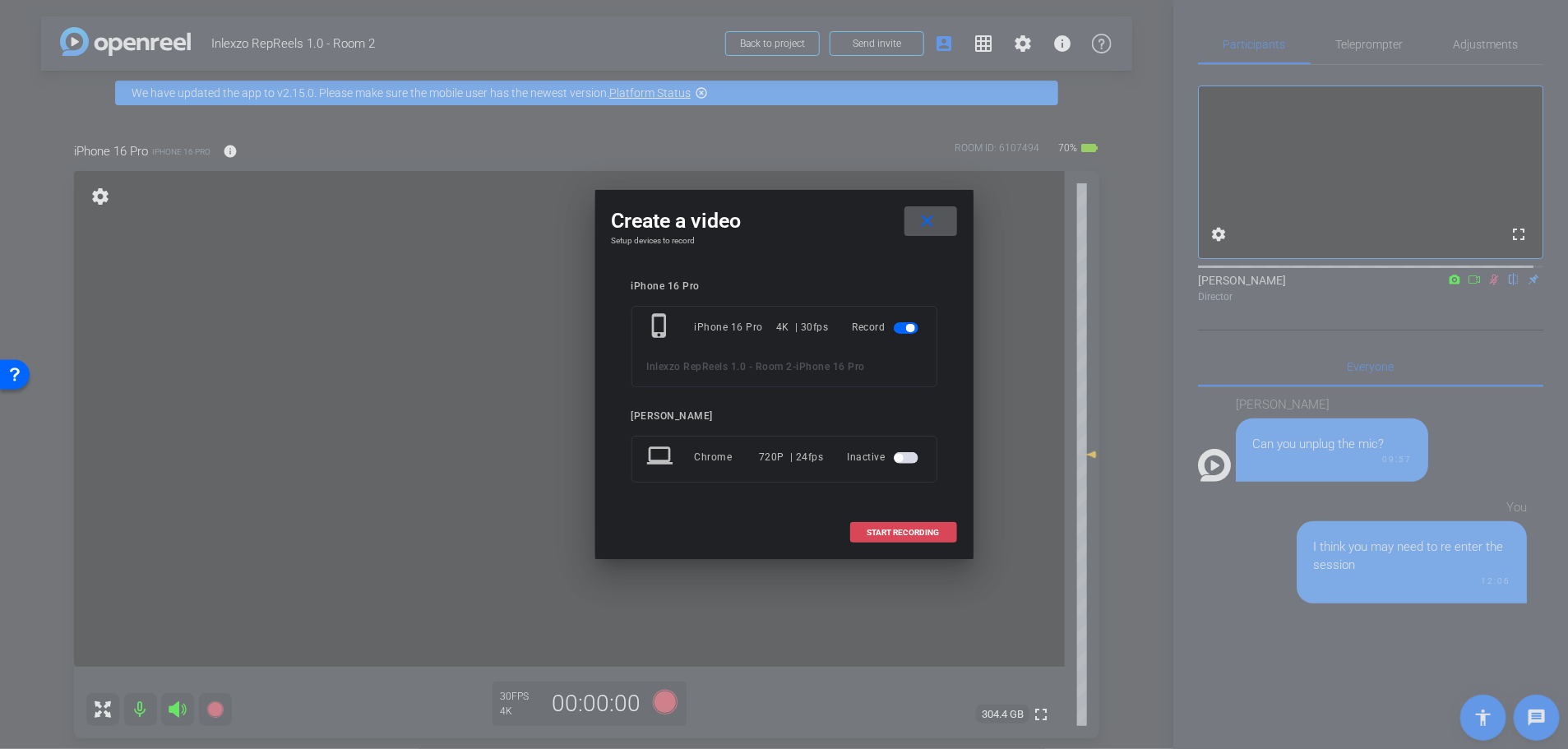
click at [930, 536] on span "START RECORDING" at bounding box center [903, 532] width 72 height 8
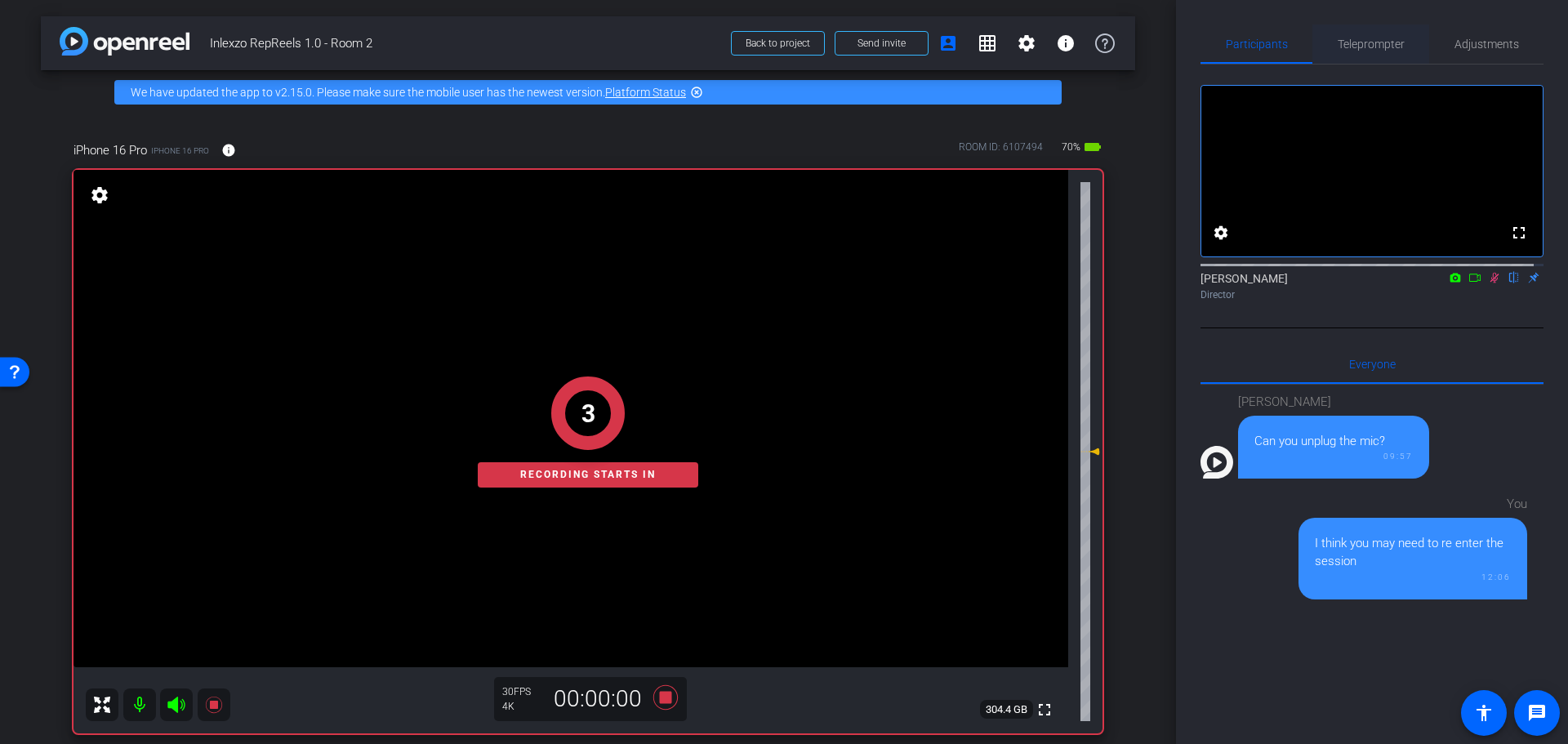
click at [1376, 34] on span "Teleprompter" at bounding box center [1371, 44] width 67 height 39
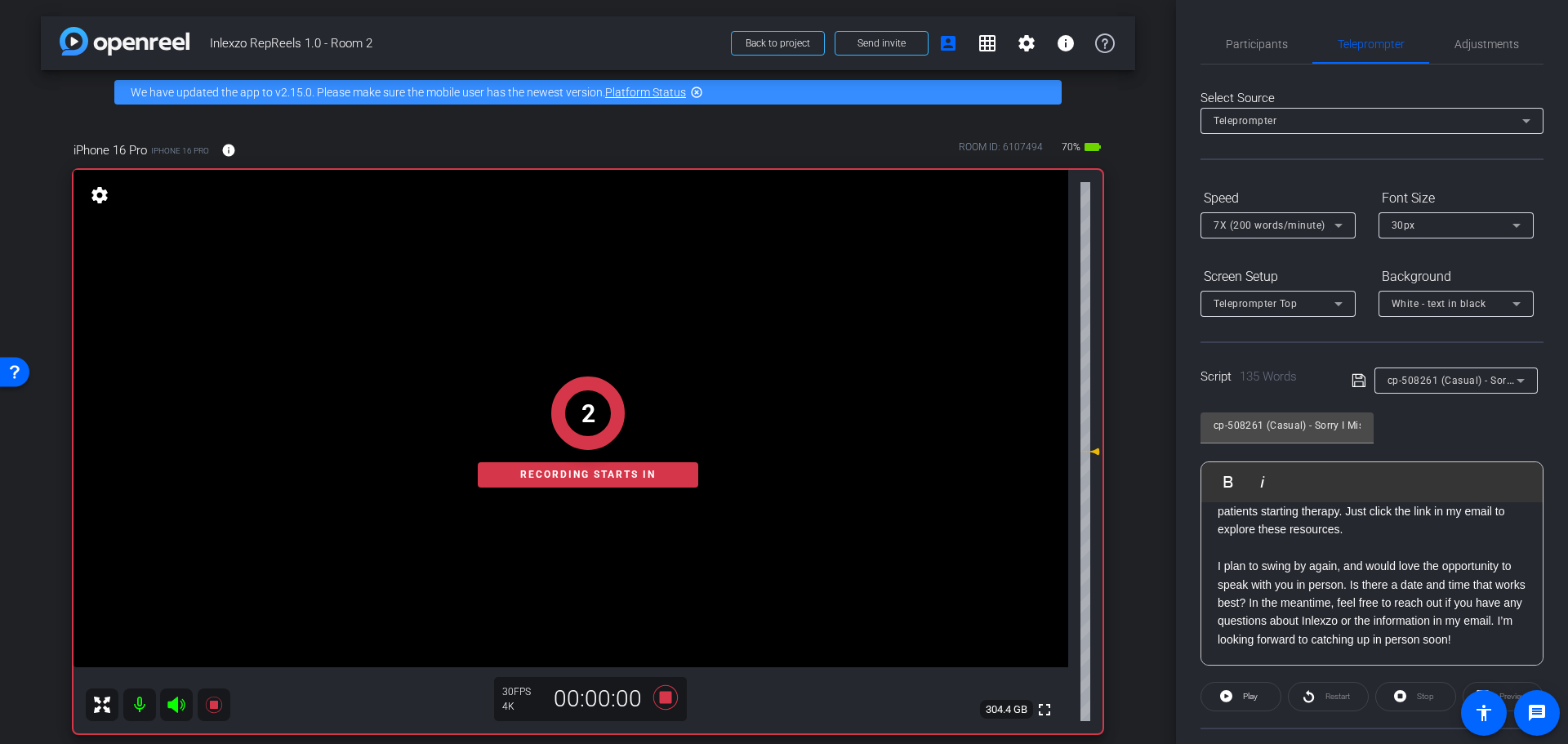
click at [1447, 372] on div "cp-508261 (Casual) - Sorry I Missed You" at bounding box center [1452, 380] width 129 height 20
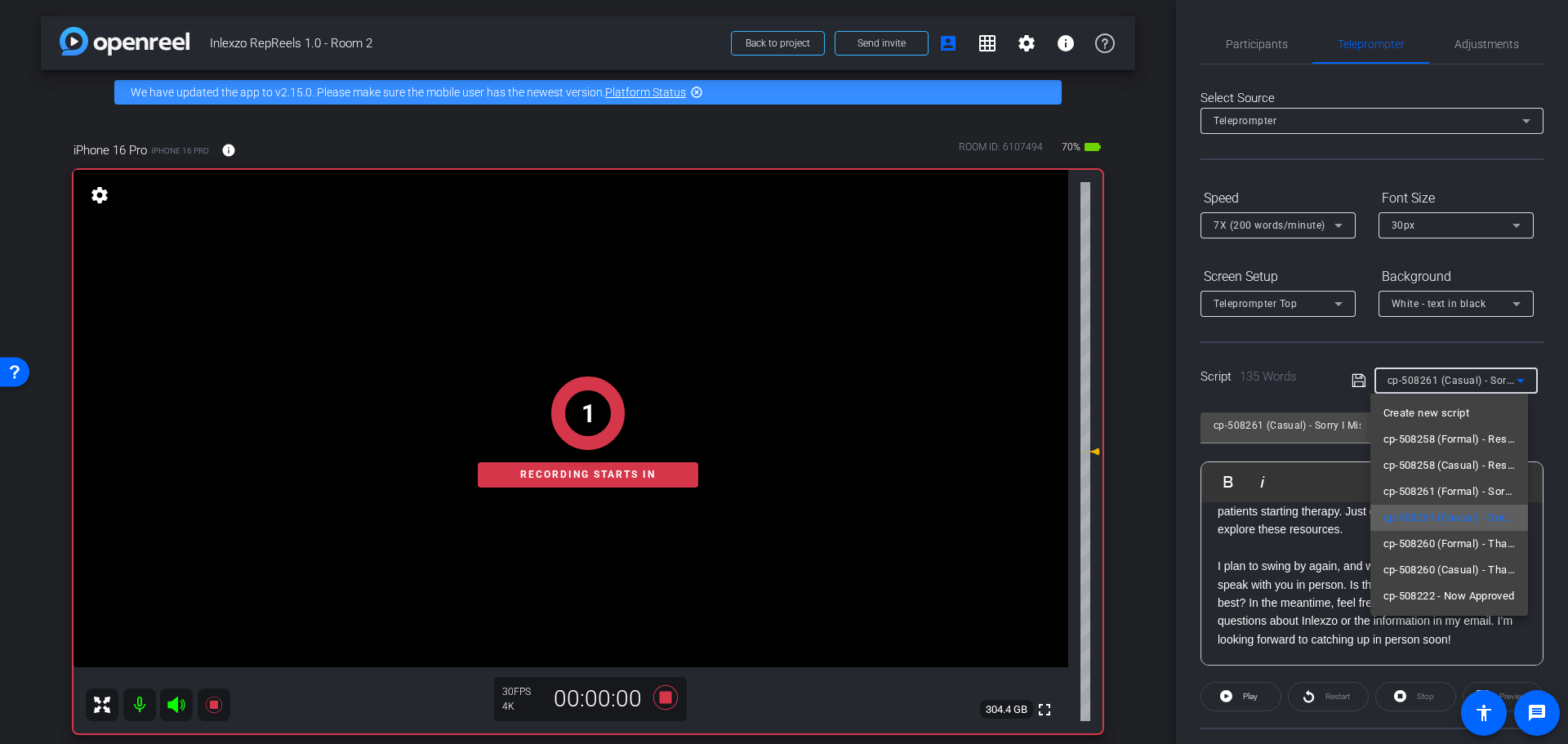
click at [1467, 514] on span "cp-508261 (Casual) - Sorry I Missed You" at bounding box center [1449, 518] width 132 height 20
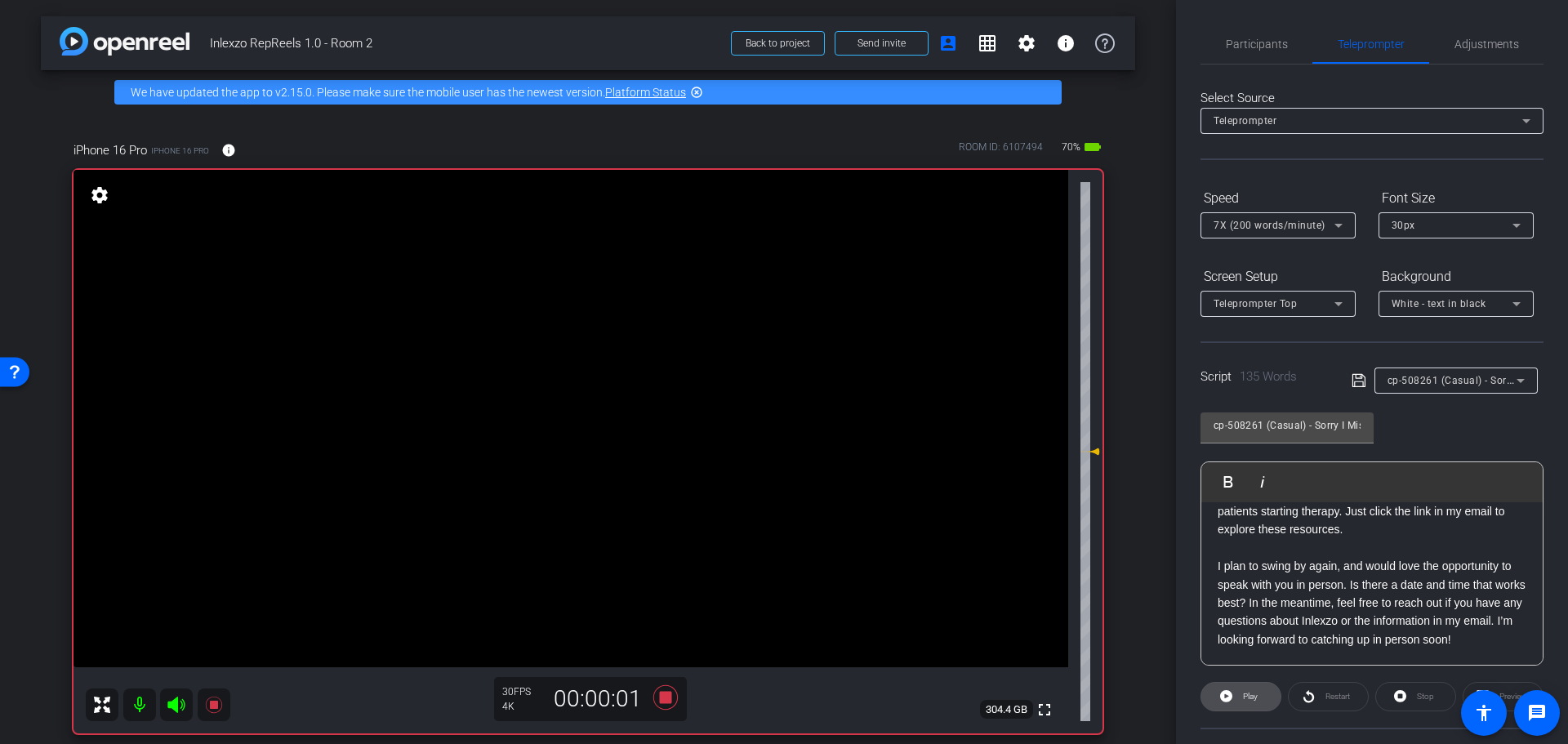
click at [1241, 700] on span "Play" at bounding box center [1248, 697] width 19 height 23
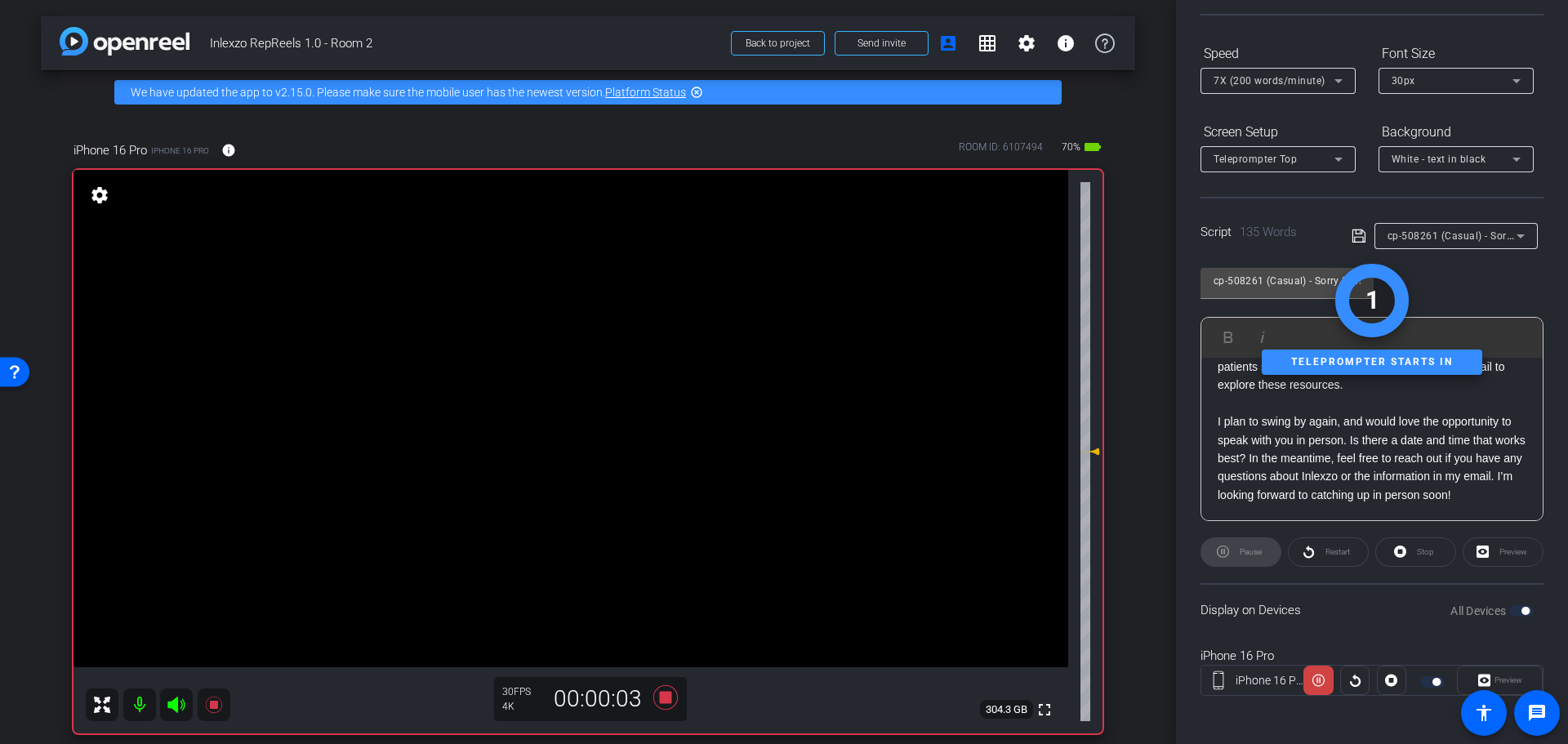
scroll to position [148, 0]
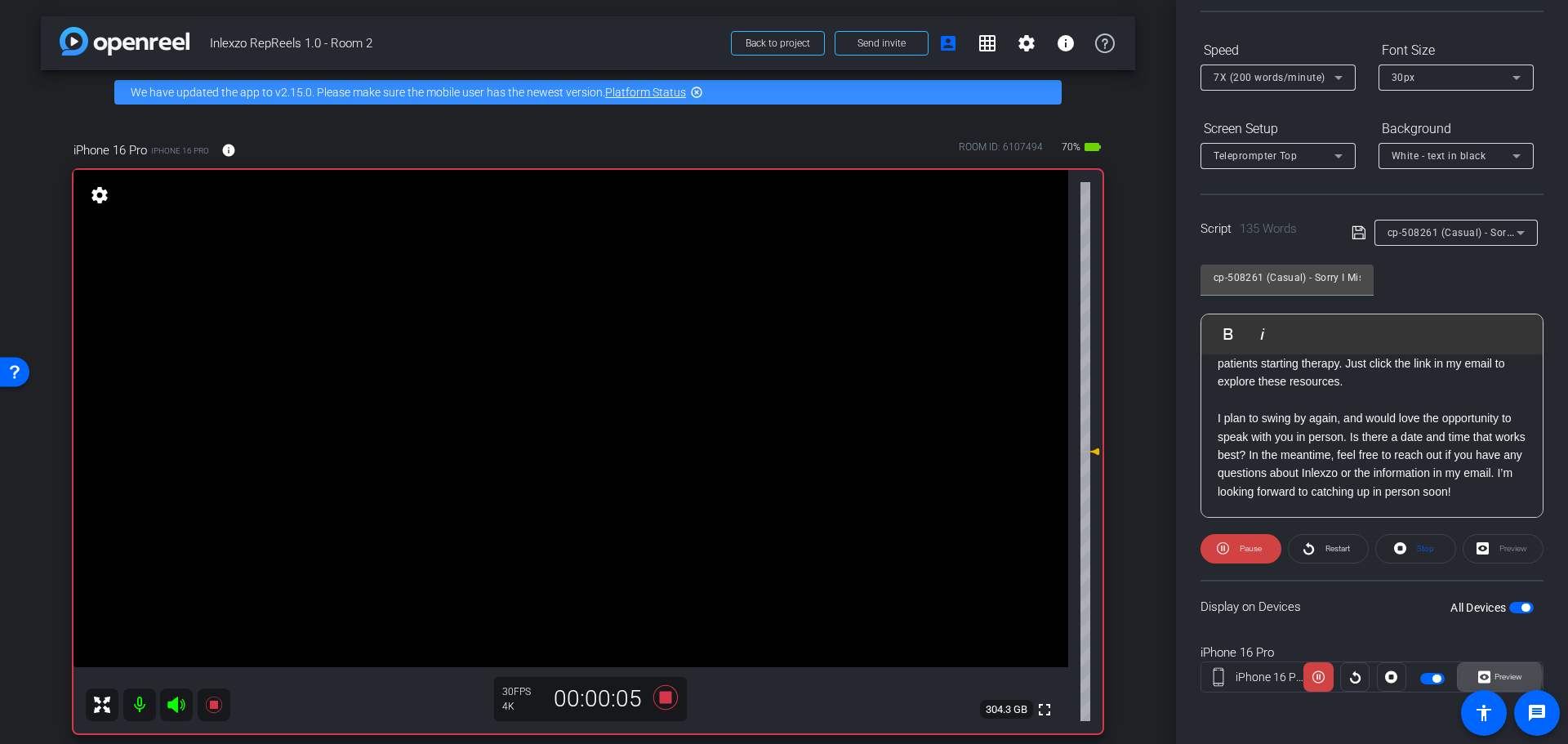
click at [1478, 675] on icon at bounding box center [1485, 677] width 12 height 12
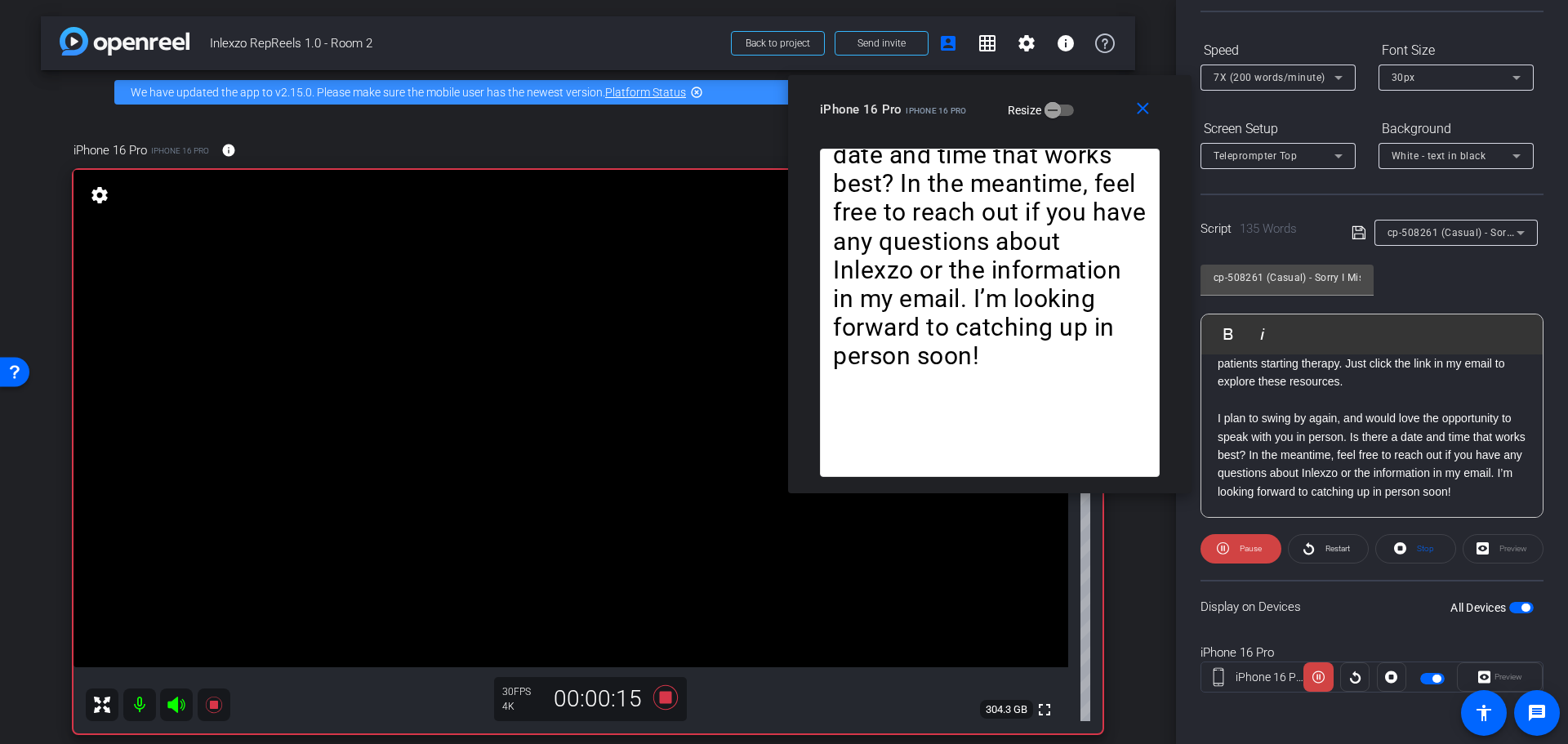
drag, startPoint x: 720, startPoint y: 202, endPoint x: 925, endPoint y: 115, distance: 222.7
click at [925, 115] on div "iPhone 16 Pro iPhone 16 Pro" at bounding box center [893, 108] width 147 height 20
click at [1330, 540] on span "Restart" at bounding box center [1336, 549] width 28 height 23
click at [664, 699] on icon at bounding box center [666, 698] width 25 height 25
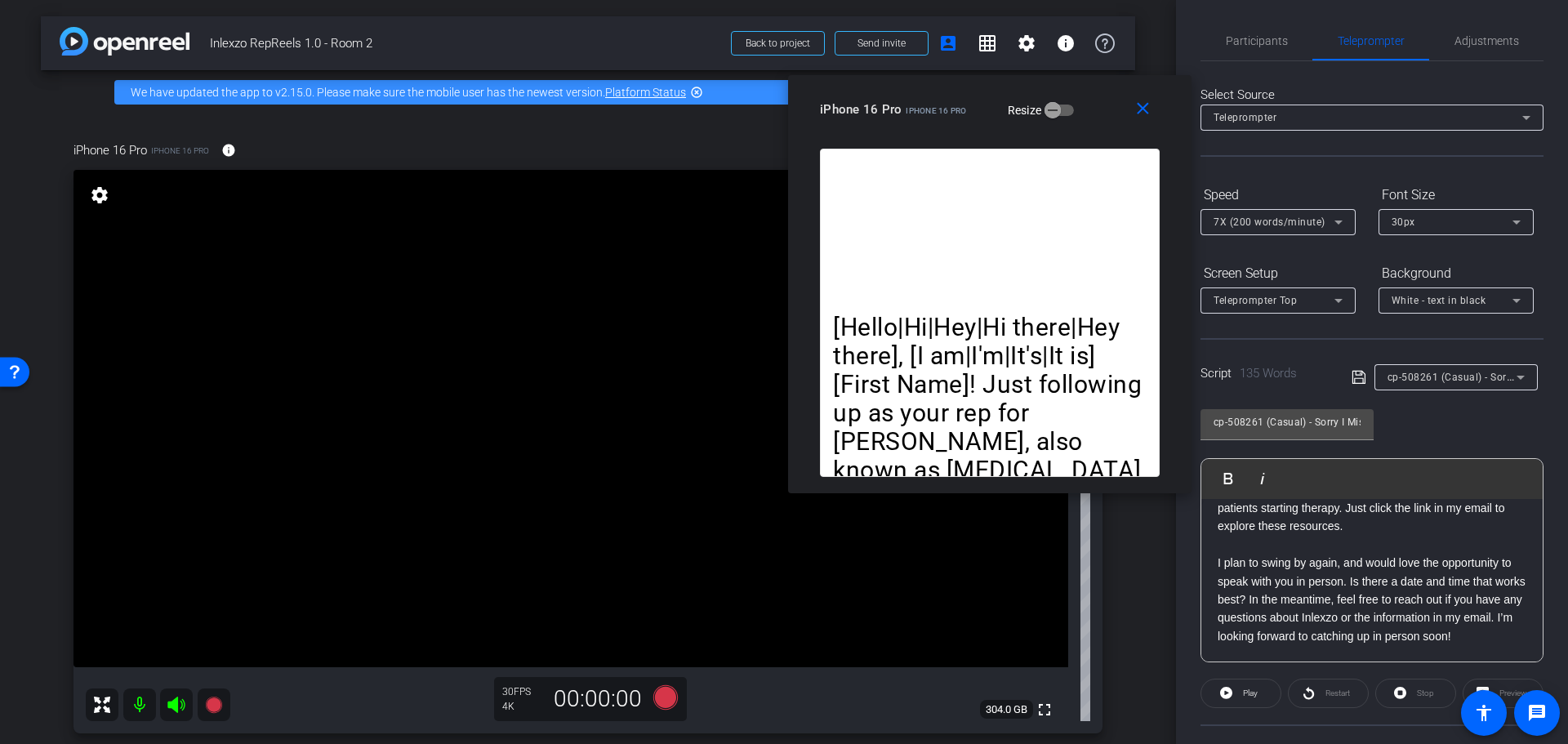
scroll to position [0, 0]
click at [1474, 35] on span "Adjustments" at bounding box center [1486, 44] width 65 height 39
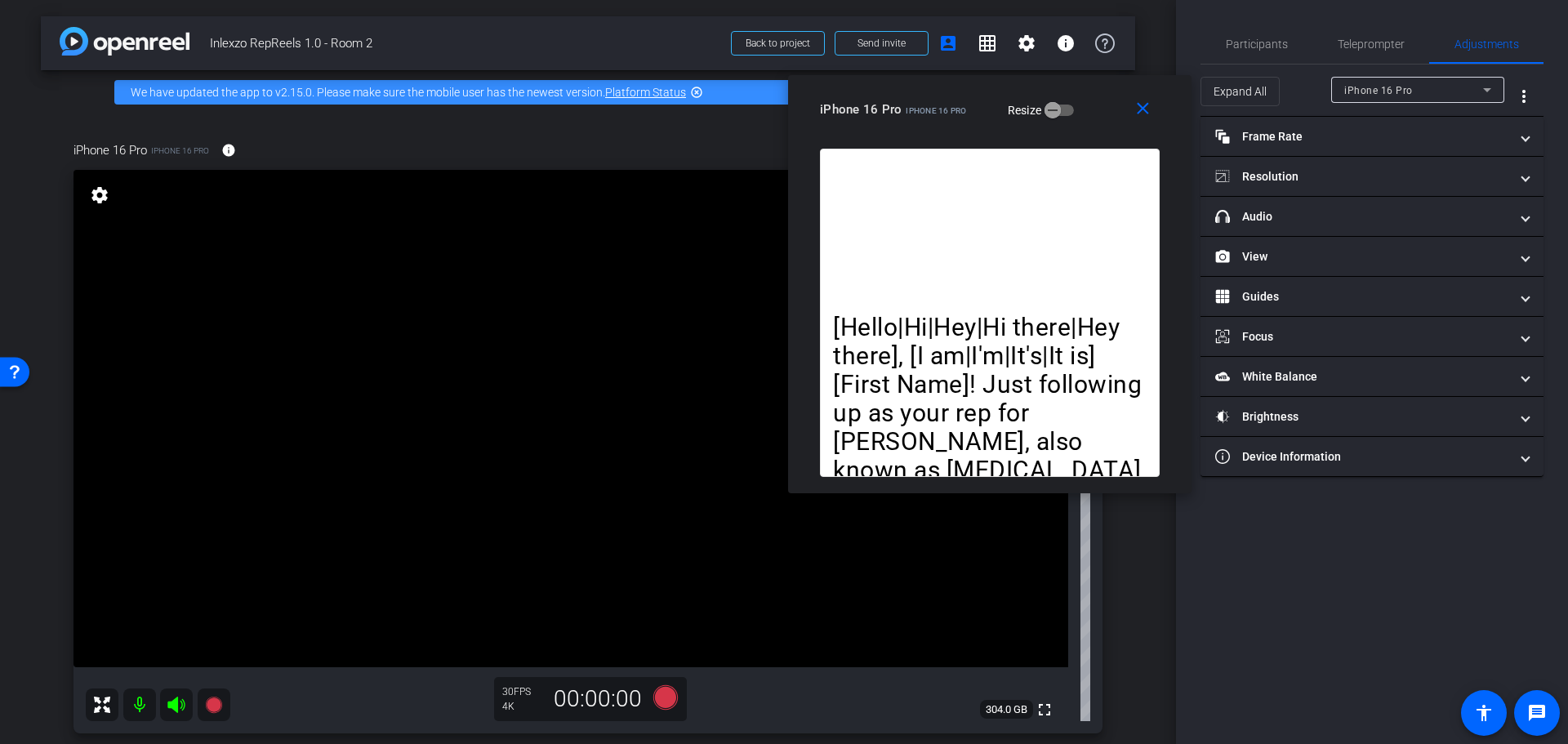
drag, startPoint x: 1317, startPoint y: 226, endPoint x: 1328, endPoint y: 266, distance: 41.5
click at [1317, 225] on mat-expansion-panel-header "headphone icon Audio" at bounding box center [1371, 216] width 343 height 39
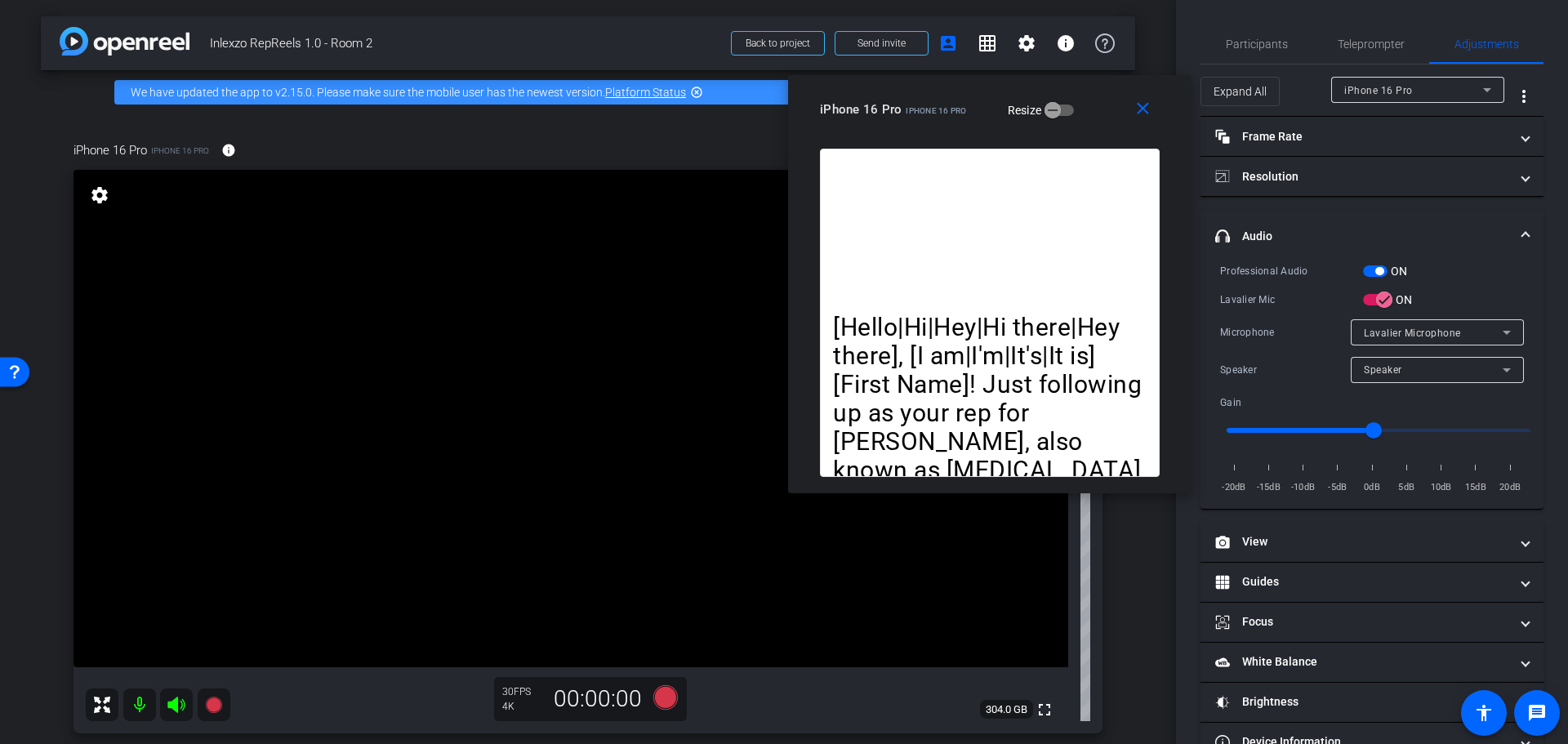
click at [1384, 269] on span "button" at bounding box center [1379, 270] width 8 height 8
drag, startPoint x: 1244, startPoint y: 51, endPoint x: 1304, endPoint y: 83, distance: 68.0
click at [1244, 48] on span "Participants" at bounding box center [1257, 43] width 62 height 12
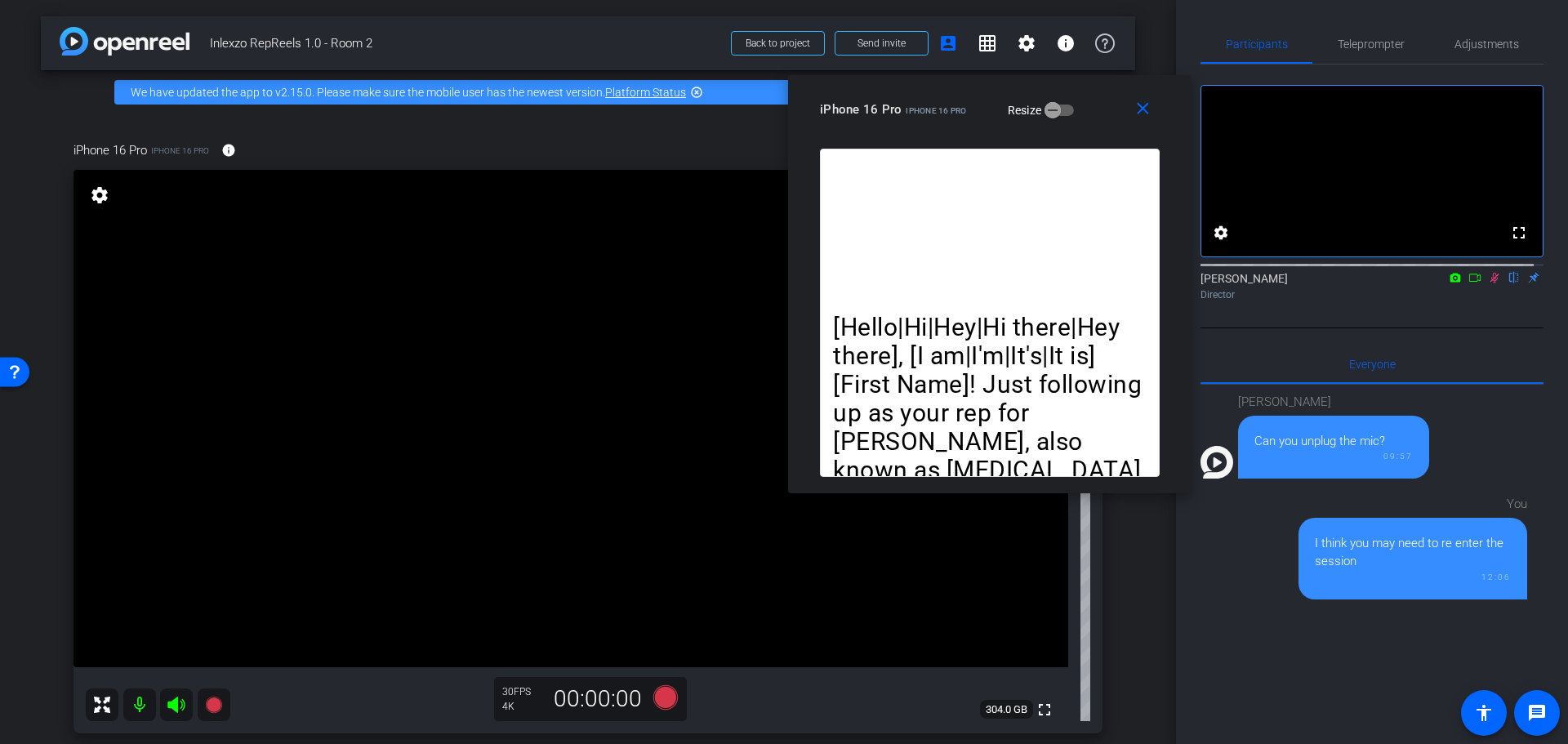
click at [1485, 286] on mat-icon at bounding box center [1494, 278] width 20 height 15
drag, startPoint x: 932, startPoint y: 109, endPoint x: 925, endPoint y: 96, distance: 14.8
click at [926, 97] on div "close iPhone 16 Pro iPhone 16 Pro Resize" at bounding box center [989, 112] width 403 height 74
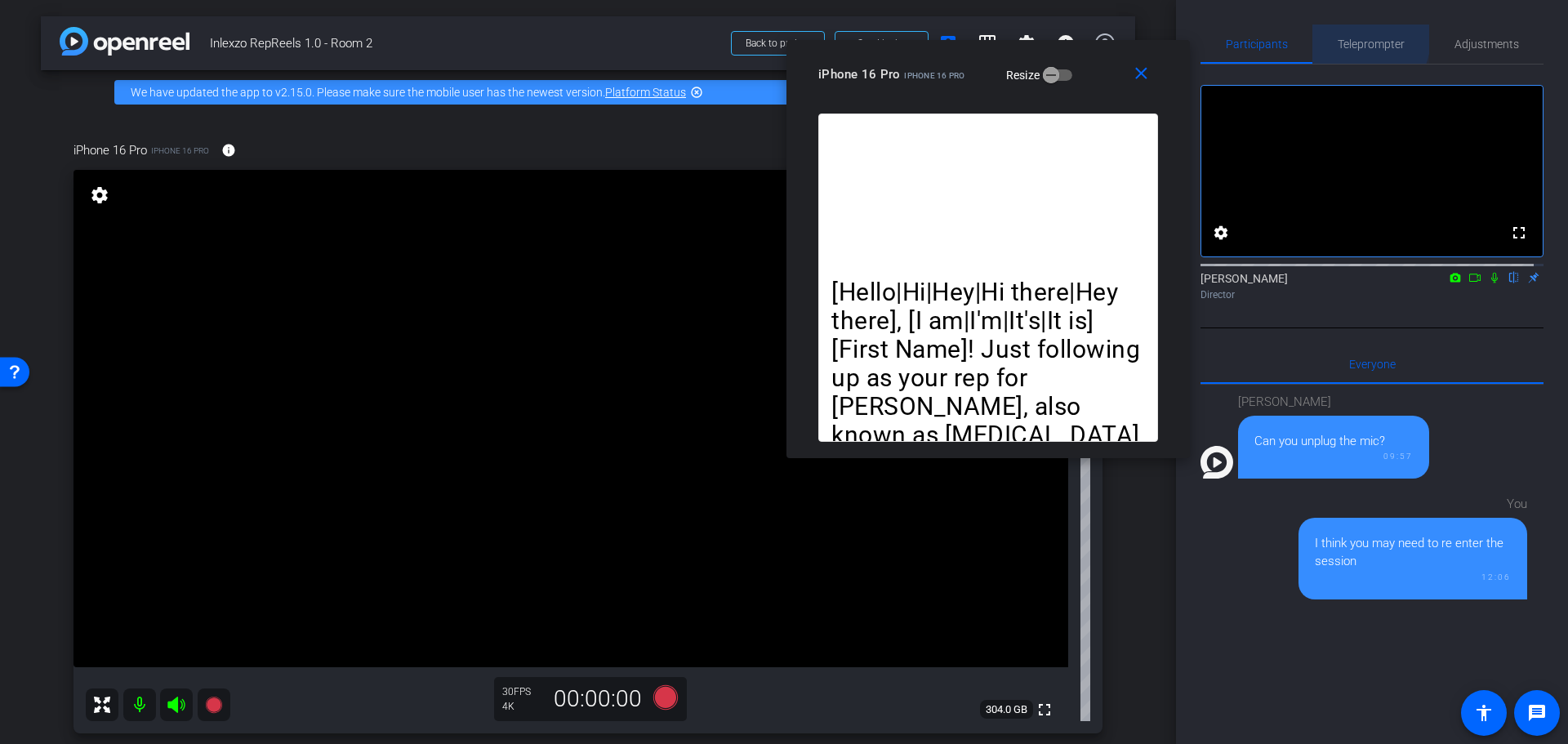
click at [1347, 36] on span "Teleprompter" at bounding box center [1371, 44] width 67 height 39
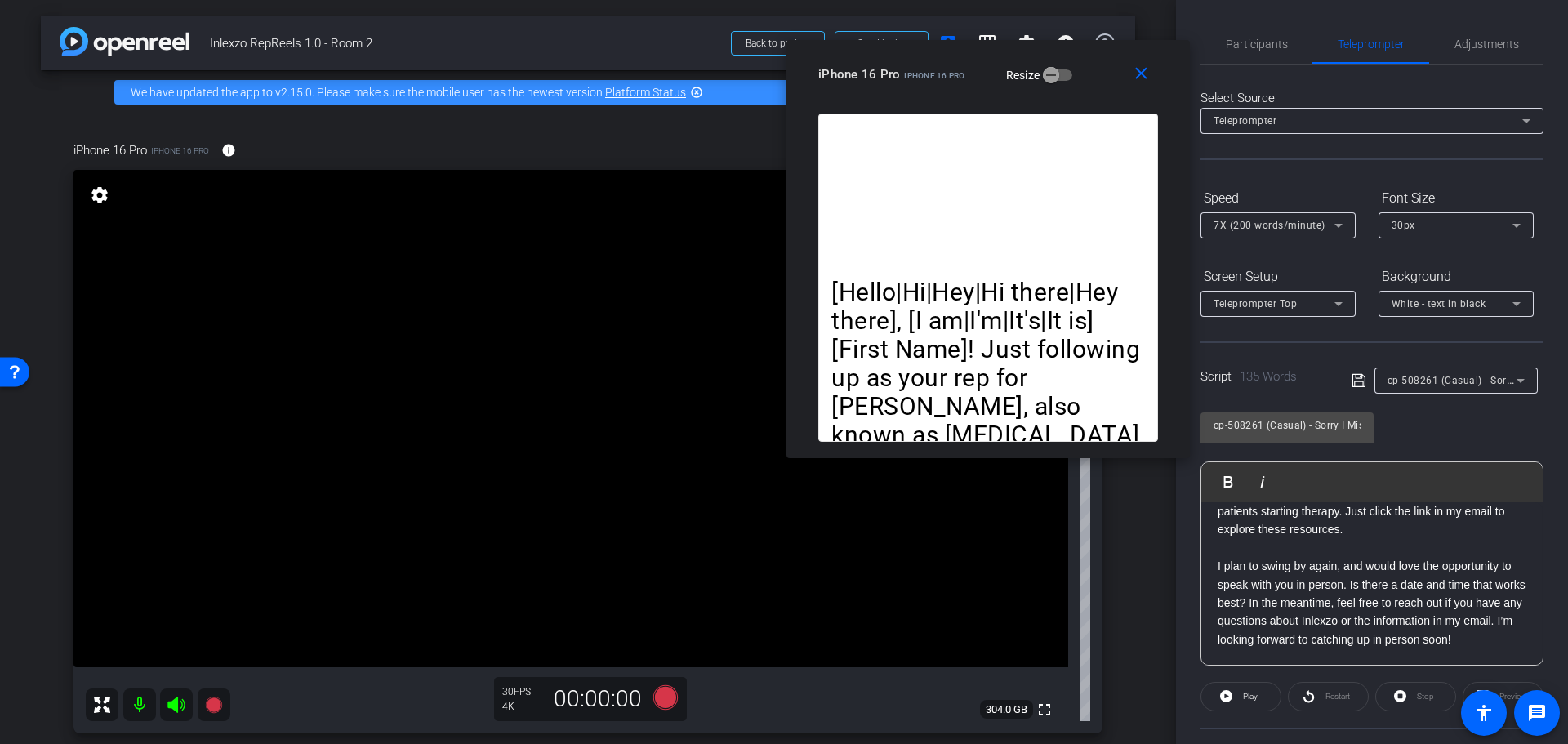
click at [1439, 379] on span "cp-508261 (Casual) - Sorry I Missed You" at bounding box center [1483, 380] width 192 height 13
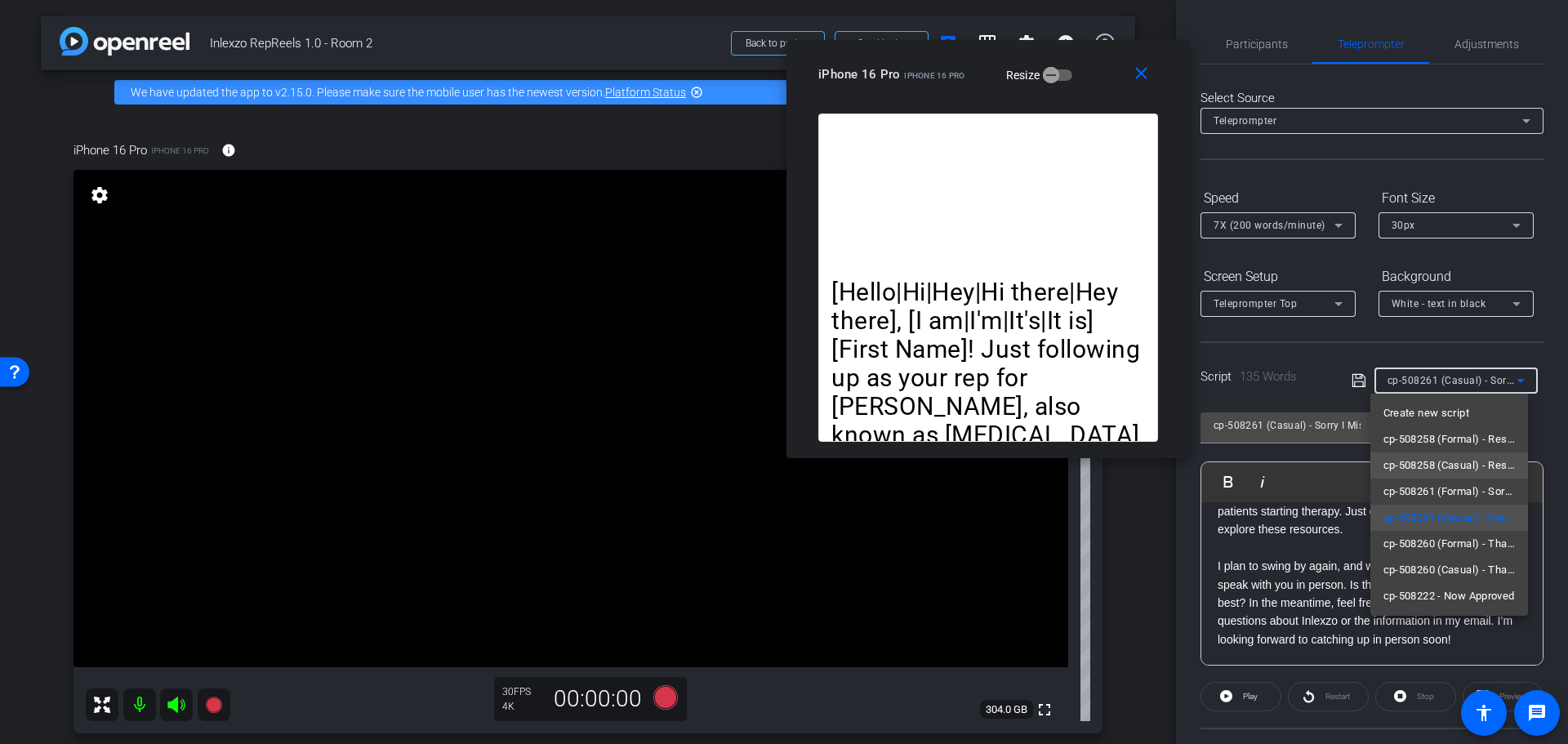
click at [1488, 467] on span "cp-508258 (Casual) - Resources to Share" at bounding box center [1449, 466] width 132 height 20
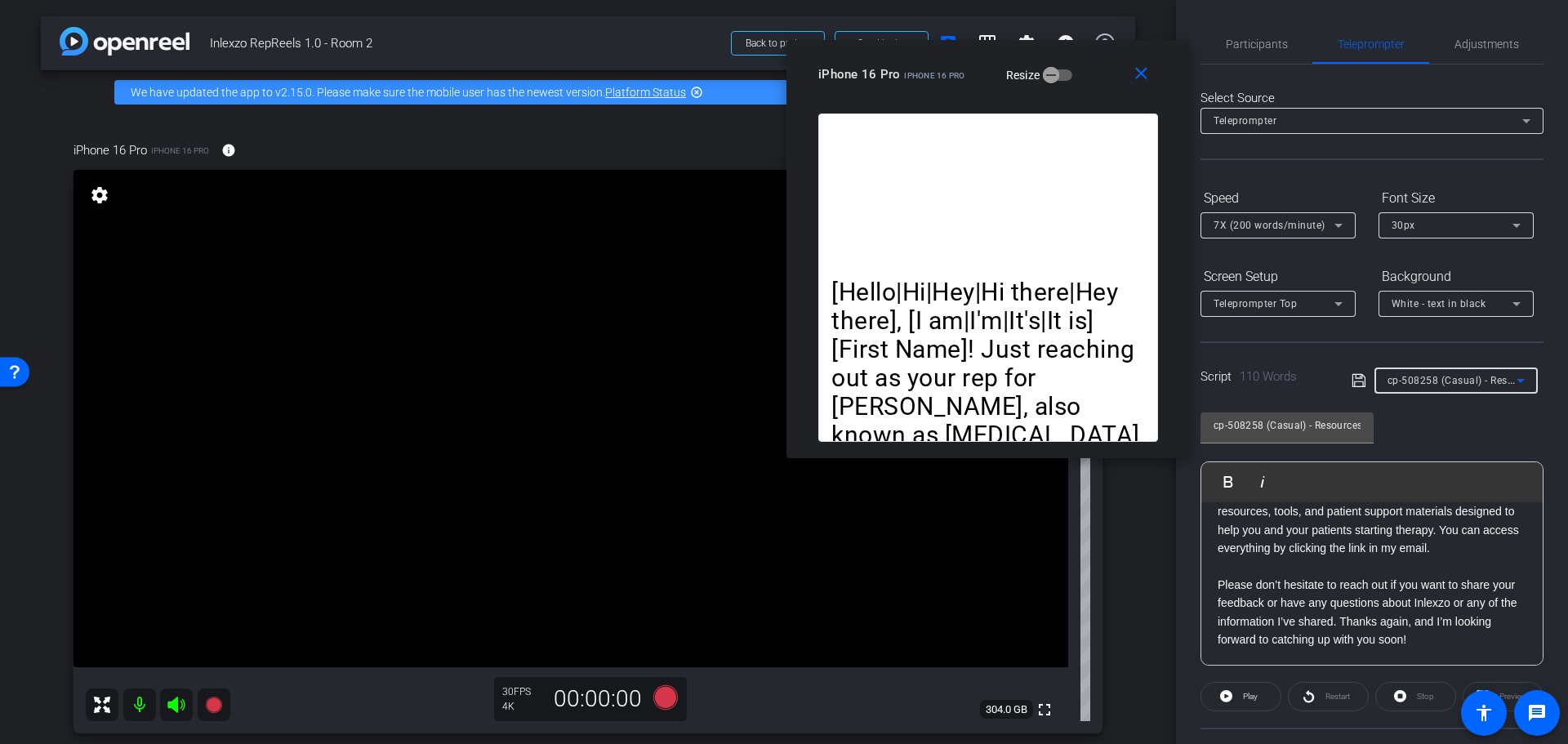
scroll to position [144, 0]
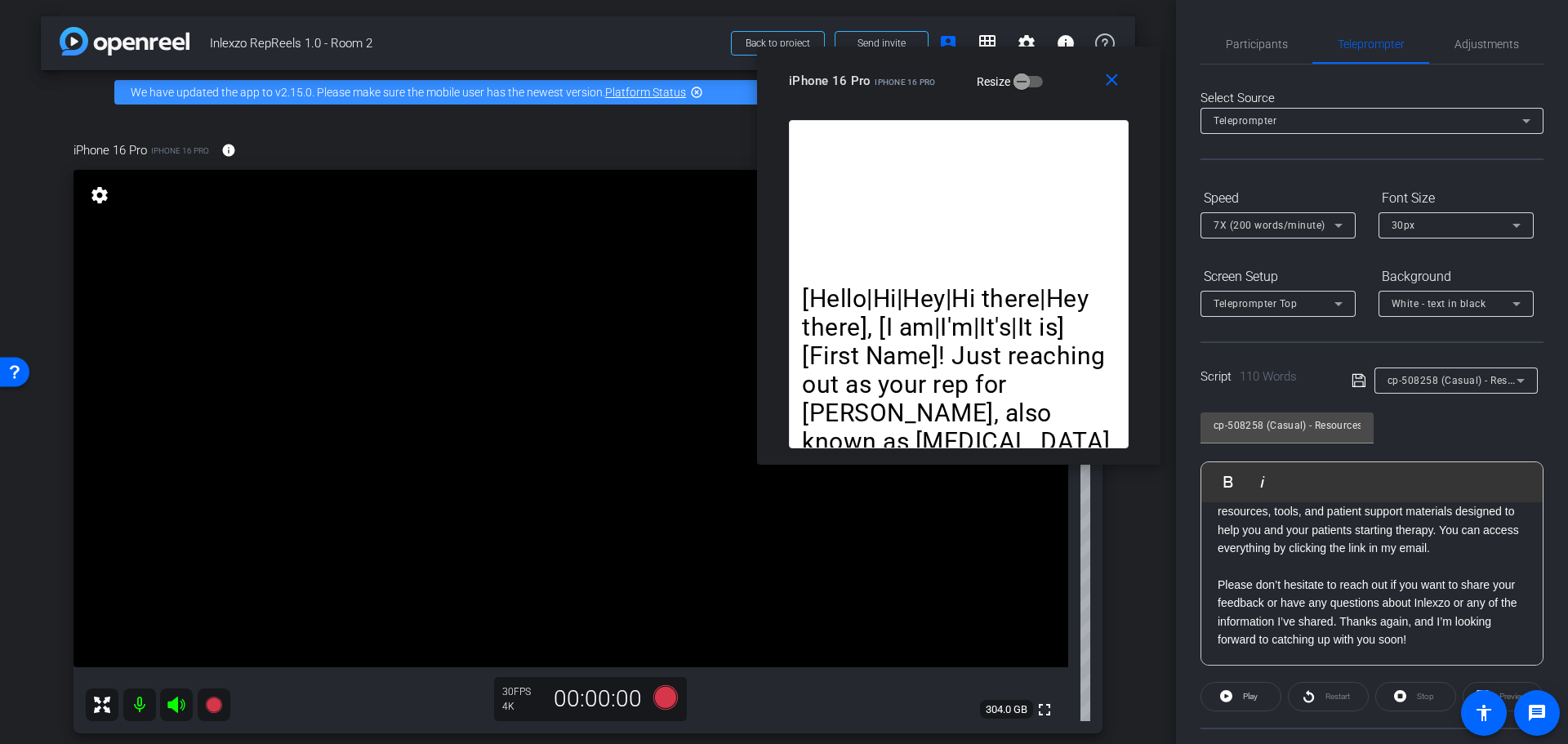
drag, startPoint x: 976, startPoint y: 78, endPoint x: 950, endPoint y: 87, distance: 27.5
click at [952, 87] on mat-slide-toggle "Resize" at bounding box center [997, 81] width 91 height 26
click at [1436, 379] on span "cp-508258 (Casual) - Resources to Share" at bounding box center [1485, 380] width 195 height 13
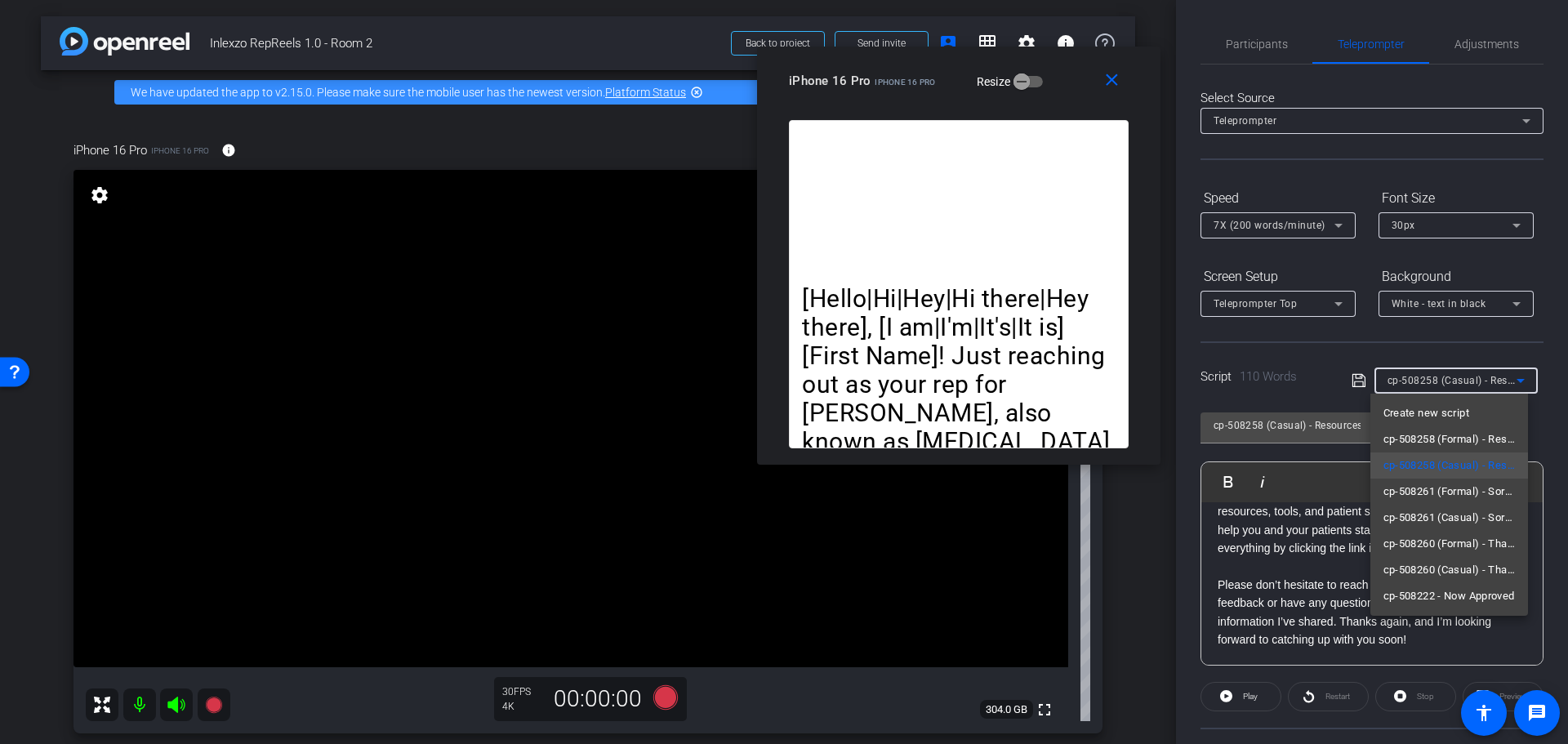
click at [1450, 466] on span "cp-508258 (Casual) - Resources to Share" at bounding box center [1449, 466] width 132 height 20
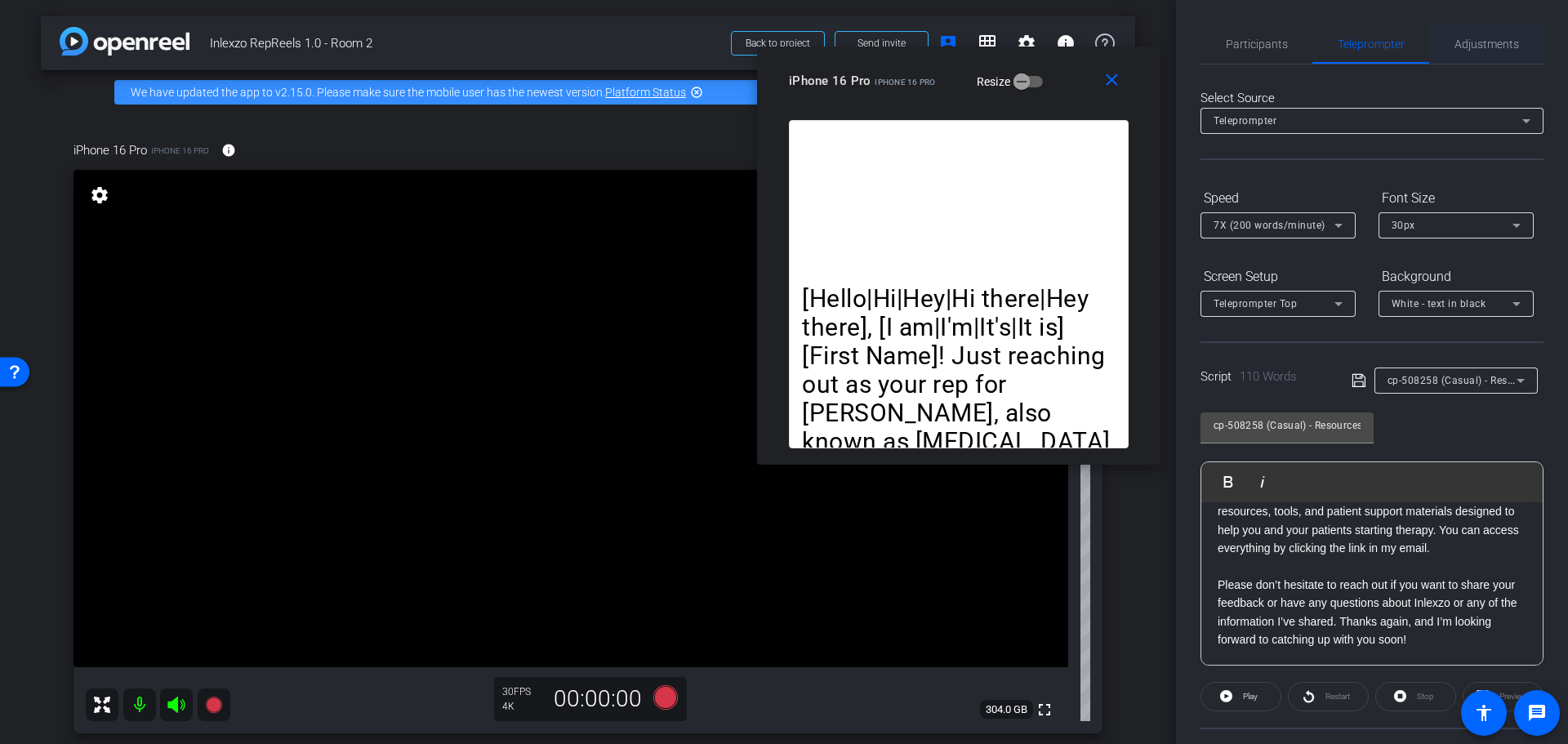
click at [1478, 63] on div "Participants Teleprompter Adjustments" at bounding box center [1371, 44] width 343 height 40
click at [1486, 36] on span "Adjustments" at bounding box center [1486, 44] width 65 height 39
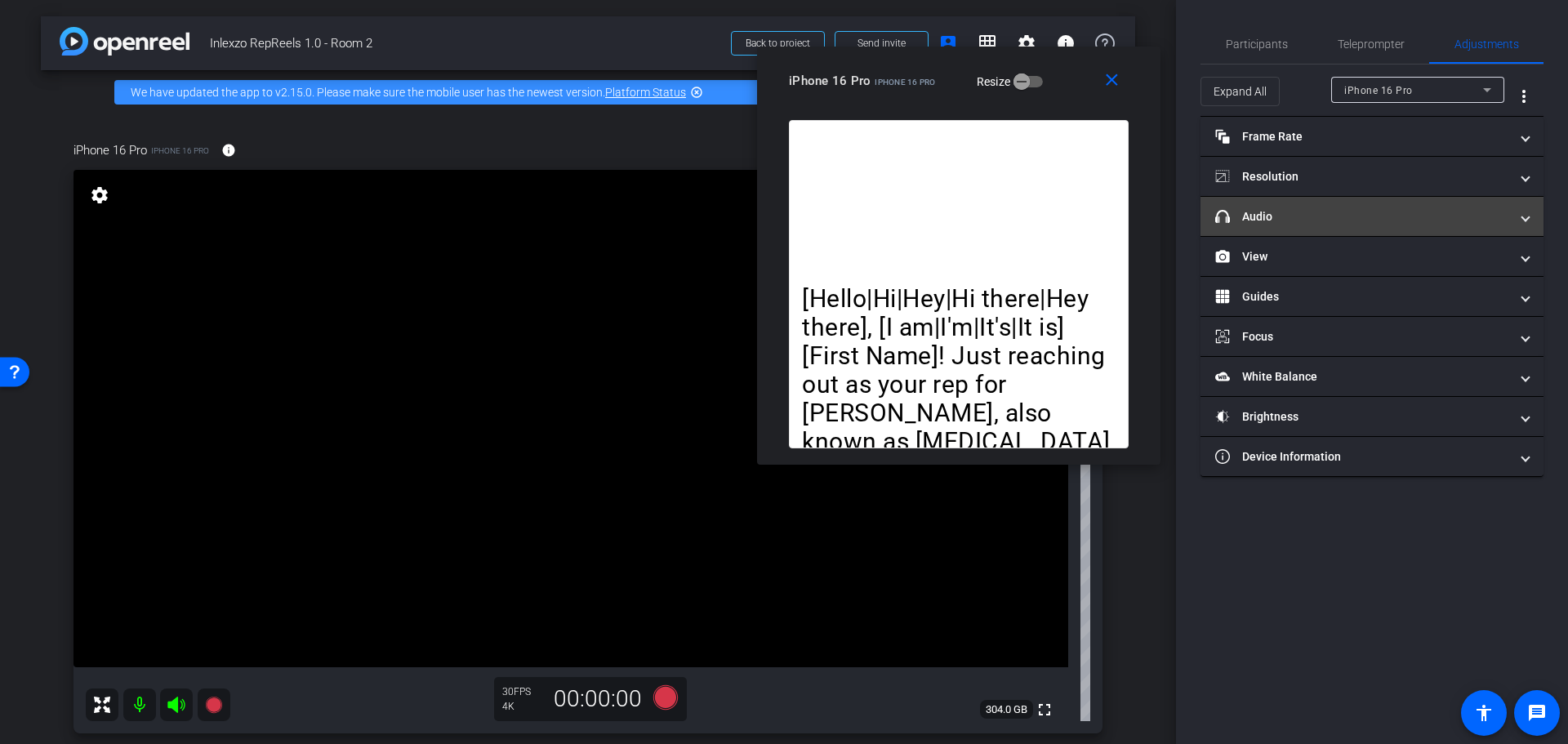
click at [1316, 218] on mat-panel-title "headphone icon Audio" at bounding box center [1362, 216] width 294 height 17
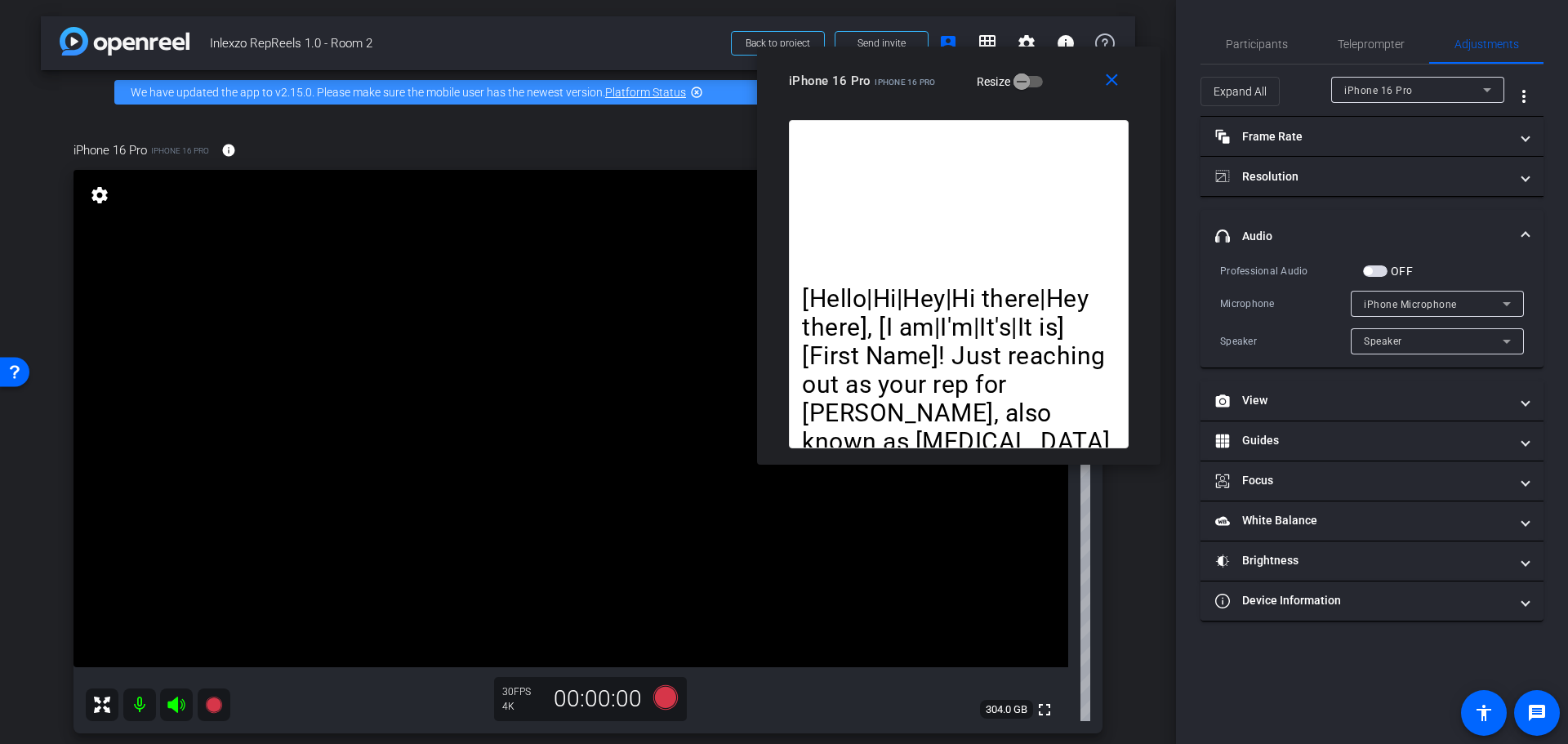
click at [1377, 273] on span "button" at bounding box center [1376, 270] width 25 height 12
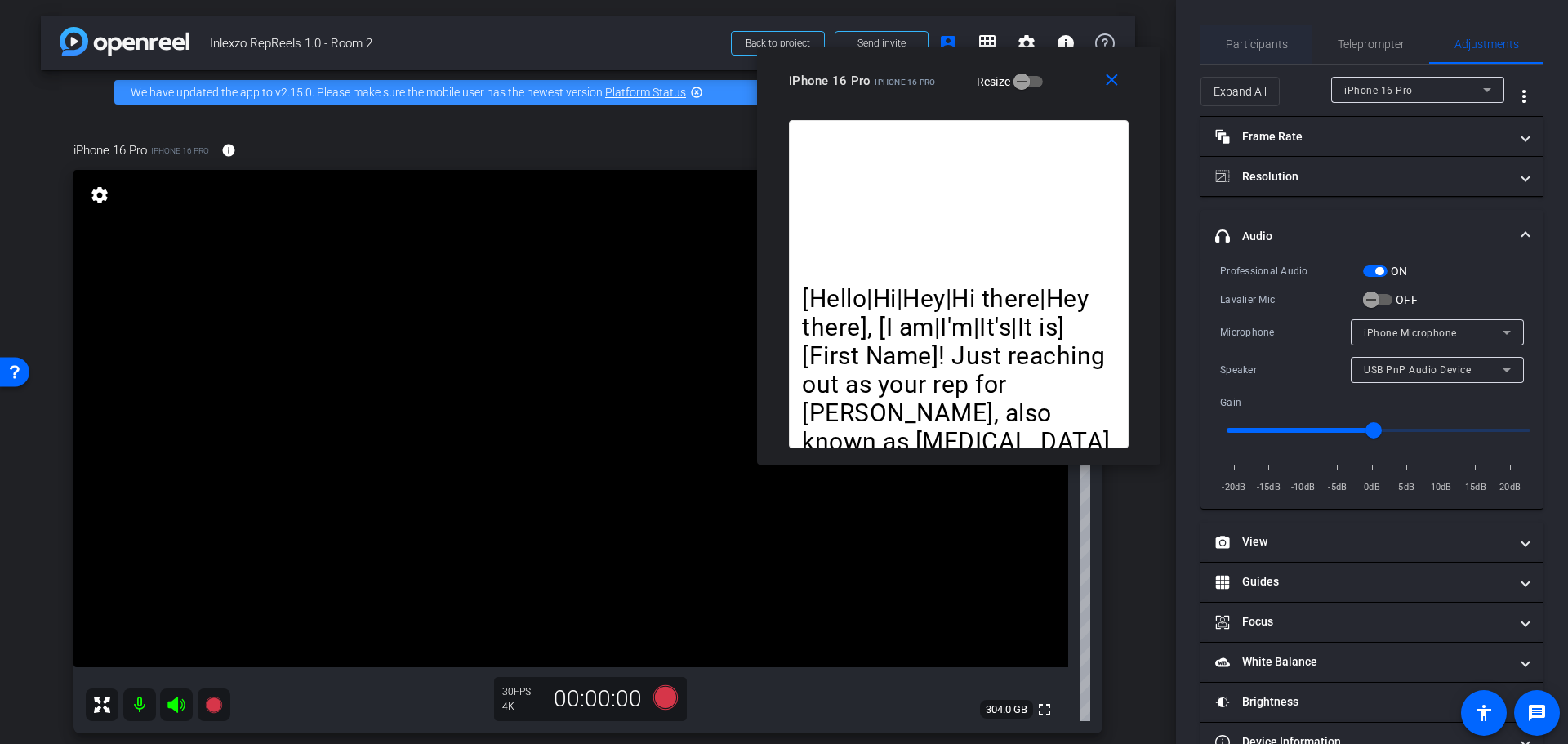
click at [1268, 39] on span "Participants" at bounding box center [1257, 43] width 62 height 12
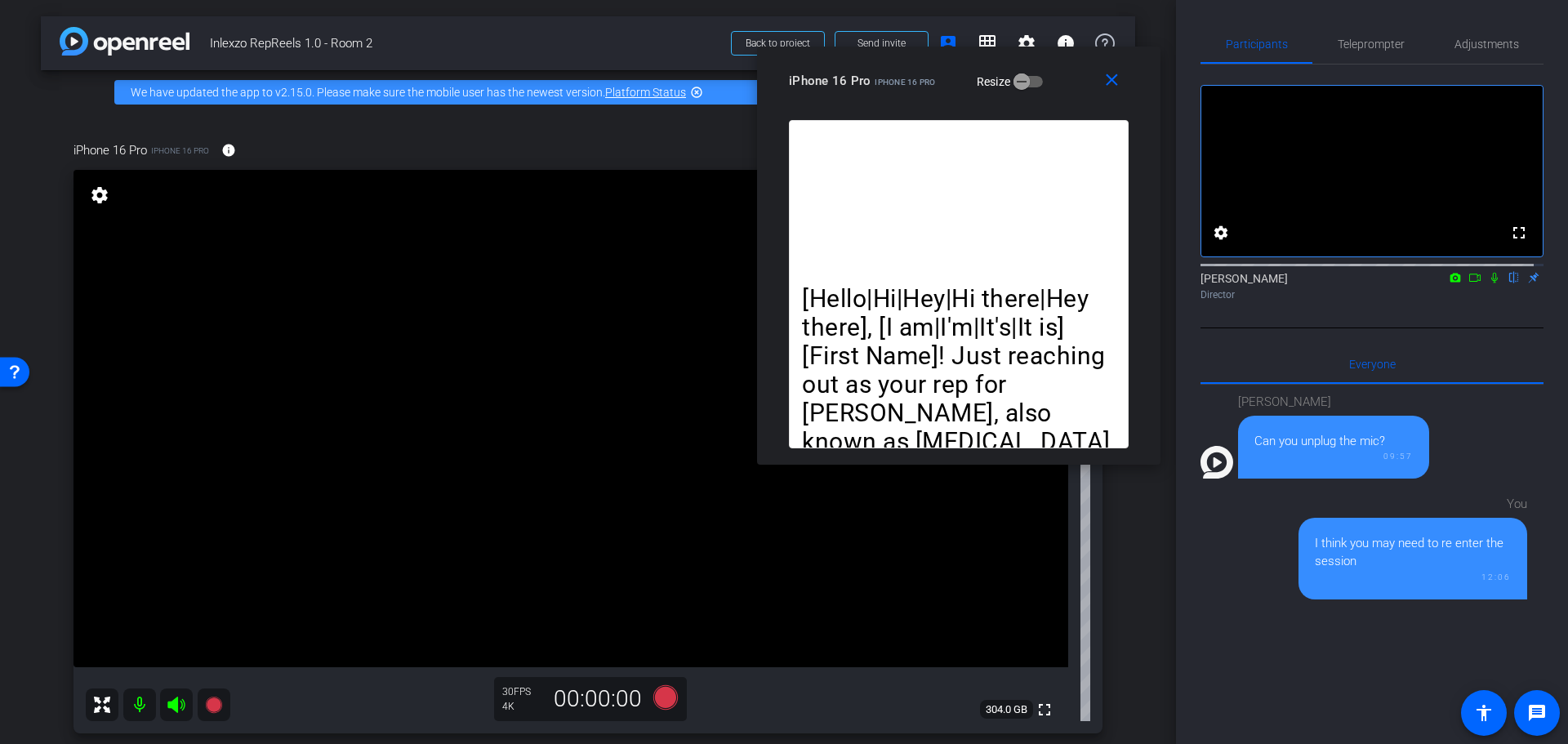
click at [1488, 284] on icon at bounding box center [1494, 278] width 13 height 12
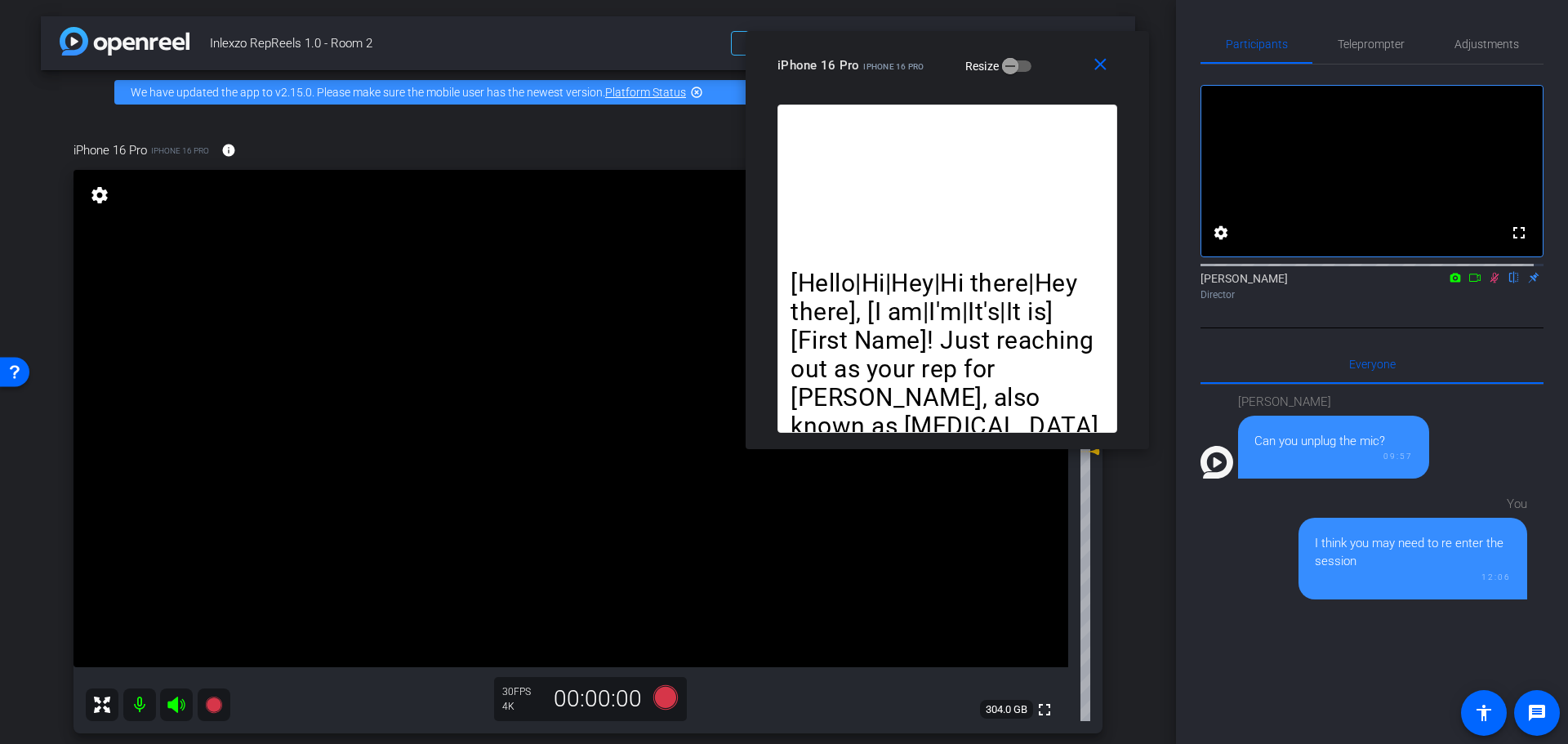
drag, startPoint x: 924, startPoint y: 78, endPoint x: 917, endPoint y: 64, distance: 15.7
click at [913, 62] on span "iPhone 16 Pro" at bounding box center [893, 67] width 60 height 9
click at [1370, 36] on span "Teleprompter" at bounding box center [1371, 44] width 67 height 39
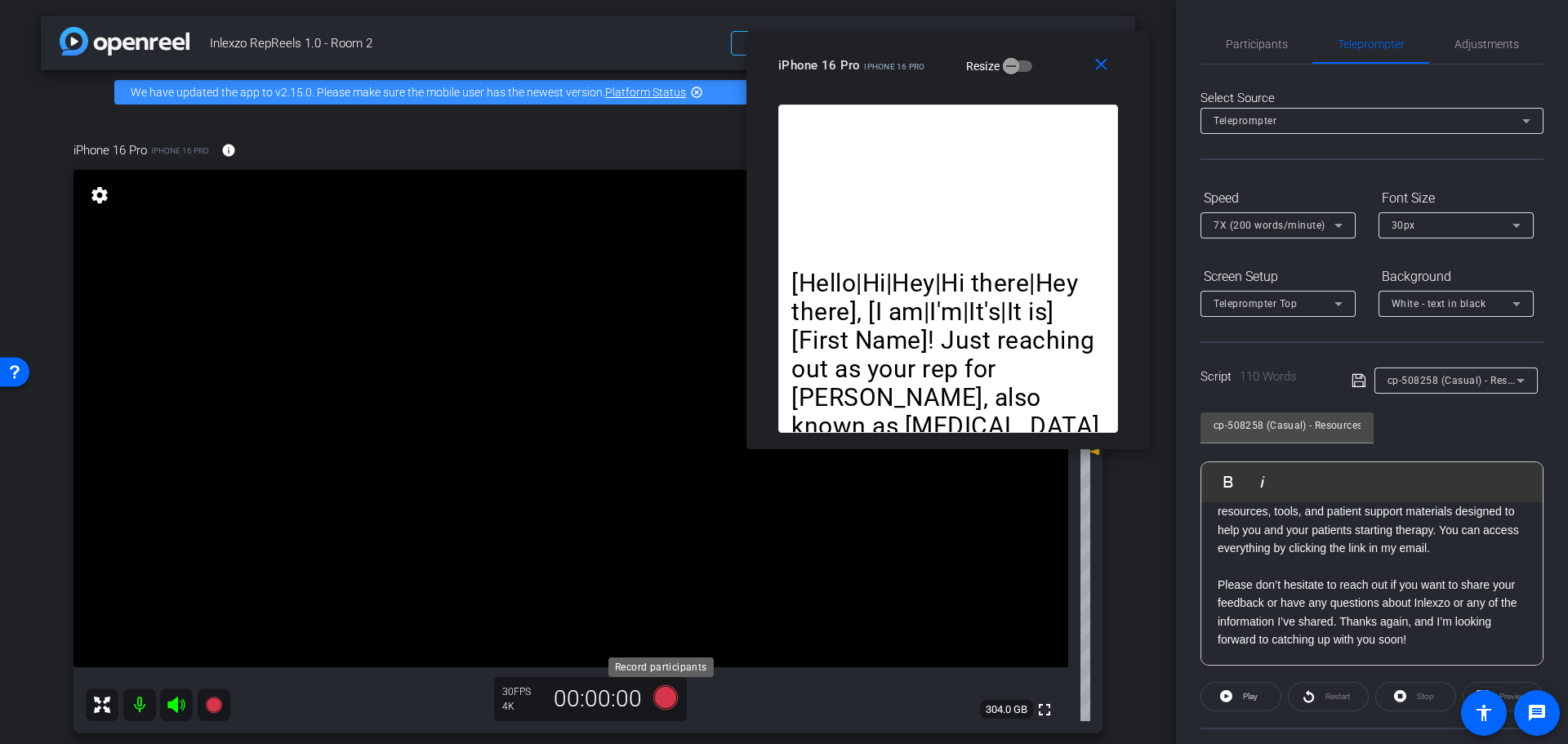
click at [659, 693] on icon at bounding box center [666, 698] width 25 height 25
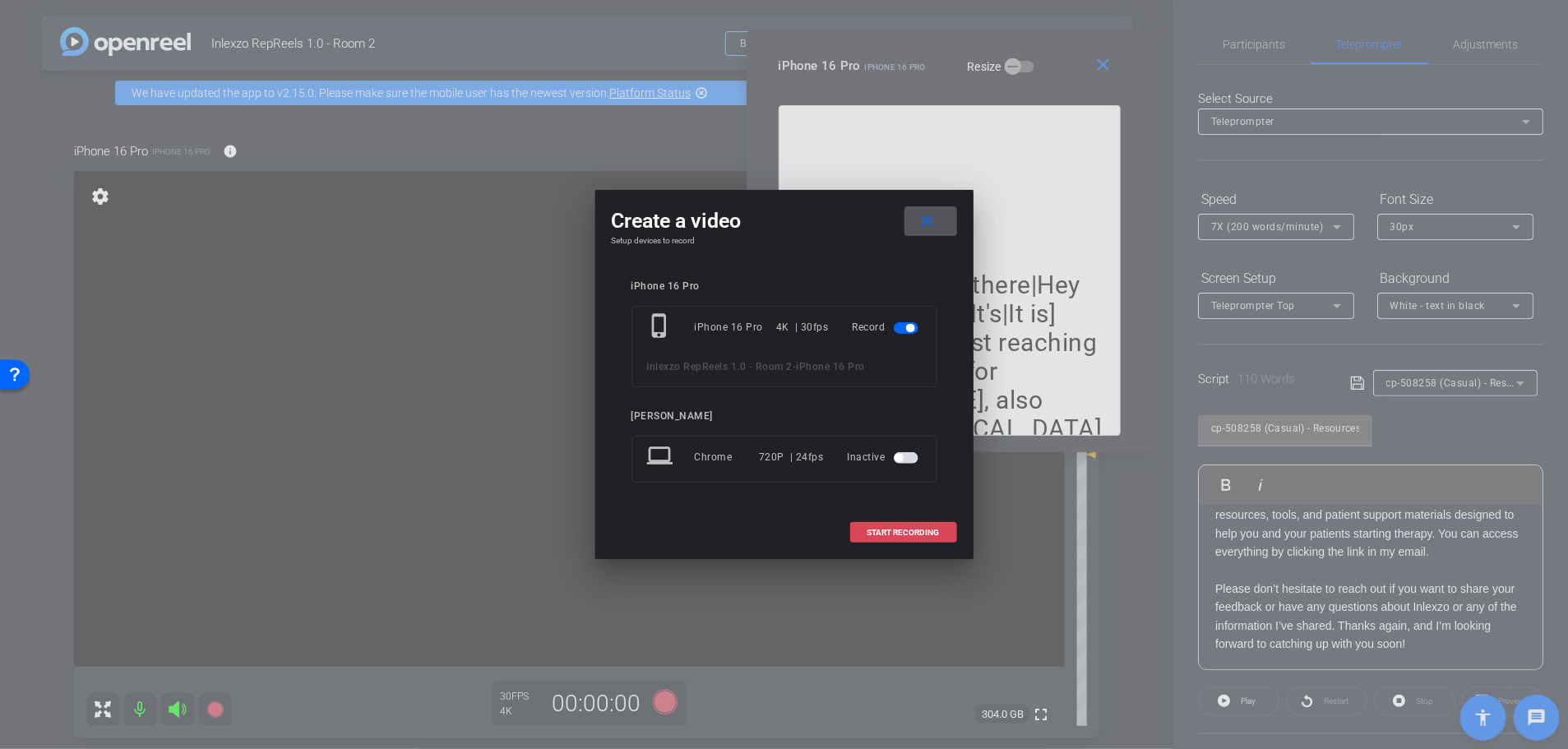
click at [886, 528] on span at bounding box center [904, 533] width 105 height 39
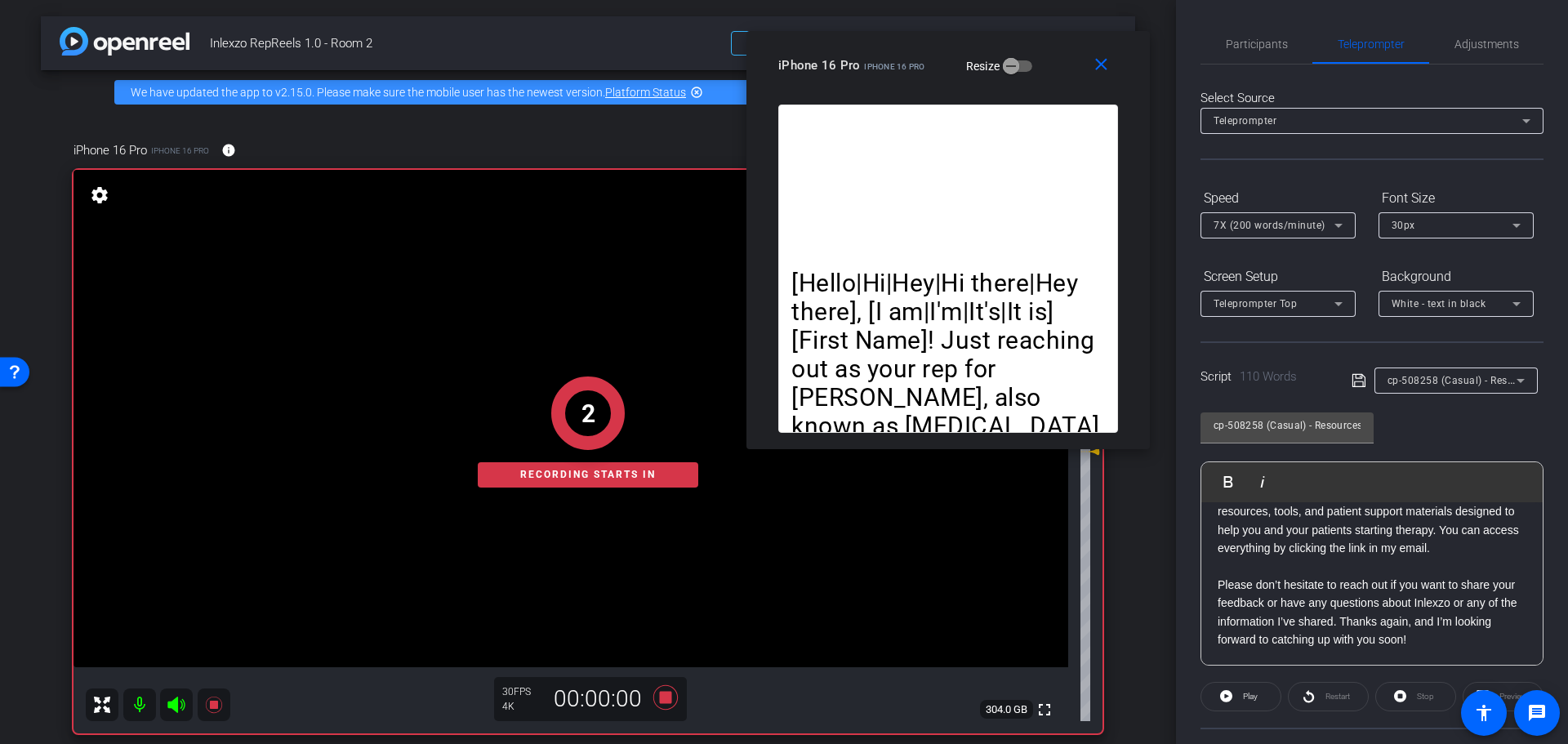
click at [1455, 387] on span "cp-508258 (Casual) - Resources to Share" at bounding box center [1485, 380] width 195 height 13
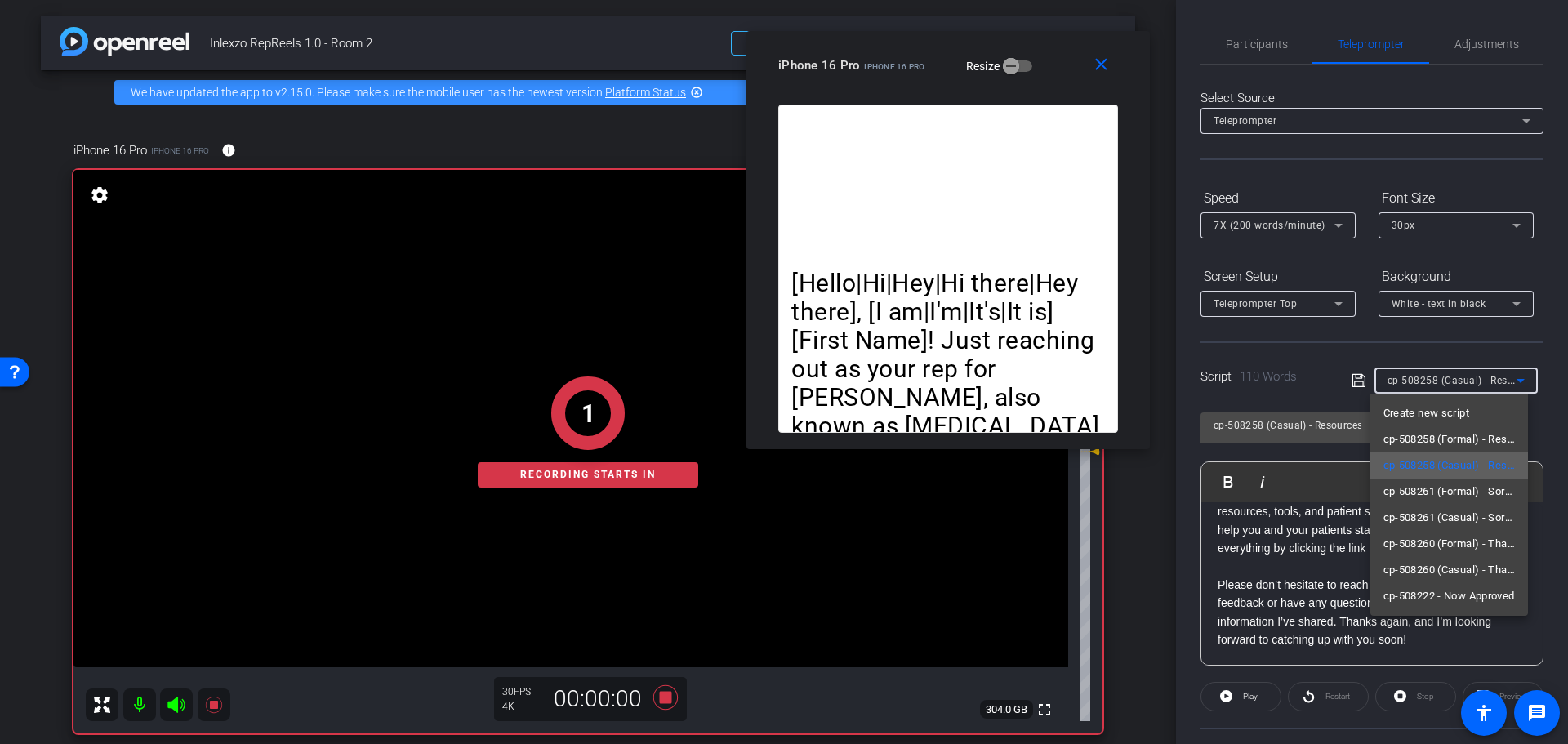
click at [1463, 459] on span "cp-508258 (Casual) - Resources to Share" at bounding box center [1449, 466] width 132 height 20
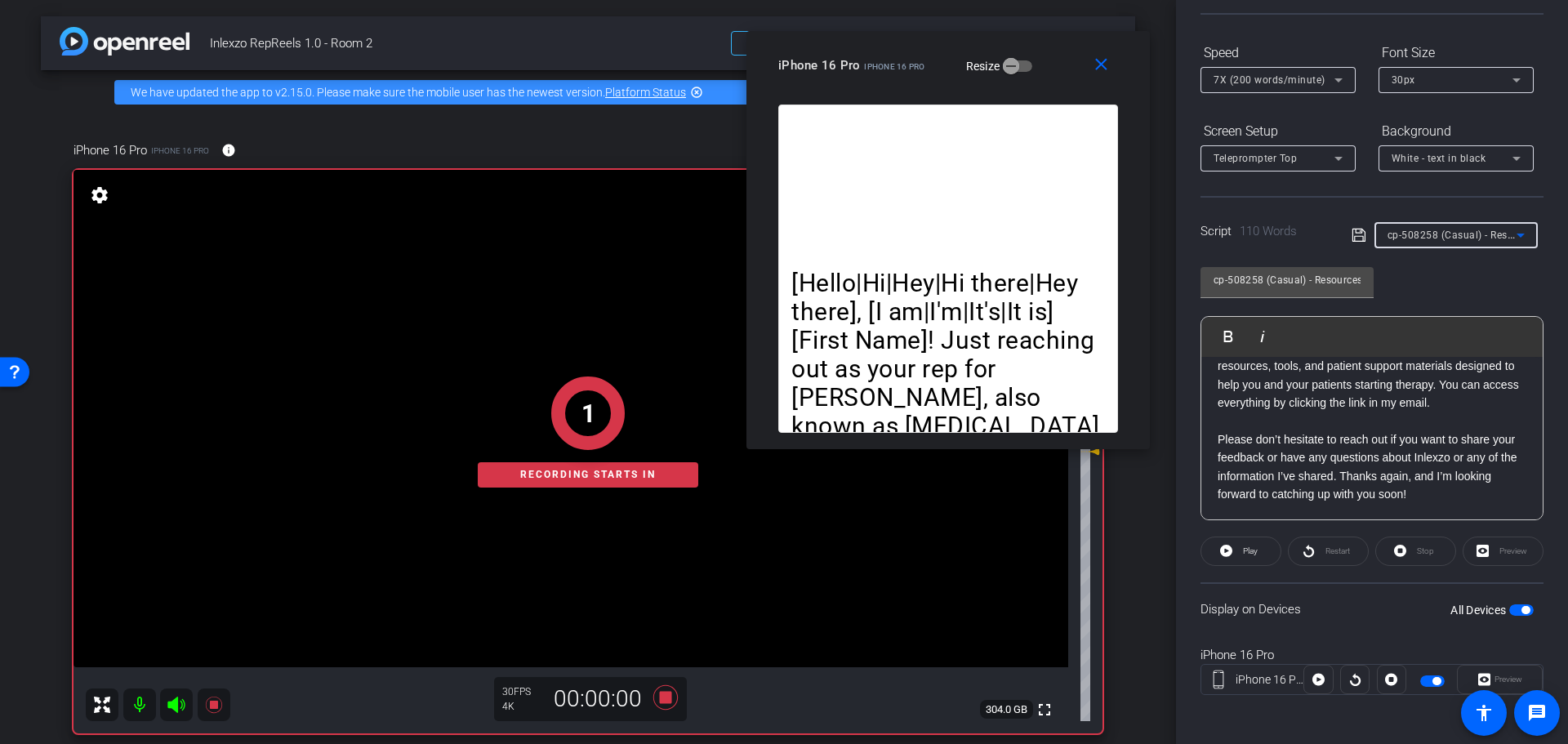
scroll to position [148, 0]
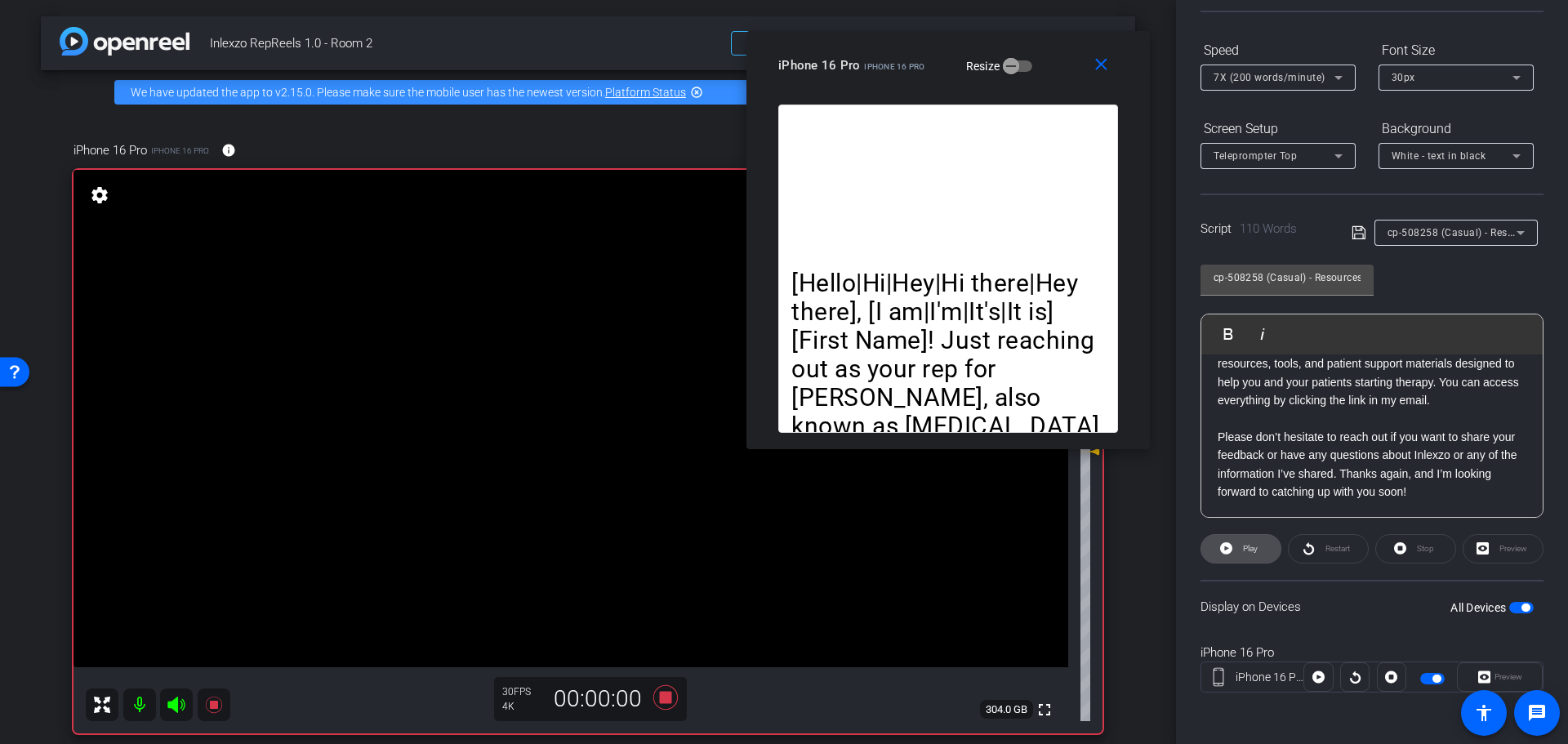
click at [1248, 553] on span "Play" at bounding box center [1248, 549] width 19 height 23
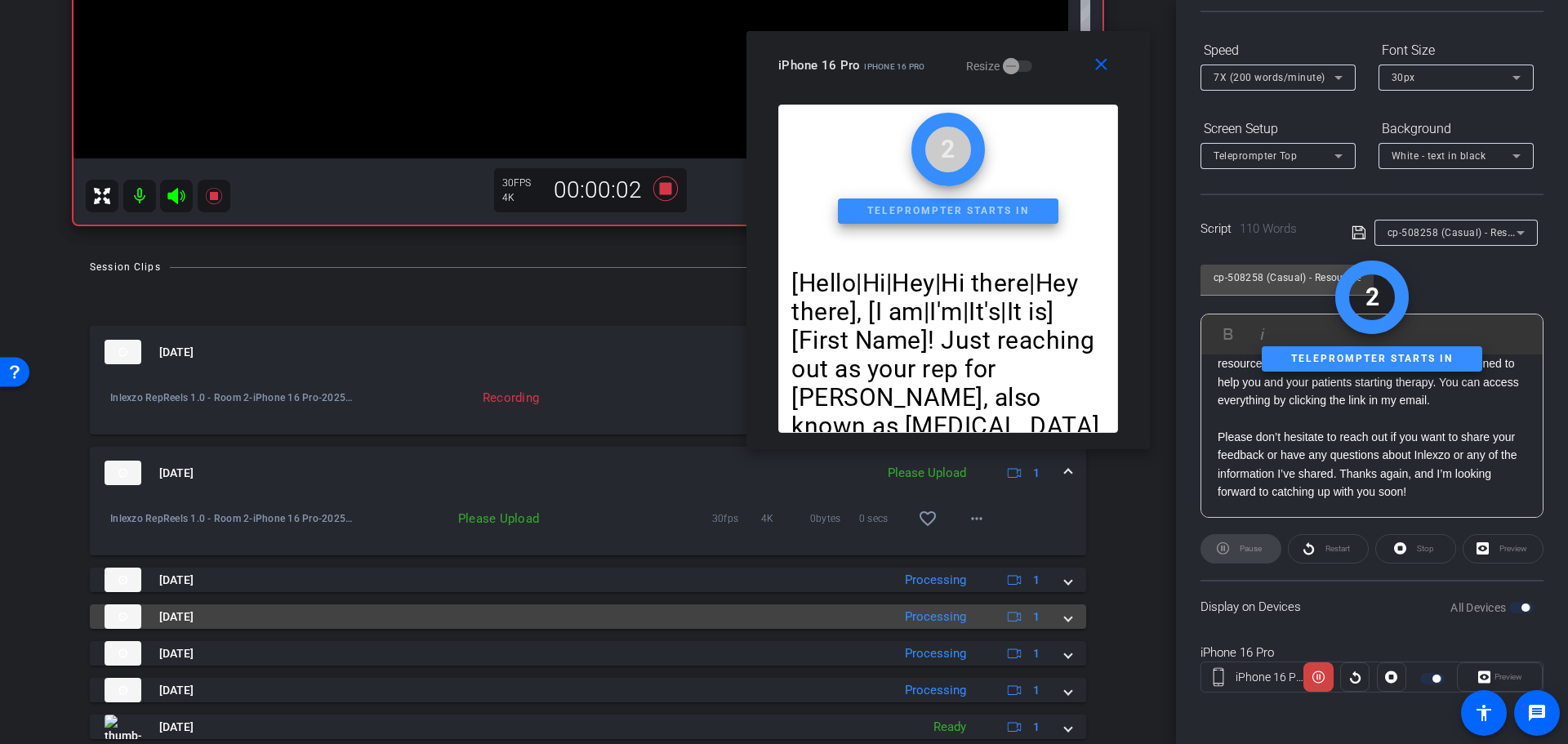
scroll to position [511, 0]
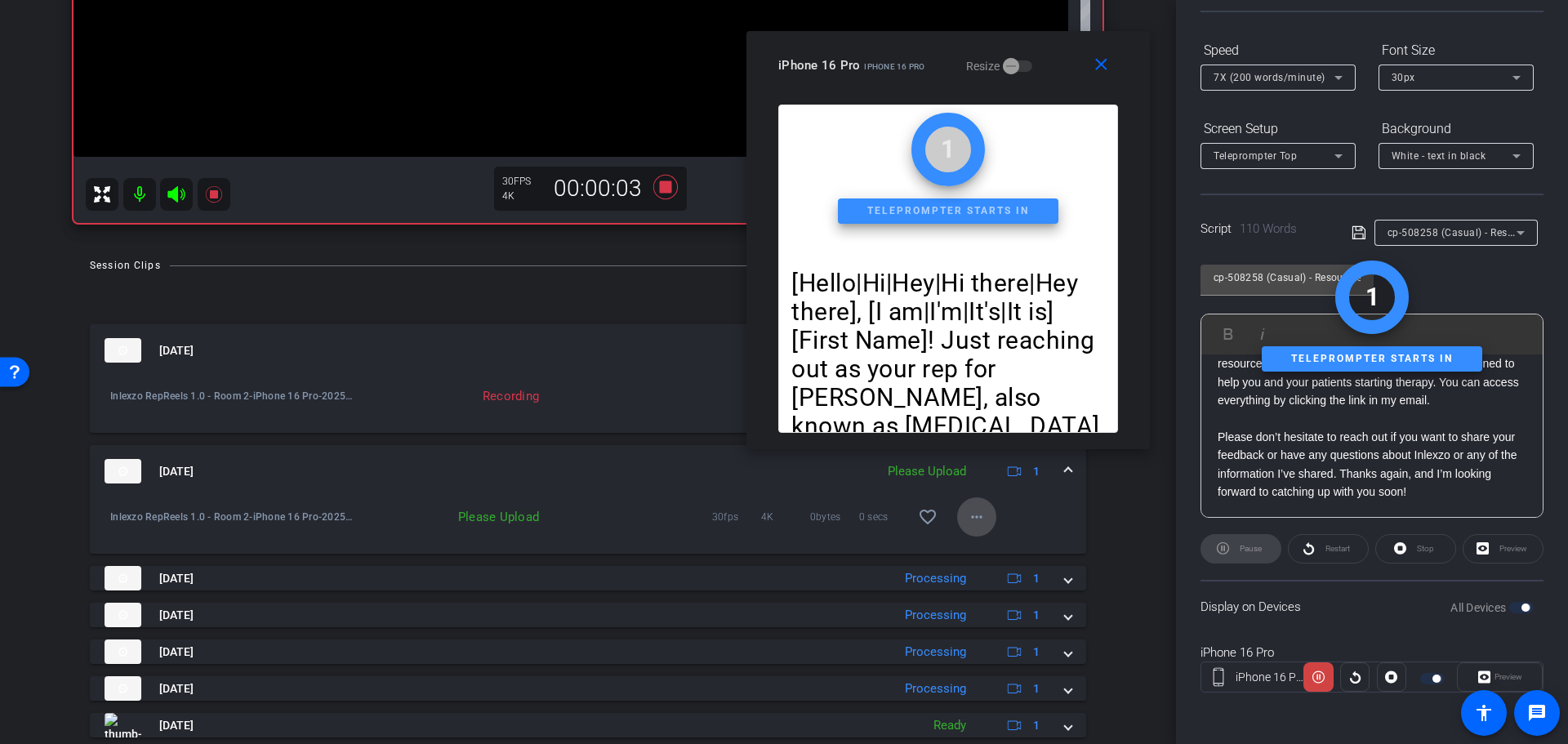
click at [980, 512] on span at bounding box center [977, 517] width 39 height 39
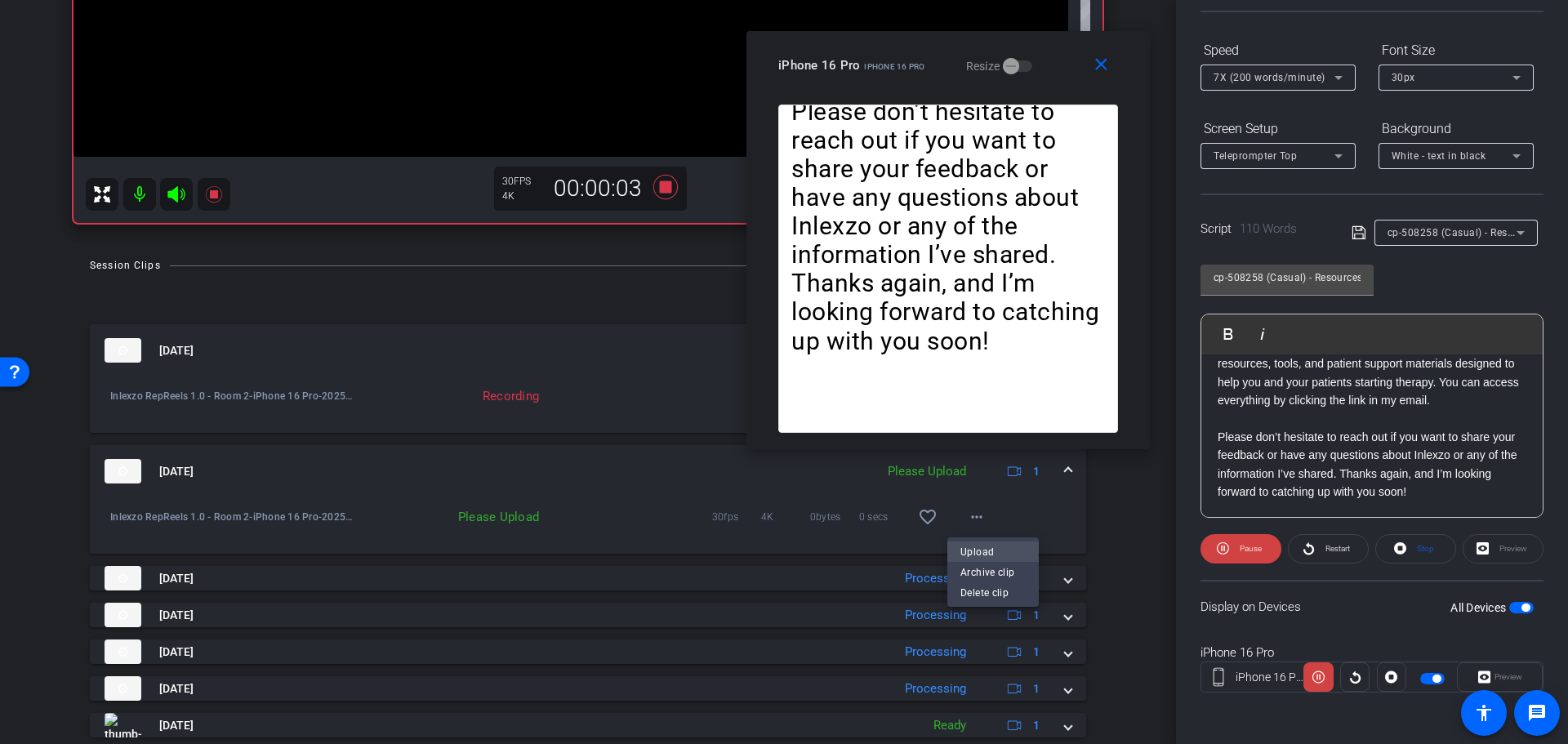
click at [976, 547] on span "Upload" at bounding box center [994, 552] width 66 height 20
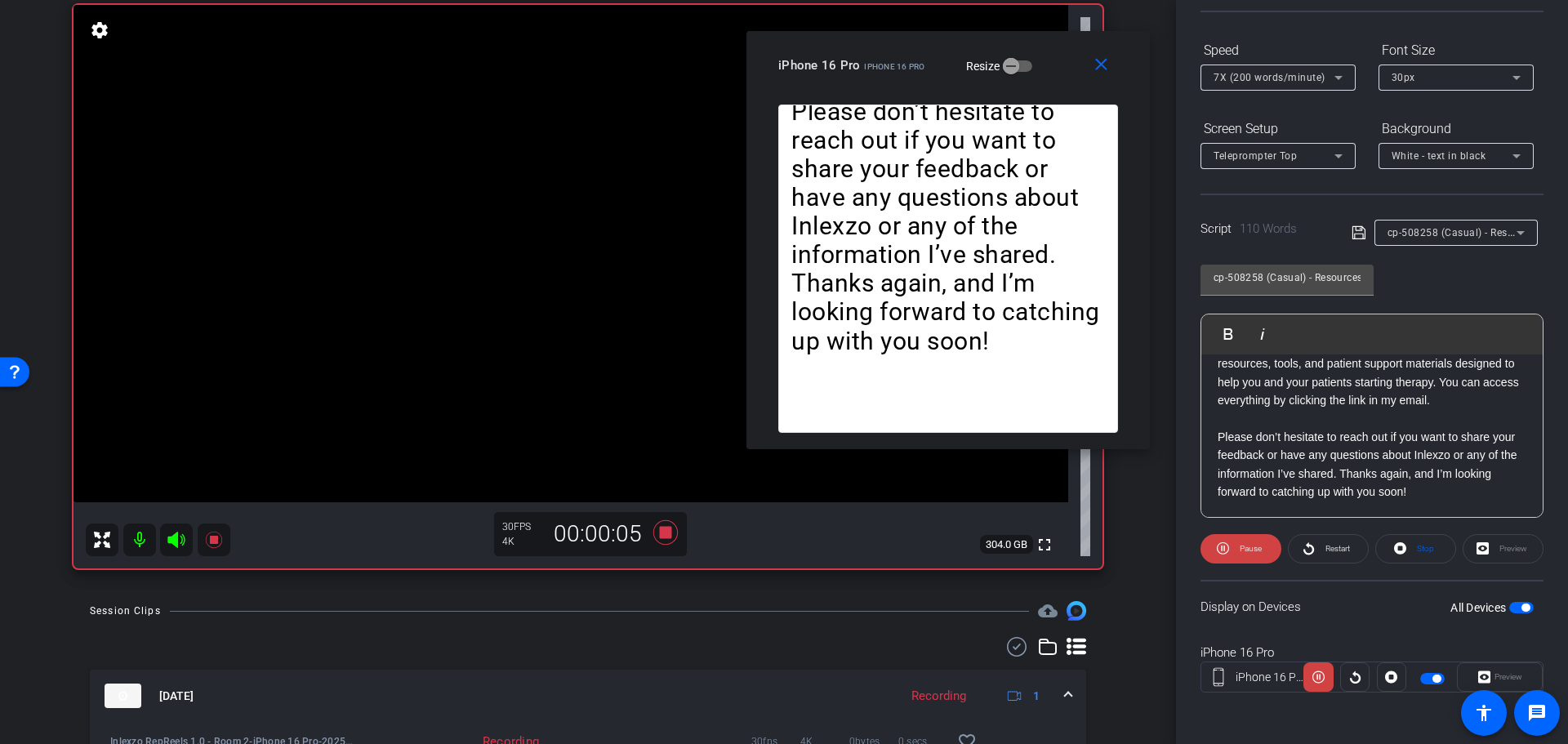
scroll to position [170, 0]
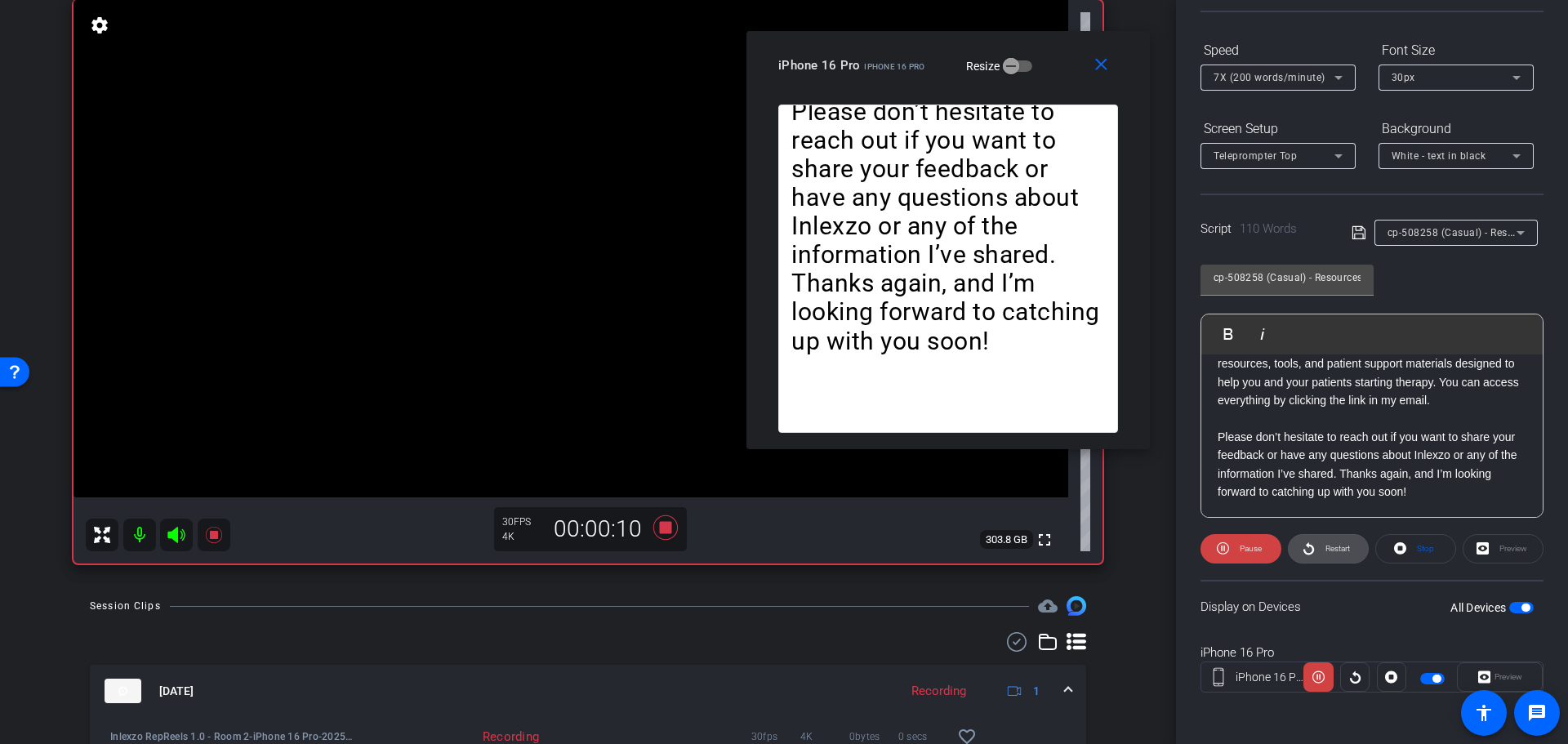
click at [1325, 551] on span "Restart" at bounding box center [1338, 549] width 25 height 9
click at [1293, 81] on span "7X (200 words/minute)" at bounding box center [1269, 77] width 112 height 12
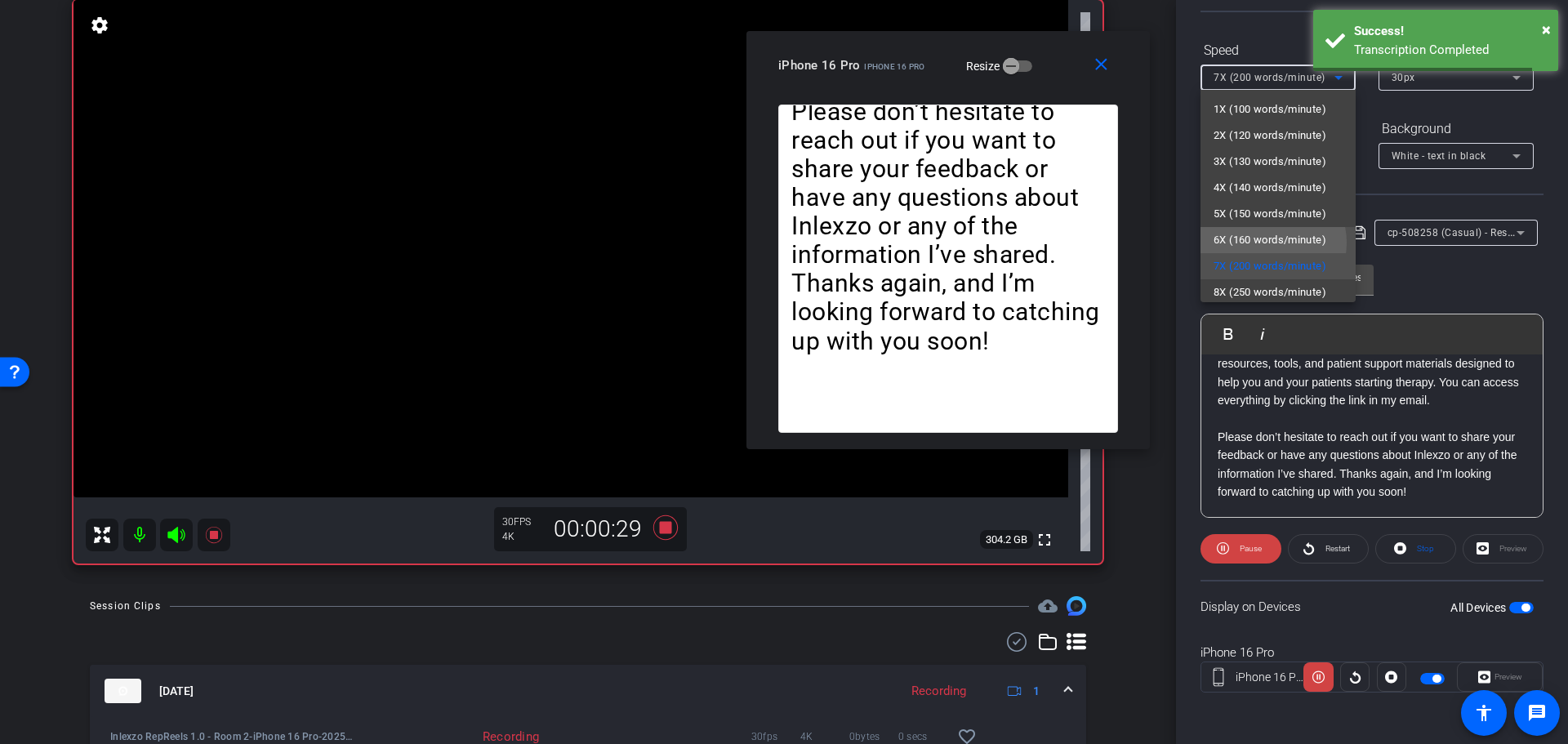
click at [1267, 243] on span "6X (160 words/minute)" at bounding box center [1269, 240] width 113 height 20
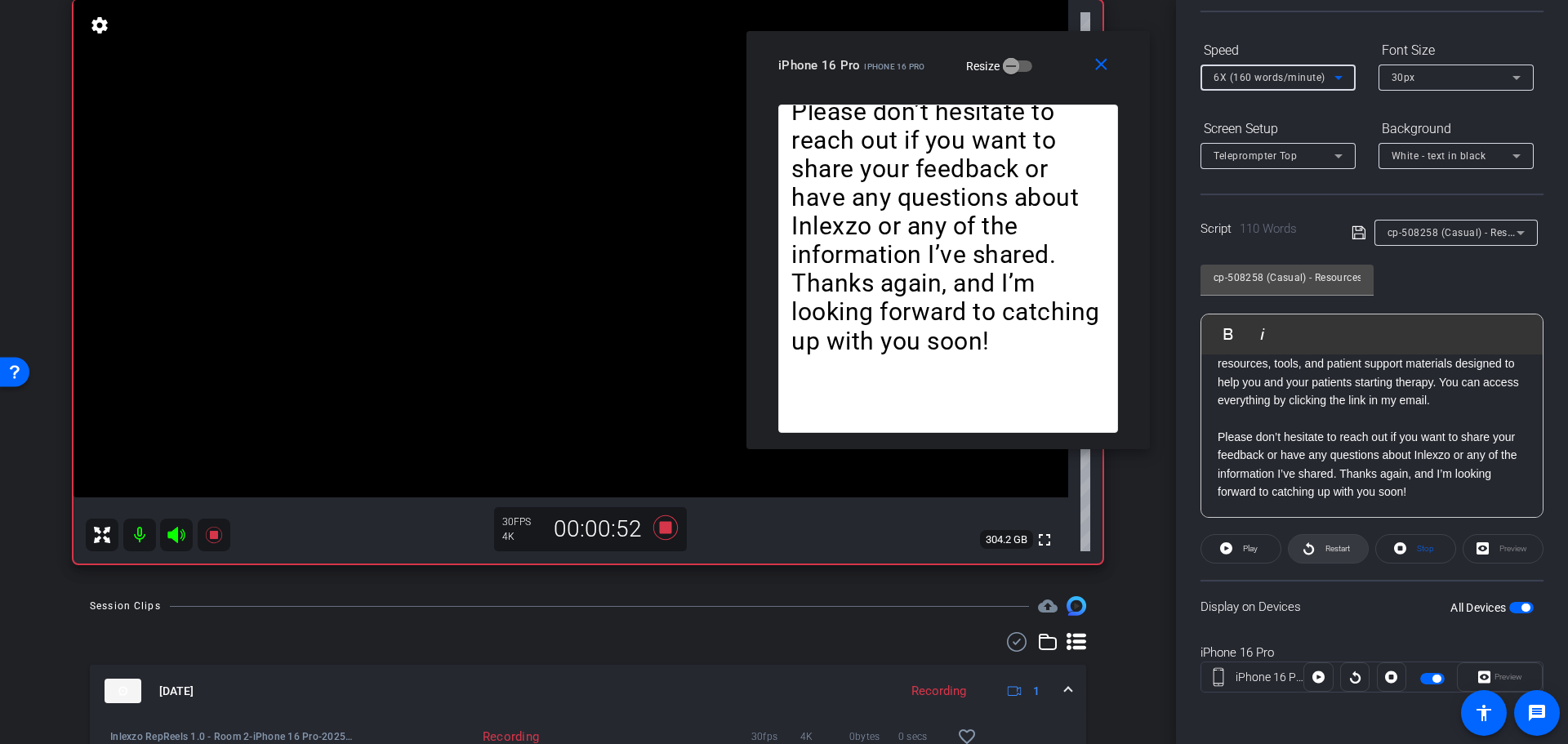
click at [1327, 554] on span "Restart" at bounding box center [1336, 549] width 28 height 23
click at [1325, 545] on span "Restart" at bounding box center [1338, 549] width 25 height 9
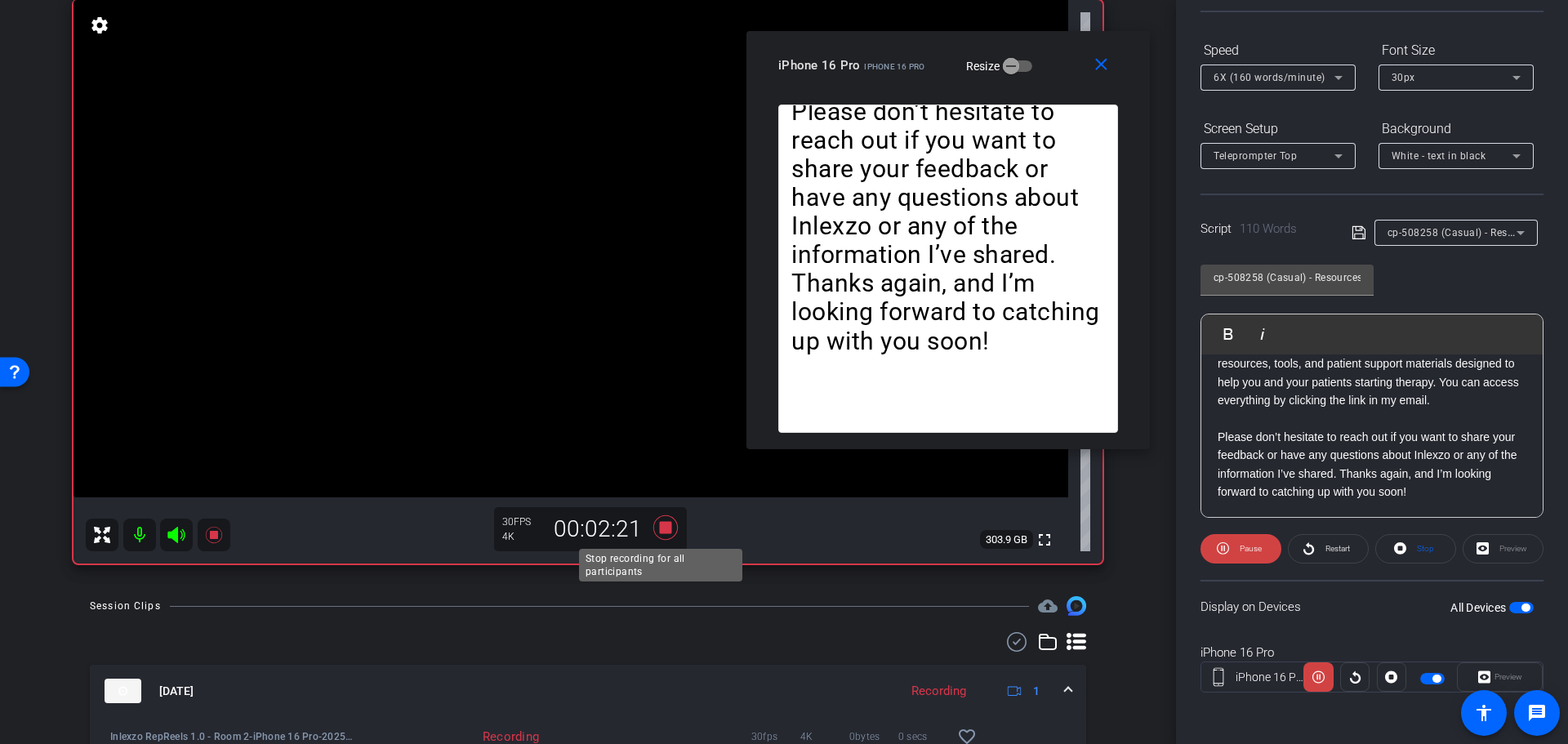
click at [659, 529] on icon at bounding box center [666, 528] width 25 height 25
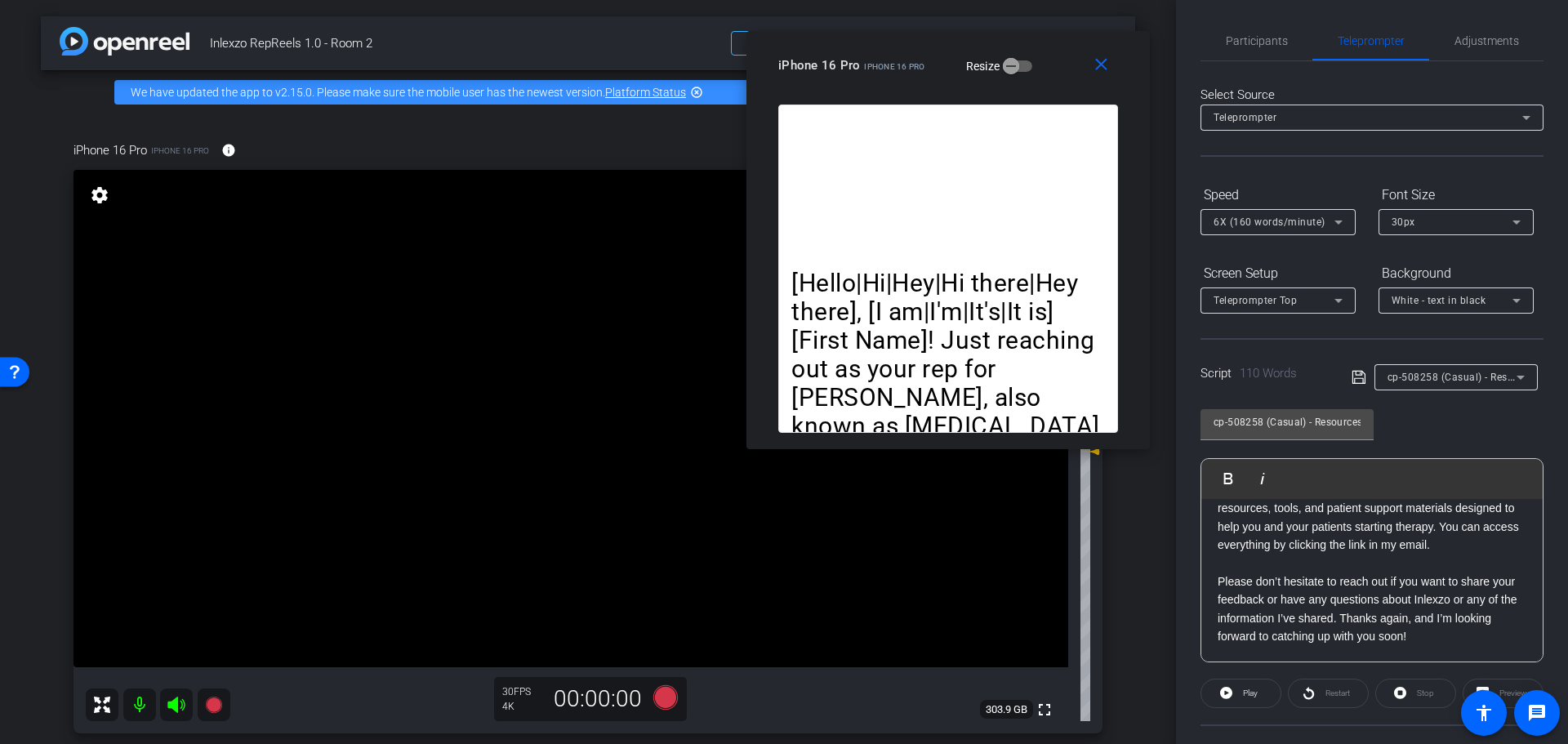
scroll to position [0, 0]
click at [1473, 51] on span "Adjustments" at bounding box center [1486, 44] width 65 height 39
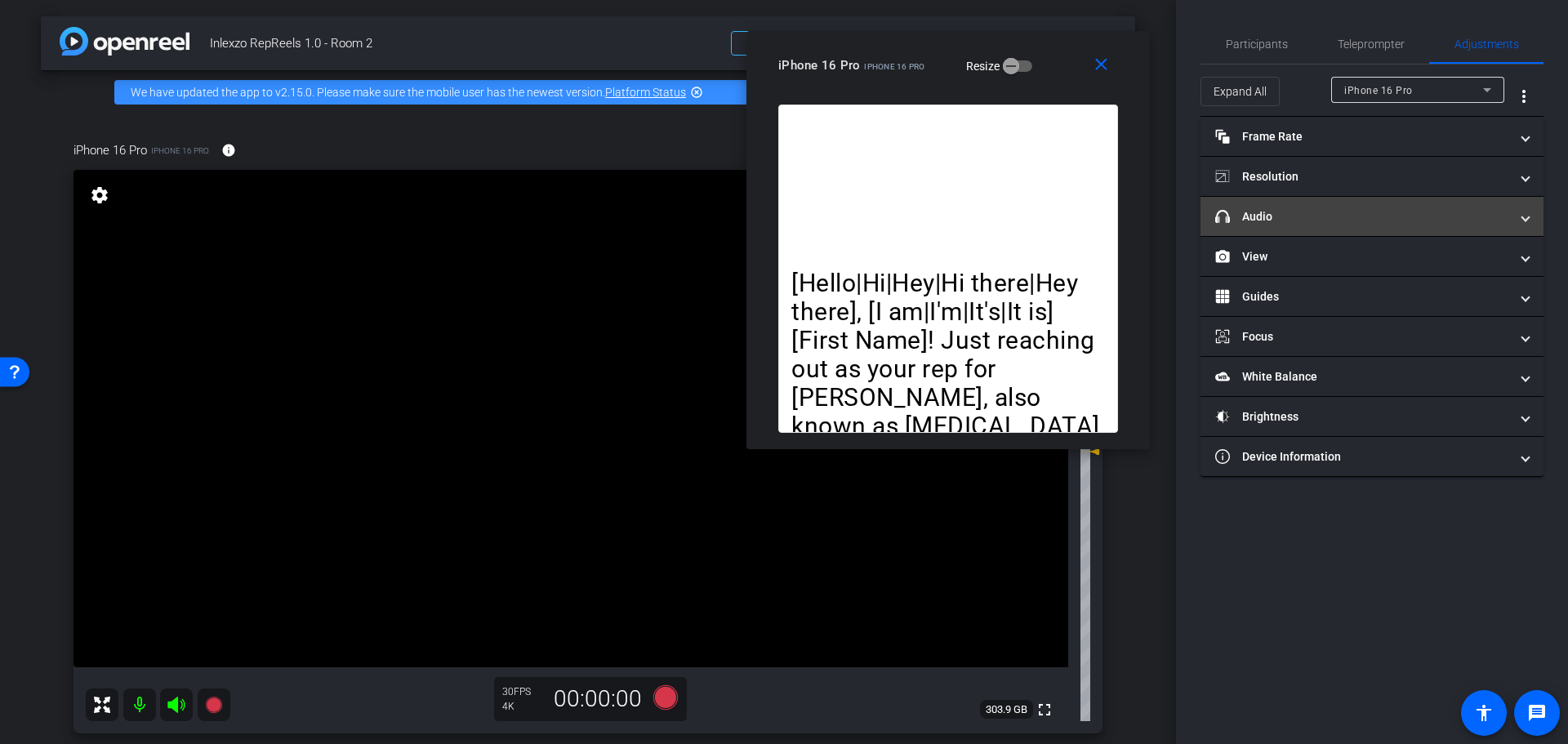
click at [1289, 215] on mat-panel-title "headphone icon Audio" at bounding box center [1362, 216] width 294 height 17
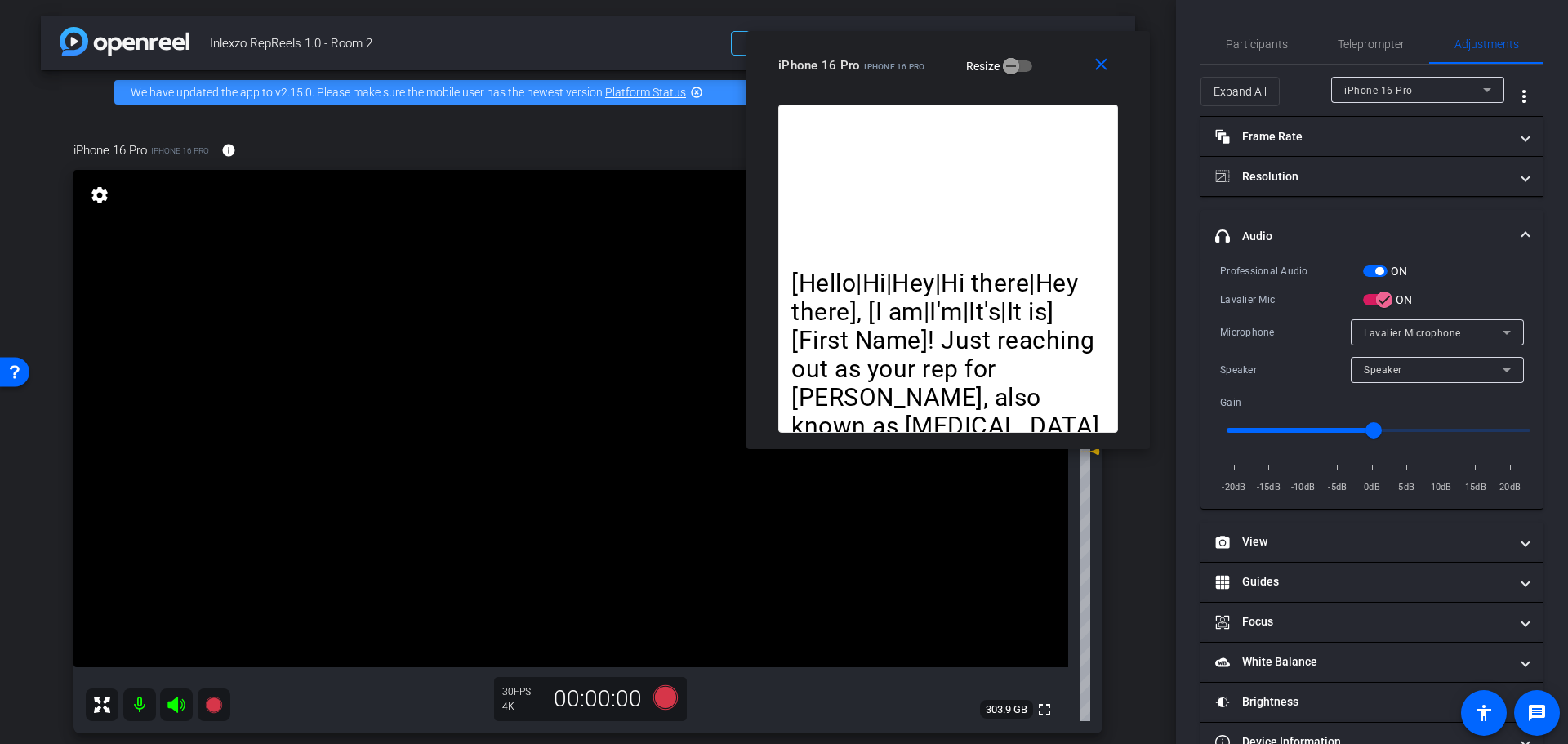
click at [1381, 266] on span "button" at bounding box center [1376, 270] width 25 height 12
click at [1262, 51] on span "Participants" at bounding box center [1257, 44] width 62 height 39
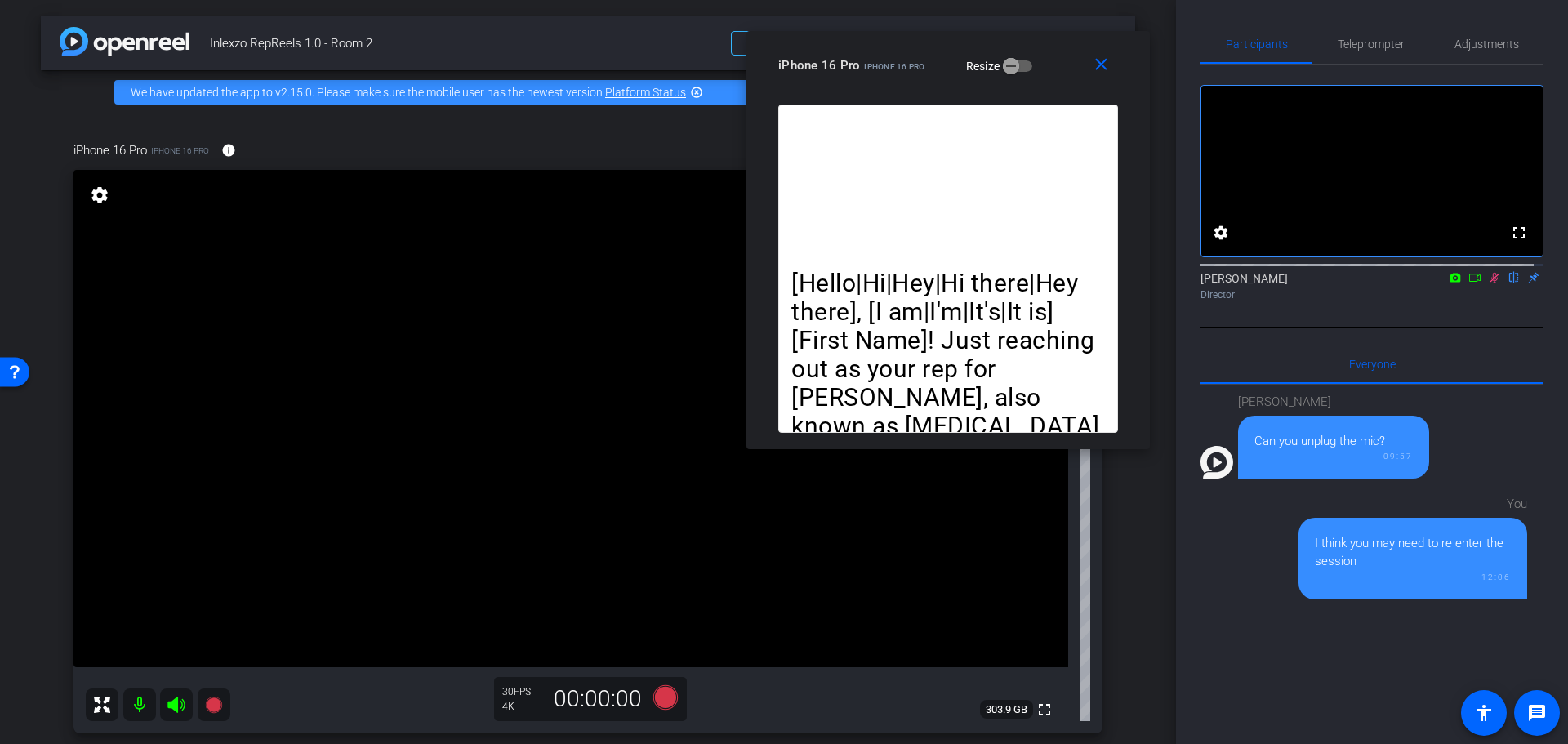
click at [1485, 286] on mat-icon at bounding box center [1494, 278] width 20 height 15
click at [1382, 45] on span "Teleprompter" at bounding box center [1371, 43] width 67 height 12
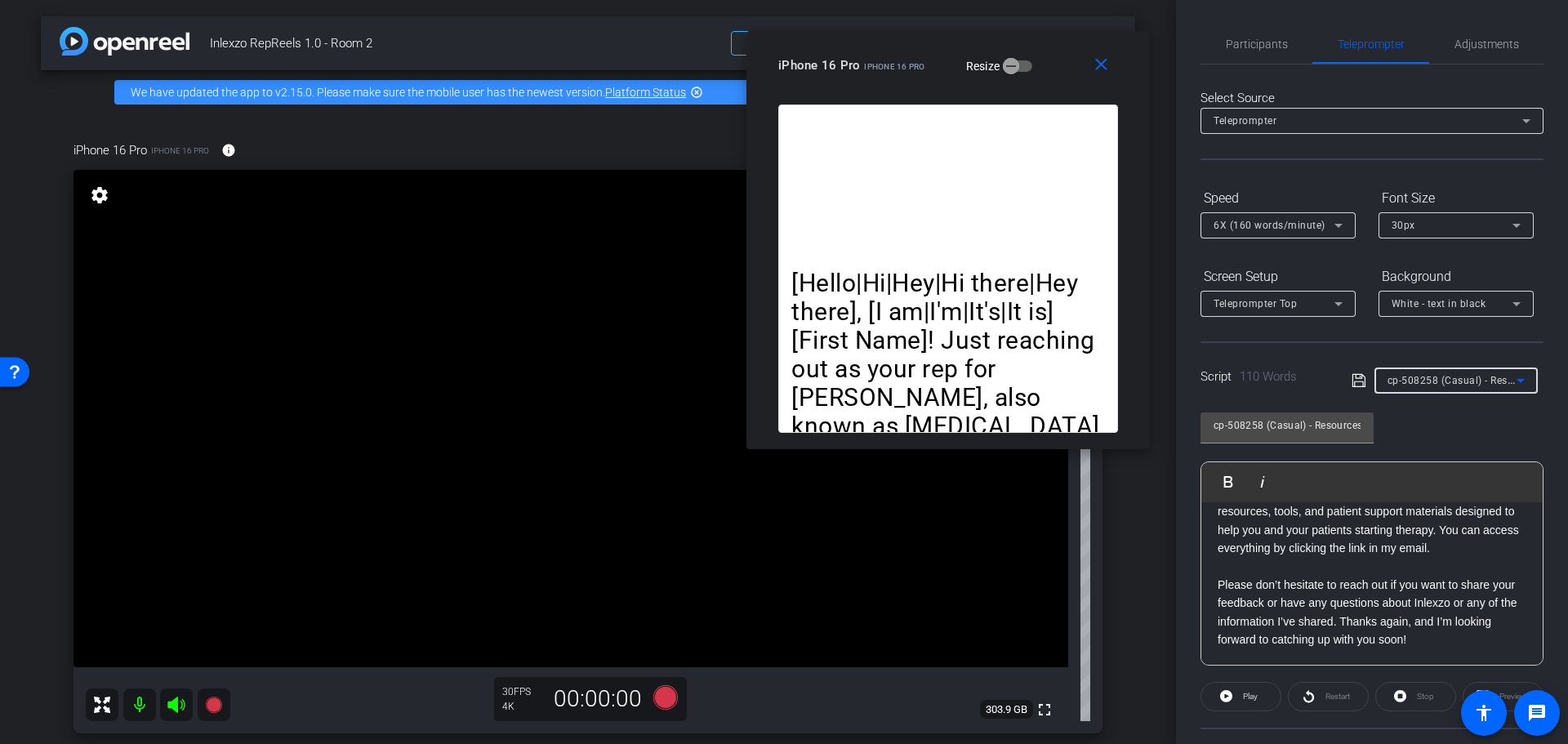
click at [1478, 387] on span "cp-508258 (Casual) - Resources to Share" at bounding box center [1485, 380] width 195 height 13
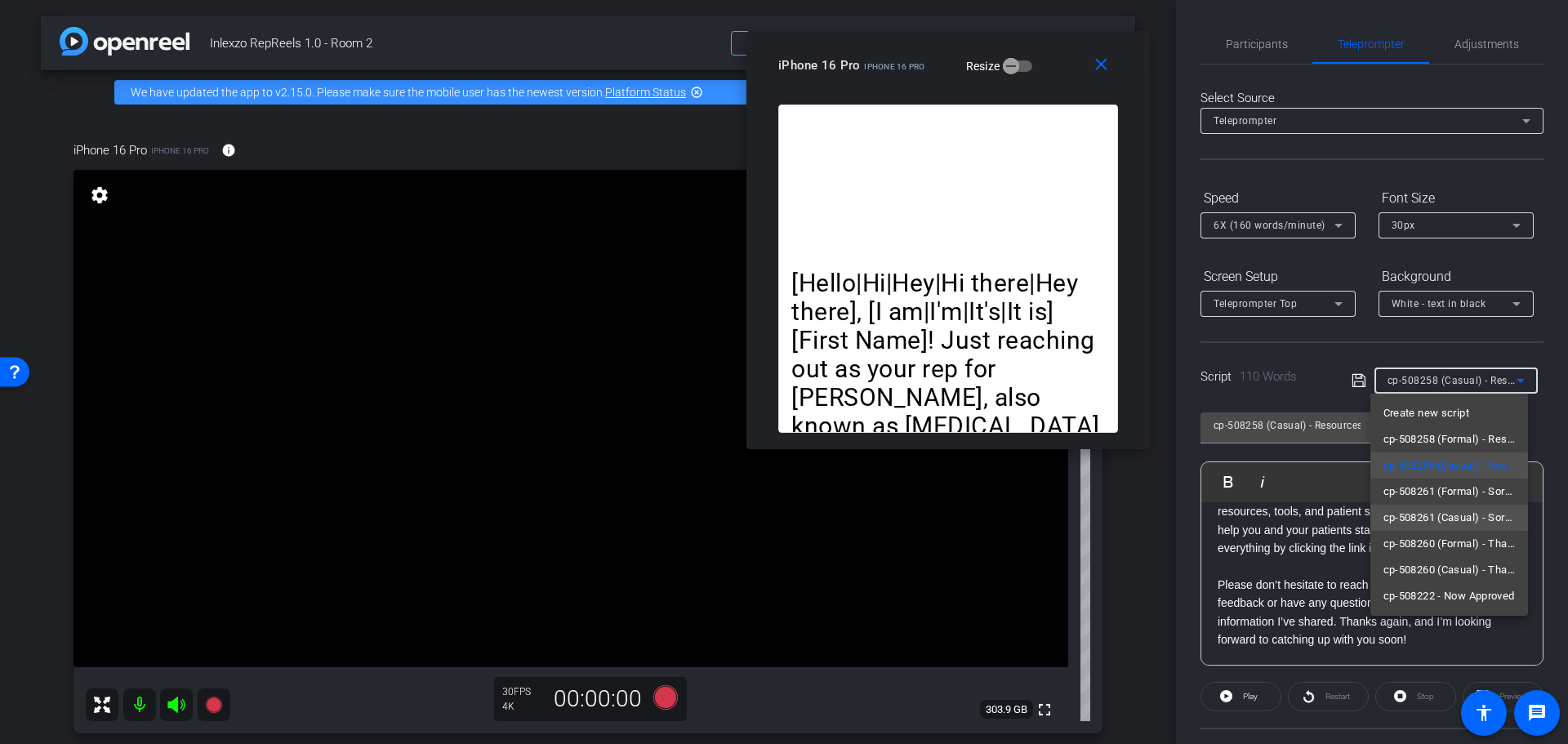
click at [1477, 521] on span "cp-508261 (Casual) - Sorry I Missed You" at bounding box center [1449, 518] width 132 height 20
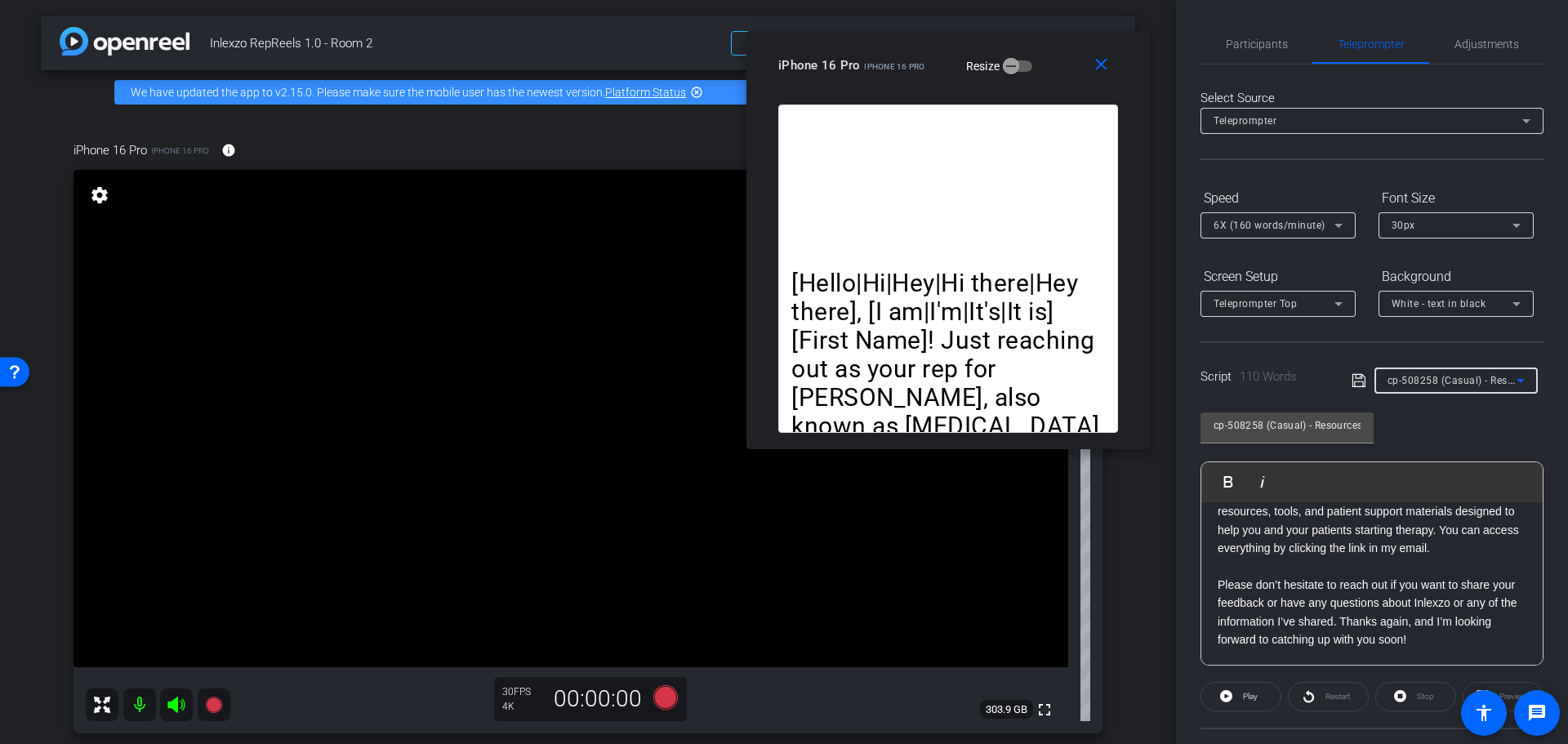
type input "cp-508261 (Casual) - Sorry I Missed You"
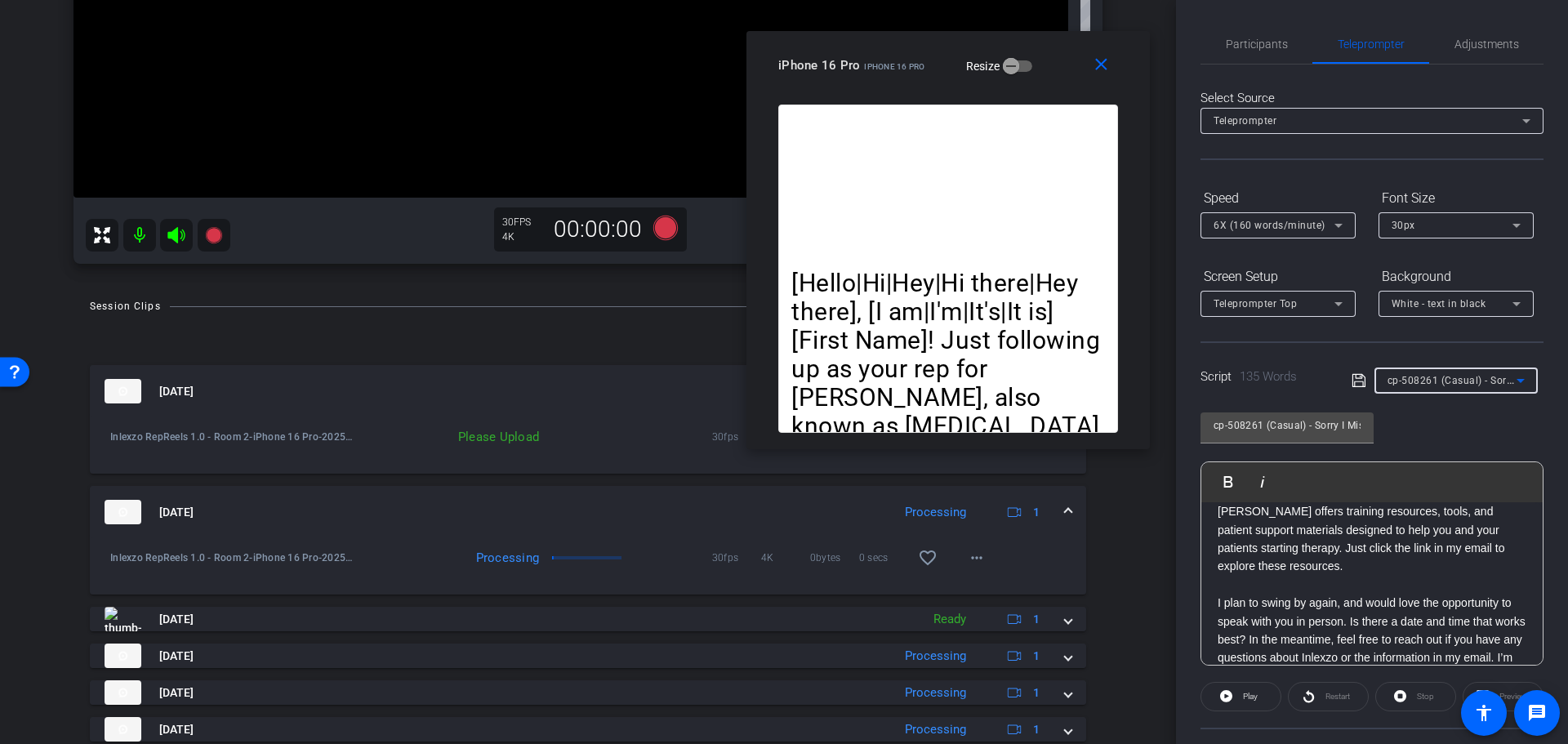
scroll to position [332, 0]
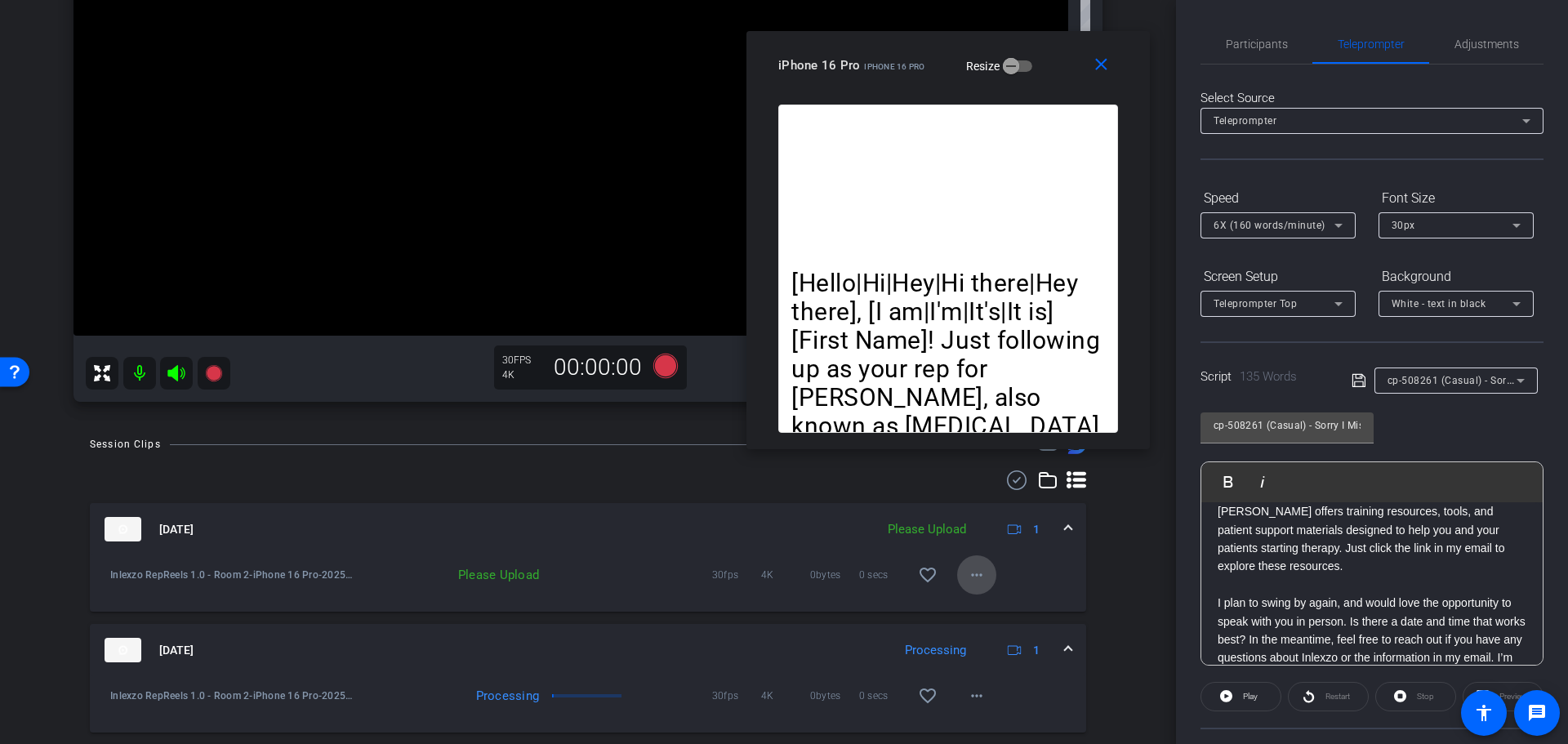
click at [967, 581] on mat-icon "more_horiz" at bounding box center [977, 576] width 20 height 20
click at [982, 606] on span "Upload" at bounding box center [994, 609] width 66 height 20
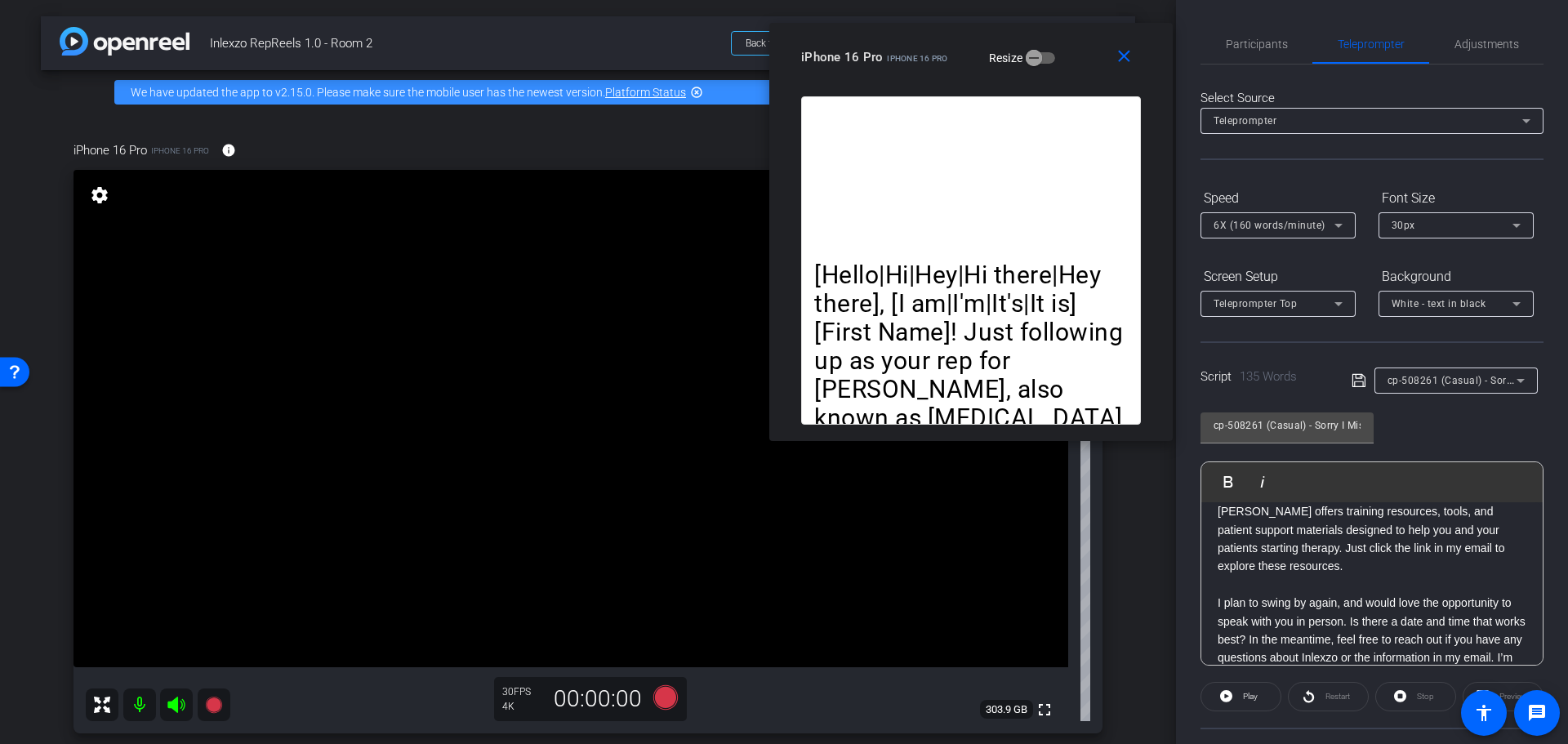
drag, startPoint x: 925, startPoint y: 73, endPoint x: 945, endPoint y: 65, distance: 21.5
click at [945, 65] on div "iPhone 16 Pro iPhone 16 Pro Resize" at bounding box center [977, 57] width 352 height 29
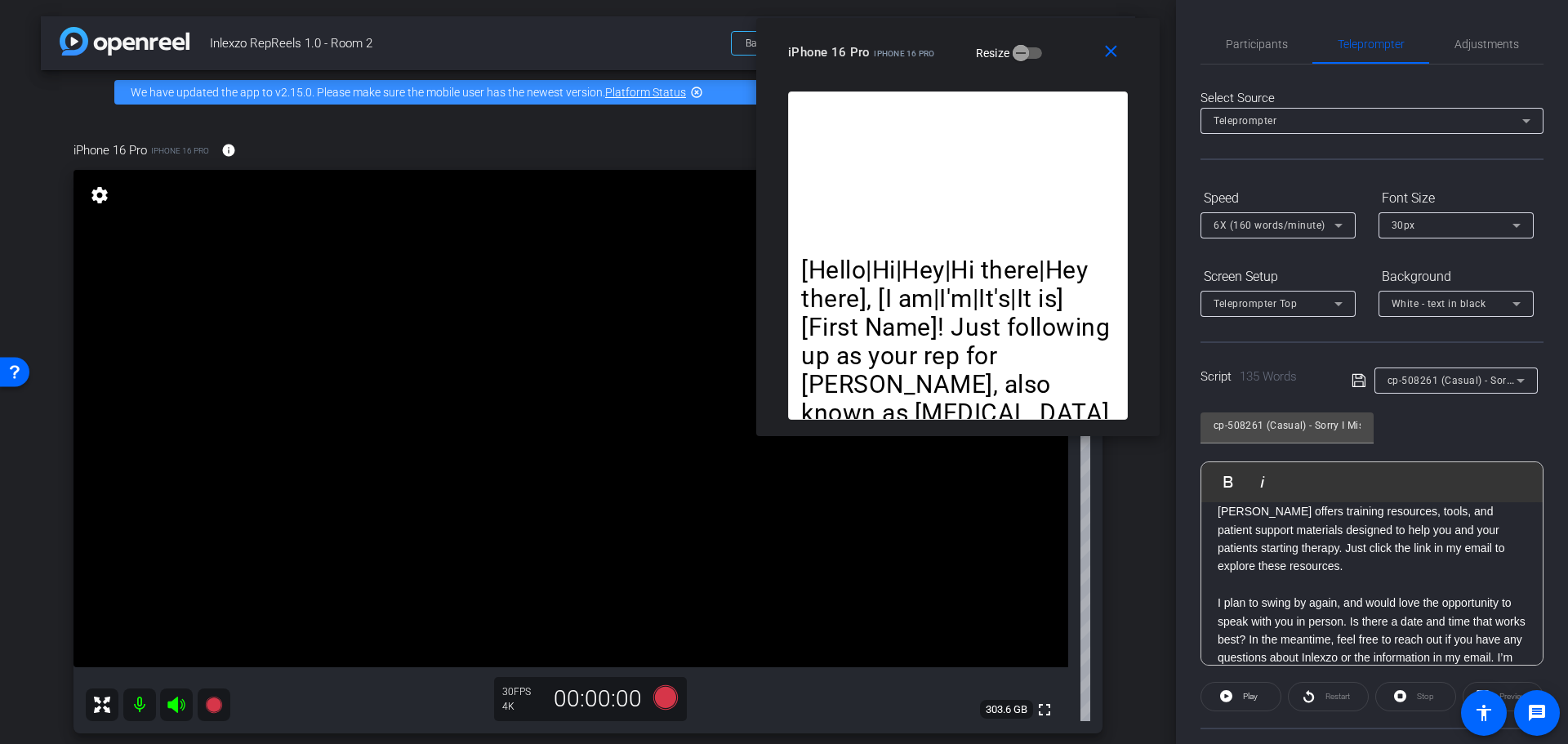
click at [946, 55] on div "iPhone 16 Pro iPhone 16 Pro Resize" at bounding box center [963, 51] width 352 height 29
click at [1475, 377] on span "cp-508261 (Casual) - Sorry I Missed You" at bounding box center [1483, 380] width 192 height 13
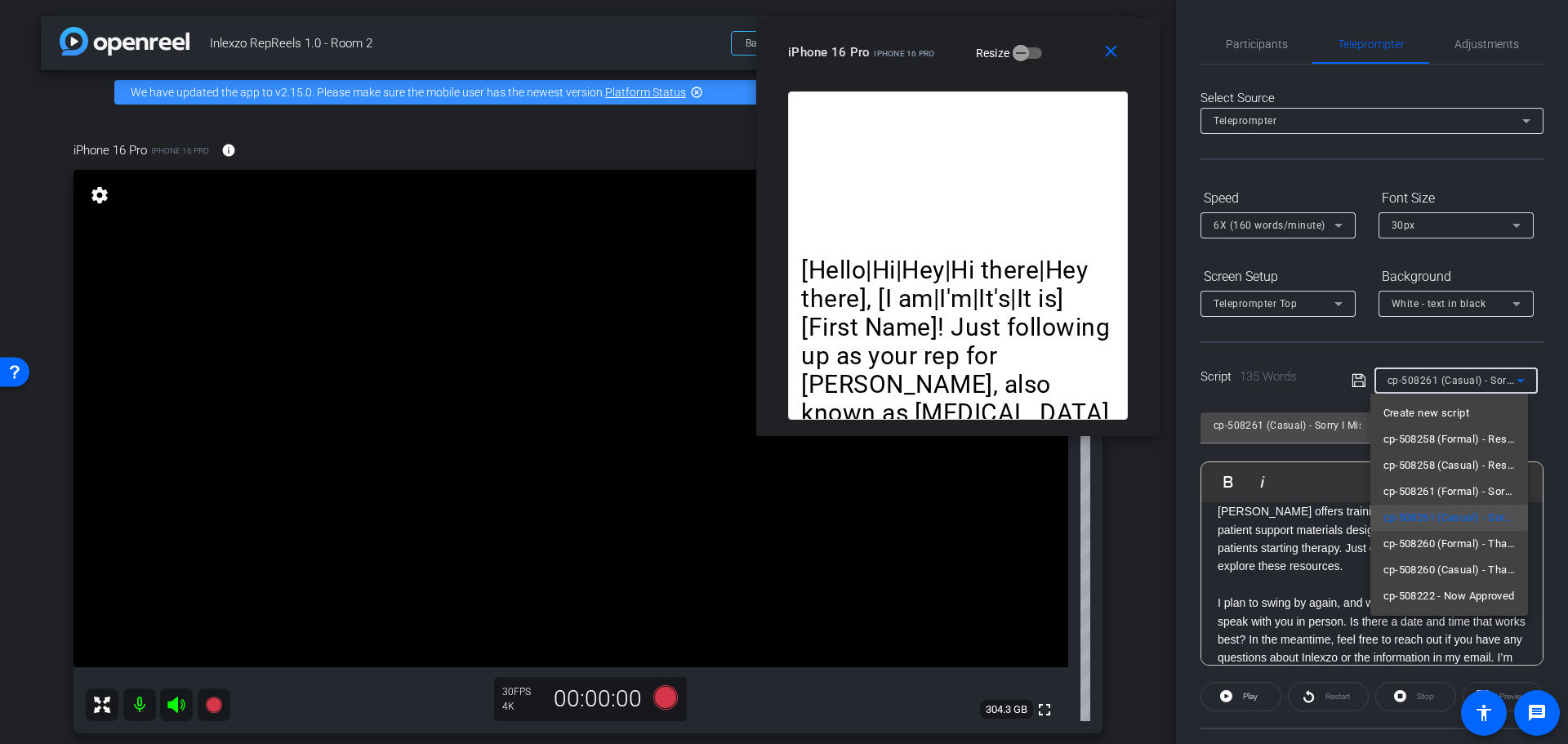
click at [1462, 33] on div at bounding box center [784, 372] width 1568 height 744
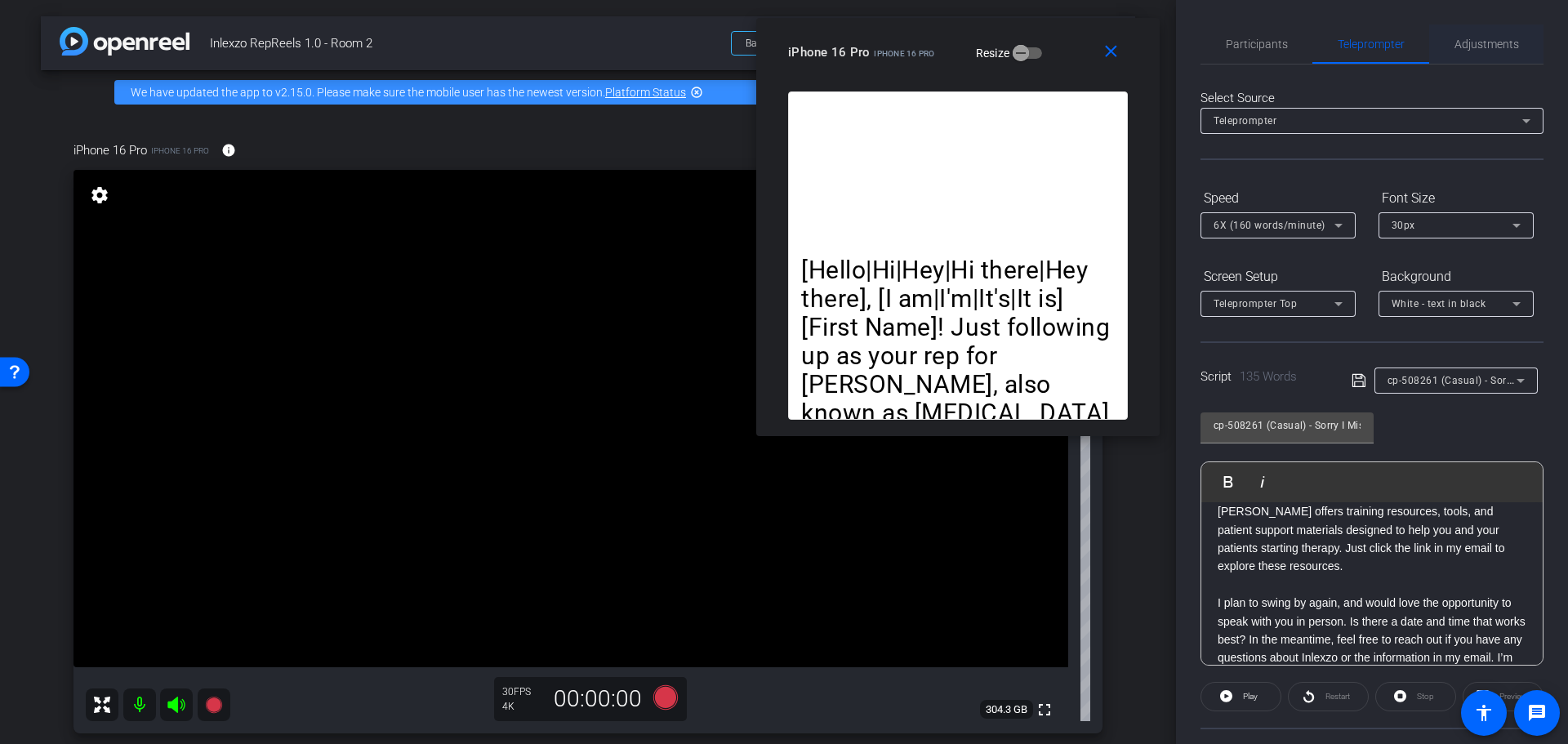
click at [1467, 39] on span "Adjustments" at bounding box center [1486, 43] width 65 height 12
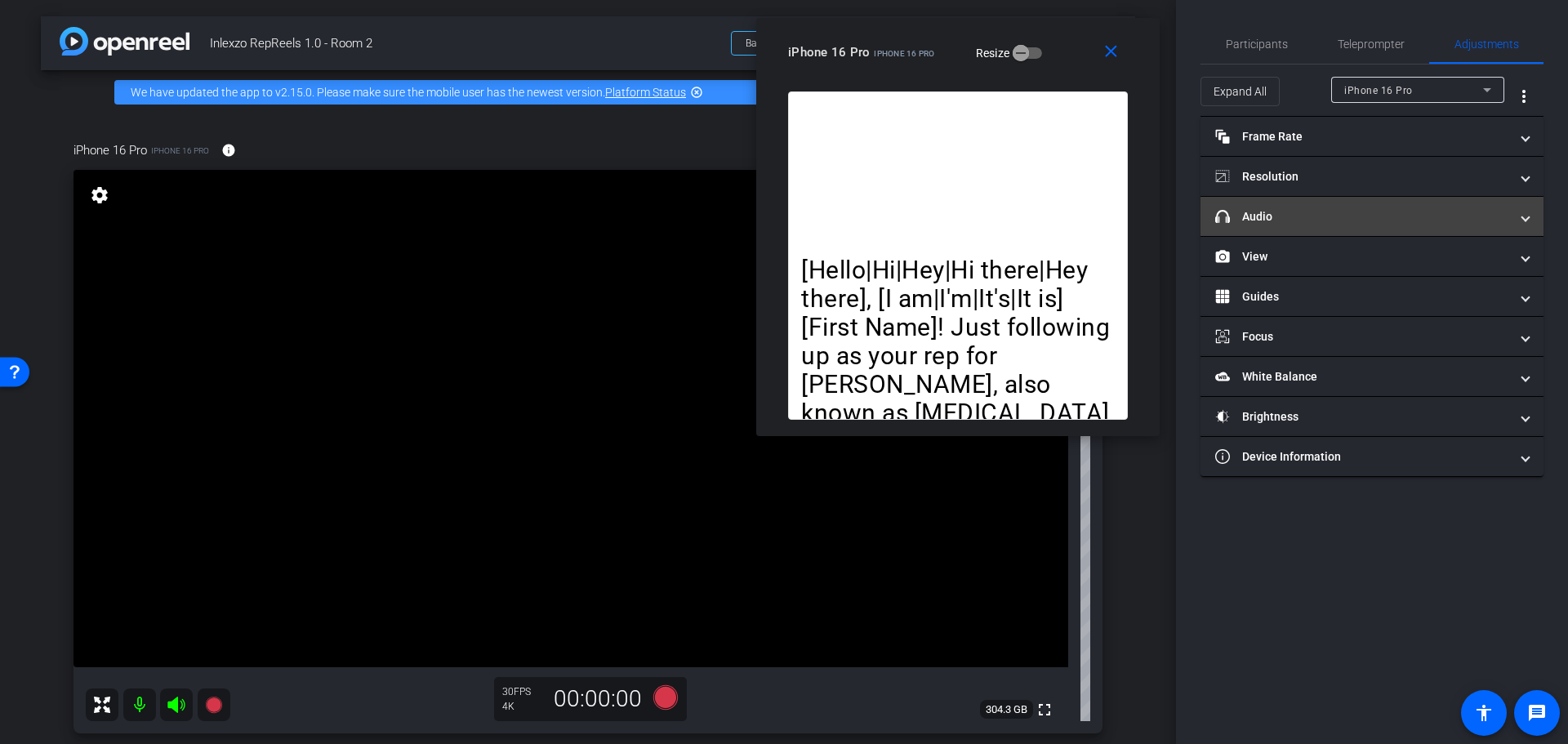
click at [1313, 226] on mat-expansion-panel-header "headphone icon Audio" at bounding box center [1371, 216] width 343 height 39
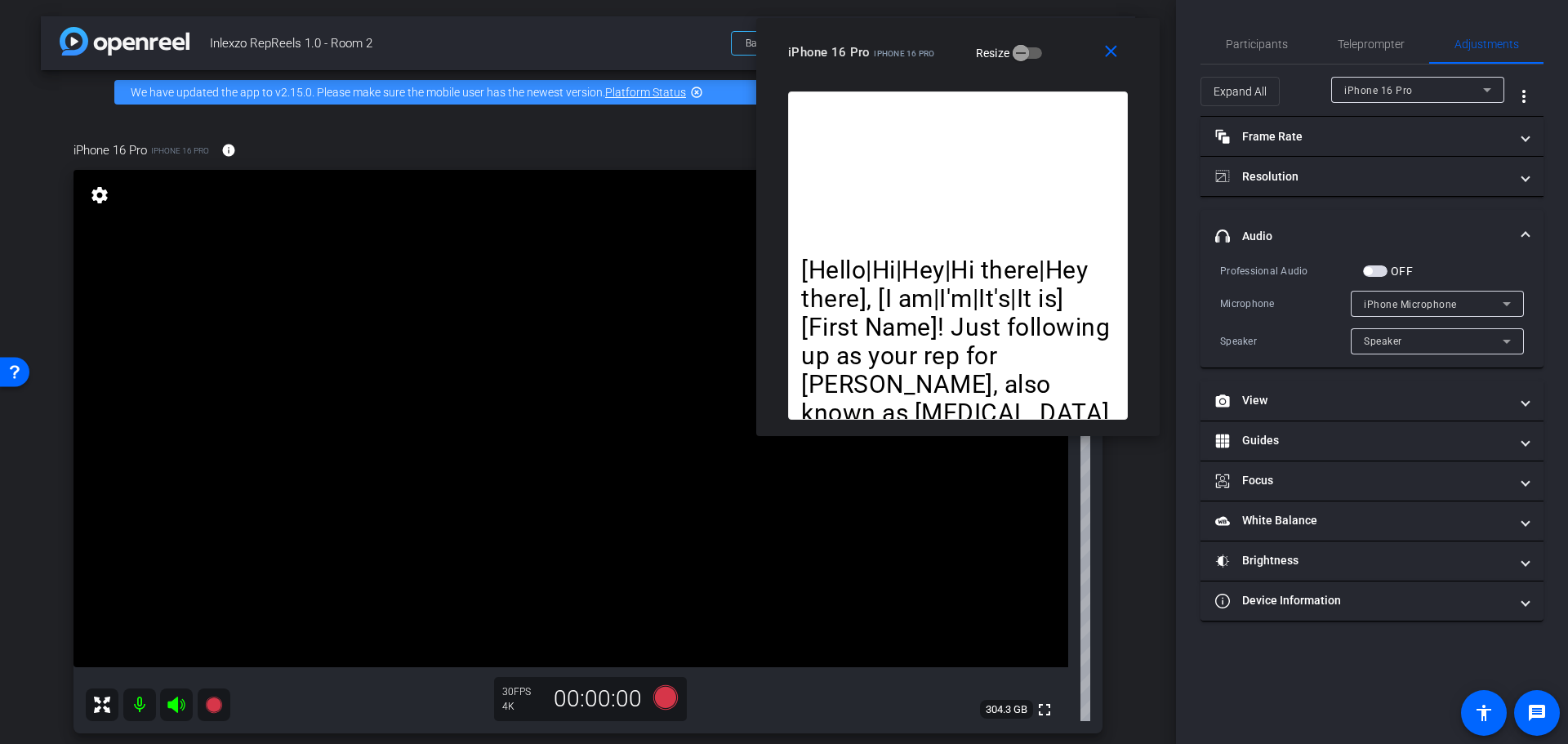
click at [1380, 270] on span "button" at bounding box center [1376, 270] width 25 height 12
click at [1246, 25] on span "Participants" at bounding box center [1257, 44] width 62 height 39
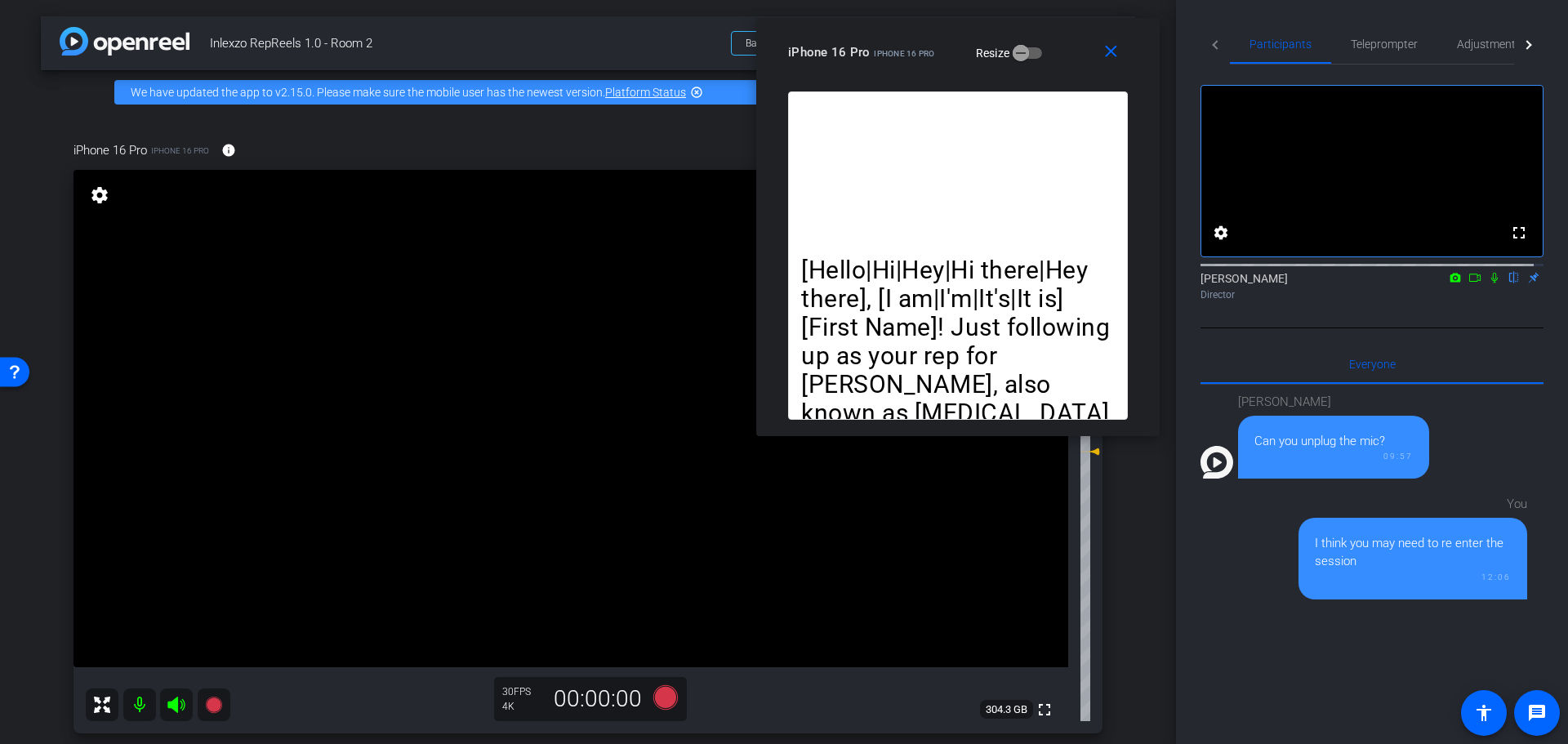
click at [1491, 284] on icon at bounding box center [1494, 278] width 6 height 11
click at [663, 701] on icon at bounding box center [666, 698] width 25 height 25
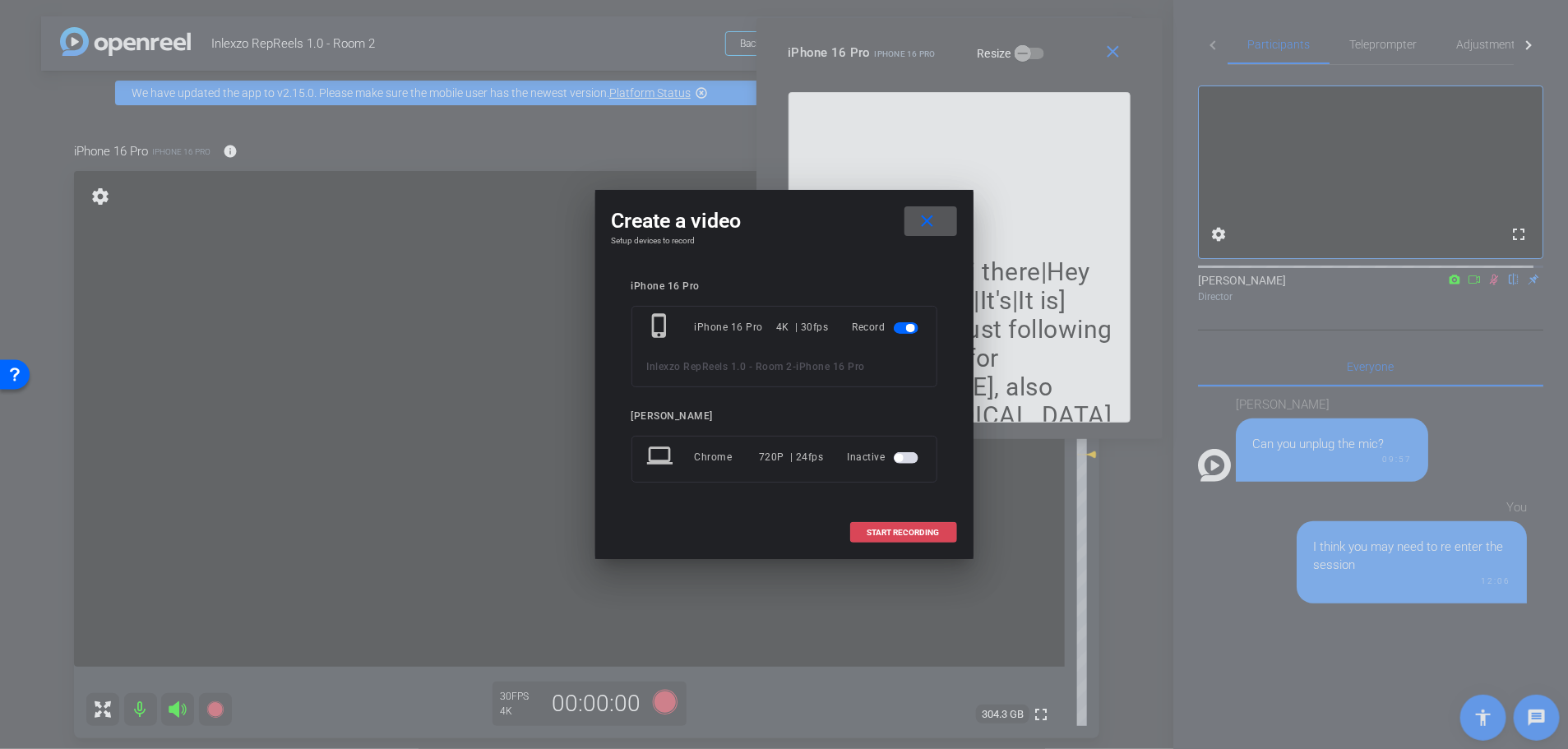
click at [919, 534] on span "START RECORDING" at bounding box center [903, 532] width 72 height 8
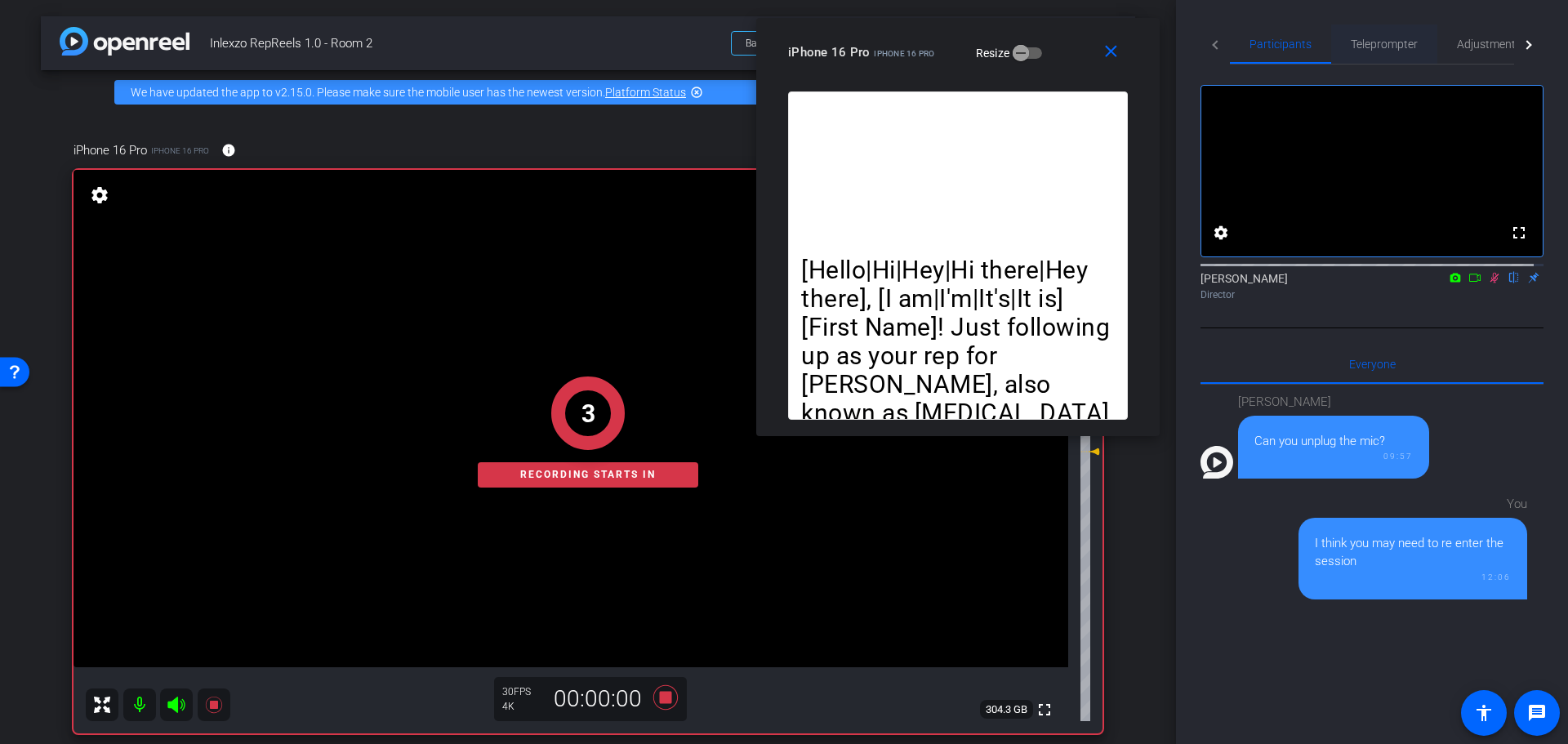
click at [1384, 38] on span "Teleprompter" at bounding box center [1385, 43] width 67 height 12
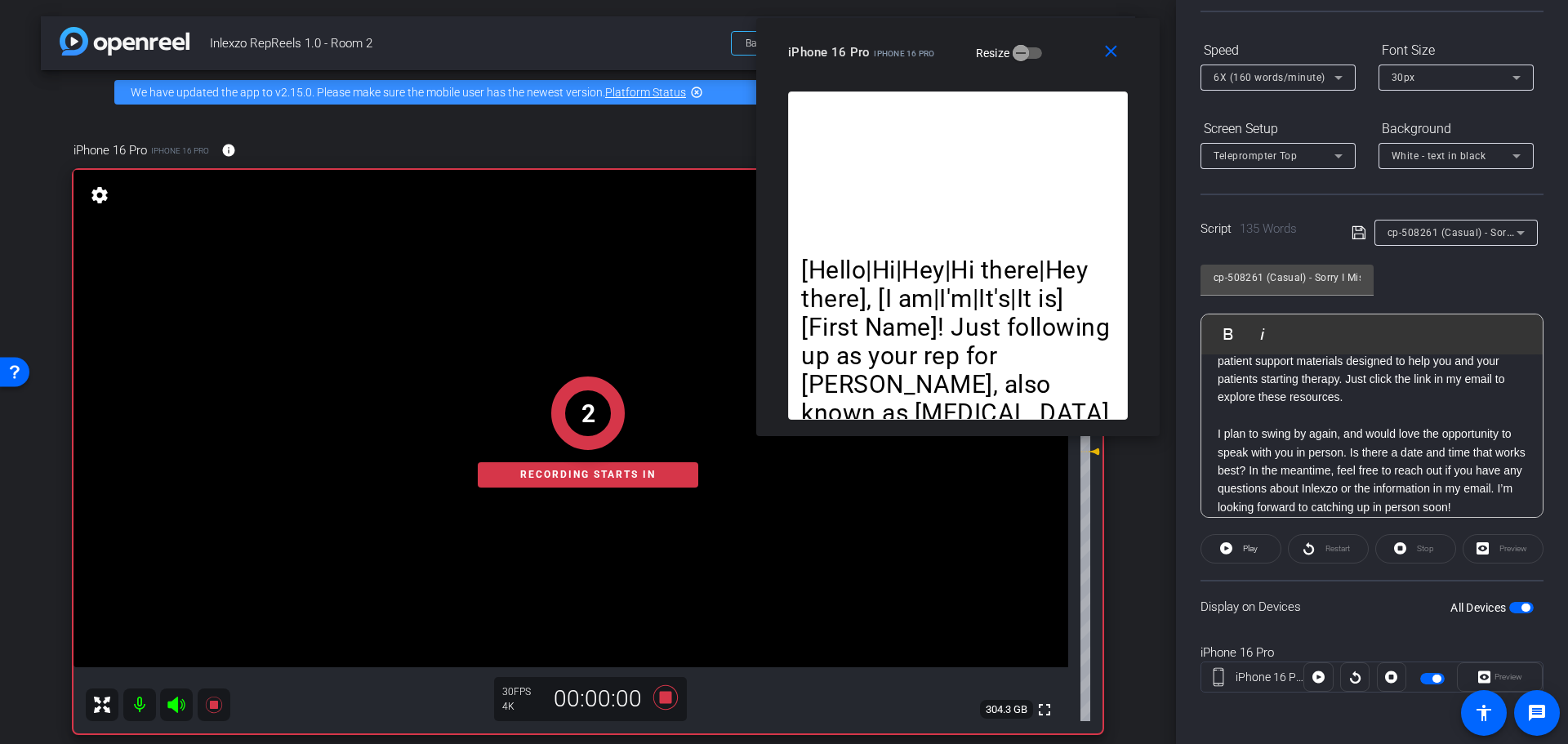
scroll to position [199, 0]
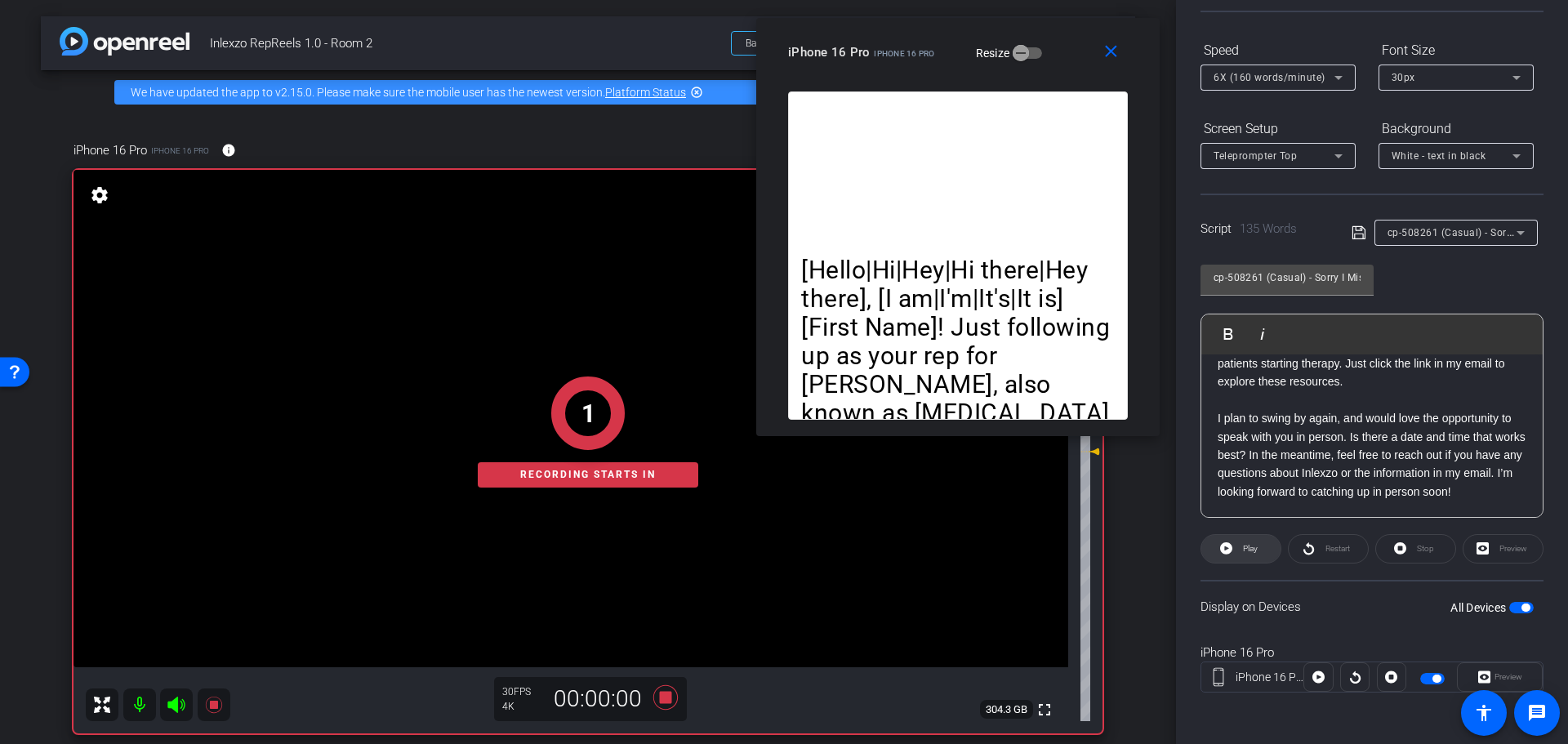
click at [1236, 557] on span at bounding box center [1240, 549] width 79 height 39
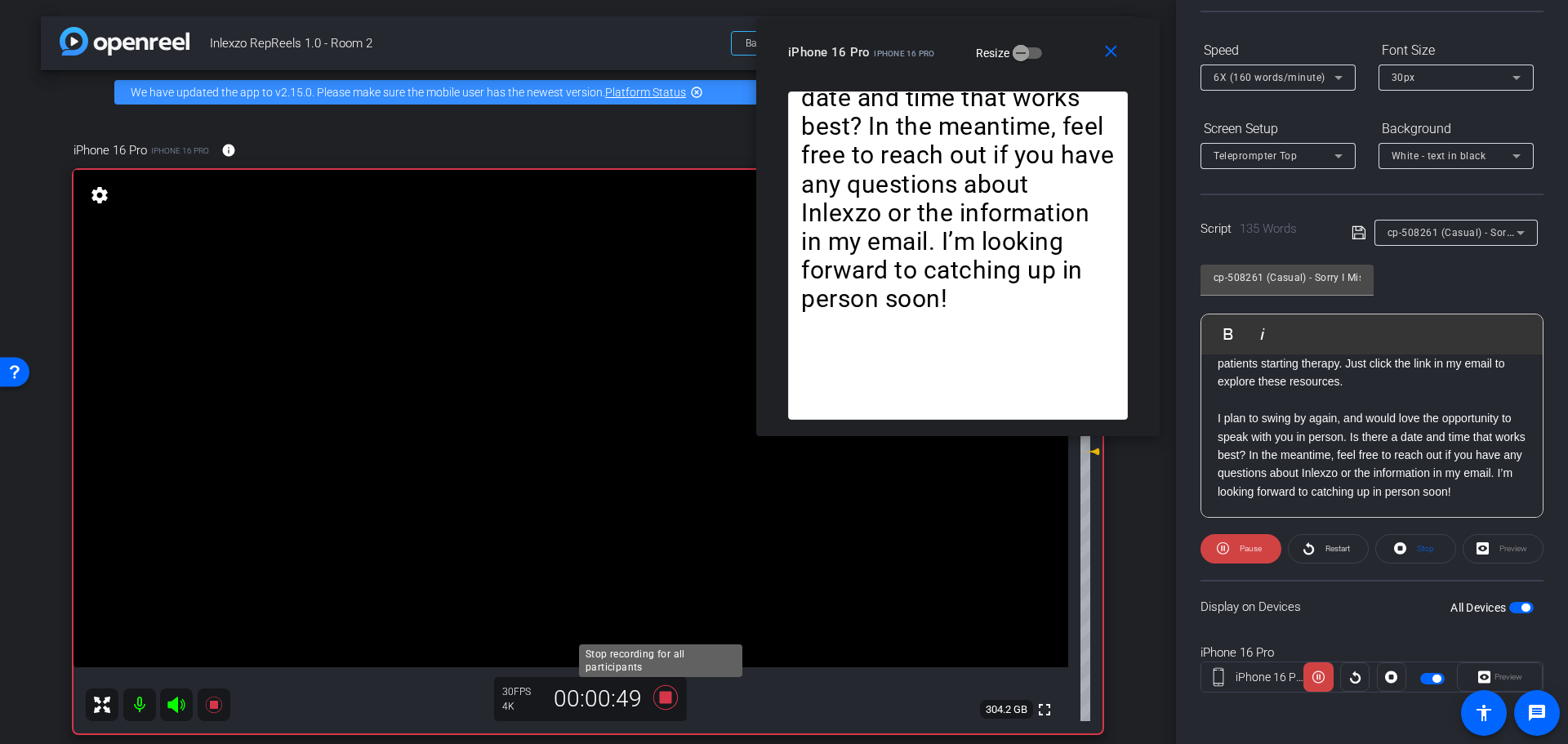
click at [675, 712] on icon at bounding box center [666, 697] width 39 height 29
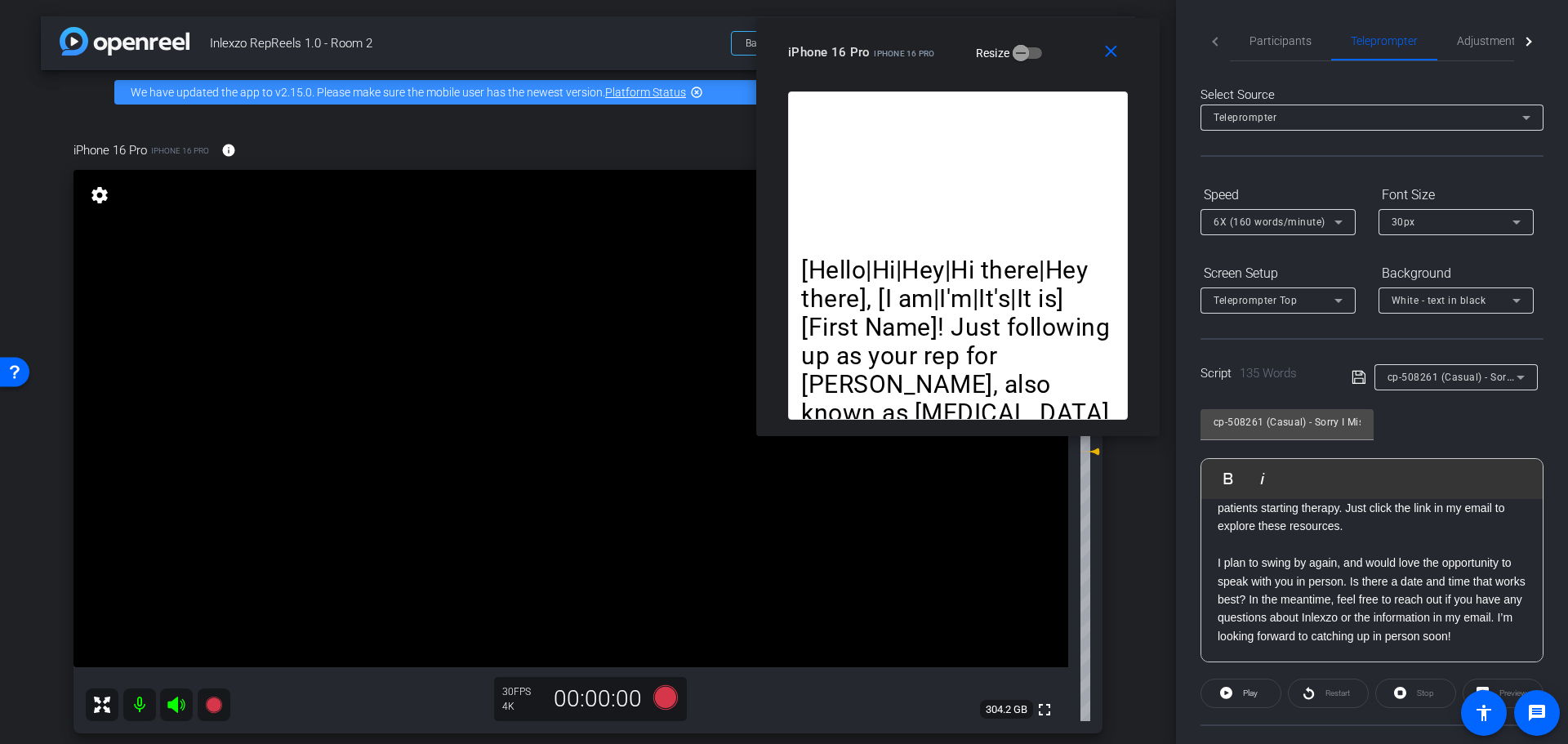
scroll to position [0, 0]
click at [1463, 44] on span "Adjustments" at bounding box center [1489, 43] width 65 height 12
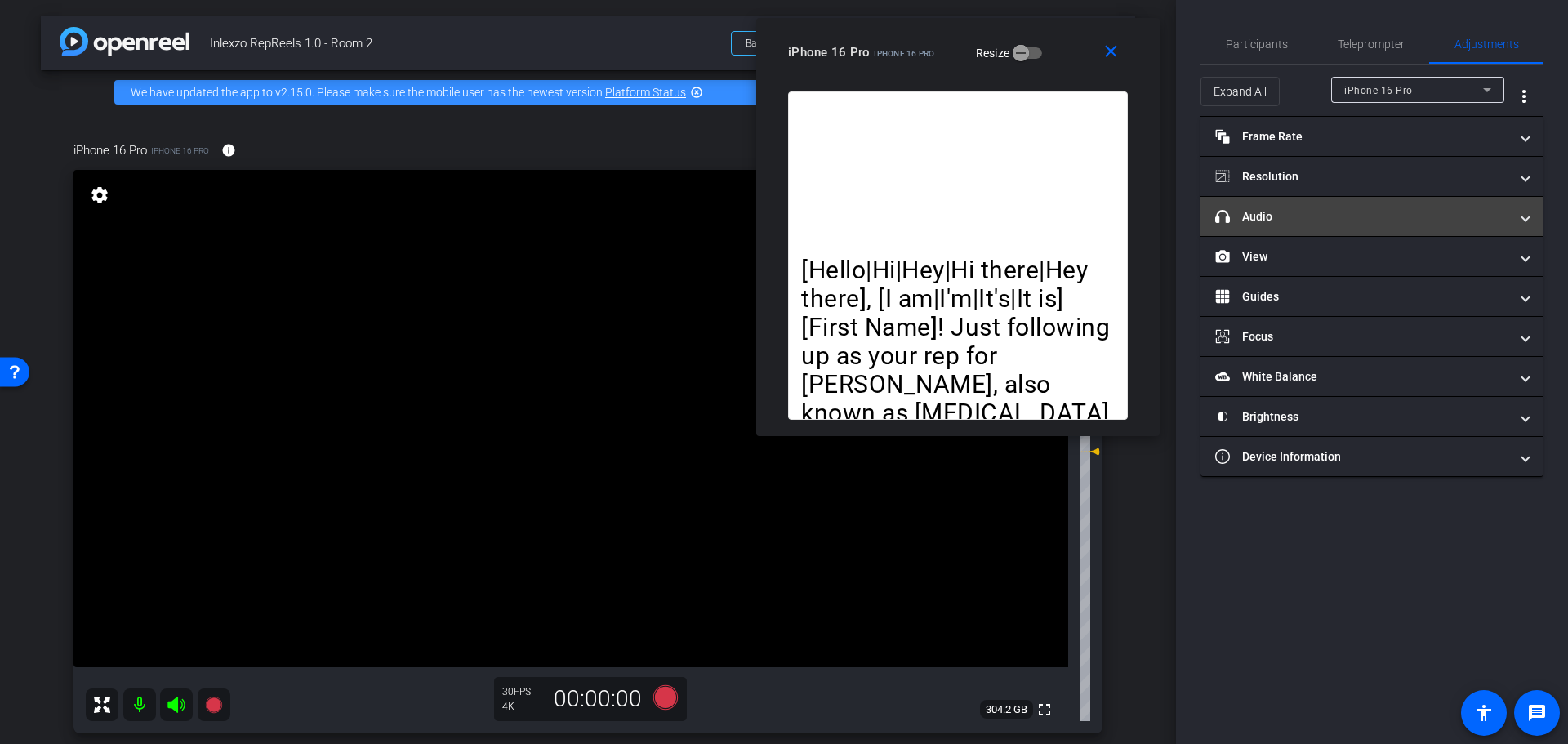
click at [1269, 223] on mat-panel-title "headphone icon Audio" at bounding box center [1362, 216] width 294 height 17
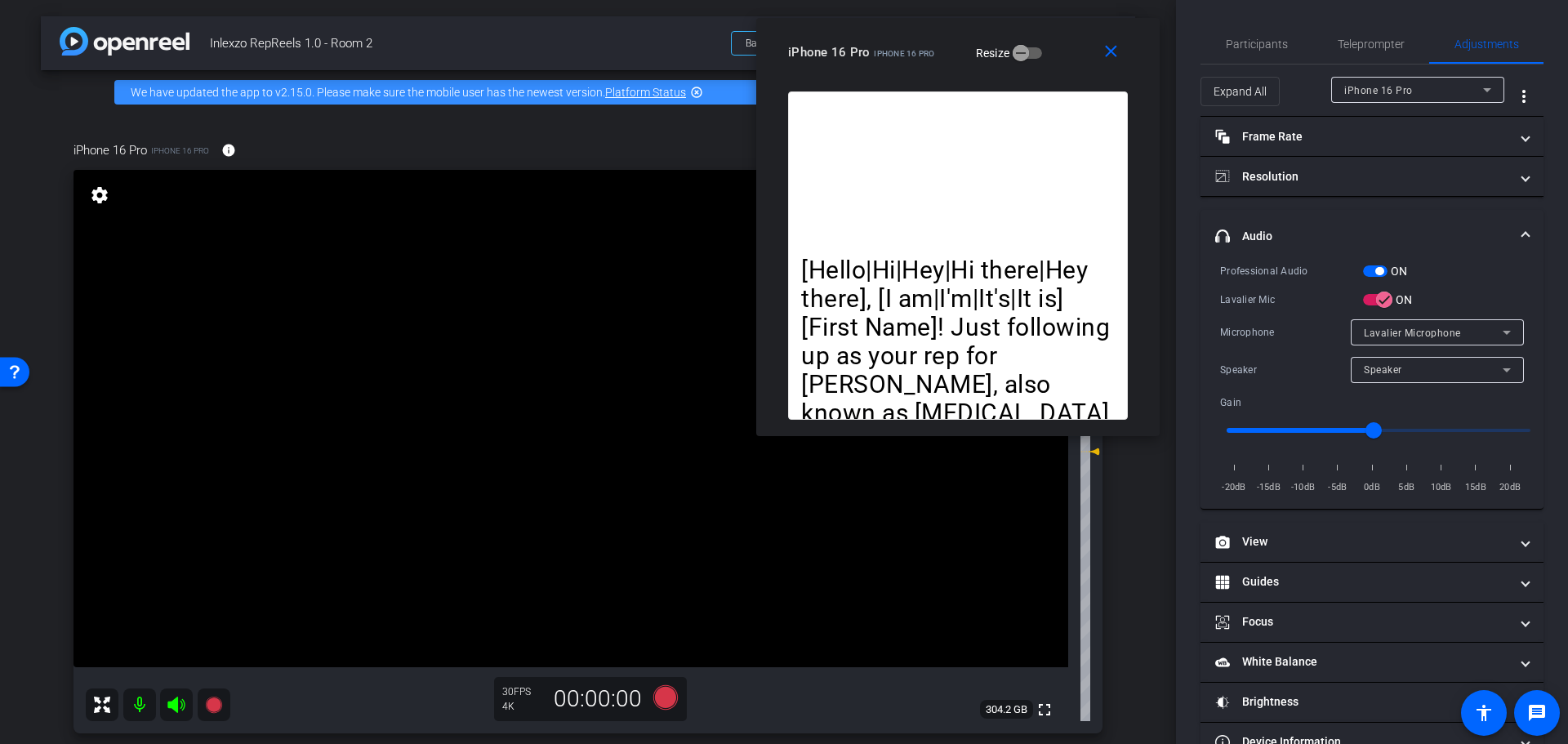
click at [1382, 273] on span "button" at bounding box center [1379, 270] width 8 height 8
click at [1260, 35] on span "Participants" at bounding box center [1257, 44] width 62 height 39
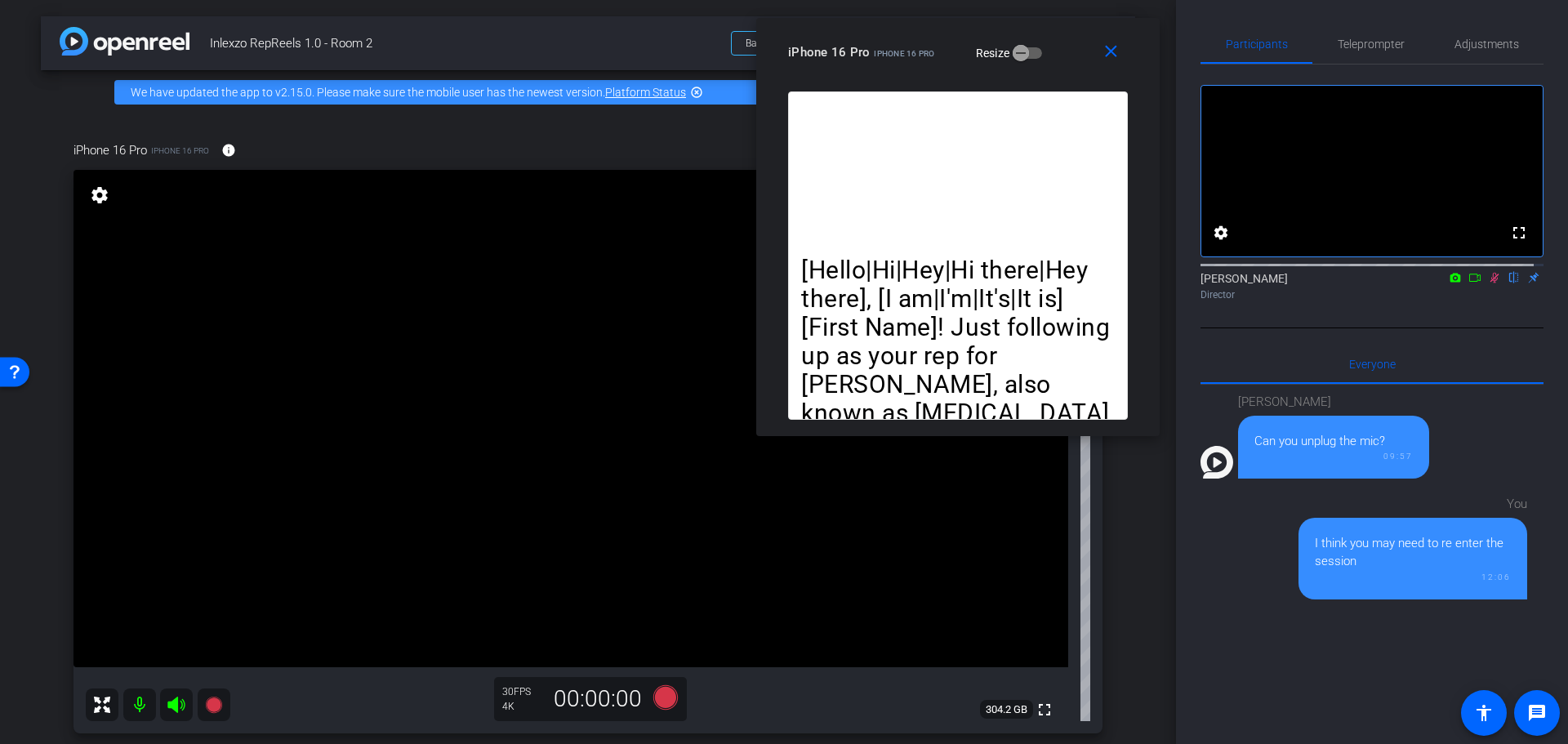
click at [1483, 270] on div at bounding box center [1371, 263] width 343 height 13
click at [1485, 286] on mat-icon at bounding box center [1494, 278] width 20 height 15
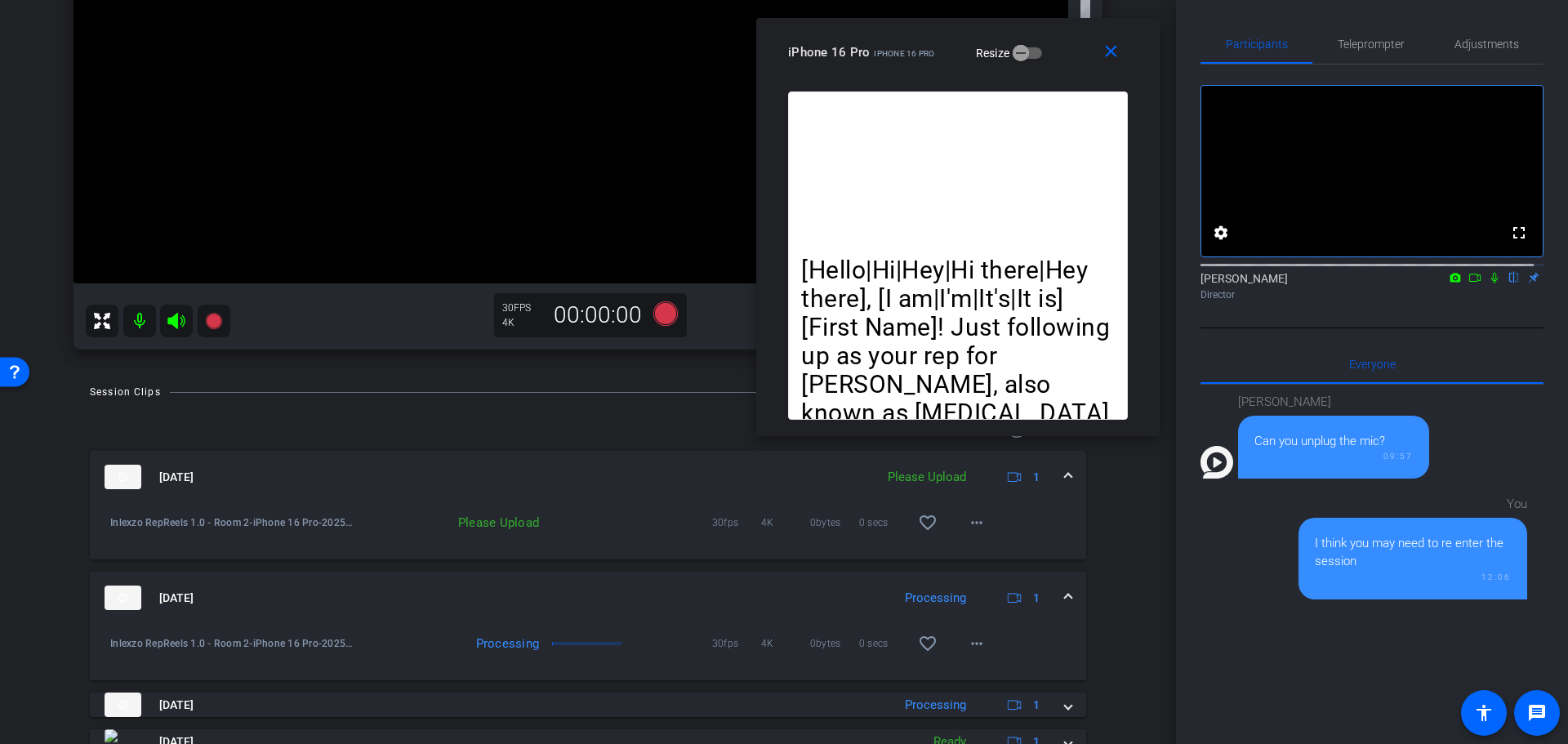
scroll to position [332, 0]
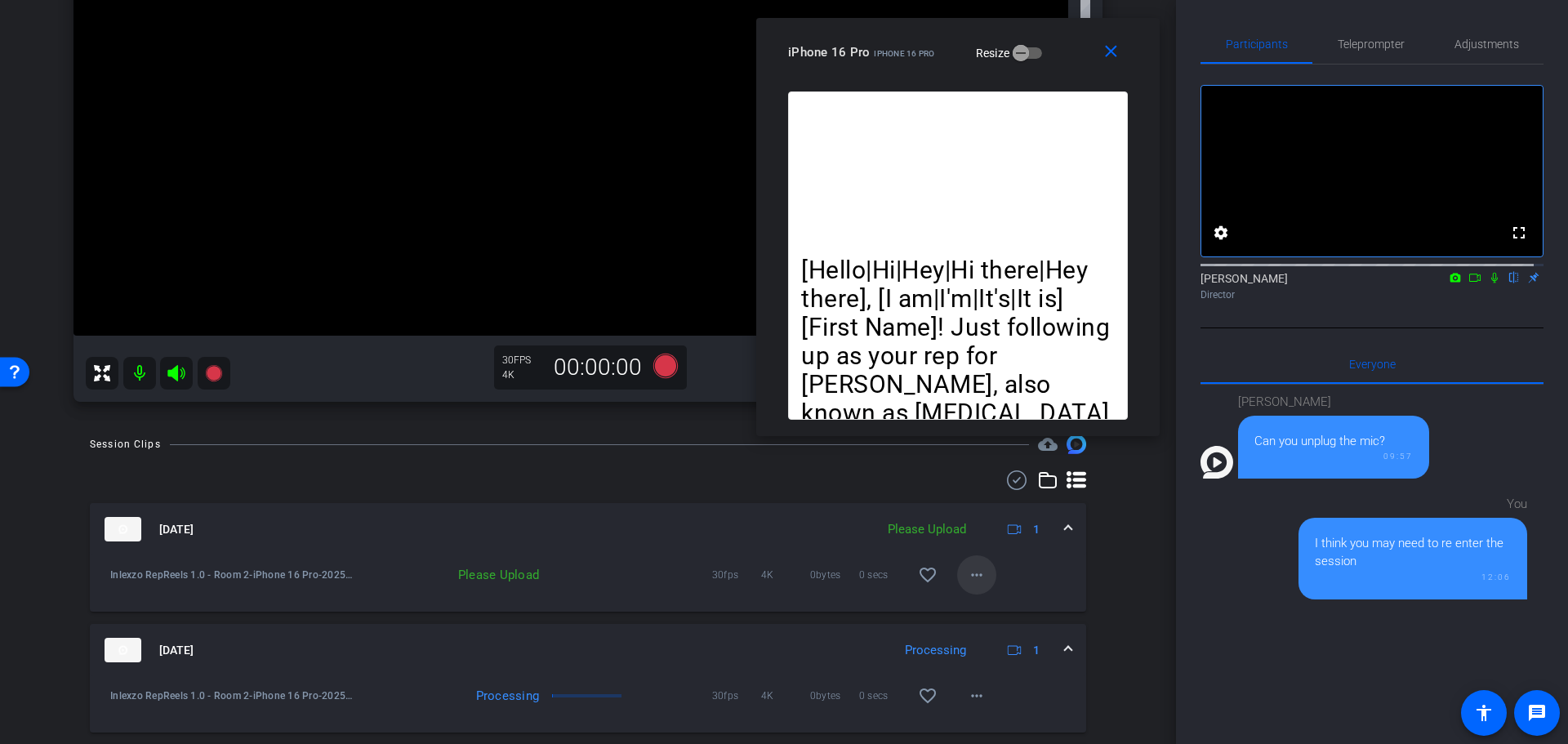
click at [970, 568] on mat-icon "more_horiz" at bounding box center [977, 576] width 20 height 20
click at [995, 607] on span "Upload" at bounding box center [994, 609] width 66 height 20
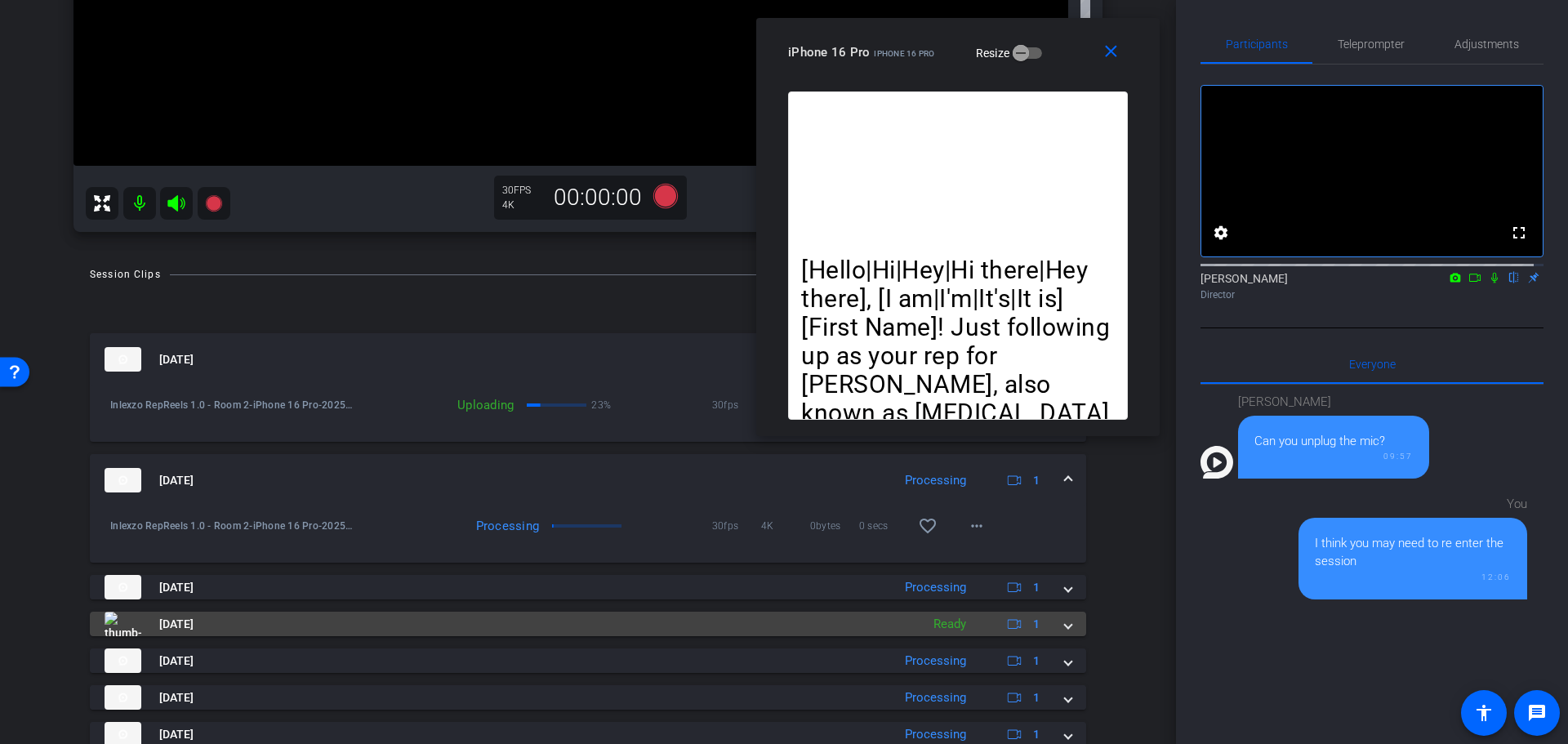
click at [1065, 628] on span at bounding box center [1067, 624] width 6 height 17
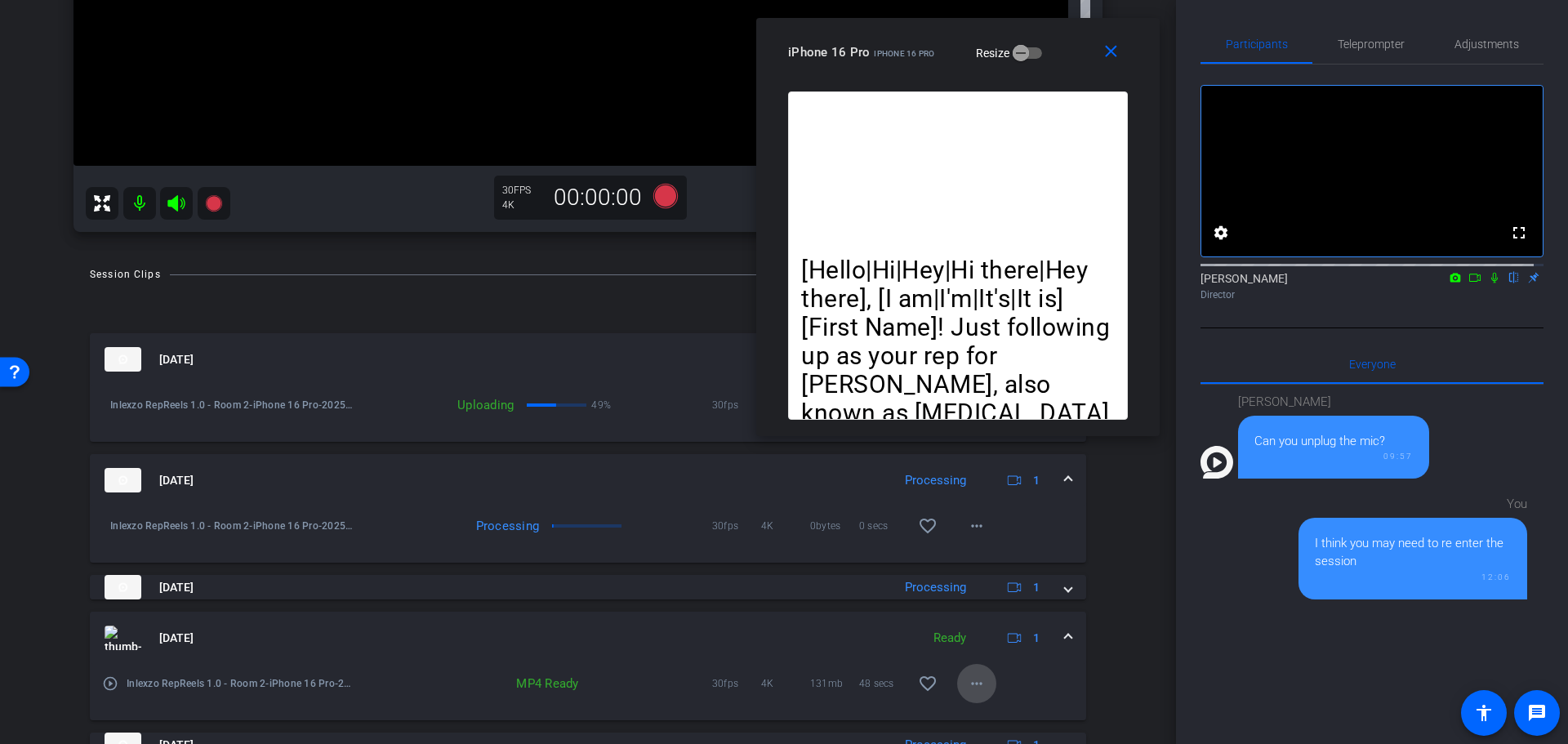
click at [967, 690] on mat-icon "more_horiz" at bounding box center [977, 684] width 20 height 20
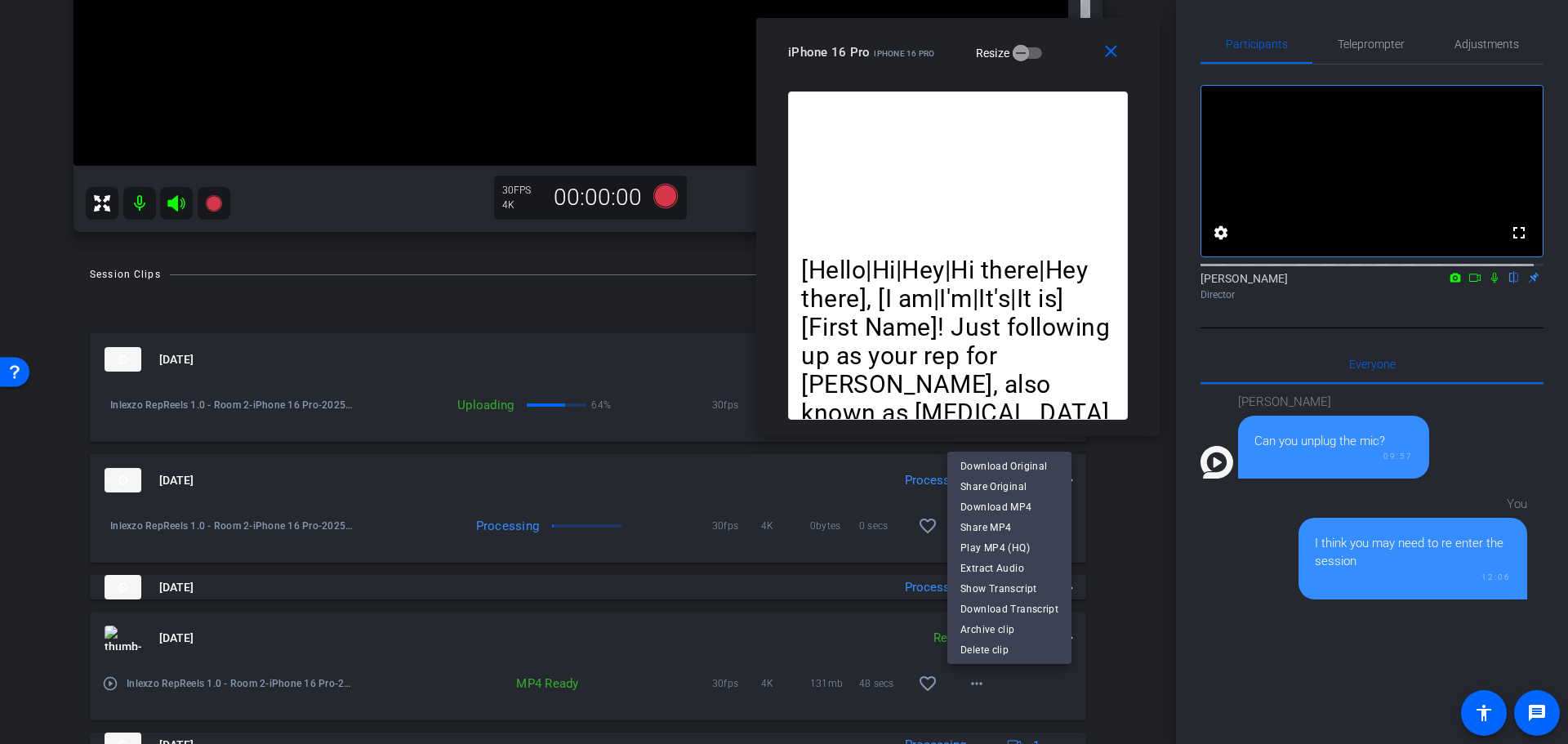
click at [1112, 648] on div at bounding box center [784, 372] width 1568 height 744
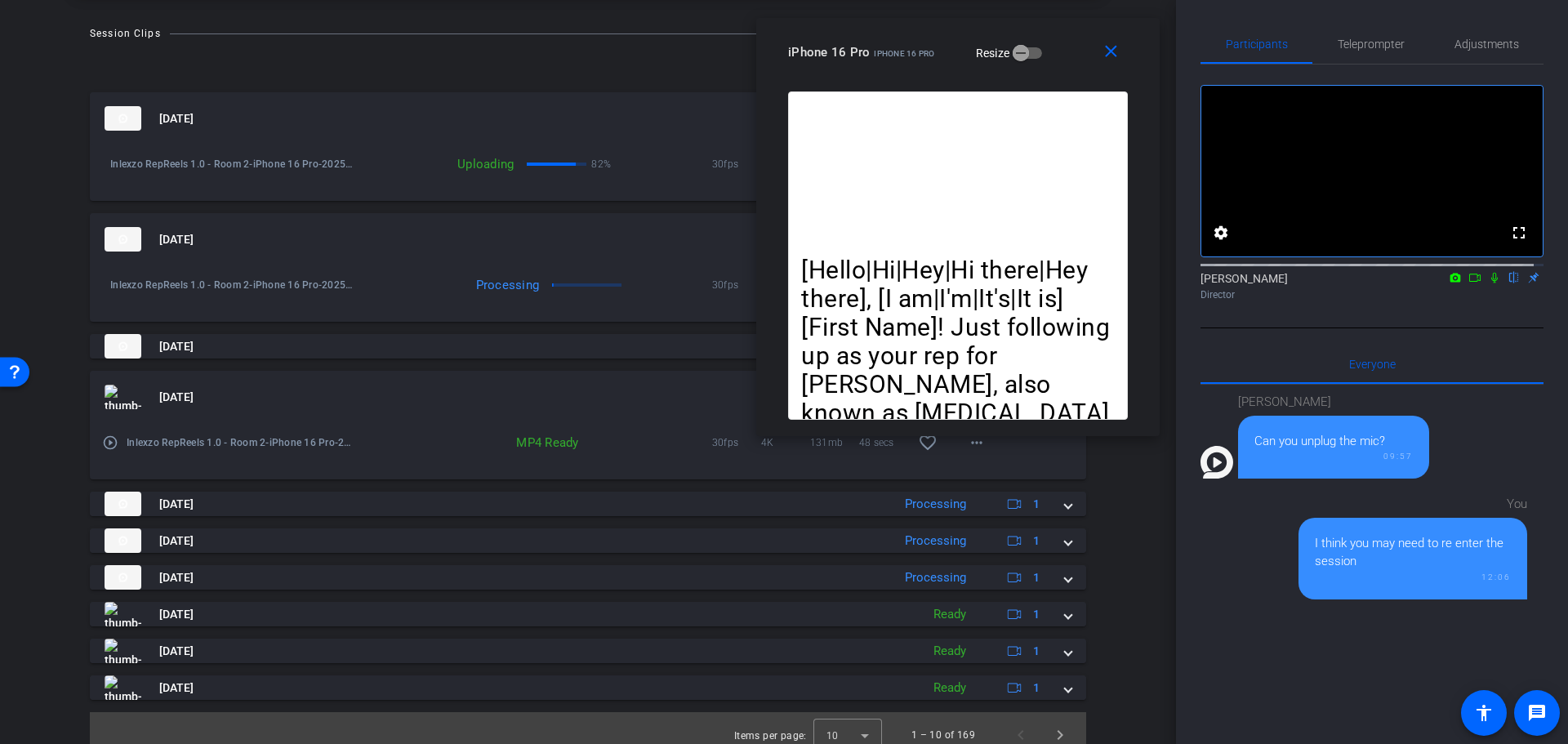
scroll to position [756, 0]
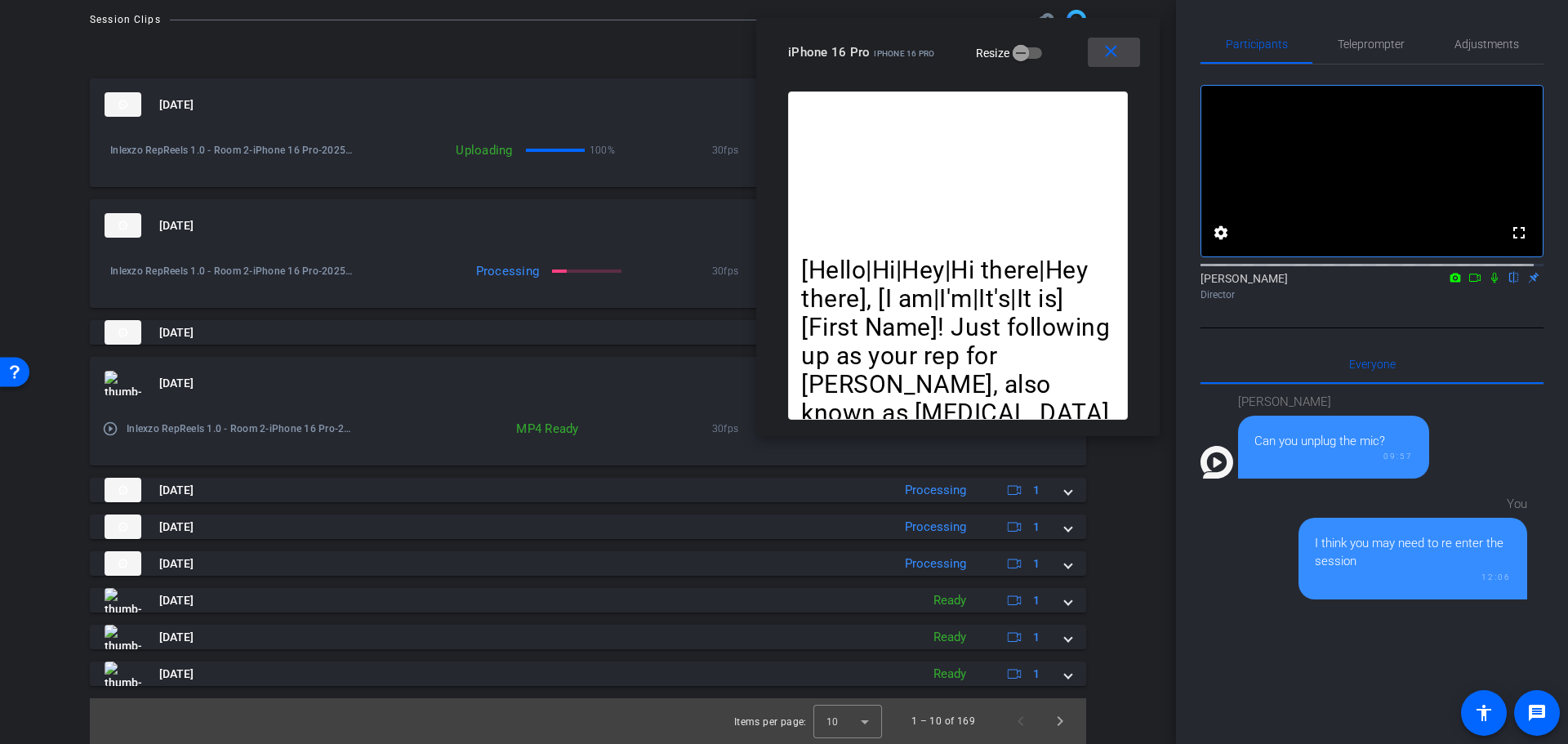
click at [1112, 39] on span at bounding box center [1113, 52] width 52 height 39
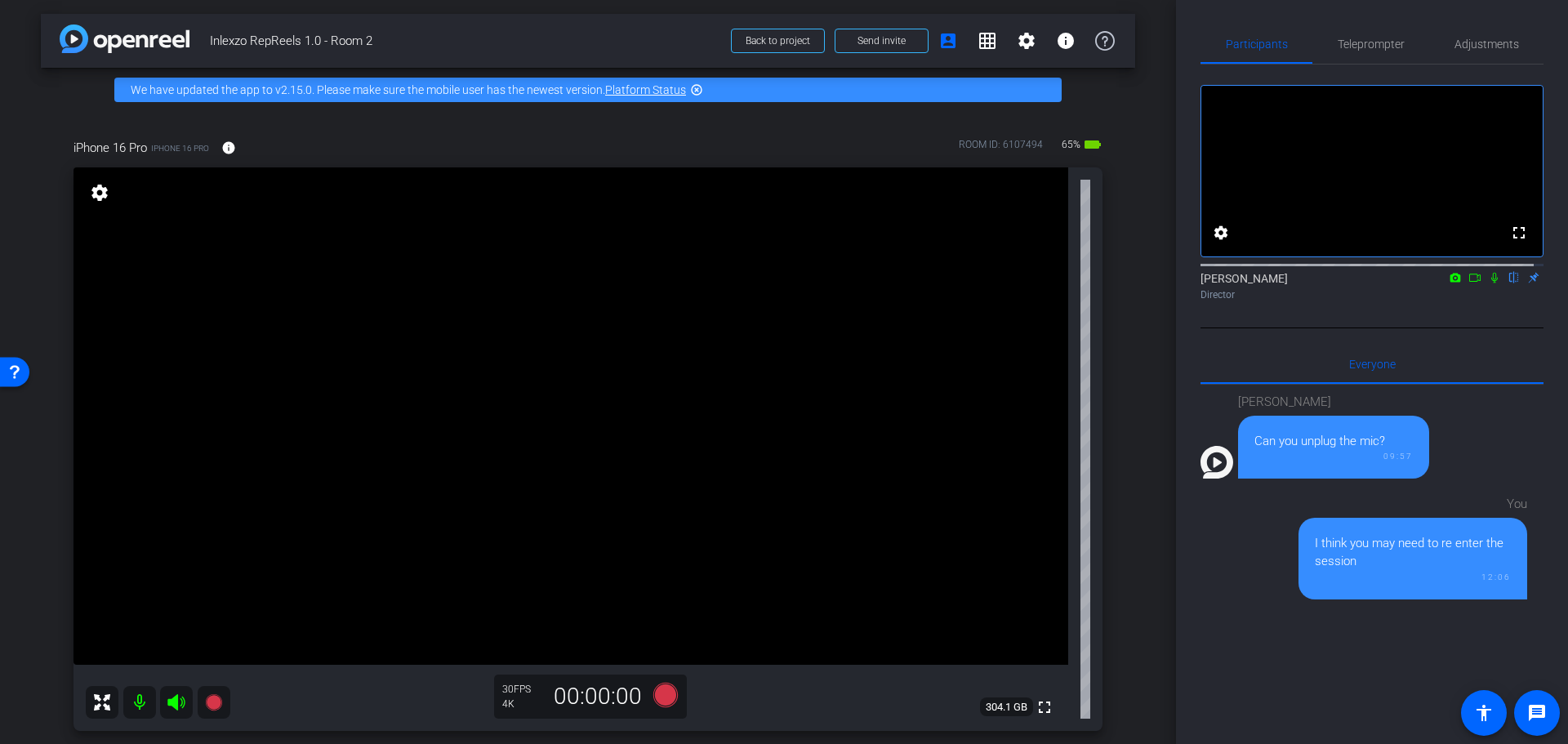
scroll to position [0, 0]
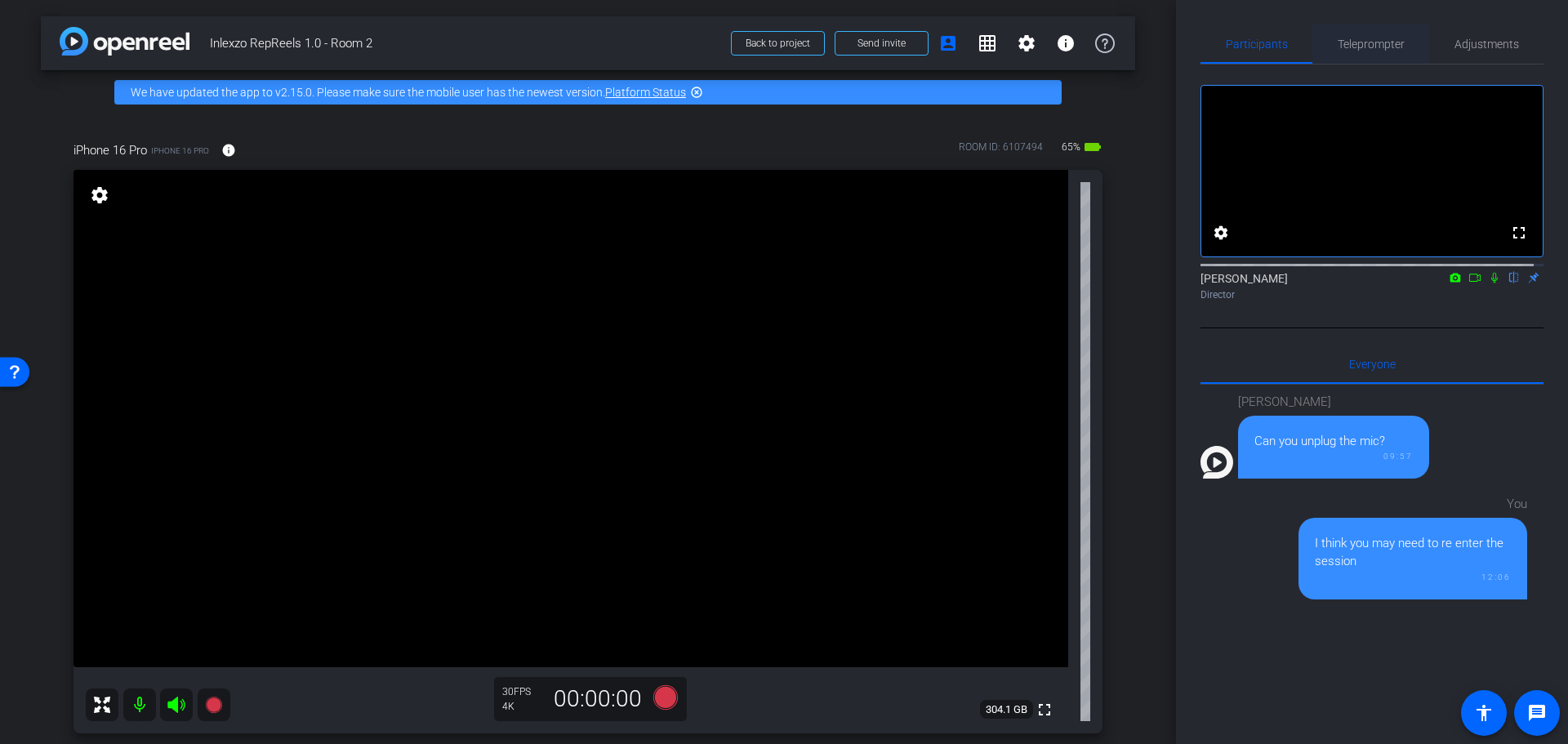
click at [1364, 47] on span "Teleprompter" at bounding box center [1371, 43] width 67 height 12
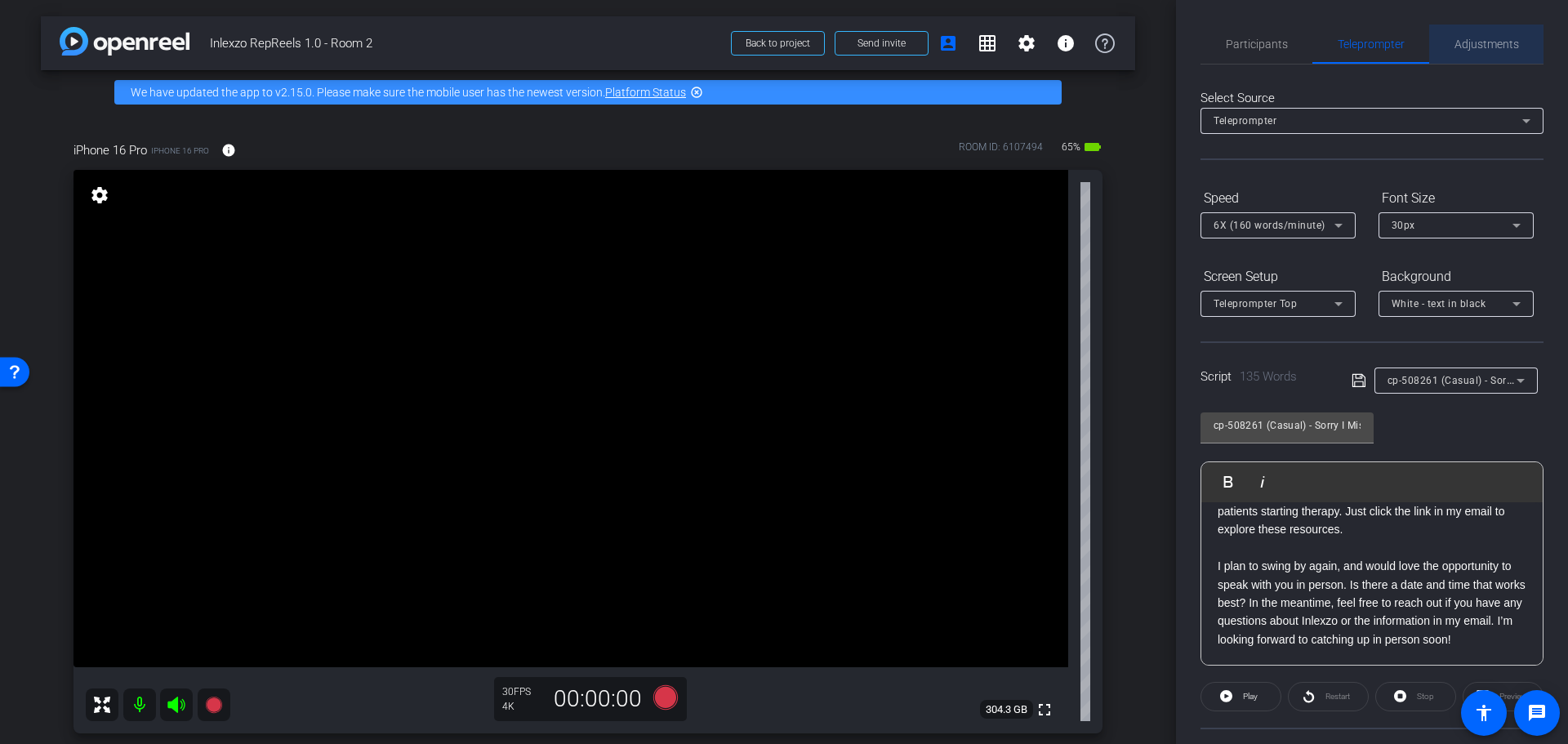
click at [1490, 43] on span "Adjustments" at bounding box center [1486, 43] width 65 height 12
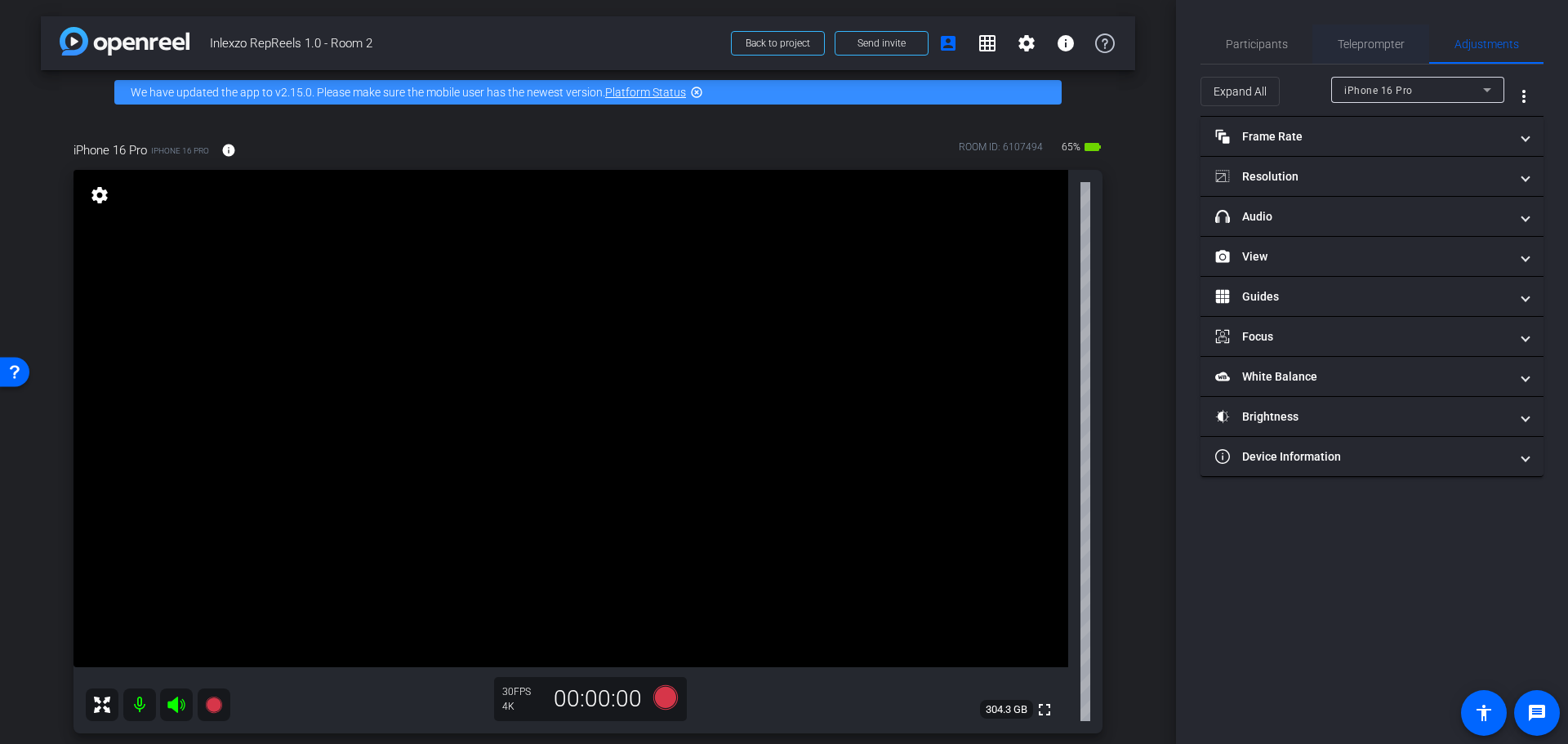
click at [1377, 43] on span "Teleprompter" at bounding box center [1371, 43] width 67 height 12
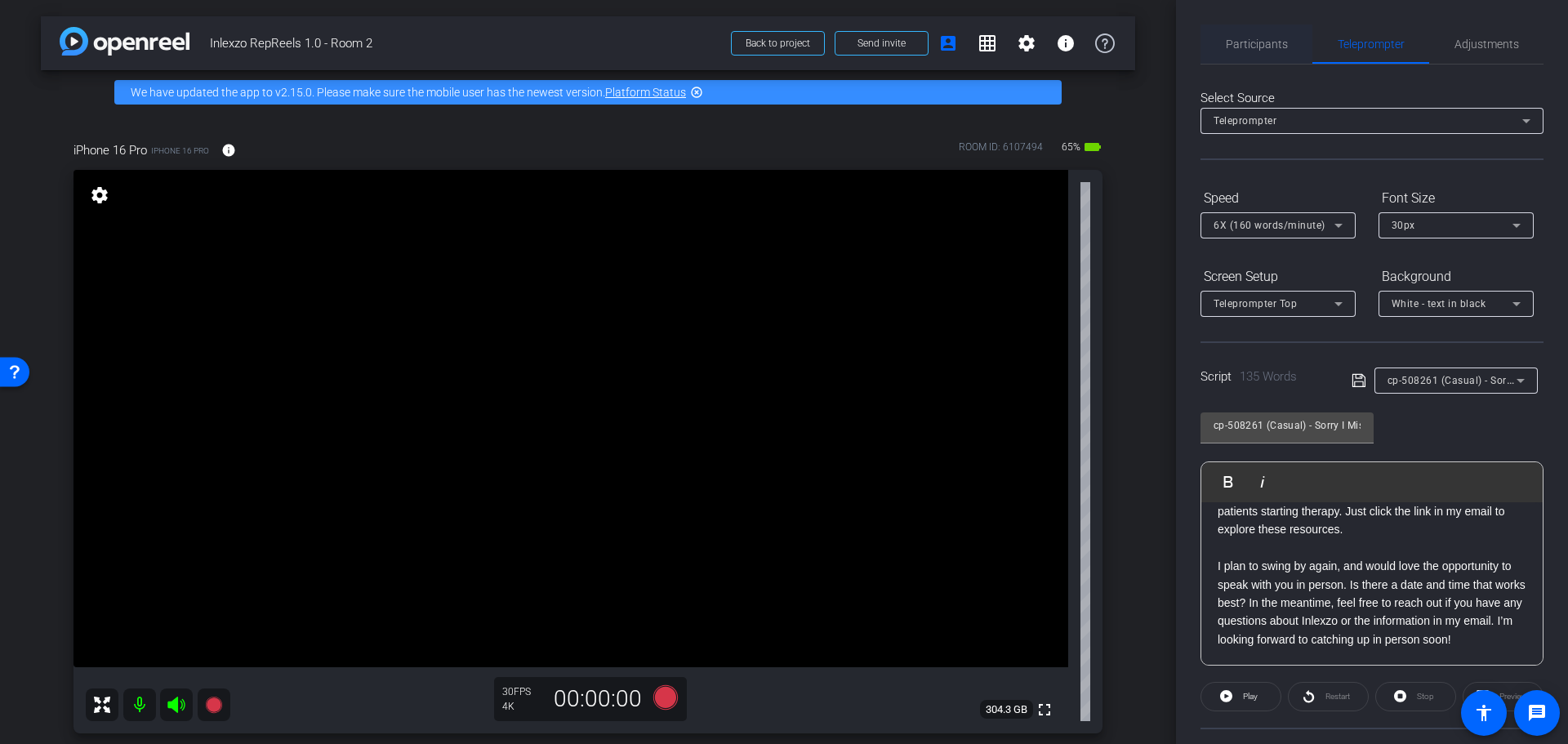
click at [1262, 47] on span "Participants" at bounding box center [1257, 43] width 62 height 12
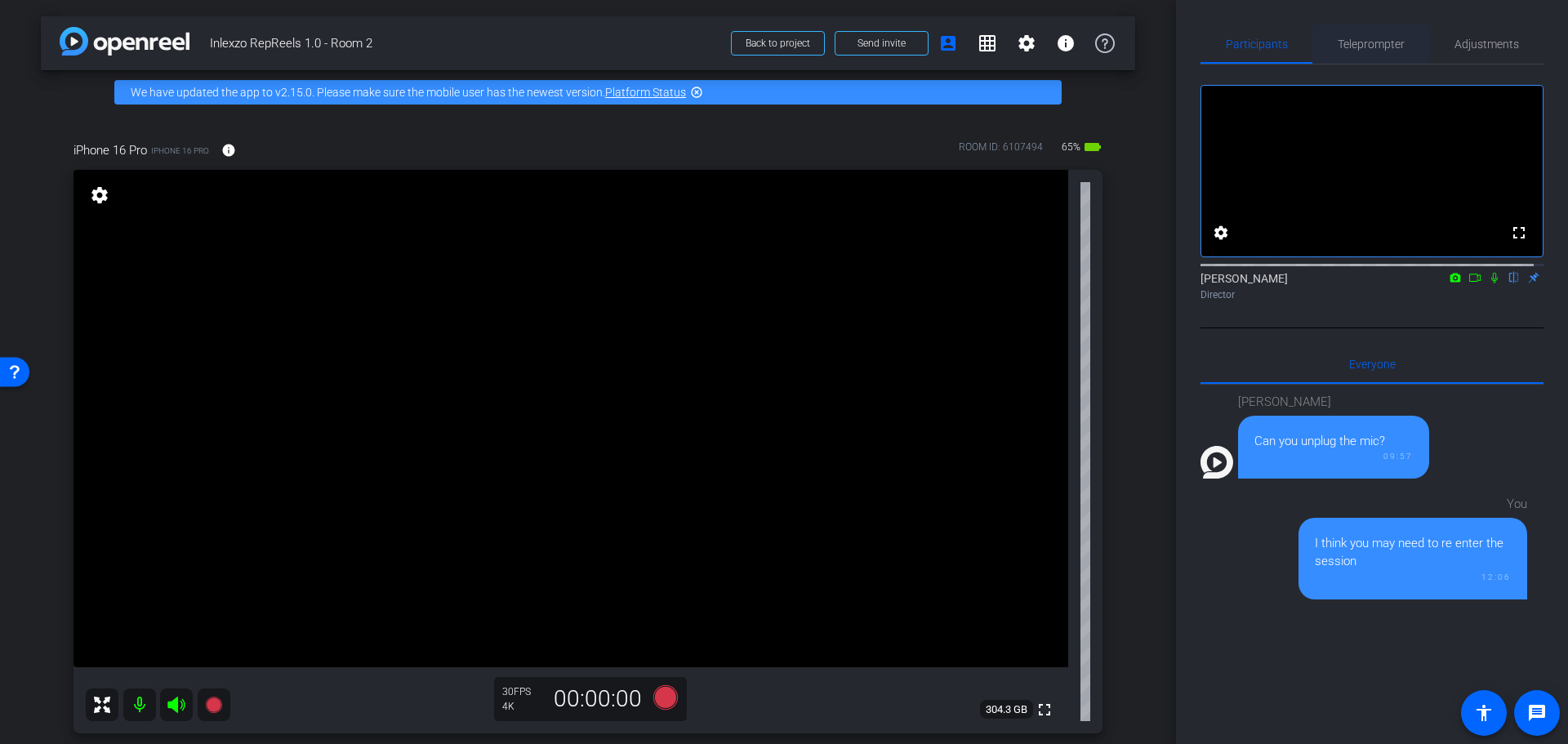
click at [1376, 44] on span "Teleprompter" at bounding box center [1371, 43] width 67 height 12
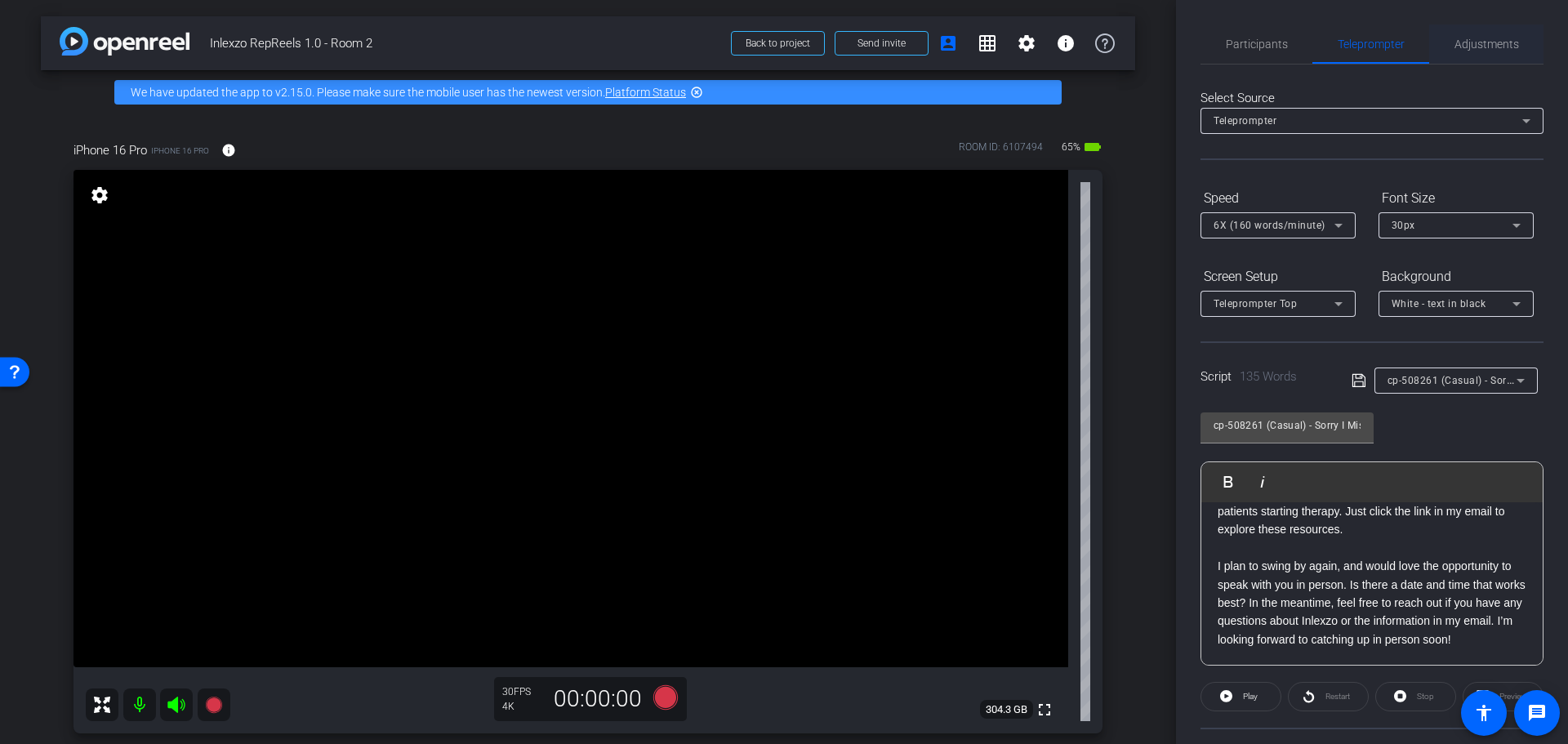
click at [1475, 34] on span "Adjustments" at bounding box center [1486, 44] width 65 height 39
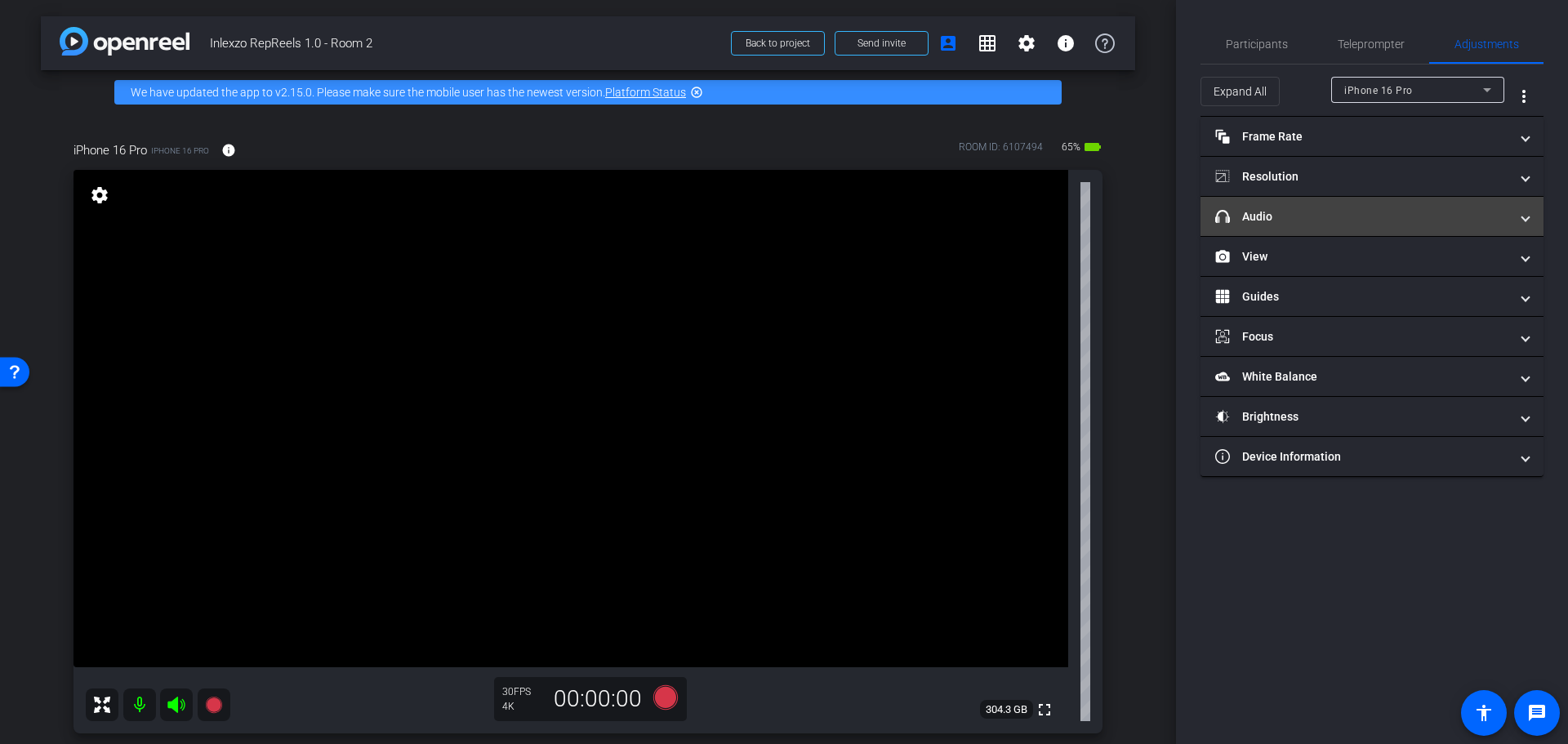
click at [1293, 210] on mat-panel-title "headphone icon Audio" at bounding box center [1362, 216] width 294 height 17
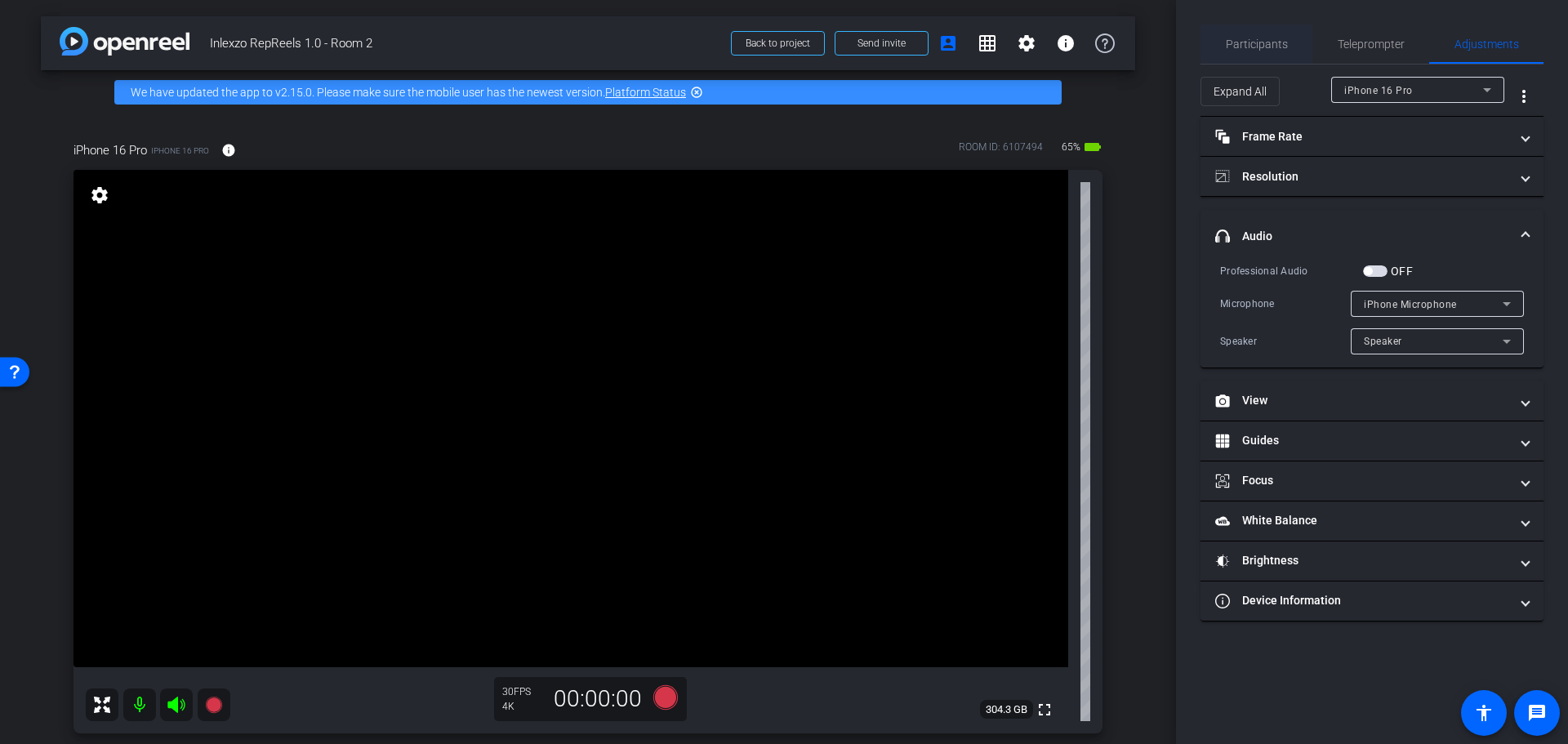
click at [1274, 43] on span "Participants" at bounding box center [1257, 43] width 62 height 12
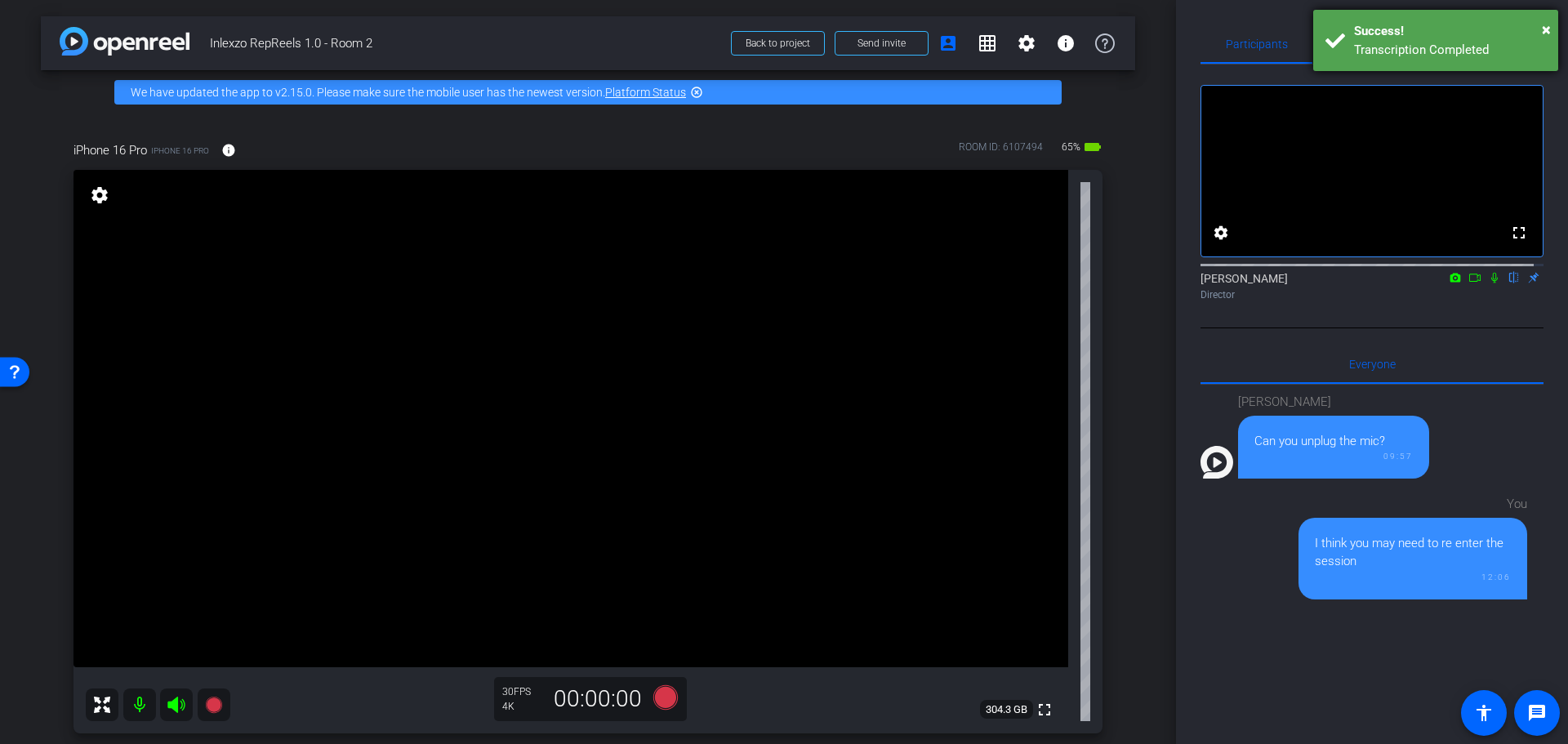
click at [1482, 33] on div "Success!" at bounding box center [1450, 31] width 192 height 19
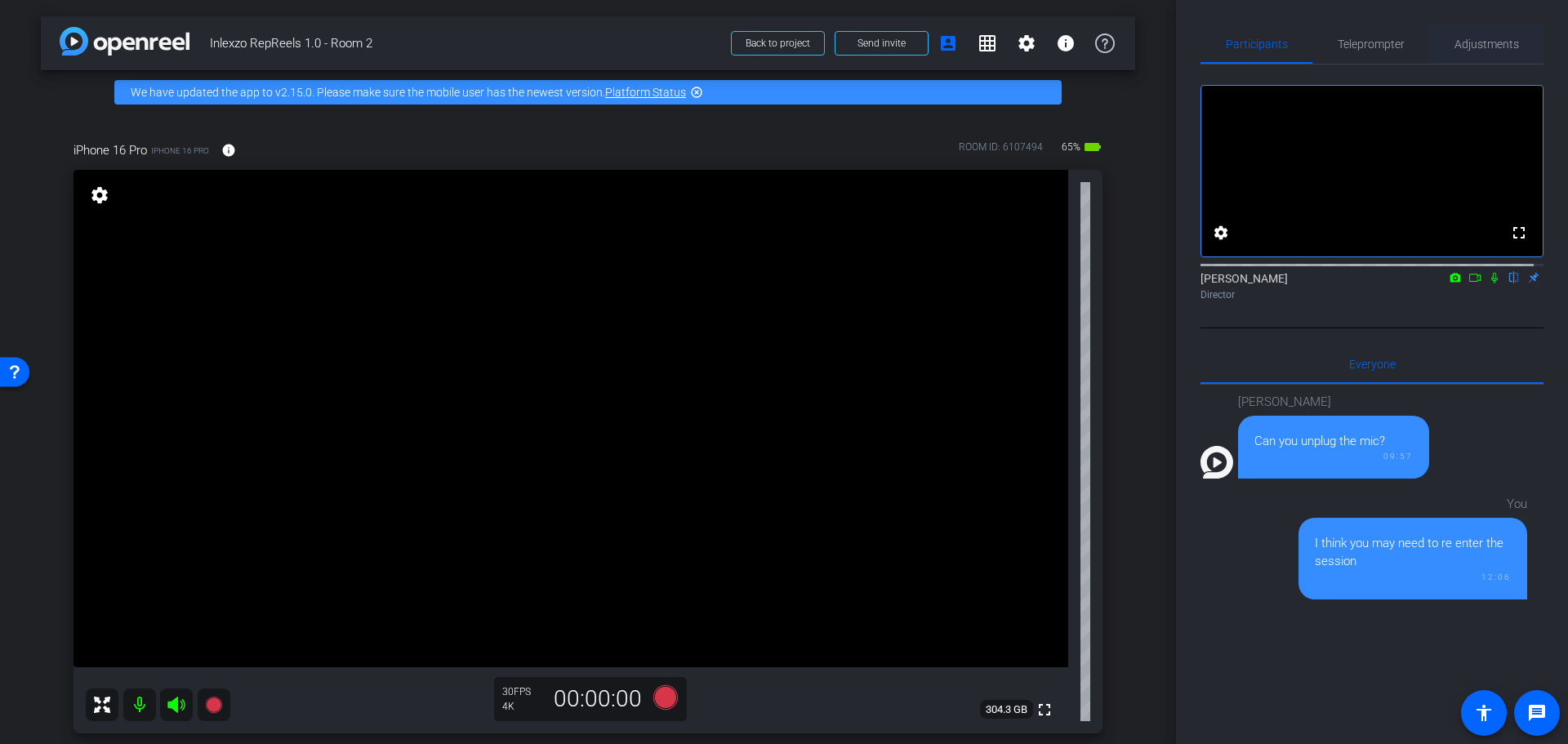
click at [1473, 50] on span "Adjustments" at bounding box center [1486, 44] width 65 height 39
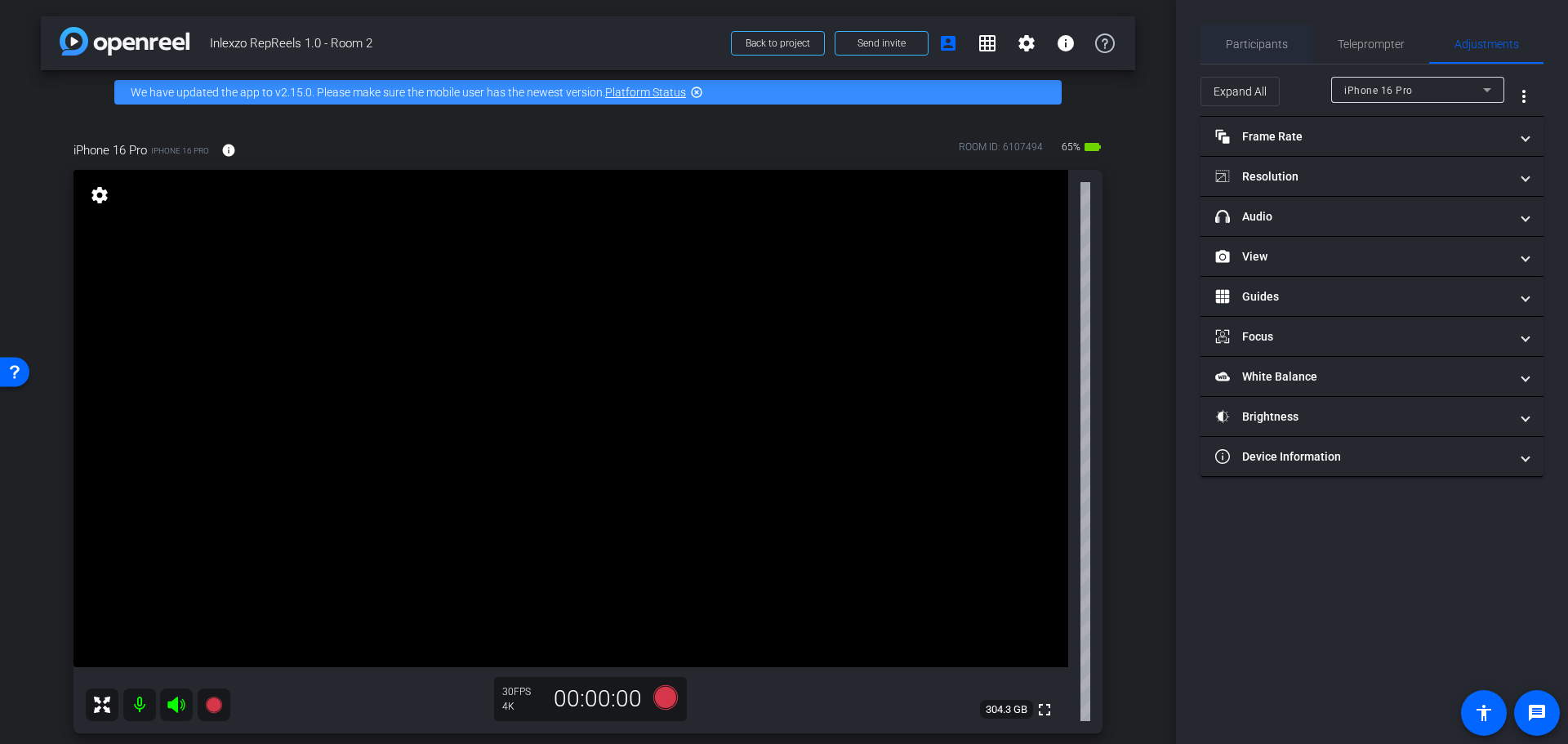
click at [1268, 47] on span "Participants" at bounding box center [1257, 43] width 62 height 12
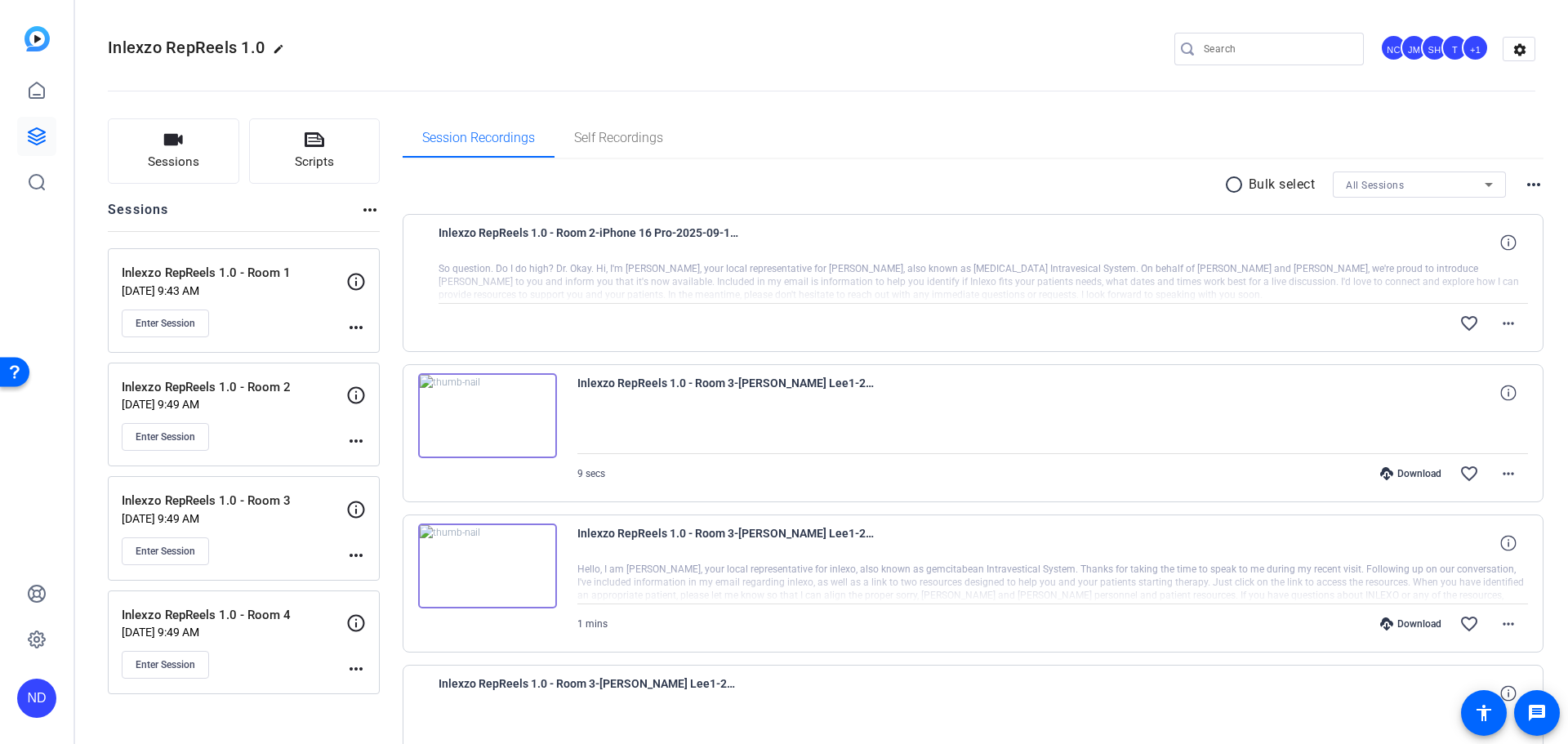
click at [242, 403] on p "[DATE] 9:49 AM" at bounding box center [233, 404] width 224 height 13
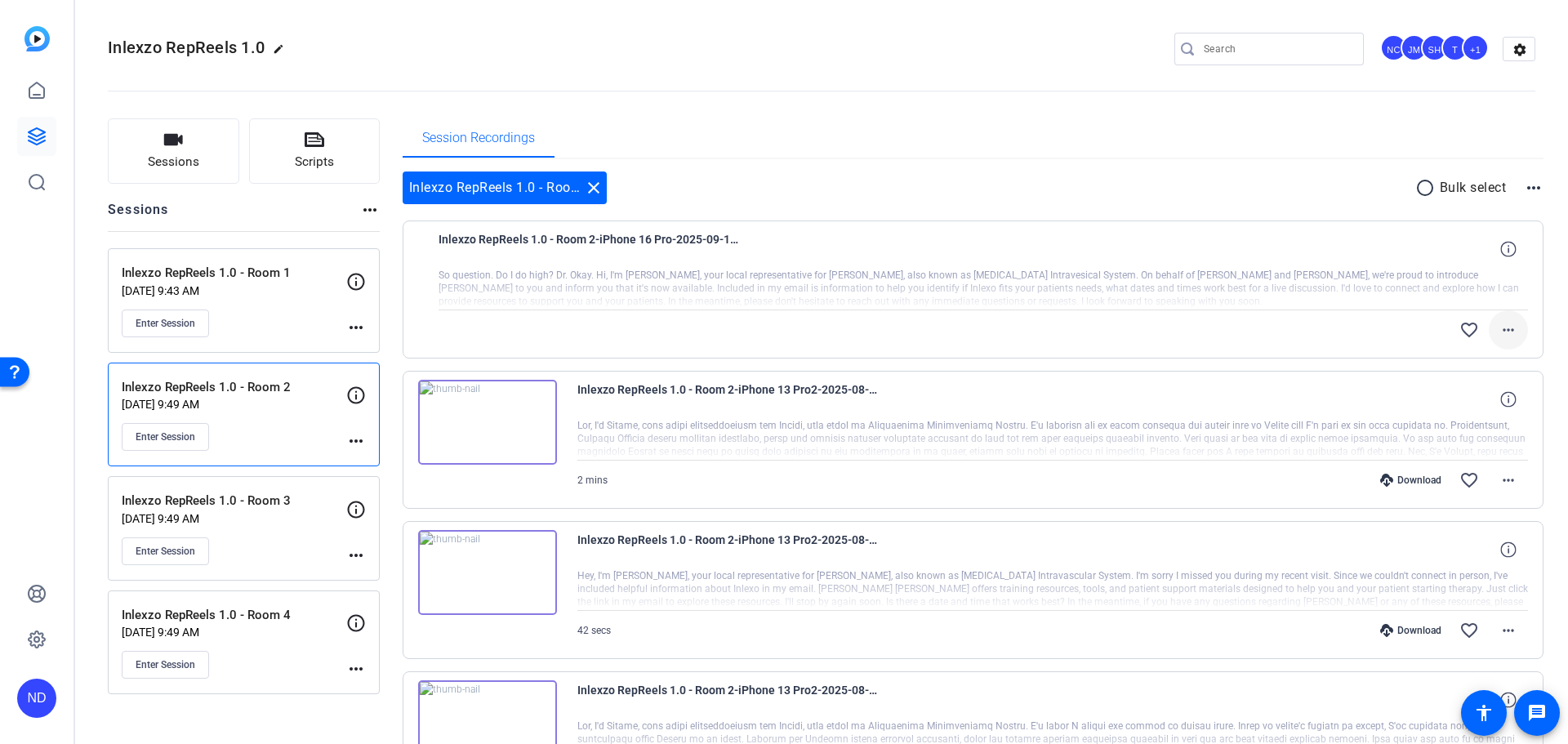
click at [1503, 331] on mat-icon "more_horiz" at bounding box center [1509, 330] width 20 height 20
click at [1439, 358] on span "Download Original" at bounding box center [1455, 364] width 98 height 20
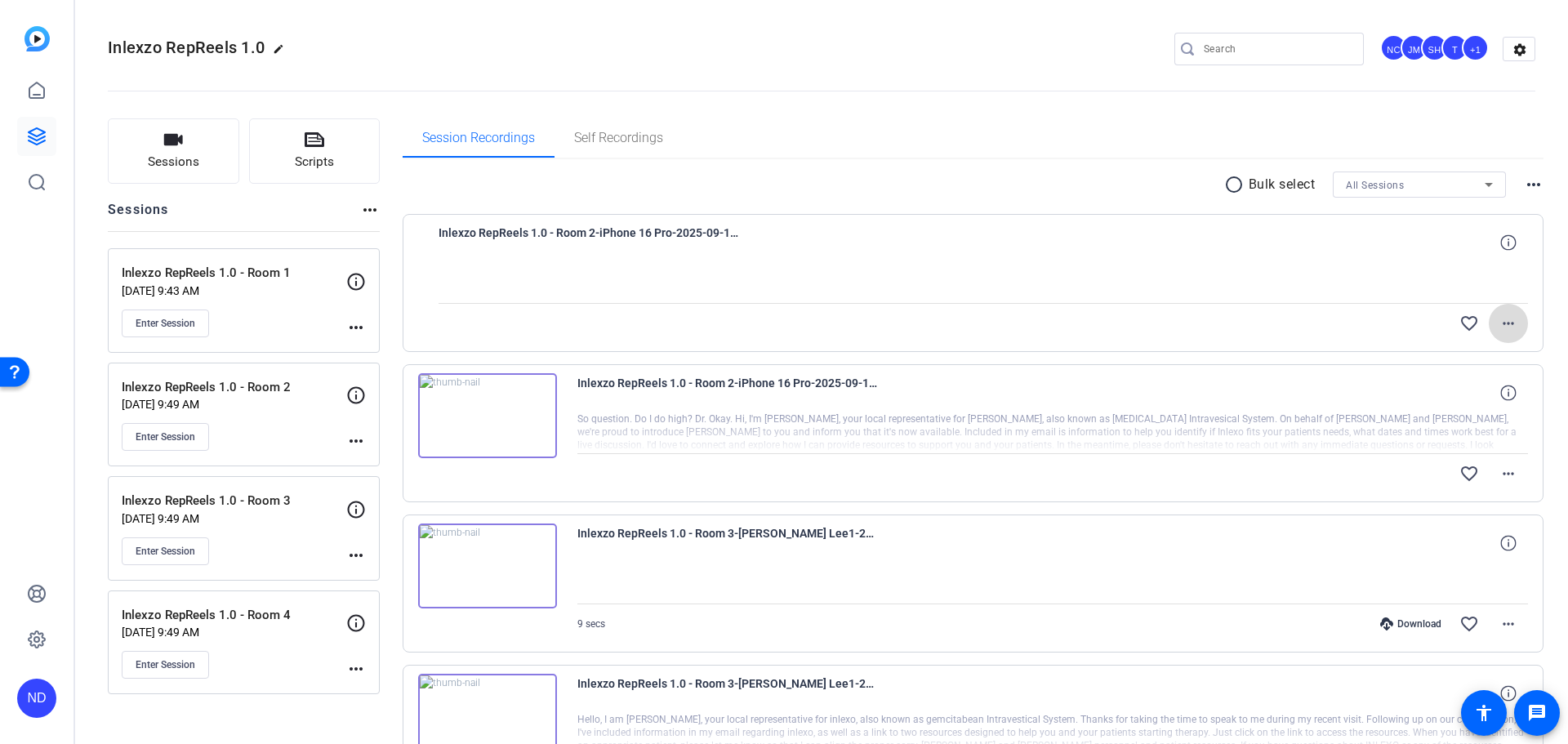
click at [1499, 314] on mat-icon "more_horiz" at bounding box center [1509, 324] width 20 height 20
click at [1499, 328] on mat-icon "more_horiz" at bounding box center [1509, 324] width 20 height 20
click at [1461, 357] on span "Download Original" at bounding box center [1446, 358] width 120 height 20
